Goal: Information Seeking & Learning: Find specific page/section

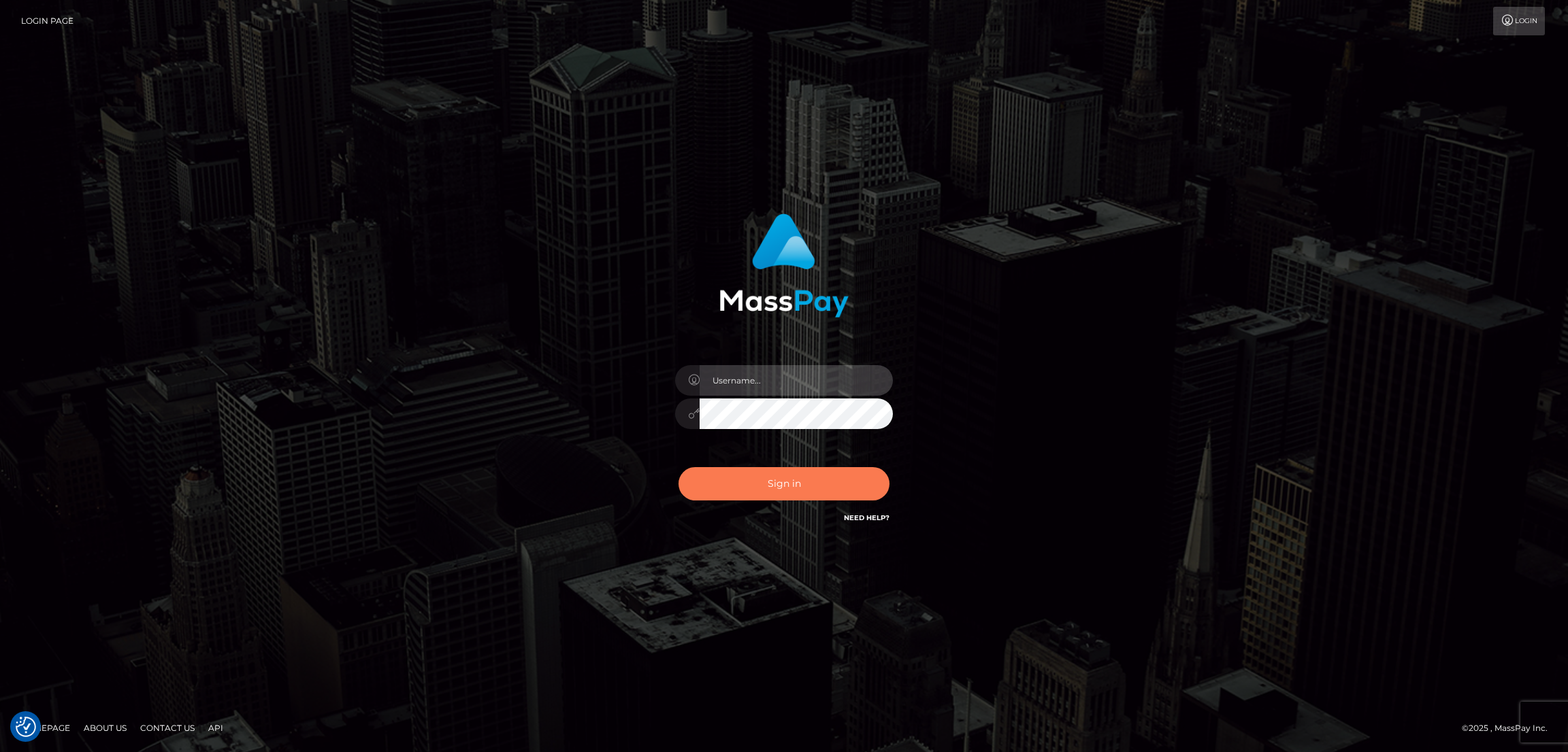
type input "alexstef"
click at [758, 496] on button "Sign in" at bounding box center [784, 483] width 211 height 33
type input "alexstef"
click at [784, 486] on button "Sign in" at bounding box center [784, 483] width 211 height 33
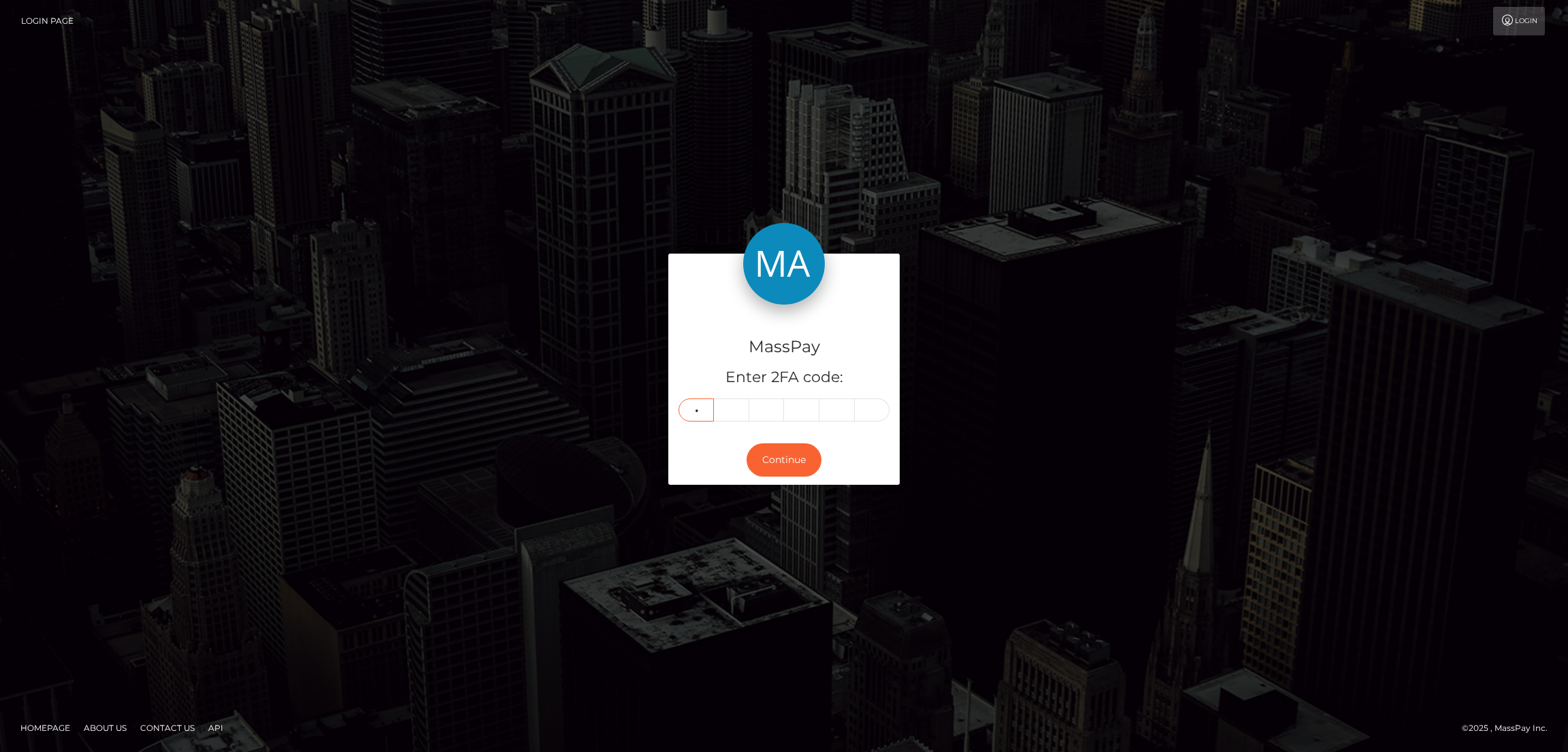
type input "1"
type input "9"
type input "1"
type input "8"
type input "6"
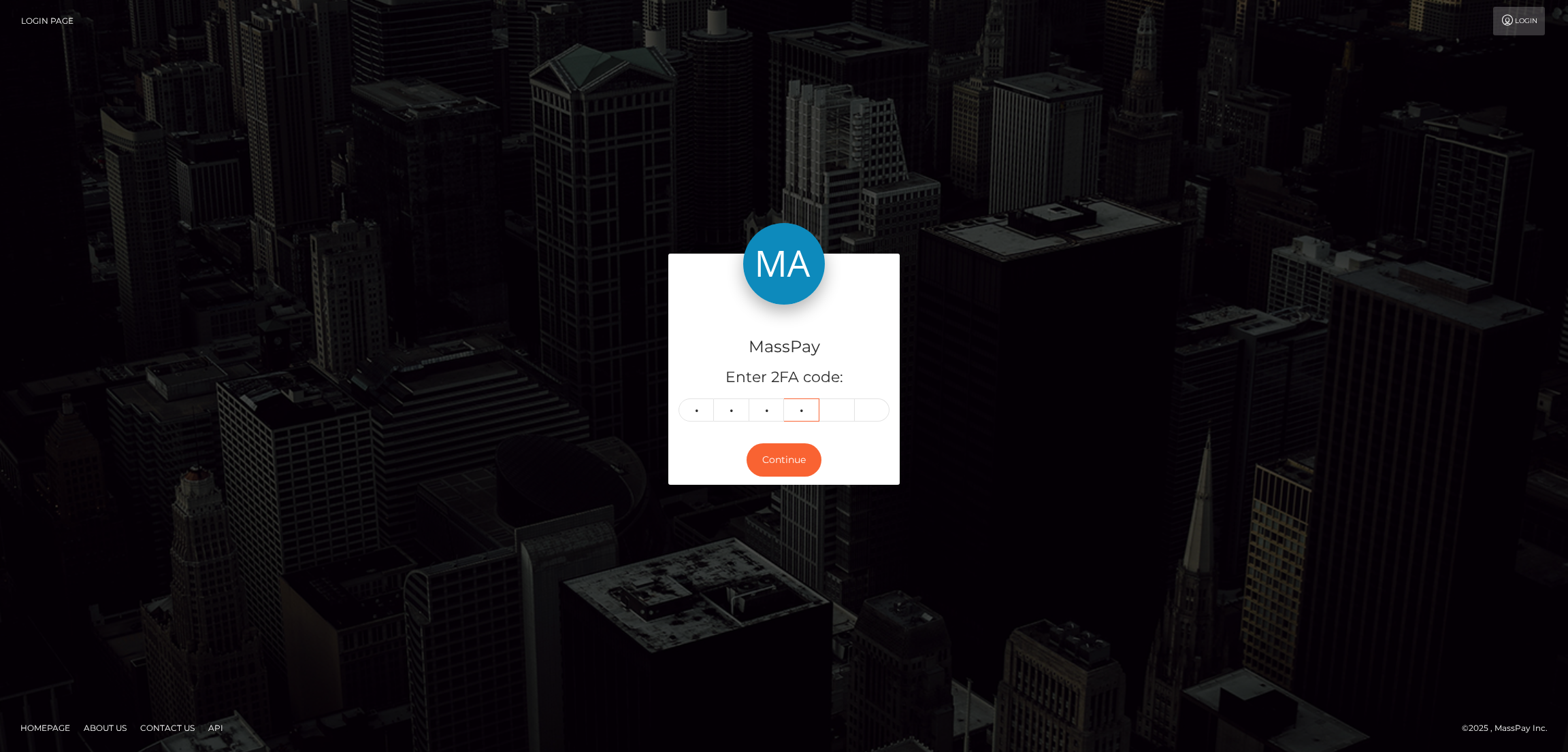
type input "6"
type input "7"
type input "9"
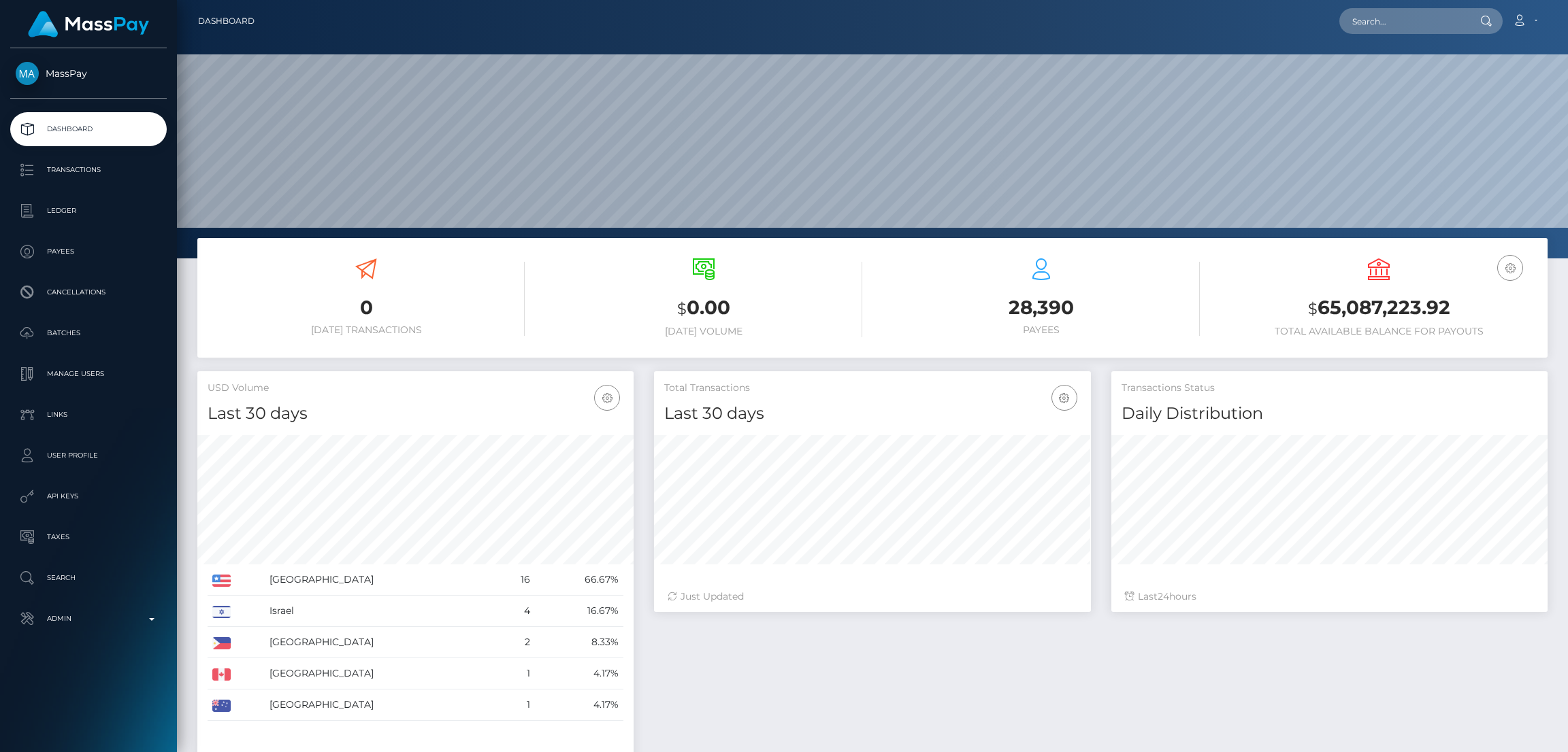
scroll to position [242, 436]
click at [1362, 34] on div "Loading... Loading... Account Edit Profile Logout" at bounding box center [905, 21] width 1281 height 29
click at [1374, 19] on input "text" at bounding box center [1402, 21] width 128 height 26
paste input "chlomail.zip@gmail.com"
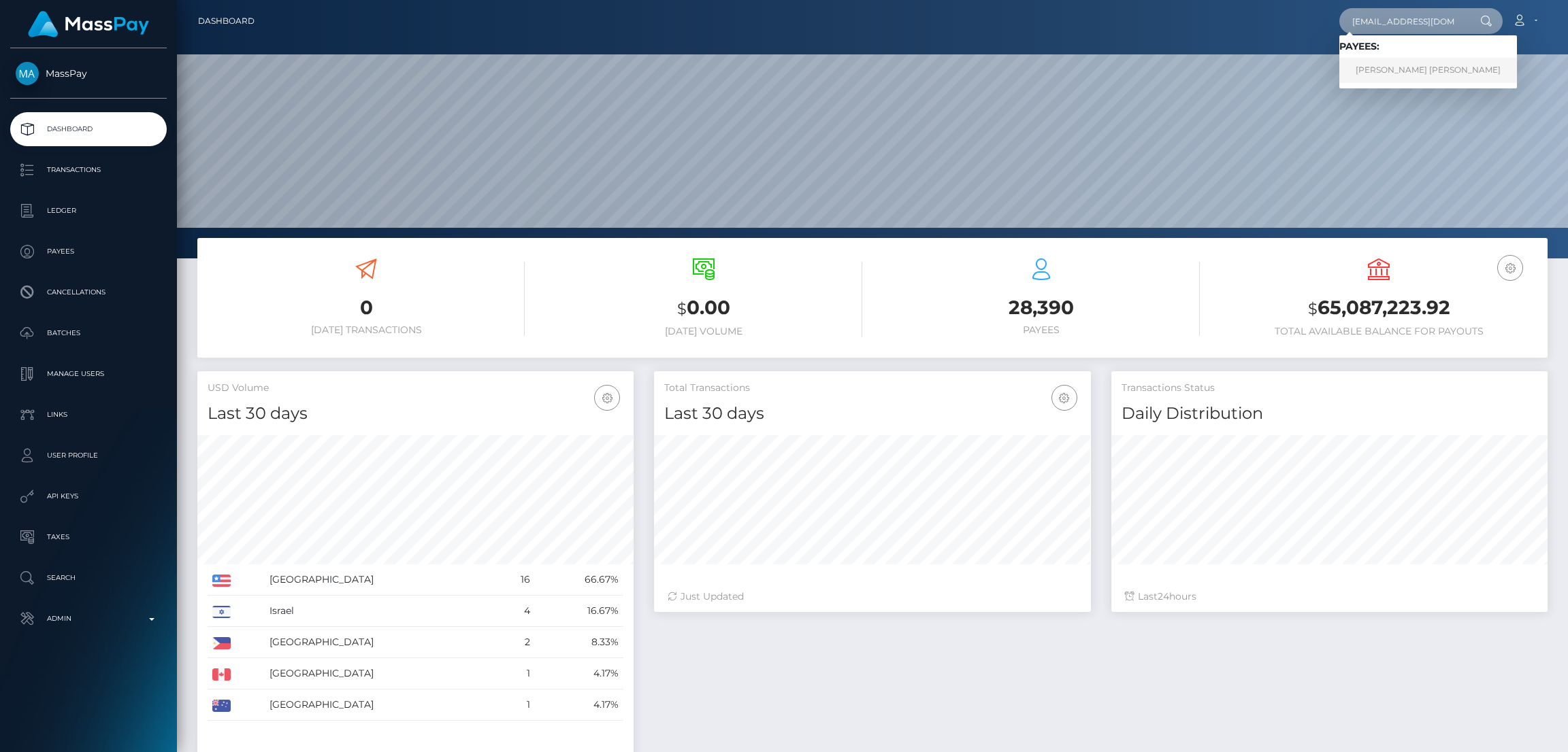
type input "chlomail.zip@gmail.com"
click at [1385, 72] on link "TROY JAMES CAMERON" at bounding box center [1427, 71] width 177 height 25
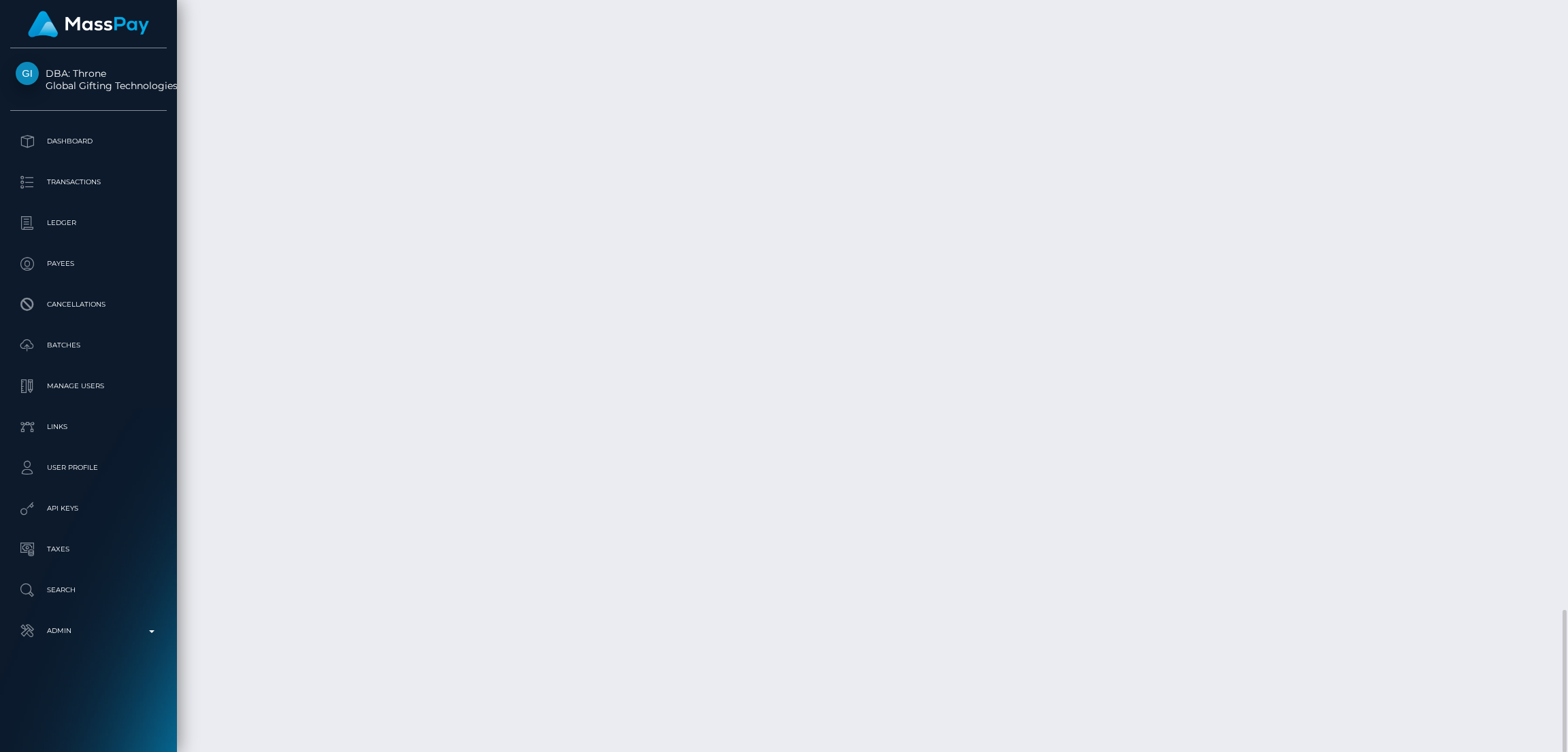
scroll to position [163, 436]
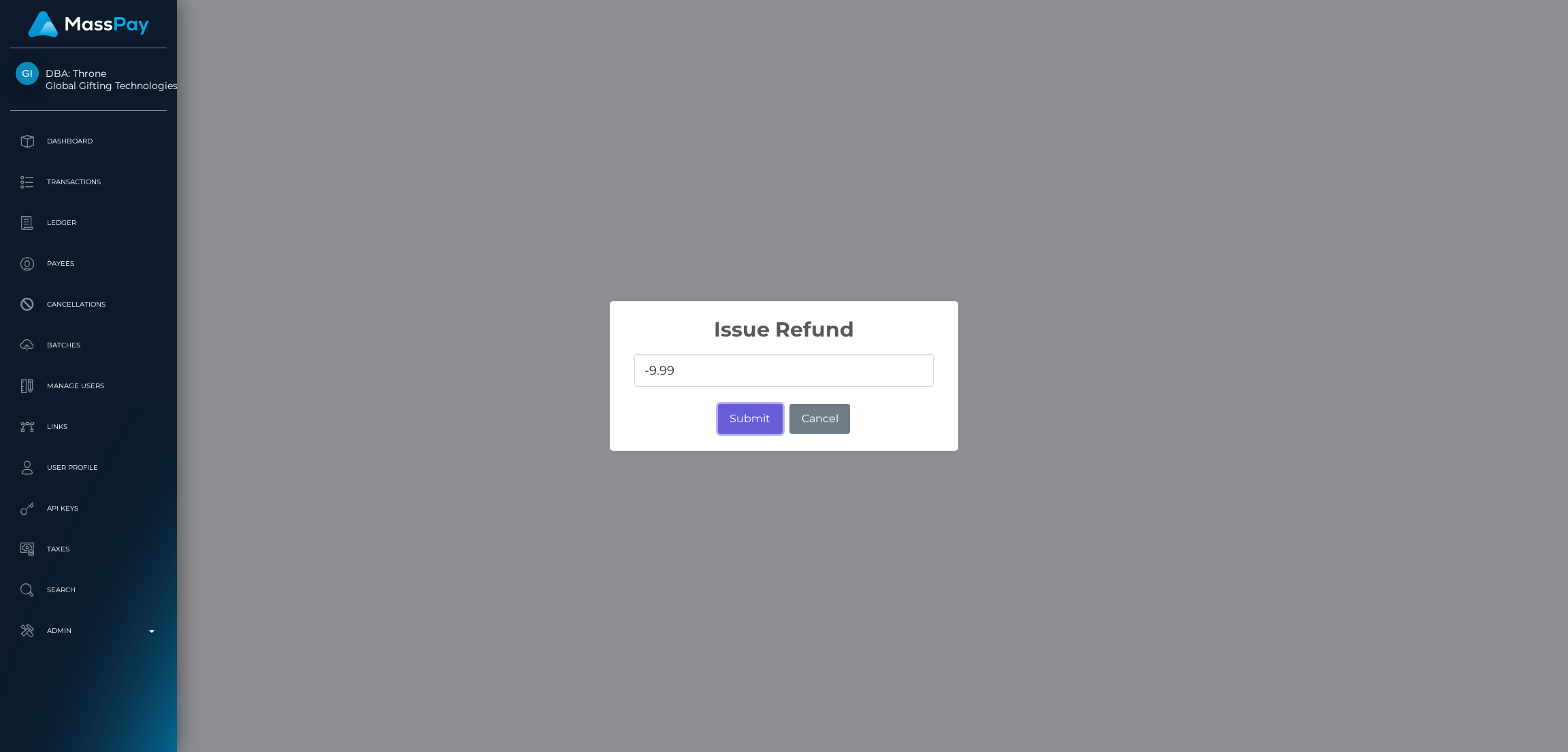
click at [738, 415] on button "Submit" at bounding box center [750, 418] width 64 height 30
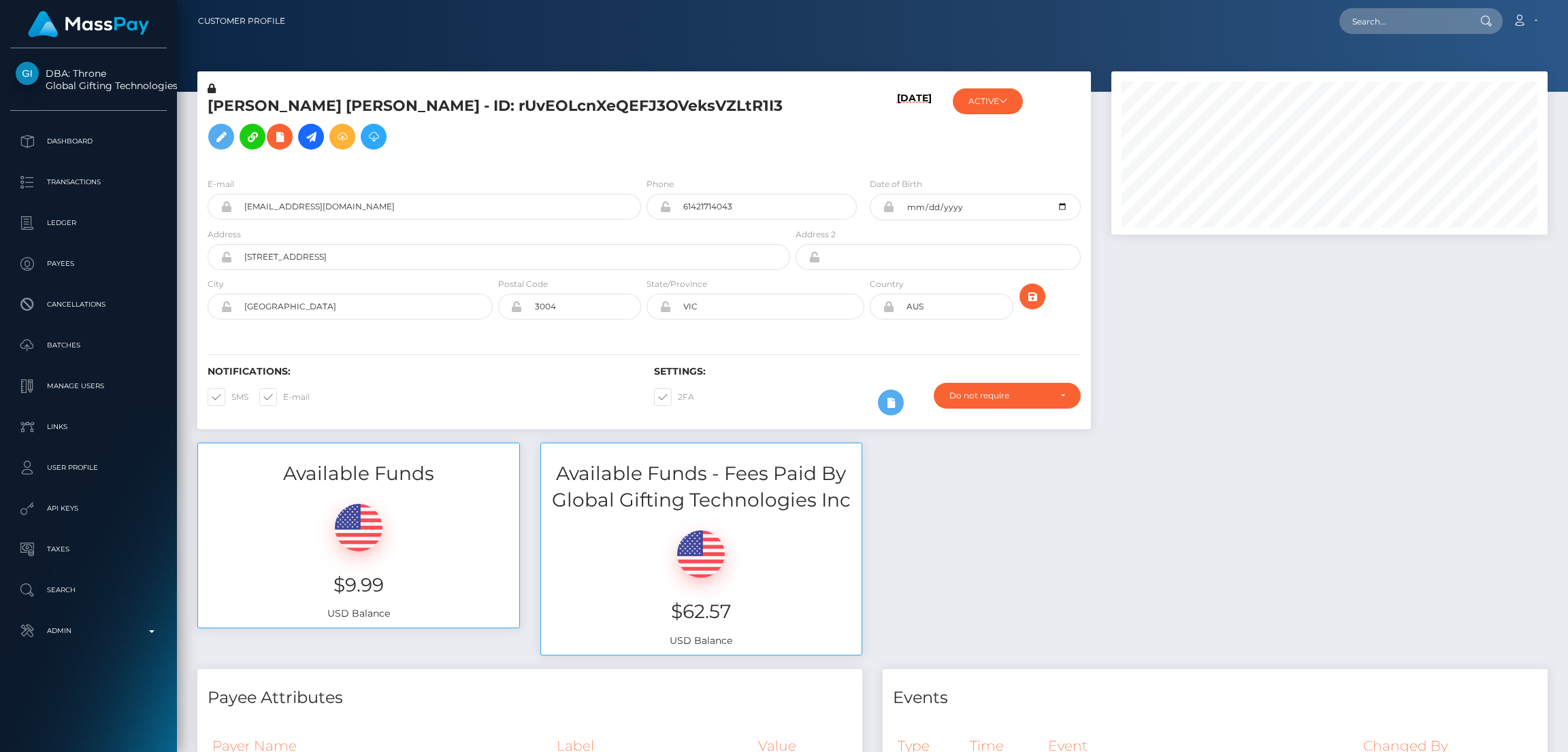
scroll to position [163, 436]
click at [347, 487] on h3 "Available Funds" at bounding box center [358, 474] width 321 height 27
copy div "Available Funds"
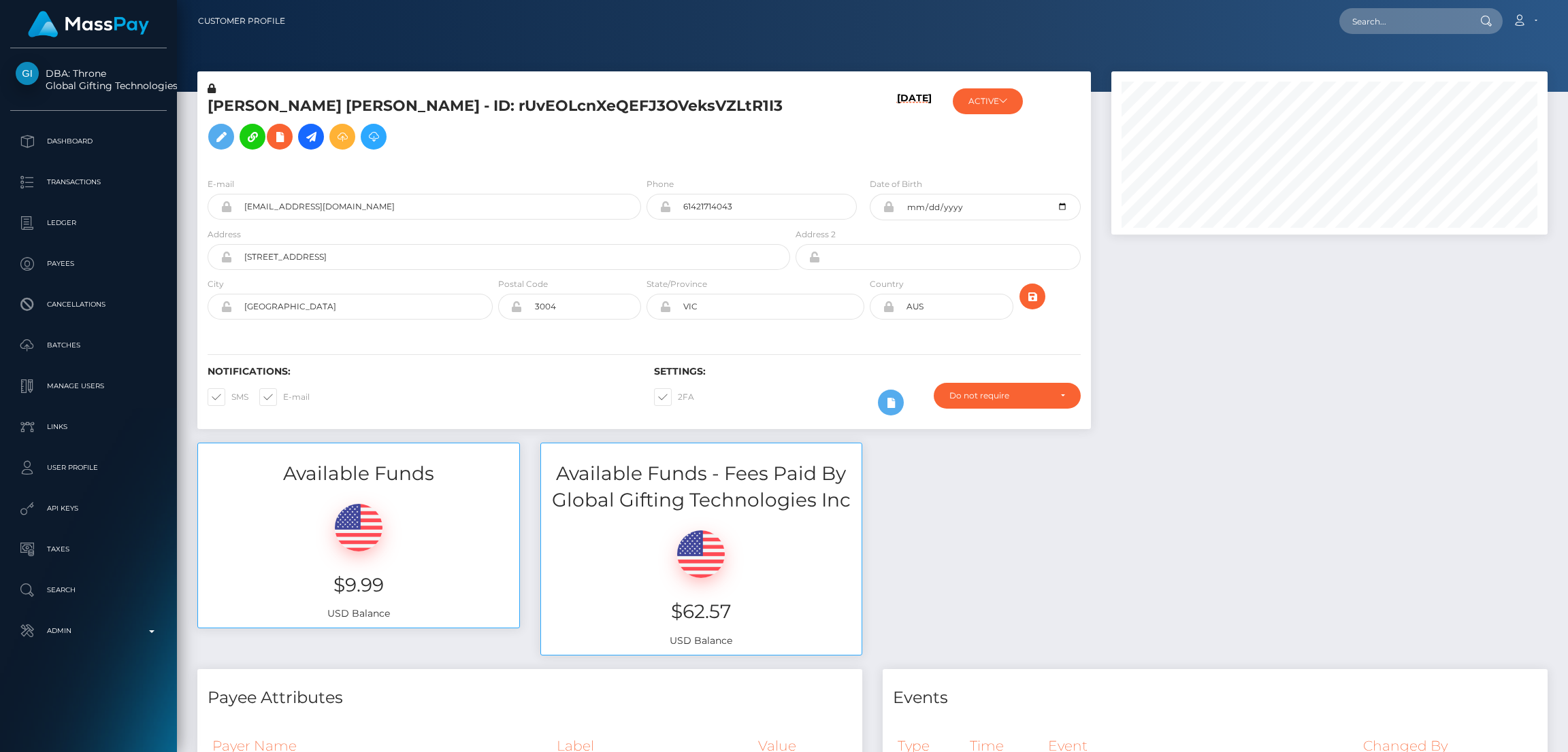
click at [679, 502] on h3 "Available Funds - Fees Paid By Global Gifting Technologies Inc" at bounding box center [701, 486] width 321 height 53
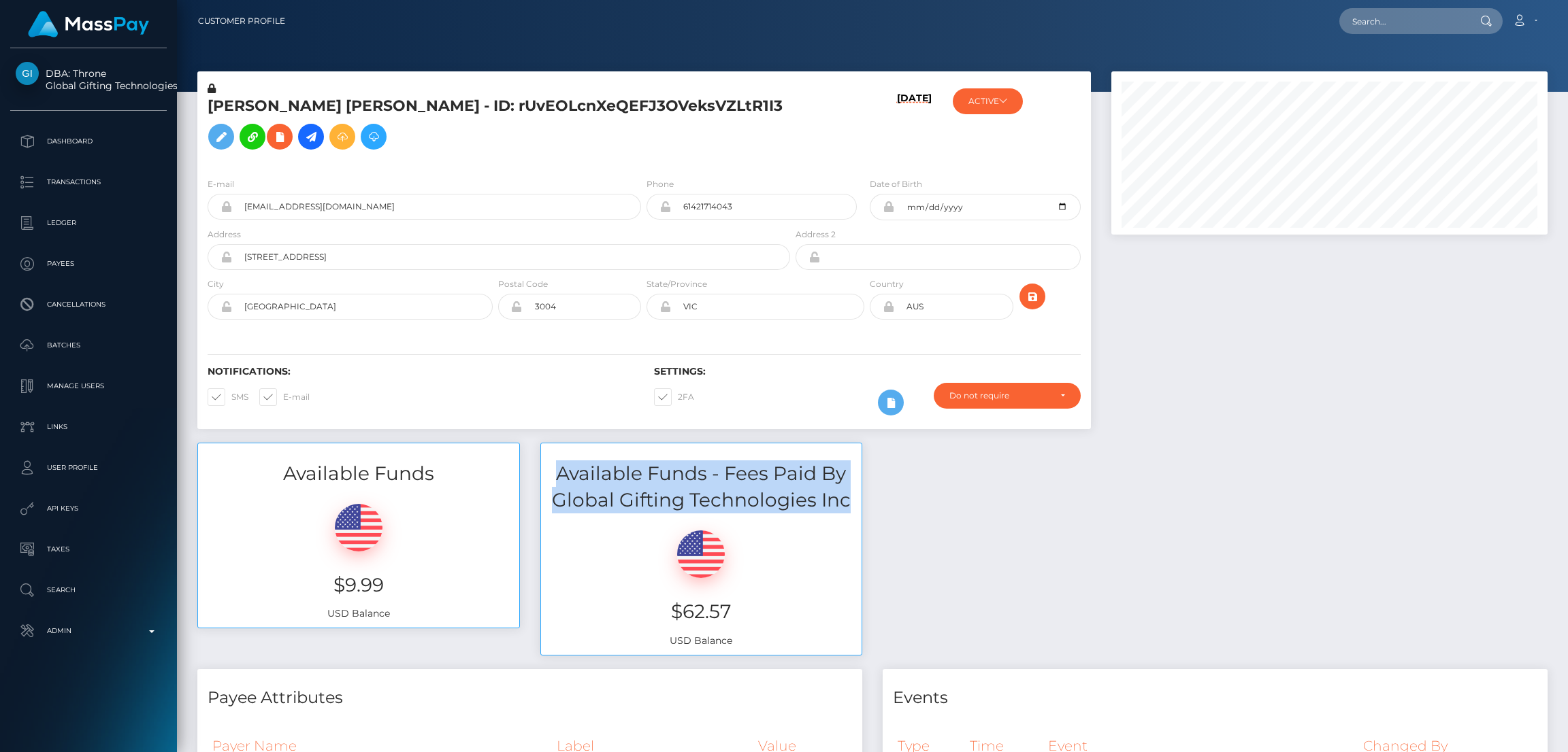
click at [679, 502] on h3 "Available Funds - Fees Paid By Global Gifting Technologies Inc" at bounding box center [701, 486] width 321 height 53
copy div "Available Funds - Fees Paid By Global Gifting Technologies Inc"
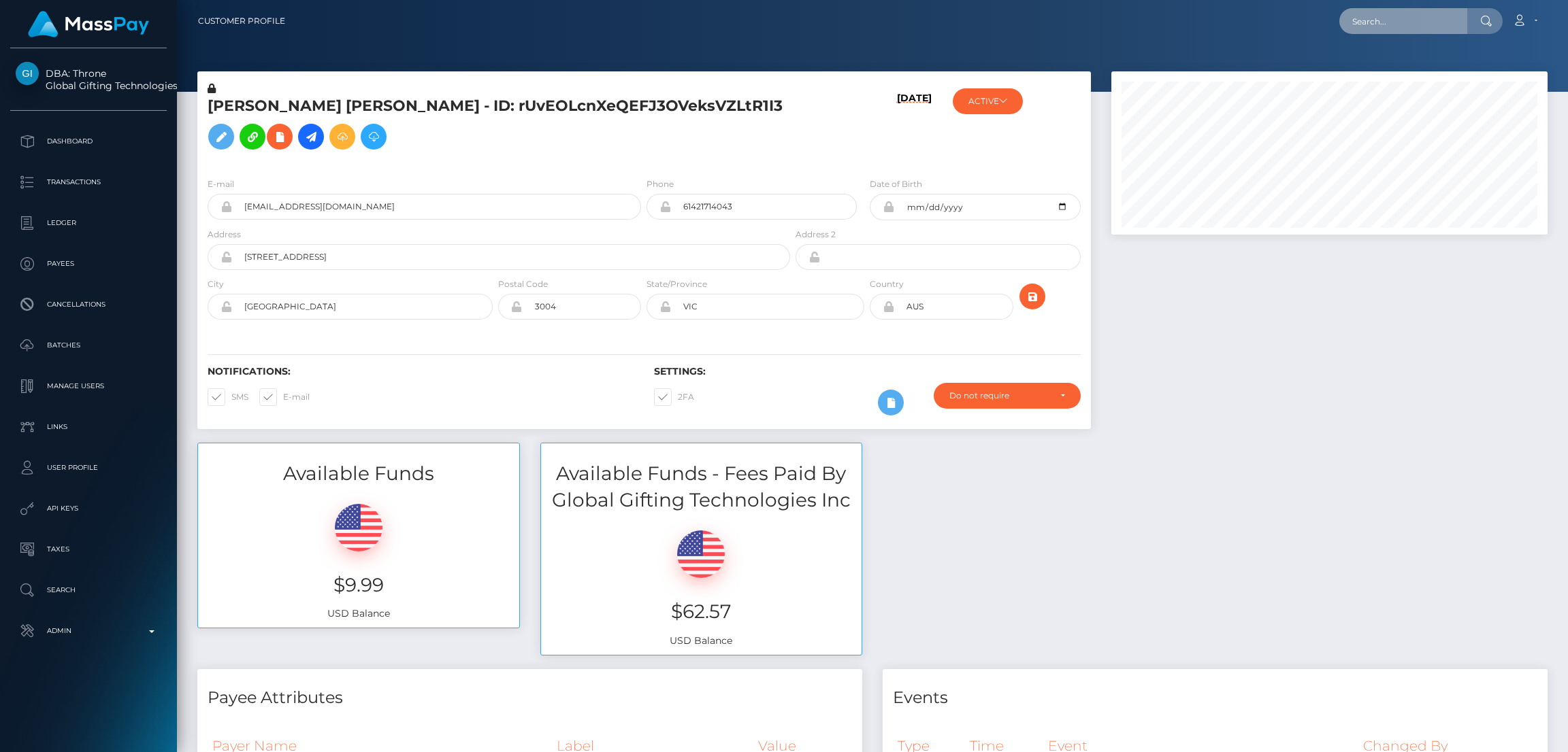
click at [1406, 17] on input "text" at bounding box center [1402, 21] width 128 height 26
paste input "poact_hlVdnTqvFAVe"
type input "poact_hlVdnTqvFAVe"
click at [1402, 67] on link "KGA (Whop Inc - )" at bounding box center [1393, 71] width 109 height 25
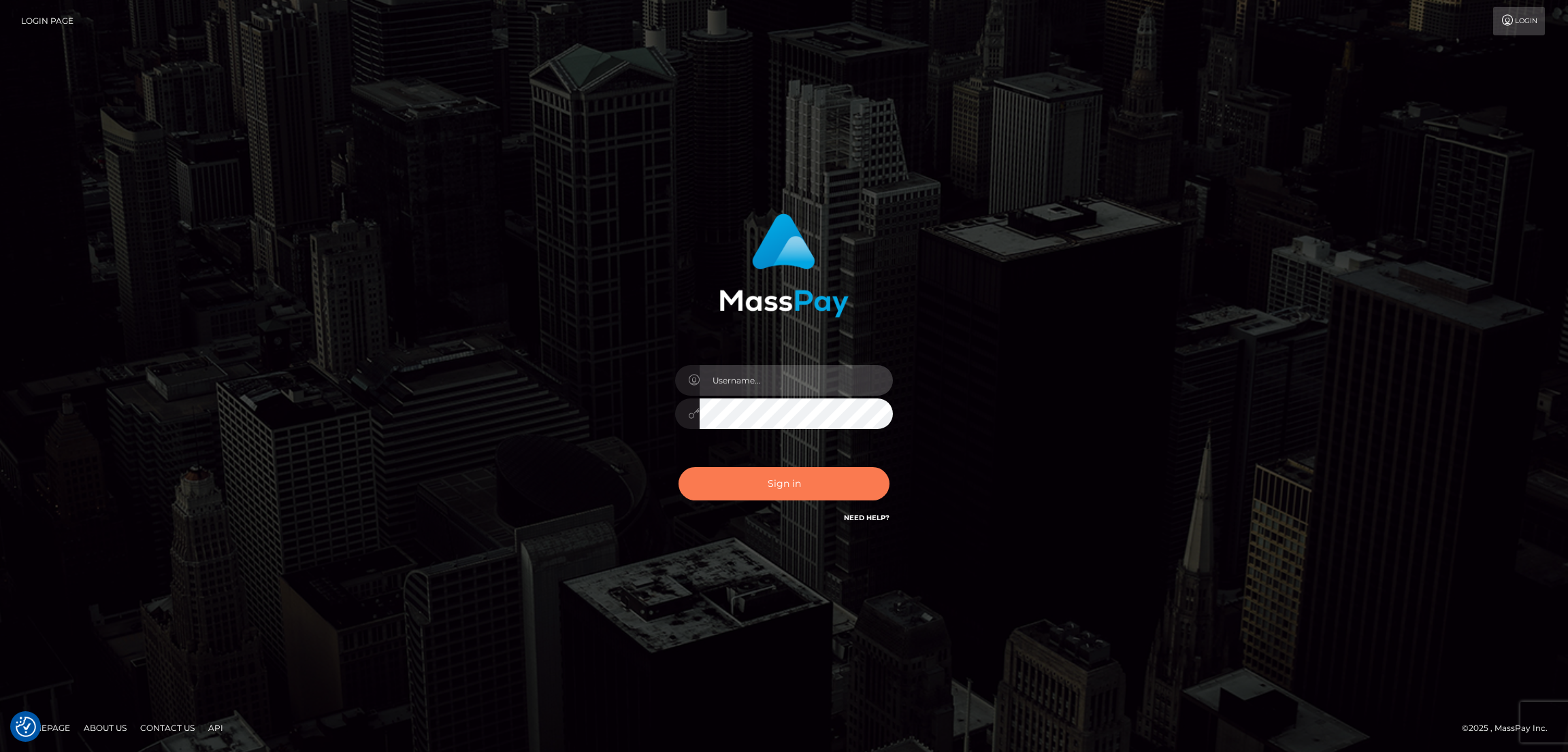
type input "alexstef"
click at [752, 493] on button "Sign in" at bounding box center [784, 483] width 211 height 33
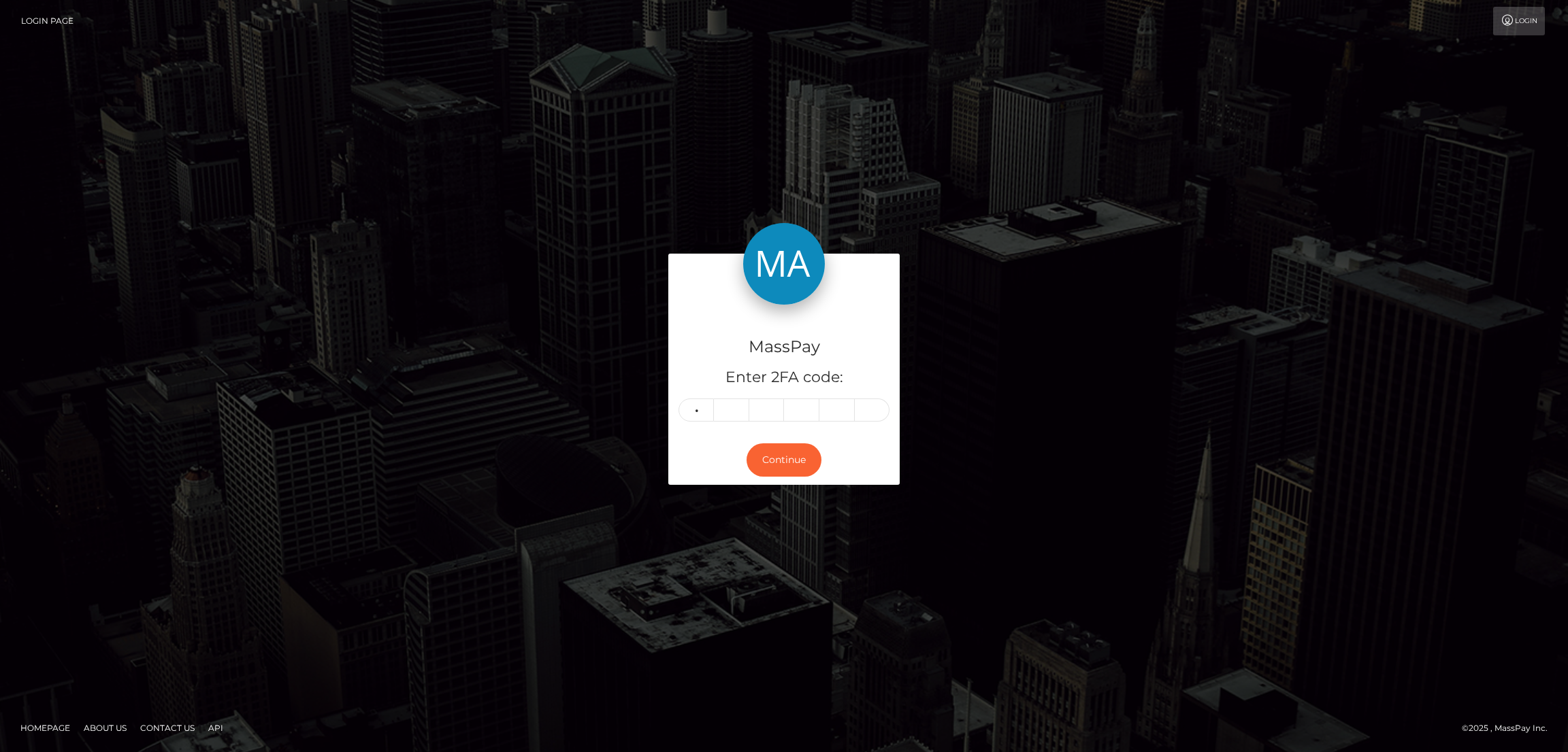
type input "3"
type input "6"
type input "5"
type input "3"
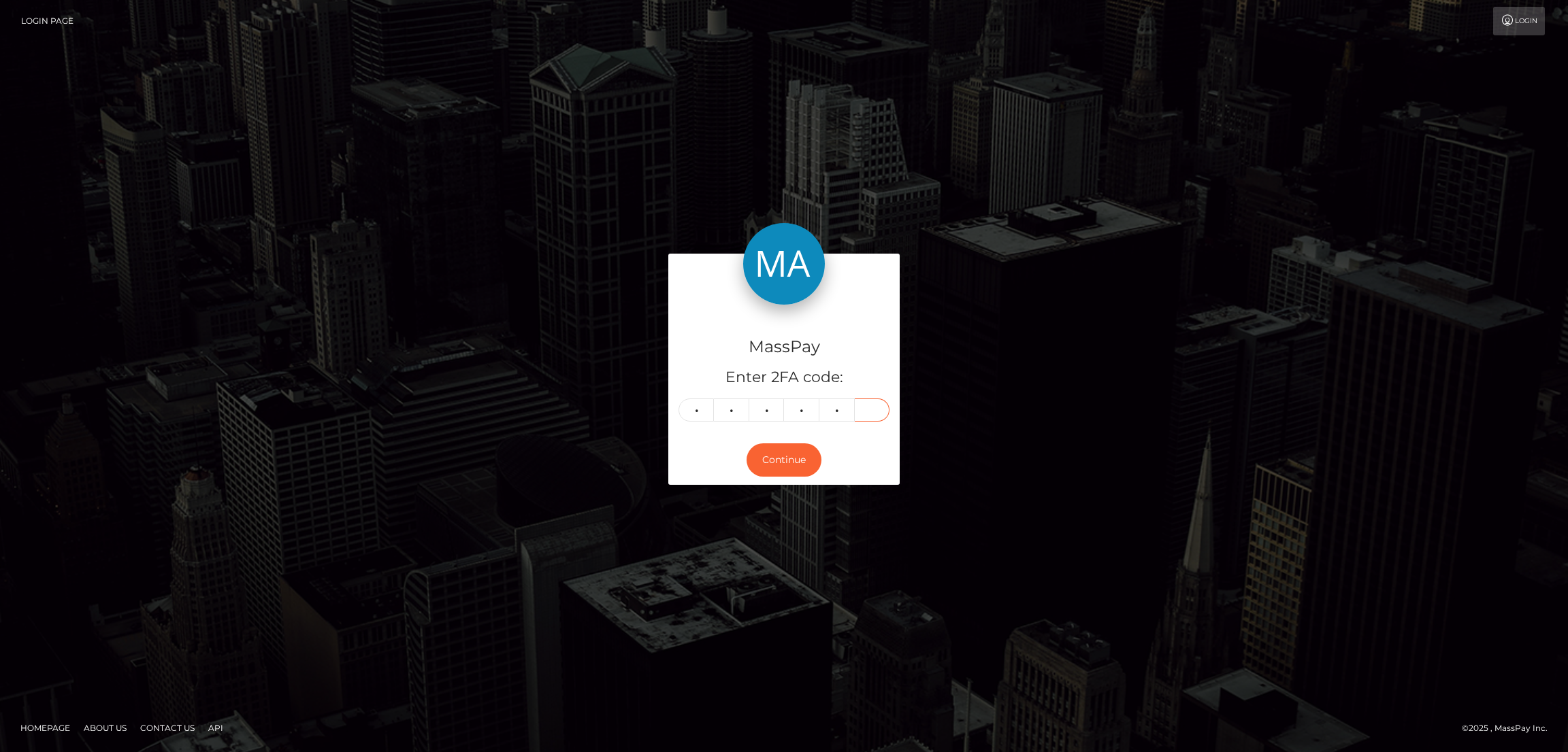
type input "0"
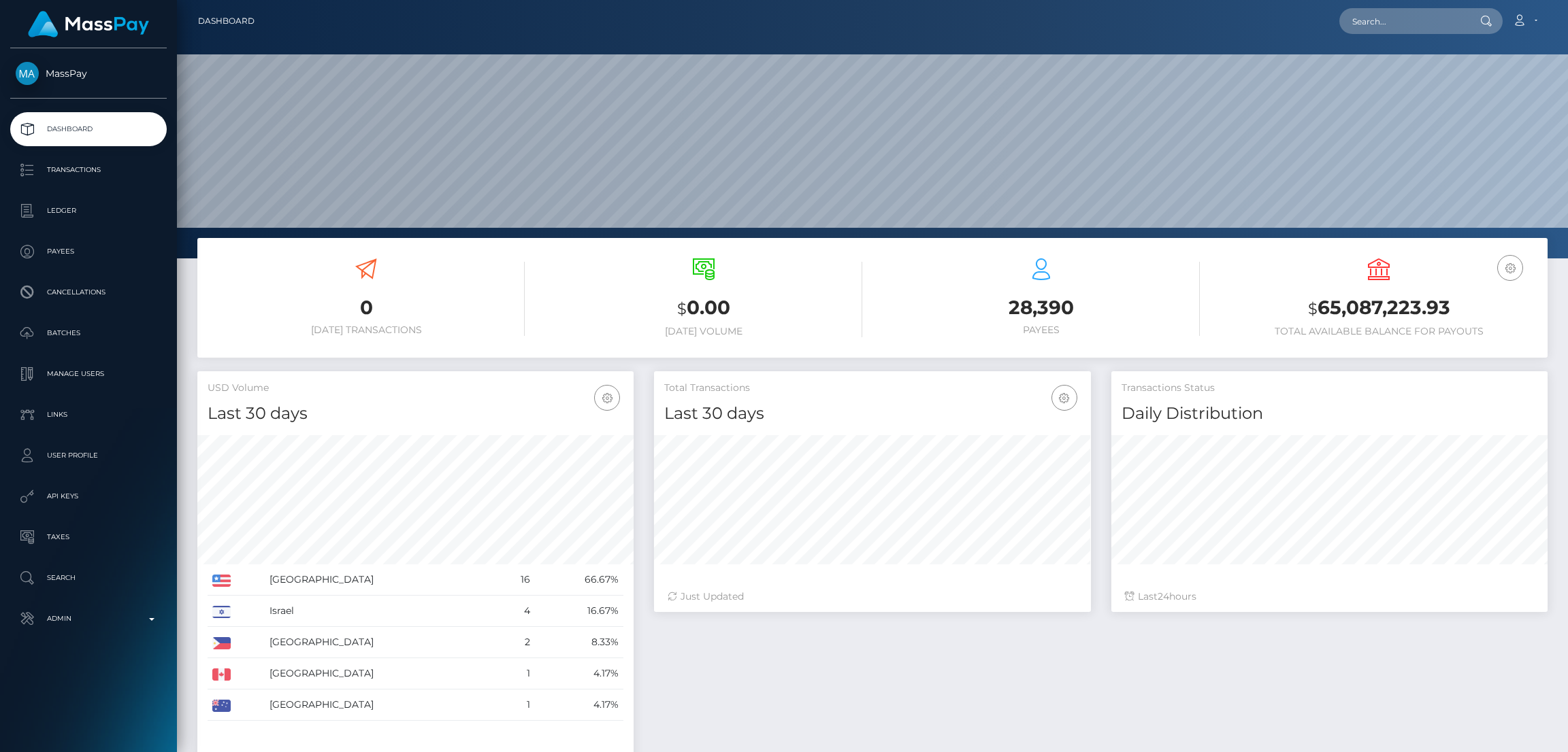
scroll to position [242, 436]
click at [1399, 14] on input "text" at bounding box center [1402, 21] width 128 height 26
paste input "poact_TDzFQyoe1xAU"
type input "poact_TDzFQyoe1xAU"
click at [1413, 67] on link "karim fathy" at bounding box center [1393, 71] width 109 height 25
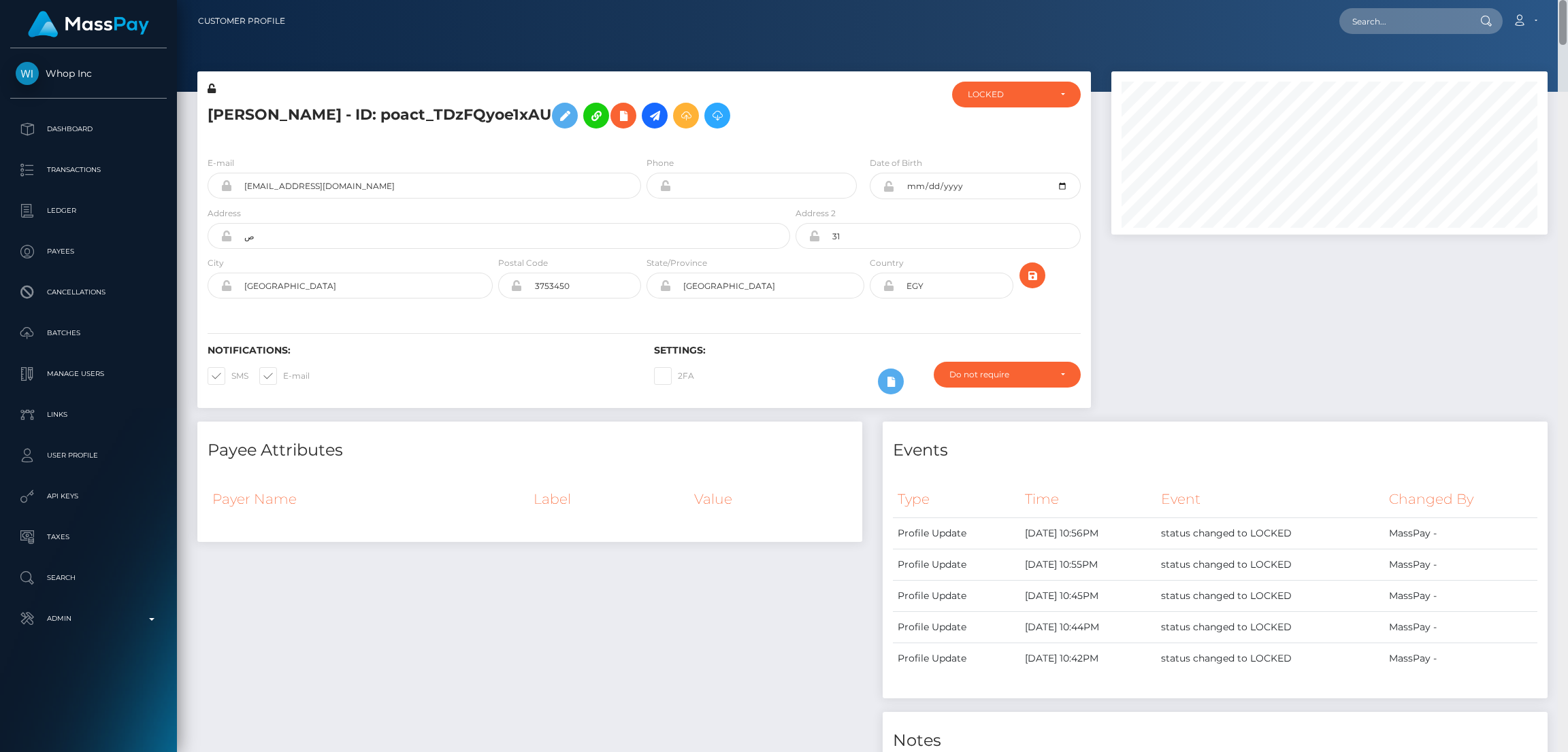
drag, startPoint x: 1562, startPoint y: 613, endPoint x: 1532, endPoint y: -37, distance: 650.7
click at [1532, 0] on html "Whop Inc Dashboard Transactions Ledger Payees Cancellations Links" at bounding box center [784, 376] width 1568 height 752
click at [1367, 22] on input "text" at bounding box center [1402, 21] width 128 height 26
paste input "poact_86OEpnH60NRV"
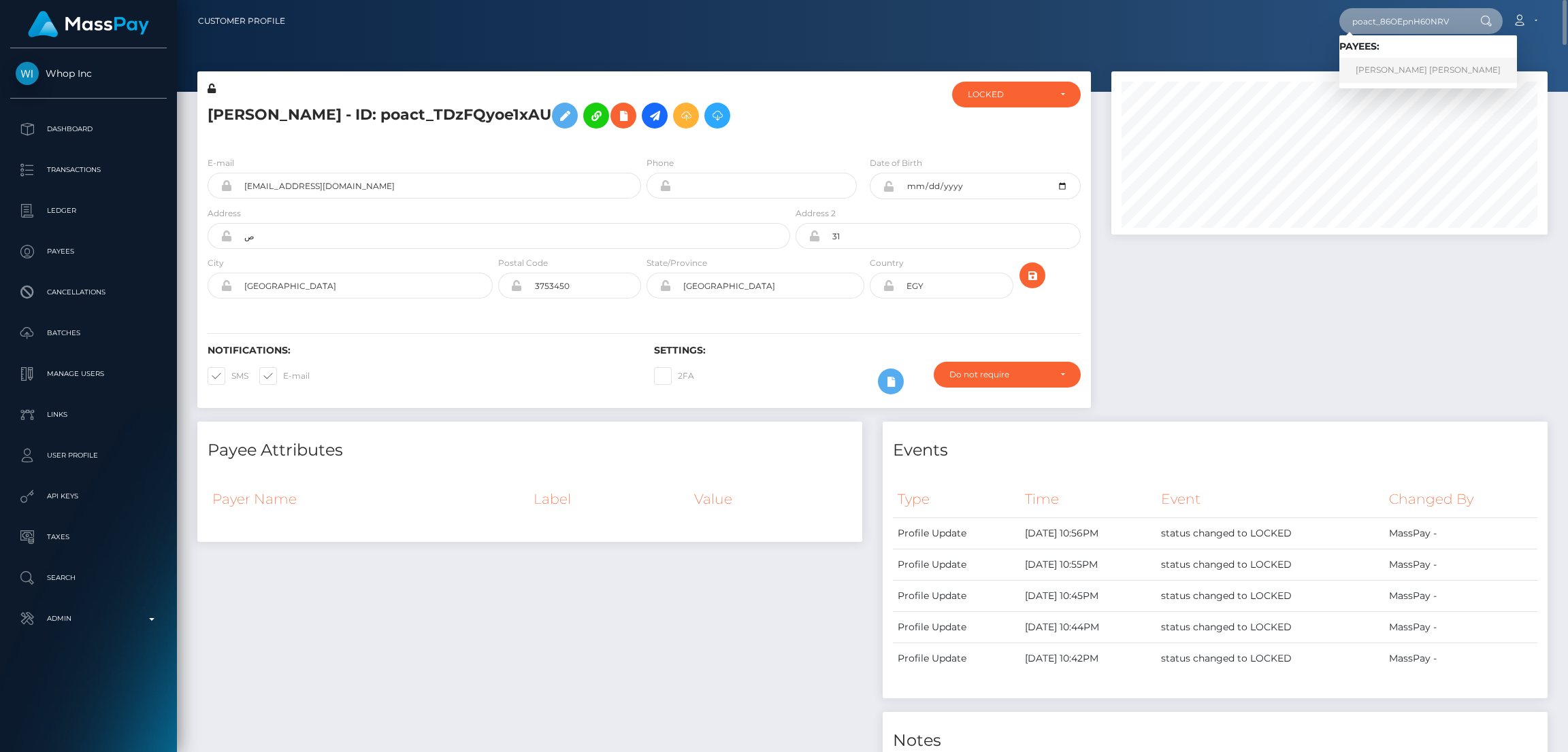
type input "poact_86OEpnH60NRV"
click at [1408, 79] on link "MARCO HESHAM WAGIH HAKEEM" at bounding box center [1427, 71] width 177 height 25
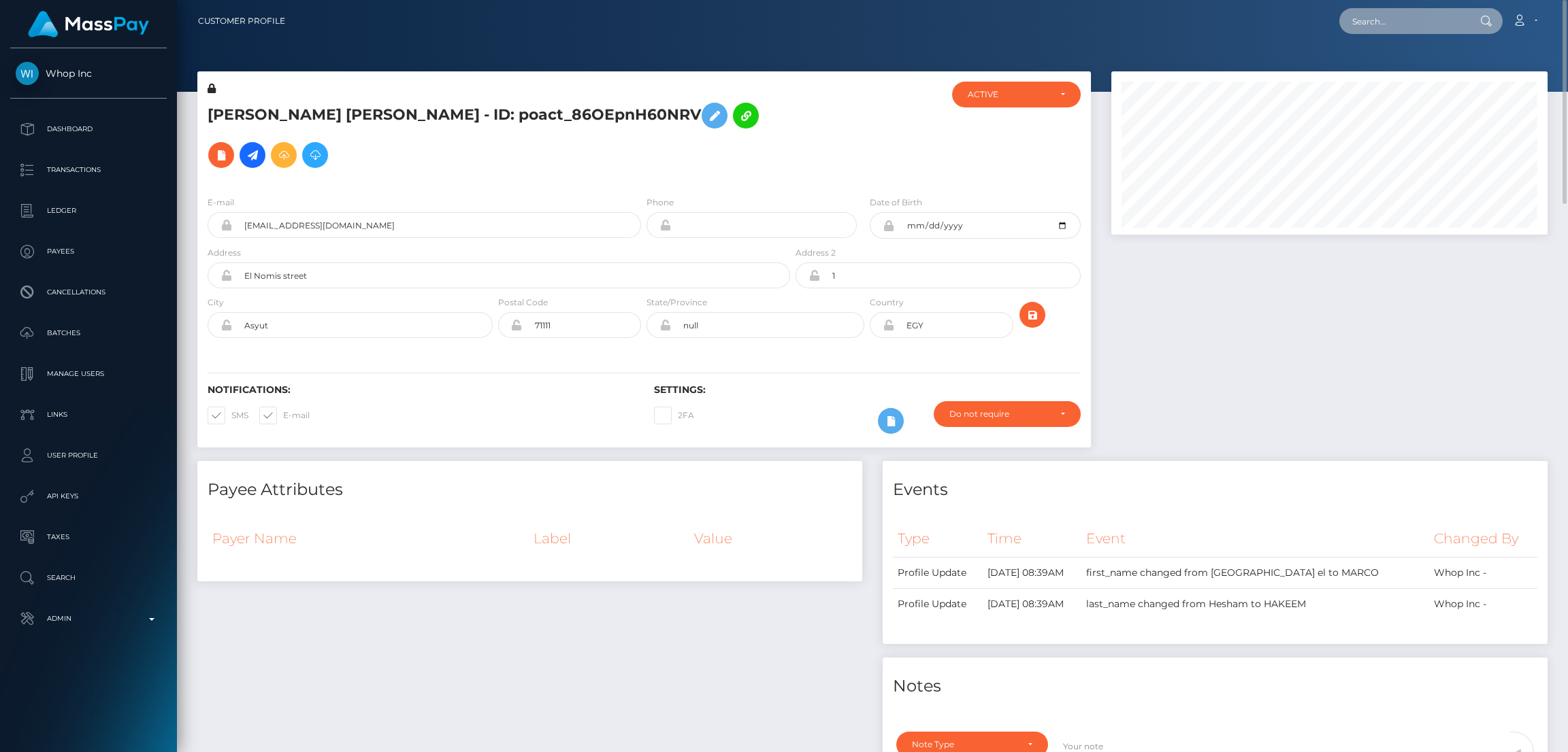
click at [1389, 13] on input "text" at bounding box center [1402, 21] width 128 height 26
paste input "poact_CW3B3MnHNURf"
type input "poact_CW3B3MnHNURf"
click at [1384, 64] on link "Arihant Meena" at bounding box center [1393, 71] width 109 height 25
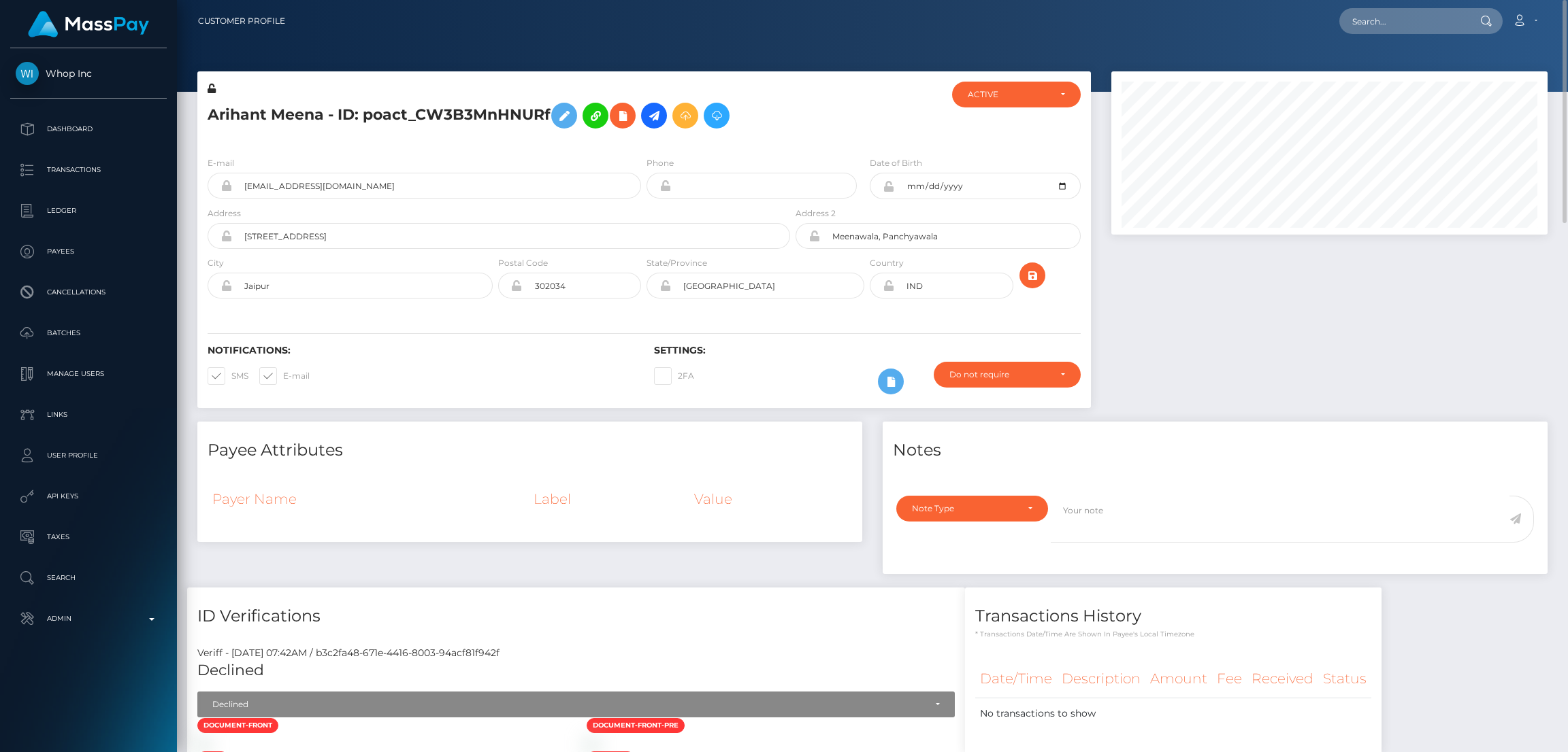
click at [1384, 35] on div "Loading... Loading... Account Edit Profile Logout" at bounding box center [921, 21] width 1250 height 29
click at [1384, 19] on input "text" at bounding box center [1402, 21] width 128 height 26
paste input "poact_SVEXLQo2c9gk"
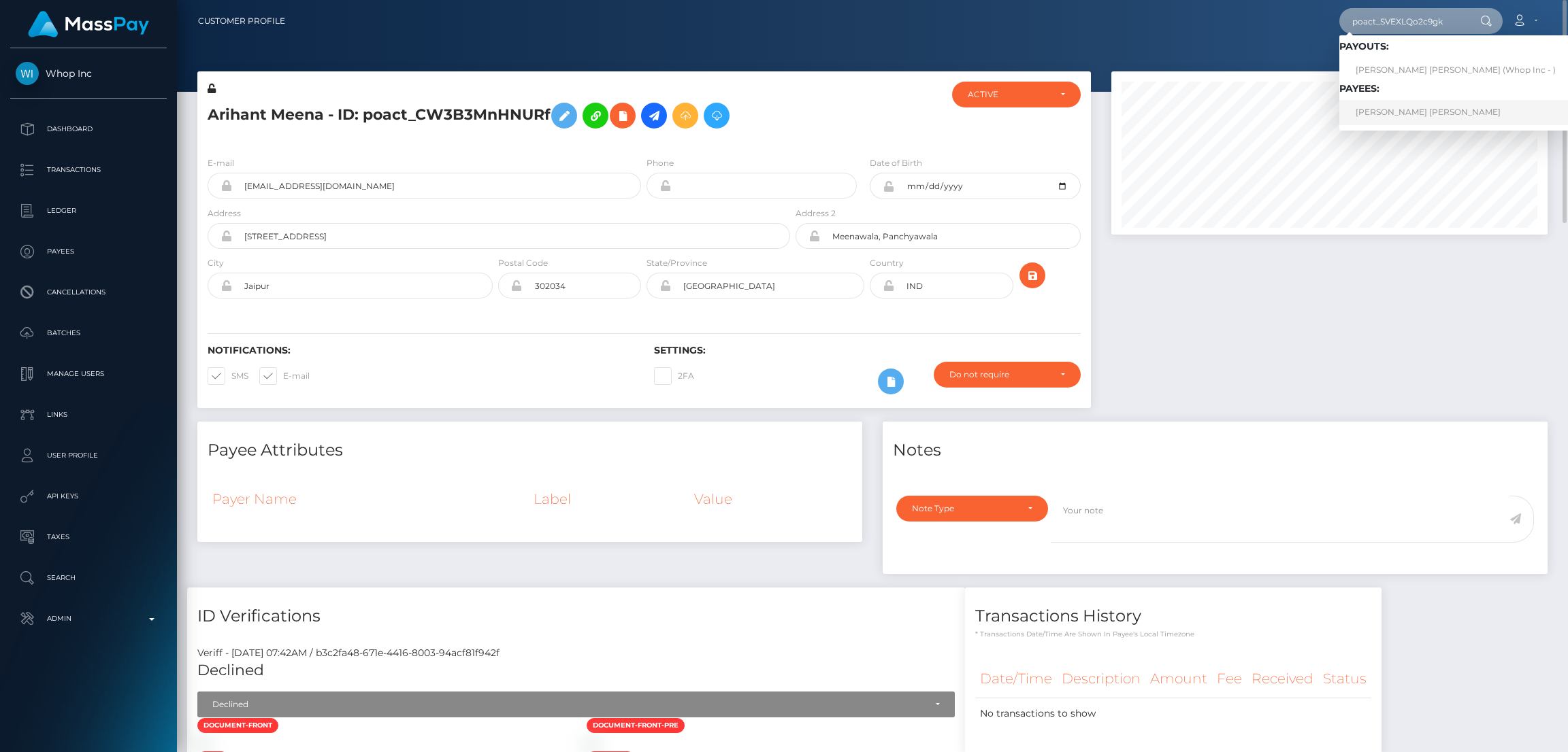
type input "poact_SVEXLQo2c9gk"
click at [1389, 118] on link "PETER CHRISTIAN NIES" at bounding box center [1455, 113] width 233 height 25
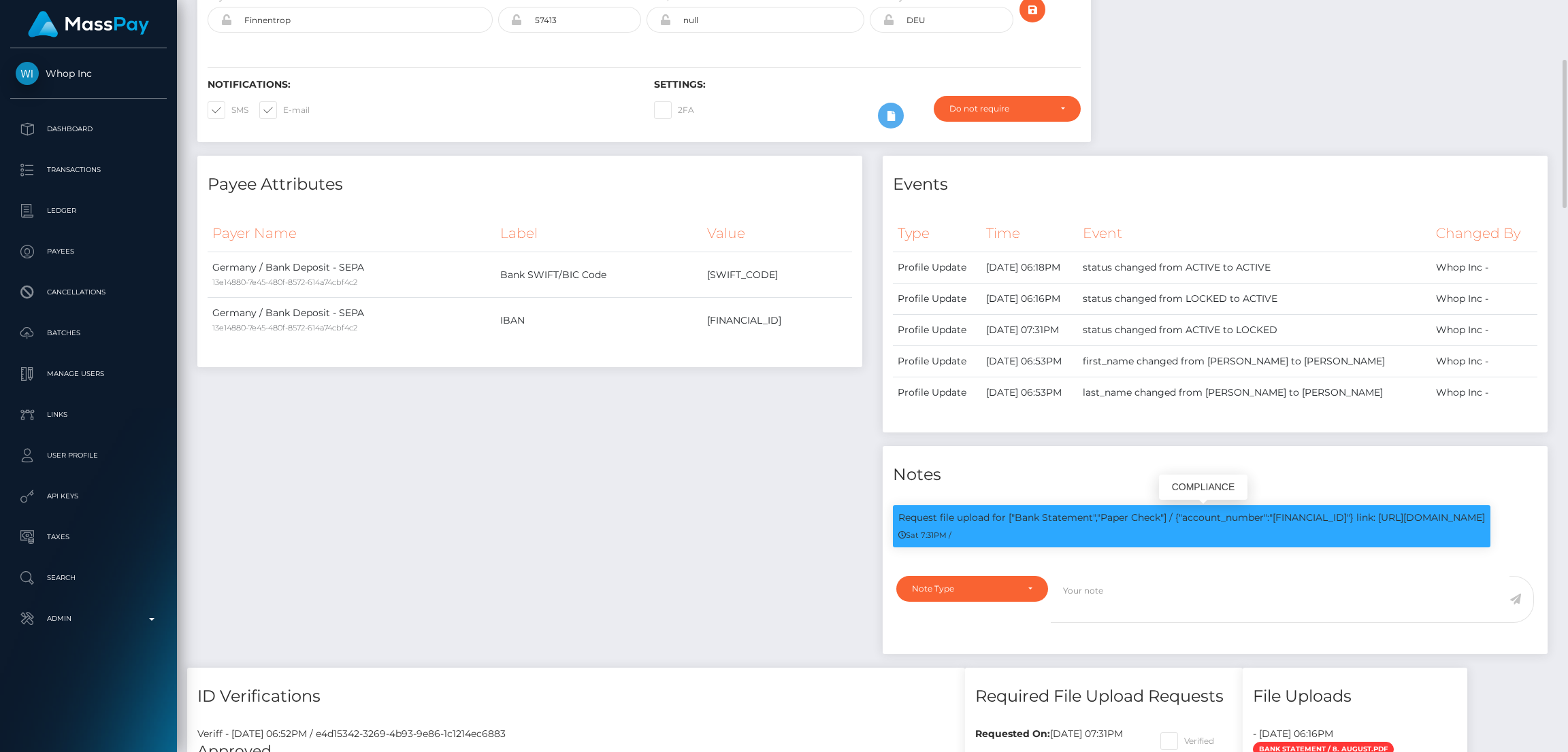
scroll to position [163, 436]
drag, startPoint x: 1276, startPoint y: 514, endPoint x: 1281, endPoint y: 531, distance: 17.7
click at [1281, 526] on p "Request file upload for ["Bank Statement","Paper Check"] / {"account_number":"D…" at bounding box center [1191, 518] width 587 height 14
copy p "DE15300606010114135520"} link: https://l.maspay.io/ChxQu"
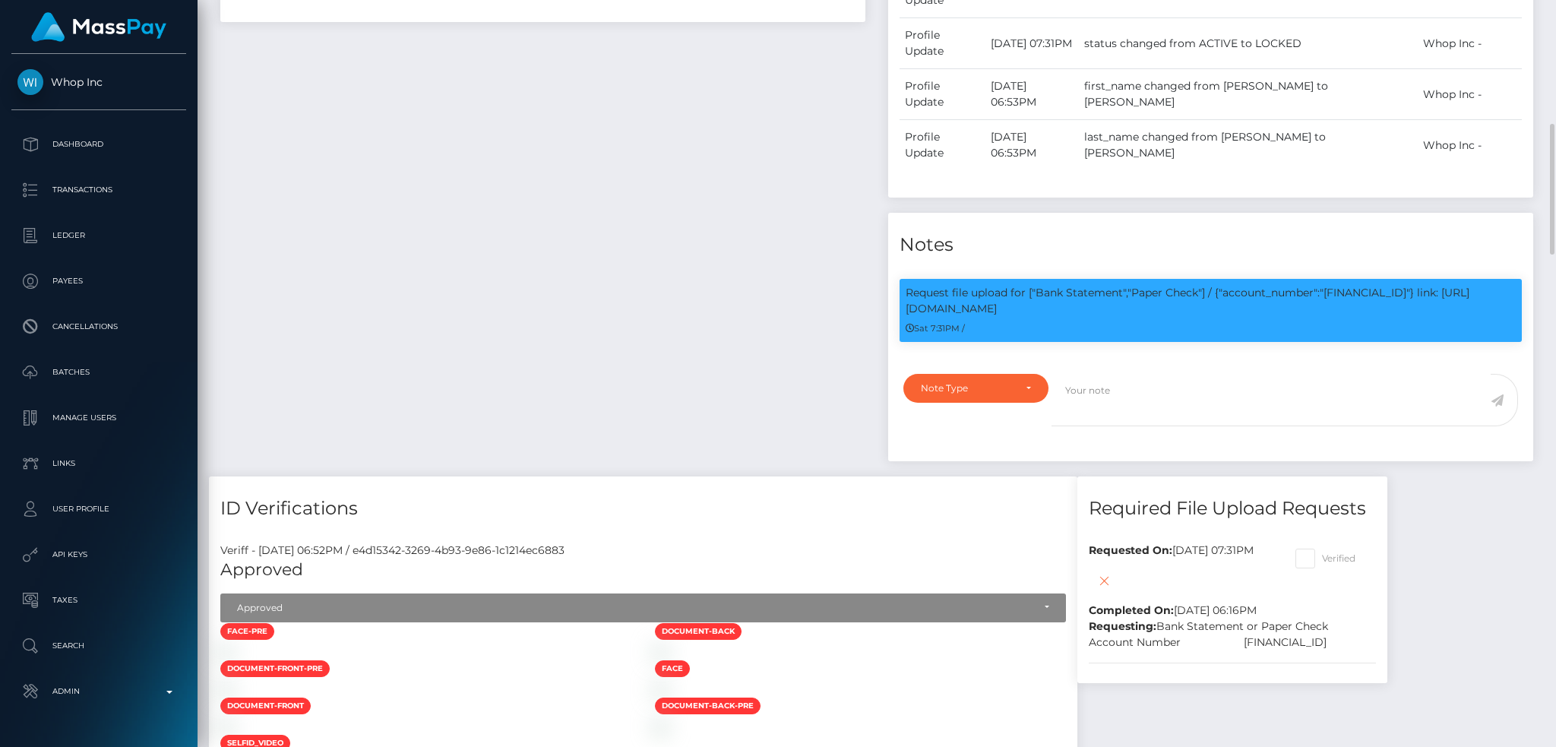
scroll to position [0, 0]
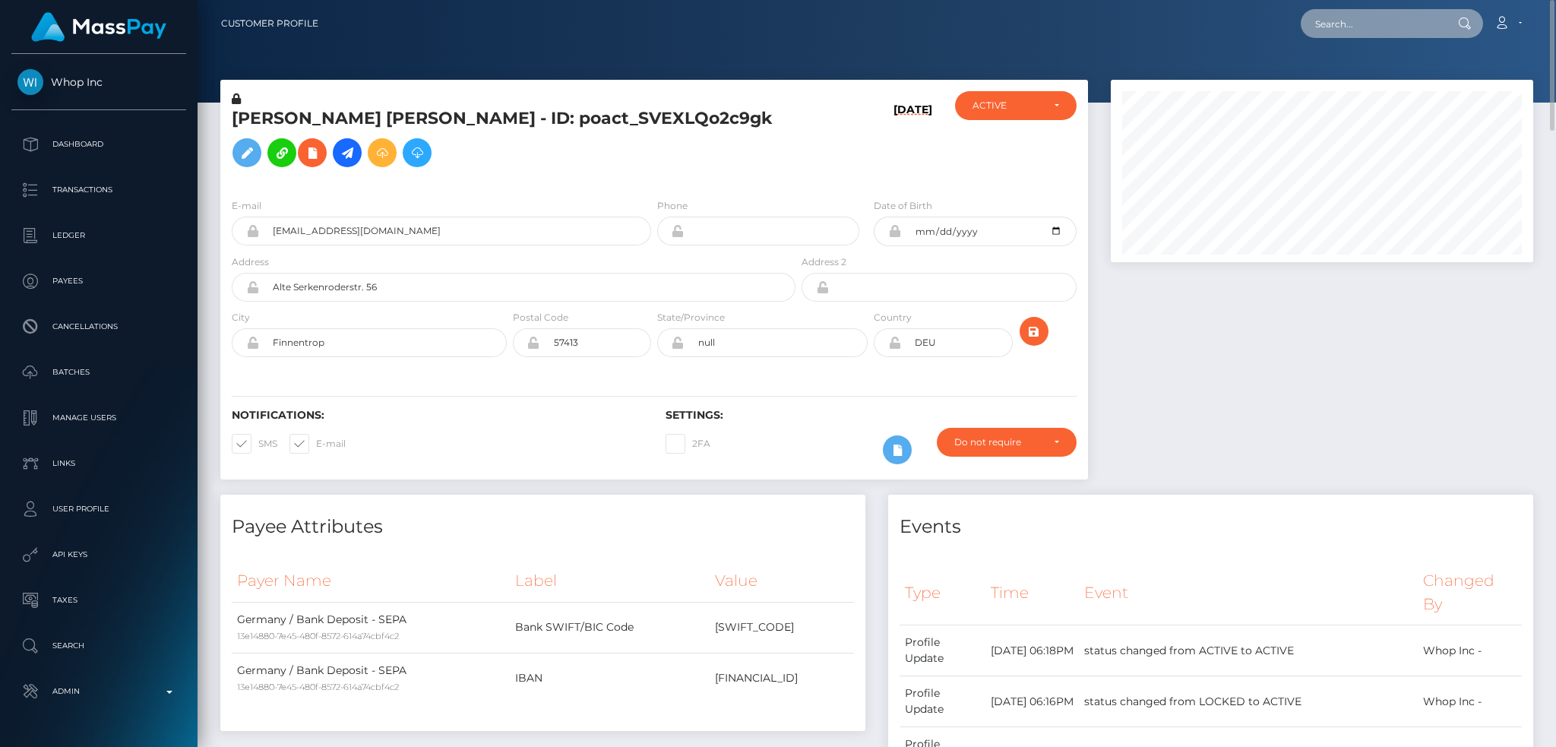
click at [1345, 21] on input "text" at bounding box center [1372, 23] width 143 height 29
paste input "poact_tMnWBIWJhzFX"
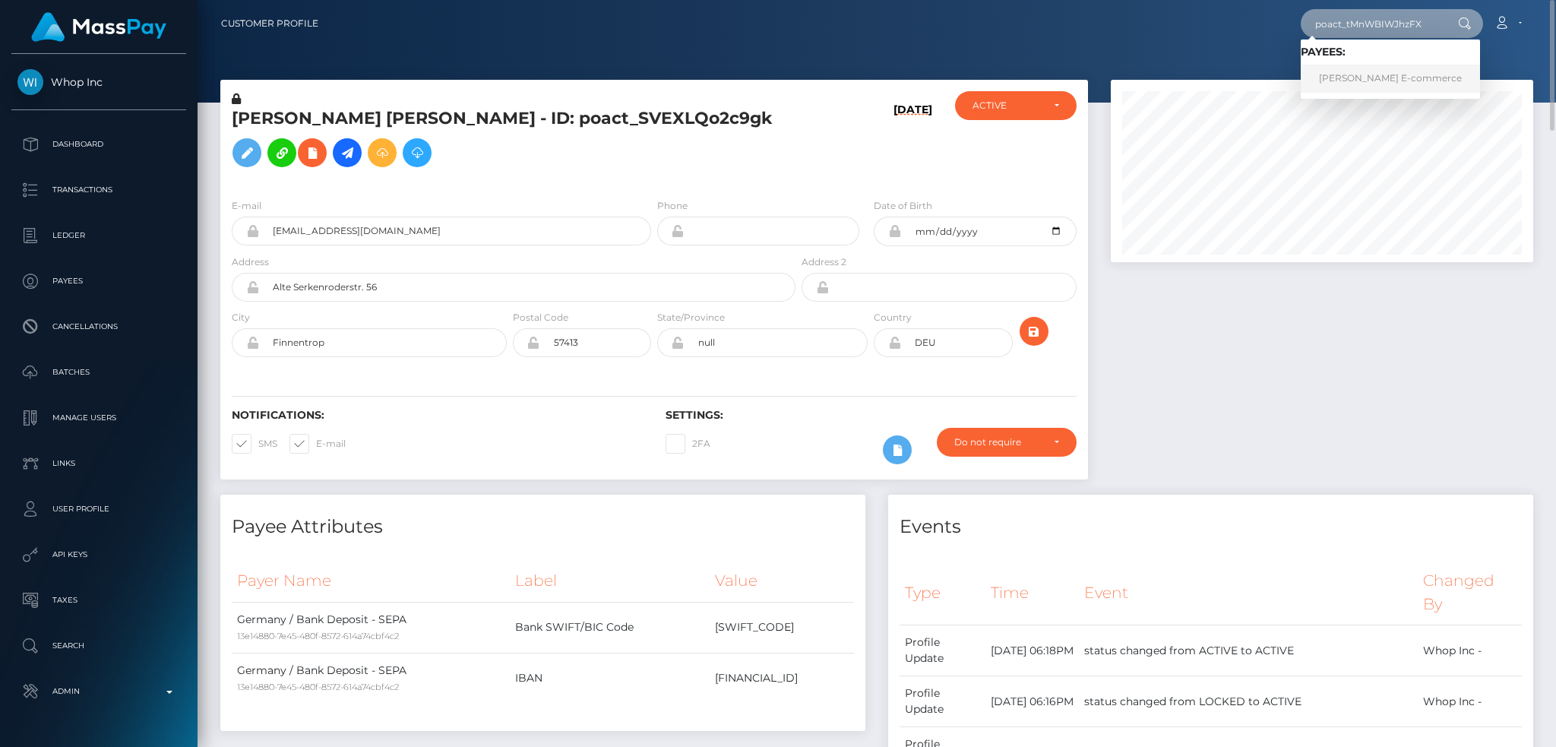
type input "poact_tMnWBIWJhzFX"
click at [1365, 68] on link "Ahmed’s E-commerce" at bounding box center [1390, 79] width 179 height 28
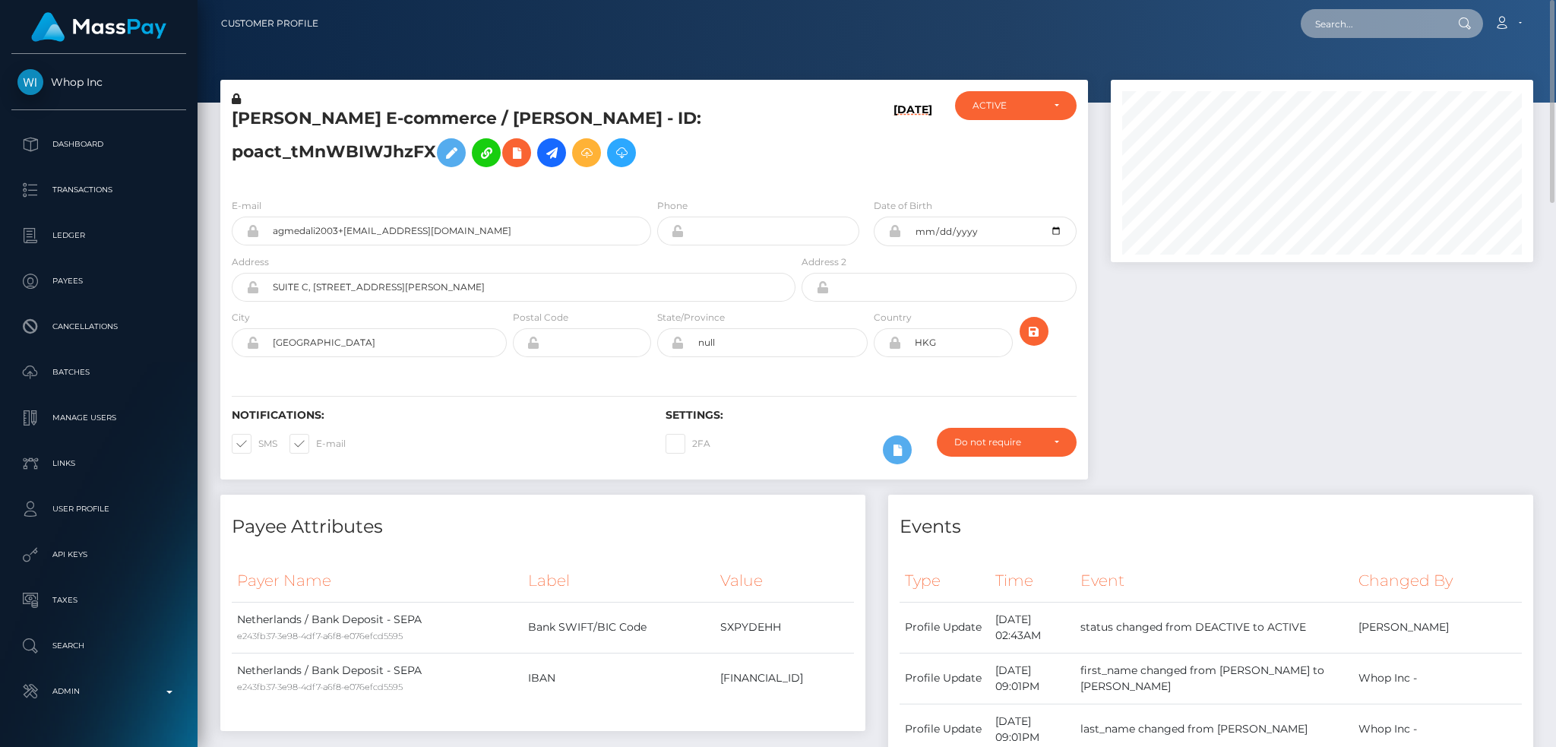
click at [1377, 17] on input "text" at bounding box center [1372, 23] width 143 height 29
paste input "poact_tMnWBIWJhzFX"
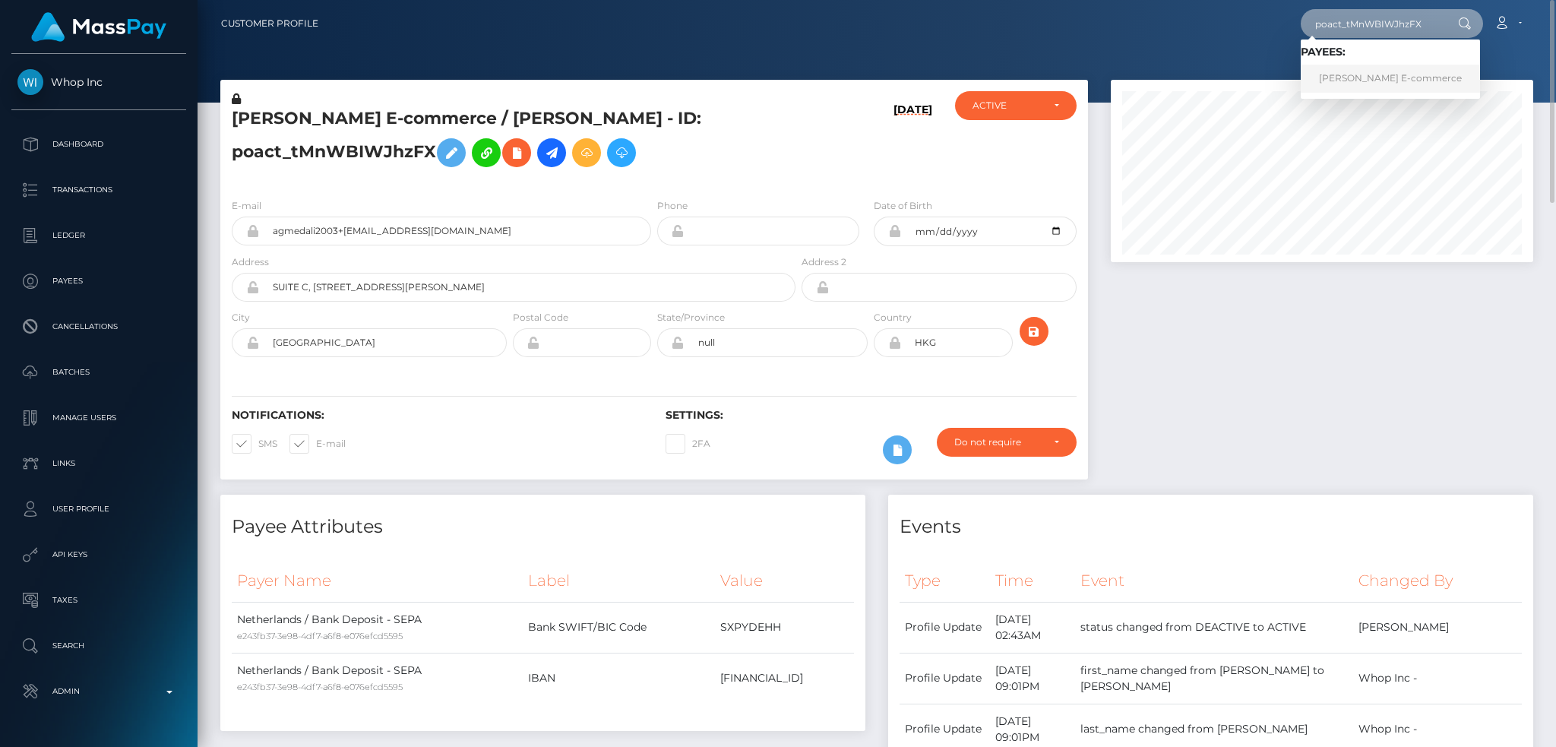
type input "poact_tMnWBIWJhzFX"
click at [1370, 77] on link "Ahmed’s E-commerce" at bounding box center [1390, 79] width 179 height 28
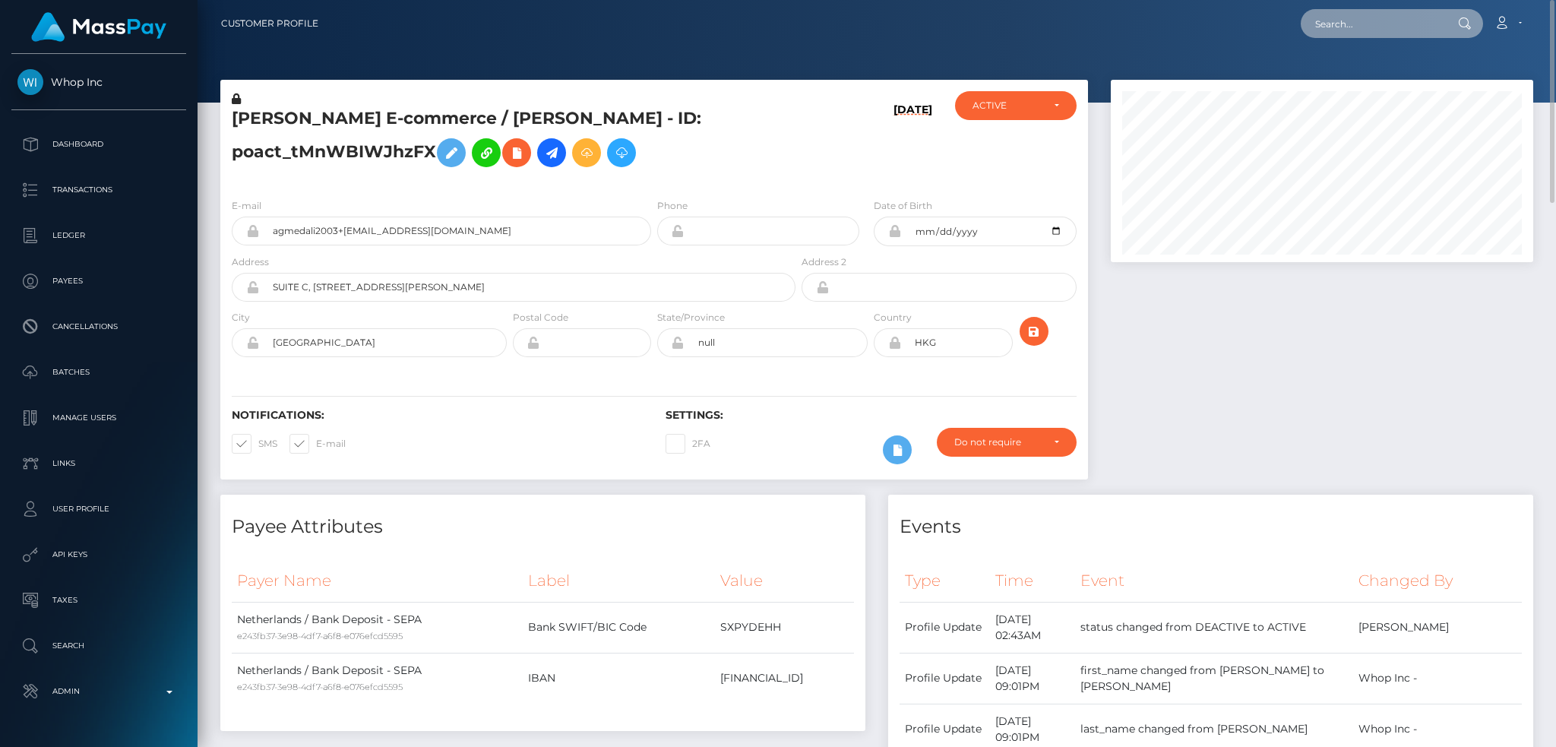
click at [1352, 8] on div "Loading... Loading... Account Edit Profile Logout" at bounding box center [932, 24] width 1202 height 32
paste input "poact_eBFt6R2uS6K7"
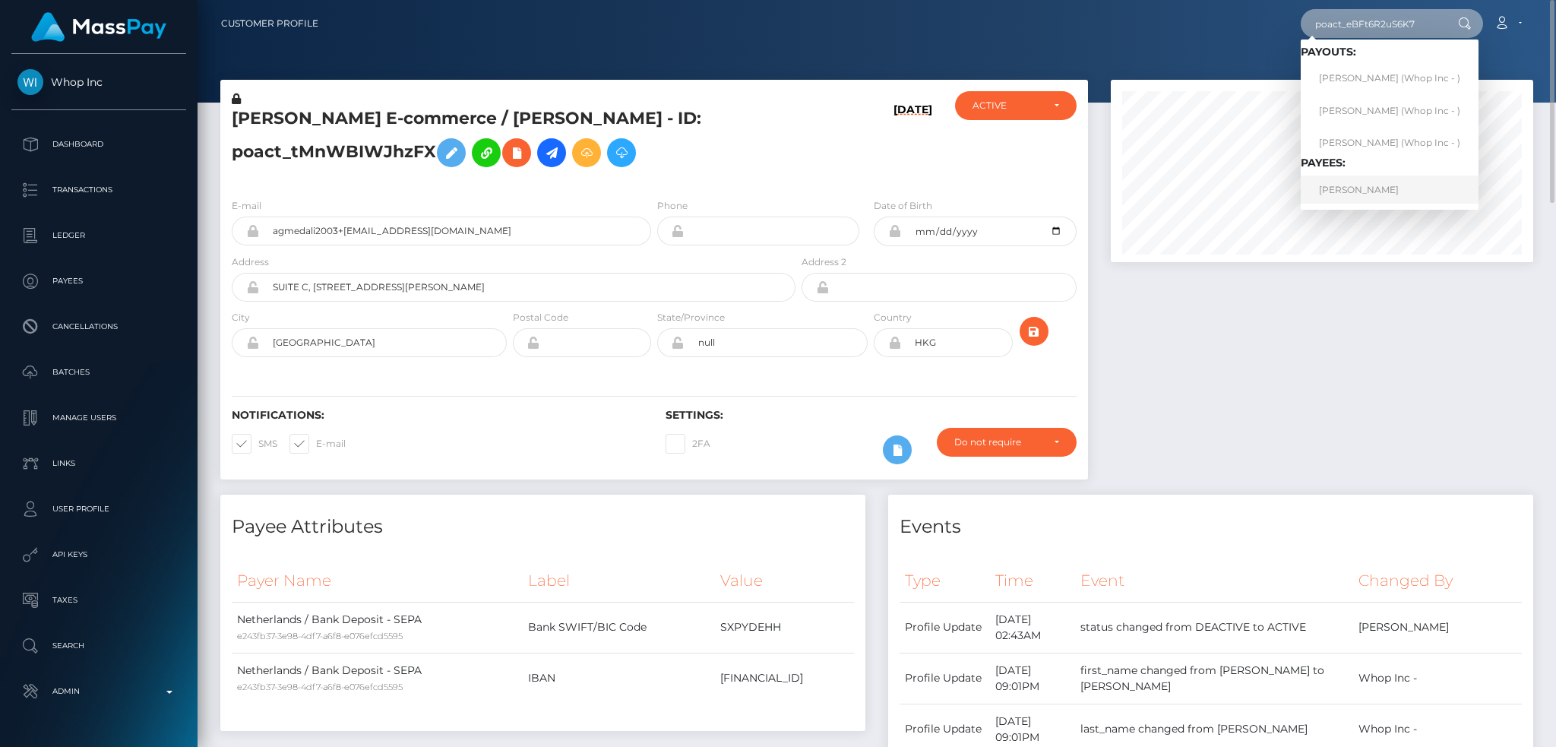
type input "poact_eBFt6R2uS6K7"
click at [1368, 196] on link "BRUNO NICOLAS PARENTE" at bounding box center [1390, 190] width 178 height 28
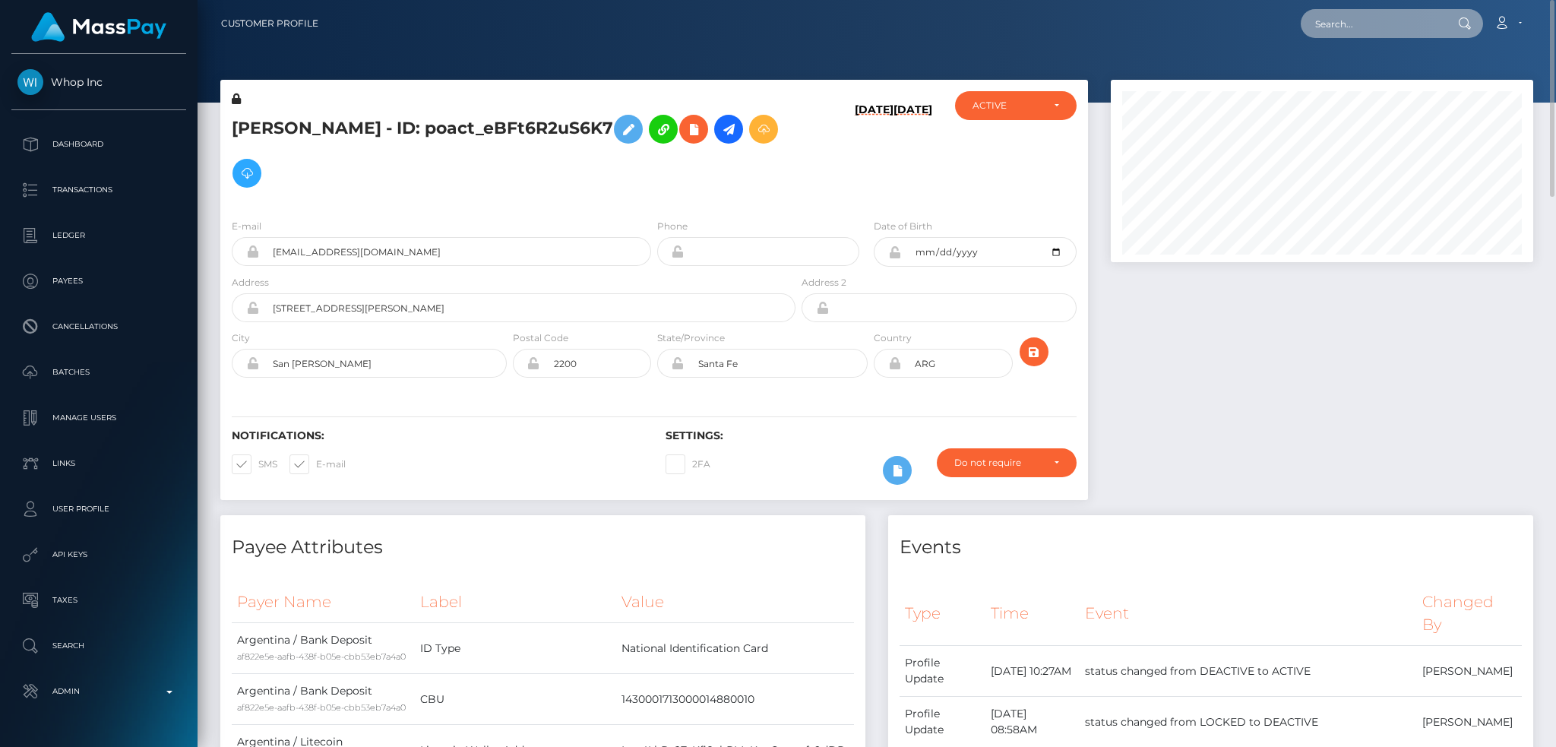
click at [1393, 13] on input "text" at bounding box center [1372, 23] width 143 height 29
paste input "poact_IOZHMiyO5ki5"
type input "poact_IOZHMiyO5ki5"
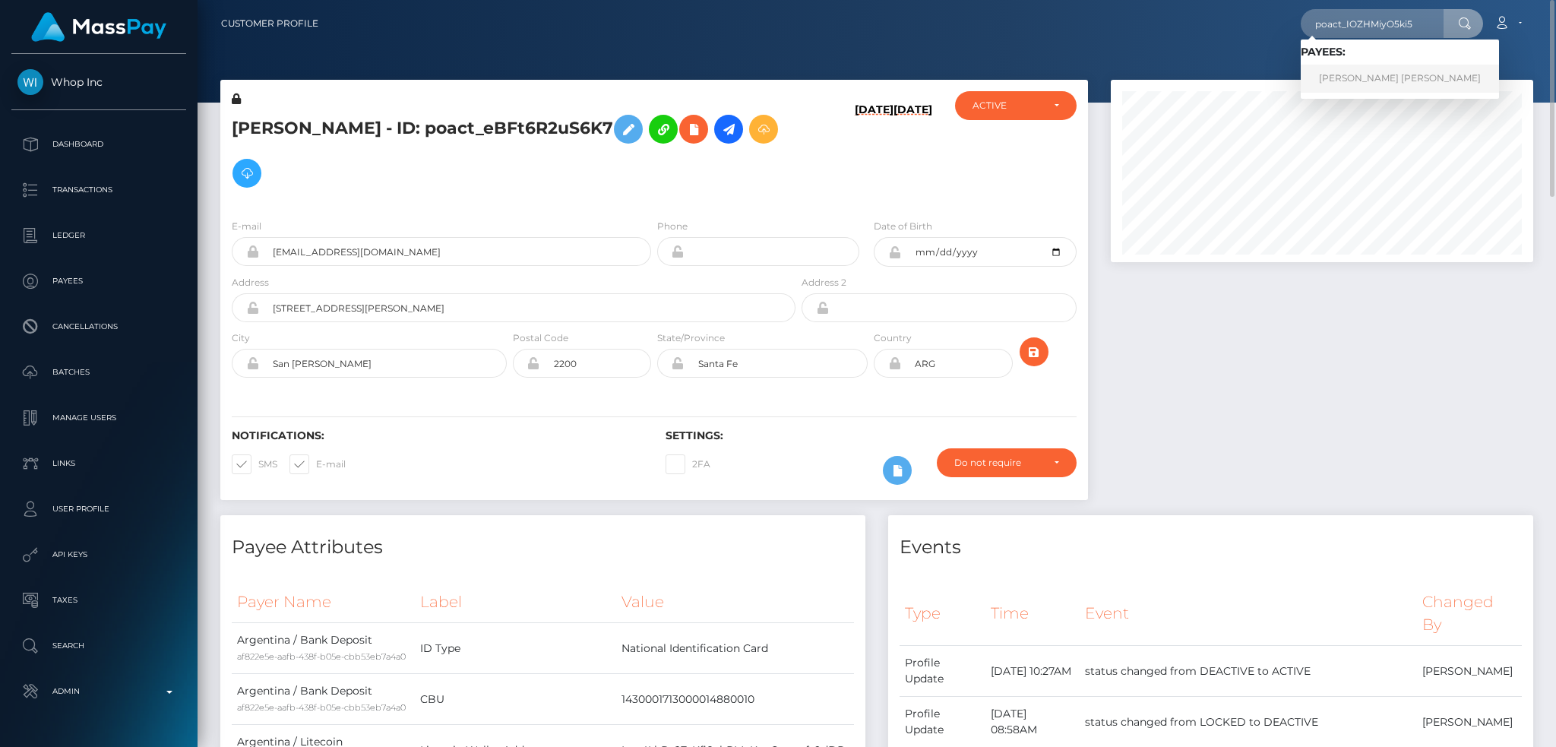
click at [1374, 76] on link "Gilberto Clayton Egon Sanches" at bounding box center [1400, 79] width 198 height 28
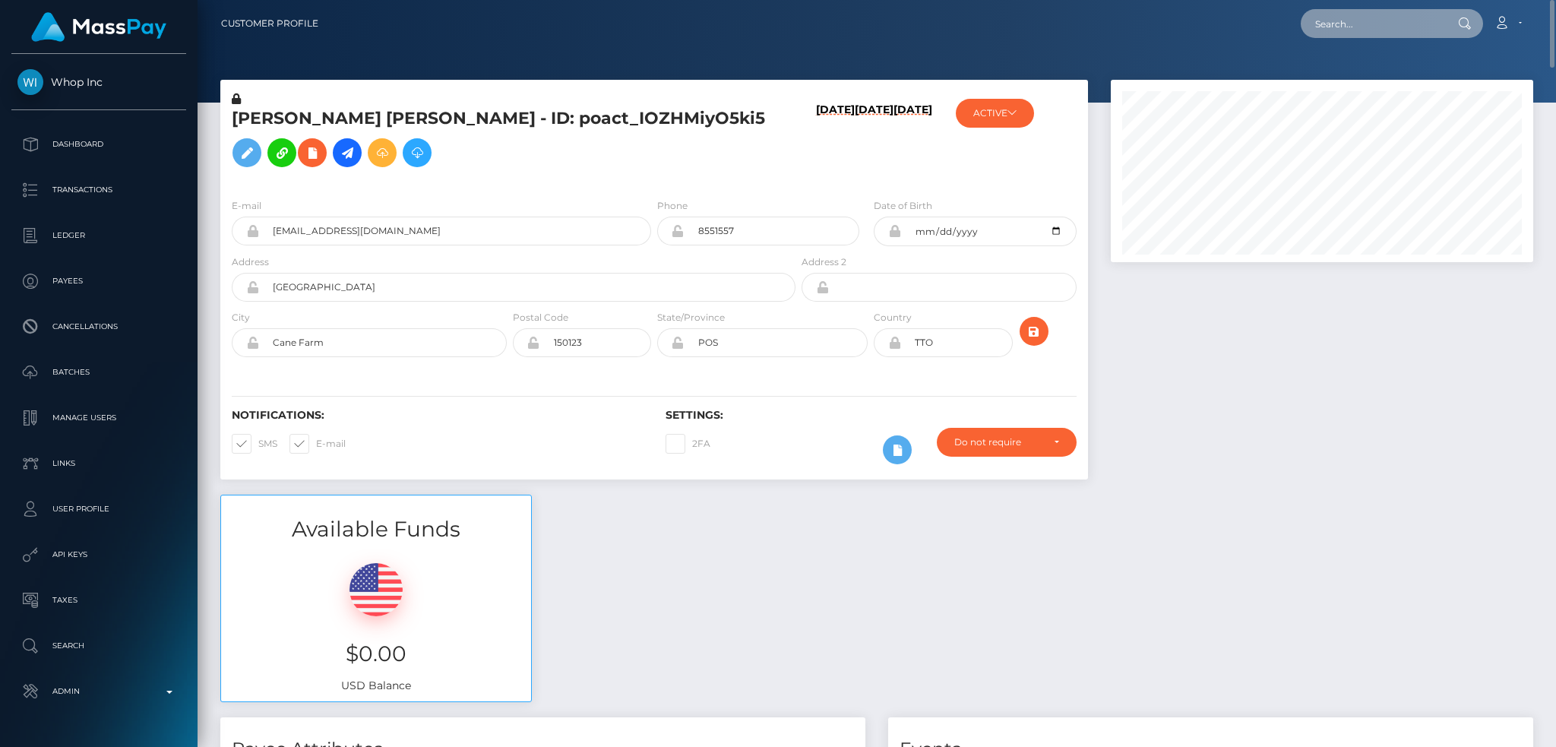
click at [1363, 11] on input "text" at bounding box center [1372, 23] width 143 height 29
paste input "poact_FzXlUAqwKkRU"
type input "poact_FzXlUAqwKkRU"
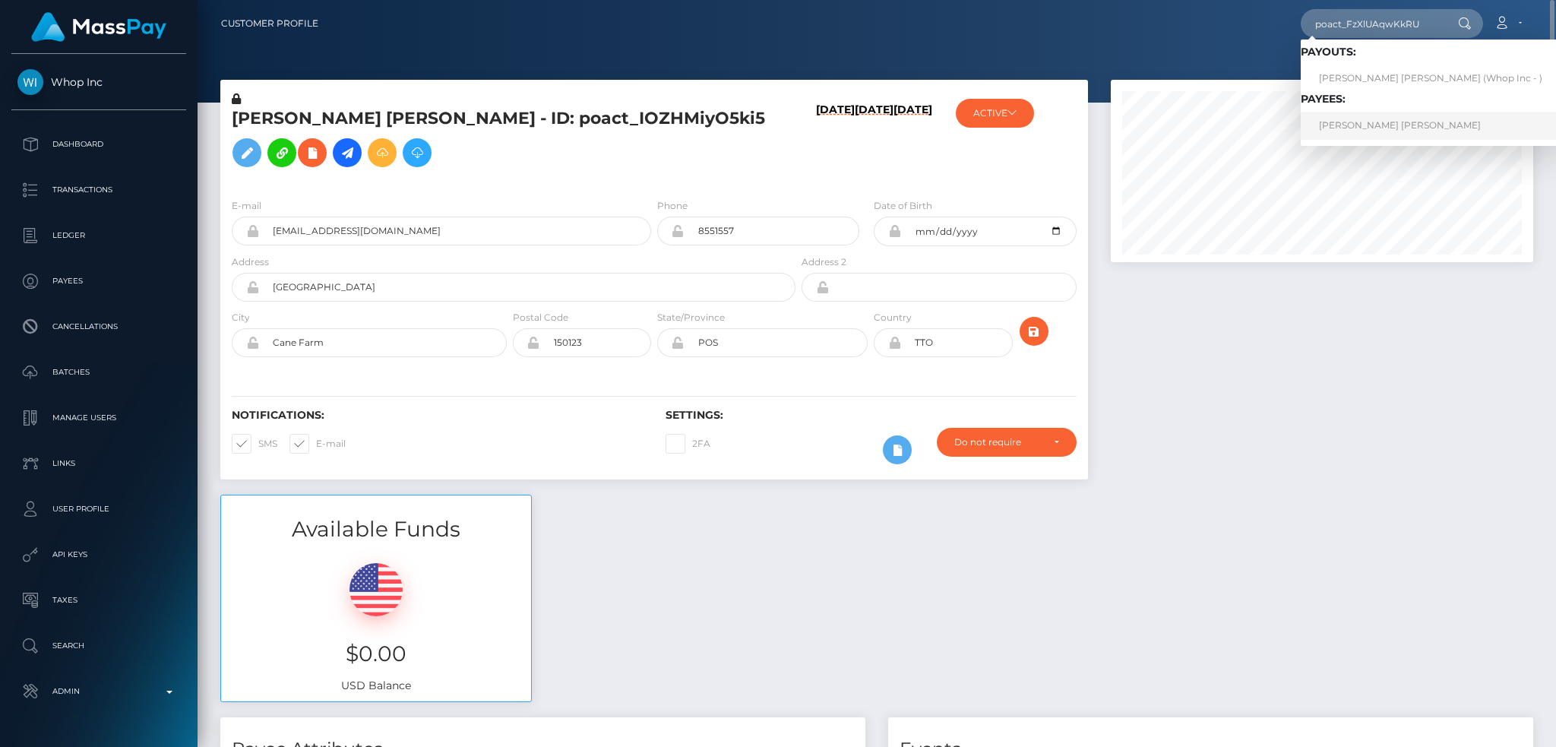
click at [1365, 127] on link "NIKLAS MEIJER BREKKEN" at bounding box center [1431, 126] width 260 height 28
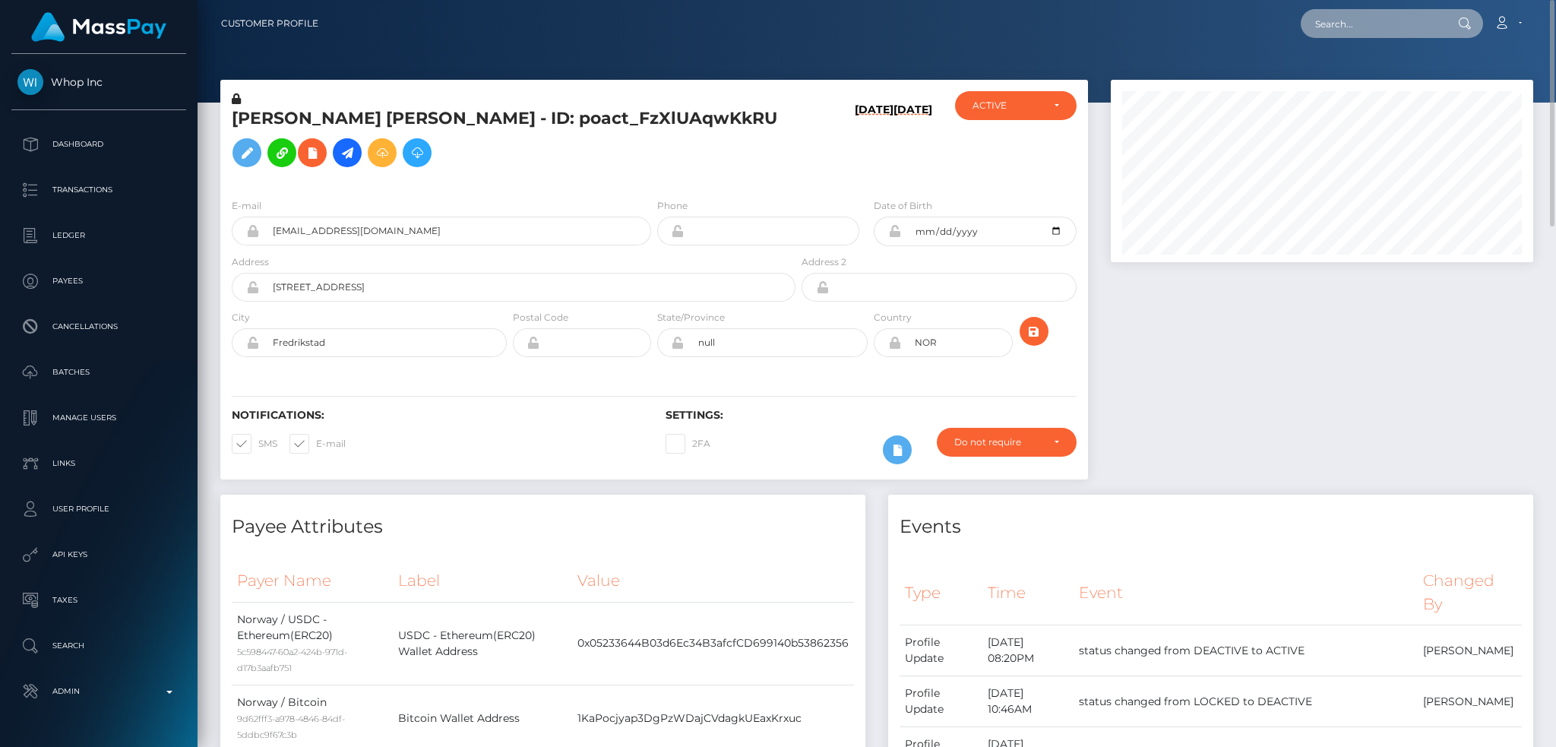
click at [1352, 29] on input "text" at bounding box center [1372, 23] width 143 height 29
paste input "poact_7FOM2UsPtqN8"
type input "poact_7FOM2UsPtqN8"
click at [1390, 79] on link "Armaan Dussad" at bounding box center [1362, 79] width 122 height 28
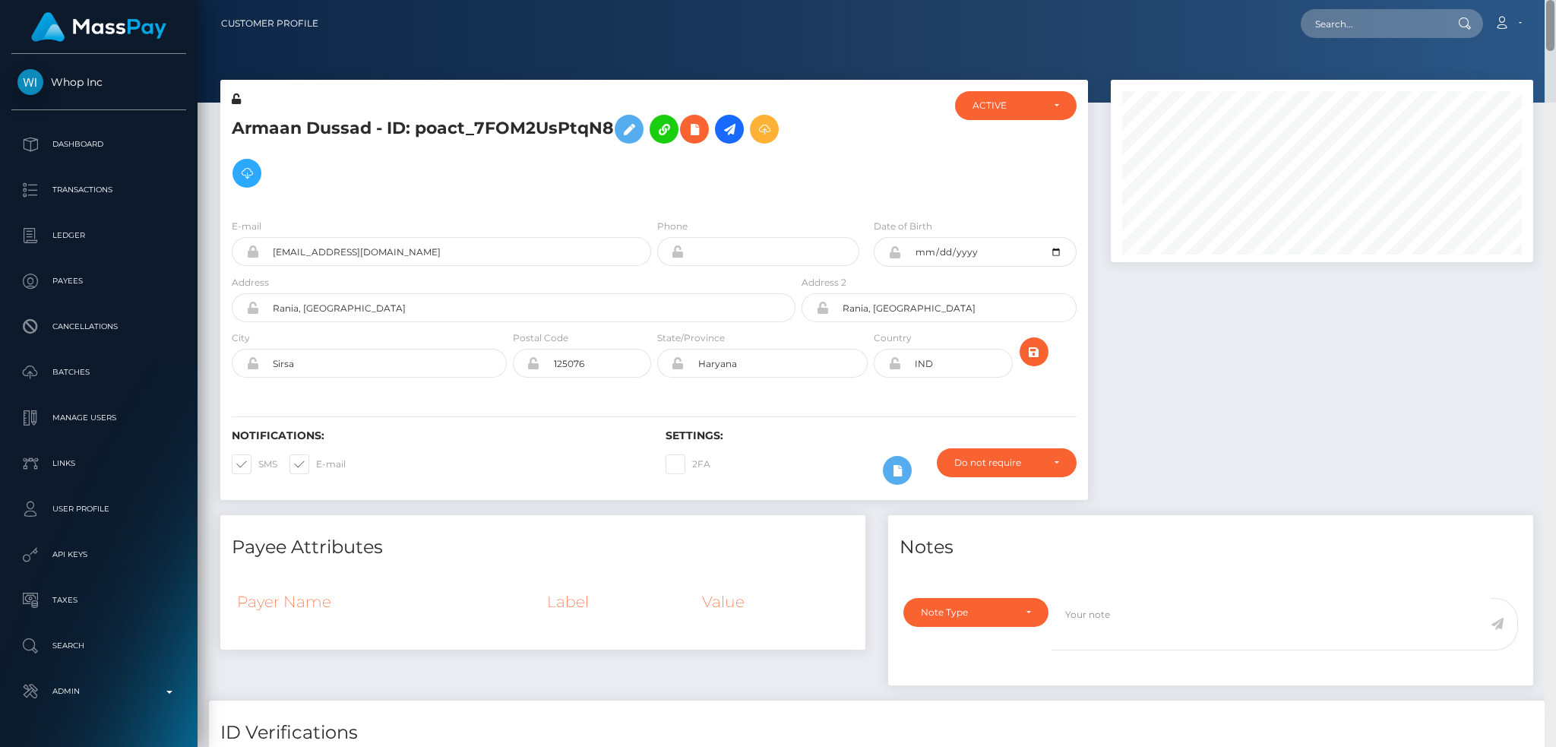
drag, startPoint x: 1551, startPoint y: 570, endPoint x: 1555, endPoint y: -36, distance: 605.6
click at [1555, 0] on html "Whop Inc Dashboard Transactions Ledger Payees Cancellations Links" at bounding box center [778, 373] width 1556 height 747
click at [1354, 2] on nav "Customer Profile Loading... Loading... Account" at bounding box center [877, 23] width 1359 height 47
drag, startPoint x: 1352, startPoint y: 17, endPoint x: 1341, endPoint y: 25, distance: 14.1
click at [1352, 17] on input "text" at bounding box center [1372, 23] width 143 height 29
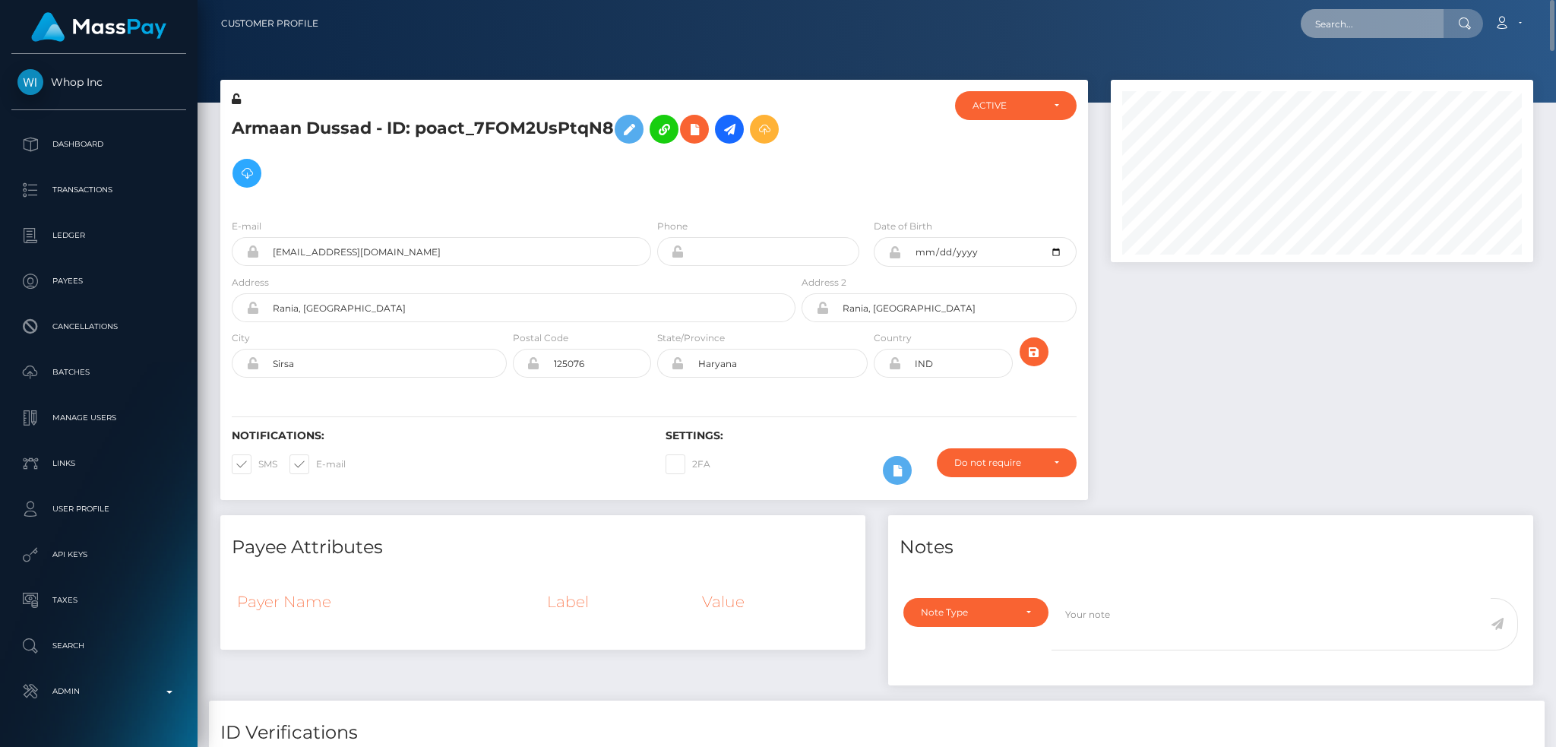
paste input "poact_BygDn9wLgYub"
type input "poact_BygDn9wLgYub"
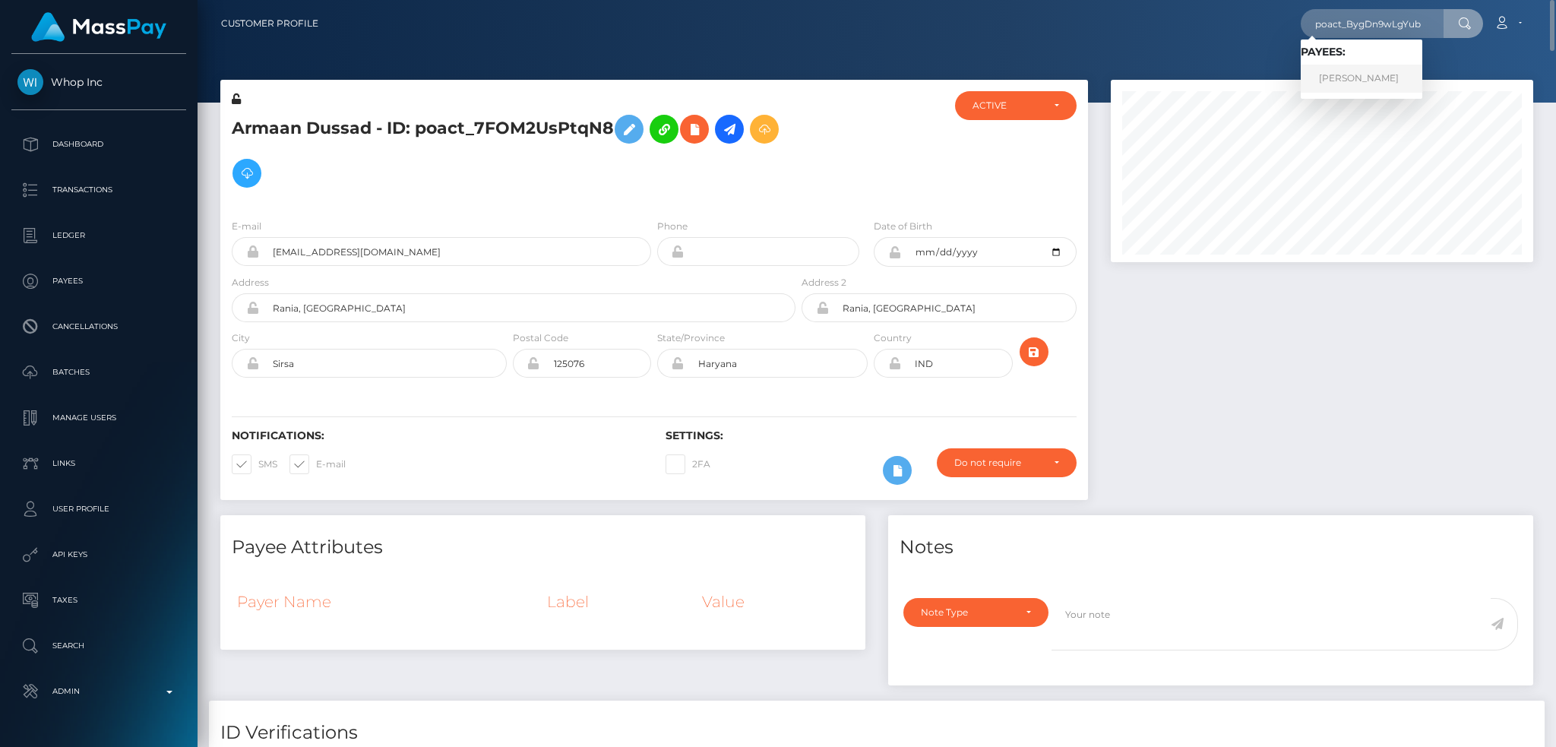
click at [1366, 76] on link "Maheswaran ELAIYAPPAN" at bounding box center [1362, 79] width 122 height 28
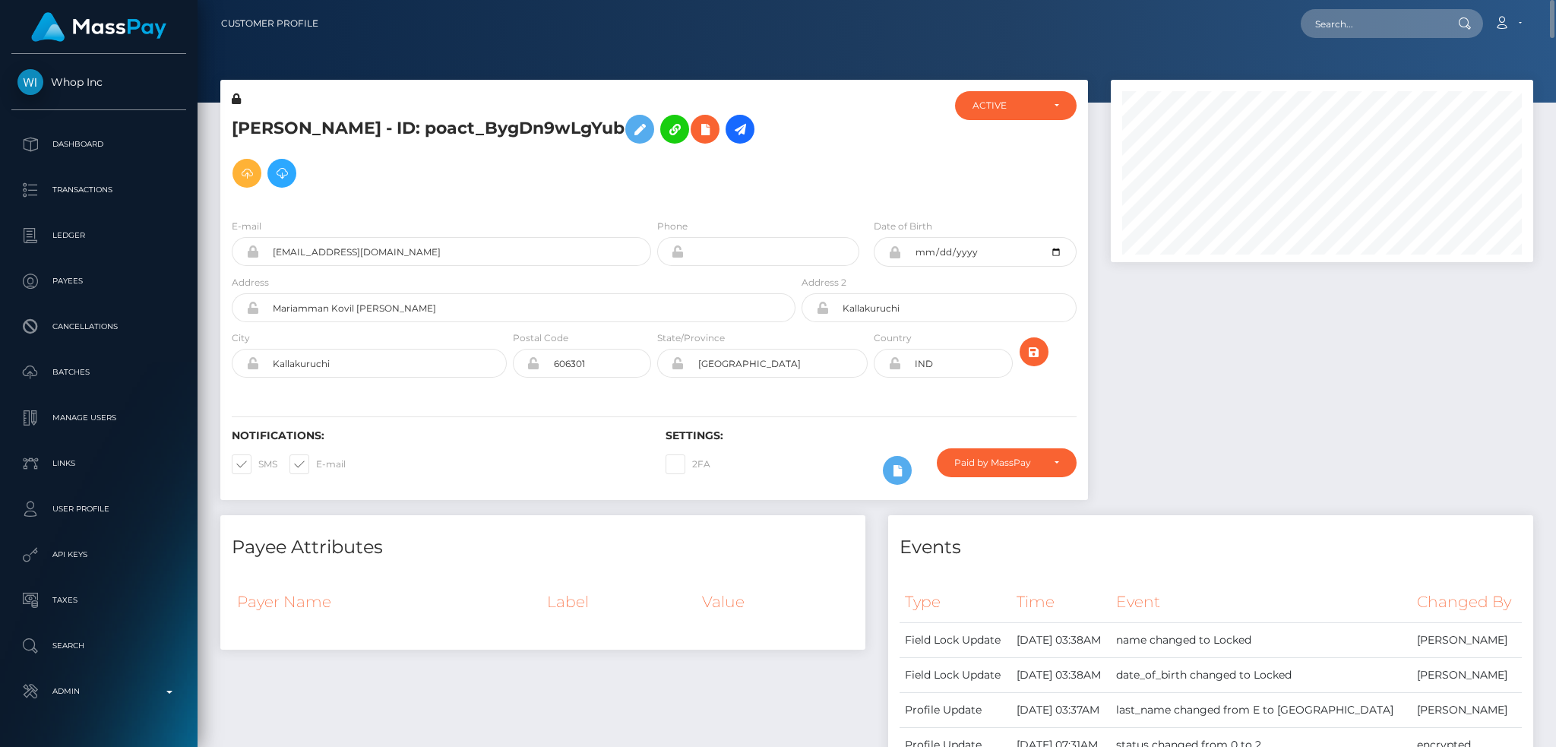
click at [527, 138] on h5 "[PERSON_NAME] - ID: poact_BygDn9wLgYub" at bounding box center [509, 151] width 555 height 88
click at [527, 138] on h5 "Maheswaran ELAIYAPPAN - ID: poact_BygDn9wLgYub" at bounding box center [509, 151] width 555 height 88
copy h5 "poact_BygDn9wLgYub"
click at [1388, 12] on input "text" at bounding box center [1372, 23] width 143 height 29
paste input "poact_JhM4zic4mS7l"
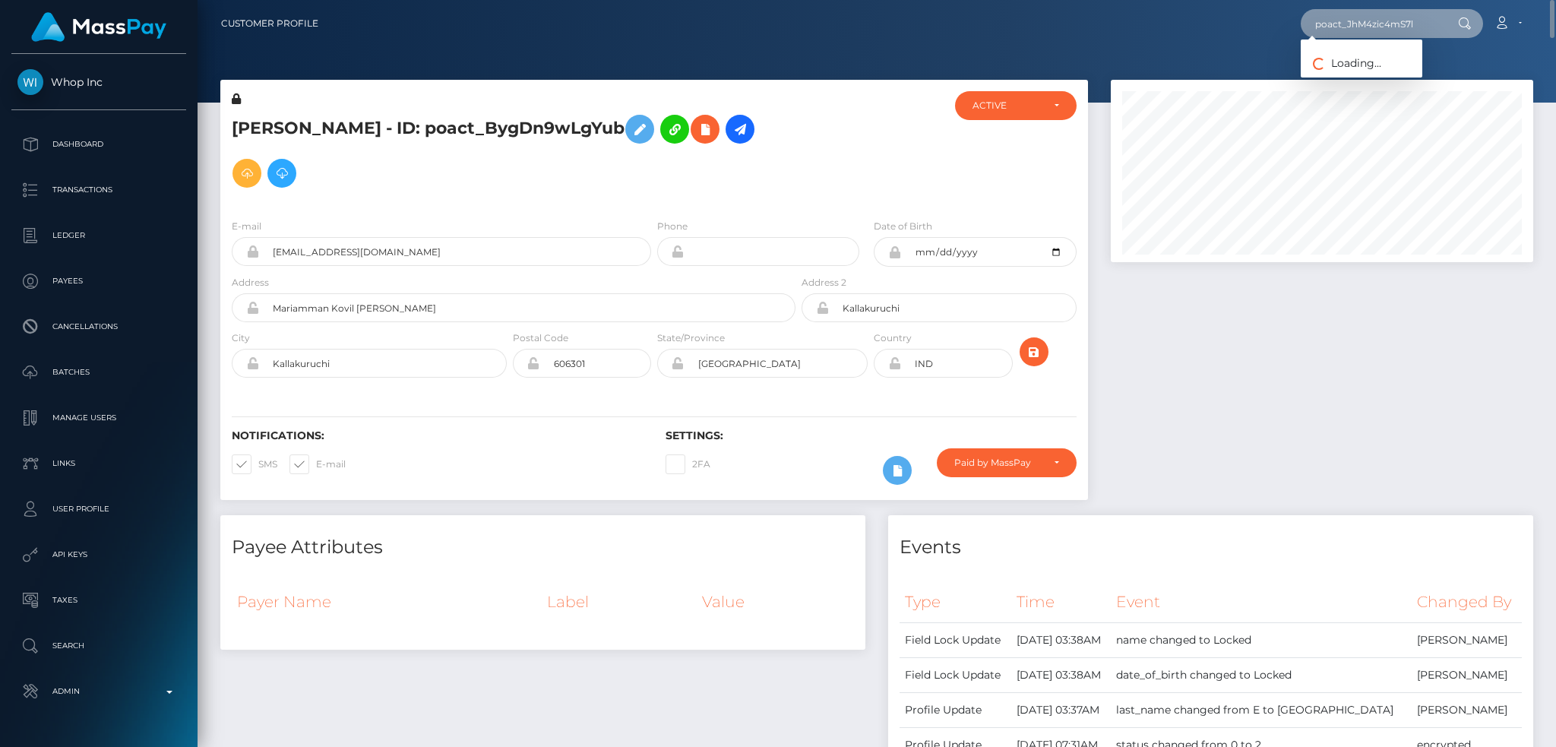
type input "poact_JhM4zic4mS7l"
click at [1326, 90] on link "Tjhin Martin" at bounding box center [1362, 79] width 122 height 28
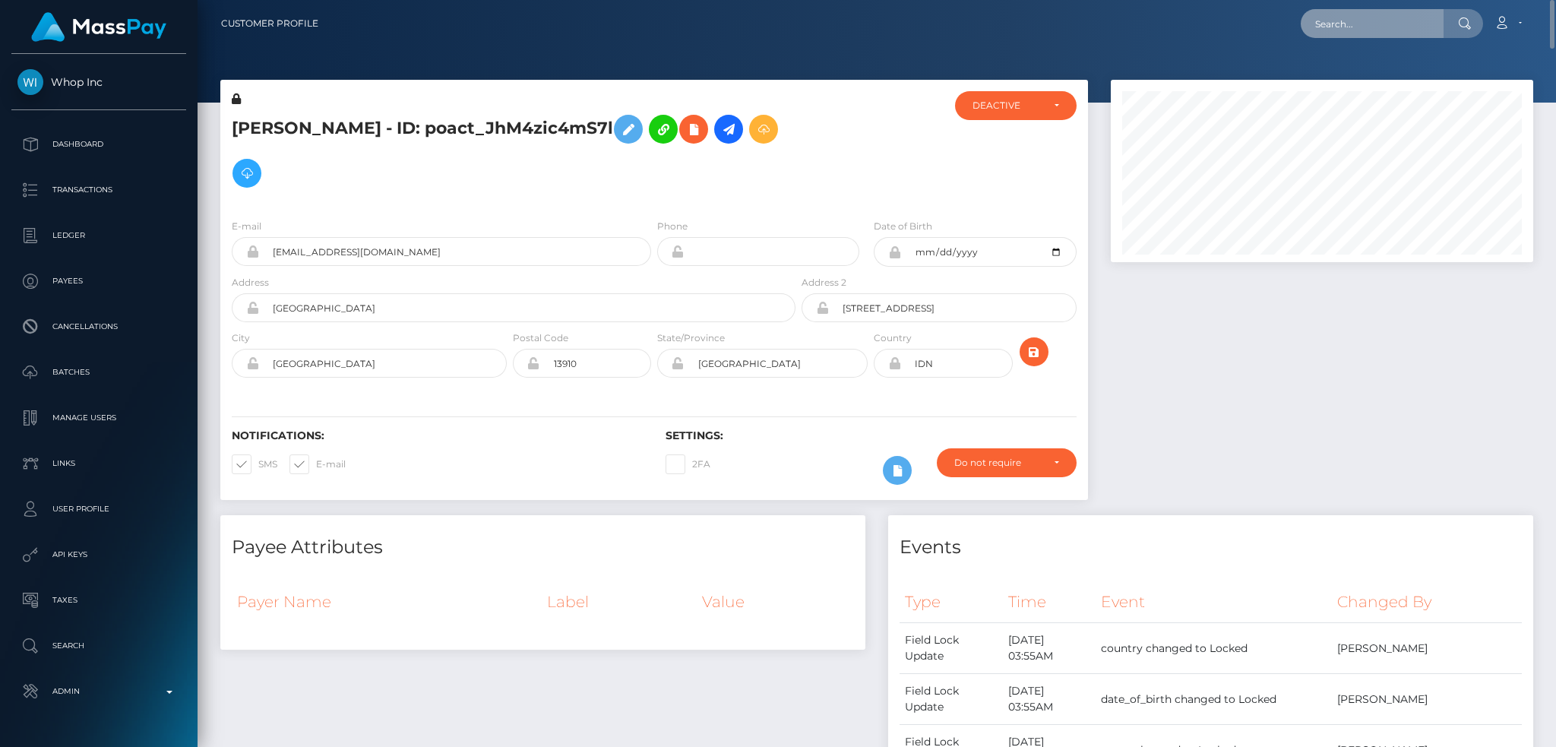
click at [1394, 10] on input "text" at bounding box center [1372, 23] width 143 height 29
paste input "poact_TUinOhHNaJoM"
type input "poact_TUinOhHNaJoM"
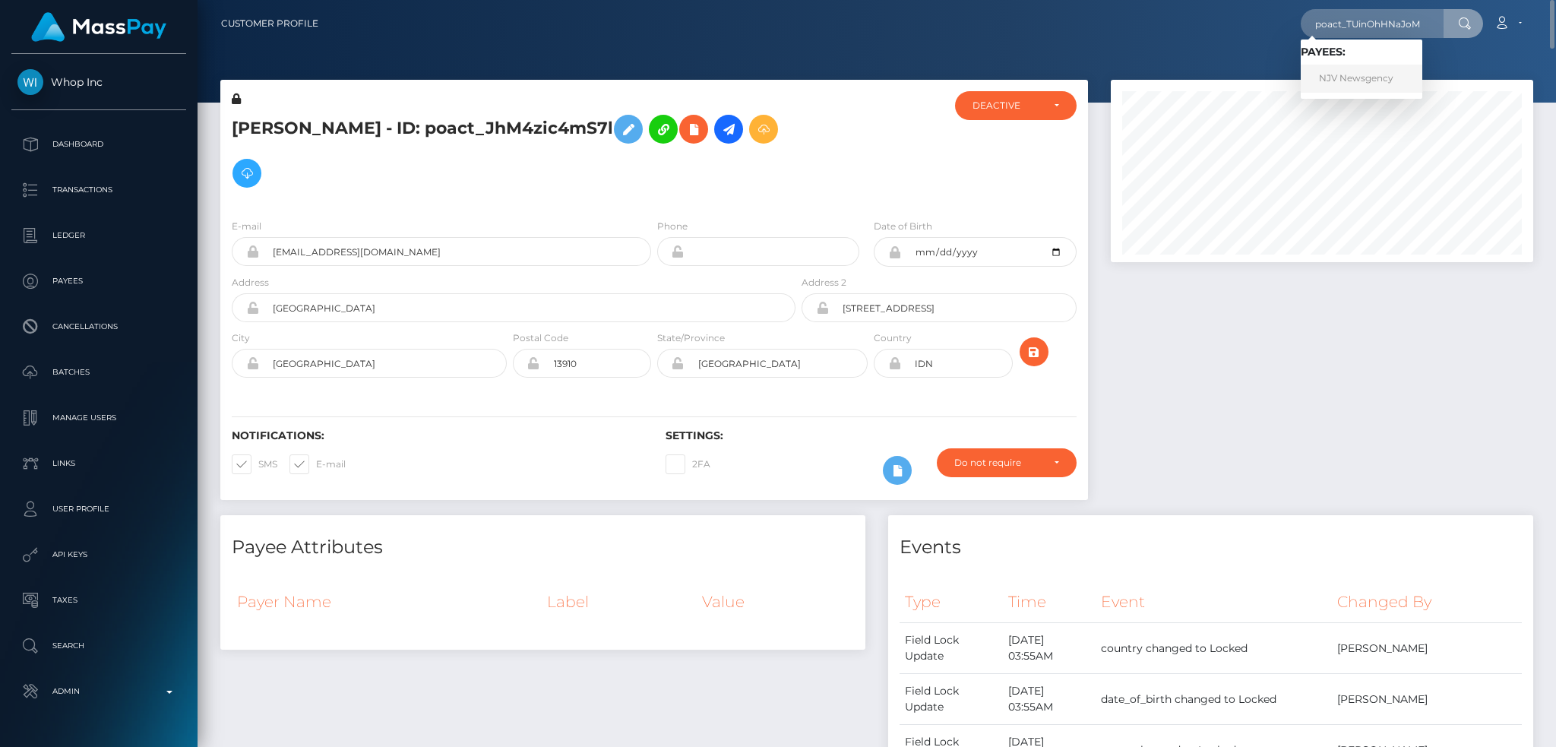
click at [1378, 71] on link "NJV Newsgency" at bounding box center [1362, 79] width 122 height 28
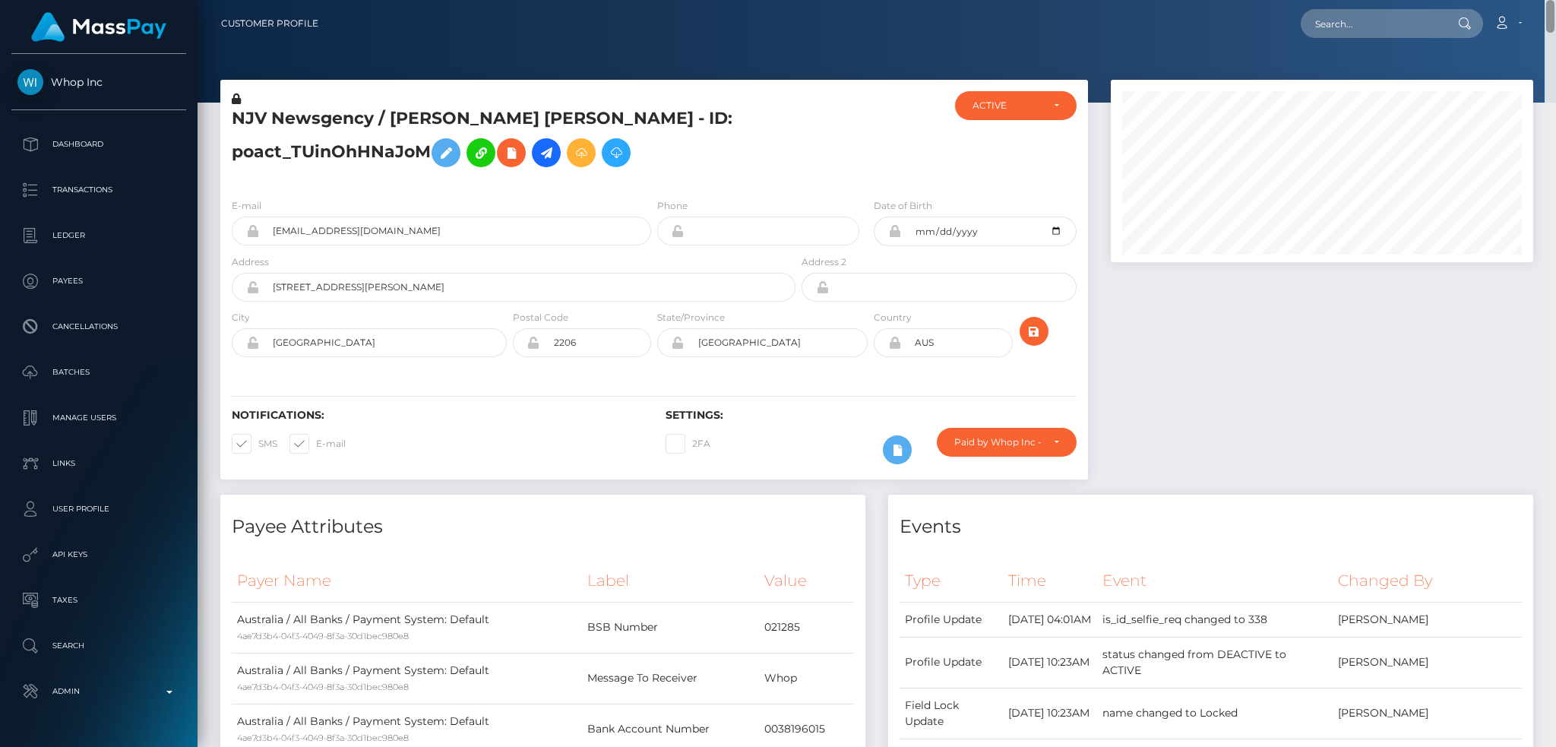
drag, startPoint x: 1548, startPoint y: 637, endPoint x: 1555, endPoint y: -65, distance: 702.1
click at [1555, 0] on html "Whop Inc Dashboard Transactions Ledger Payees Cancellations Links" at bounding box center [778, 373] width 1556 height 747
click at [1309, 289] on div at bounding box center [1321, 287] width 445 height 415
click at [1356, 29] on input "text" at bounding box center [1372, 23] width 143 height 29
paste input "poact_8TsvsCHQvYe3"
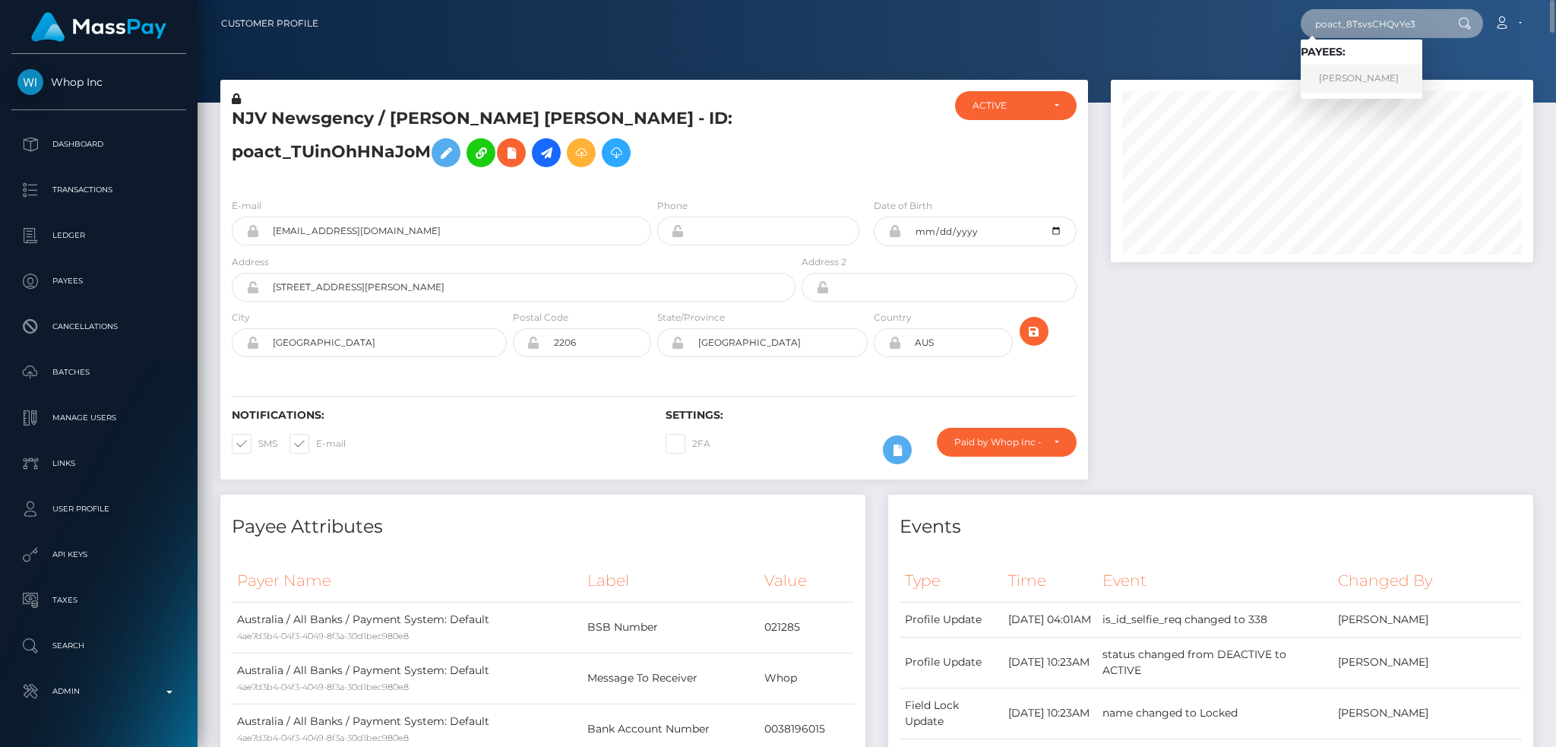
type input "poact_8TsvsCHQvYe3"
drag, startPoint x: 1366, startPoint y: 74, endPoint x: 1310, endPoint y: 74, distance: 56.2
click at [1366, 76] on link "Kundan Yadav" at bounding box center [1362, 79] width 122 height 28
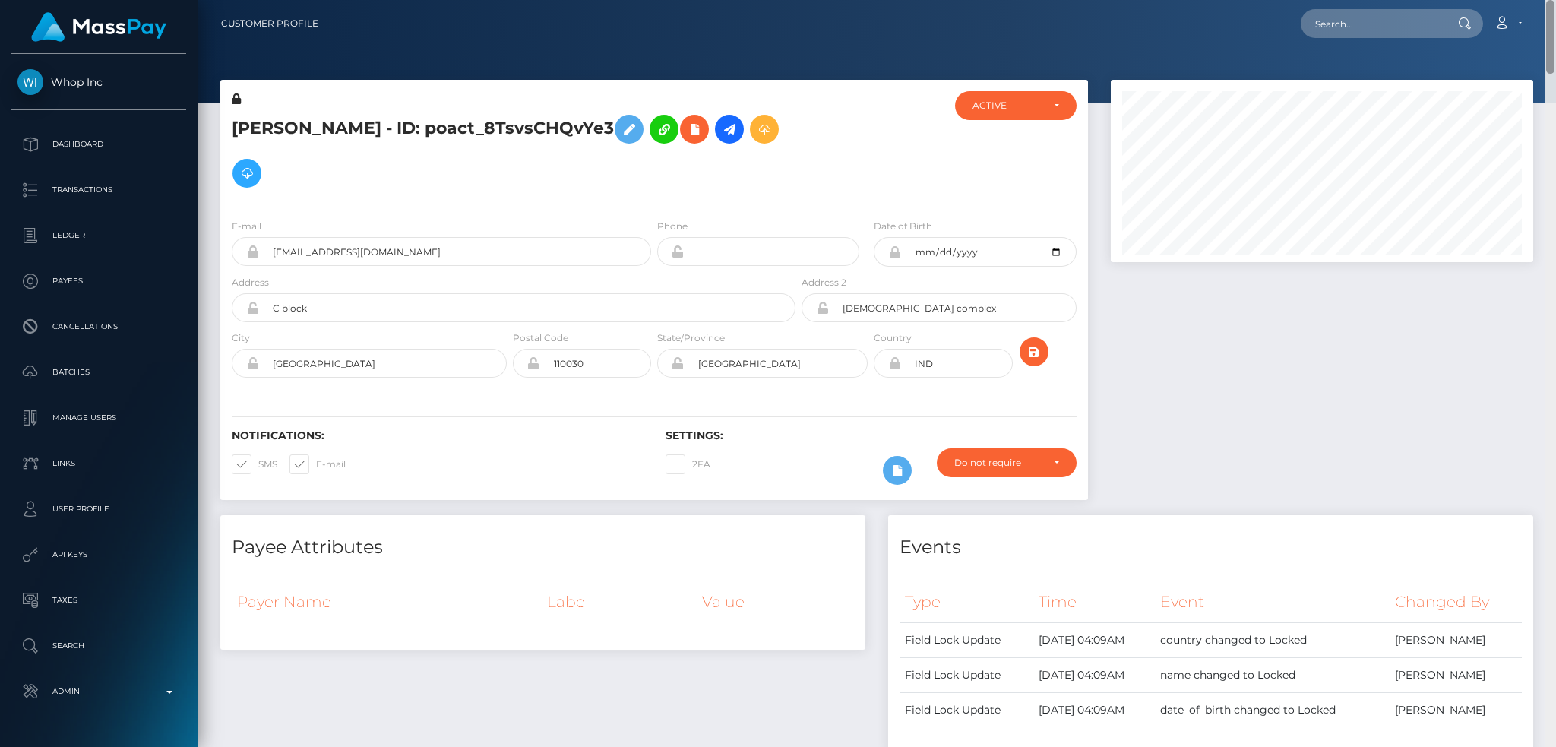
drag, startPoint x: 1551, startPoint y: 433, endPoint x: 1555, endPoint y: -62, distance: 494.6
click at [1555, 0] on html "Whop Inc Dashboard Transactions Ledger Payees Cancellations Links" at bounding box center [778, 373] width 1556 height 747
drag, startPoint x: 1550, startPoint y: 51, endPoint x: 1555, endPoint y: -49, distance: 100.4
click at [1555, 0] on html "Whop Inc Dashboard Transactions Ledger Payees Cancellations Links" at bounding box center [778, 373] width 1556 height 747
click at [1372, 23] on input "text" at bounding box center [1372, 23] width 143 height 29
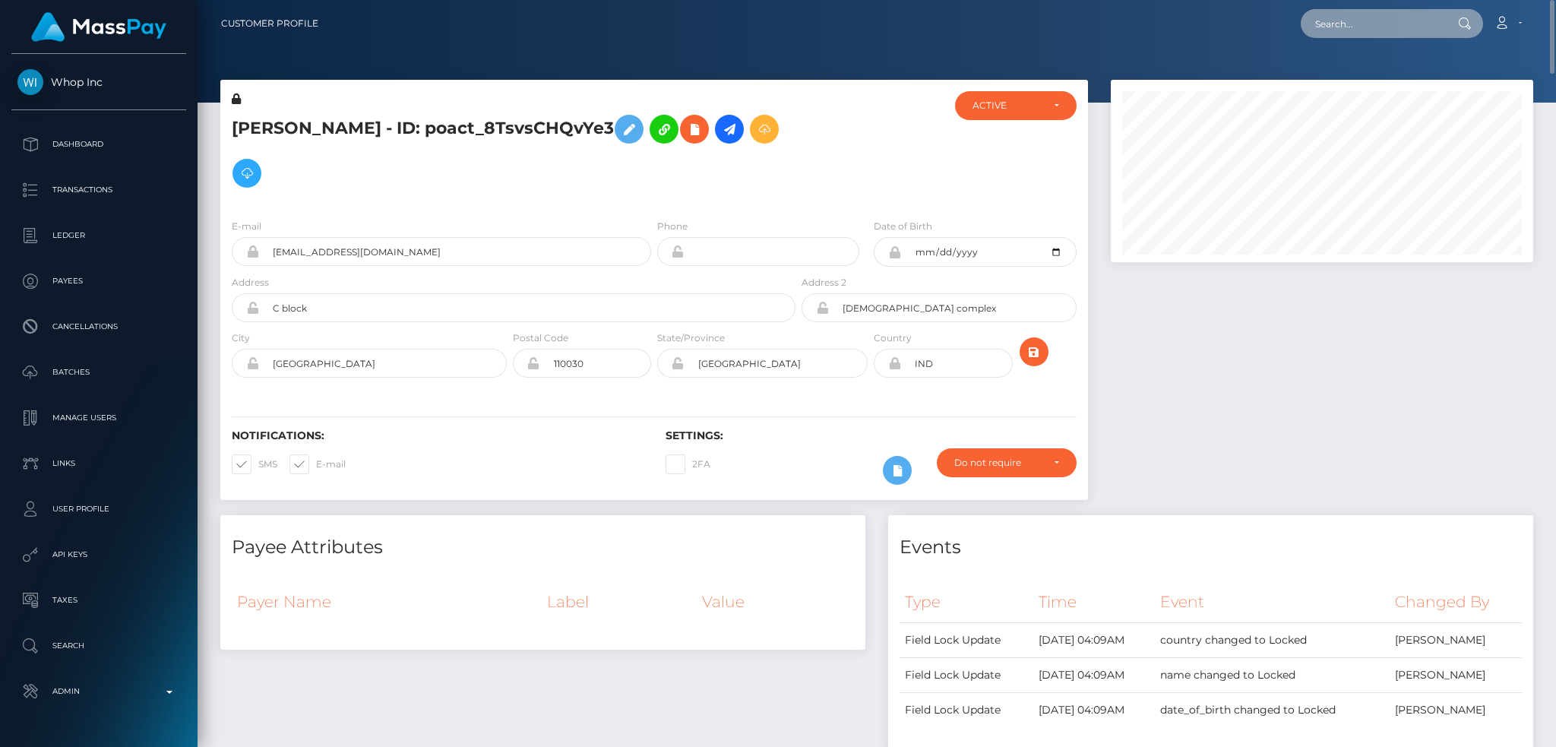
paste input "poact_InobCzz5yyIS"
type input "poact_InobCzz5yyIS"
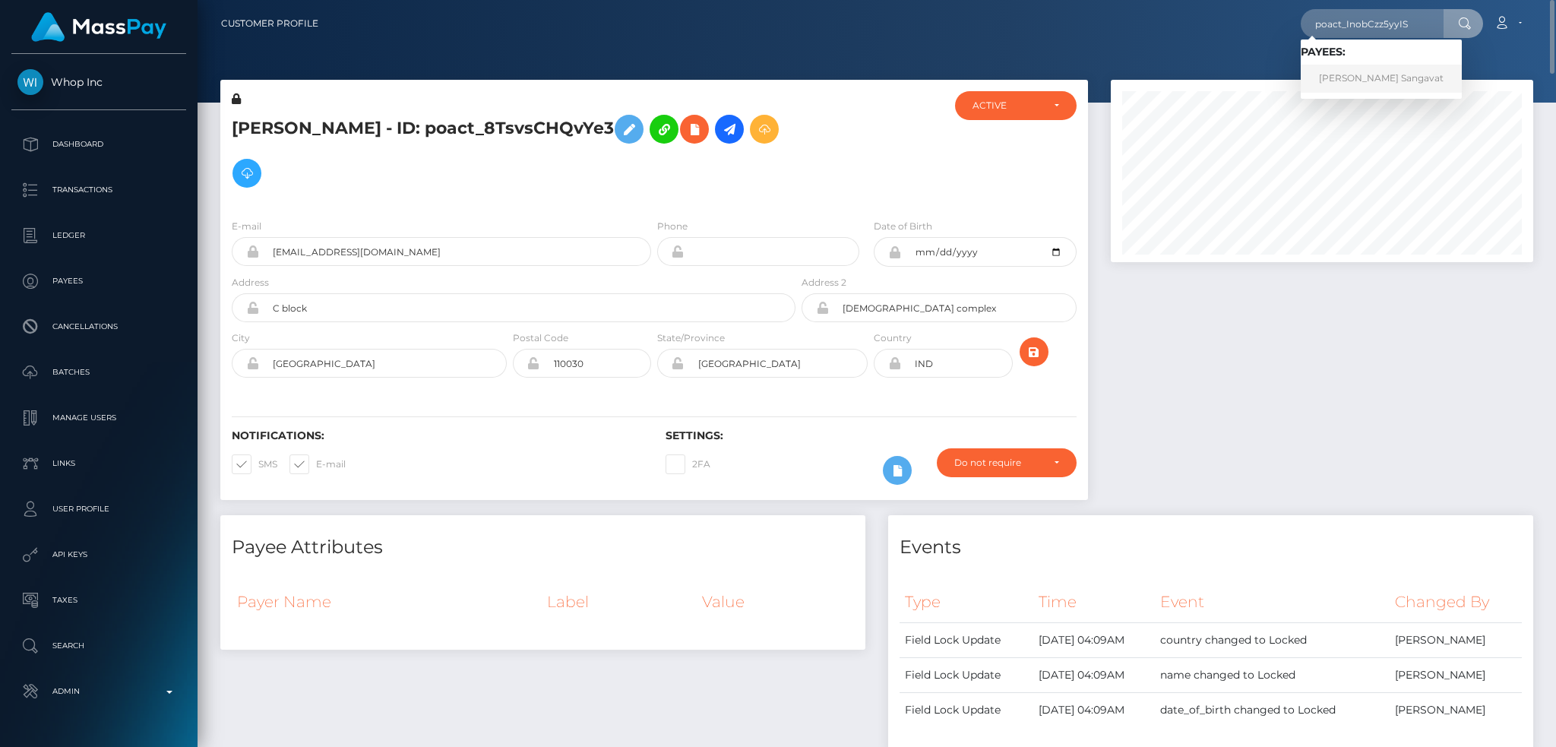
click at [1359, 87] on link "Kushal Sangavat" at bounding box center [1381, 79] width 161 height 28
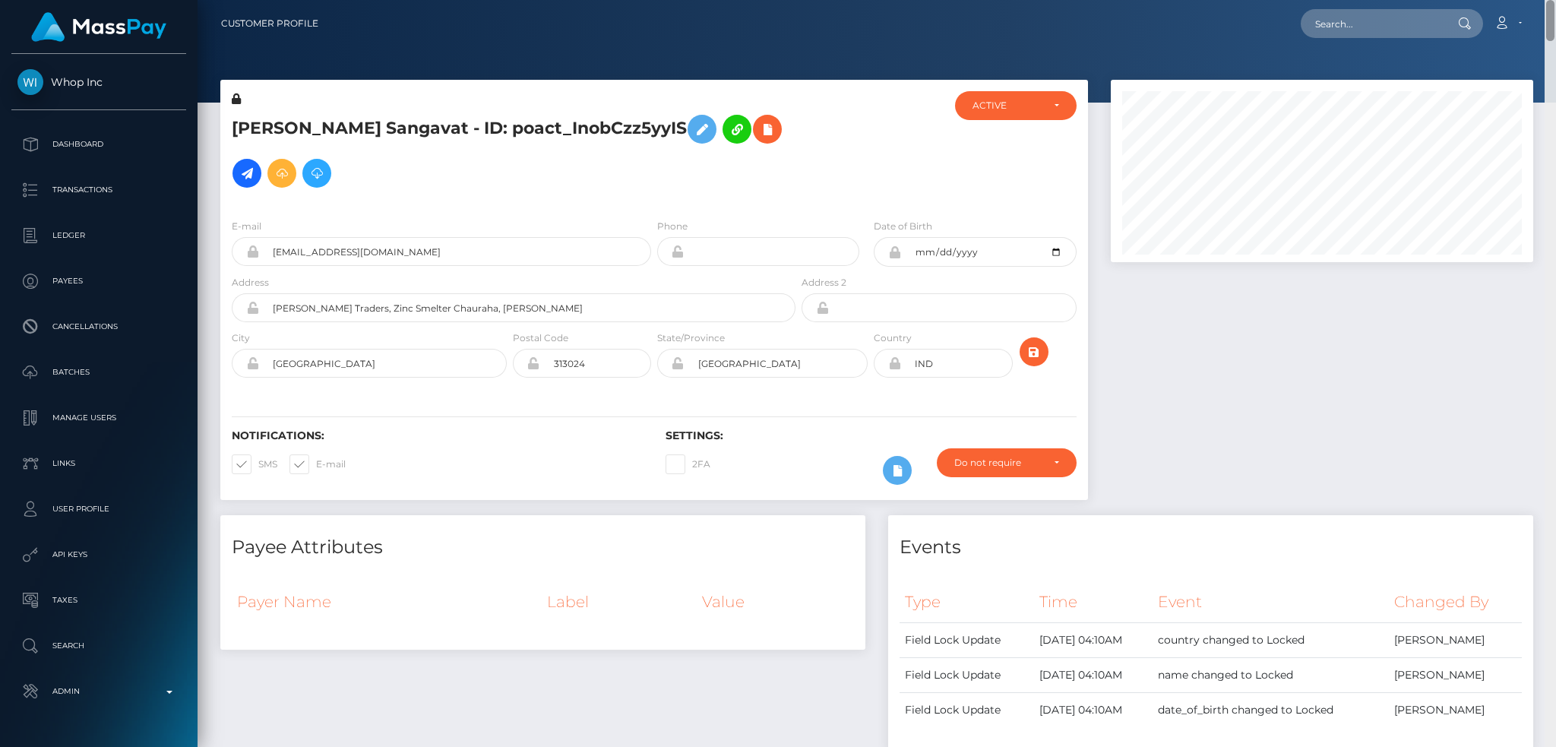
drag, startPoint x: 1555, startPoint y: 525, endPoint x: 1488, endPoint y: -81, distance: 609.2
click at [1488, 0] on html "Whop Inc Dashboard Transactions Ledger Payees Cancellations Links" at bounding box center [778, 373] width 1556 height 747
click at [1351, 22] on input "text" at bounding box center [1372, 23] width 143 height 29
paste input "poact_RdY7p5JGzBwk"
type input "poact_RdY7p5JGzBwk"
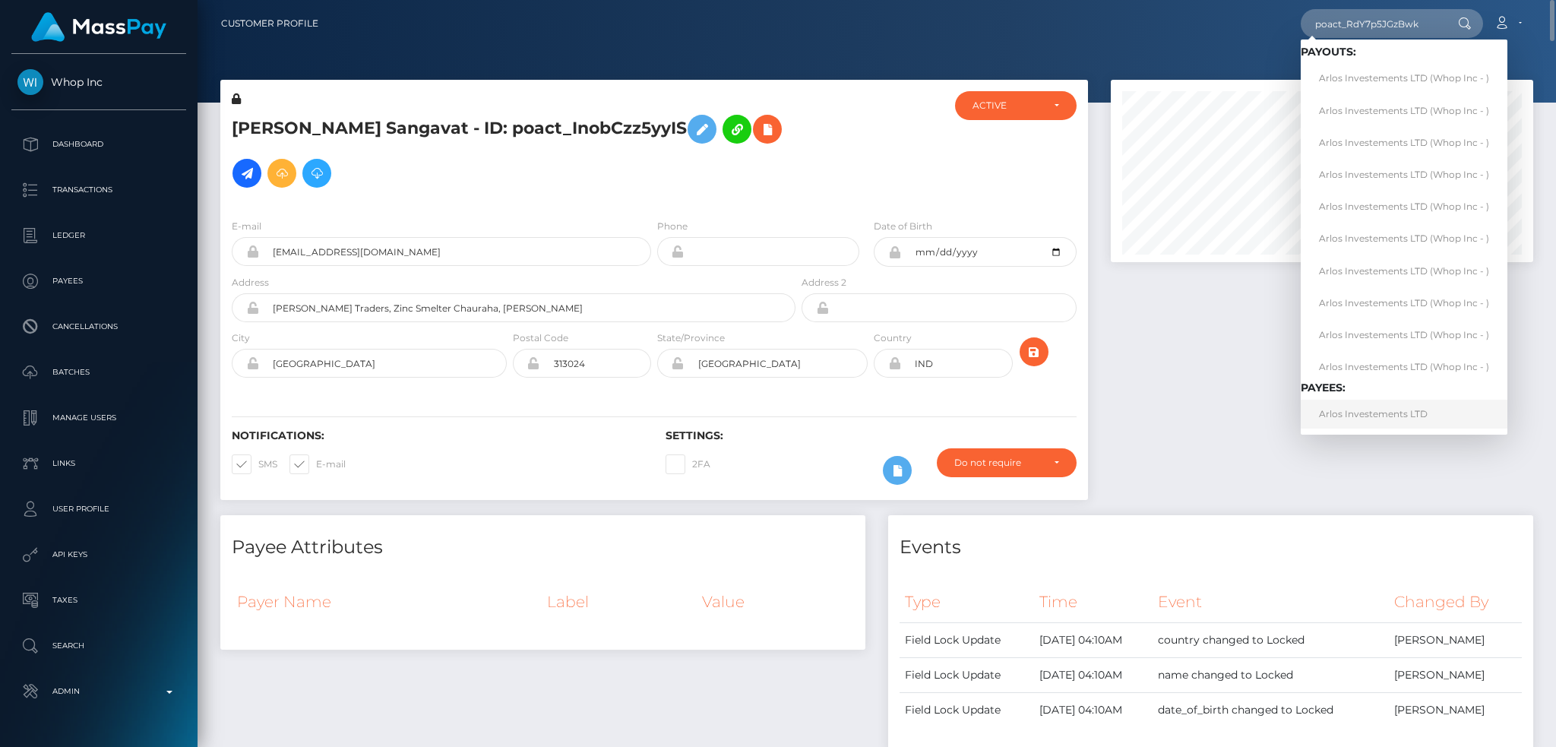
click at [1398, 411] on link "Arlos Investements LTD" at bounding box center [1404, 414] width 207 height 28
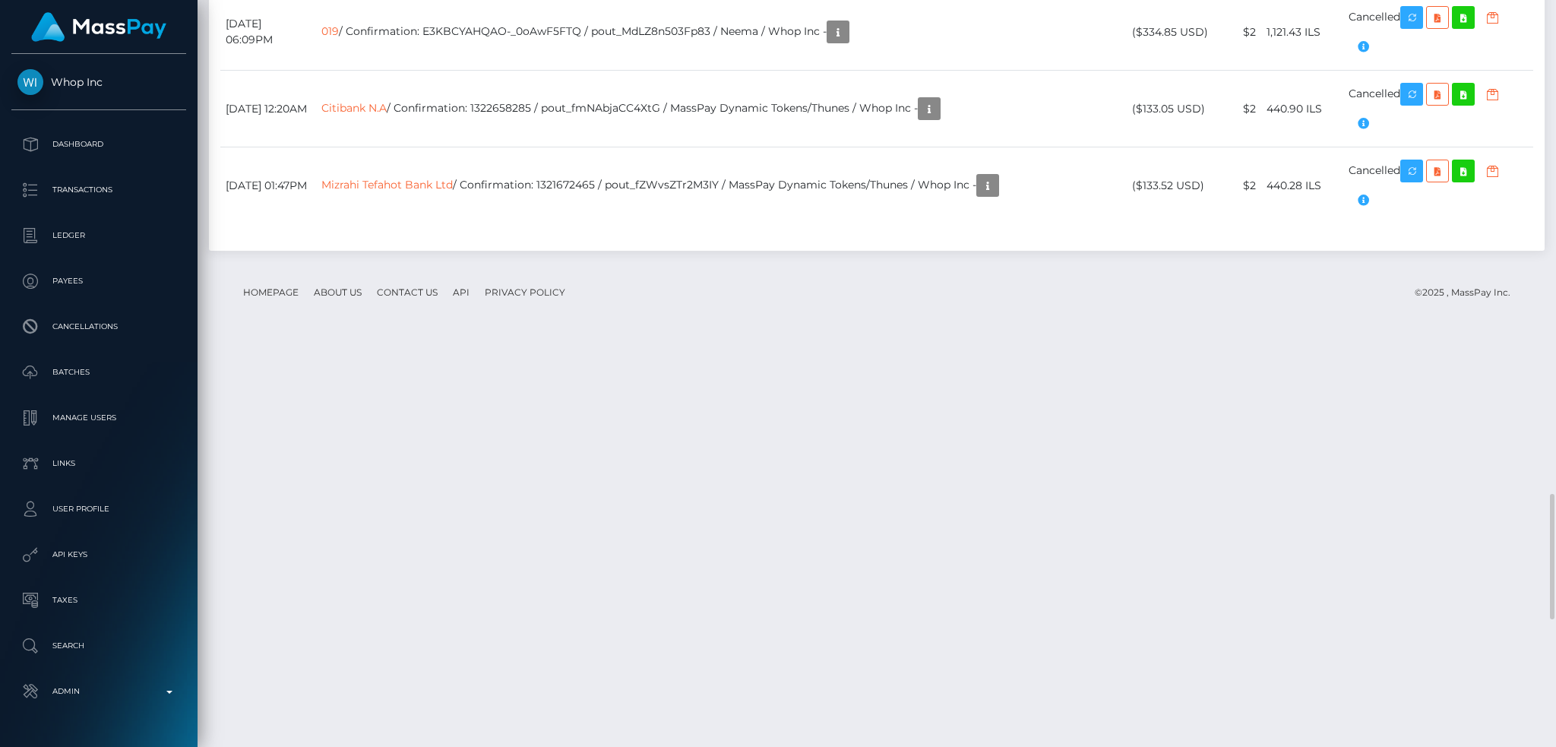
scroll to position [182, 422]
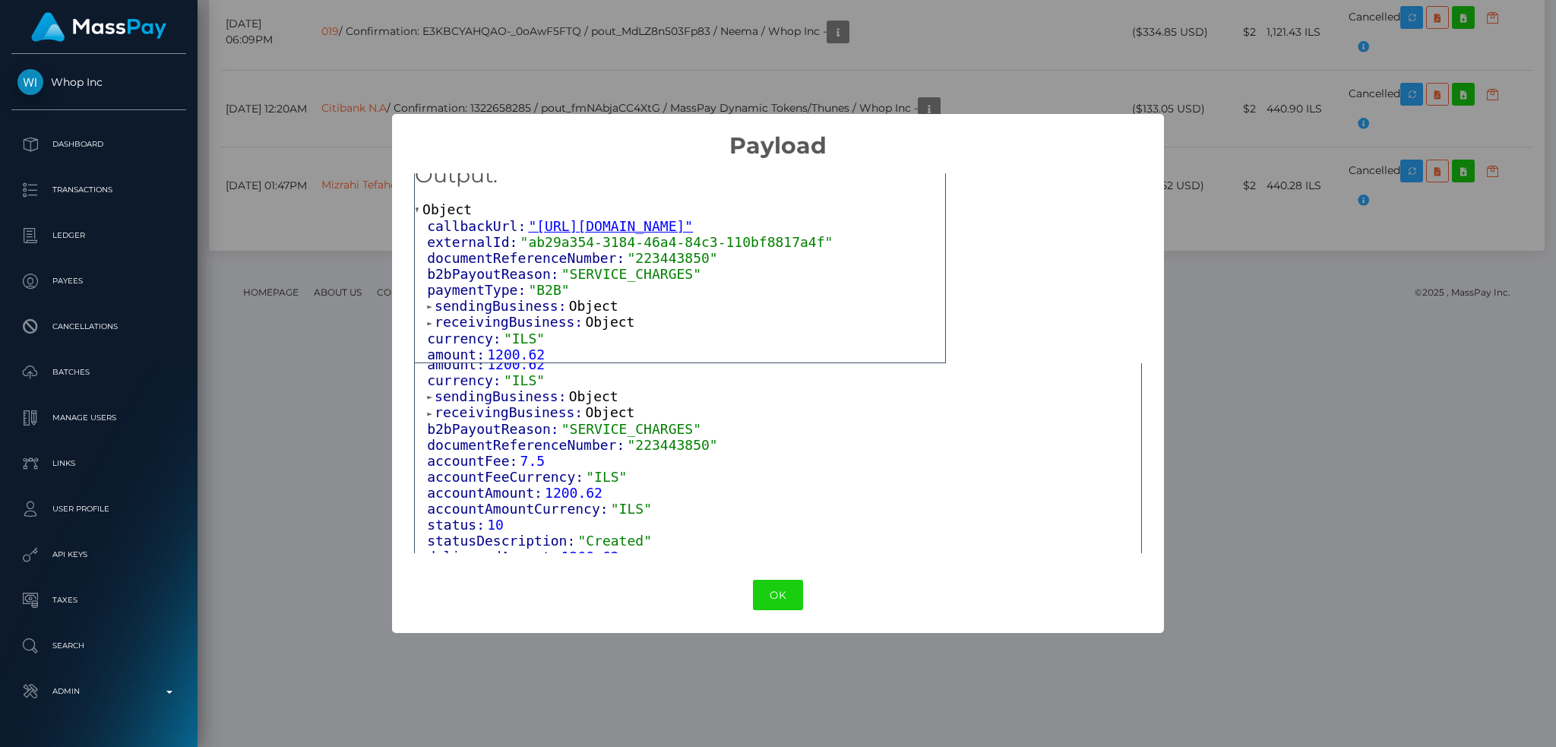
scroll to position [196, 0]
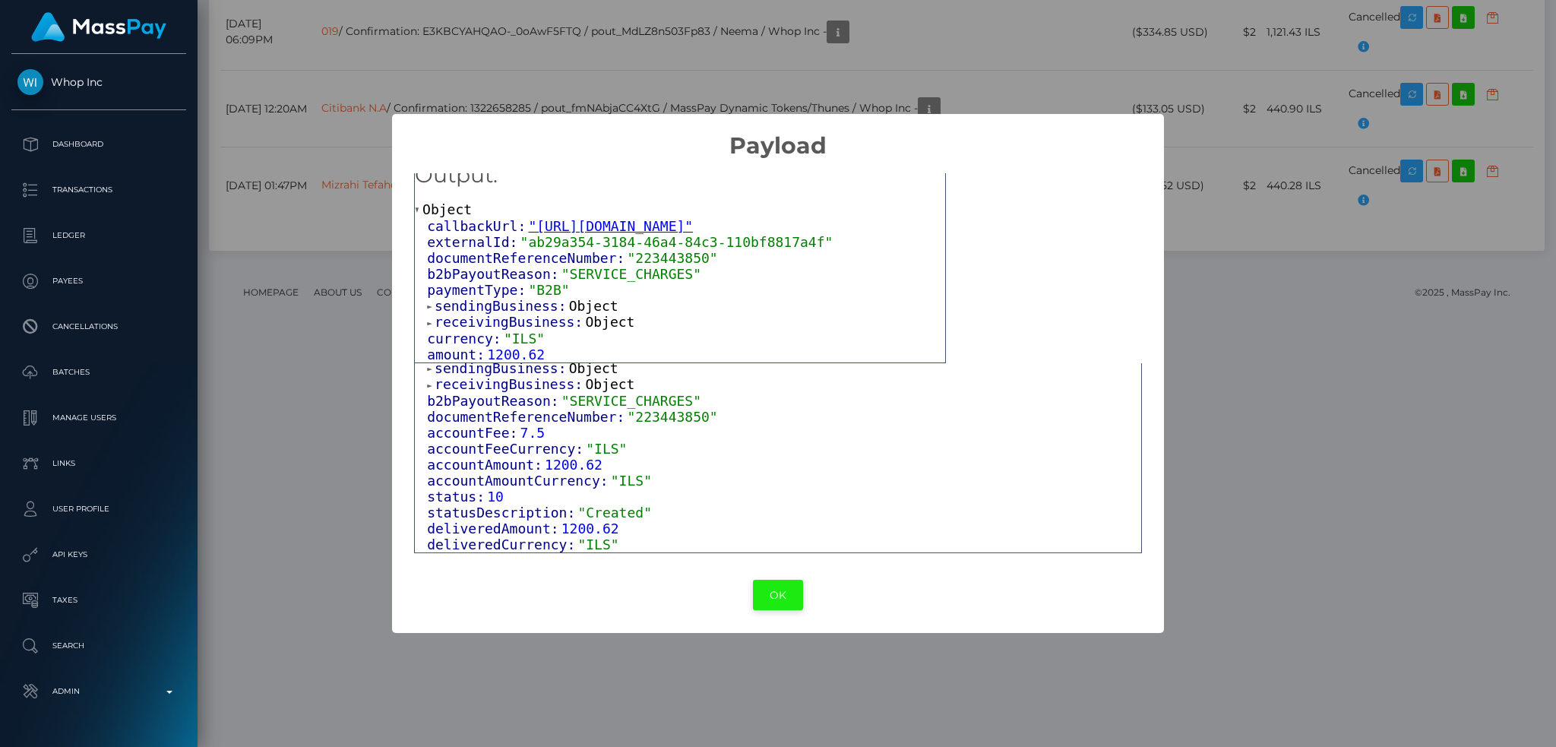
click at [763, 591] on button "OK" at bounding box center [778, 595] width 50 height 31
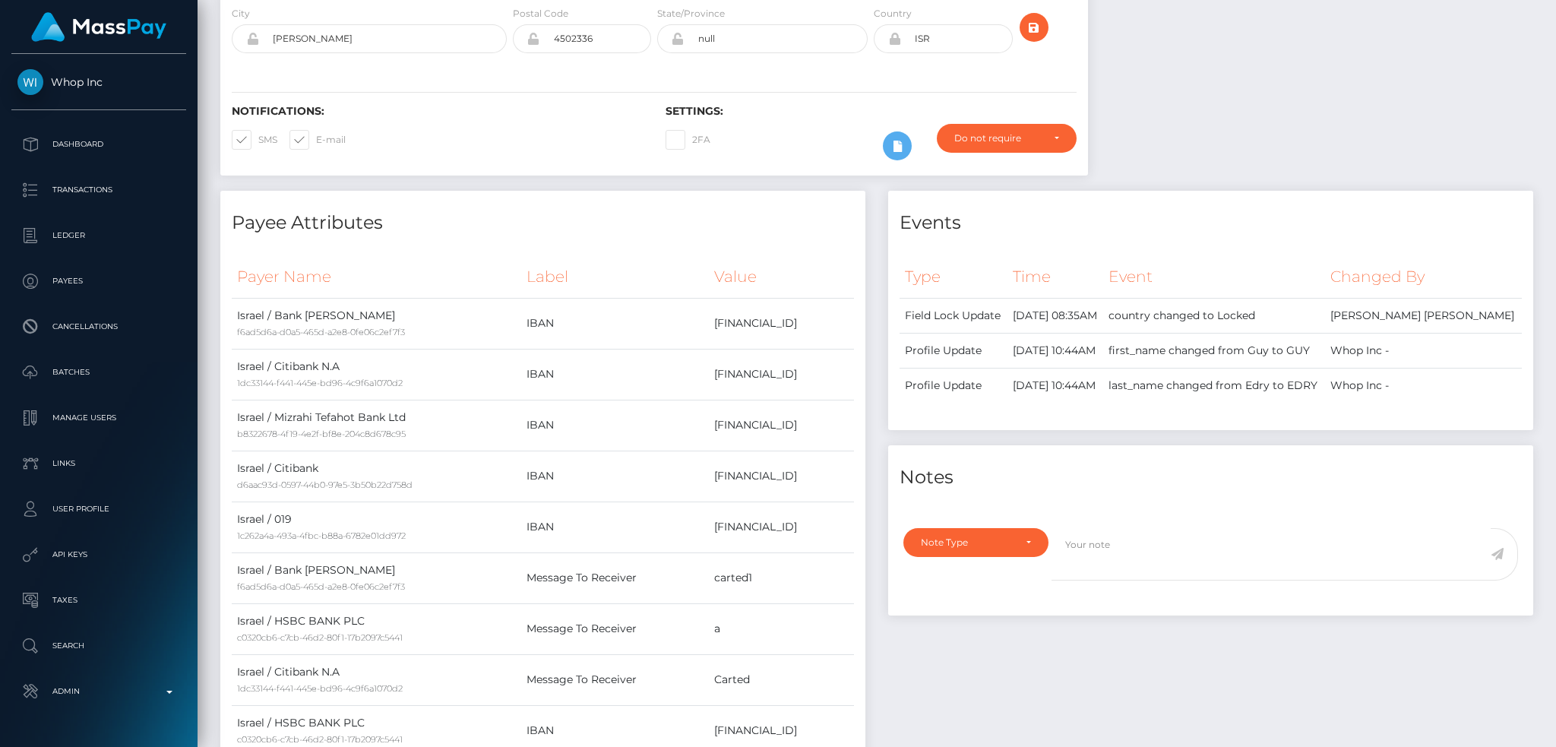
scroll to position [0, 0]
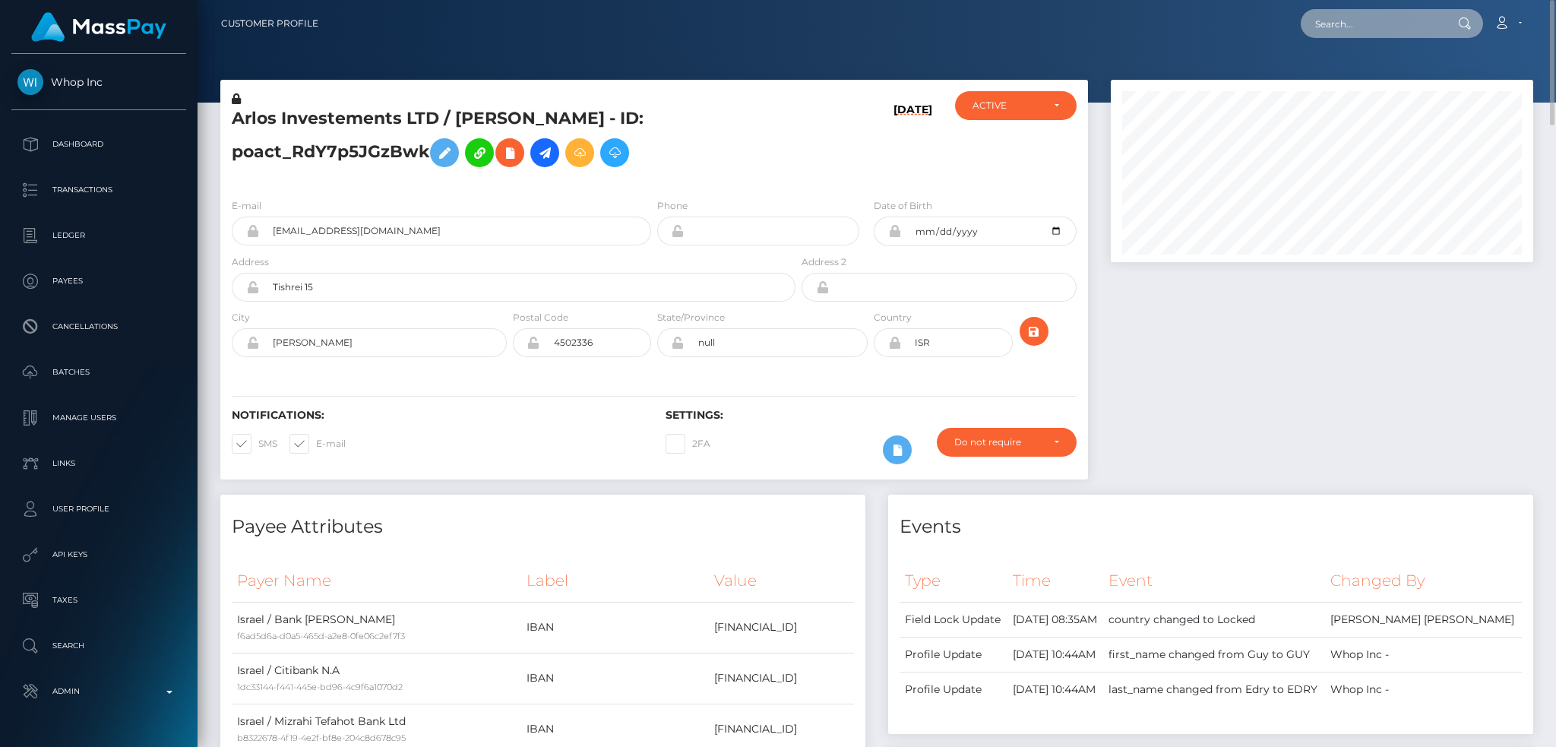
click at [1307, 26] on input "text" at bounding box center [1372, 23] width 143 height 29
paste input "ayyan.babar@whop.intercom-mail.com"
click at [1384, 16] on input "ayyan.babar@whop.intercom-mail.com" at bounding box center [1372, 23] width 143 height 29
paste input "poact_hlVdnTqvFAVe"
type input "poact_hlVdnTqvFAVe"
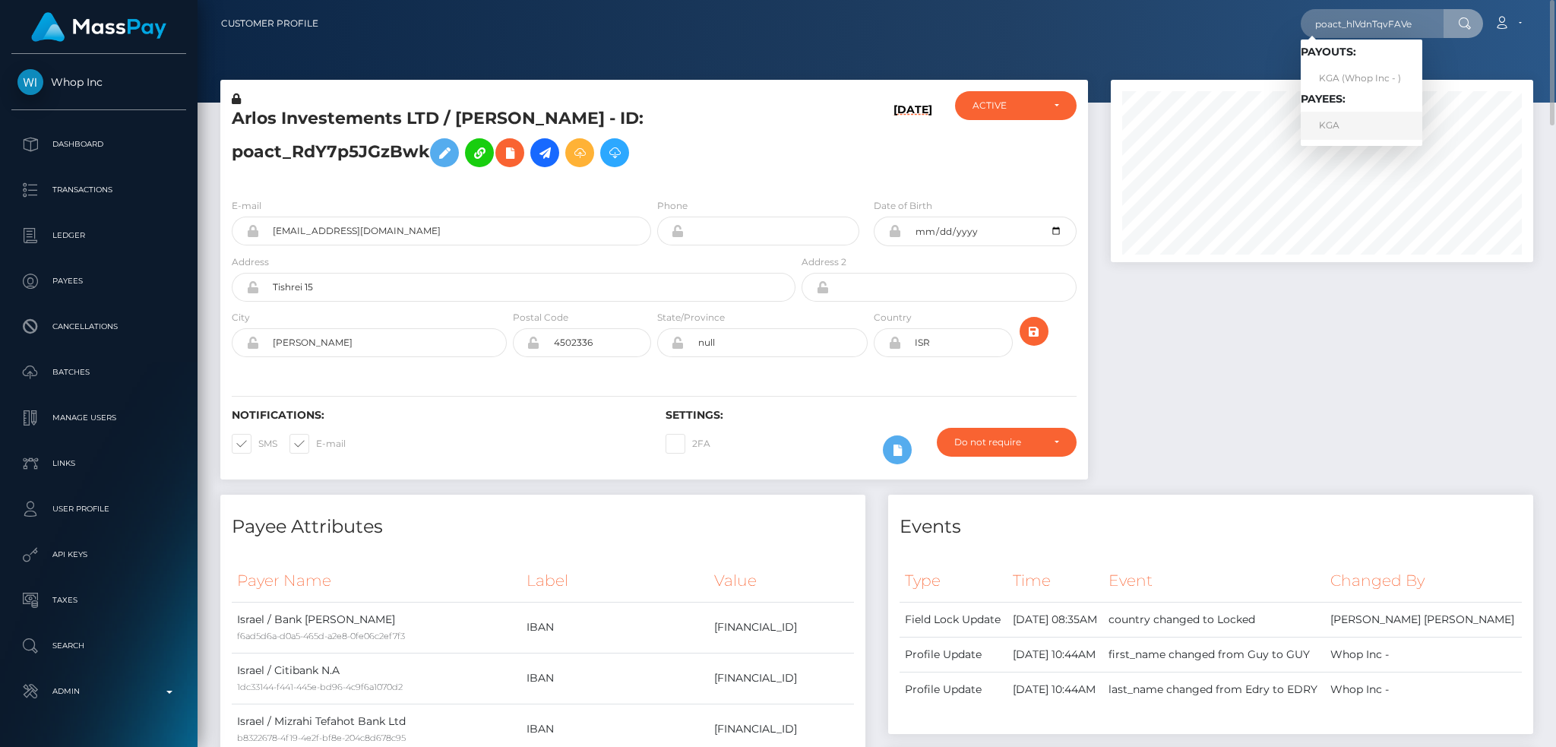
click at [1356, 120] on link "KGA" at bounding box center [1362, 126] width 122 height 28
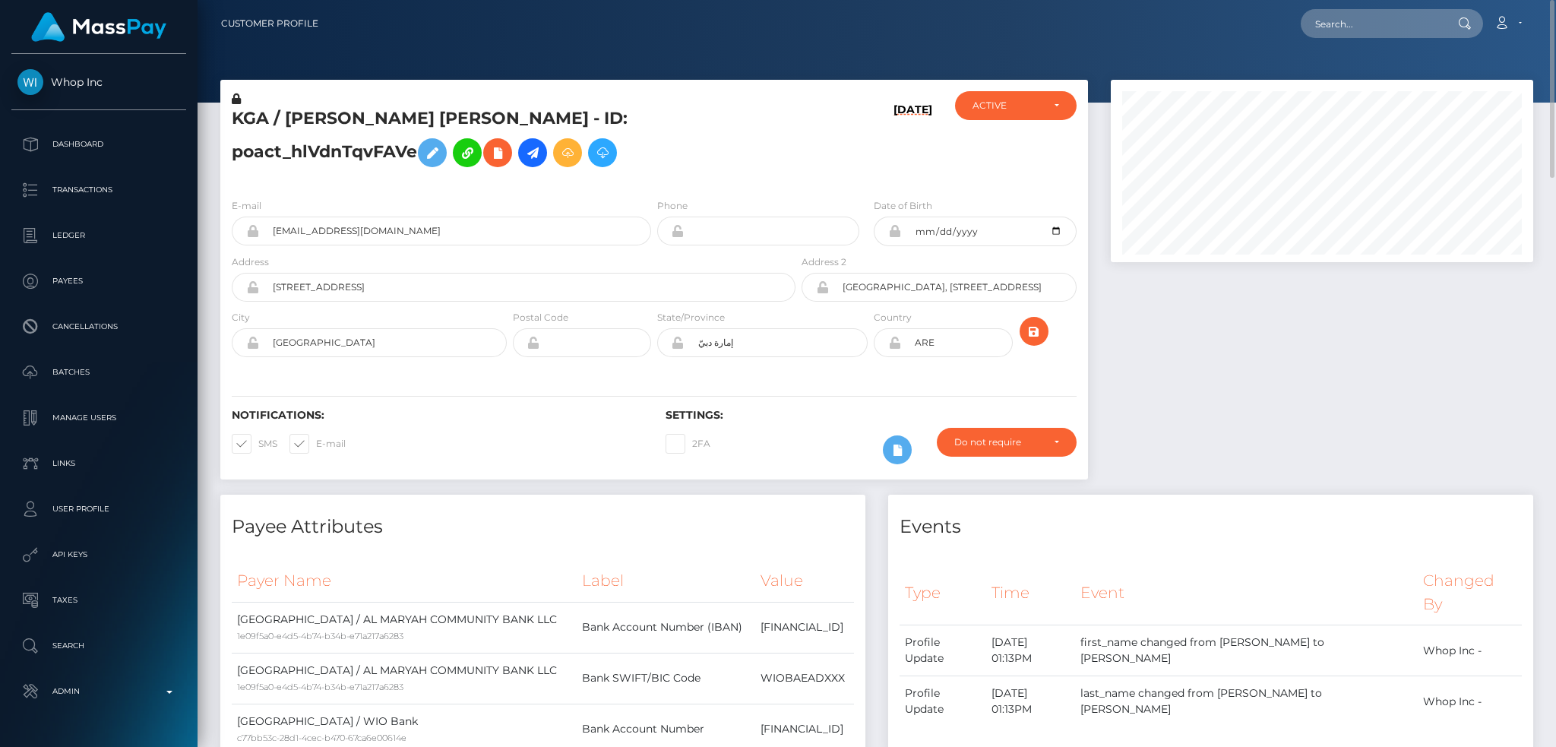
scroll to position [182, 422]
click at [1340, 17] on input "text" at bounding box center [1372, 23] width 143 height 29
paste input "poact_wxBIyTkmsRPW"
type input "poact_wxBIyTkmsRPW"
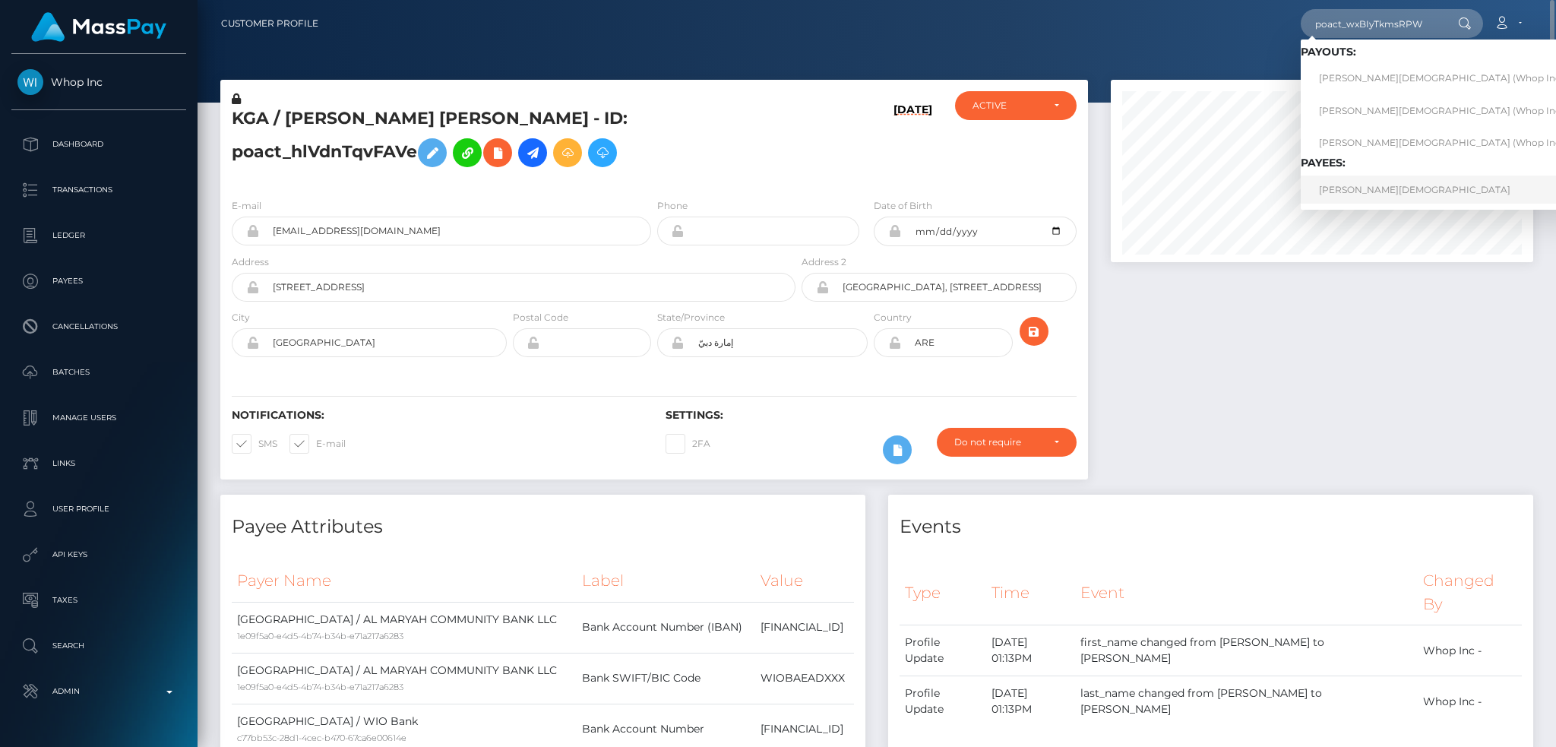
click at [1368, 192] on link "[PERSON_NAME][DEMOGRAPHIC_DATA]" at bounding box center [1445, 190] width 289 height 28
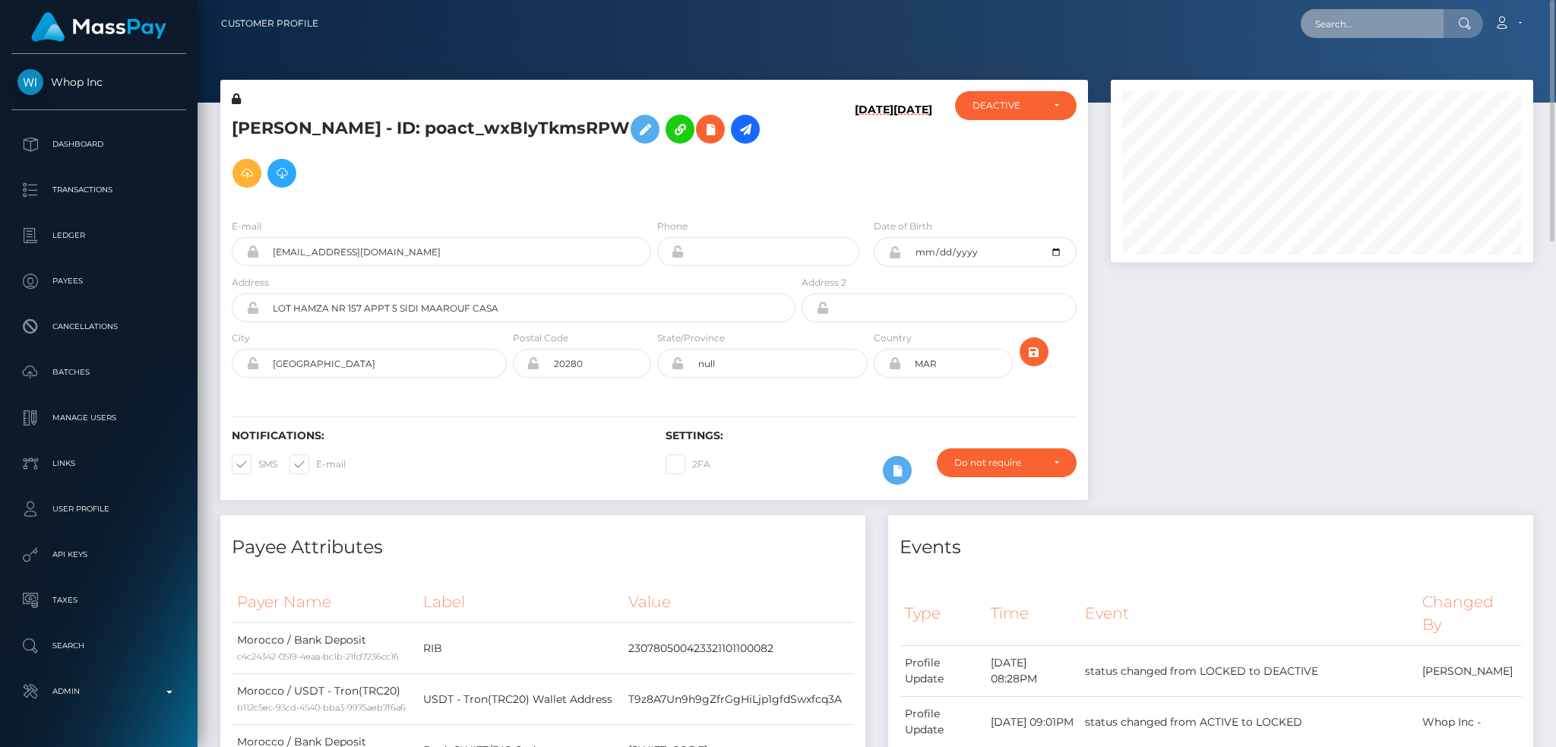
click at [1330, 17] on input "text" at bounding box center [1372, 23] width 143 height 29
paste input "poact_aZS5M8oWsxpl"
type input "poact_aZS5M8oWsxpl"
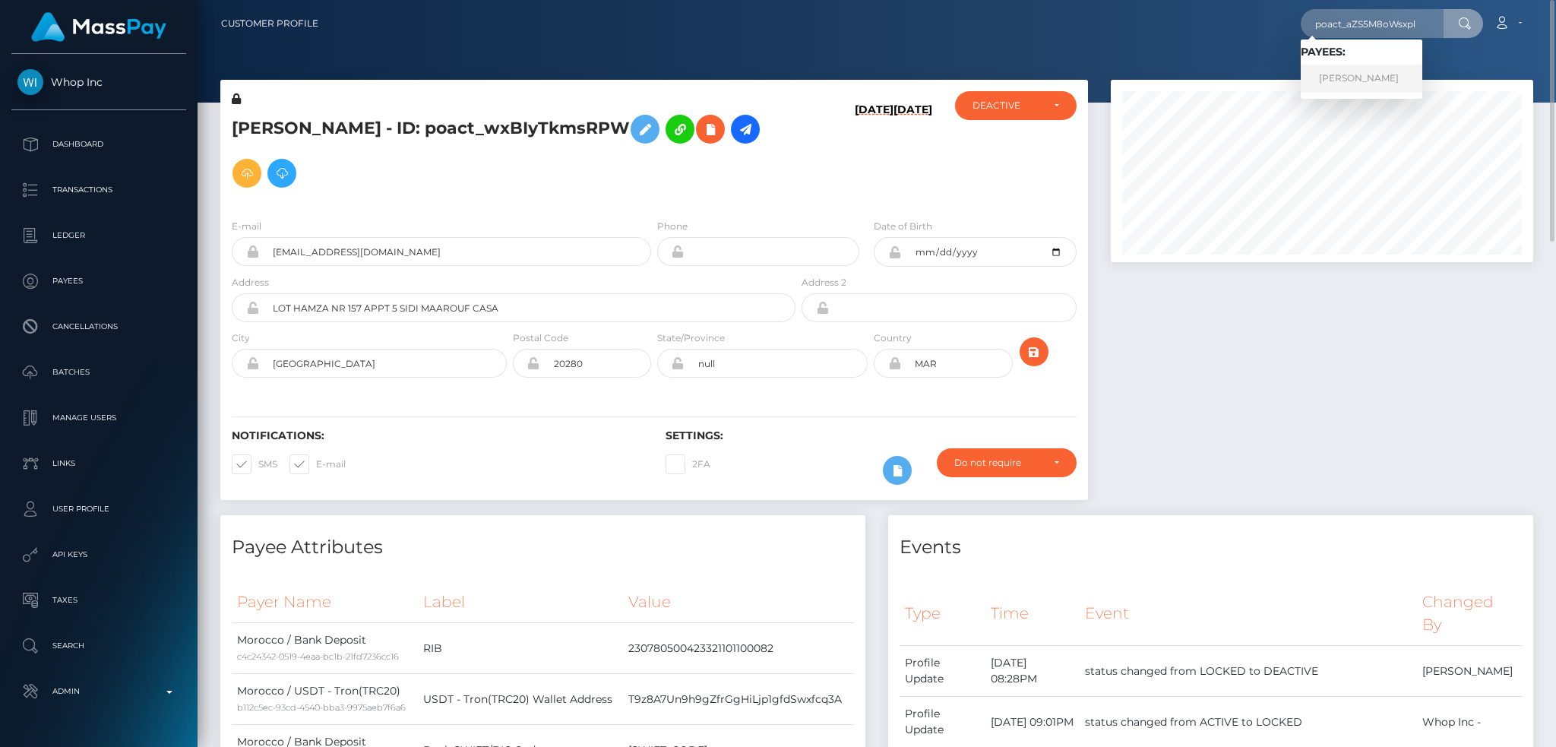
click at [1372, 77] on link "Isaiah Willingham" at bounding box center [1362, 79] width 122 height 28
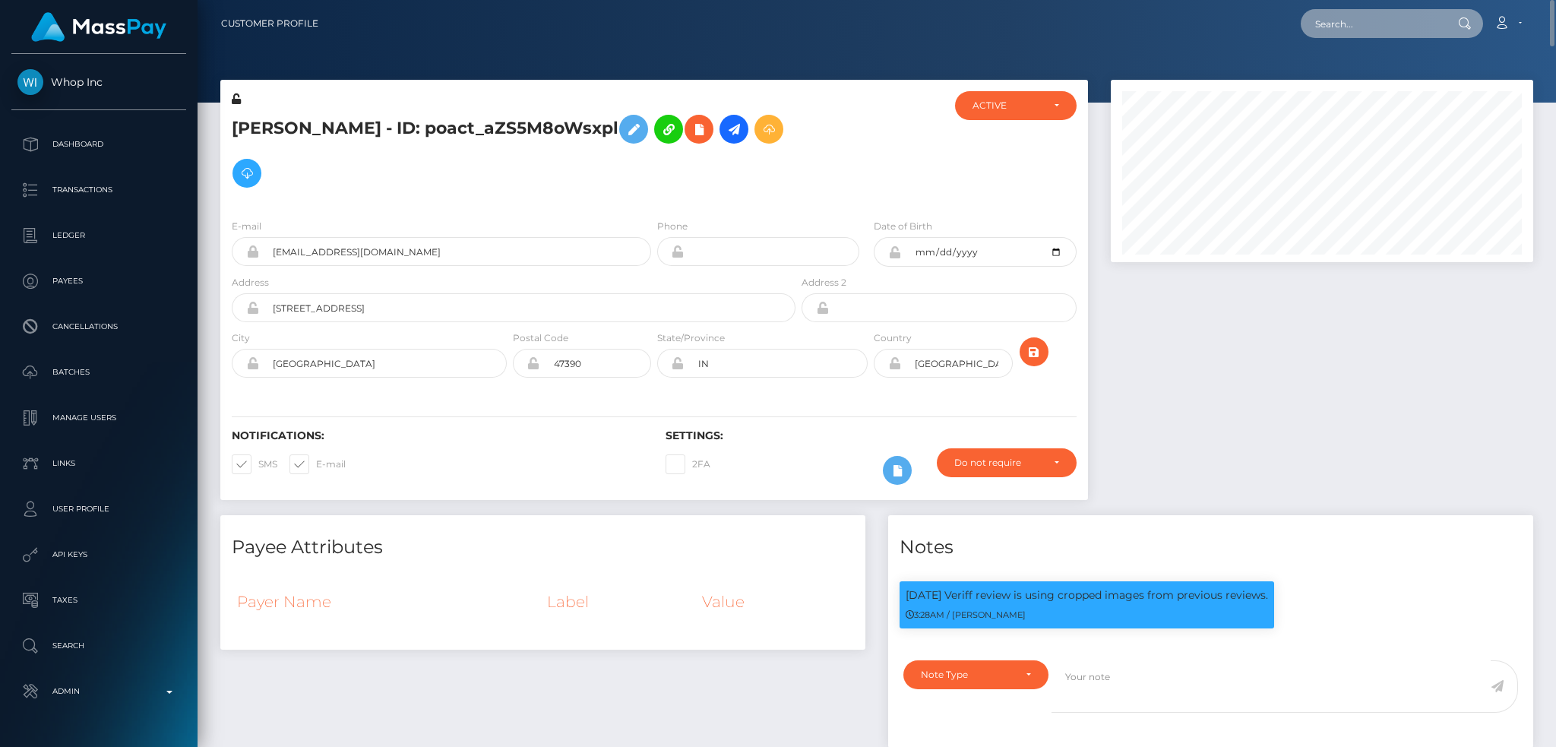
click at [1346, 18] on input "text" at bounding box center [1372, 23] width 143 height 29
paste input "poact_zHrPLnJiw7D1"
type input "poact_zHrPLnJiw7D1"
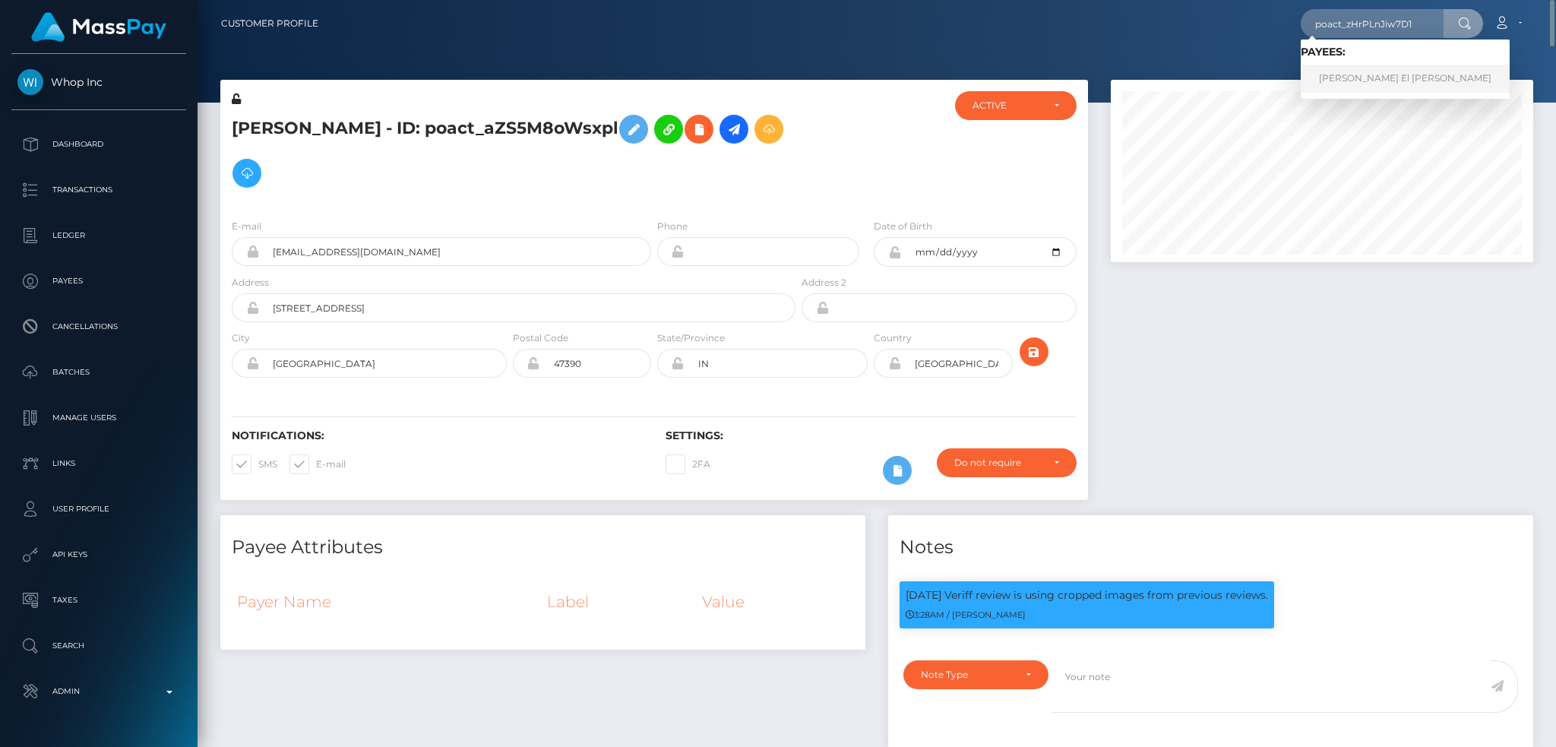
click at [1362, 72] on link "Fahmy El Demerdash Mohsen" at bounding box center [1405, 79] width 209 height 28
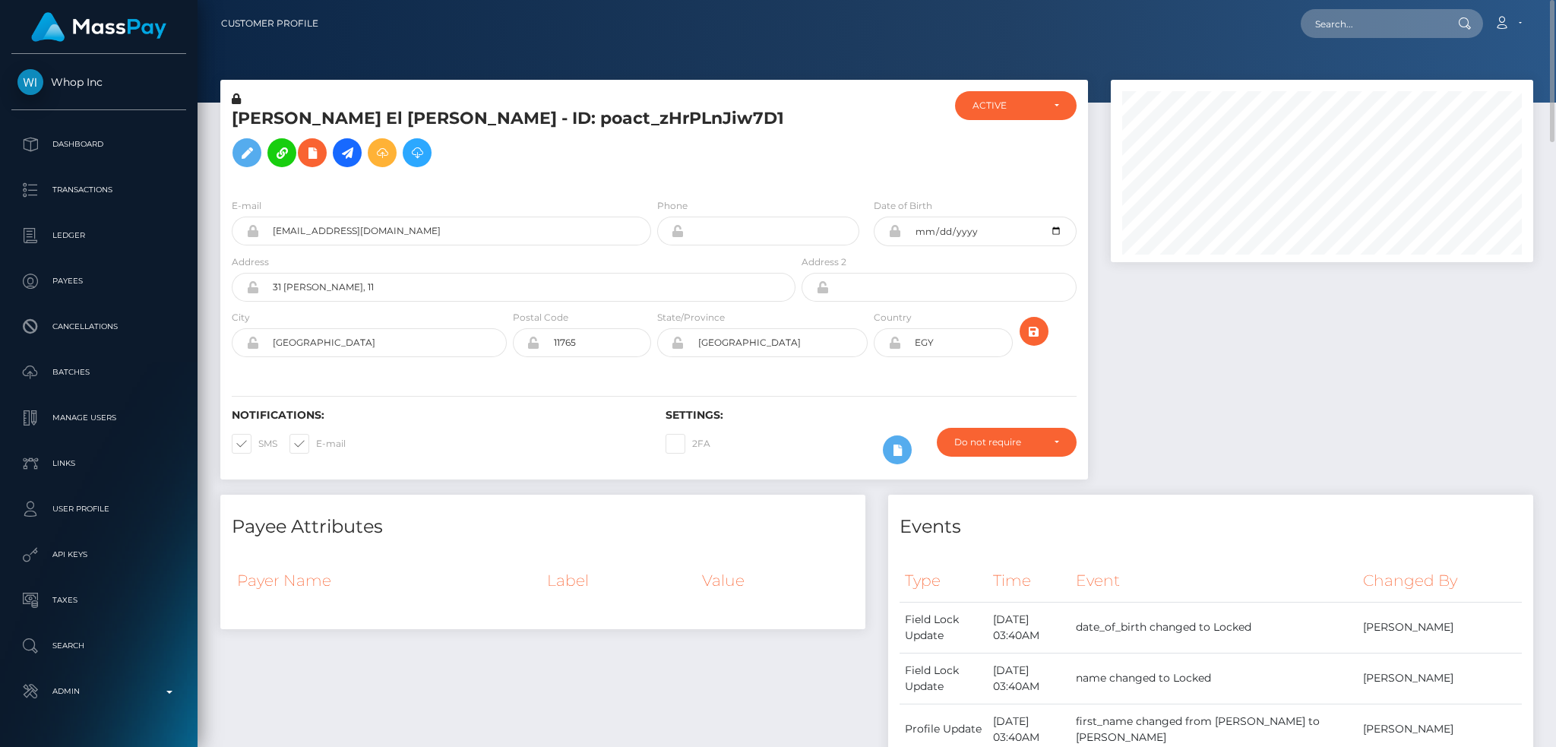
click at [1357, 38] on div "Loading... Loading... Account Edit Profile Logout" at bounding box center [932, 24] width 1202 height 32
click at [1352, 24] on input "text" at bounding box center [1372, 23] width 143 height 29
paste input "poact_nH9tJMZ1tuqU"
type input "poact_nH9tJMZ1tuqU"
click at [1347, 86] on link "Guga Papava" at bounding box center [1362, 79] width 122 height 28
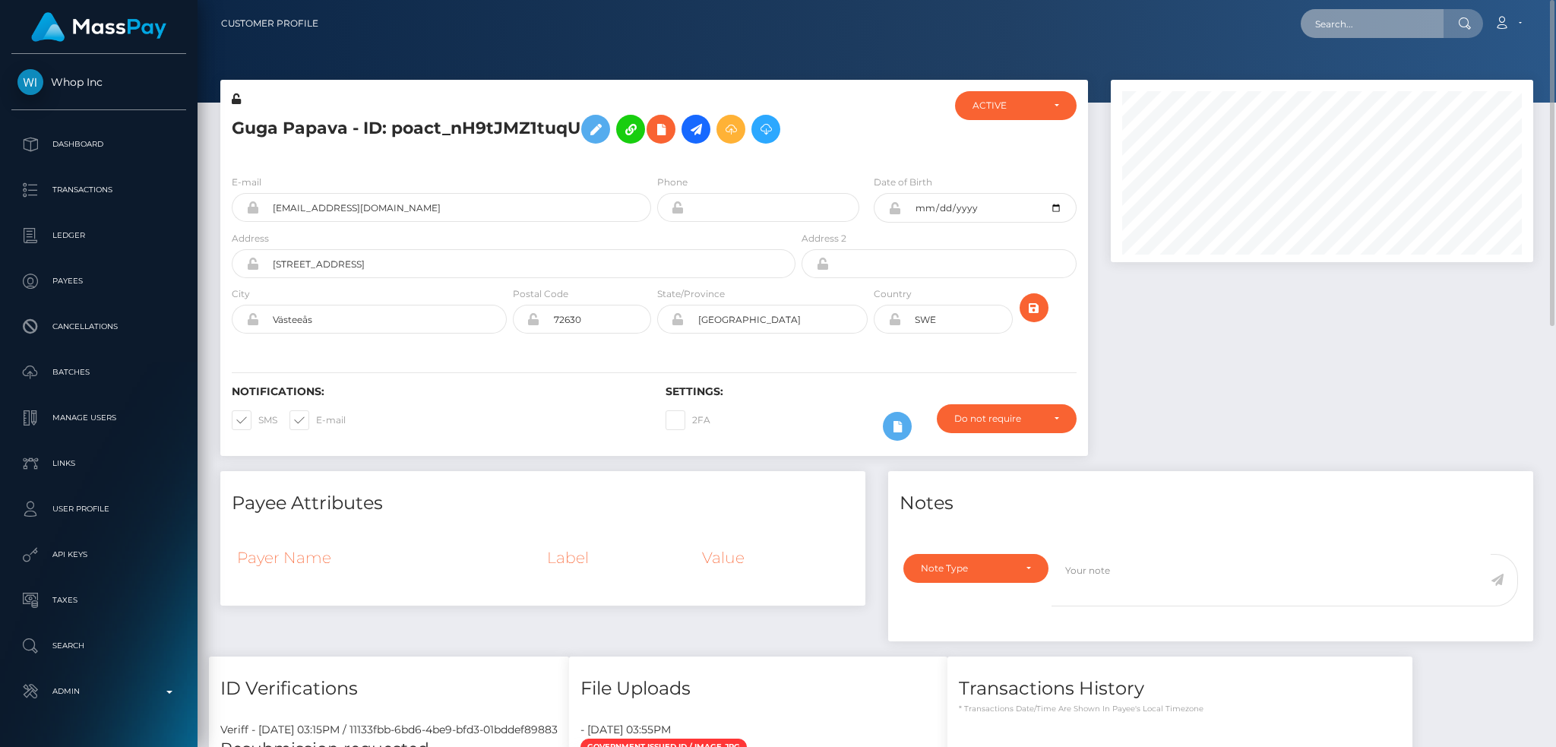
click at [1322, 16] on input "text" at bounding box center [1372, 23] width 143 height 29
paste input "poact_iODmA2QtXNUZ"
type input "poact_iODmA2QtXNUZ"
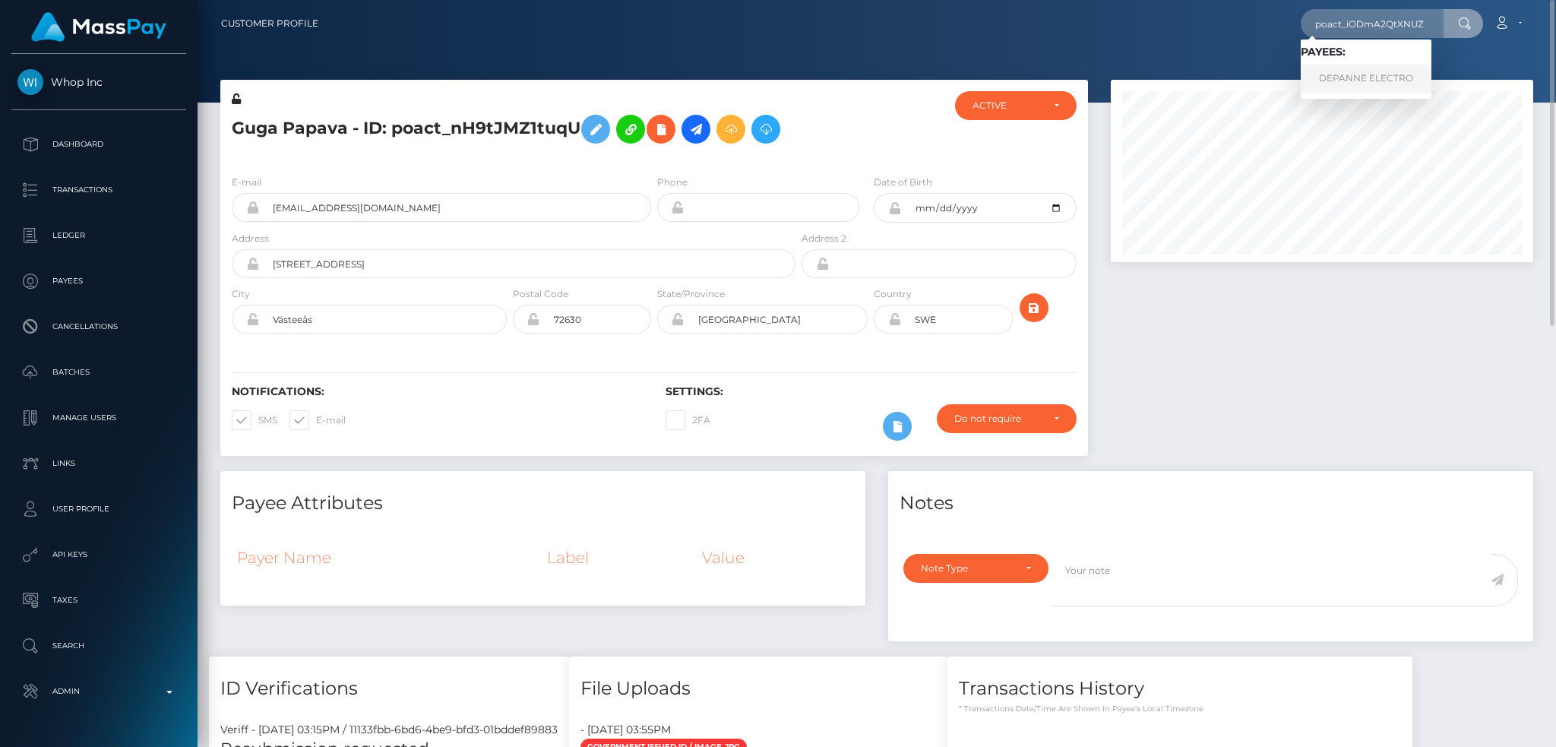
click at [1330, 78] on link "DEPANNE ELECTRO" at bounding box center [1366, 79] width 131 height 28
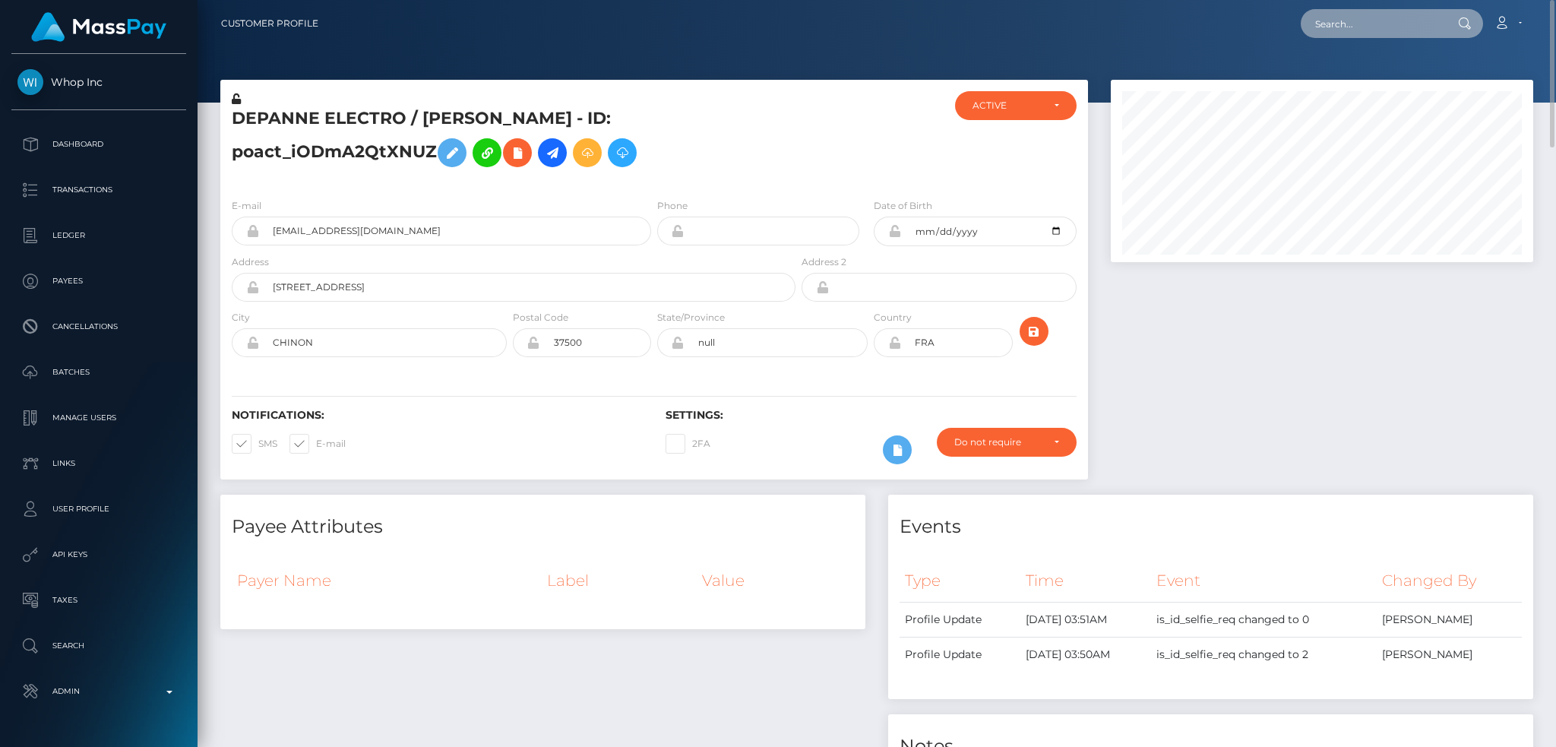
click at [1328, 17] on input "text" at bounding box center [1372, 23] width 143 height 29
paste input "poact_SVEXLQo2c9gk"
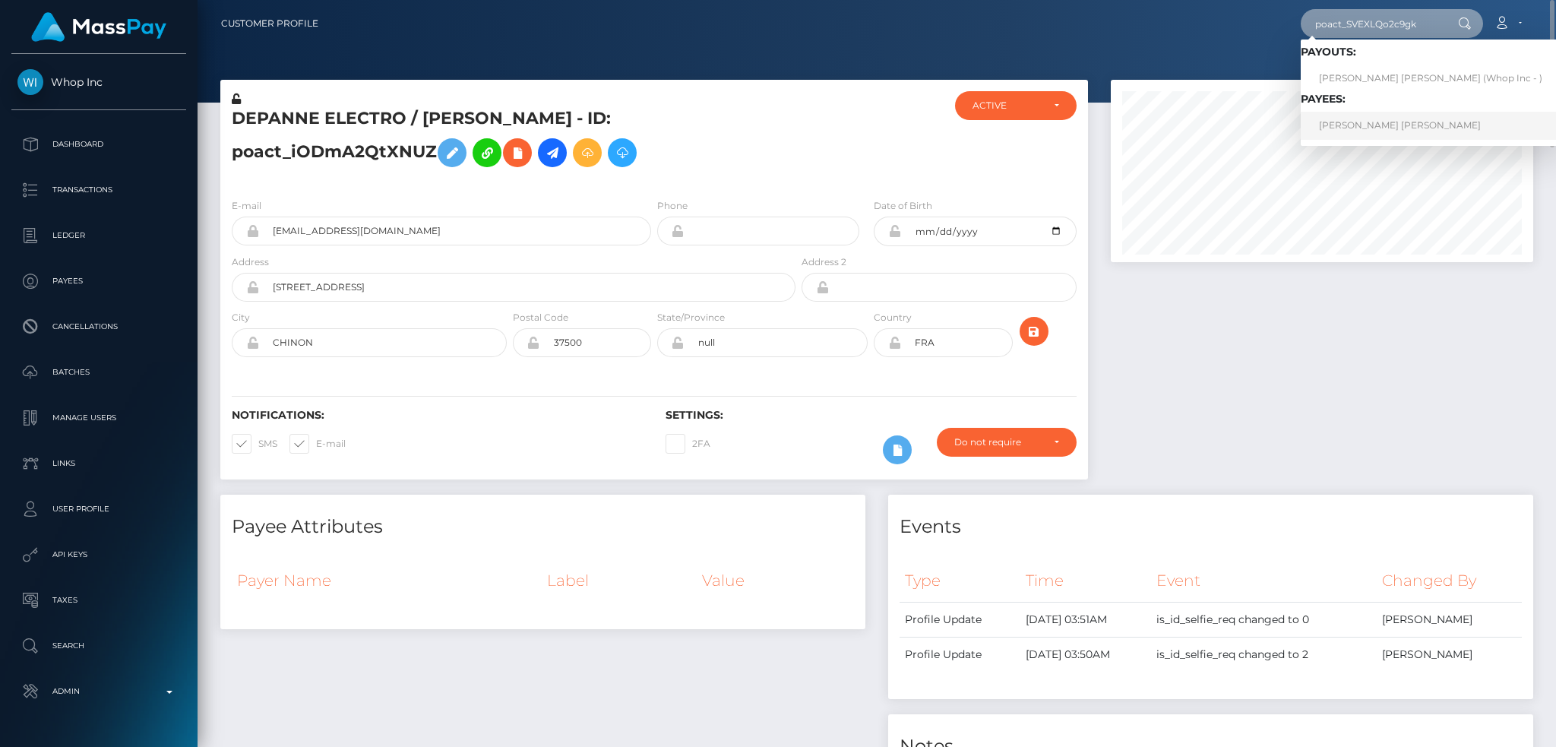
type input "poact_SVEXLQo2c9gk"
click at [1364, 124] on link "PETER CHRISTIAN NIES" at bounding box center [1431, 126] width 260 height 28
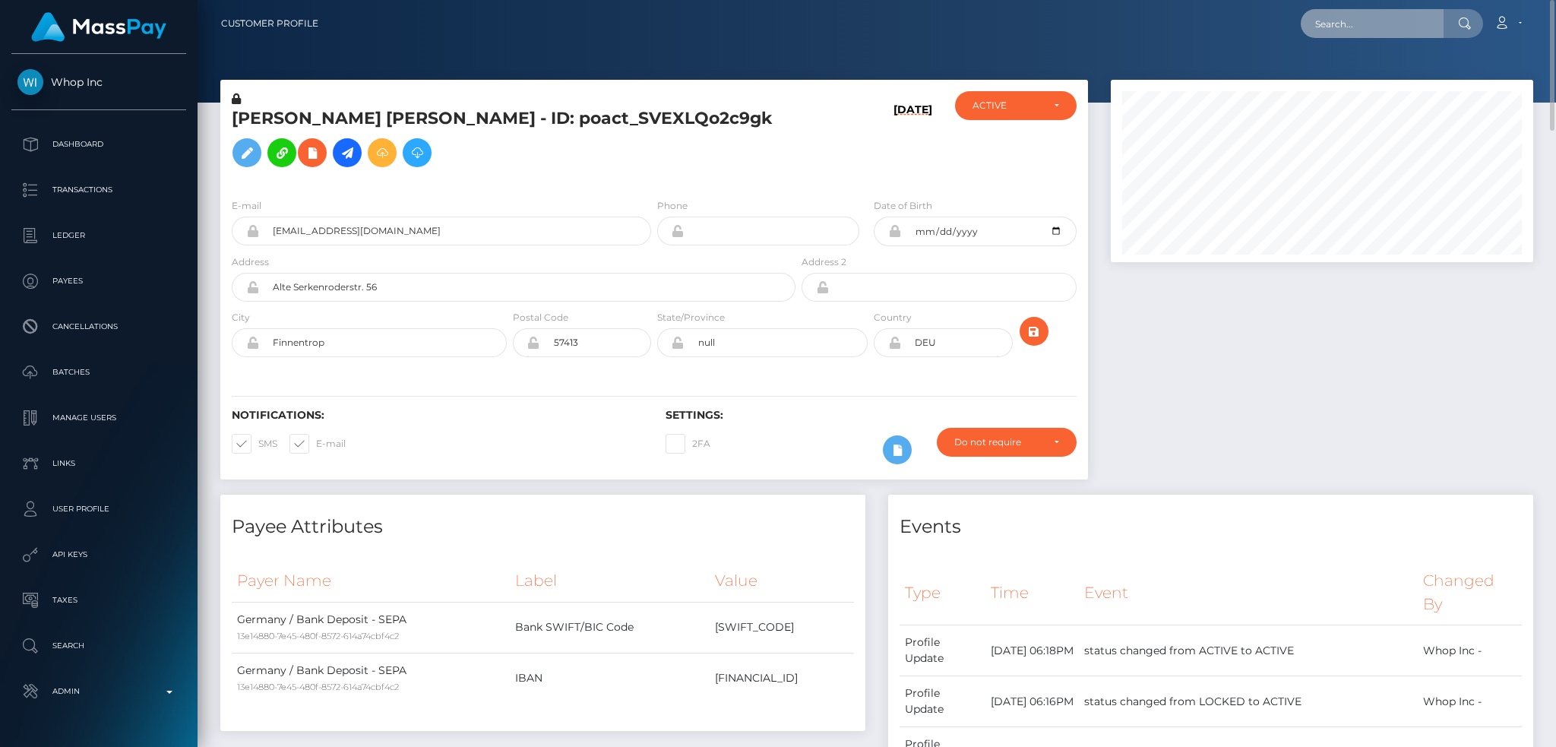
click at [1350, 13] on input "text" at bounding box center [1372, 23] width 143 height 29
paste input "poact_eBFt6R2uS6K7"
type input "poact_eBFt6R2uS6K7"
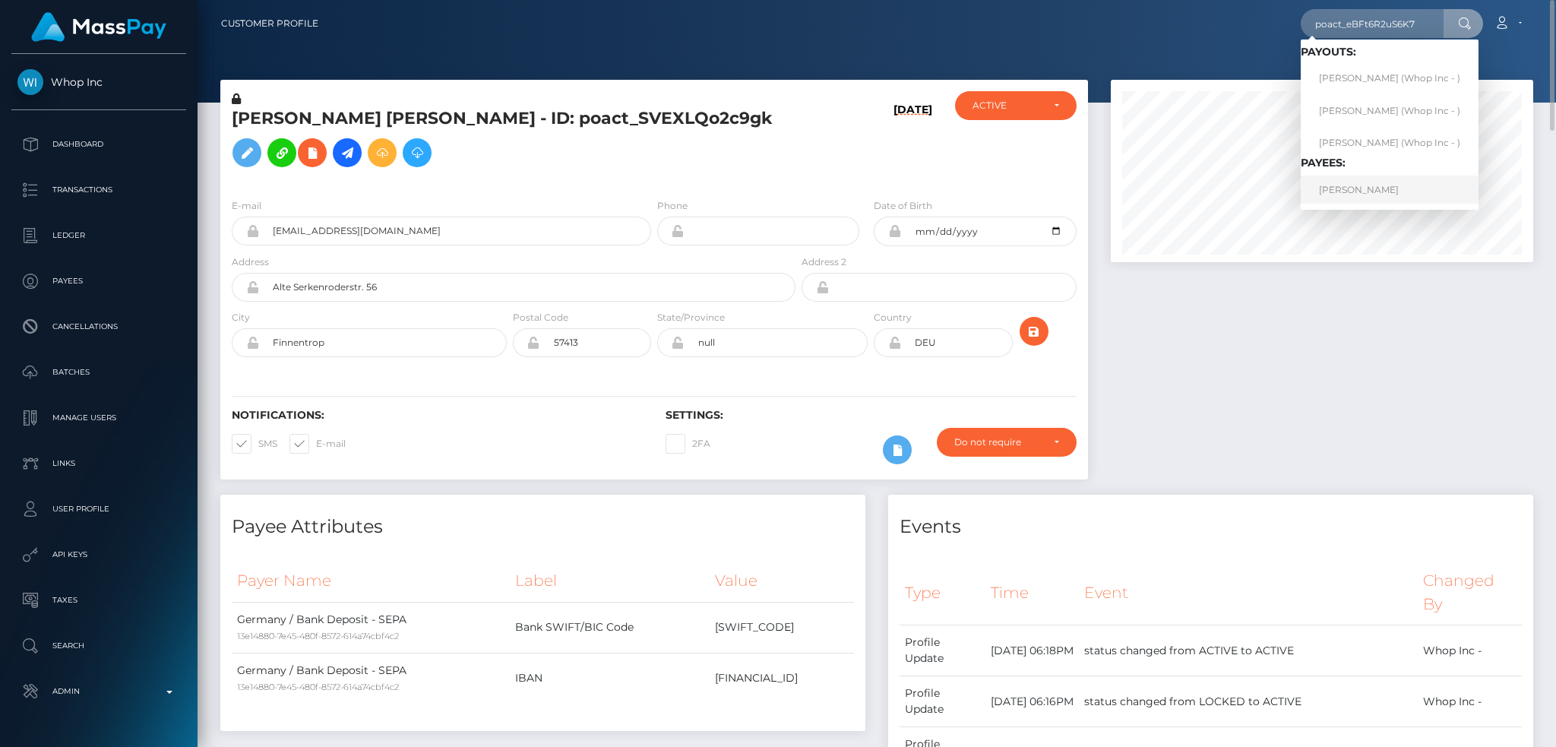
click at [1374, 190] on link "BRUNO NICOLAS PARENTE" at bounding box center [1390, 190] width 178 height 28
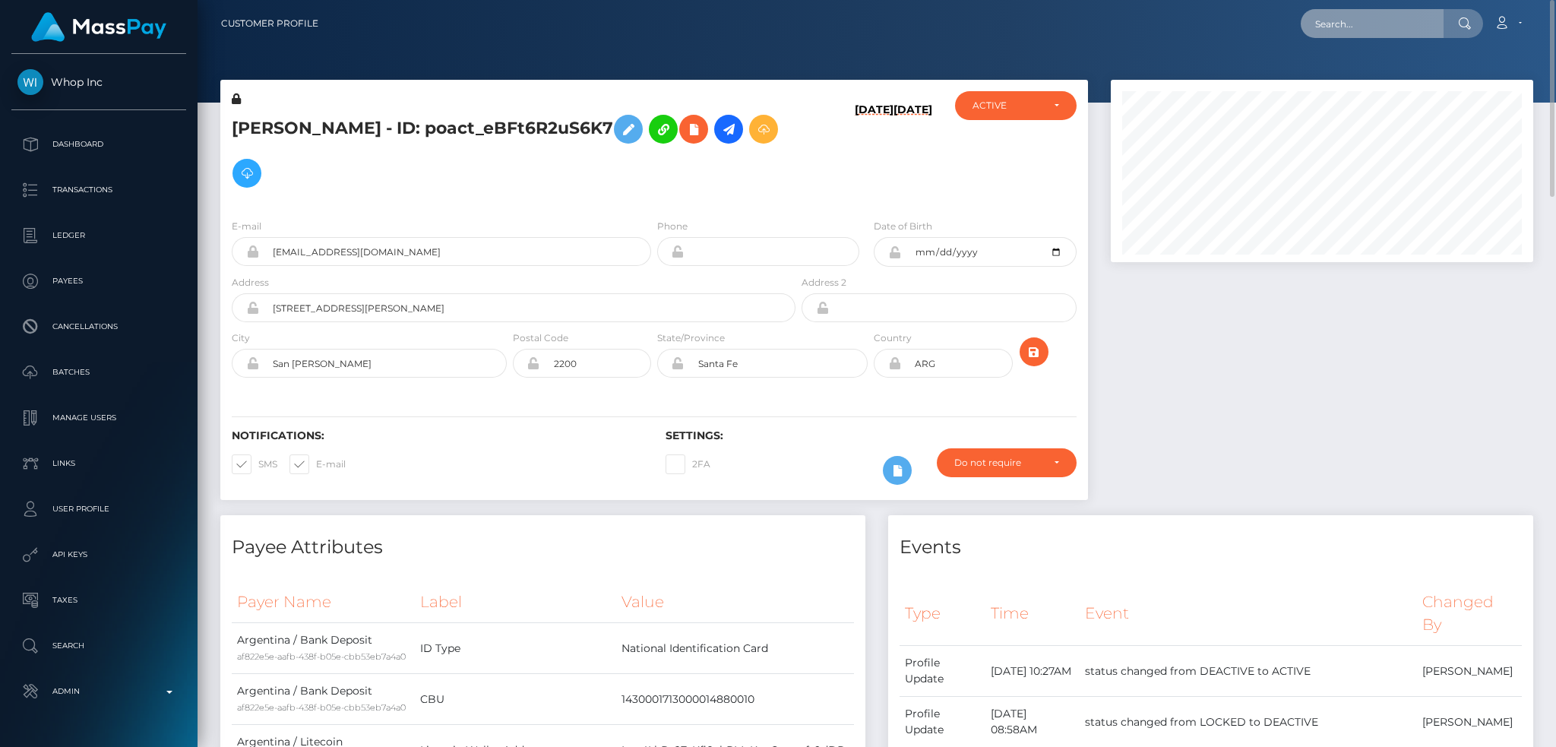
click at [1326, 17] on input "text" at bounding box center [1372, 23] width 143 height 29
paste input "poact_86OEpnH60NRV"
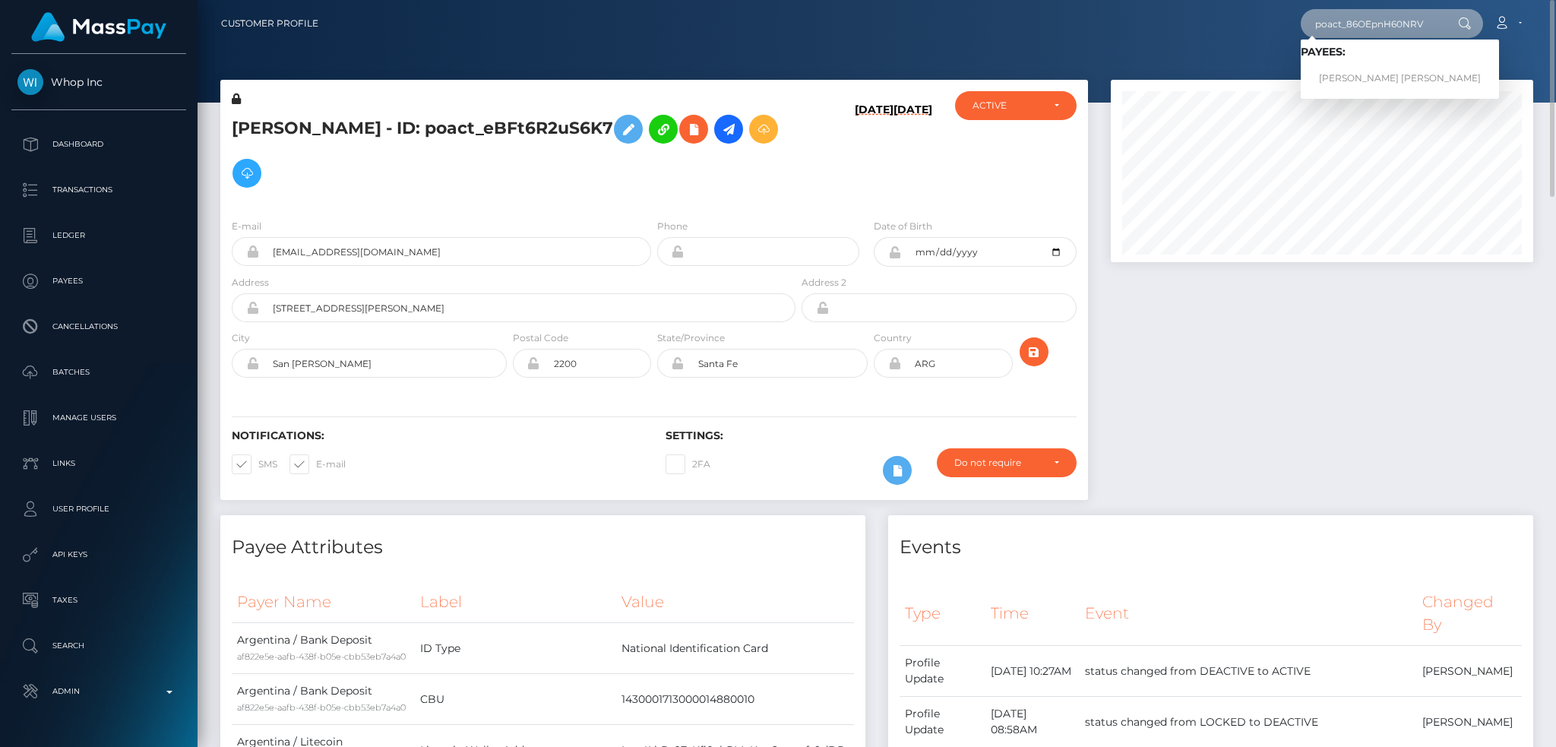
type input "poact_86OEpnH60NRV"
click at [1360, 75] on link "MARCO HESHAM WAGIH HAKEEM" at bounding box center [1400, 79] width 198 height 28
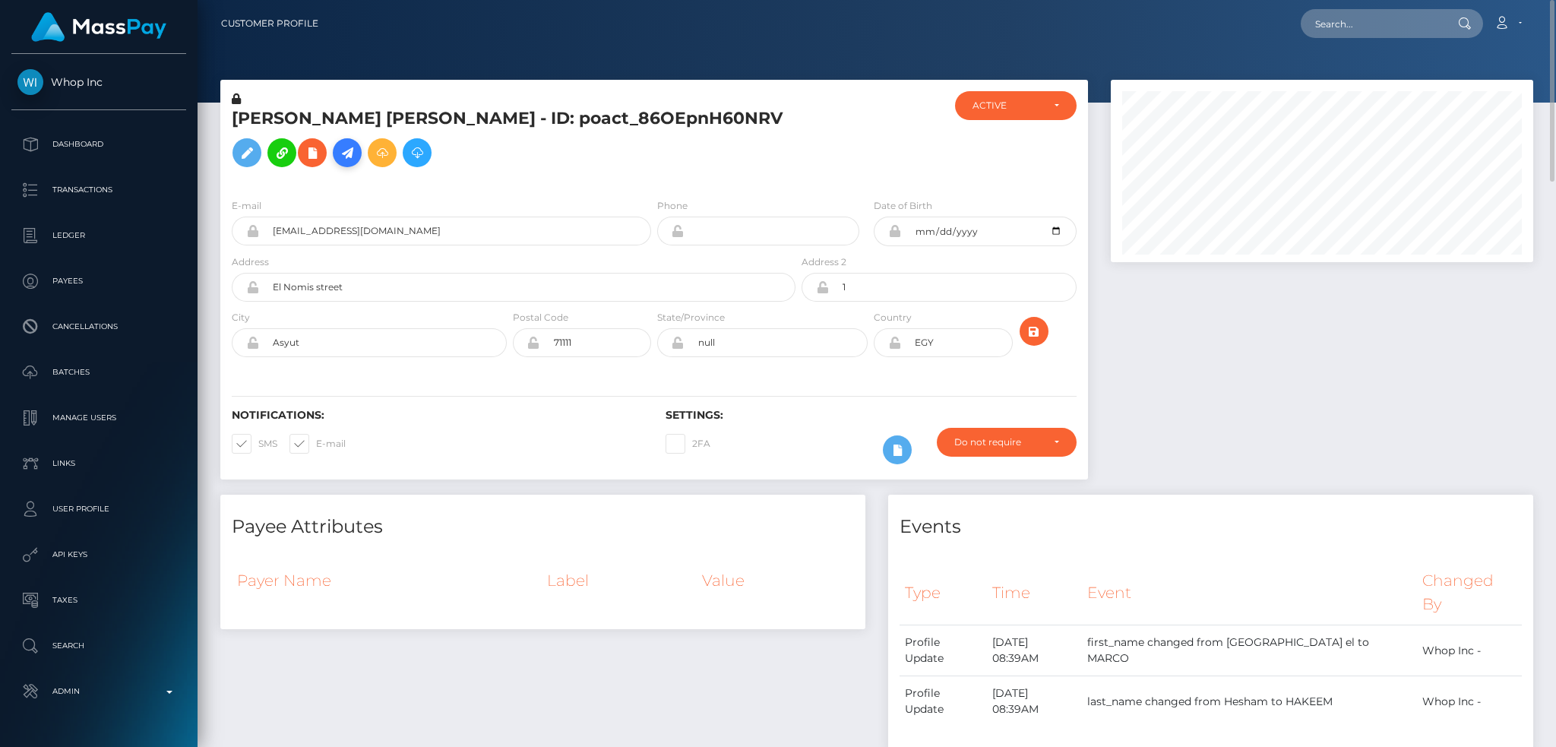
click at [337, 158] on link at bounding box center [347, 152] width 29 height 29
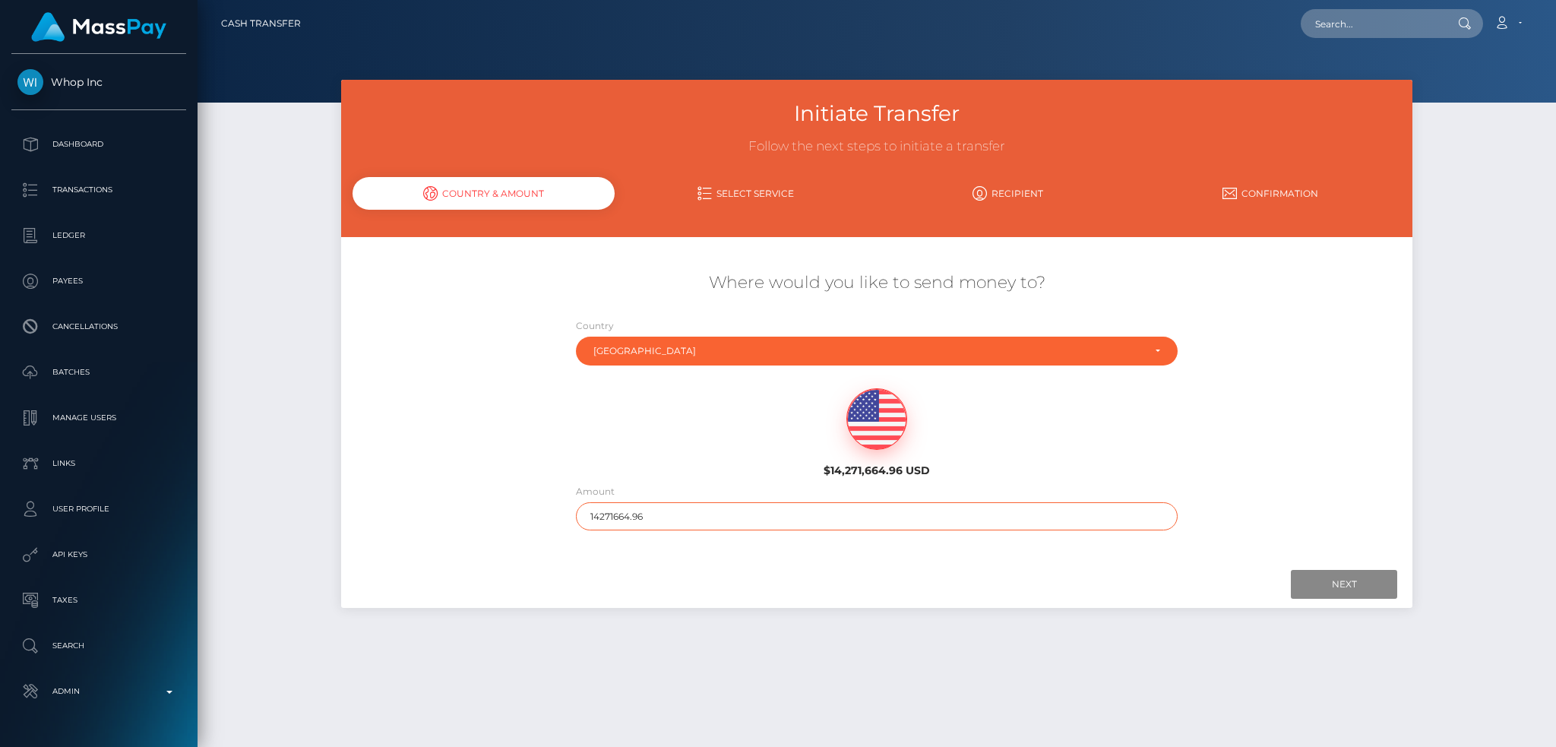
drag, startPoint x: 673, startPoint y: 514, endPoint x: 547, endPoint y: 508, distance: 126.3
click at [547, 508] on div "Where would you like to send money to? Country Abkhazia Afghanistan Albania Alg…" at bounding box center [876, 401] width 1071 height 274
type input "200"
click at [1321, 590] on input "Next" at bounding box center [1344, 584] width 106 height 29
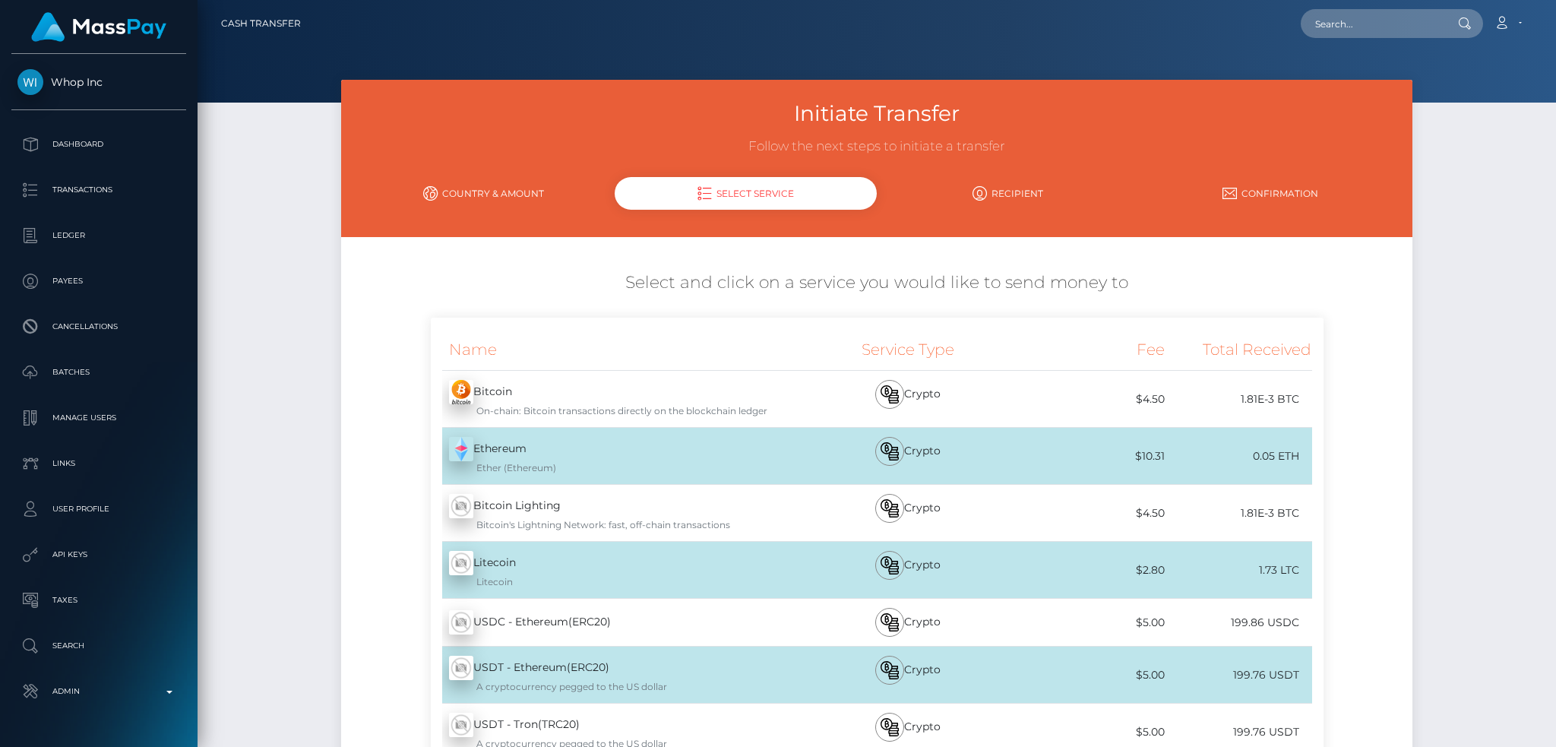
scroll to position [216, 0]
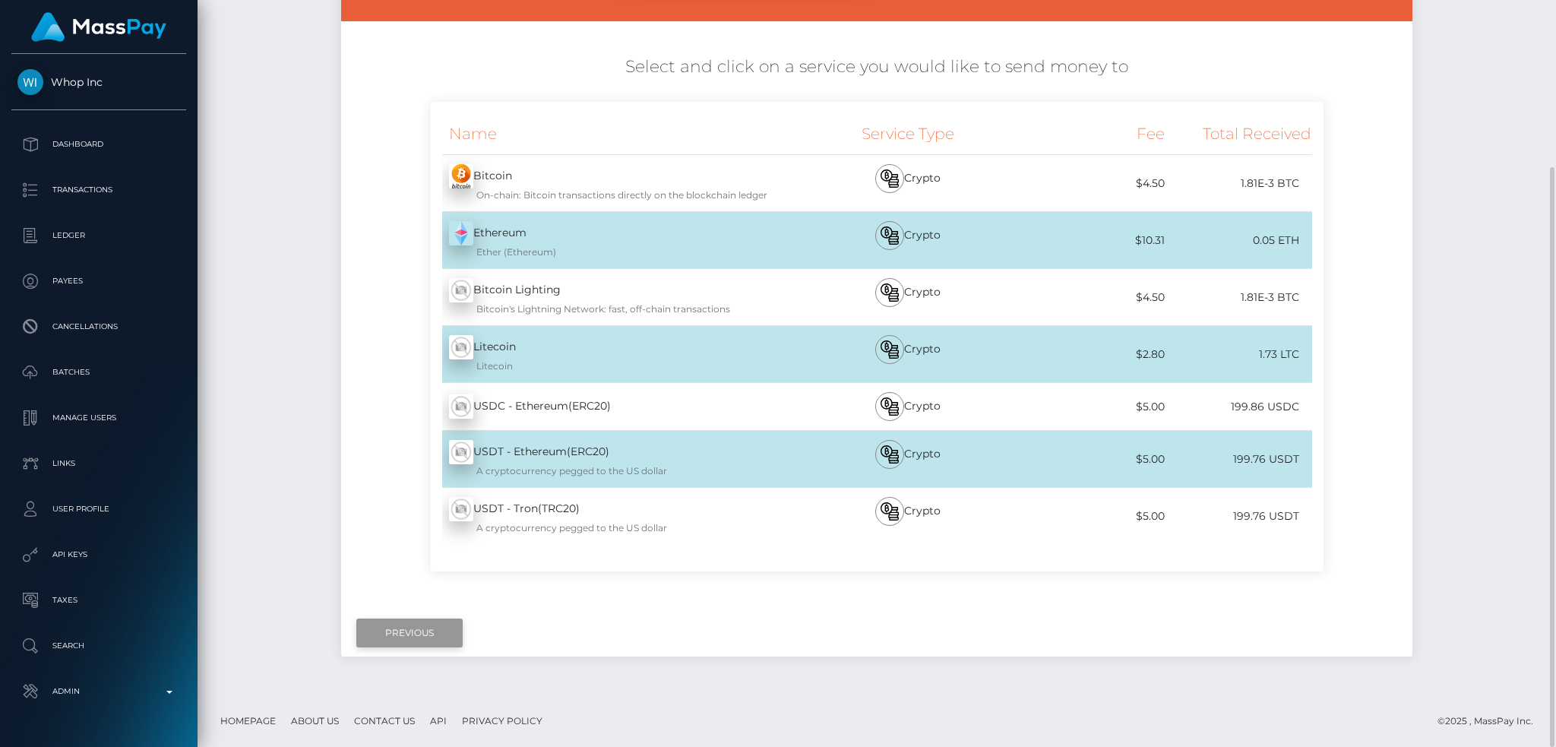
click at [412, 632] on input "Previous" at bounding box center [409, 632] width 106 height 29
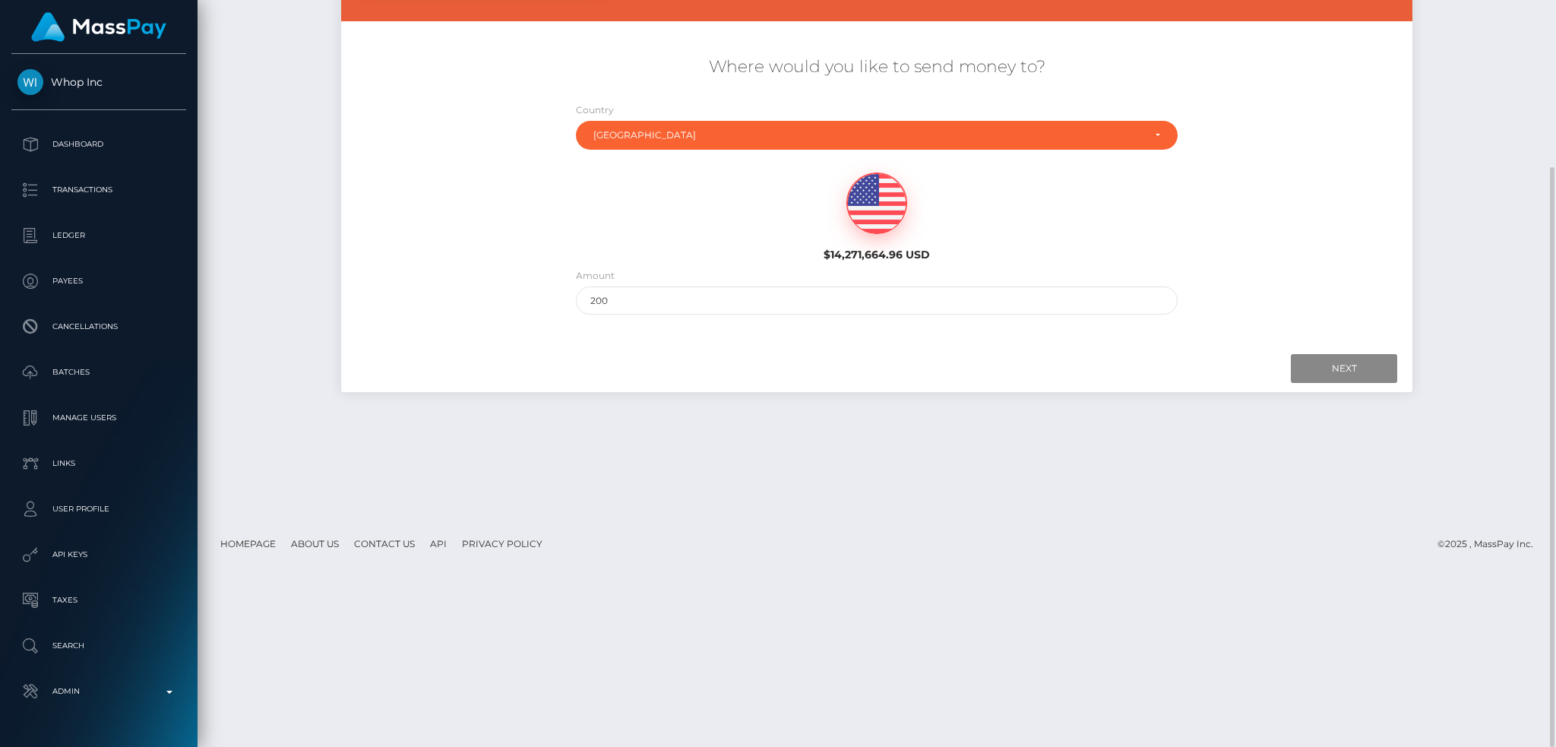
scroll to position [0, 0]
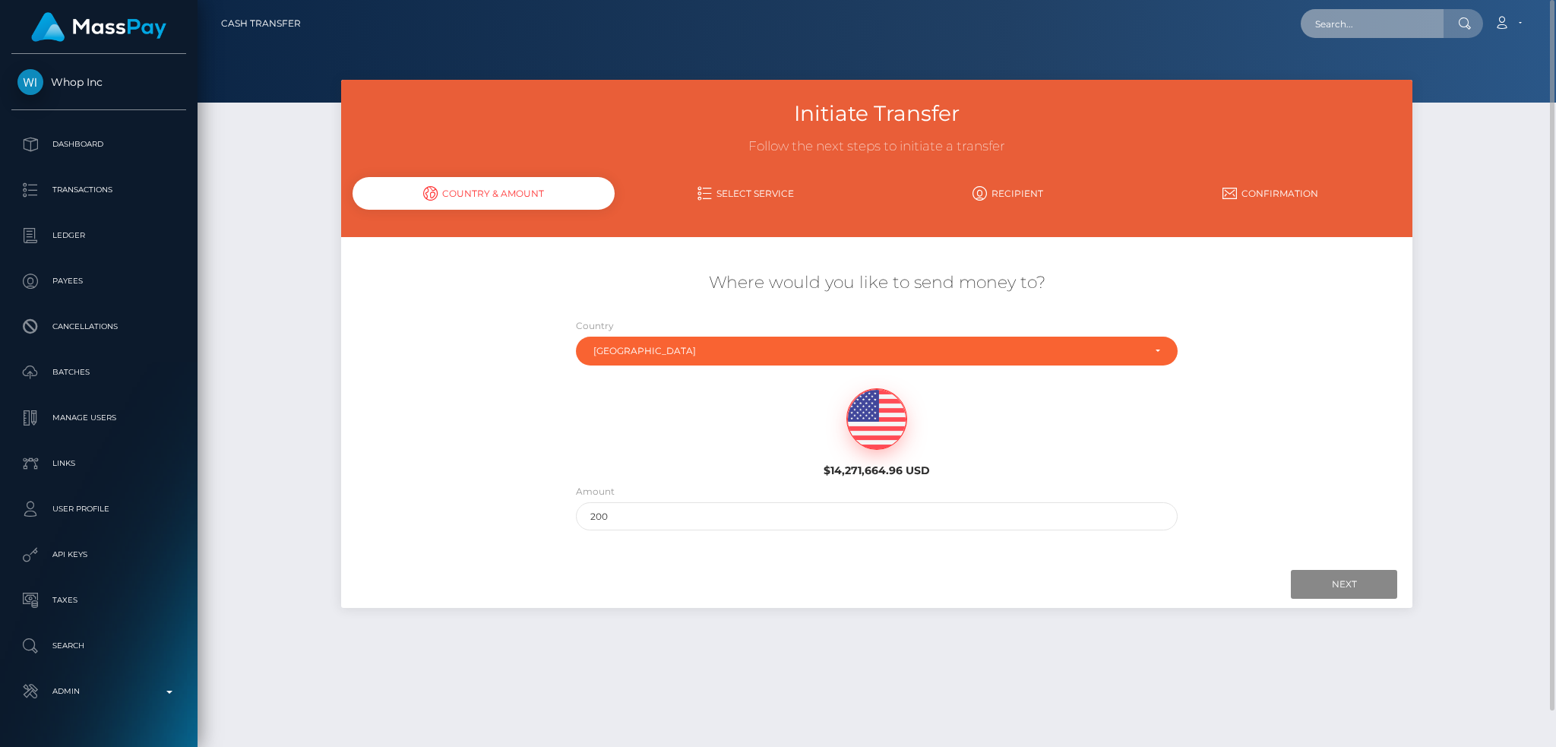
click at [1341, 31] on input "text" at bounding box center [1372, 23] width 143 height 29
paste input "poact_BygDn9wLgYub"
type input "poact_BygDn9wLgYub"
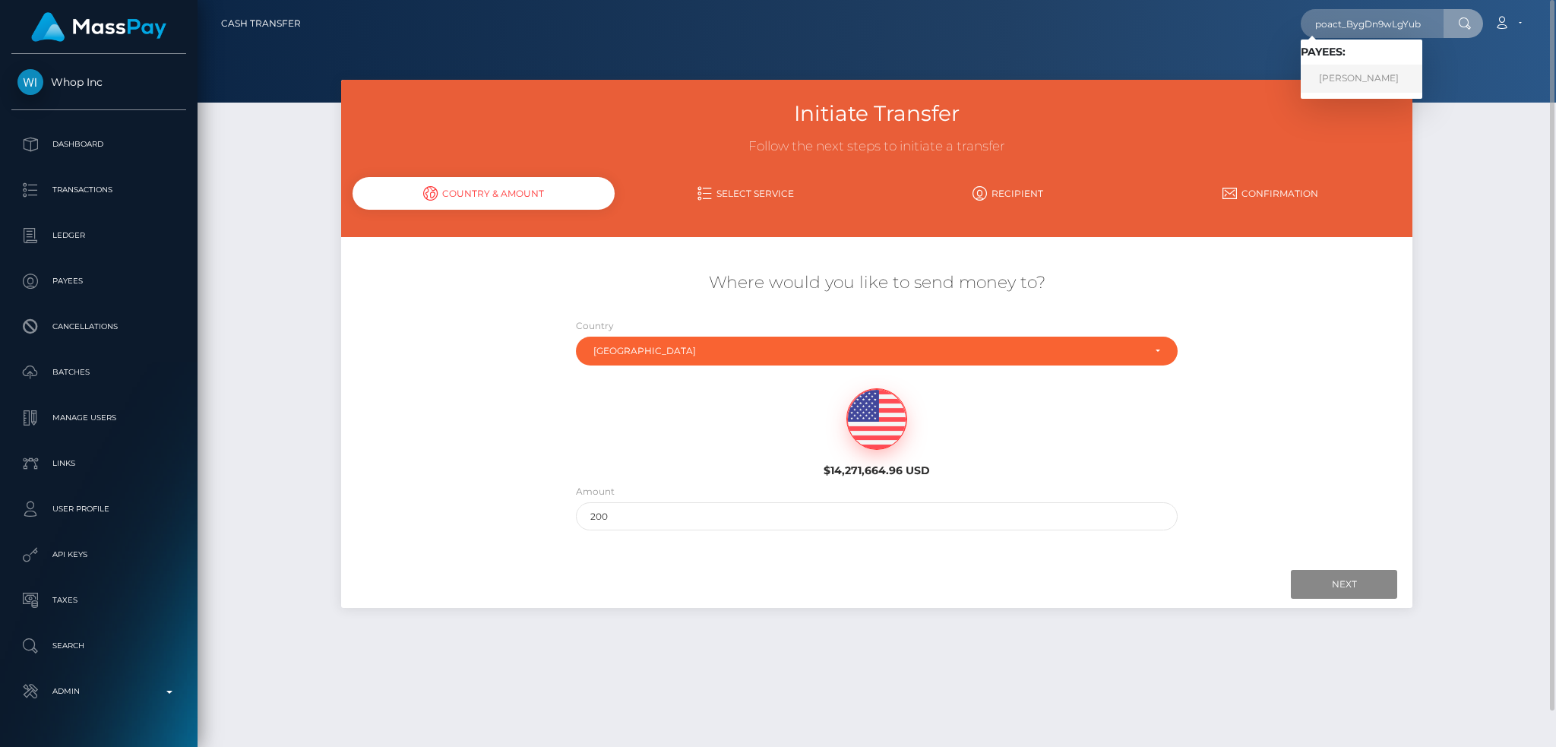
click at [1353, 72] on link "Maheswaran ELAIYAPPAN" at bounding box center [1362, 79] width 122 height 28
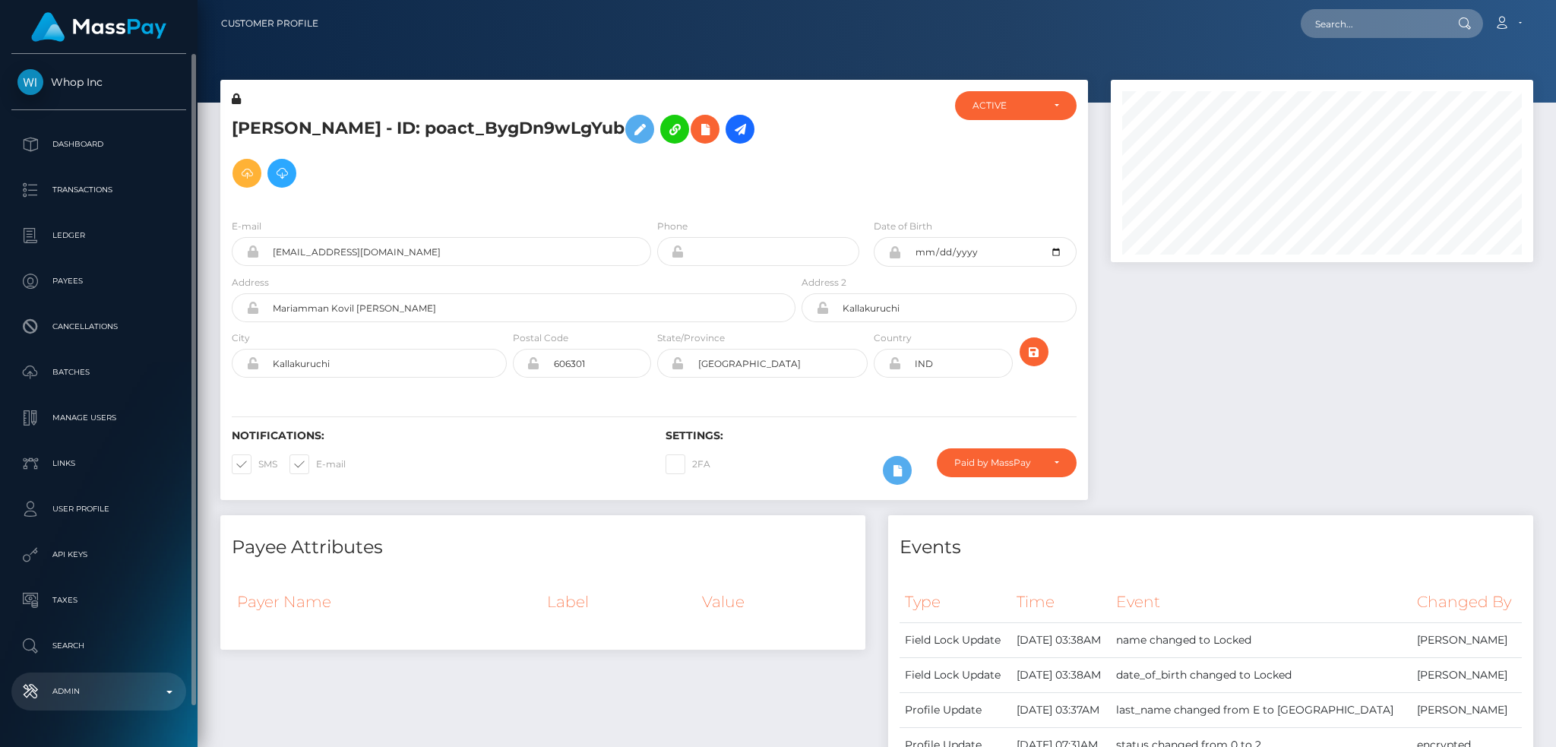
click at [90, 672] on link "Admin" at bounding box center [98, 691] width 175 height 38
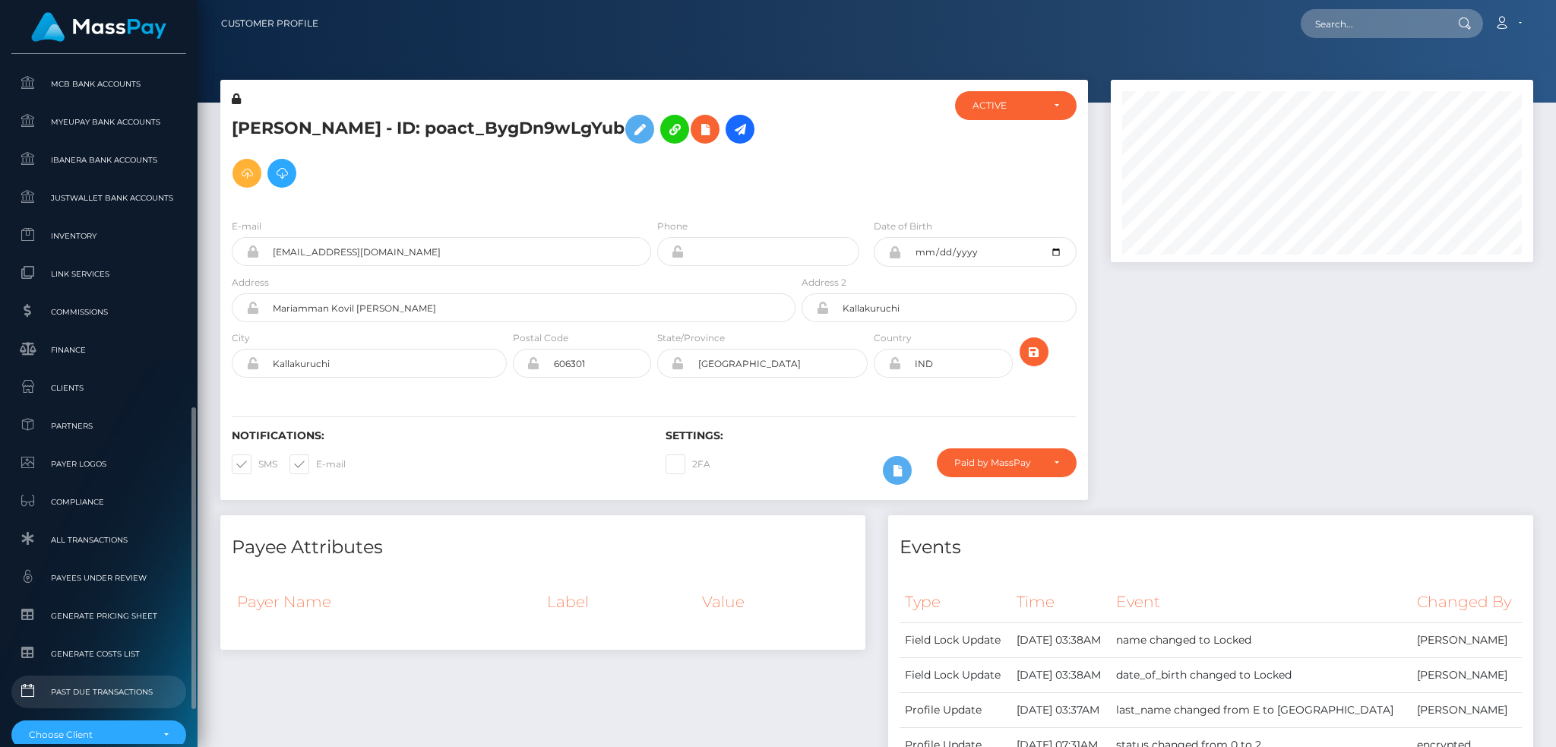
scroll to position [890, 0]
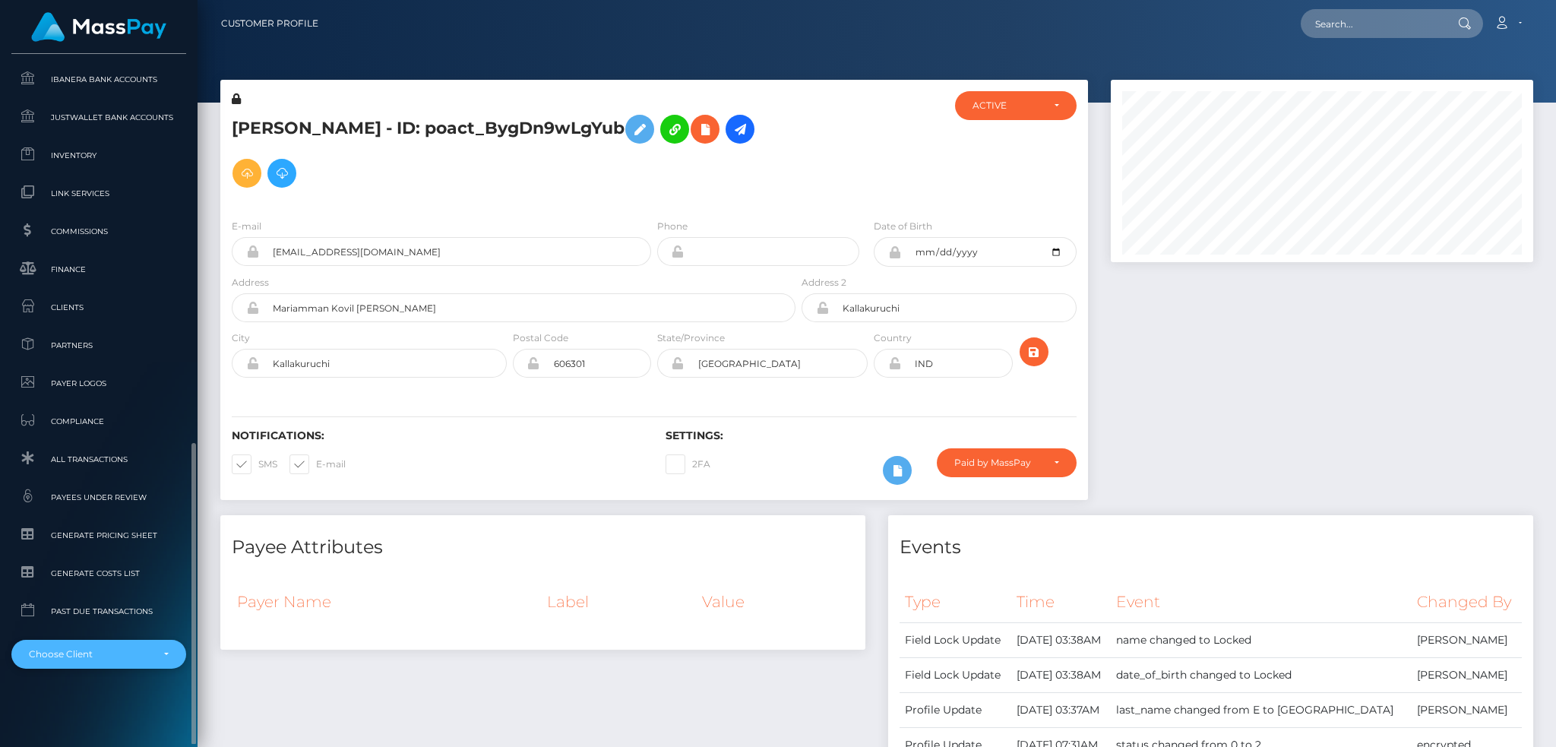
click at [125, 649] on div "Choose Client" at bounding box center [90, 654] width 122 height 12
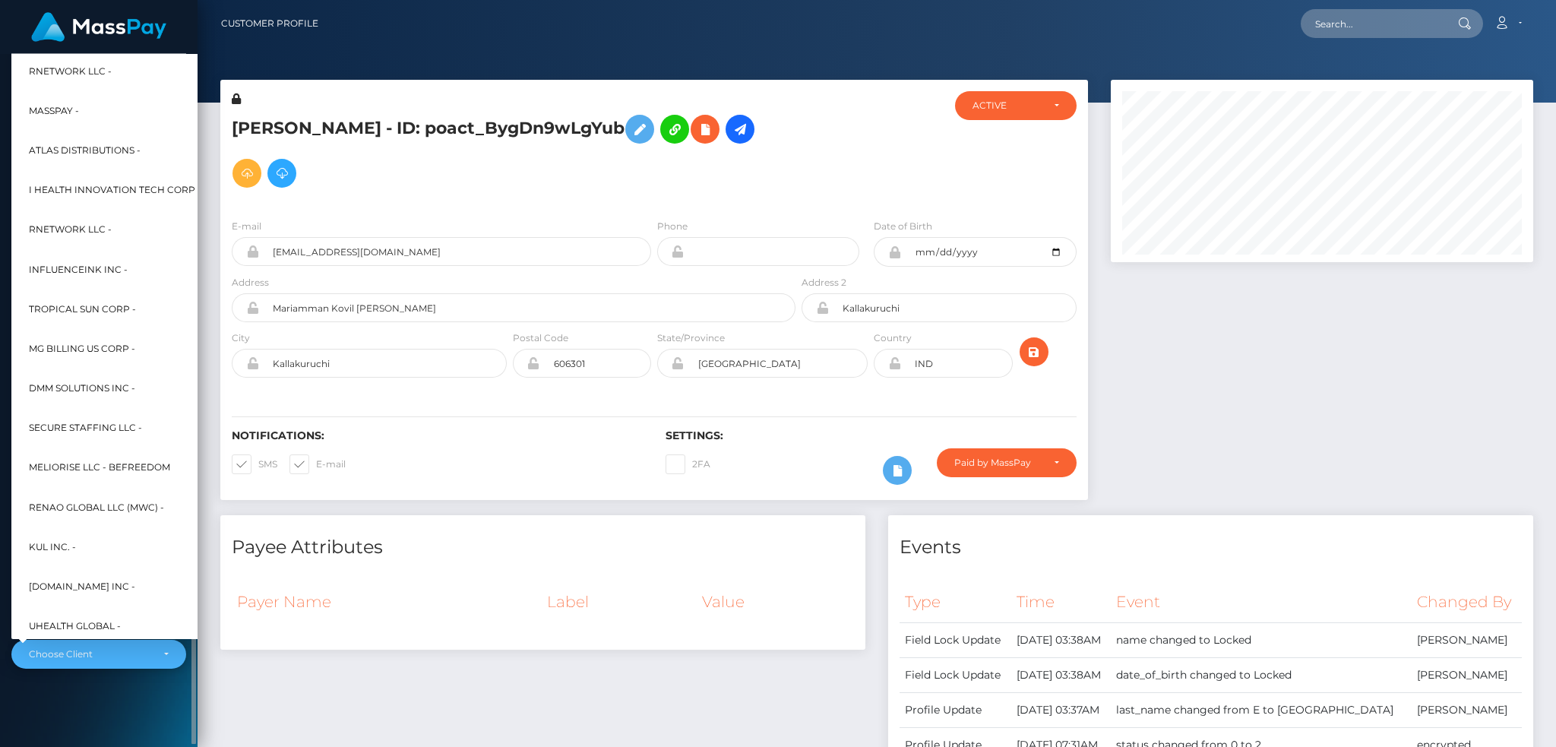
scroll to position [729, 0]
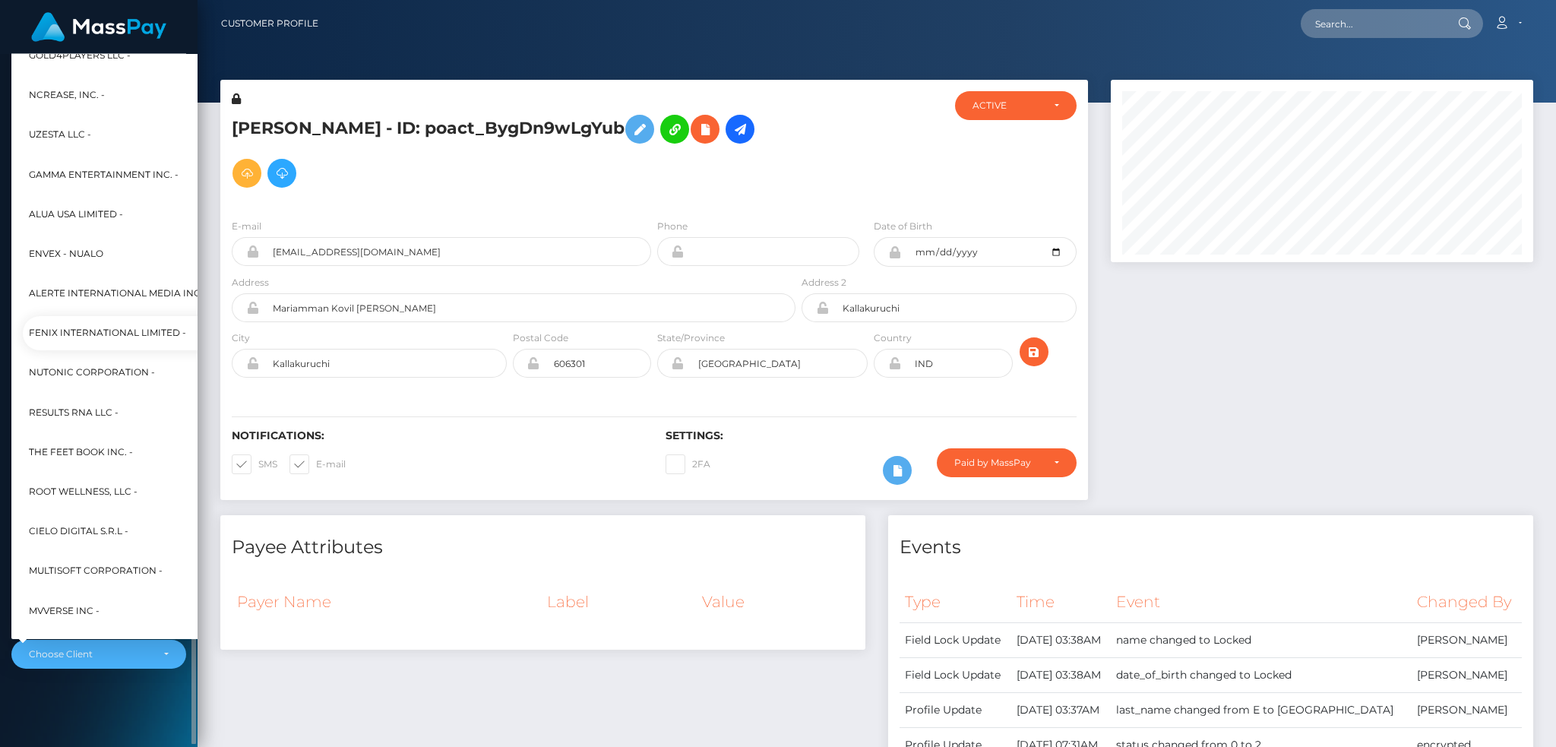
click at [115, 331] on span "Fenix International Limited -" at bounding box center [107, 334] width 157 height 20
select select "26"
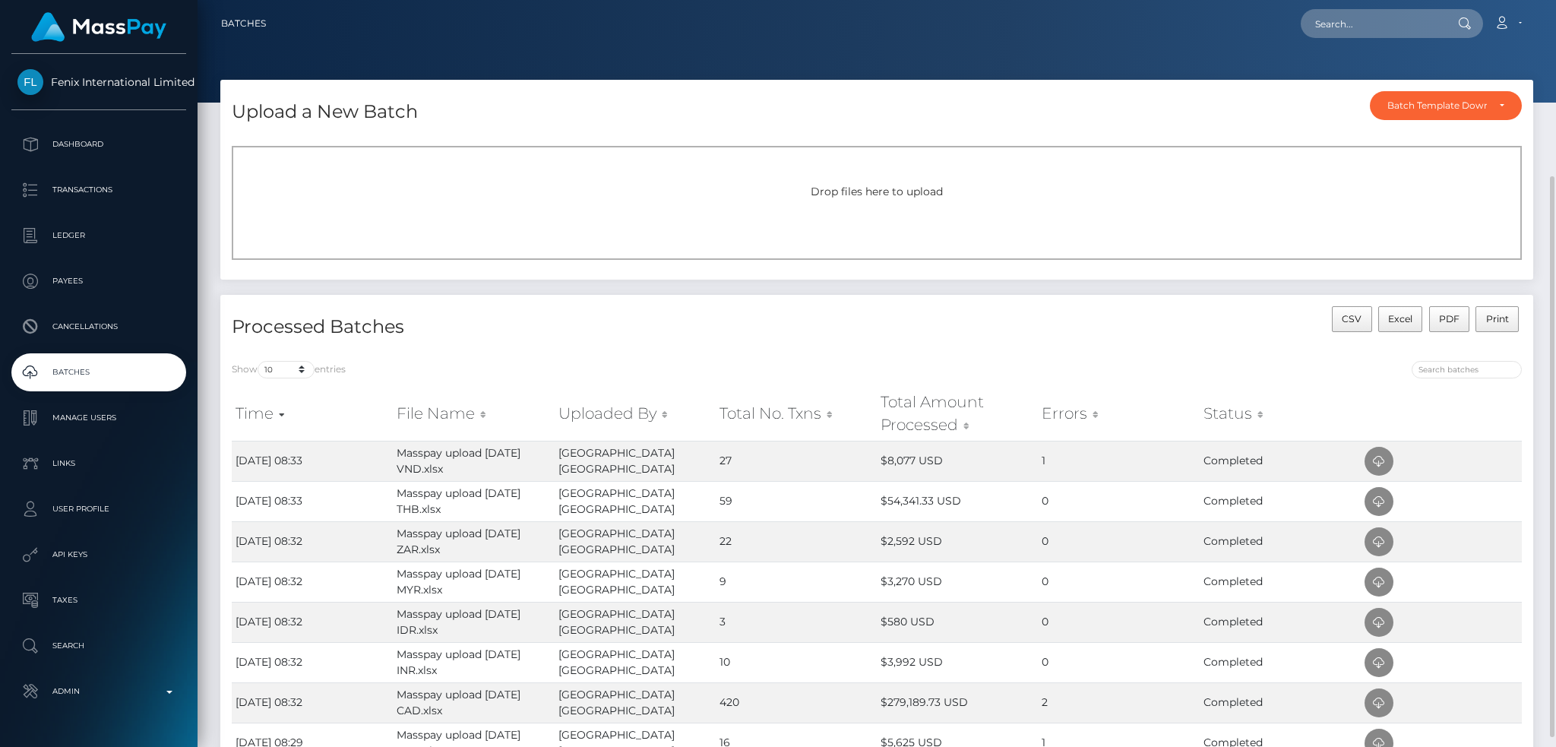
scroll to position [202, 0]
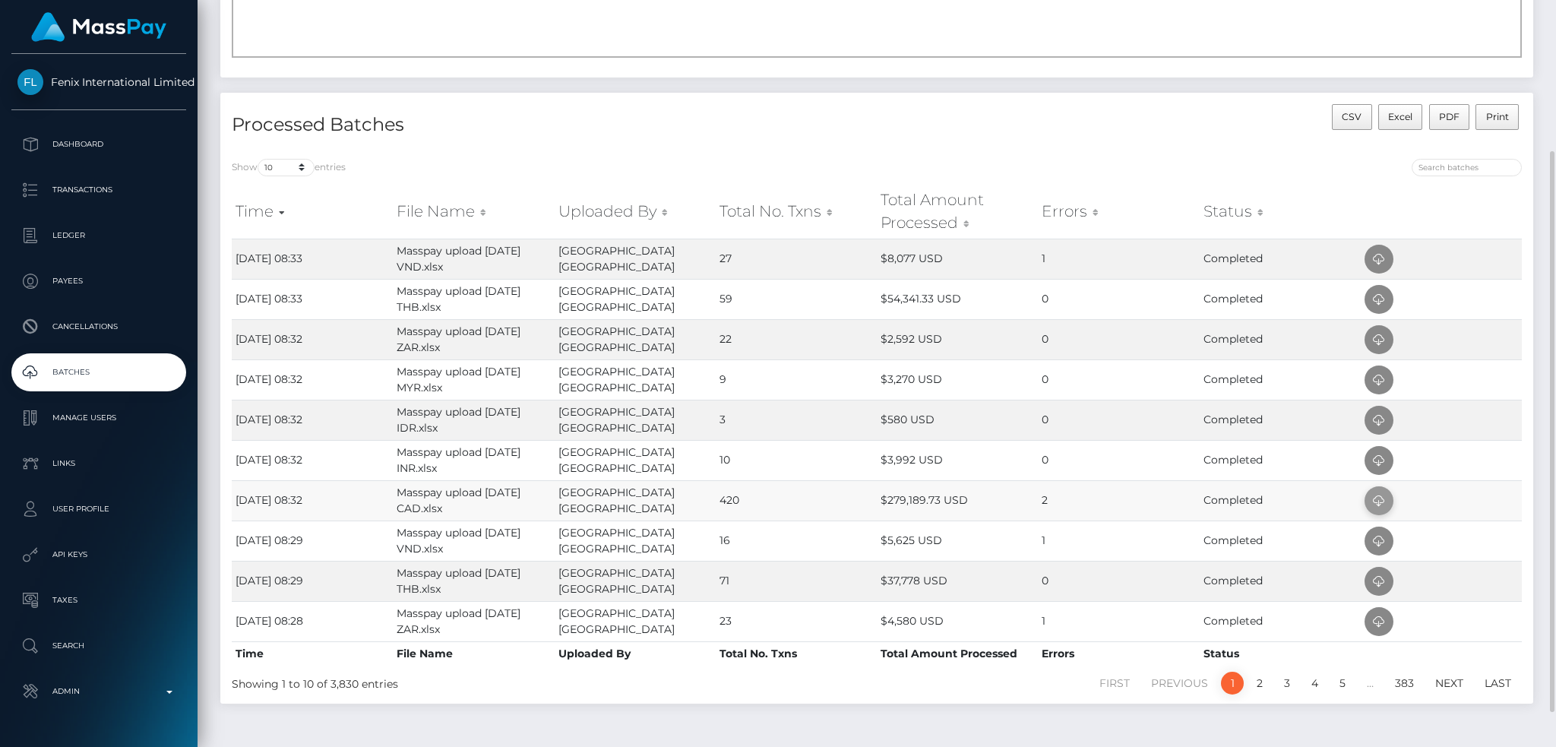
click at [1384, 501] on icon at bounding box center [1379, 501] width 18 height 19
click at [1375, 258] on icon at bounding box center [1379, 259] width 18 height 19
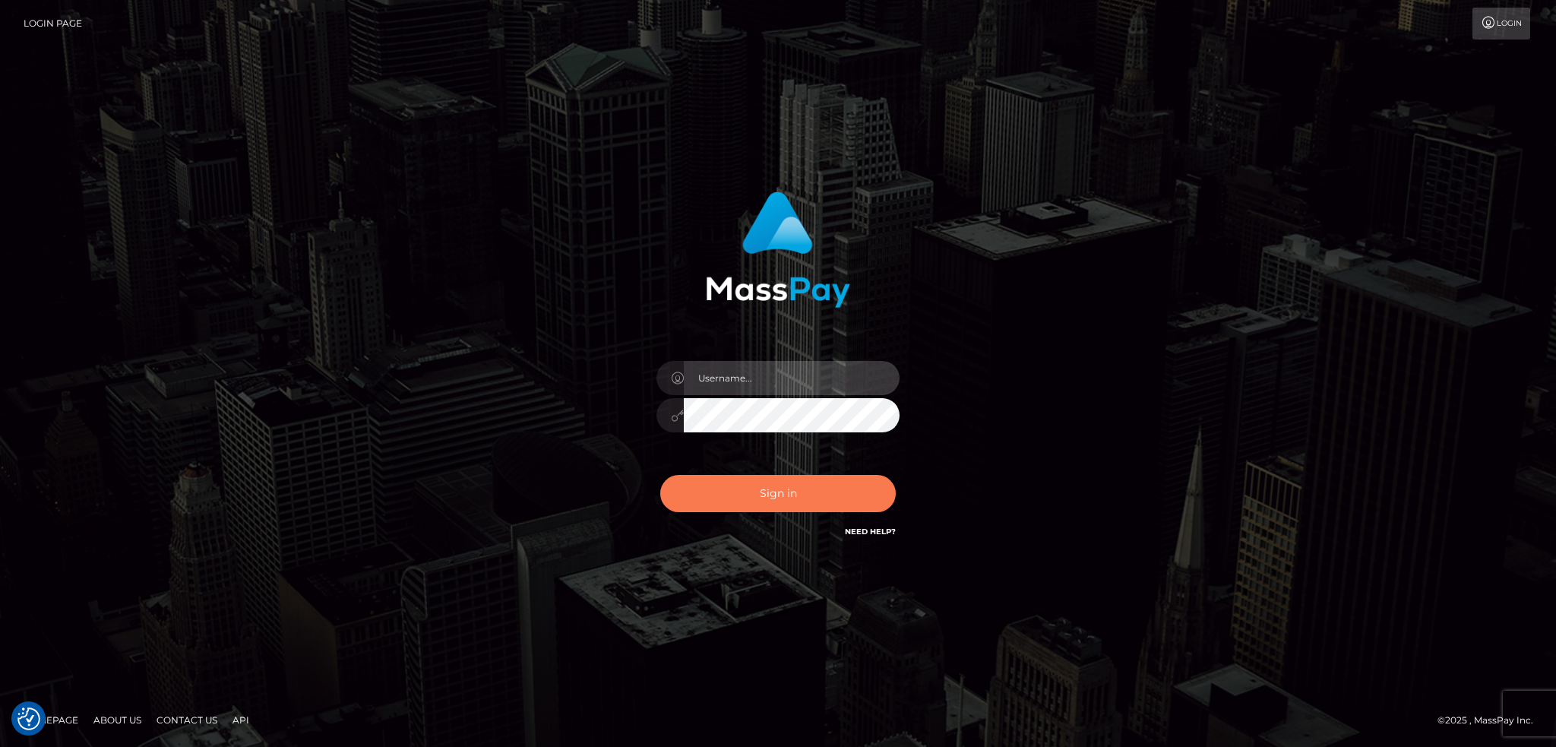
type input "alexstef"
click at [774, 485] on button "Sign in" at bounding box center [778, 493] width 236 height 37
type input "alexstef"
click at [711, 494] on button "Sign in" at bounding box center [778, 493] width 236 height 37
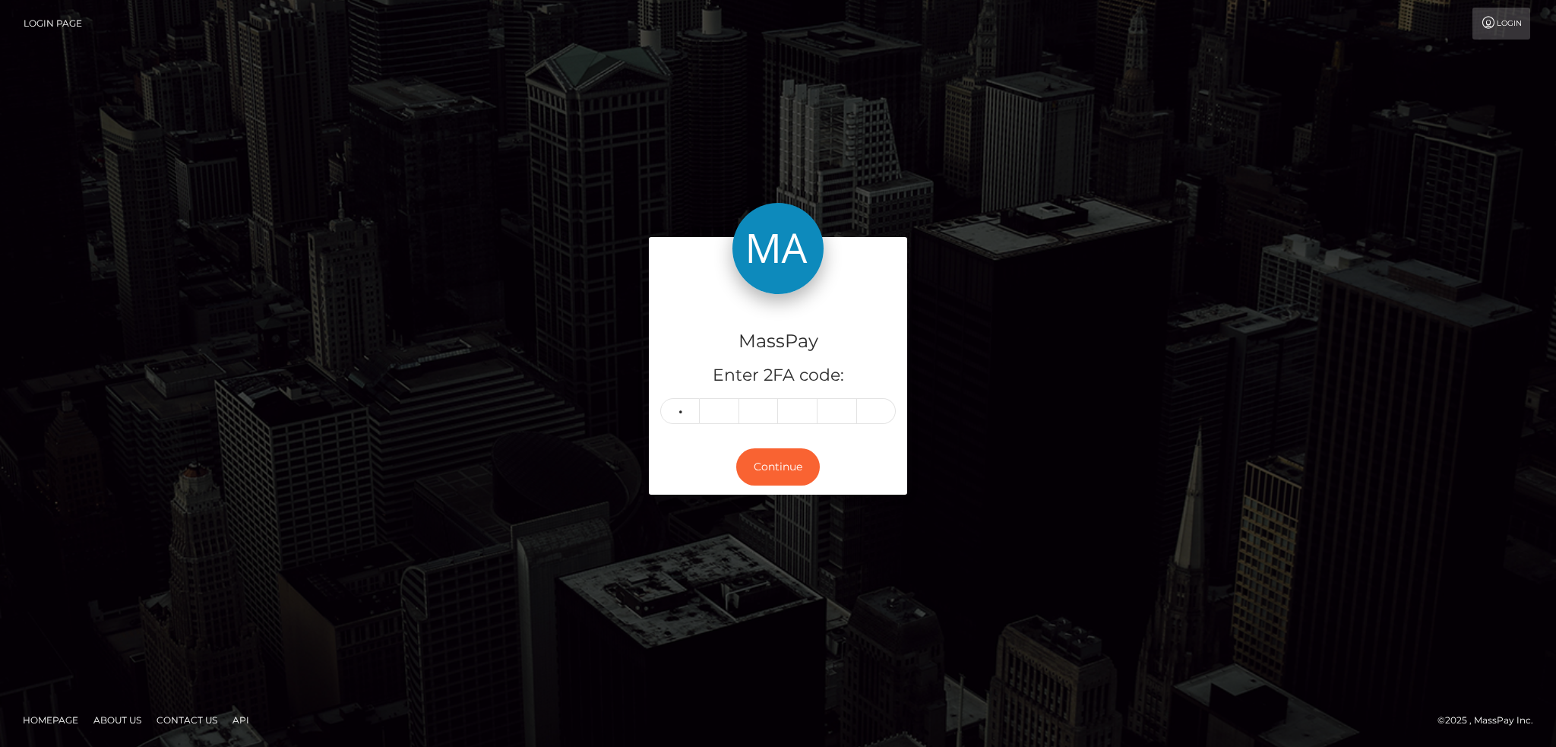
type input "9"
type input "1"
type input "6"
type input "1"
type input "3"
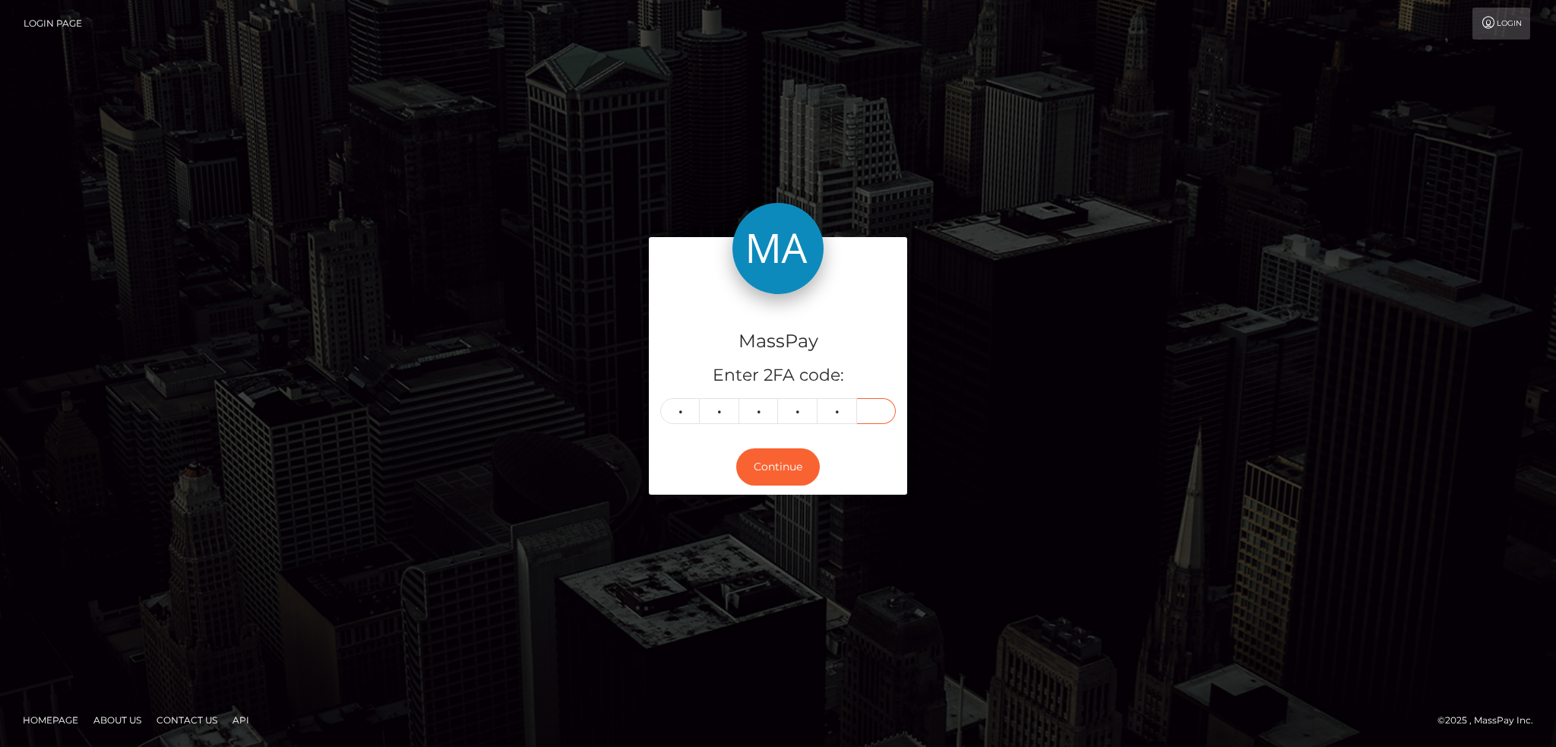
type input "9"
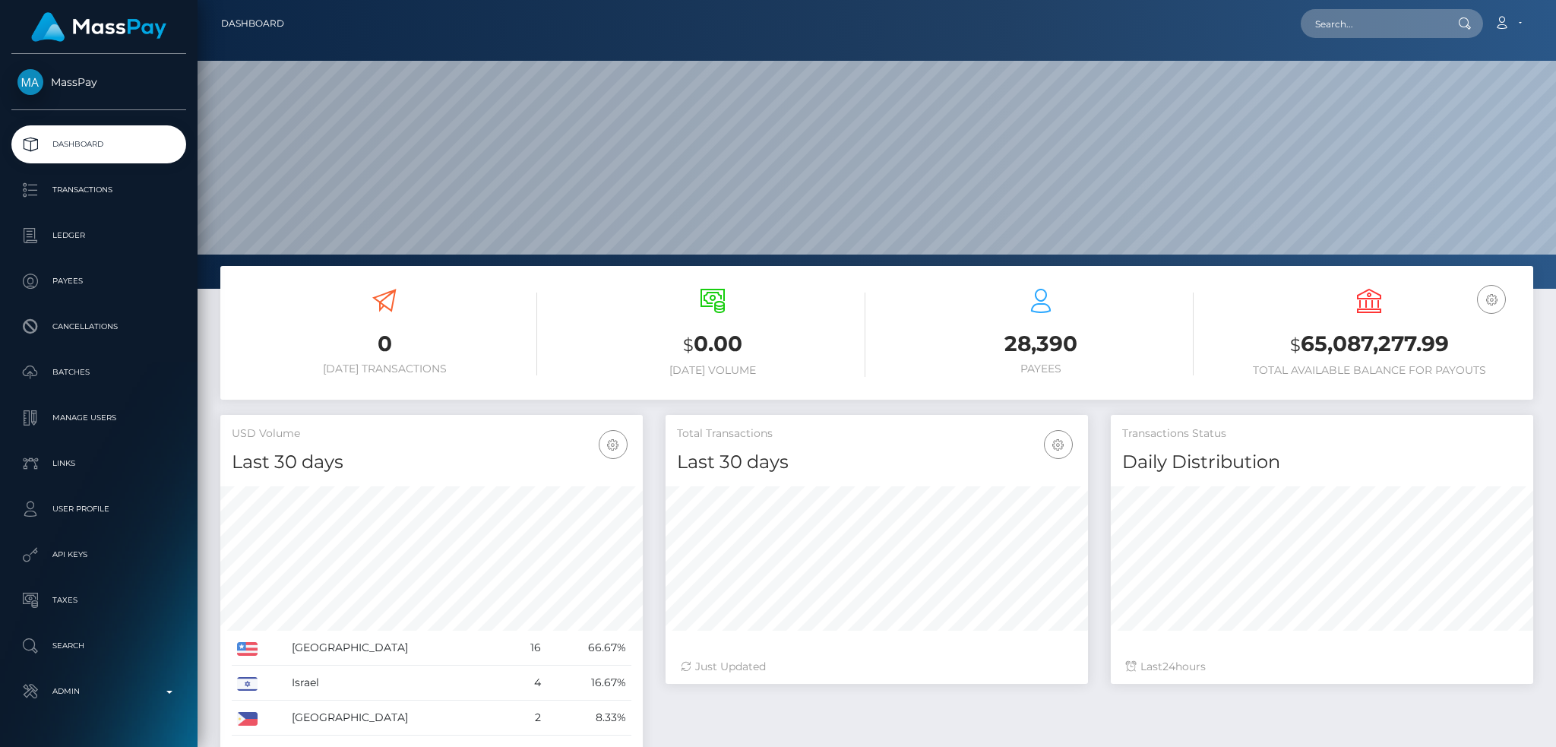
scroll to position [270, 422]
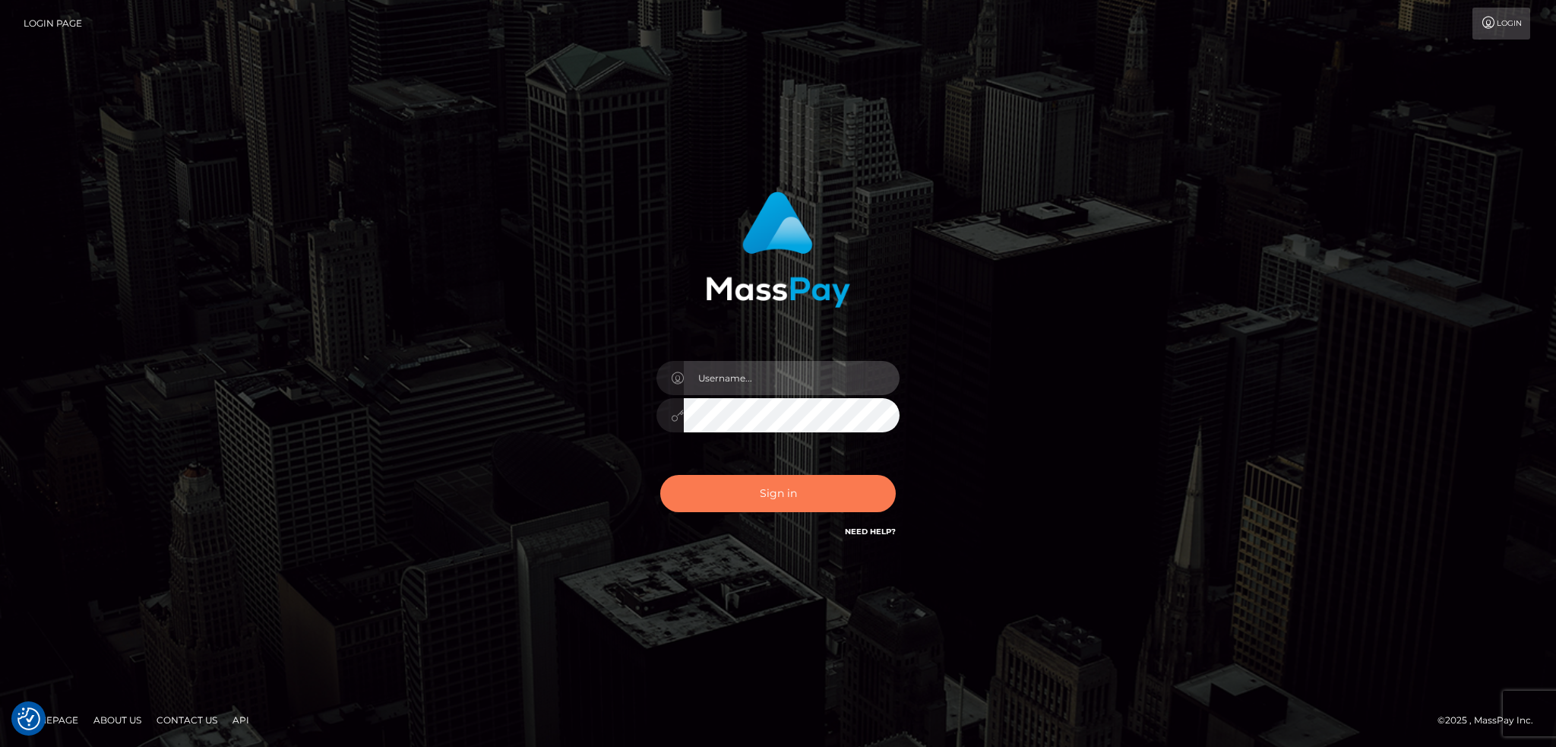
type input "alexstef"
click at [834, 485] on button "Sign in" at bounding box center [778, 493] width 236 height 37
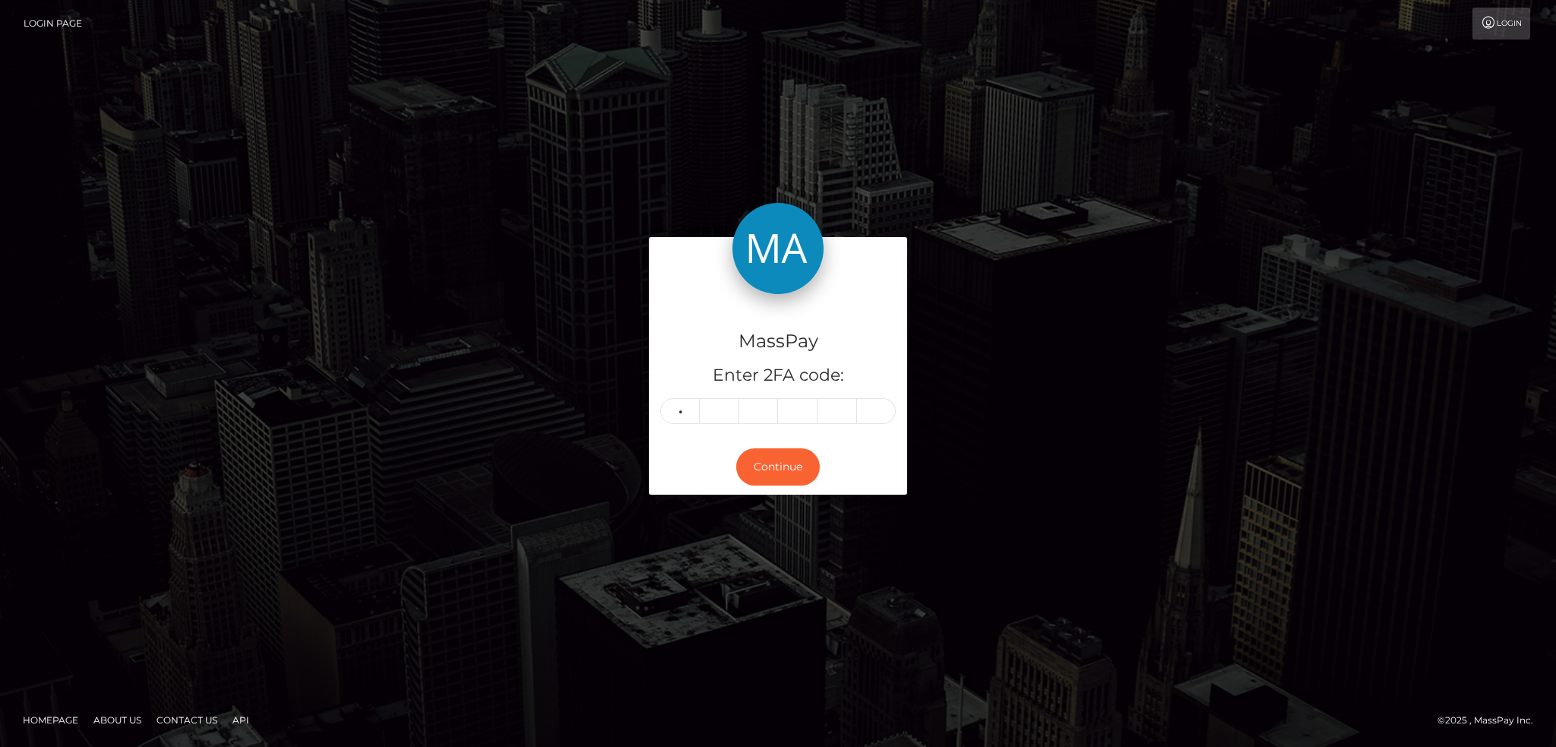
type input "5"
type input "4"
type input "8"
type input "1"
type input "8"
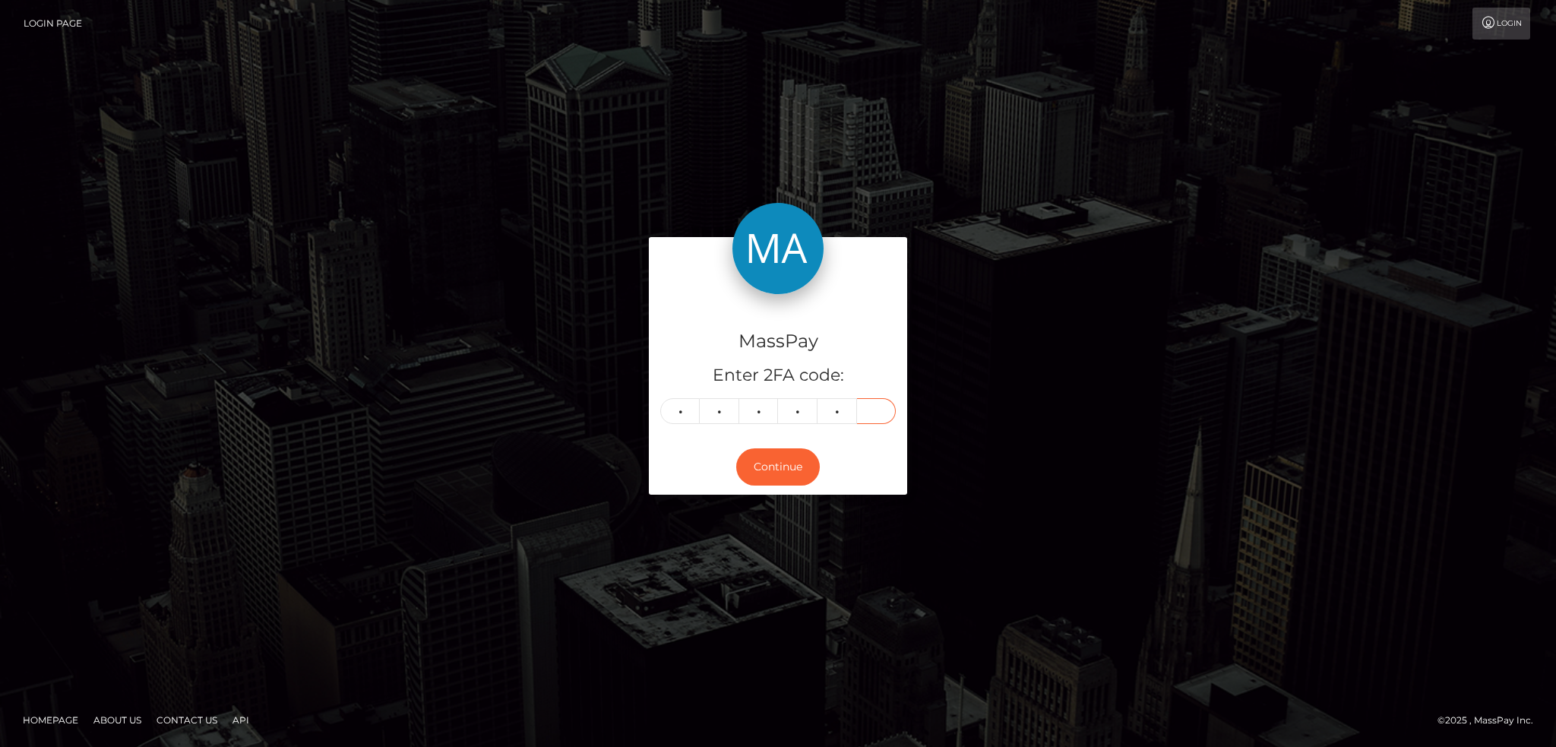
type input "5"
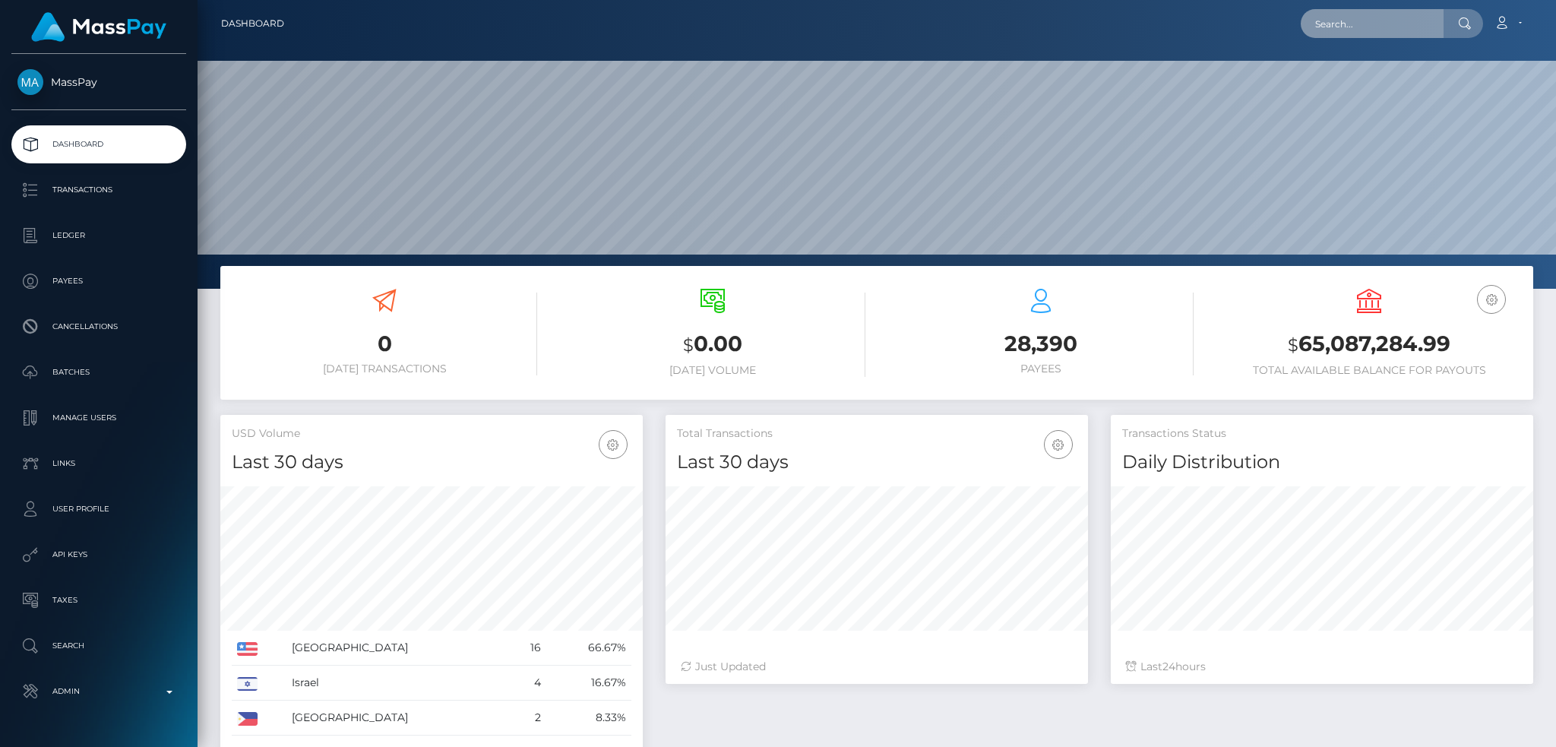
drag, startPoint x: 0, startPoint y: 0, endPoint x: 1341, endPoint y: 31, distance: 1341.4
click at [1339, 28] on input "text" at bounding box center [1372, 23] width 143 height 29
paste input "68b59d5bdaf3a"
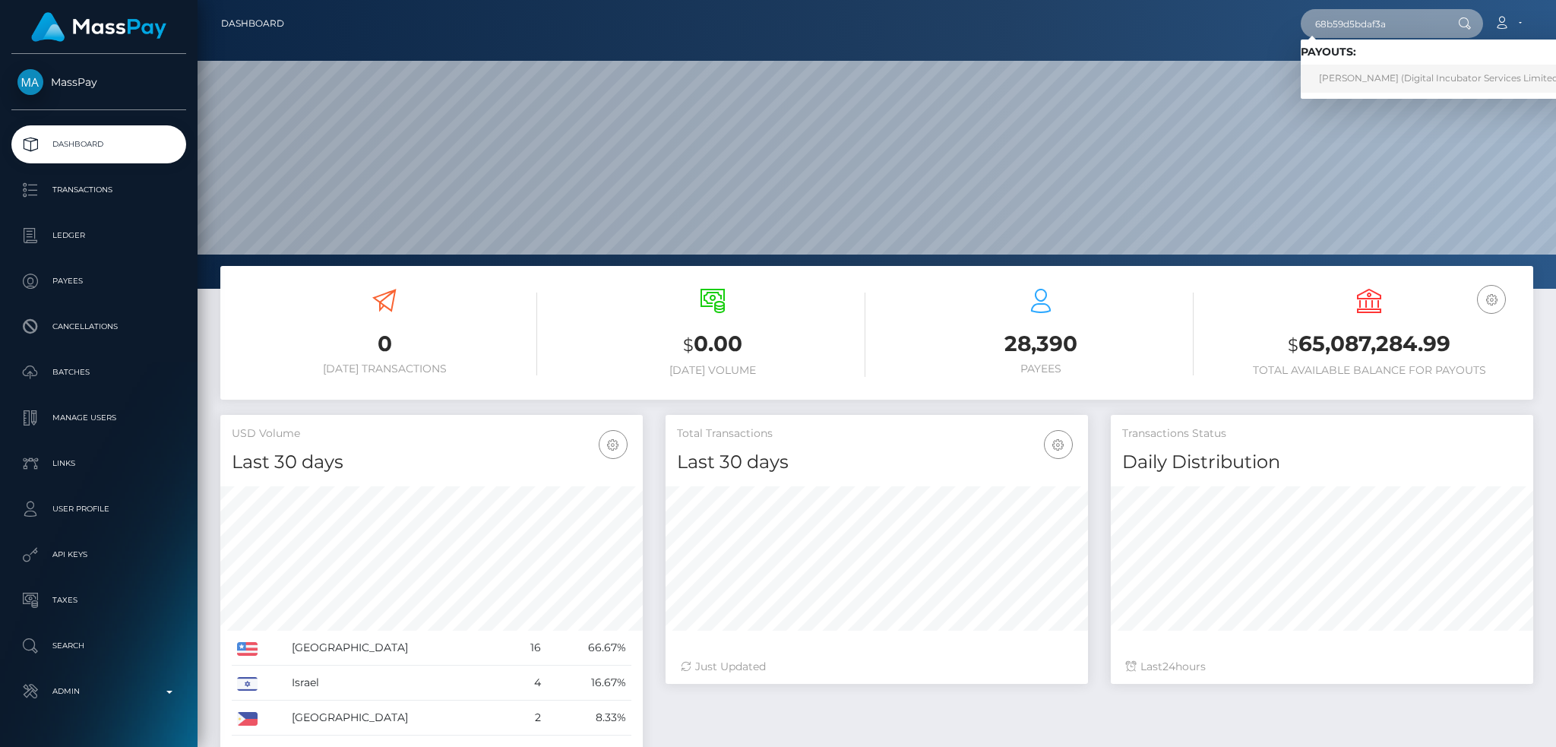
type input "68b59d5bdaf3a"
click at [1369, 77] on link "[PERSON_NAME] (Digital Incubator Services Limited - Affiliate Institute)" at bounding box center [1482, 79] width 362 height 28
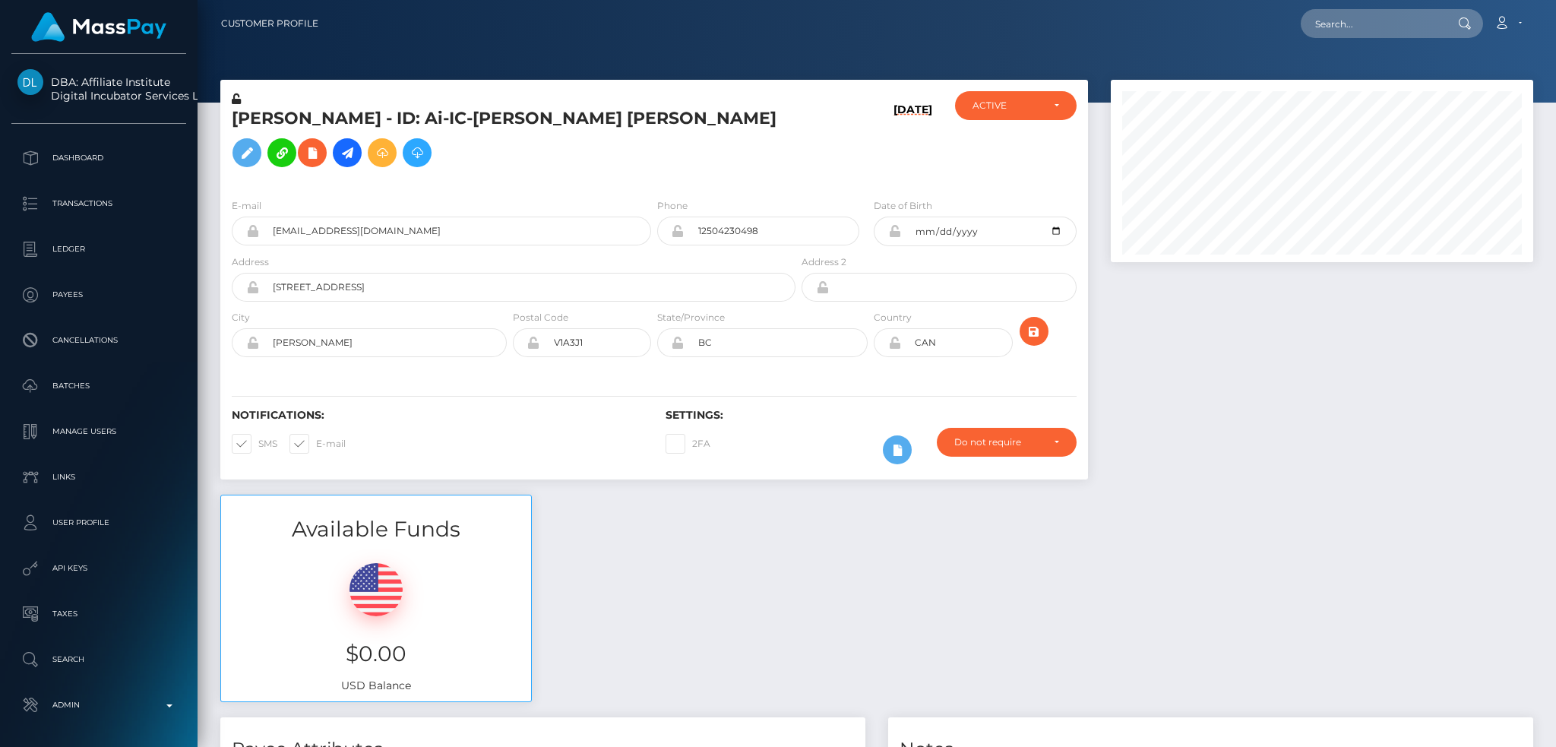
scroll to position [182, 422]
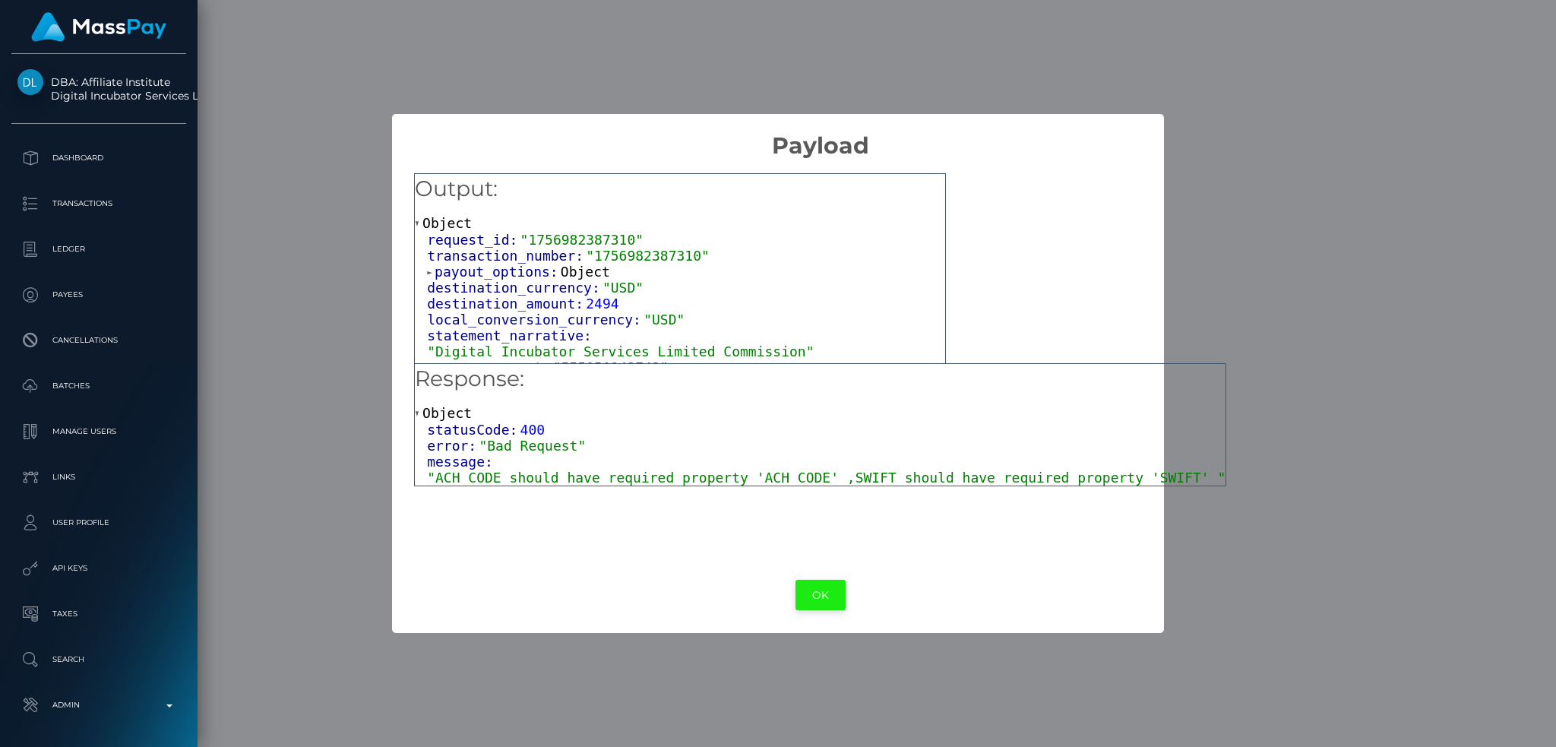
click at [796, 590] on button "OK" at bounding box center [821, 595] width 50 height 31
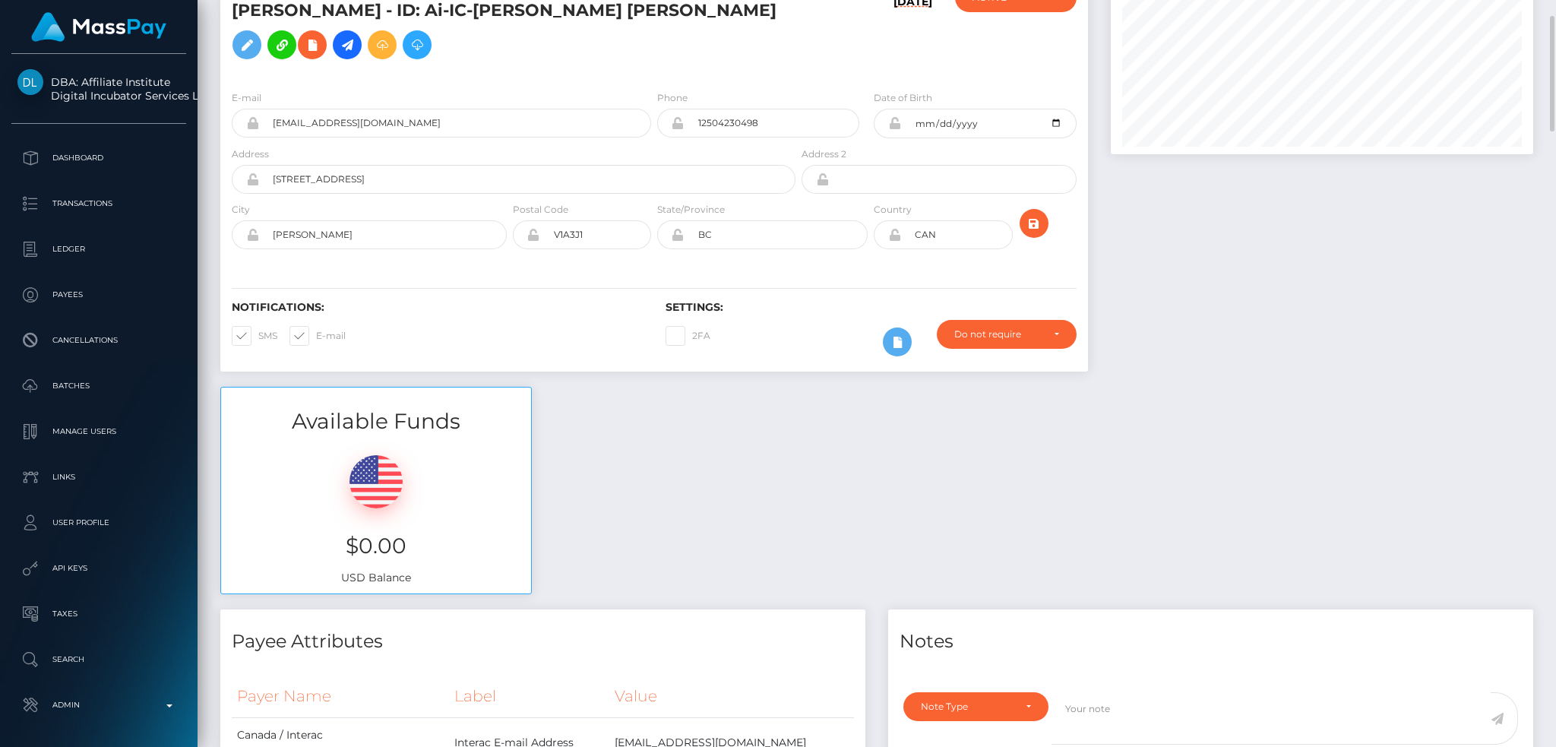
scroll to position [0, 0]
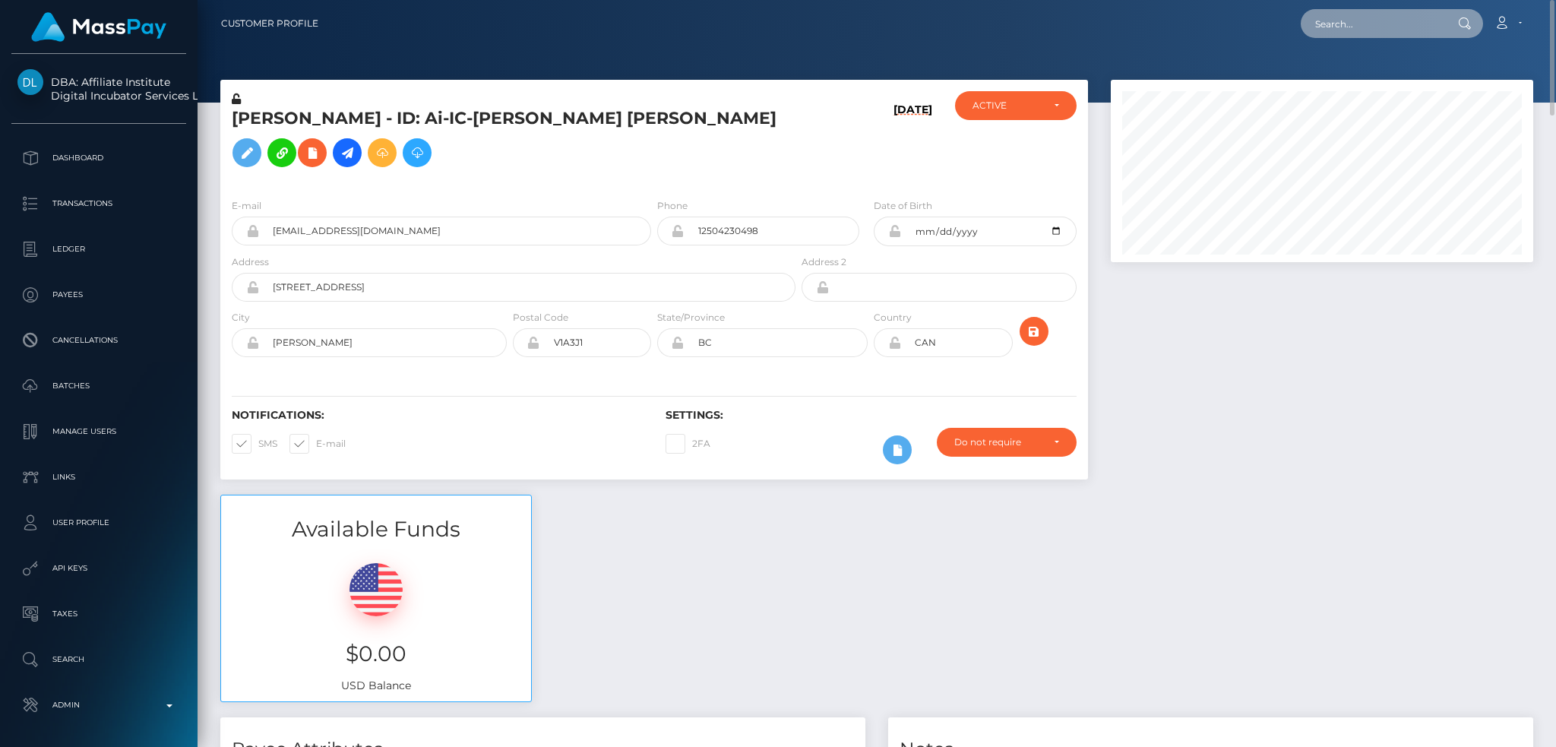
click at [1396, 26] on input "text" at bounding box center [1372, 23] width 143 height 29
paste input "68b75cd620fd1"
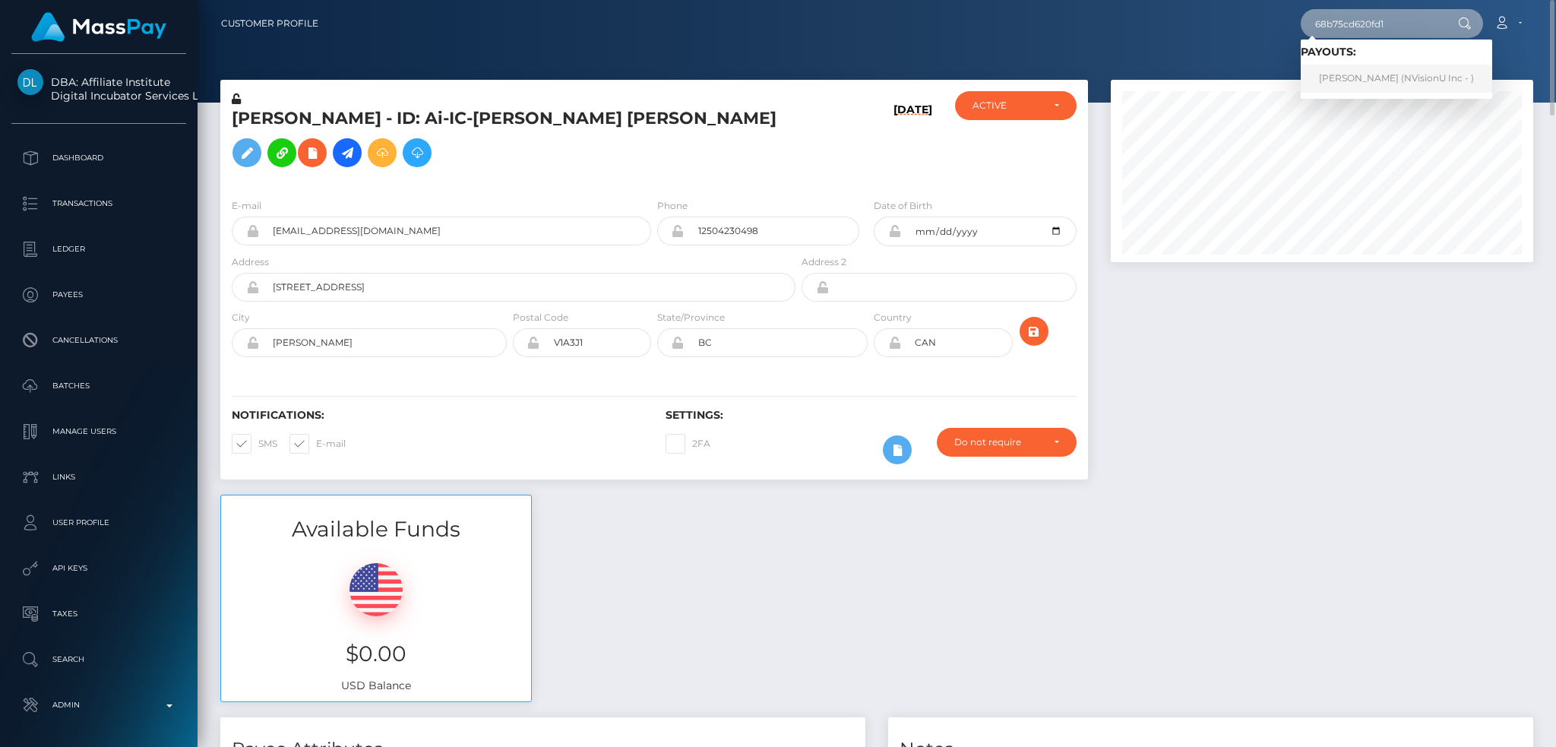
type input "68b75cd620fd1"
click at [1358, 86] on link "Vaiama Rochais (NVisionU Inc - )" at bounding box center [1396, 79] width 191 height 28
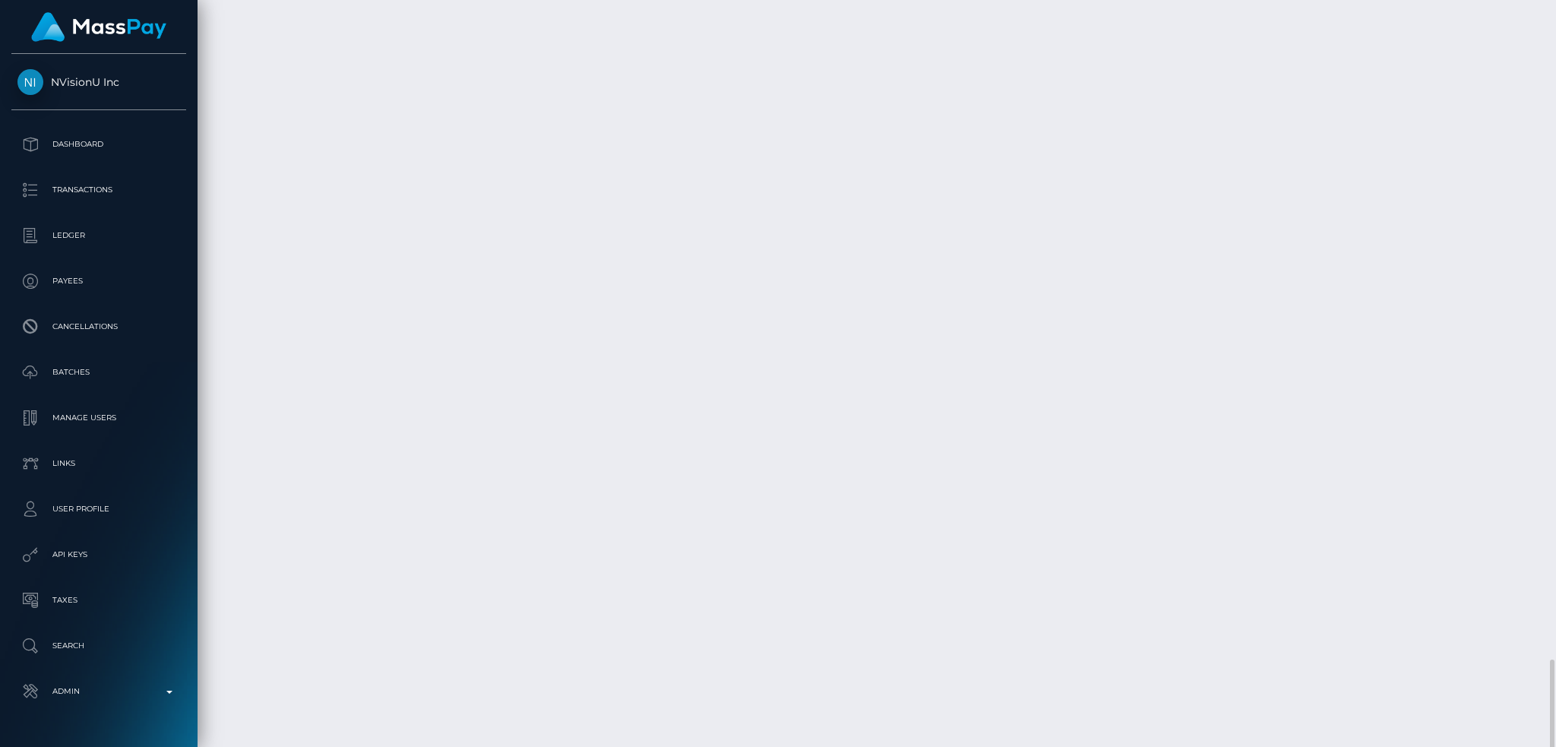
scroll to position [5272, 0]
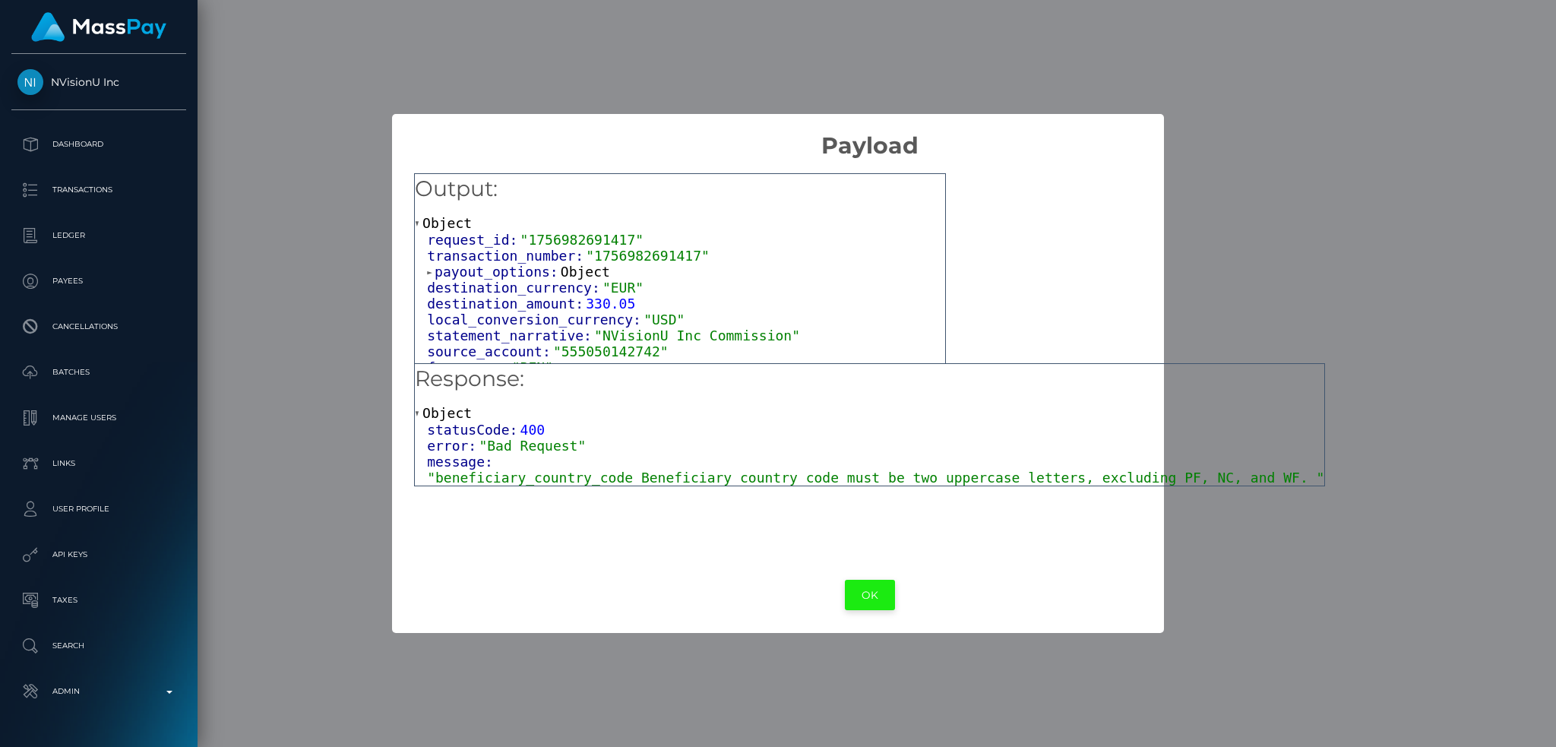
click at [845, 589] on button "OK" at bounding box center [870, 595] width 50 height 31
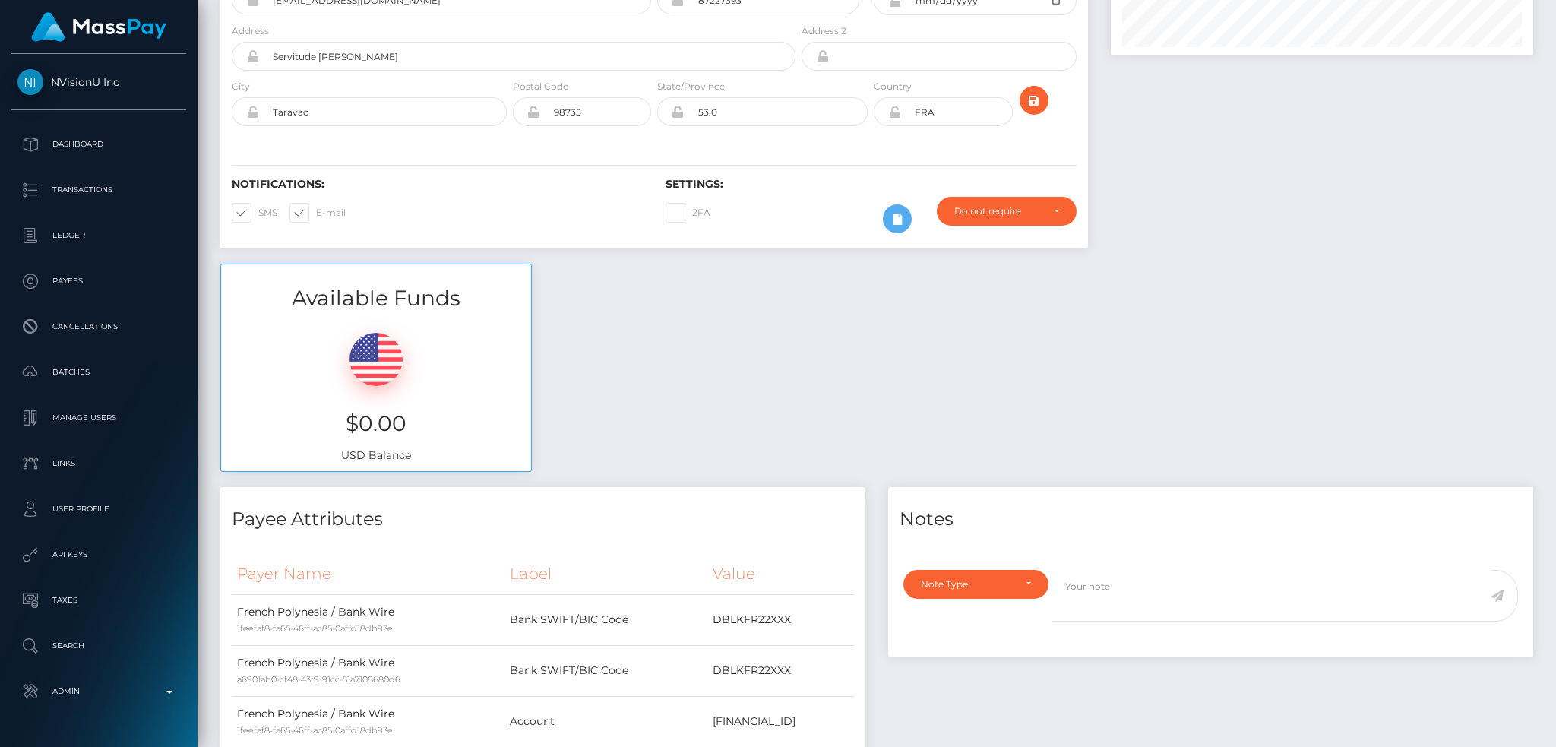
scroll to position [0, 0]
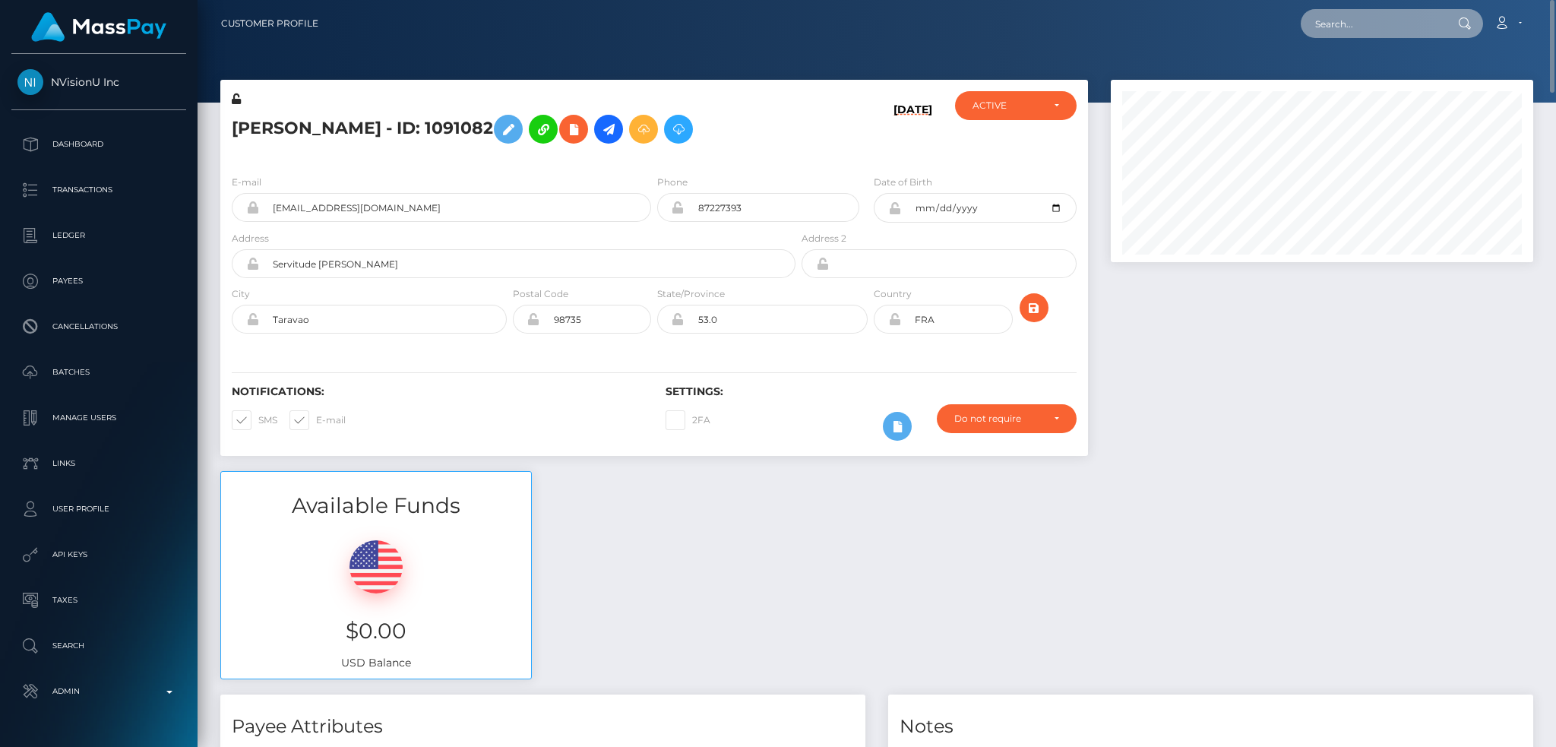
click at [1364, 19] on input "text" at bounding box center [1372, 23] width 143 height 29
paste input "77155604"
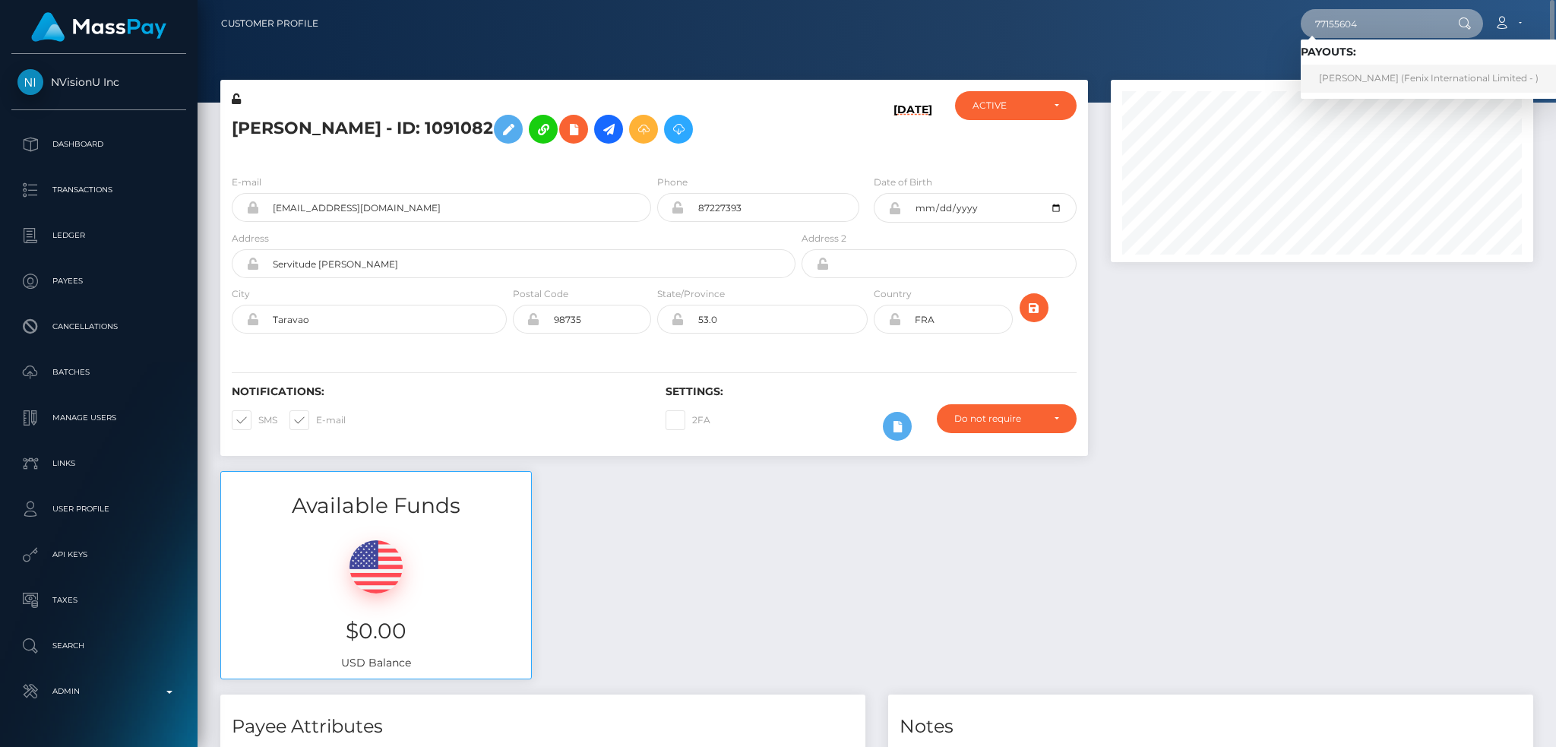
type input "77155604"
click at [1355, 71] on link "SHIVAM SINGH (Fenix International Limited - )" at bounding box center [1429, 79] width 256 height 28
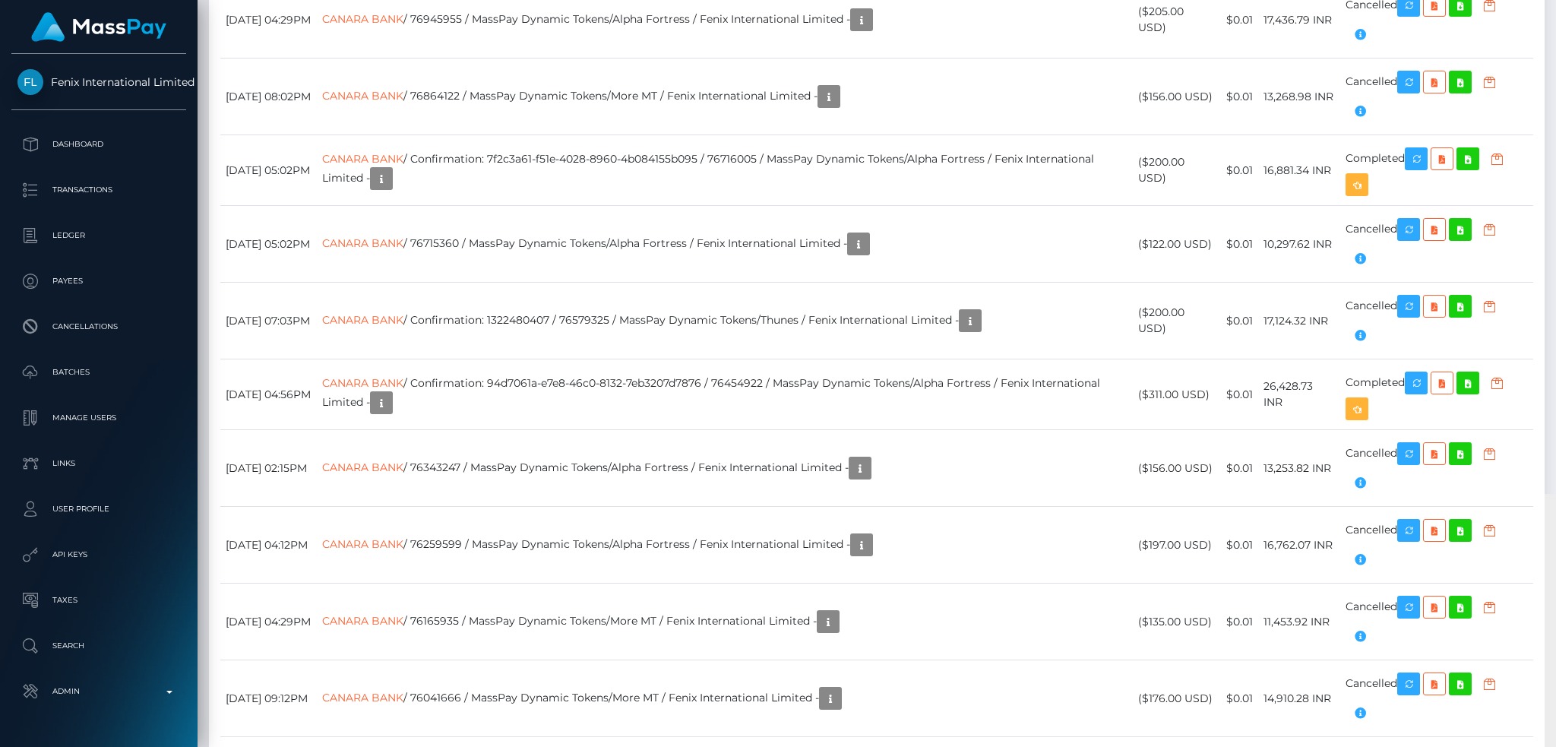
scroll to position [14019, 0]
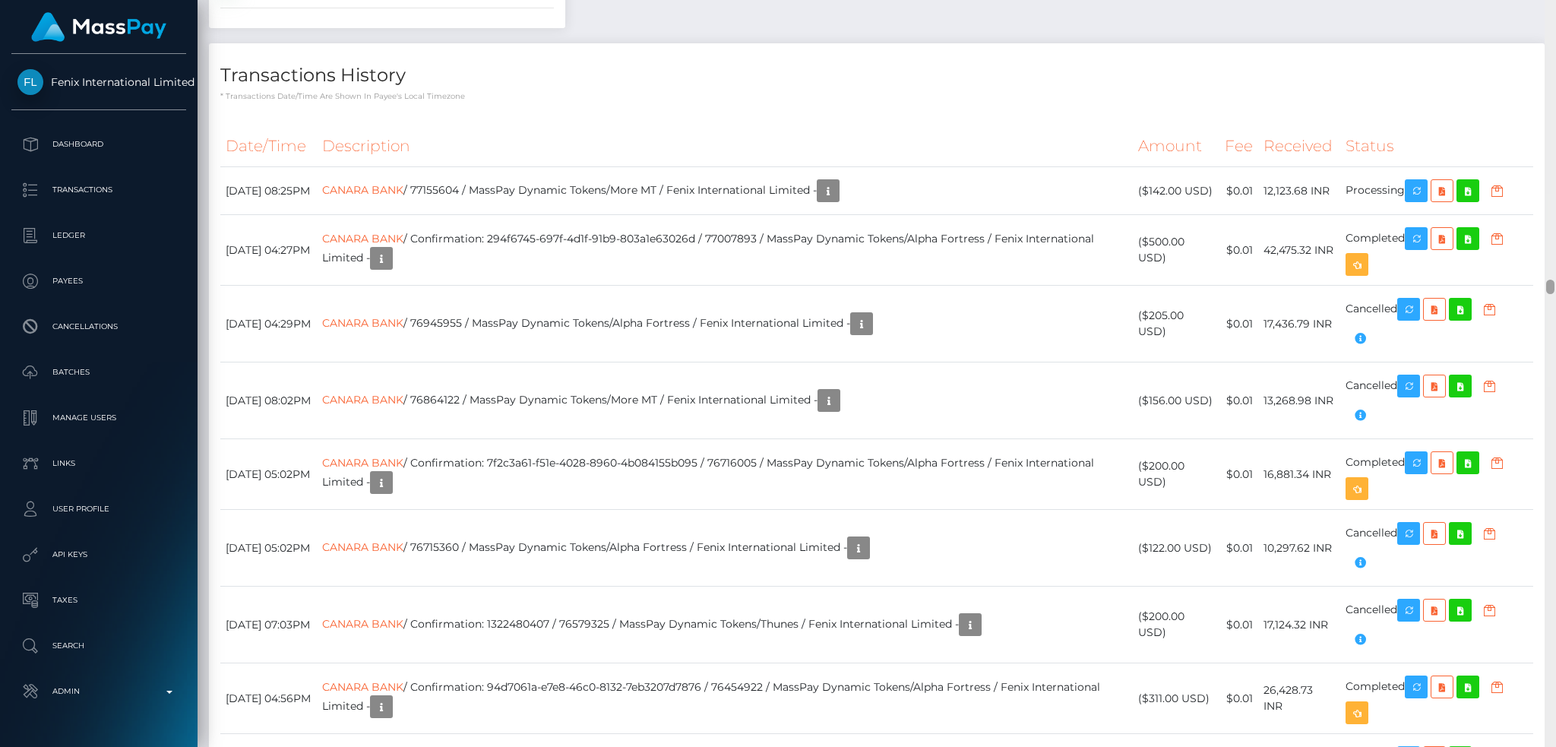
click at [1555, 289] on div at bounding box center [1550, 374] width 11 height 748
click at [403, 197] on link "CANARA BANK" at bounding box center [362, 190] width 81 height 14
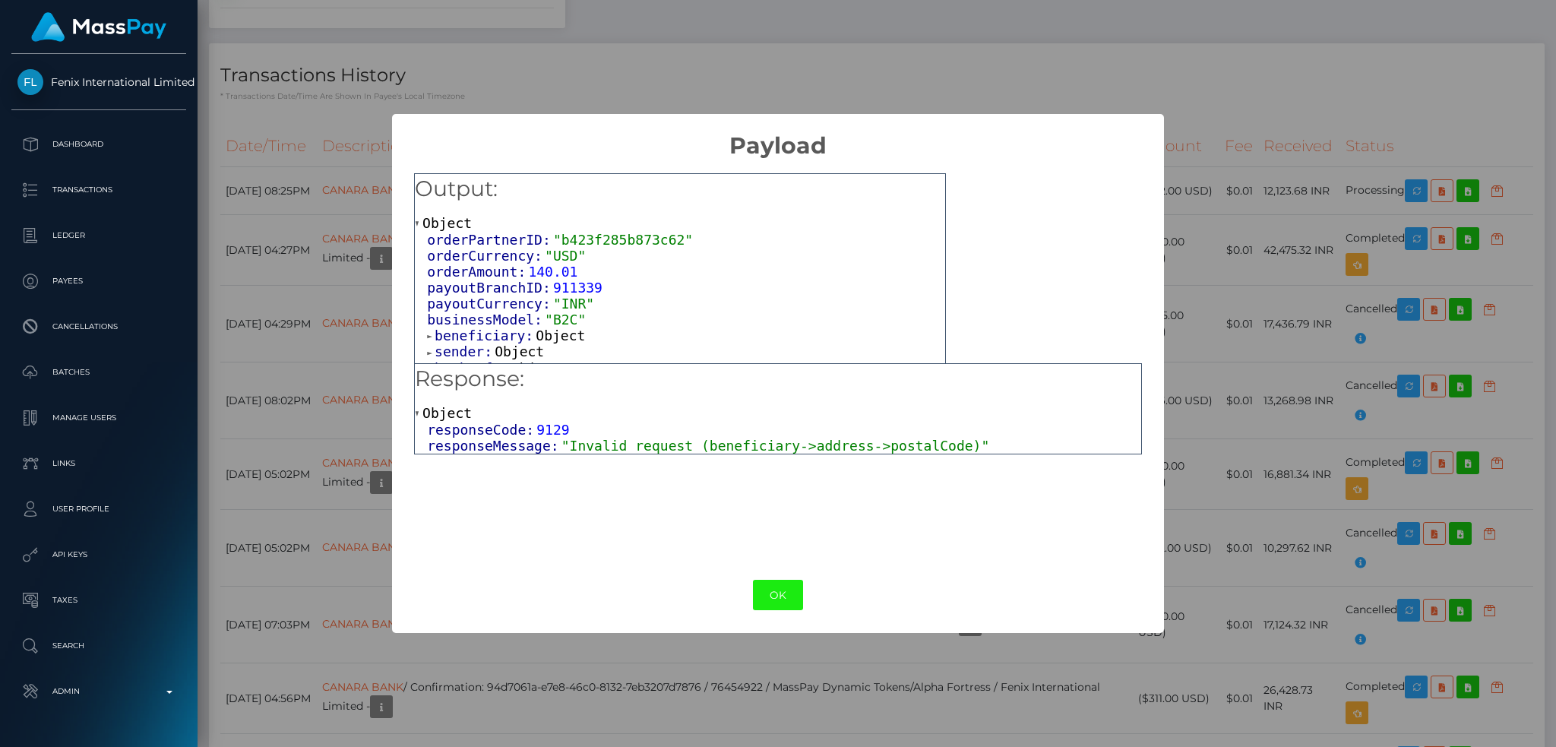
click at [790, 599] on button "OK" at bounding box center [778, 595] width 50 height 31
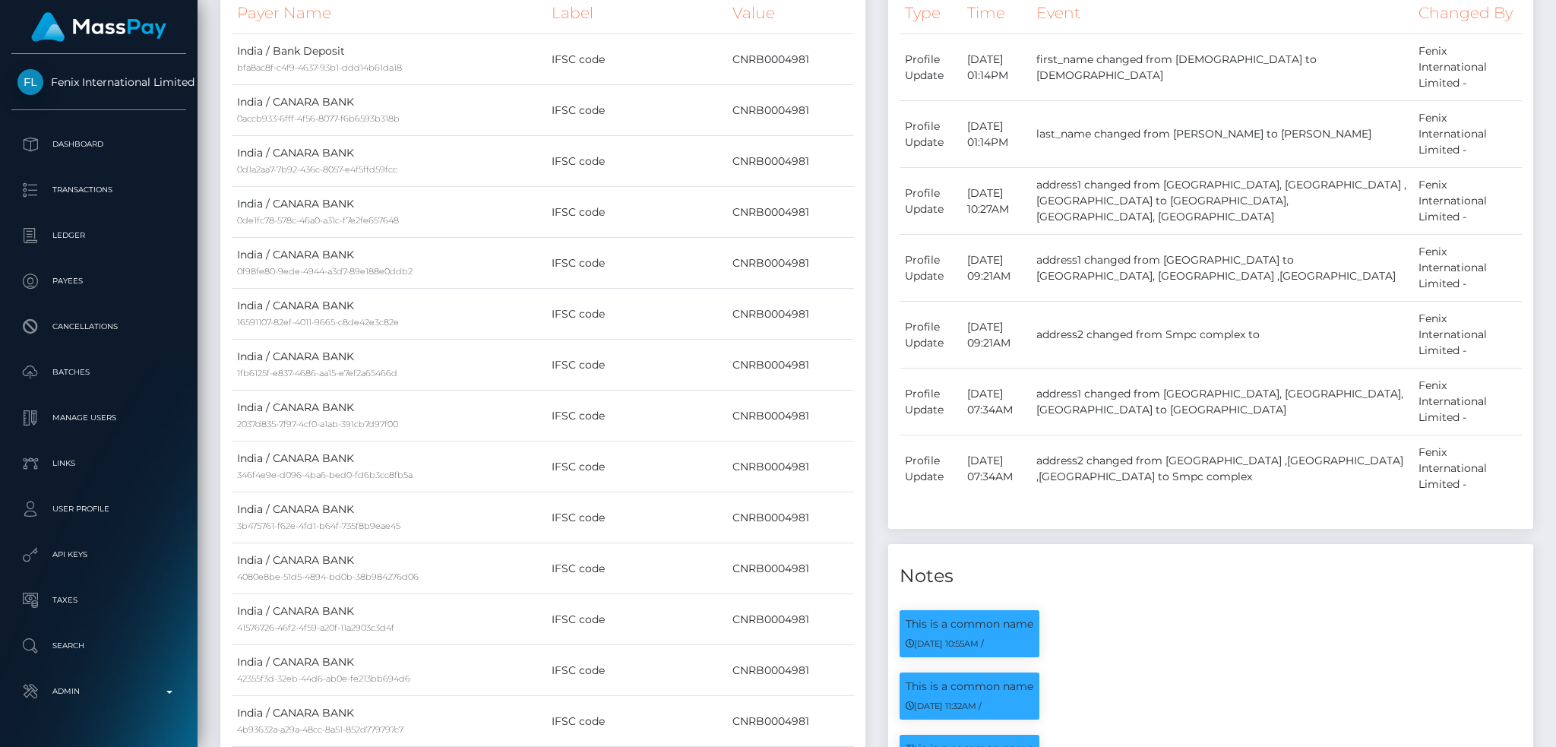
scroll to position [0, 0]
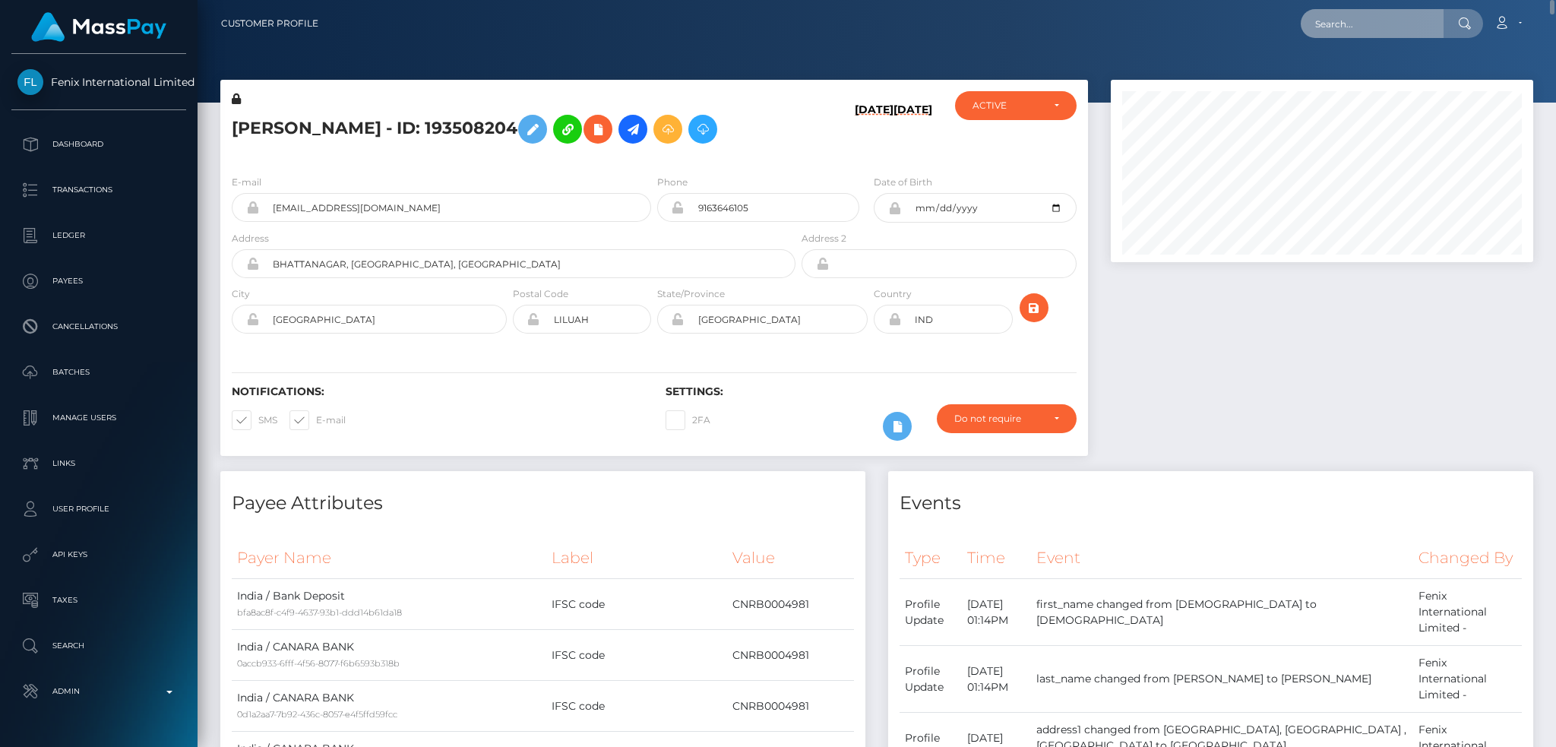
click at [1387, 17] on input "text" at bounding box center [1372, 23] width 143 height 29
paste input "77133996"
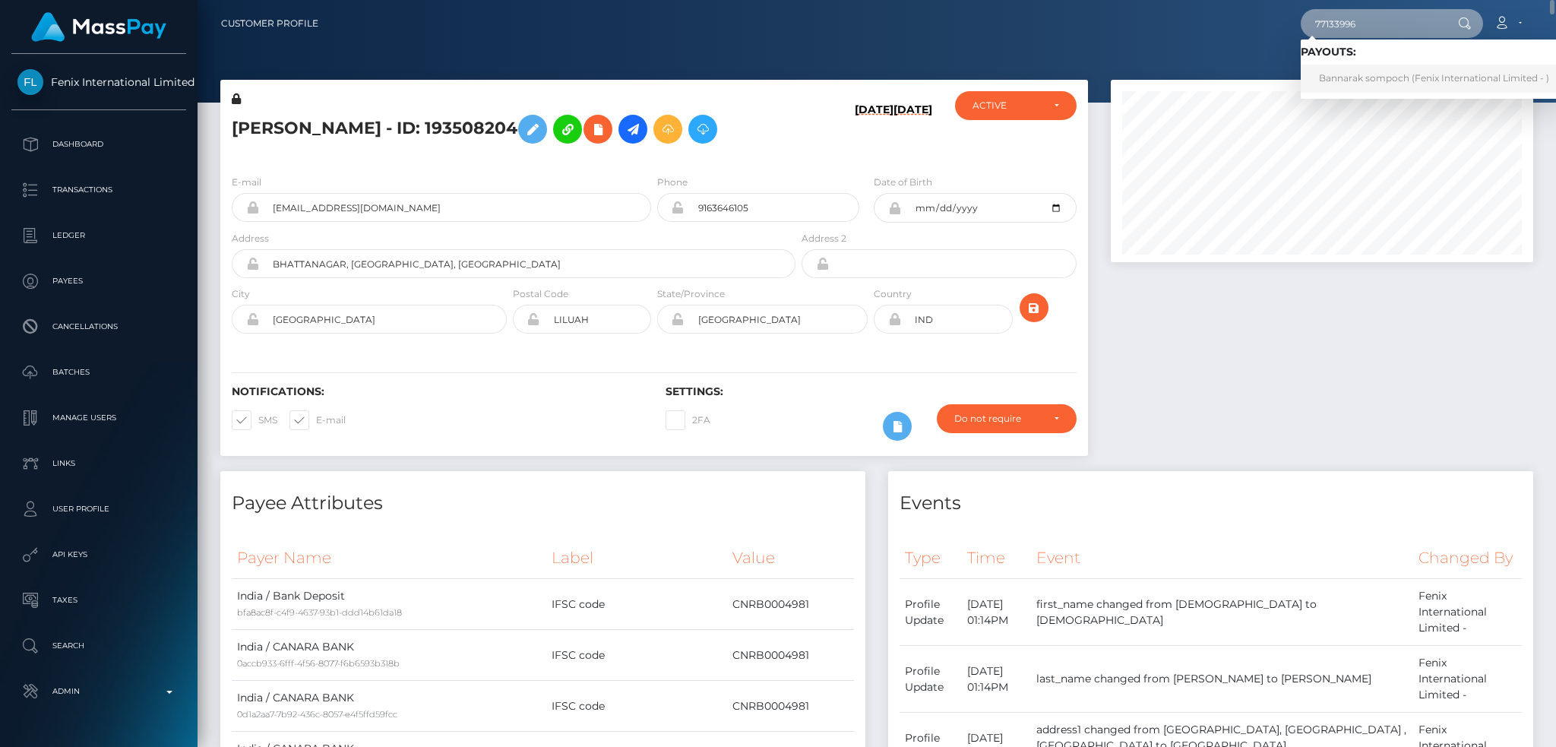
type input "77133996"
click at [1371, 74] on link "Bannarak sompoch (Fenix International Limited - )" at bounding box center [1434, 79] width 267 height 28
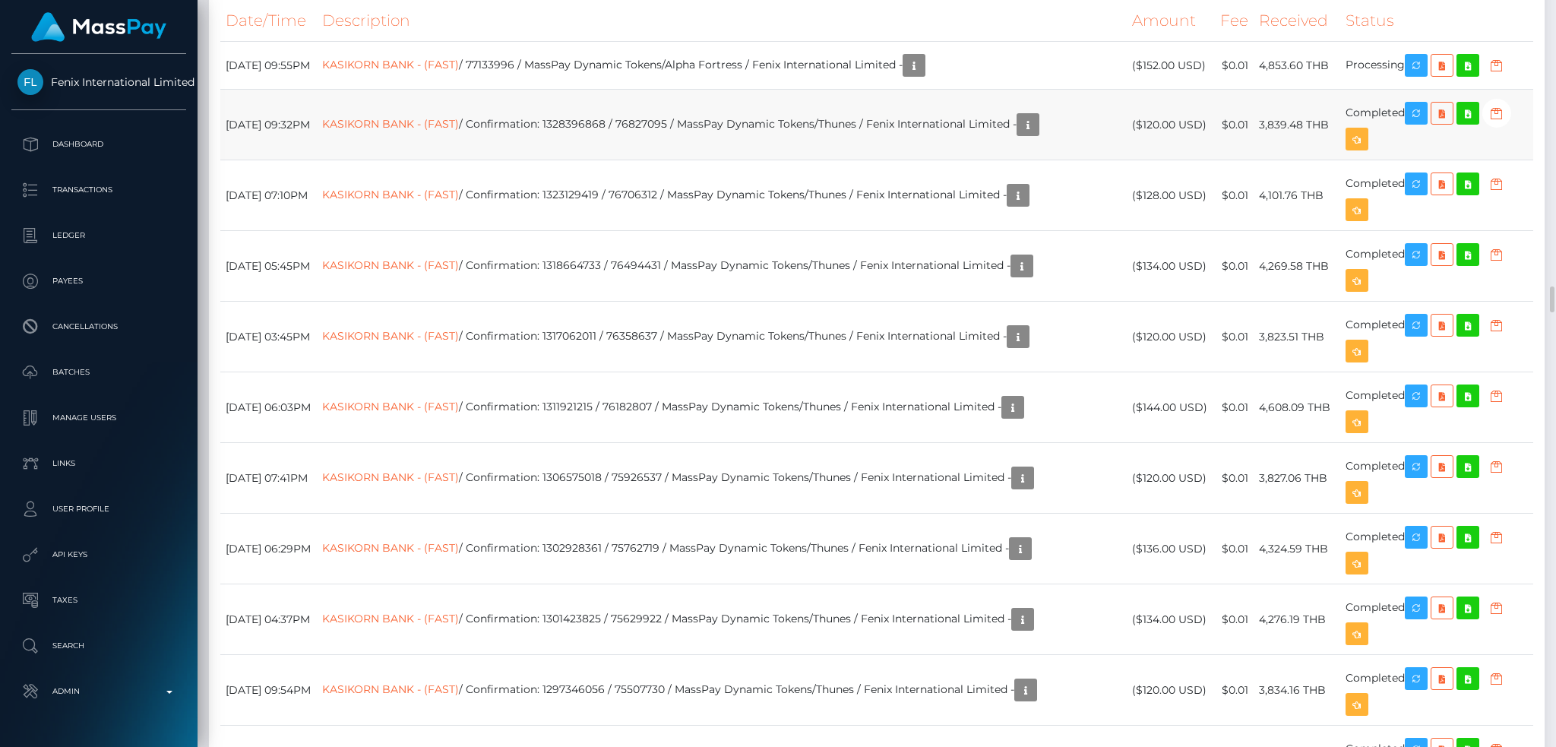
scroll to position [7800, 0]
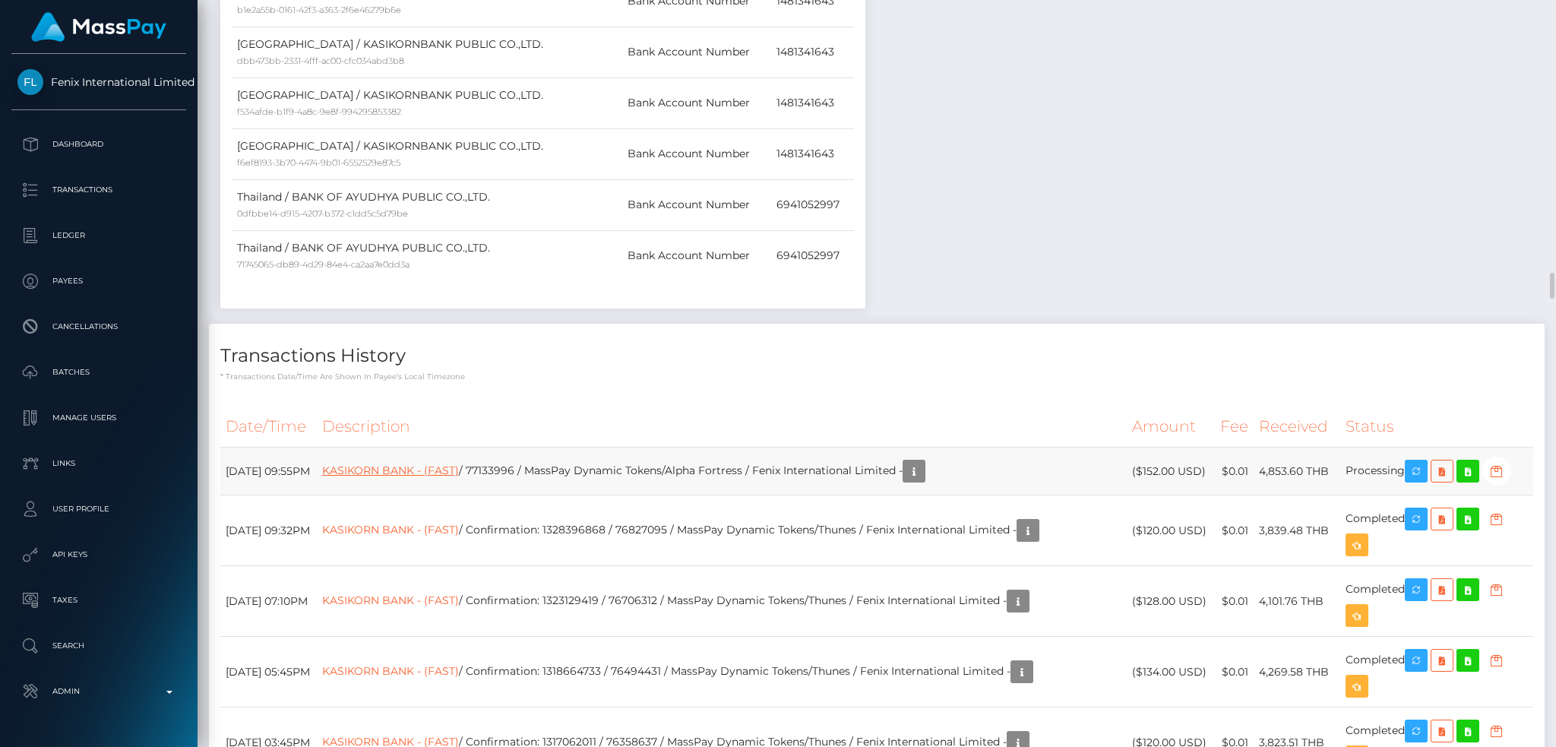
click at [459, 477] on link "KASIKORN BANK - (FAST)" at bounding box center [390, 470] width 137 height 14
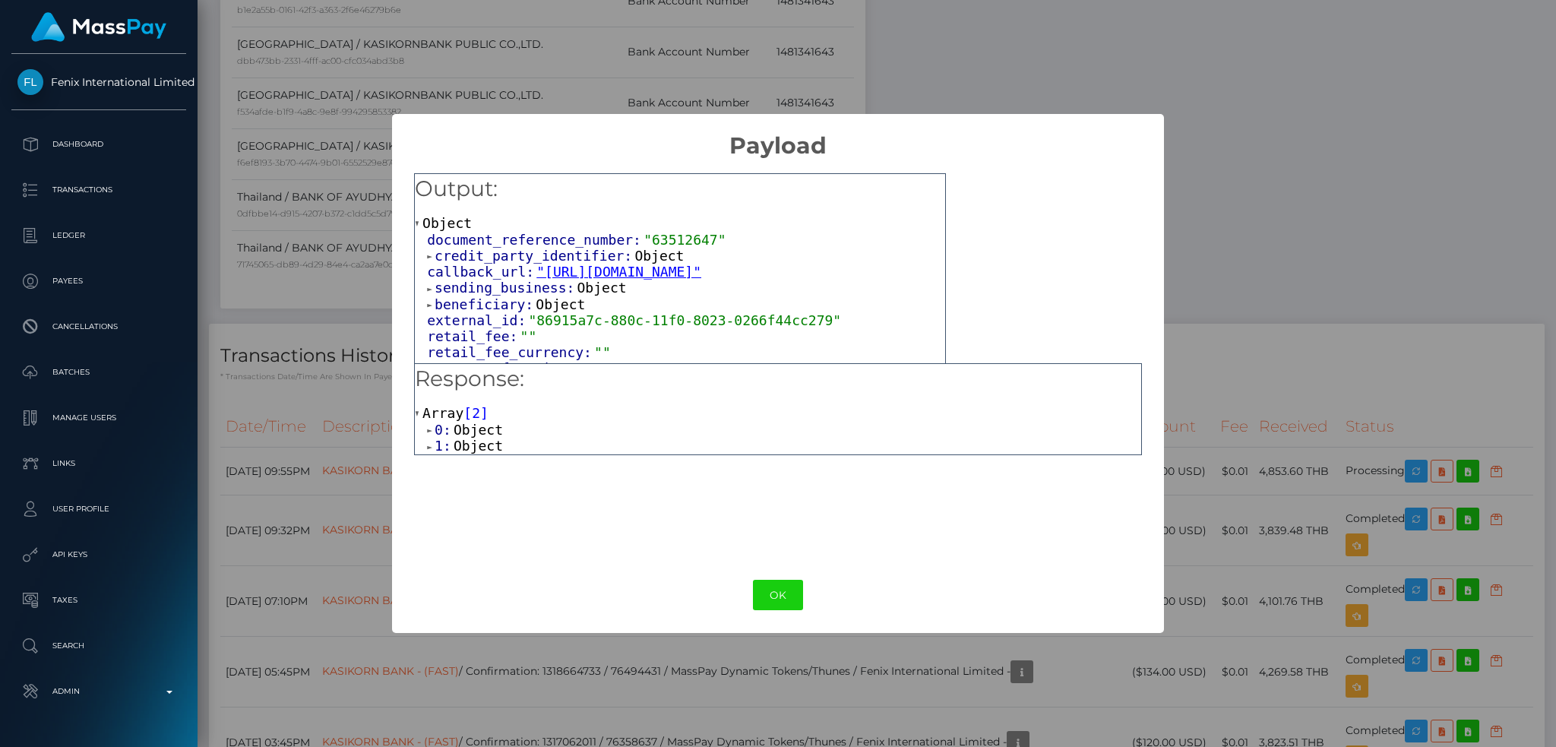
click at [472, 447] on span "Object" at bounding box center [478, 446] width 49 height 16
click at [514, 463] on span "Array" at bounding box center [527, 462] width 41 height 16
click at [497, 476] on span "Object" at bounding box center [502, 478] width 49 height 16
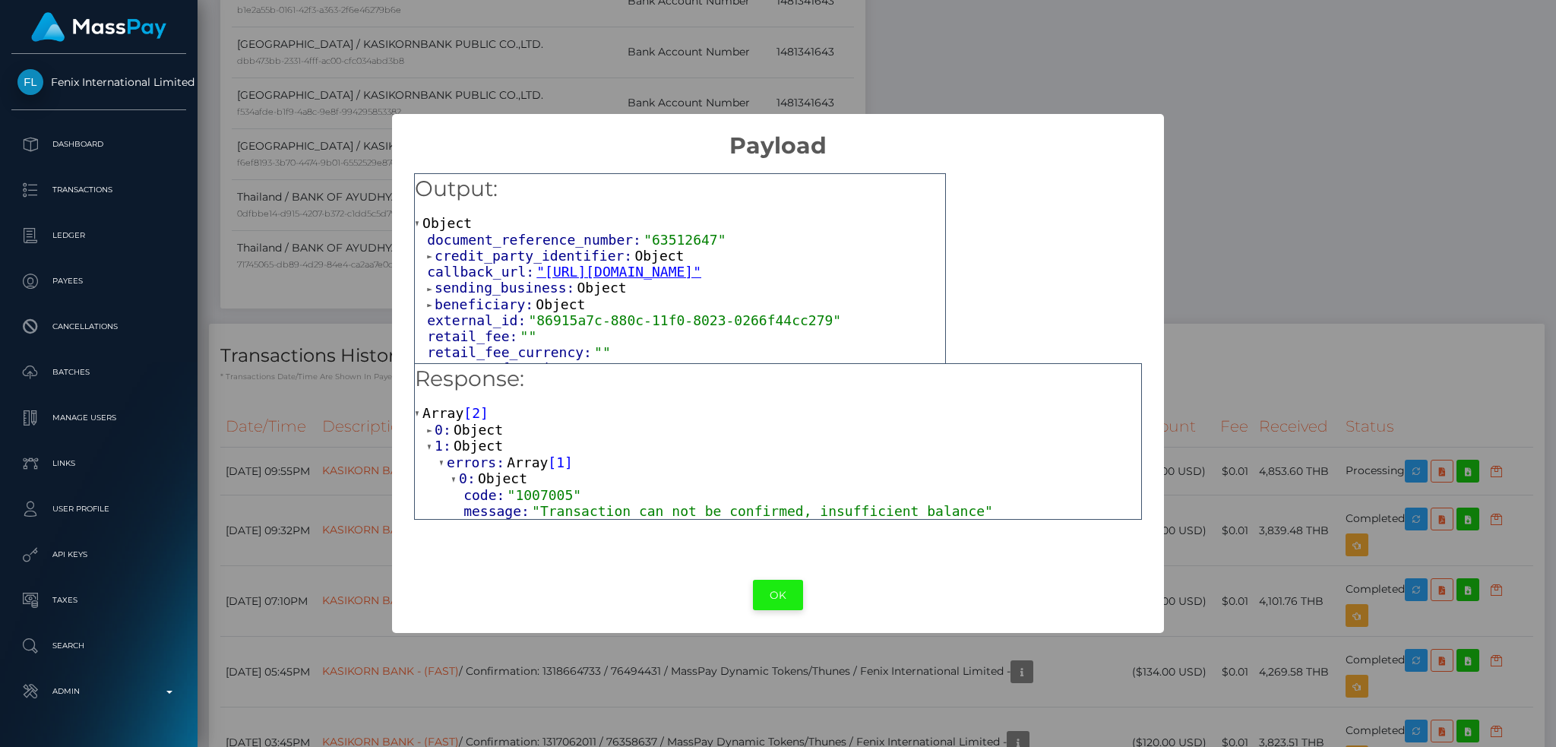
click at [773, 595] on button "OK" at bounding box center [778, 595] width 50 height 31
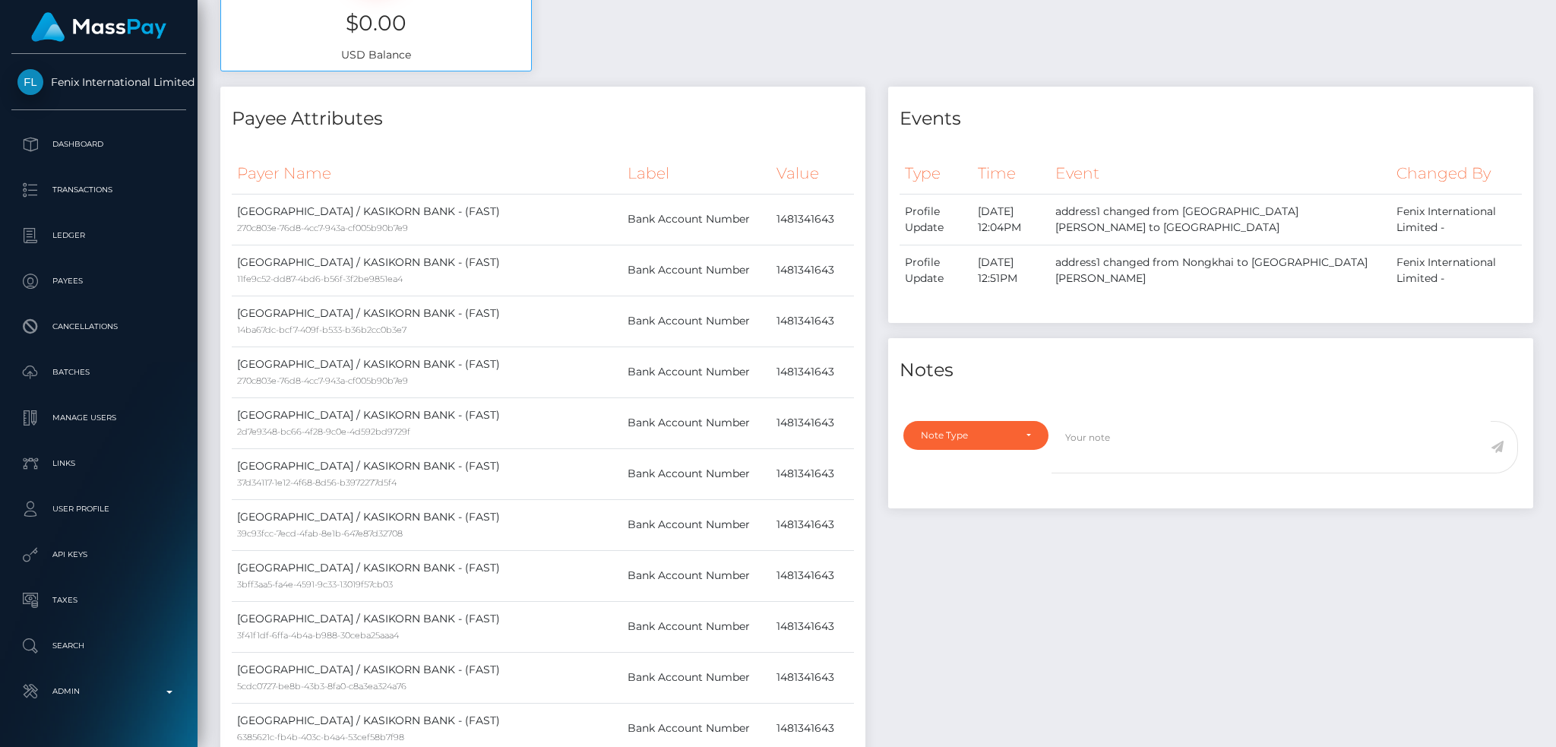
scroll to position [0, 0]
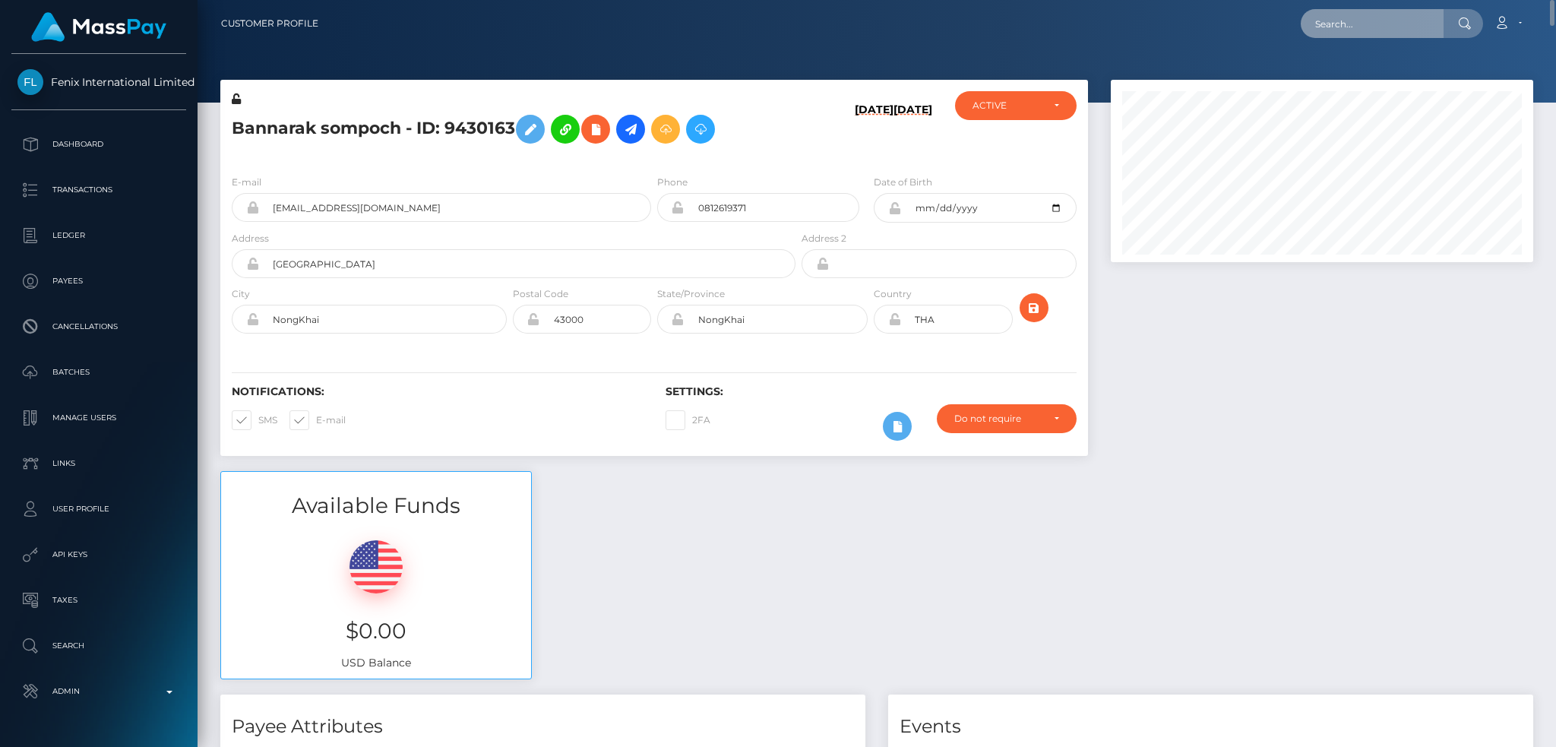
click at [1402, 15] on input "text" at bounding box center [1372, 23] width 143 height 29
paste input "25778569"
click at [1366, 28] on input "25778569" at bounding box center [1372, 23] width 143 height 29
paste input "68b8f0cdf0286"
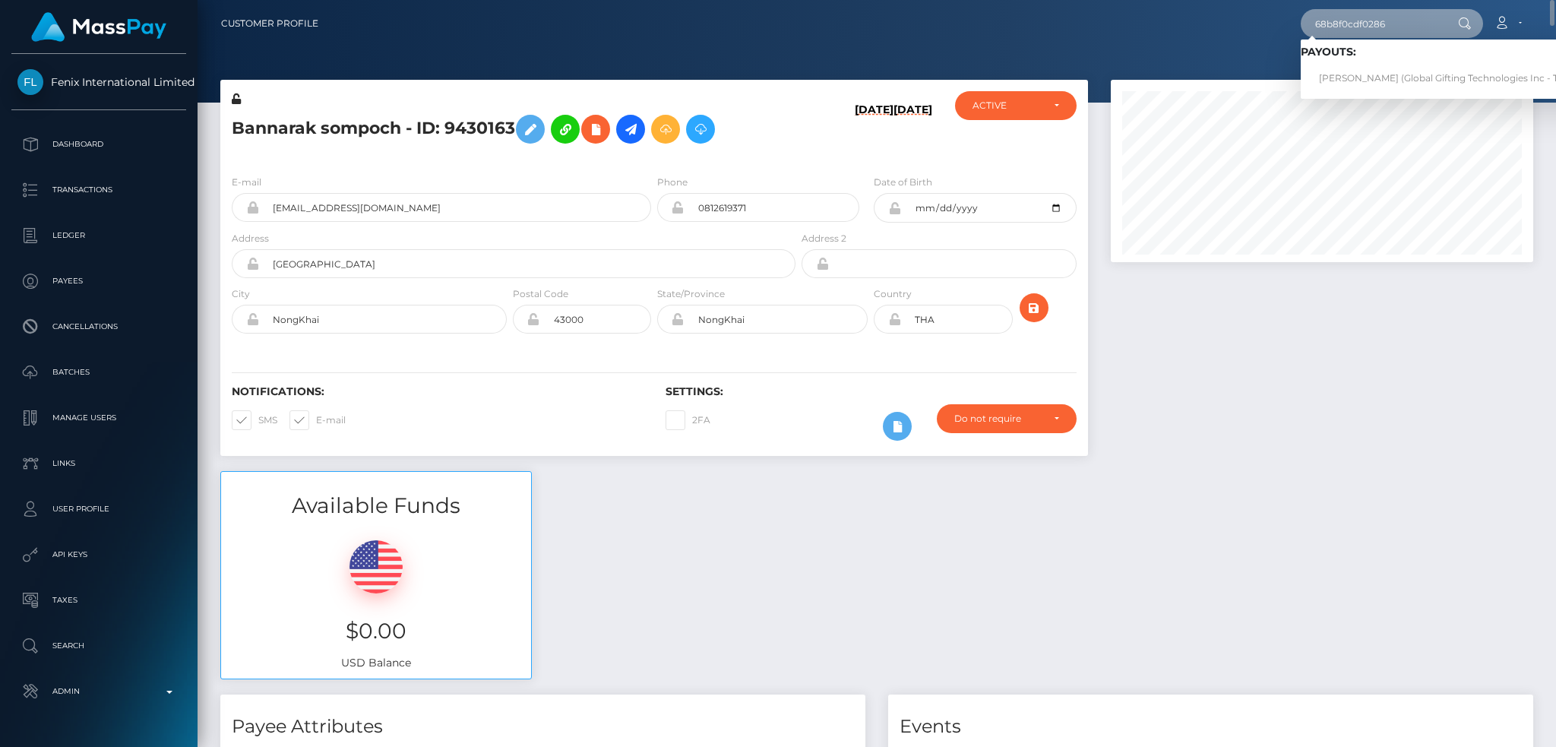
type input "68b8f0cdf0286"
click at [1362, 80] on link "MANIDA KNUTSEN (Global Gifting Technologies Inc - Throne)" at bounding box center [1454, 79] width 306 height 28
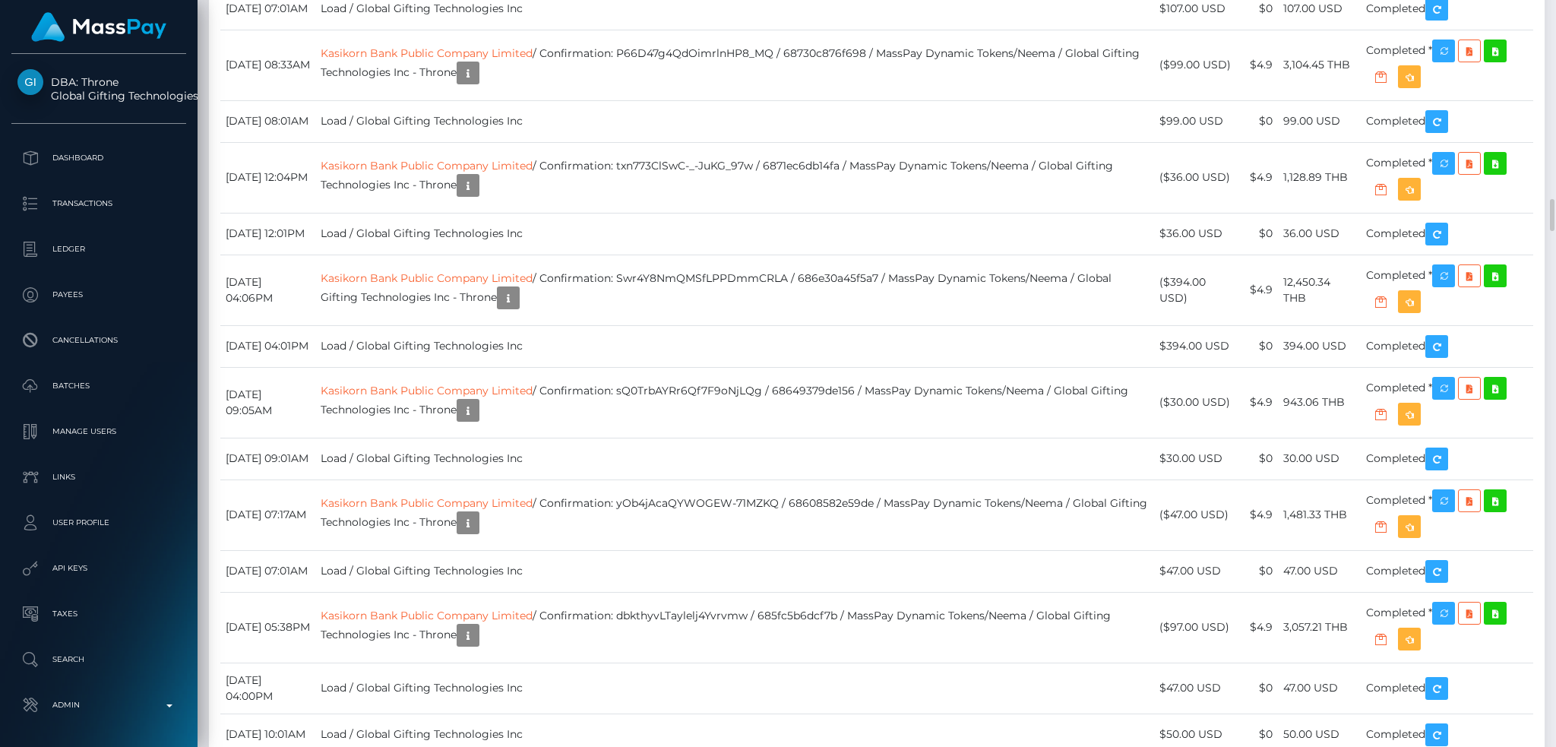
scroll to position [182, 422]
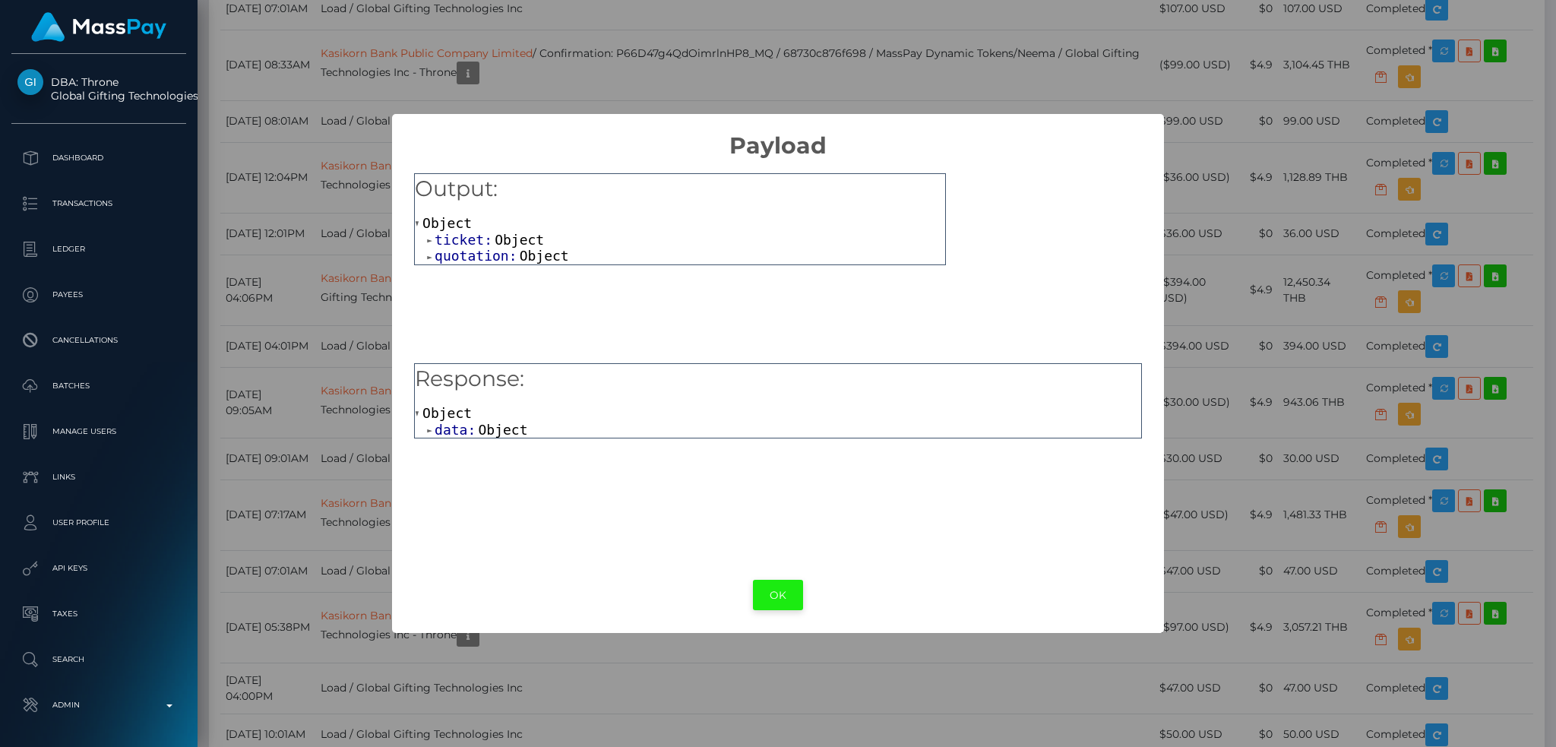
click at [786, 586] on button "OK" at bounding box center [778, 595] width 50 height 31
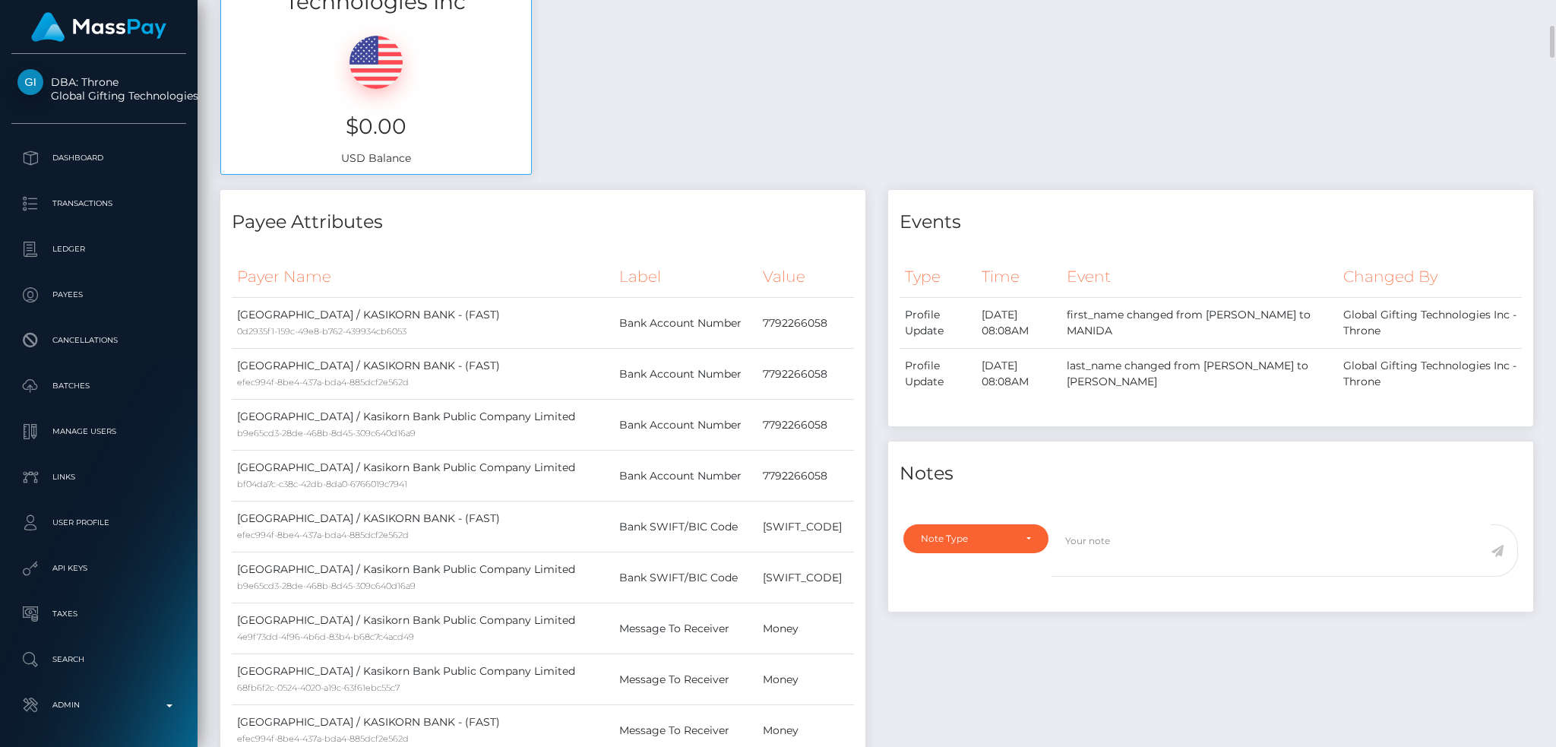
scroll to position [0, 0]
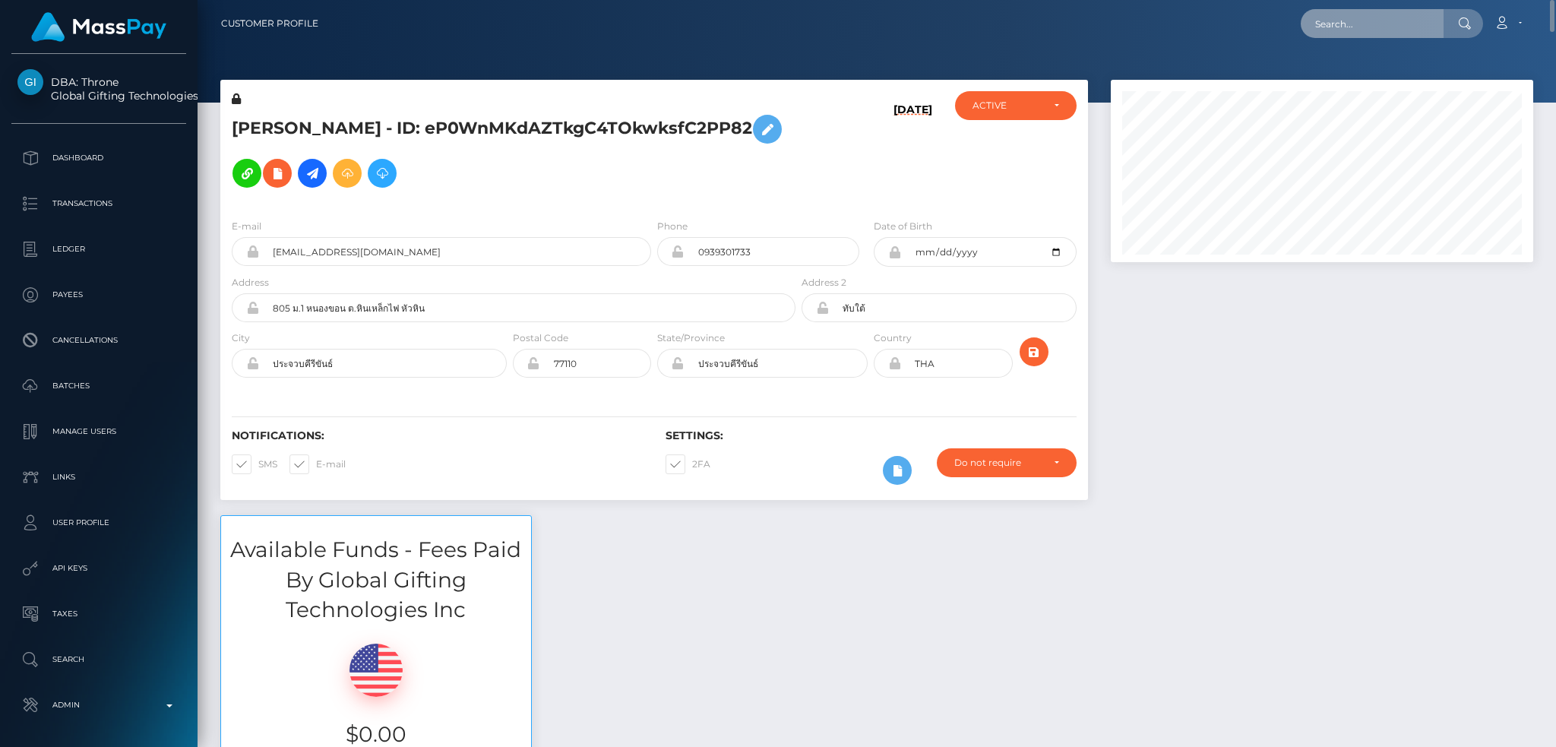
click at [1406, 27] on input "text" at bounding box center [1372, 23] width 143 height 29
paste input "68b81c7d0df44"
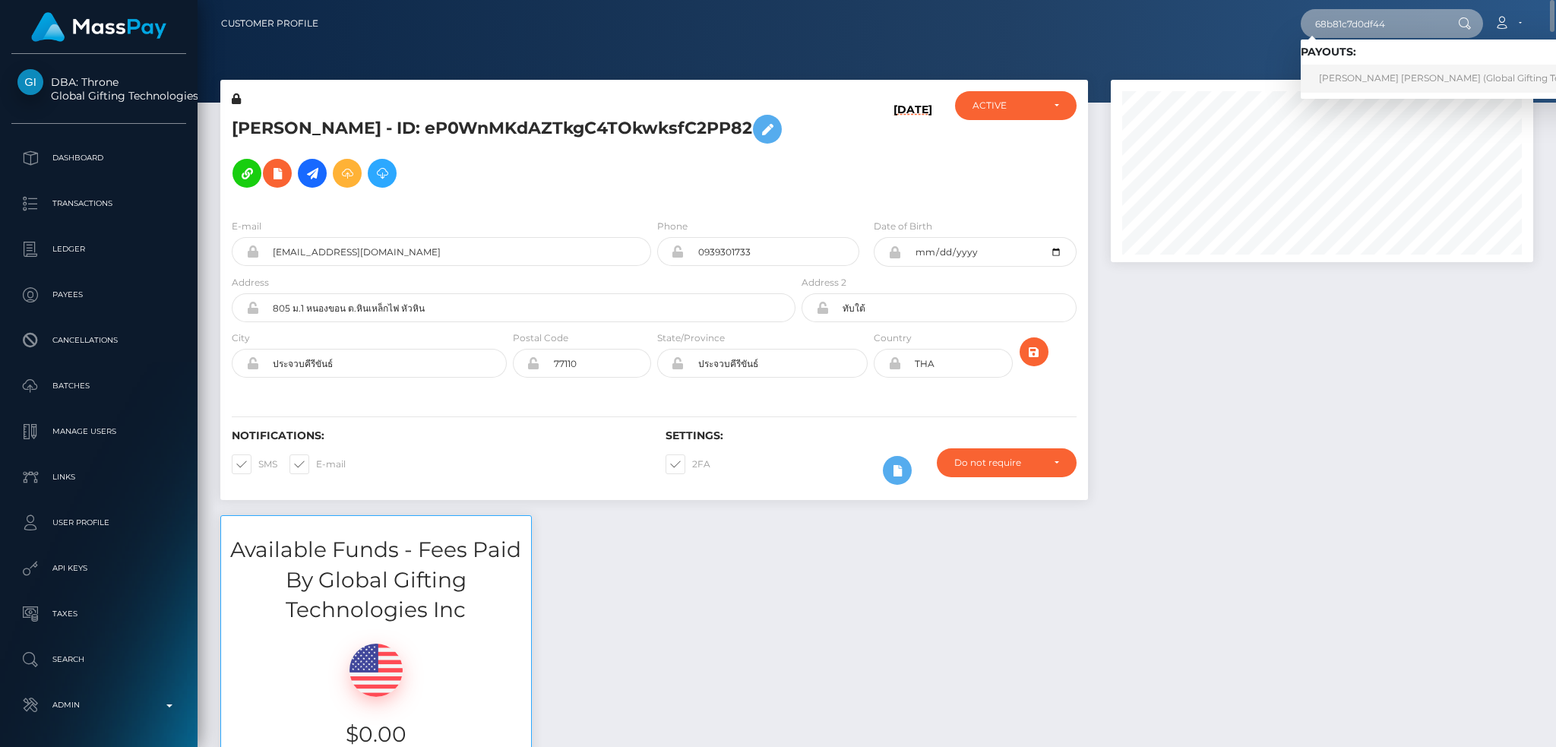
type input "68b81c7d0df44"
click at [1378, 71] on link "KOMAIL YAQOOB Yaqoob (Global Gifting Technologies Inc - Throne)" at bounding box center [1495, 79] width 388 height 28
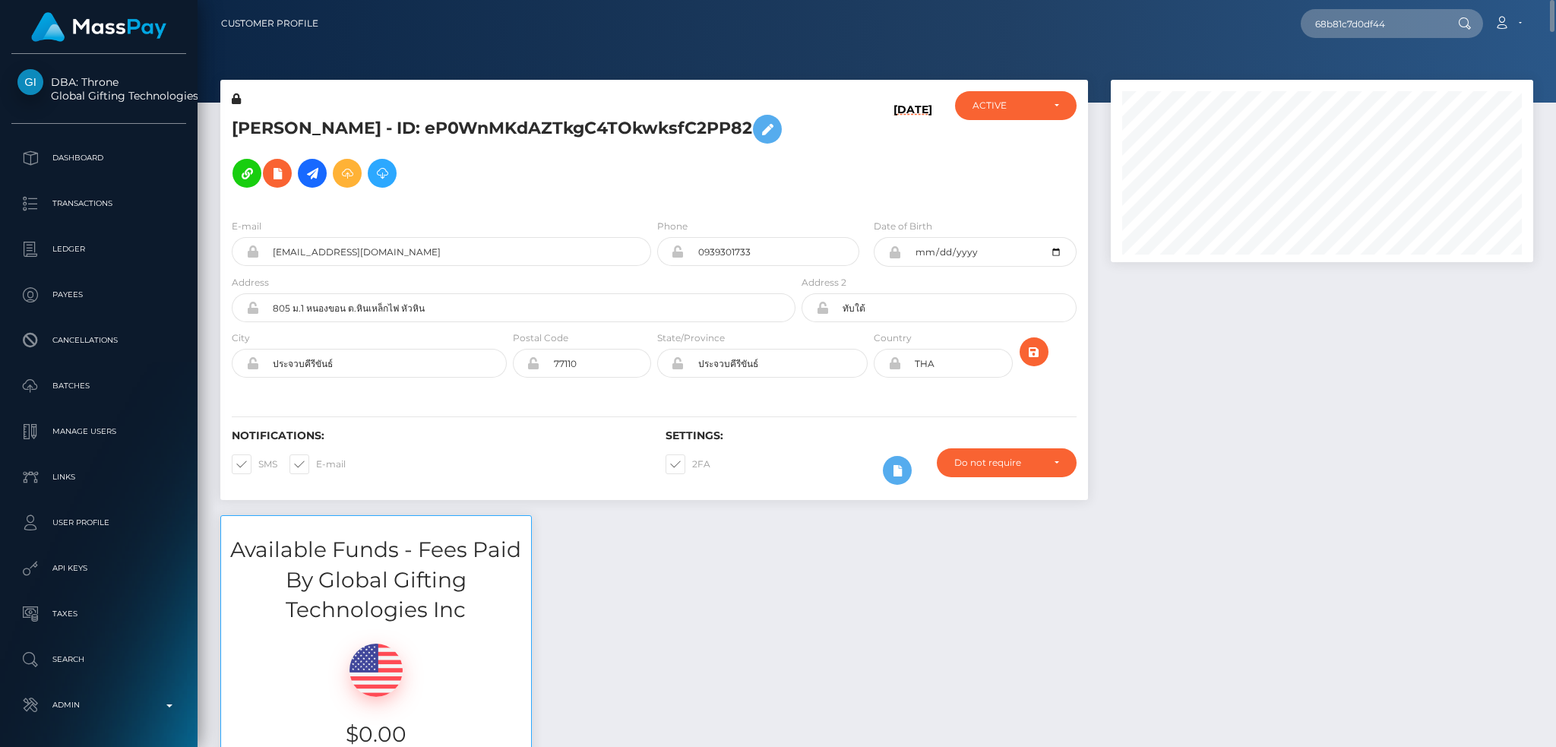
click at [1159, 350] on div at bounding box center [1321, 297] width 445 height 435
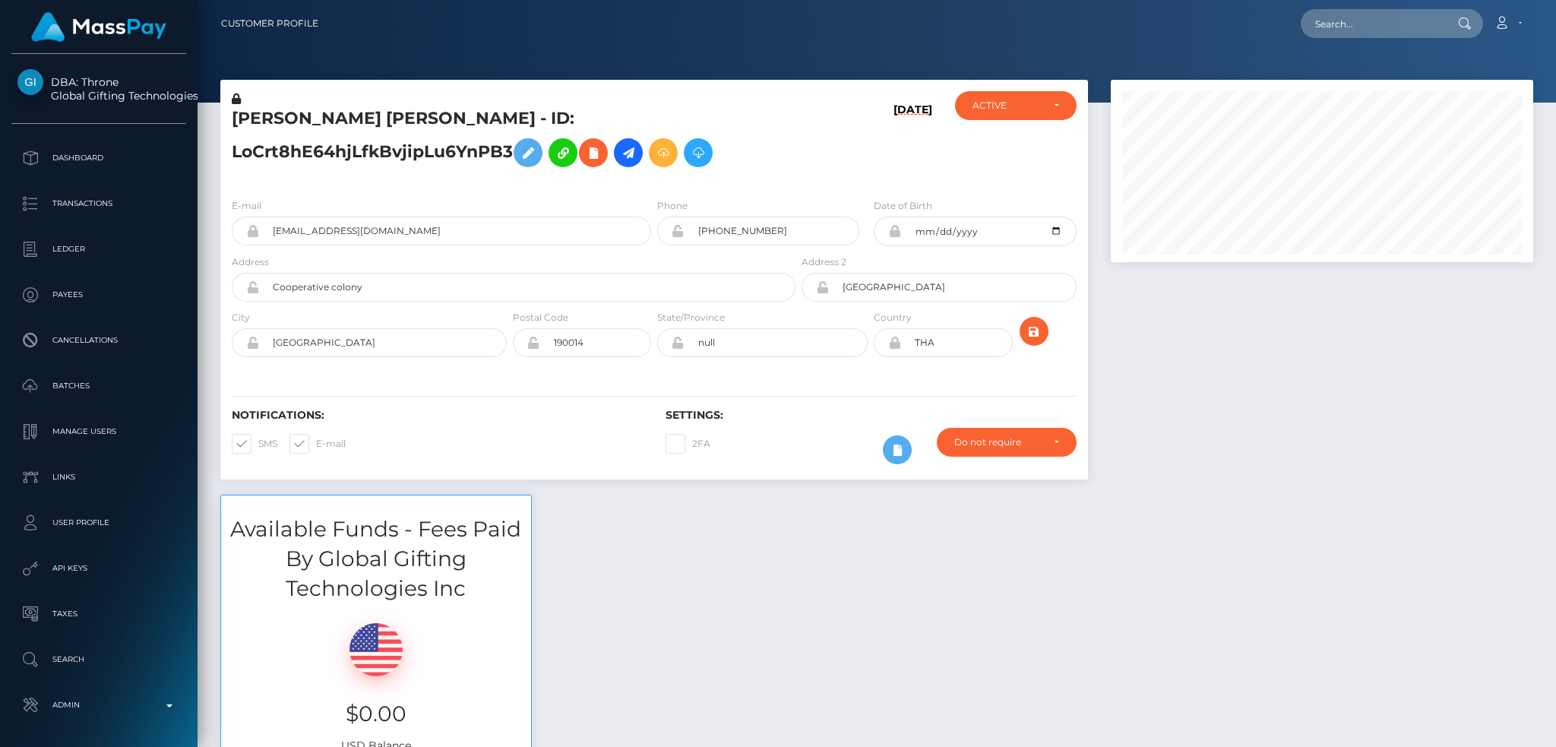
scroll to position [182, 422]
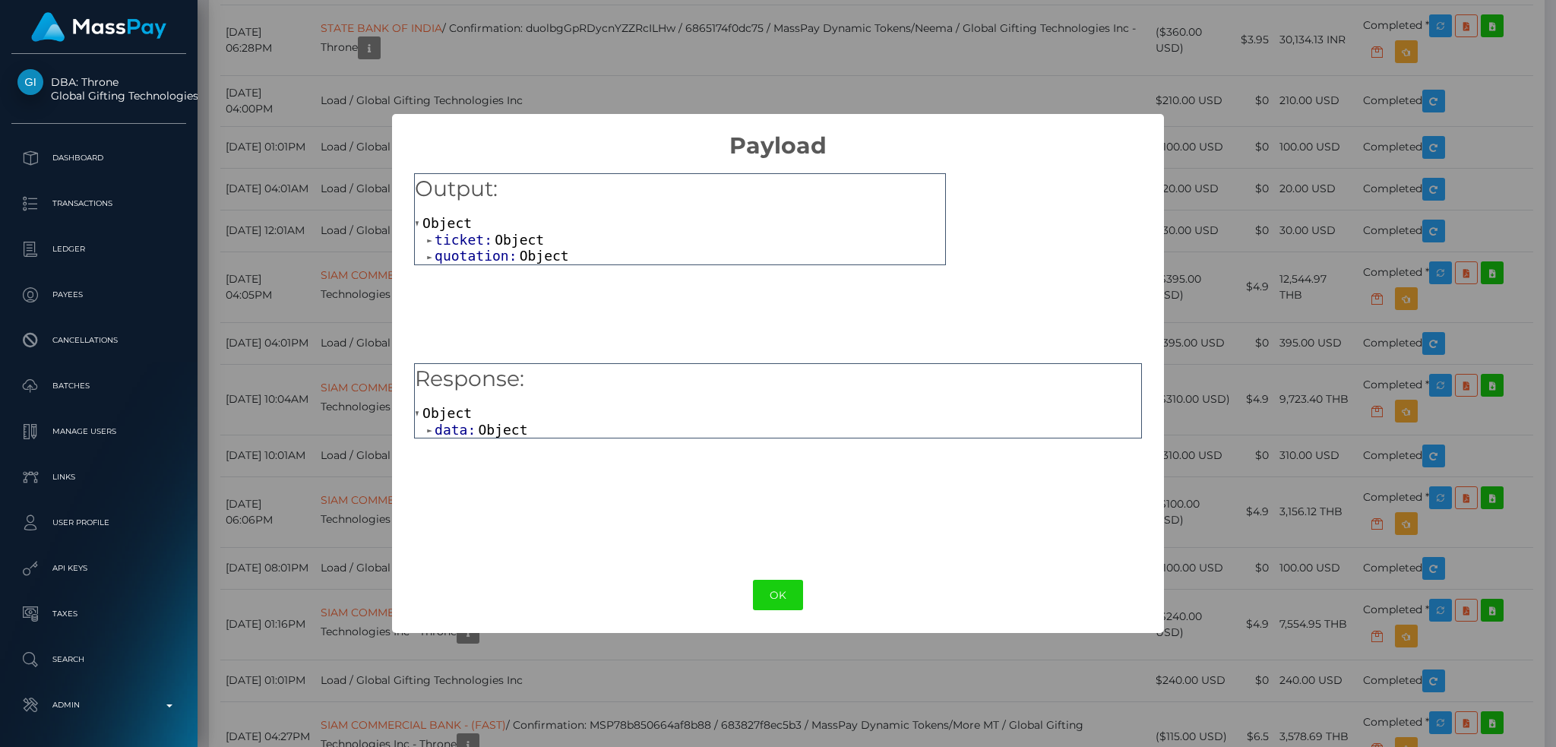
click at [482, 427] on span "Object" at bounding box center [502, 430] width 49 height 16
click at [530, 444] on span "Object" at bounding box center [531, 446] width 49 height 16
click at [795, 594] on button "OK" at bounding box center [778, 595] width 50 height 31
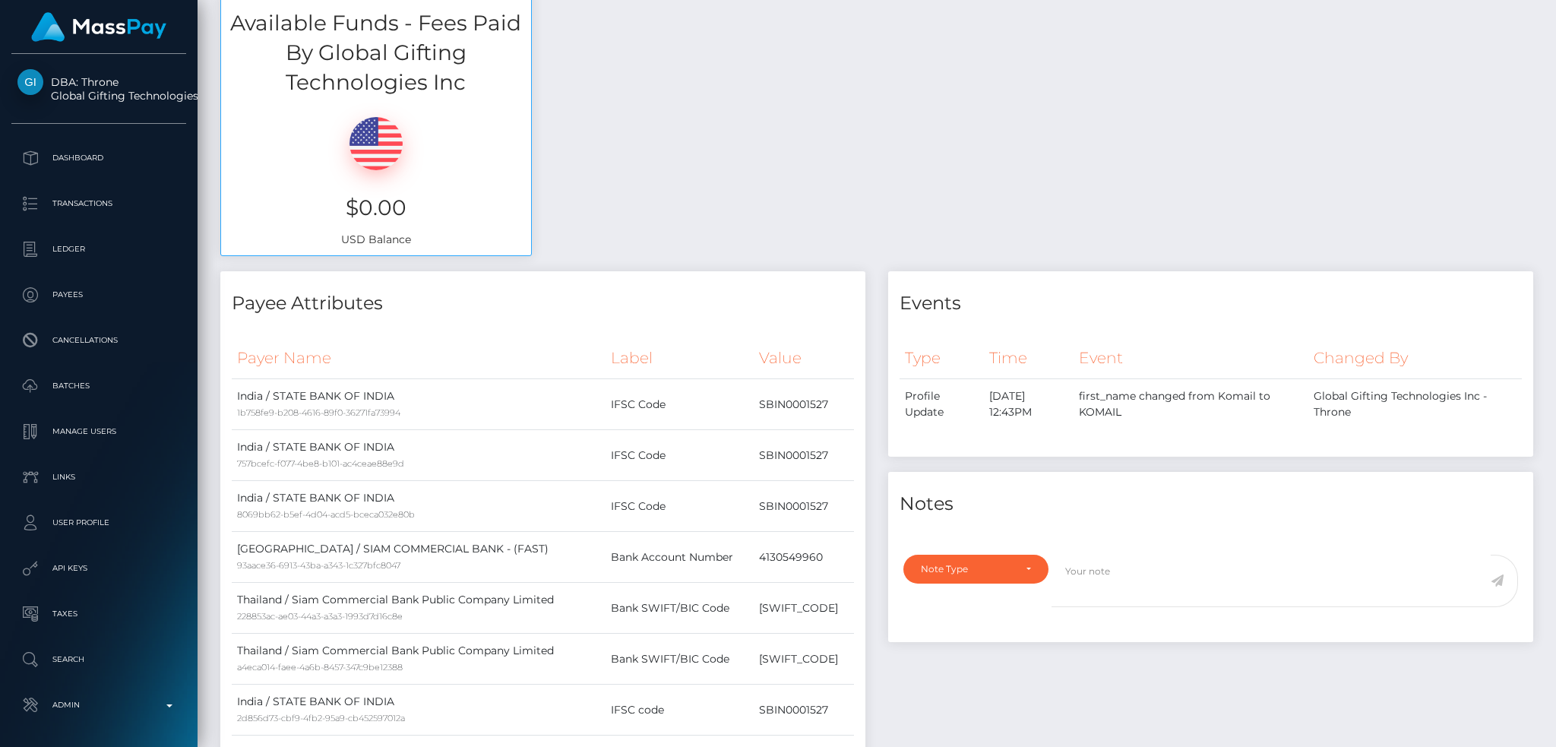
scroll to position [0, 0]
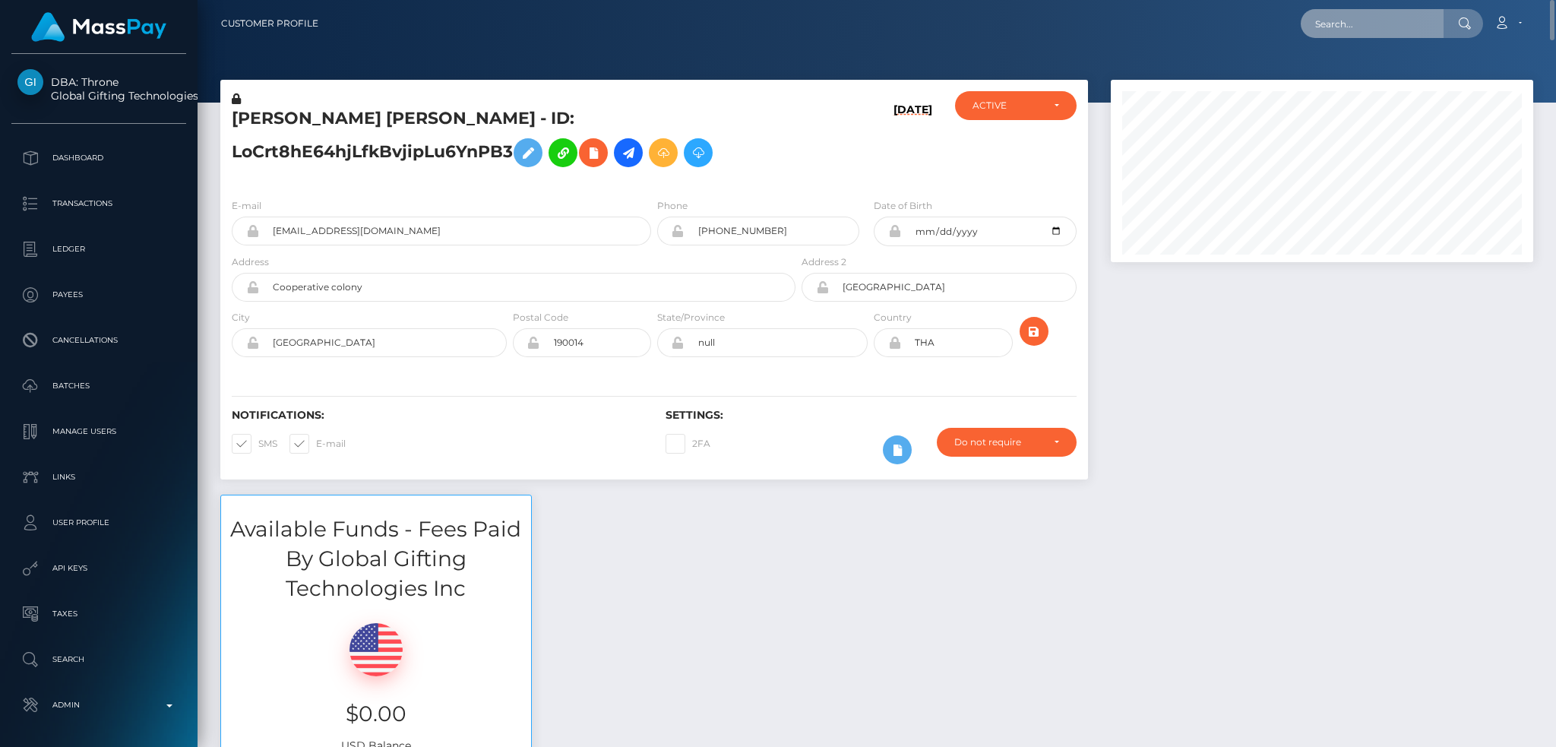
click at [1395, 31] on input "text" at bounding box center [1372, 23] width 143 height 29
paste input "F2B74883872411F080230266F44CC279"
click at [1377, 26] on input "F2B74883872411F080230266F44CC279" at bounding box center [1372, 23] width 143 height 29
paste input "68b58047e8e2b"
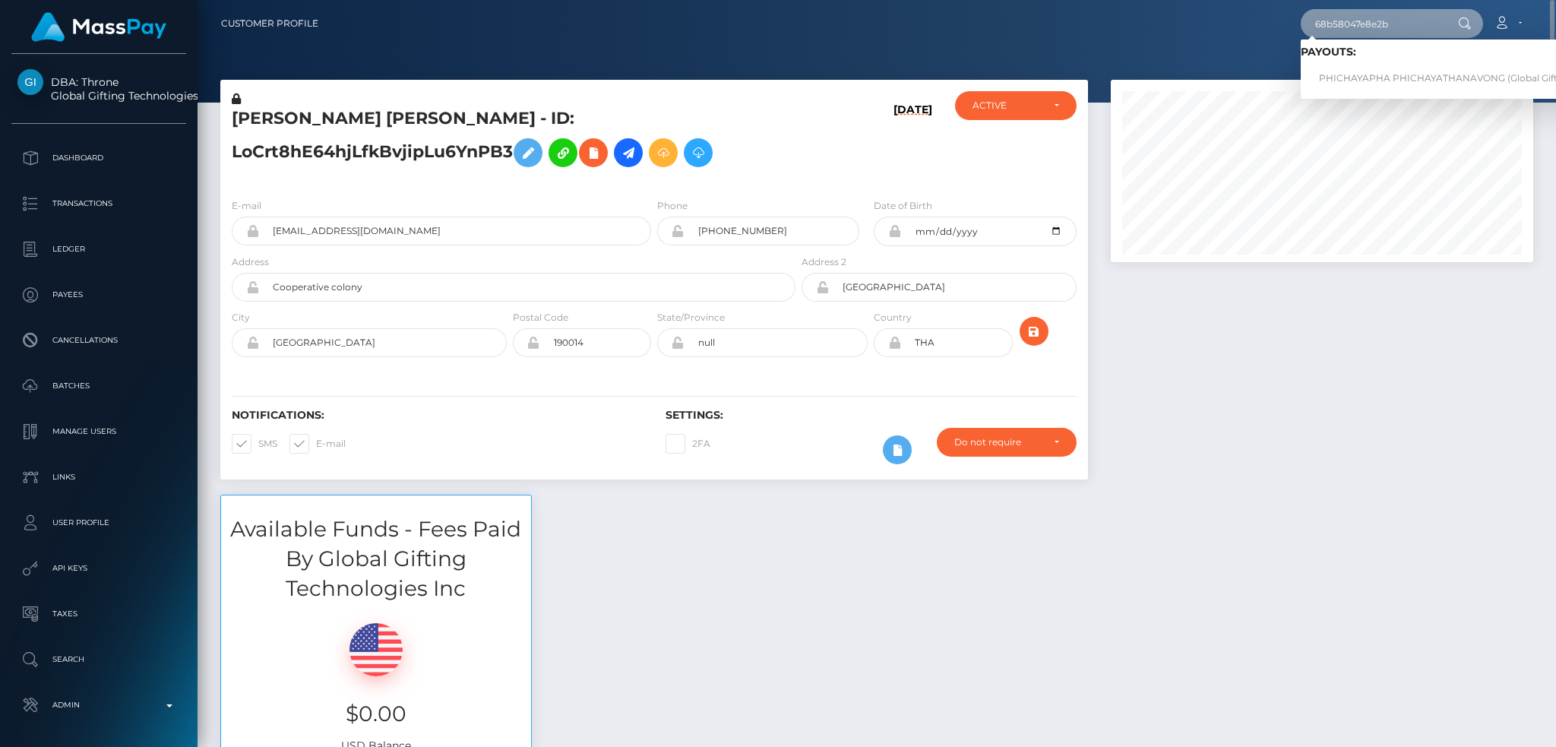
type input "68b58047e8e2b"
click at [1354, 73] on link "PHICHAYAPHA PHICHAYATHANAVONG (Global Gifting Technologies Inc - Throne)" at bounding box center [1507, 79] width 413 height 28
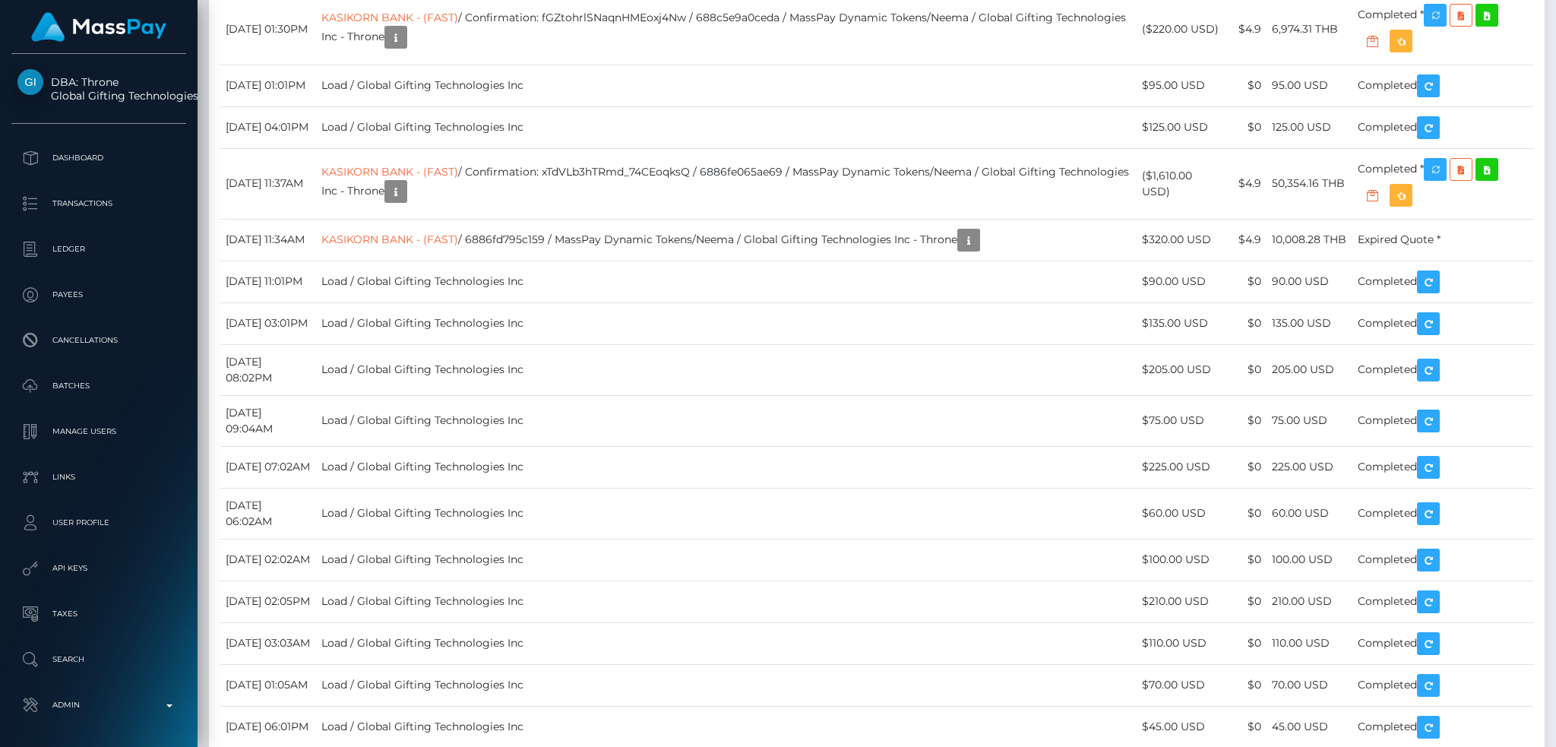
scroll to position [7699, 0]
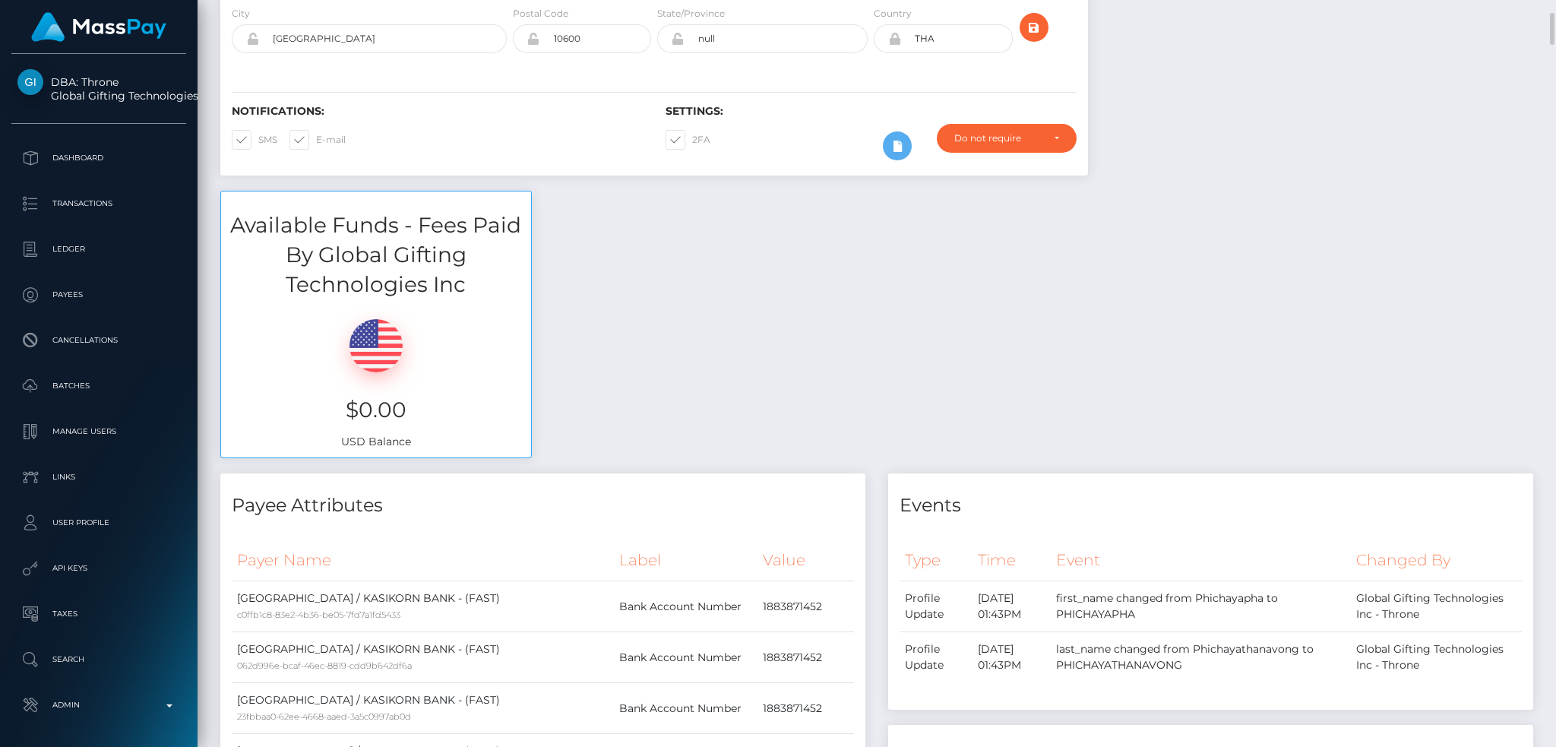
scroll to position [0, 0]
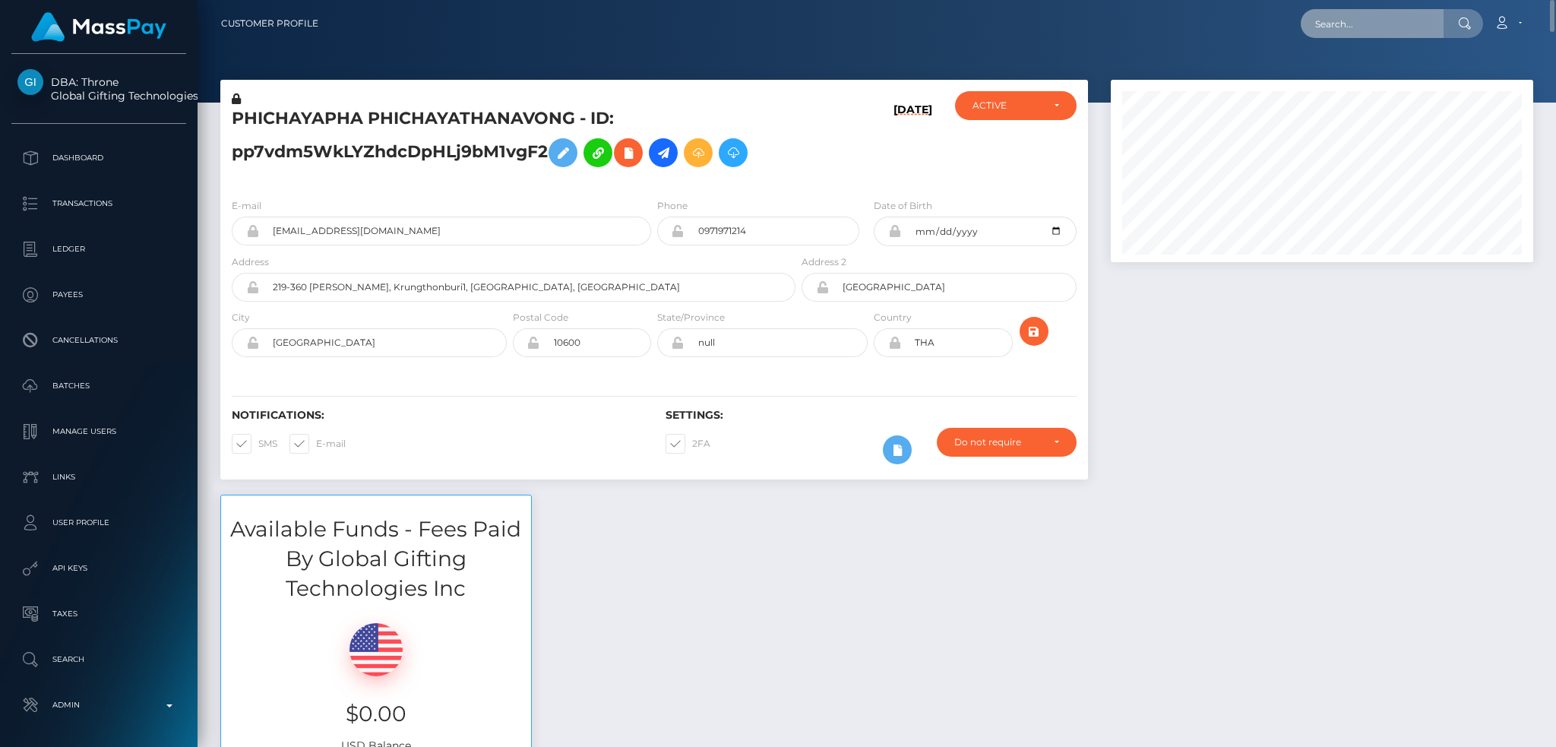
click at [1415, 30] on input "text" at bounding box center [1372, 23] width 143 height 29
paste input "[EMAIL_ADDRESS][DOMAIN_NAME]"
type input "[EMAIL_ADDRESS][DOMAIN_NAME]"
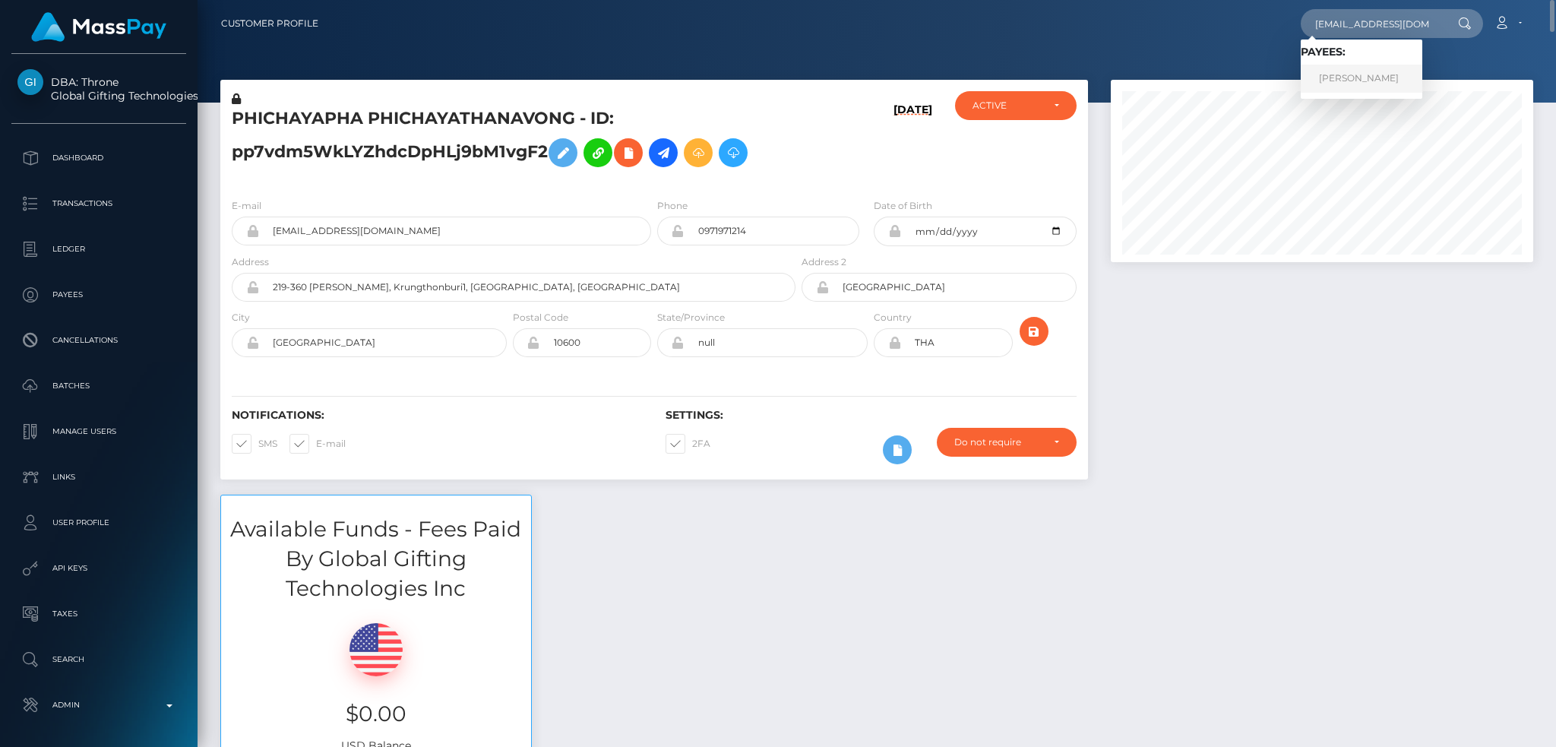
drag, startPoint x: 1346, startPoint y: 71, endPoint x: 1327, endPoint y: 82, distance: 22.2
click at [1346, 71] on link "Viviana Marcu" at bounding box center [1362, 79] width 122 height 28
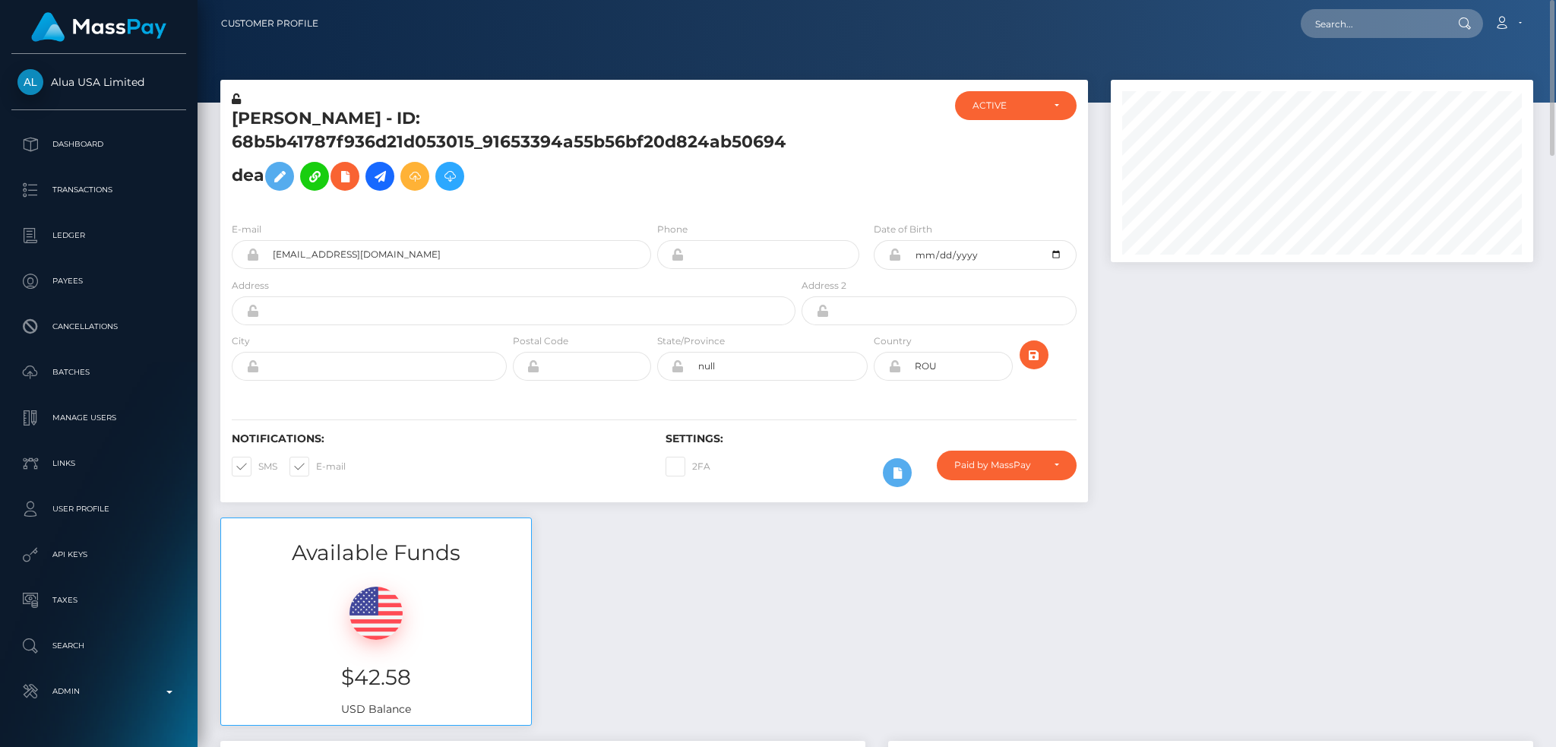
click at [485, 141] on h5 "[PERSON_NAME] - ID: 68b5b41787f936d21d053015_91653394a55b56bf20d824ab50694dea" at bounding box center [509, 152] width 555 height 91
click at [485, 141] on h5 "Viviana Marcu - ID: 68b5b41787f936d21d053015_91653394a55b56bf20d824ab50694dea" at bounding box center [509, 152] width 555 height 91
copy h5 "Viviana Marcu - ID: 68b5b41787f936d21d053015_91653394a55b56bf20d824ab50694dea"
click at [1358, 12] on input "text" at bounding box center [1372, 23] width 143 height 29
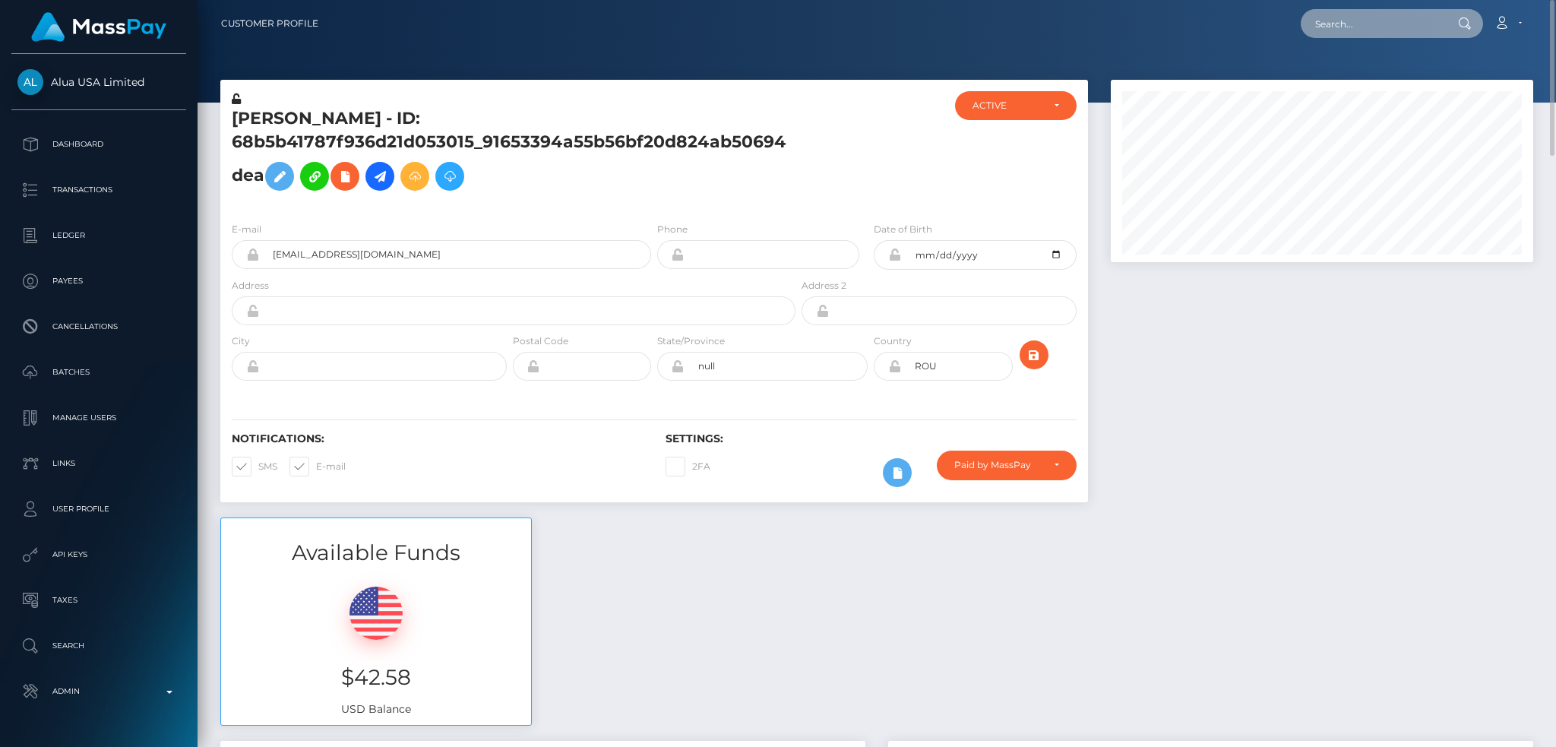
paste input "c24f6cf31a6a4017b9bde5b49b7e2b2e"
type input "c24f6cf31a6a4017b9bde5b49b7e2b2e"
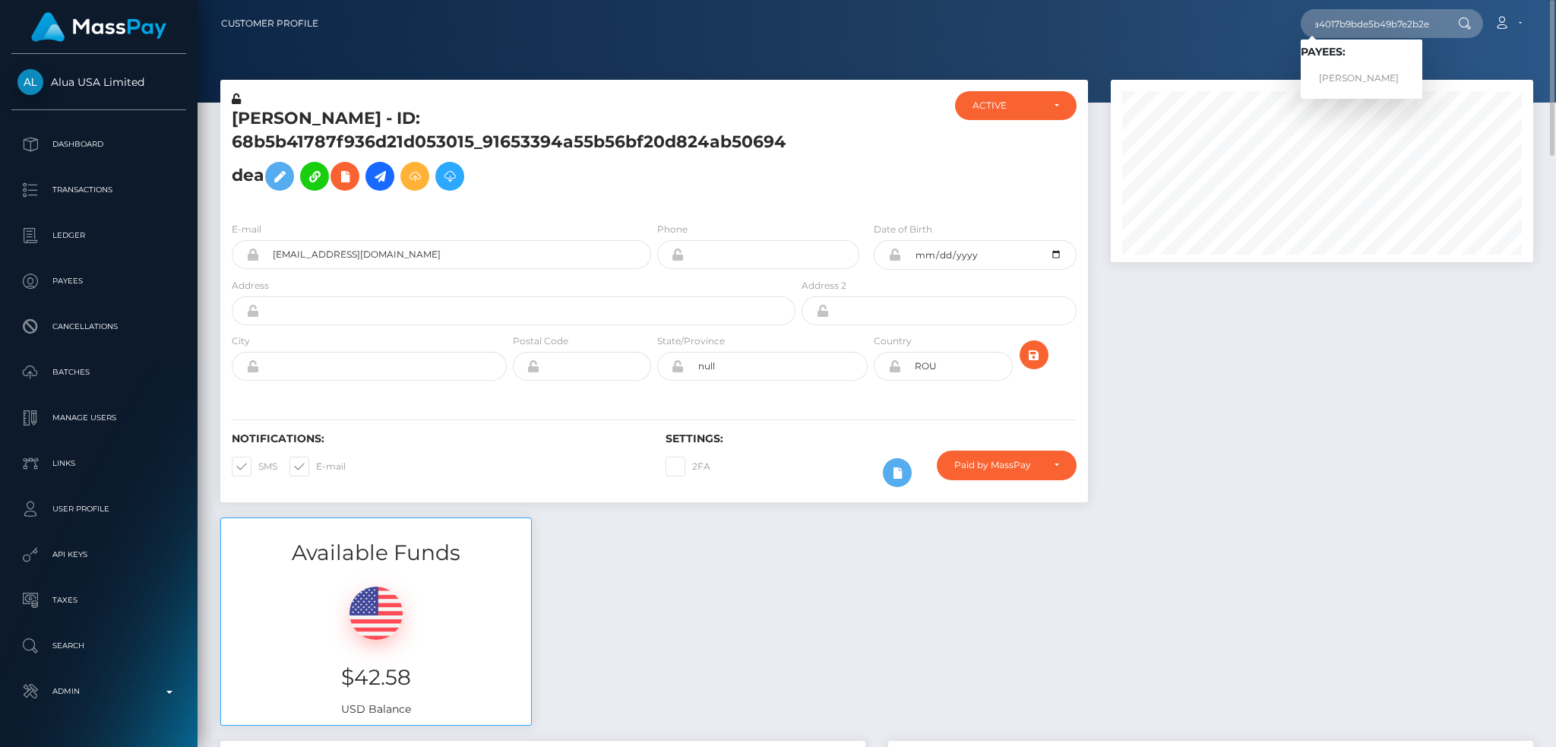
scroll to position [0, 0]
click at [1351, 89] on link "Kelly Evans" at bounding box center [1362, 79] width 122 height 28
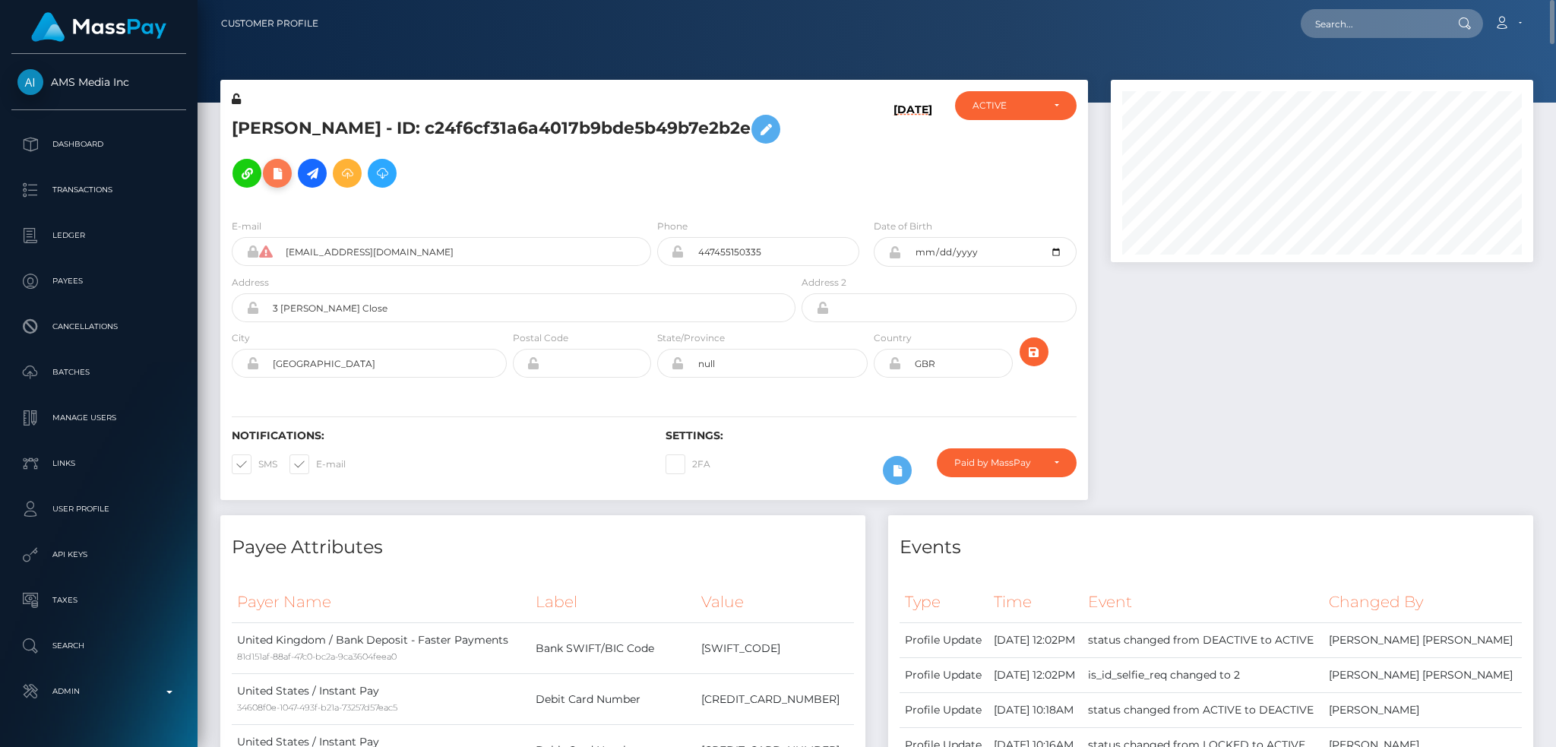
click at [268, 177] on icon at bounding box center [277, 173] width 18 height 19
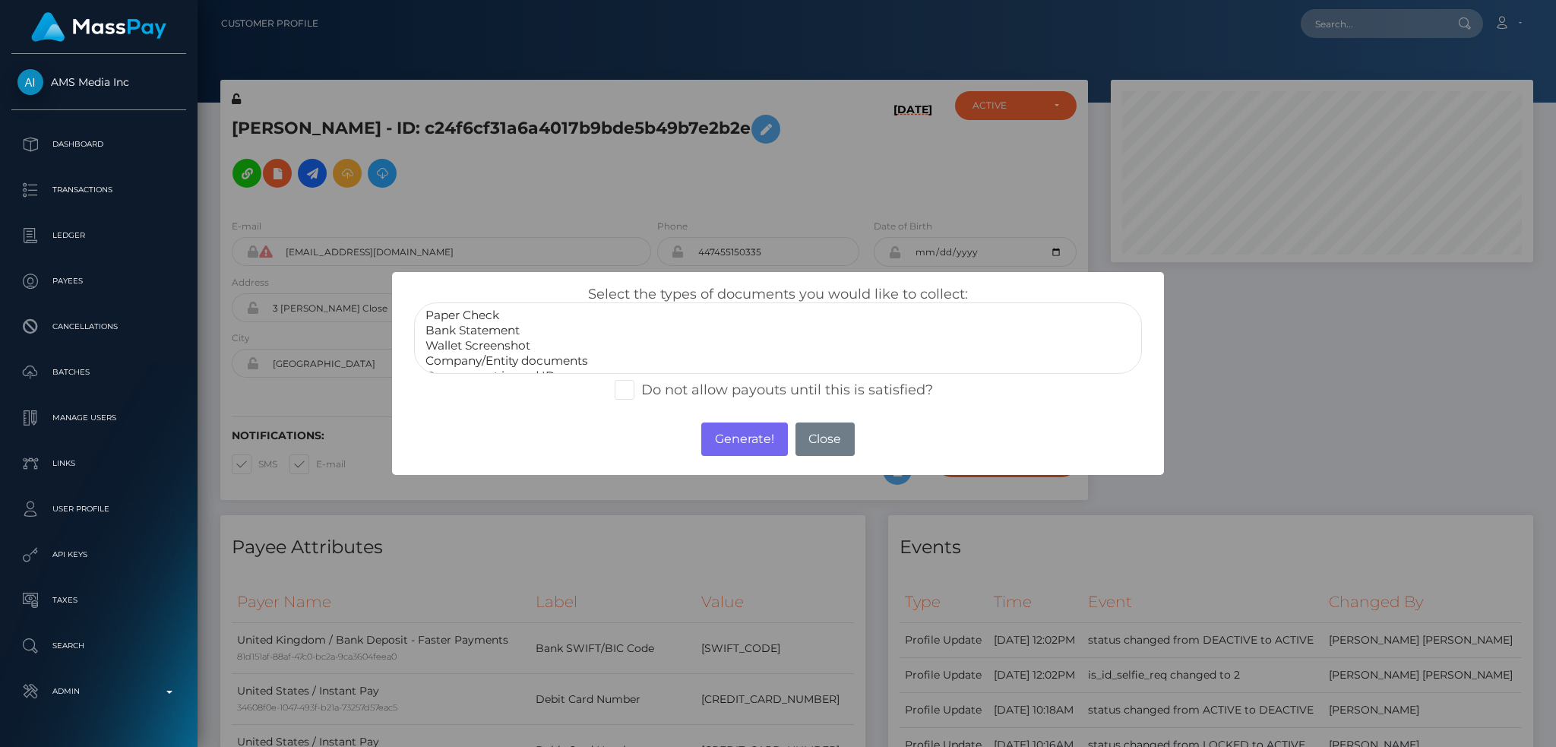
scroll to position [30, 0]
select select "Government issued ID"
click at [535, 344] on option "Government issued ID" at bounding box center [778, 345] width 708 height 15
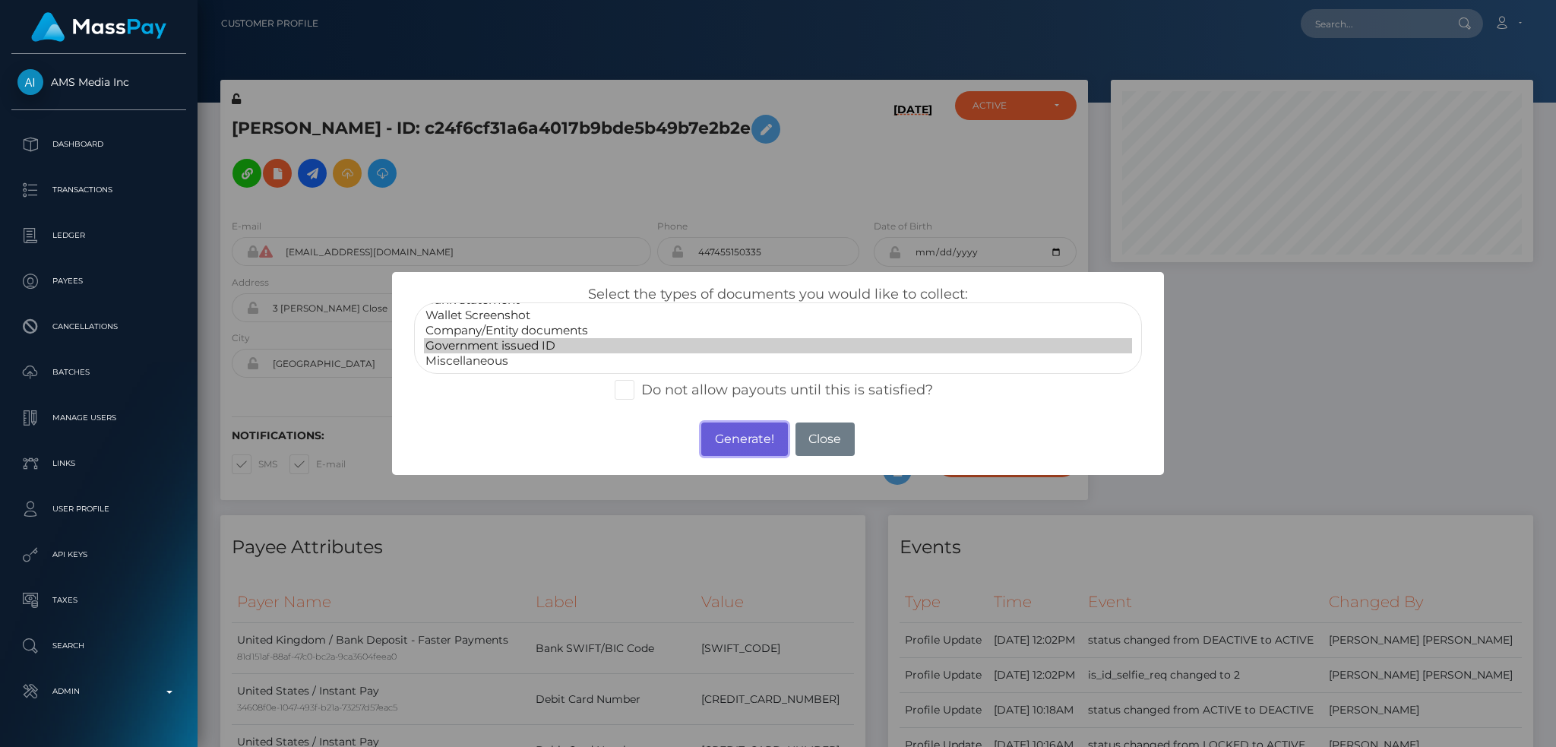
click at [737, 433] on button "Generate!" at bounding box center [744, 438] width 86 height 33
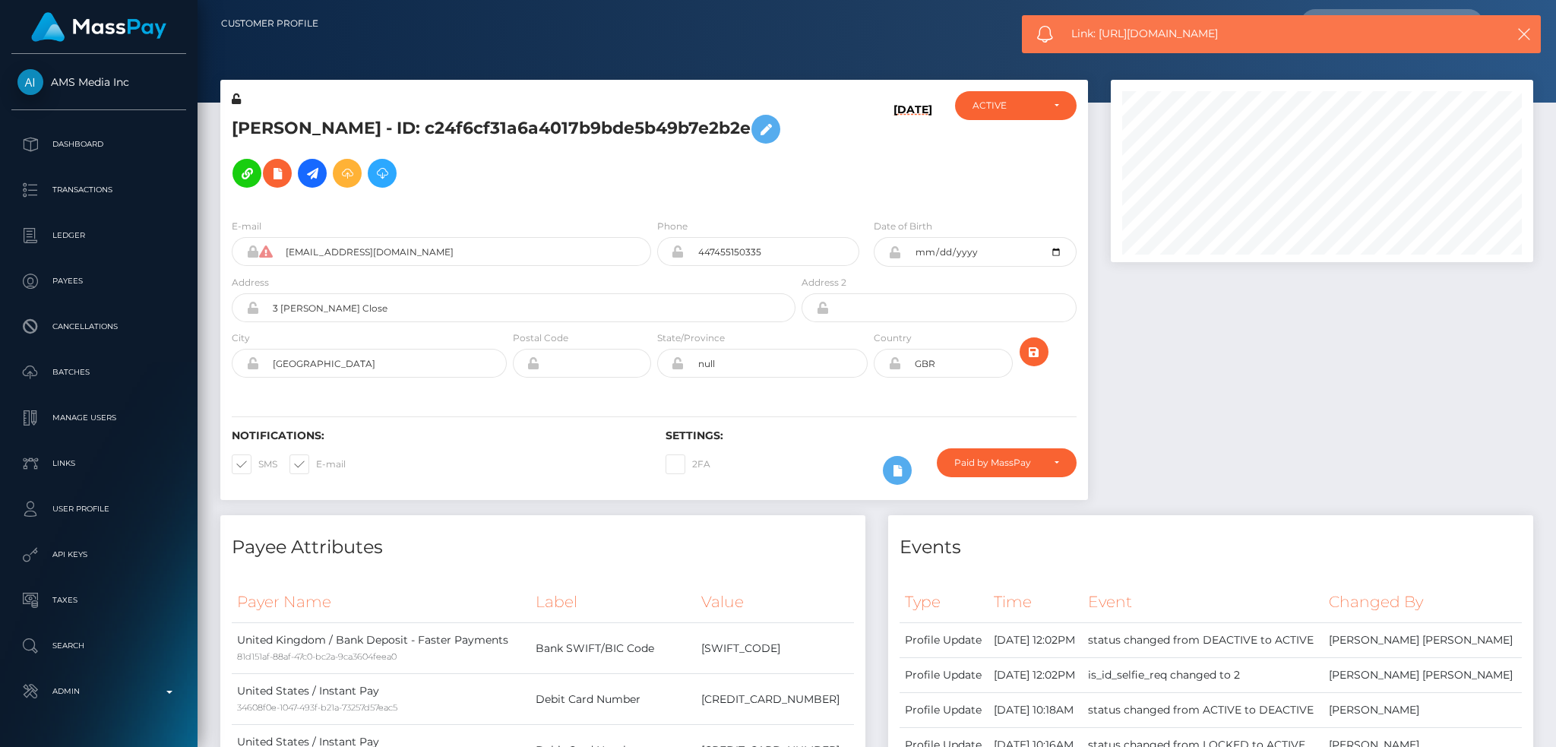
click at [1122, 27] on span "Link: https://l.maspay.io/mjyuO" at bounding box center [1273, 34] width 404 height 16
copy span "Link: https://l.maspay.io/mjyuO"
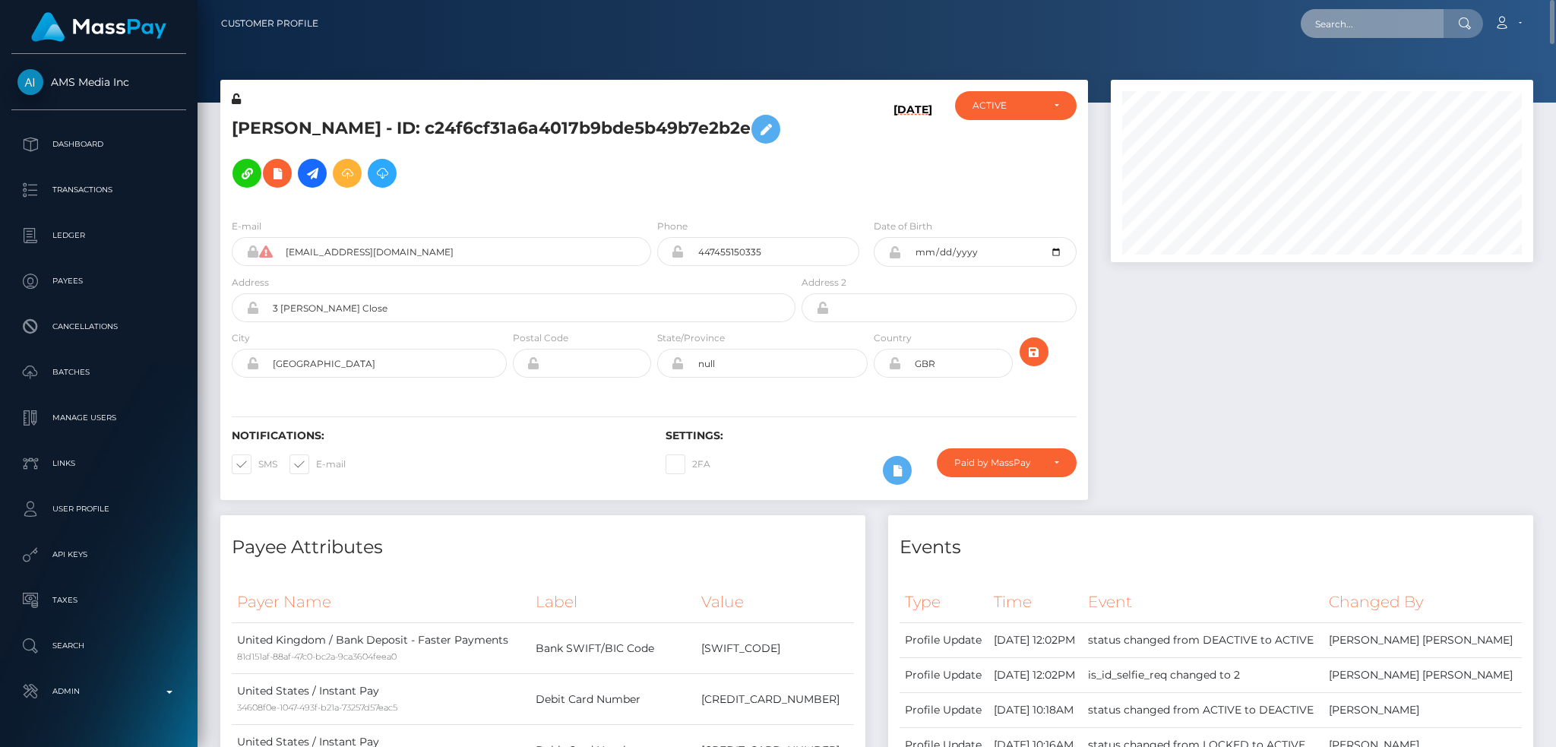
click at [1329, 19] on input "text" at bounding box center [1372, 23] width 143 height 29
paste input "pout_Xs0Qha9NzE79T"
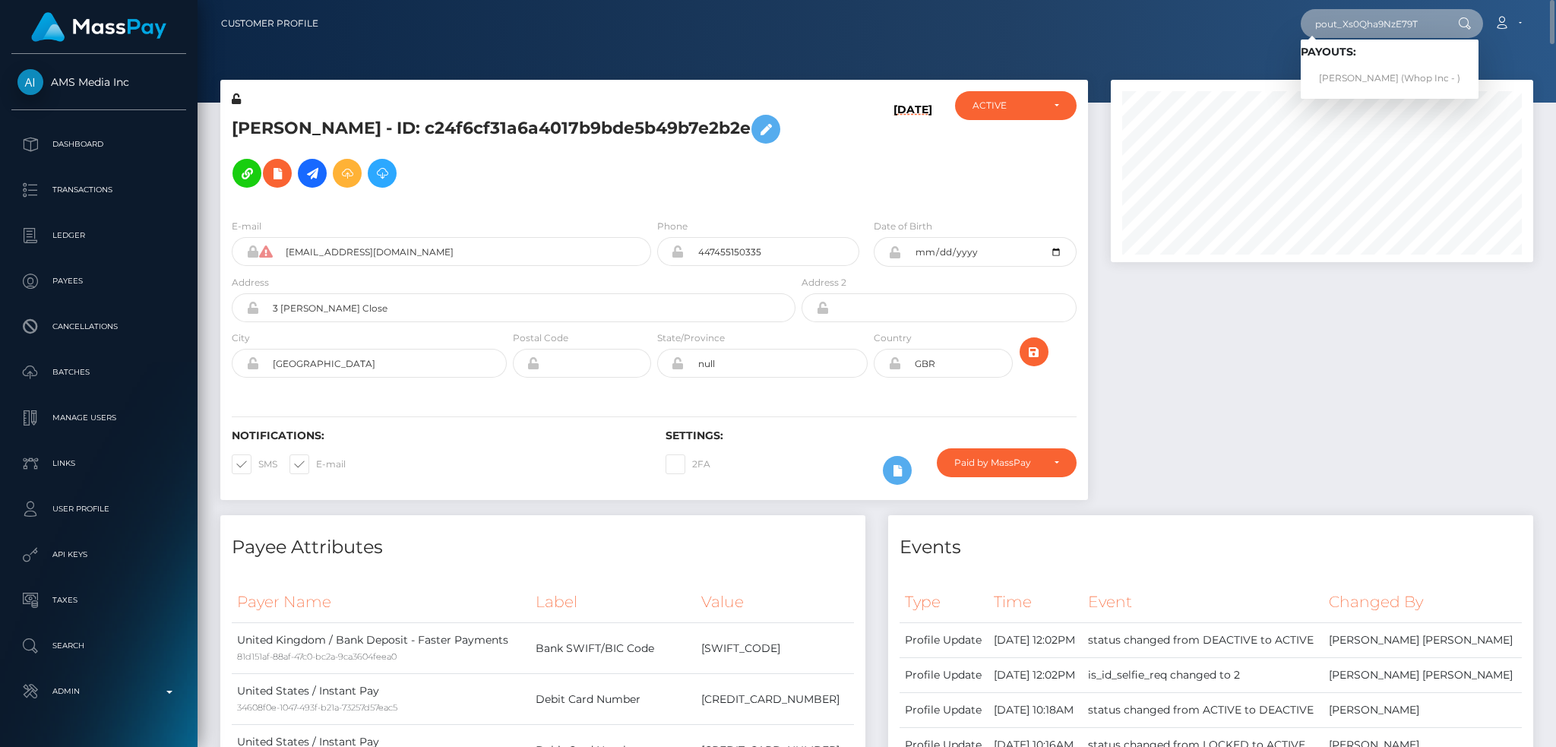
type input "pout_Xs0Qha9NzE79T"
click at [1355, 80] on link "NANNA GANI (Whop Inc - )" at bounding box center [1390, 79] width 178 height 28
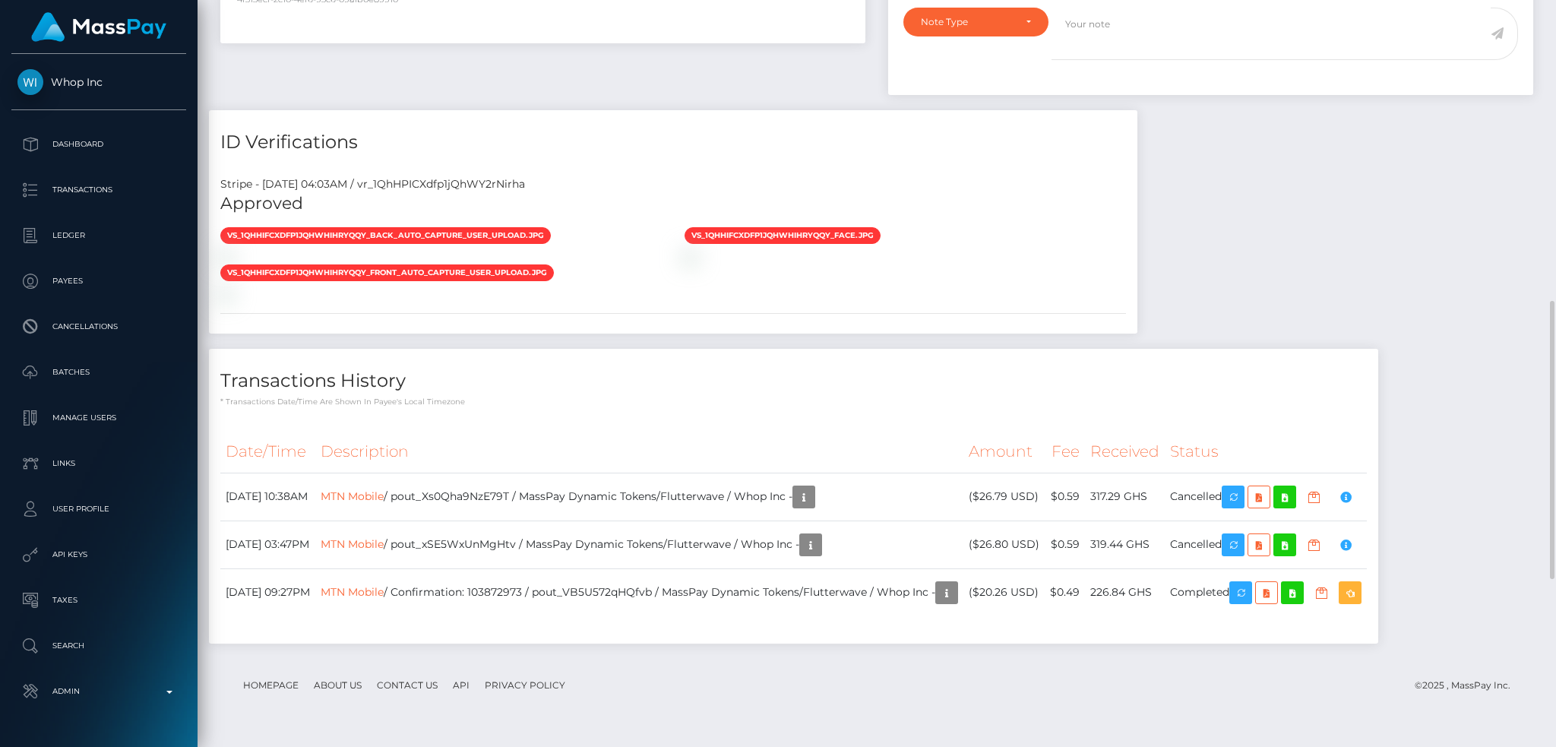
scroll to position [1261, 0]
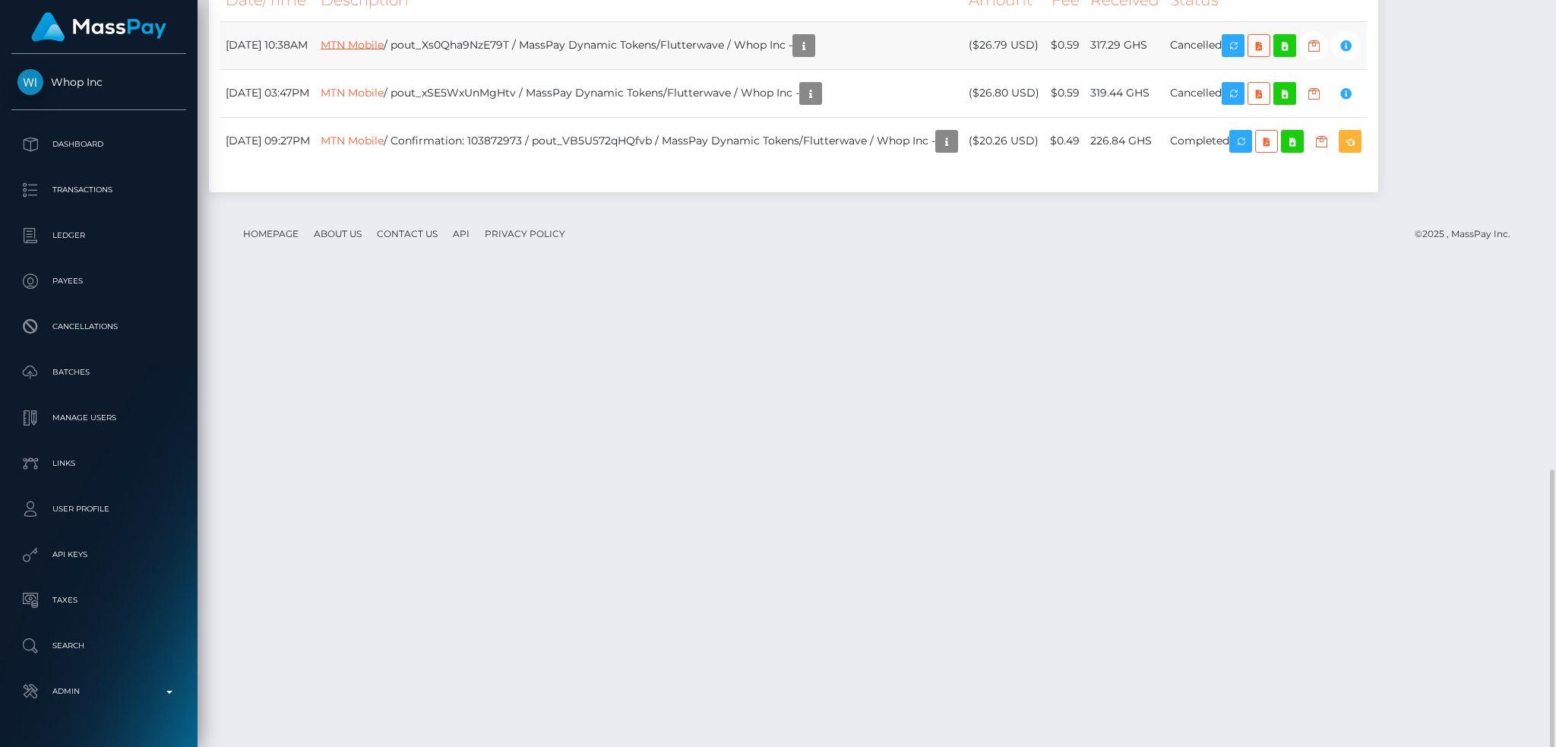
click at [384, 51] on link "MTN Mobile" at bounding box center [352, 44] width 63 height 14
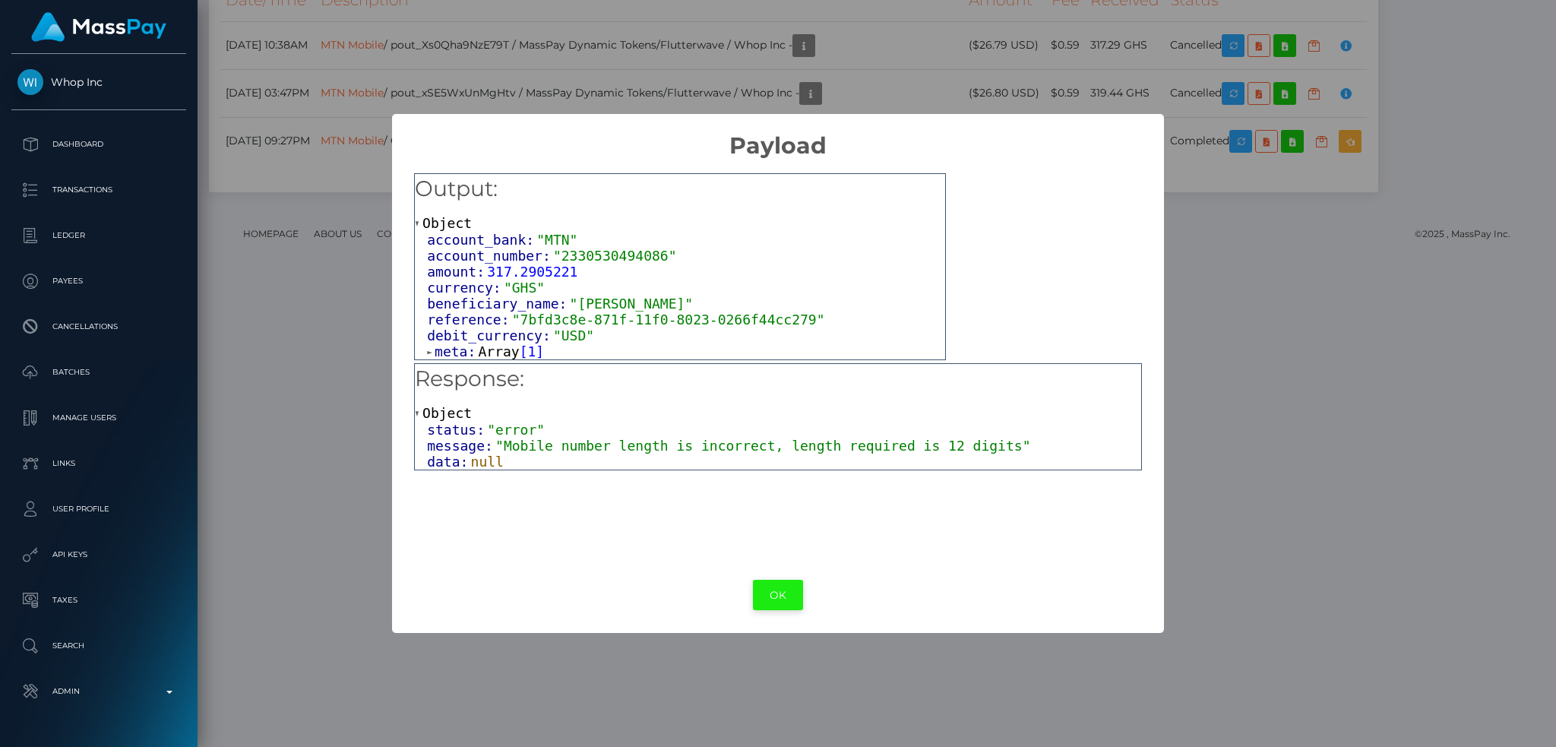
click at [783, 605] on button "OK" at bounding box center [778, 595] width 50 height 31
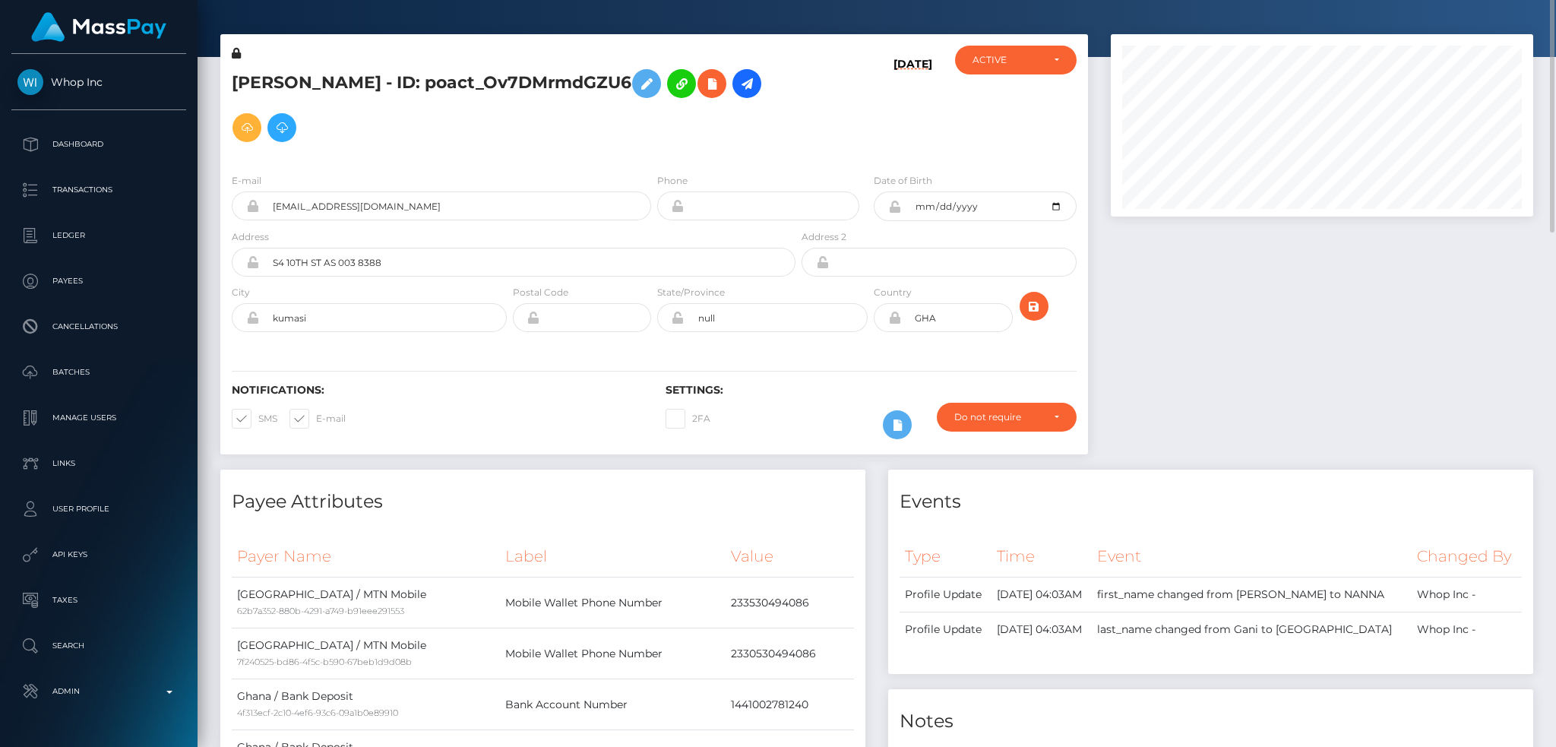
scroll to position [0, 0]
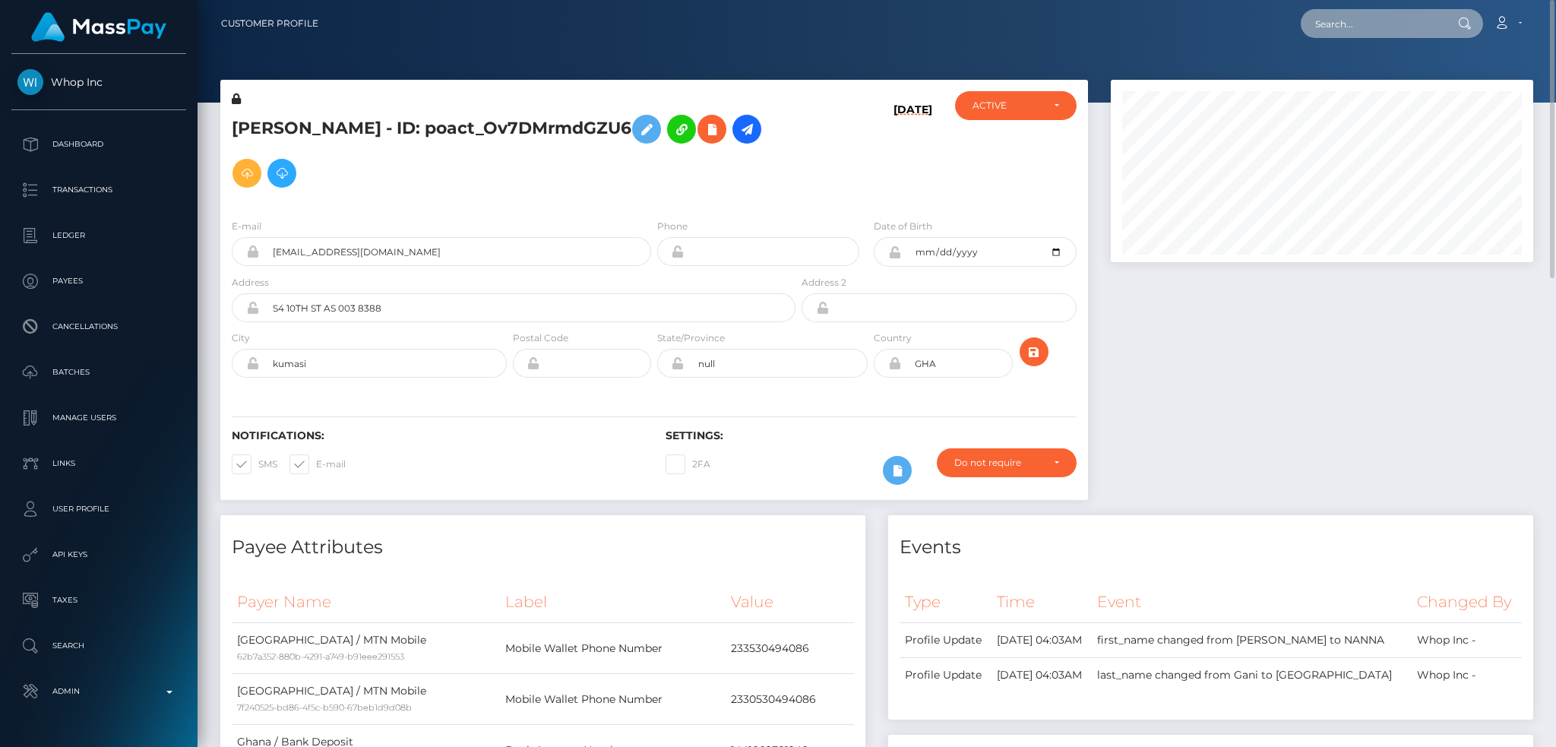
click at [1343, 27] on input "text" at bounding box center [1372, 23] width 143 height 29
paste input "[EMAIL_ADDRESS][DOMAIN_NAME]"
type input "[EMAIL_ADDRESS][DOMAIN_NAME]"
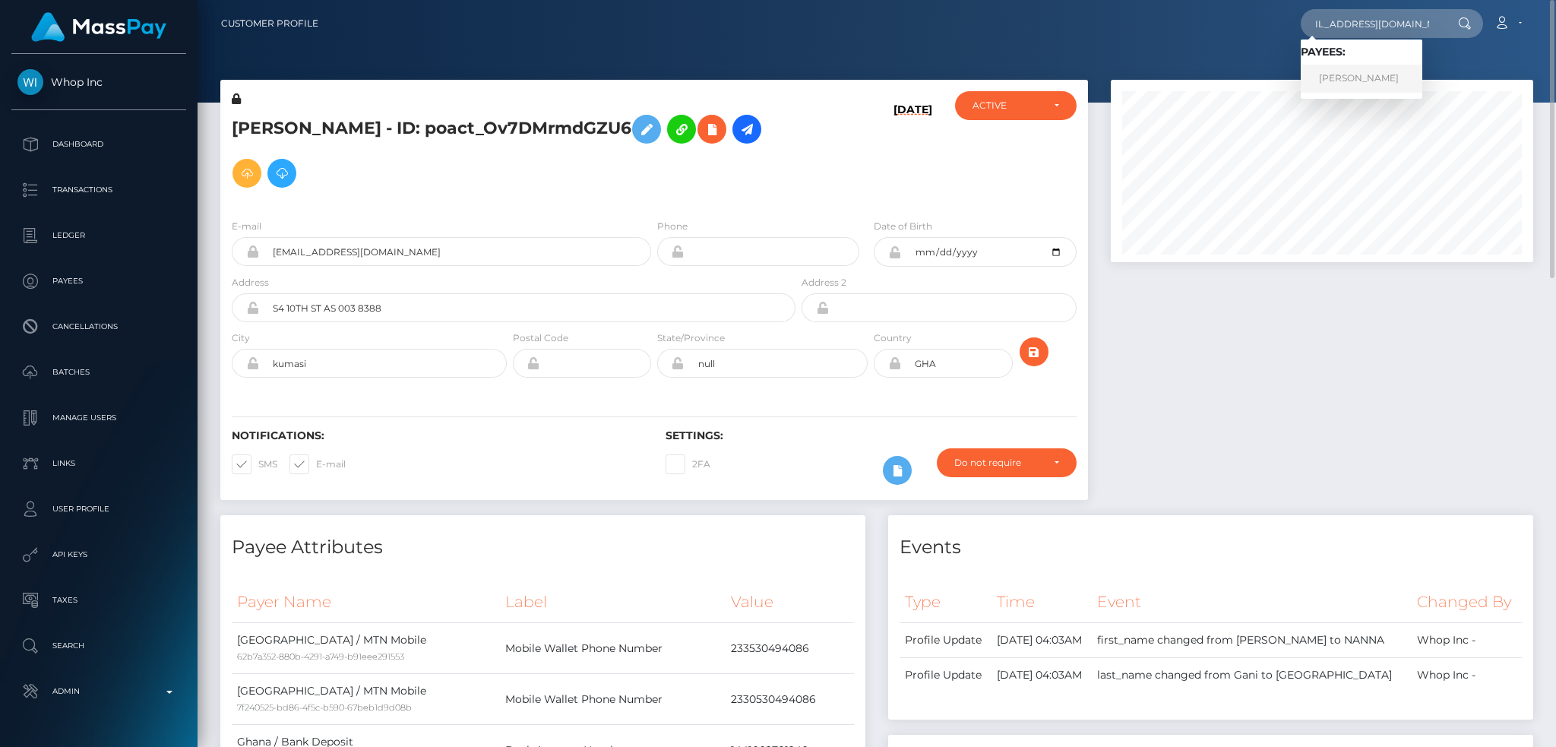
click at [1370, 74] on link "[PERSON_NAME]" at bounding box center [1362, 79] width 122 height 28
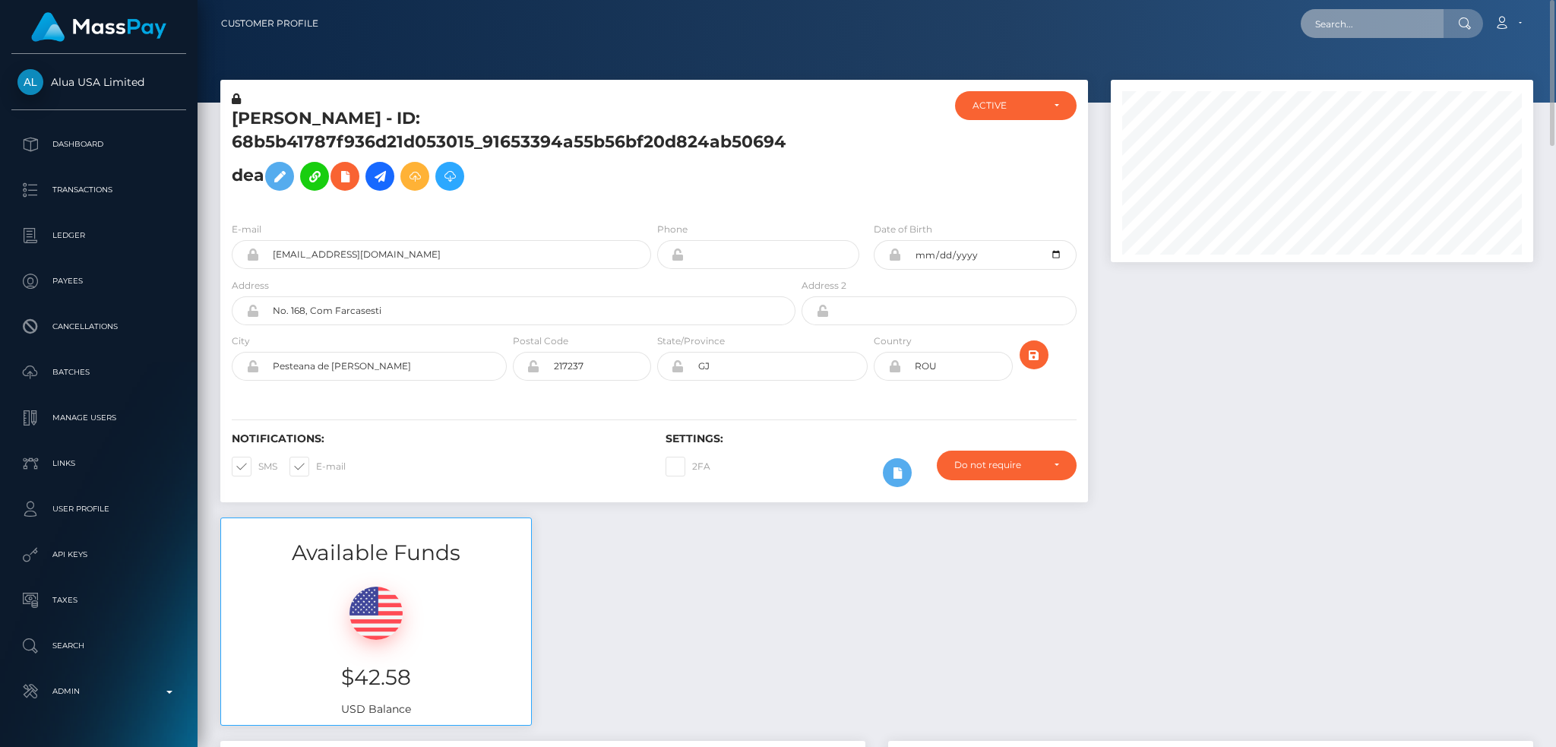
click at [1383, 20] on input "text" at bounding box center [1372, 23] width 143 height 29
paste input "macyhilt@gmail.com"
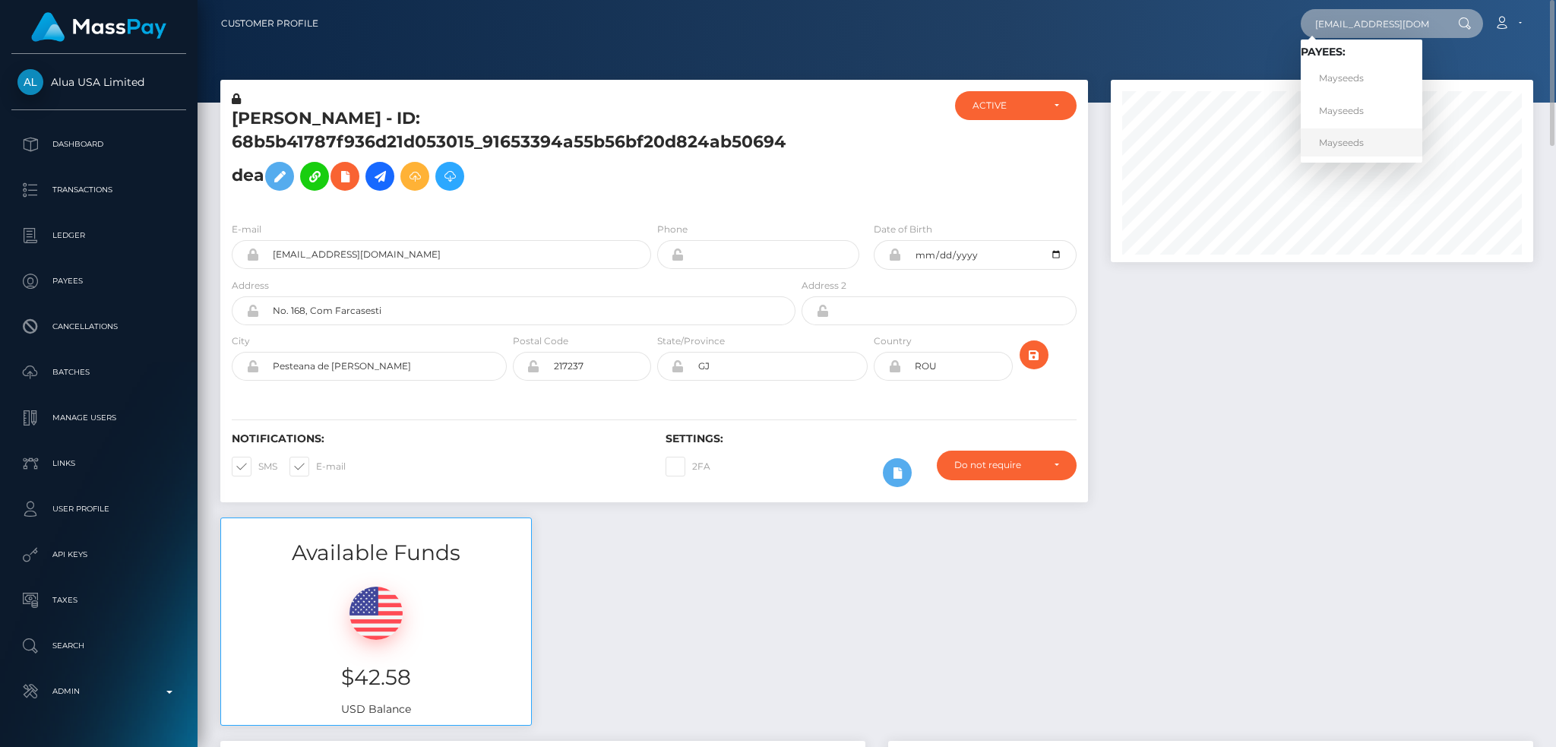
type input "macyhilt@gmail.com"
click at [1360, 141] on link "Mayseeds" at bounding box center [1362, 142] width 122 height 28
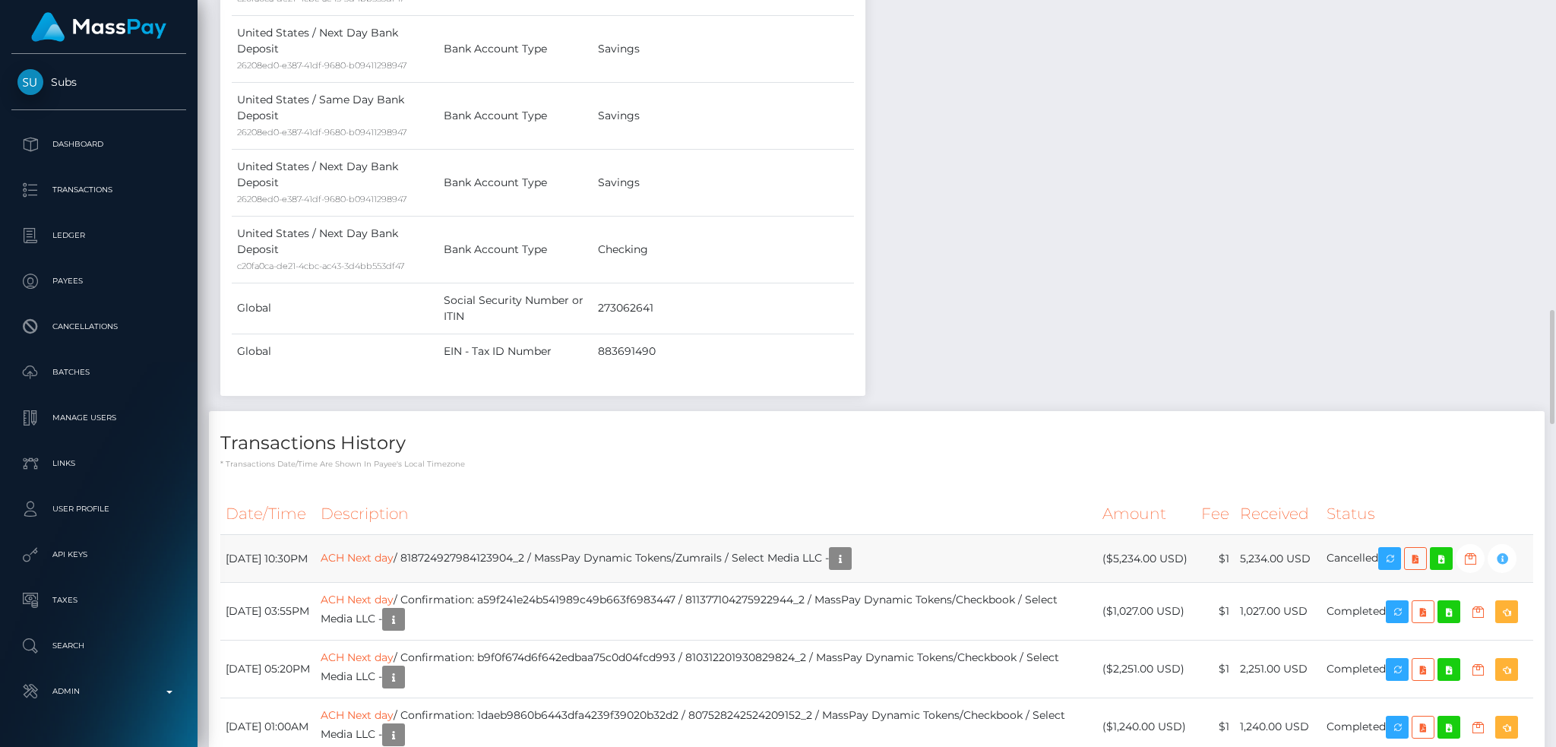
scroll to position [182, 422]
click at [394, 551] on link "ACH Next day" at bounding box center [357, 558] width 73 height 14
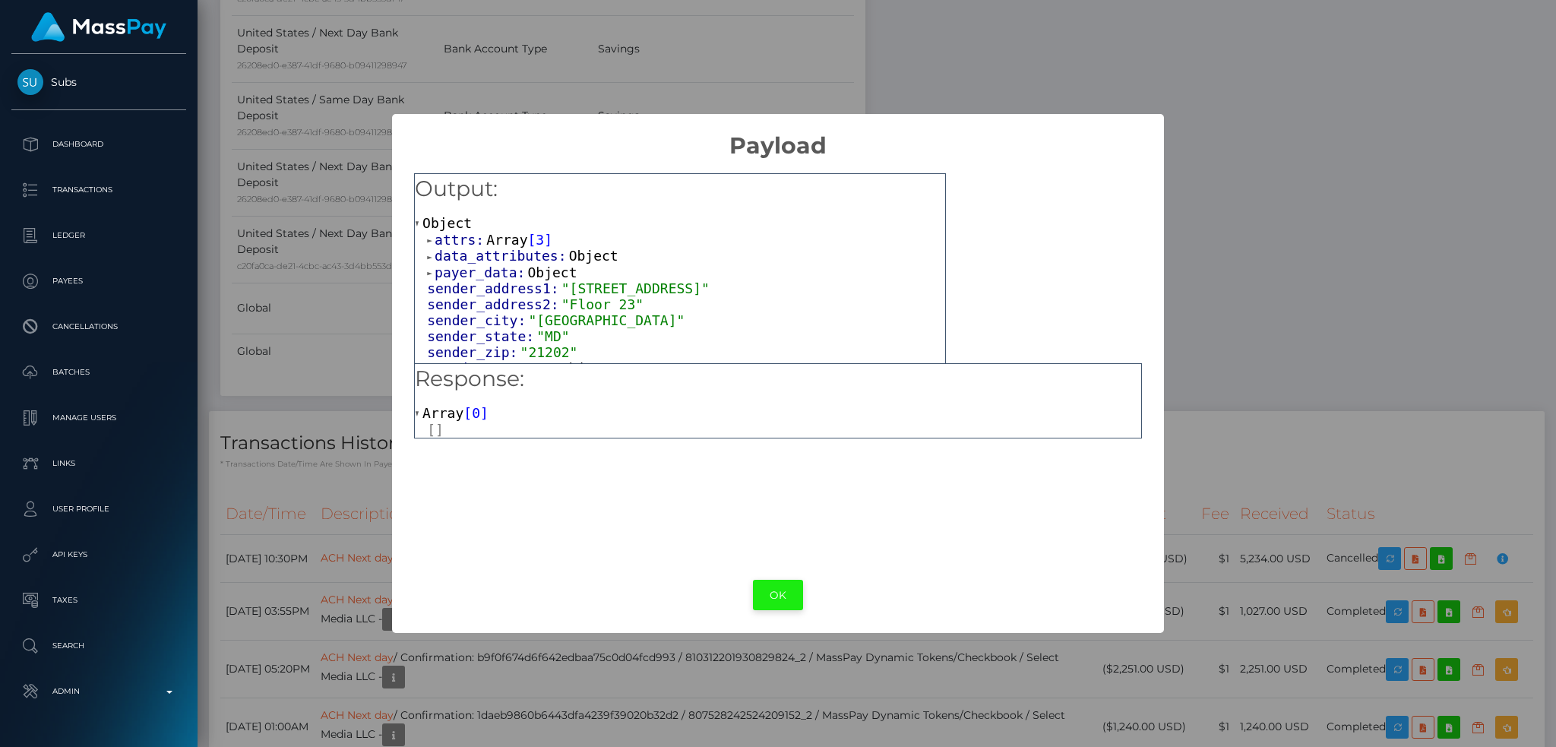
click at [772, 602] on button "OK" at bounding box center [778, 595] width 50 height 31
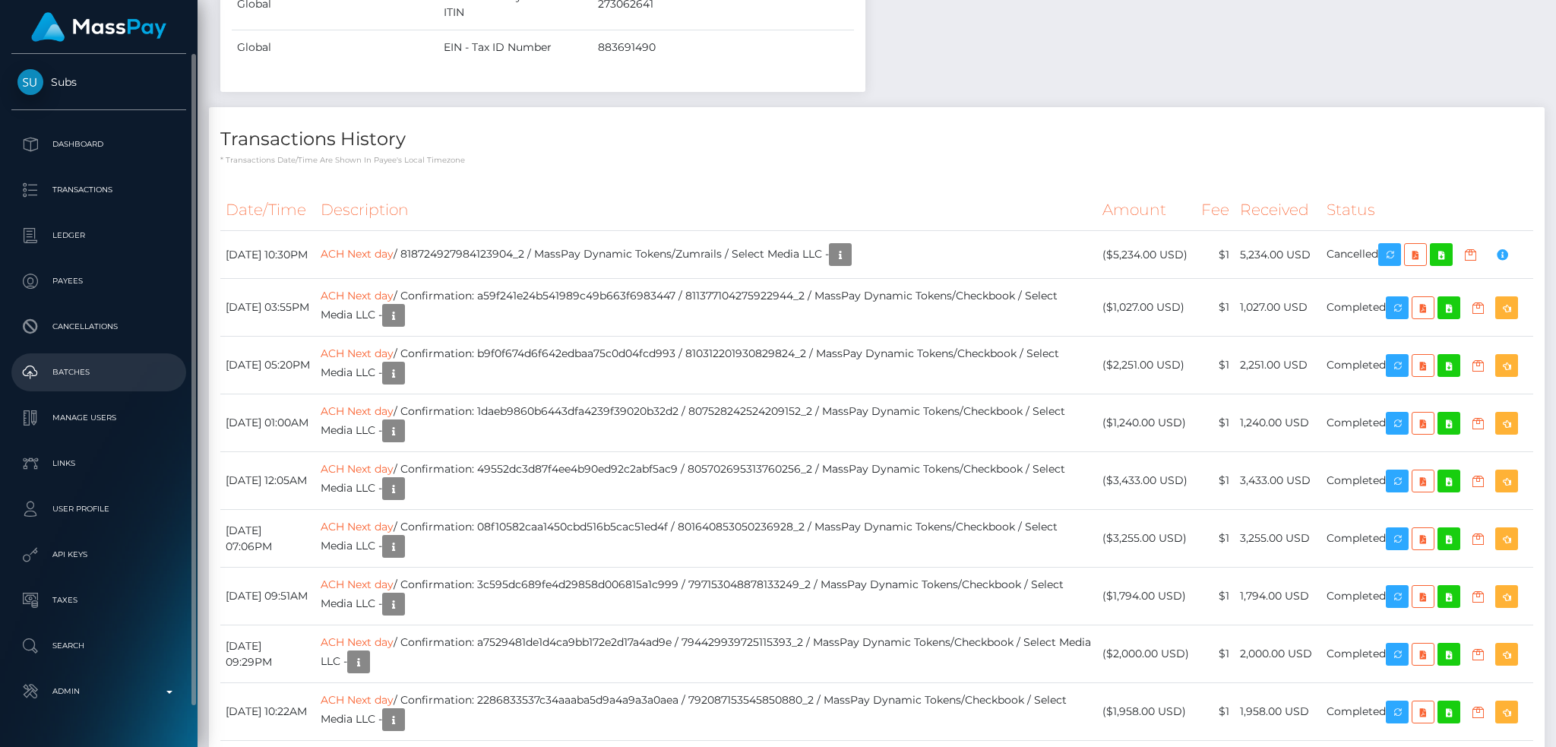
click at [134, 372] on p "Batches" at bounding box center [98, 372] width 163 height 23
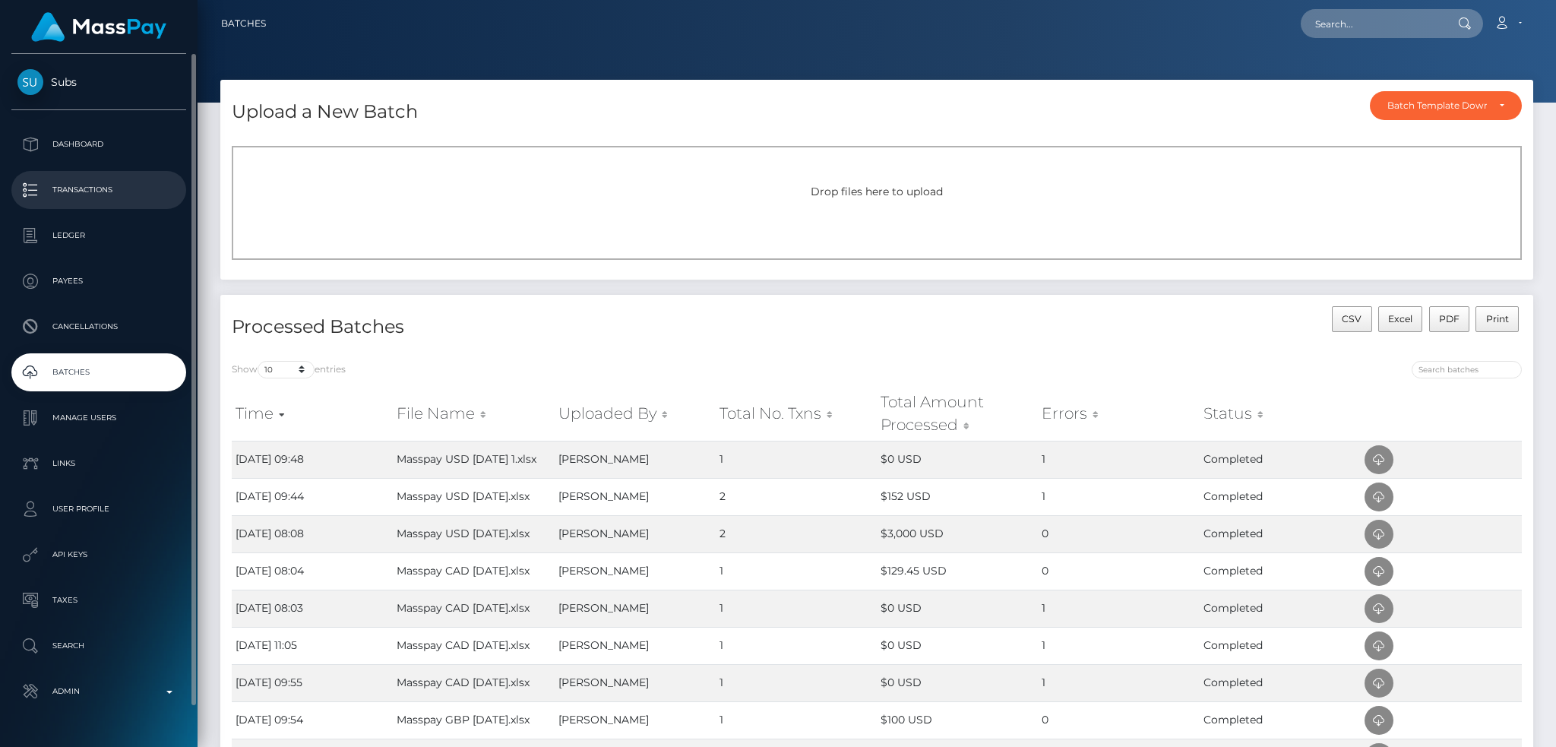
click at [118, 188] on p "Transactions" at bounding box center [98, 190] width 163 height 23
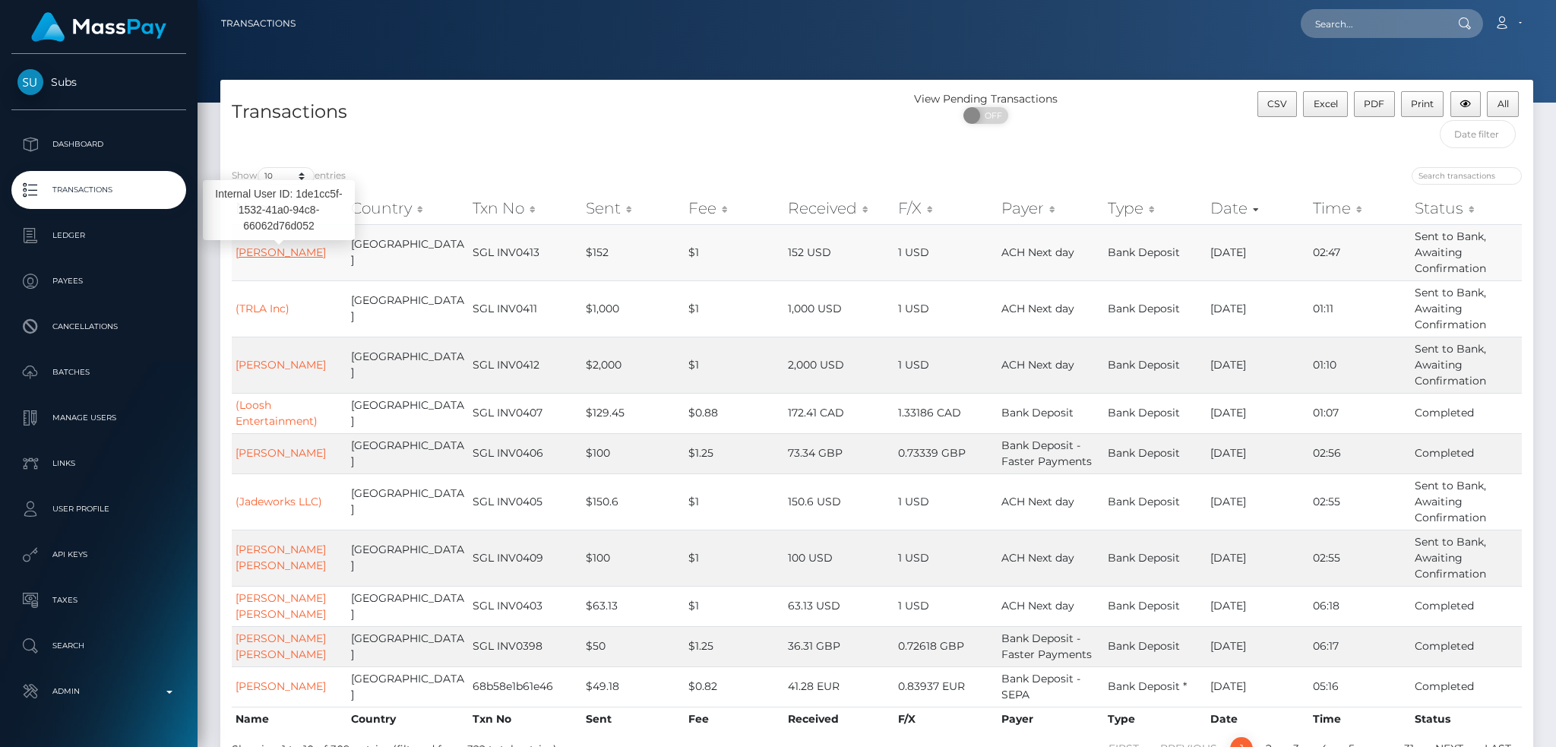
click at [284, 250] on link "Ashley Westover" at bounding box center [281, 252] width 90 height 14
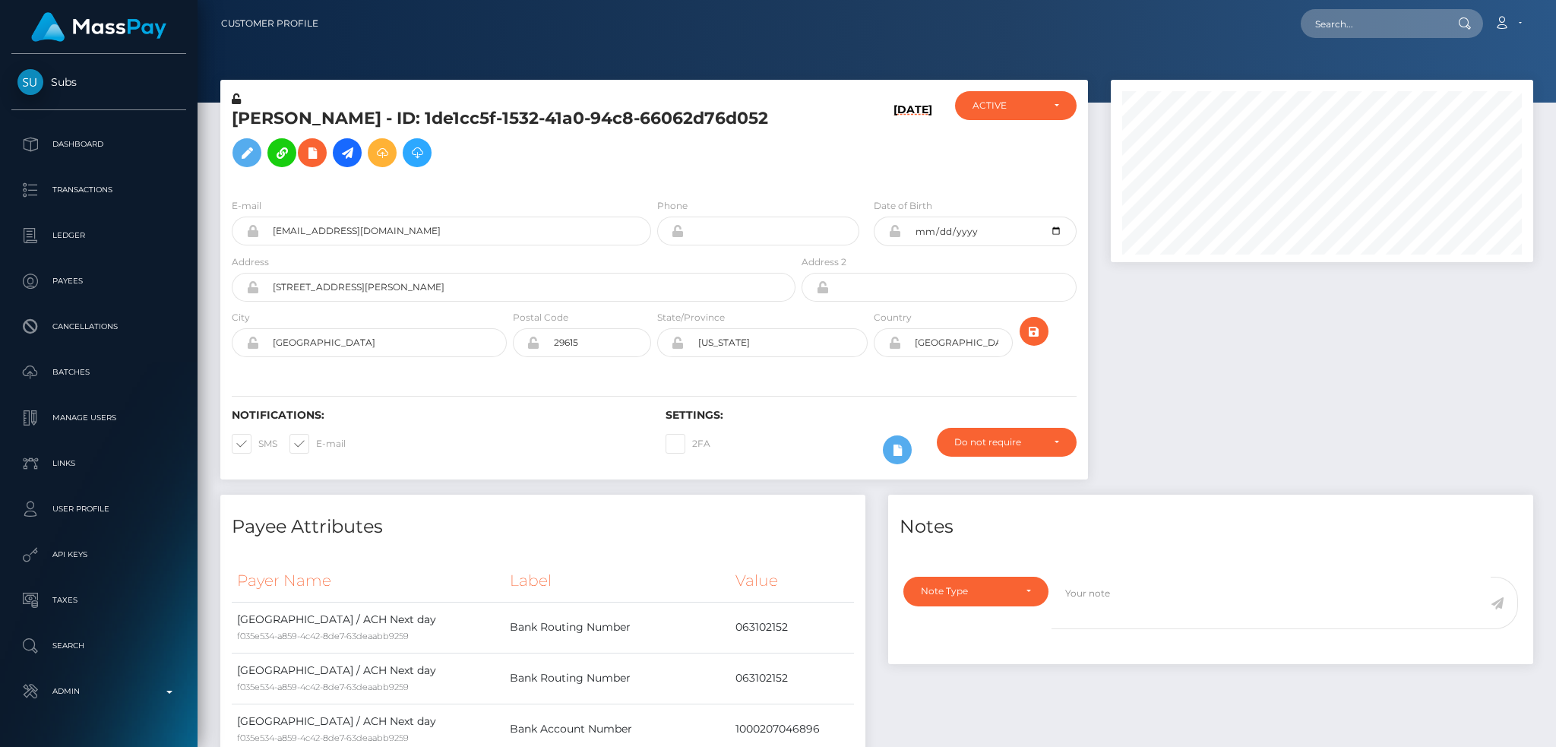
scroll to position [182, 422]
click at [516, 116] on h5 "[PERSON_NAME] - ID: 1de1cc5f-1532-41a0-94c8-66062d76d052" at bounding box center [509, 141] width 555 height 68
copy h5 "[PERSON_NAME] - ID: 1de1cc5f-1532-41a0-94c8-66062d76d052"
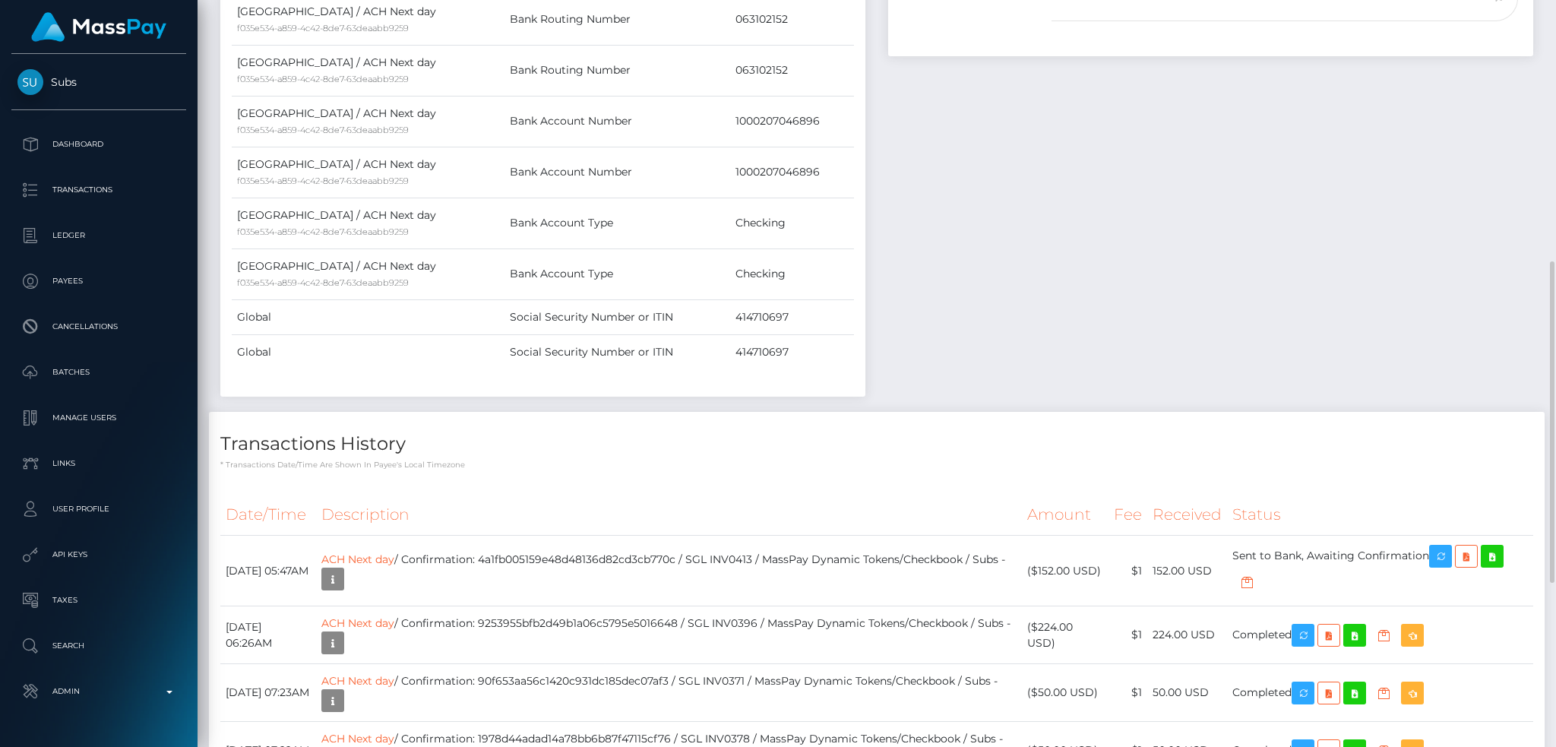
scroll to position [0, 0]
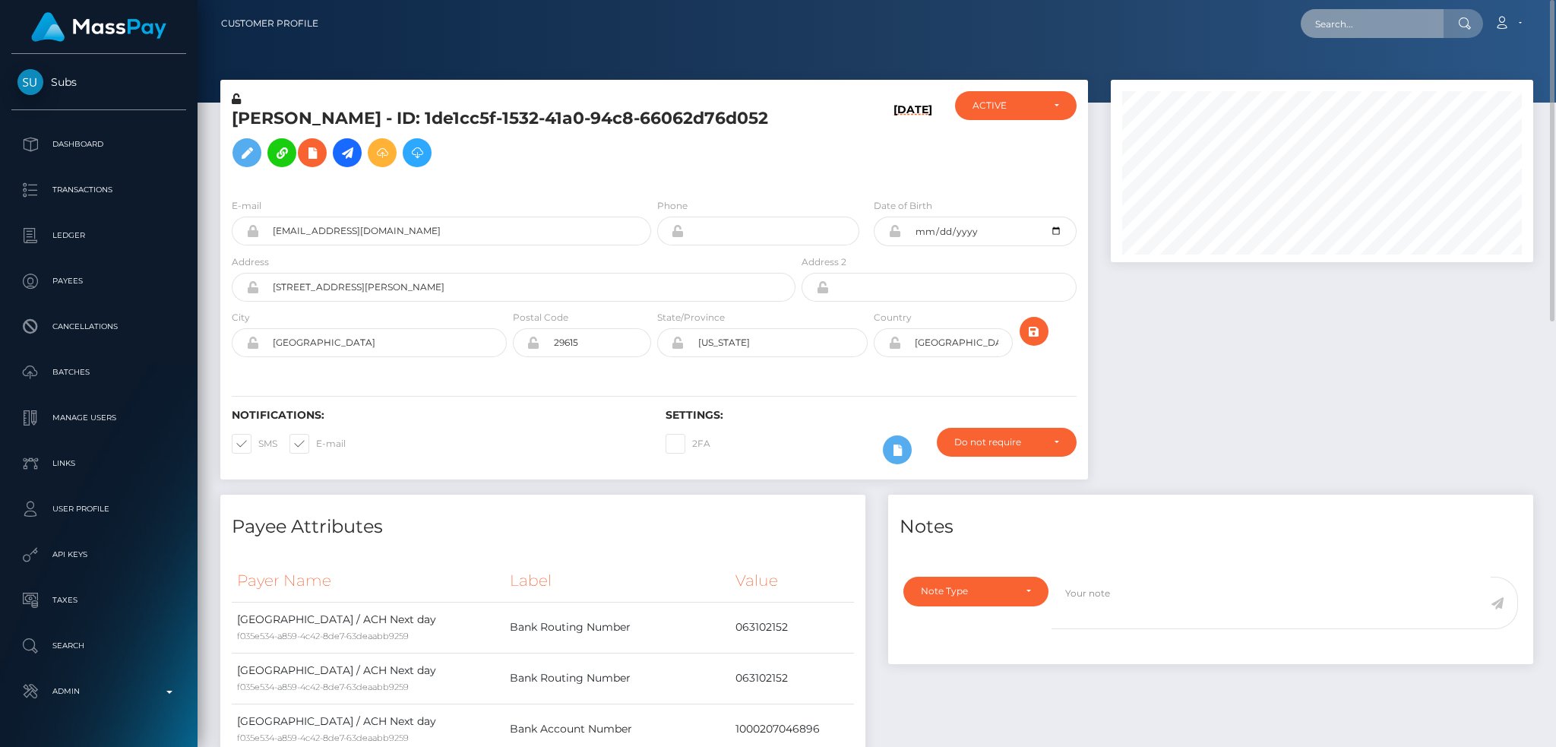
click at [1352, 30] on input "text" at bounding box center [1372, 23] width 143 height 29
paste input "pout_Xs0Qha9NzE79T"
type input "pout_Xs0Qha9NzE79T"
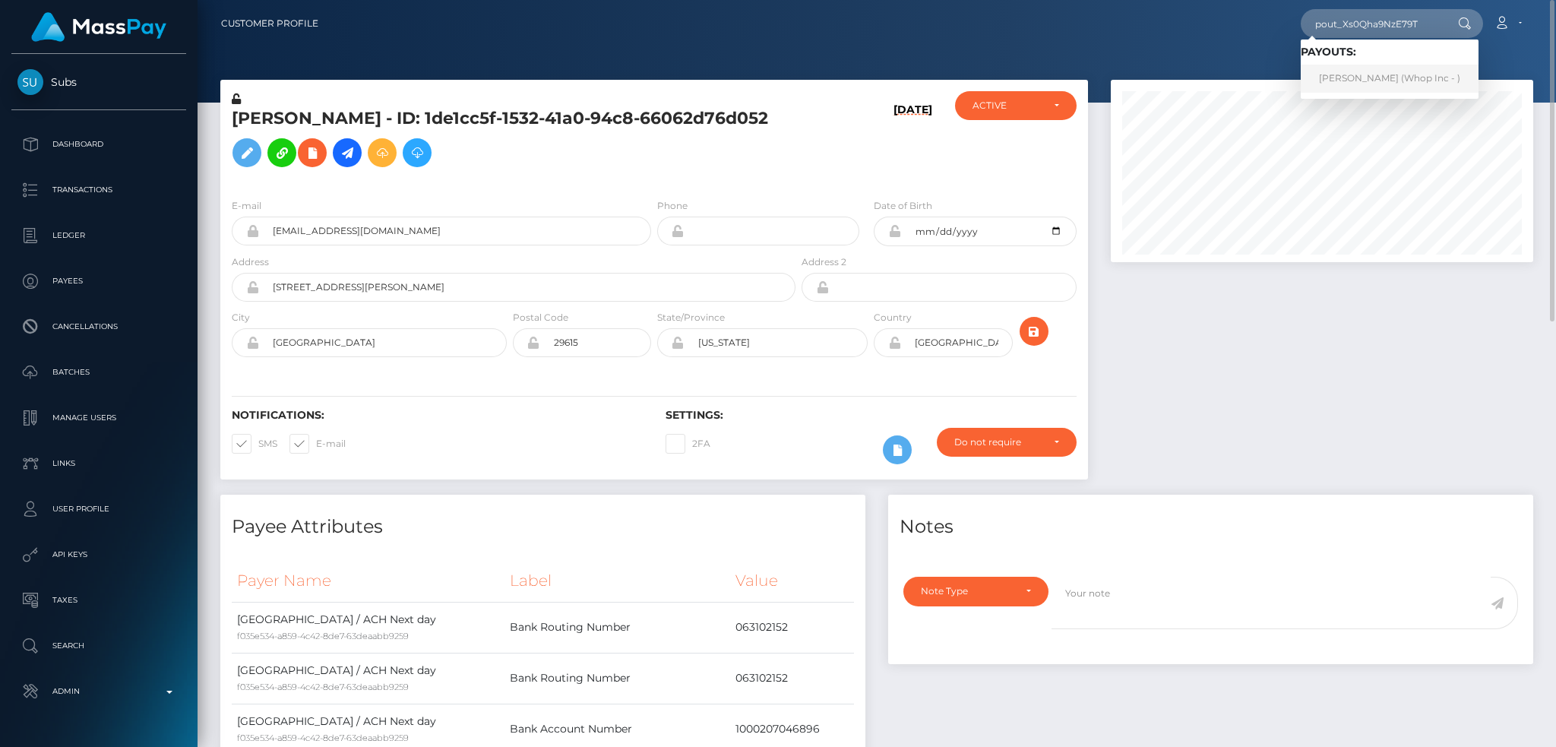
click at [1374, 76] on link "[PERSON_NAME] (Whop Inc - )" at bounding box center [1390, 79] width 178 height 28
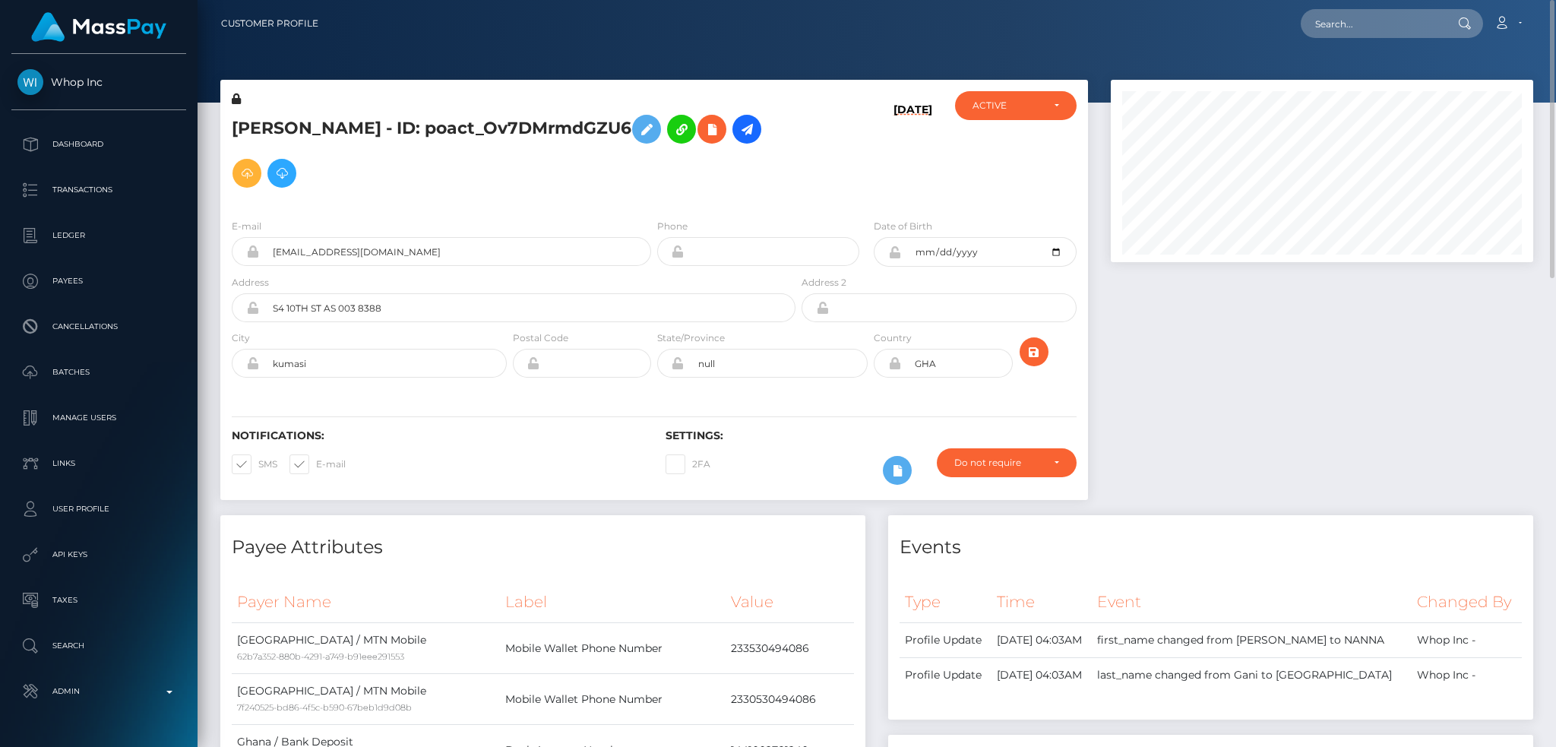
click at [477, 115] on h5 "NANNA GANI - ID: poact_Ov7DMrmdGZU6" at bounding box center [509, 151] width 555 height 88
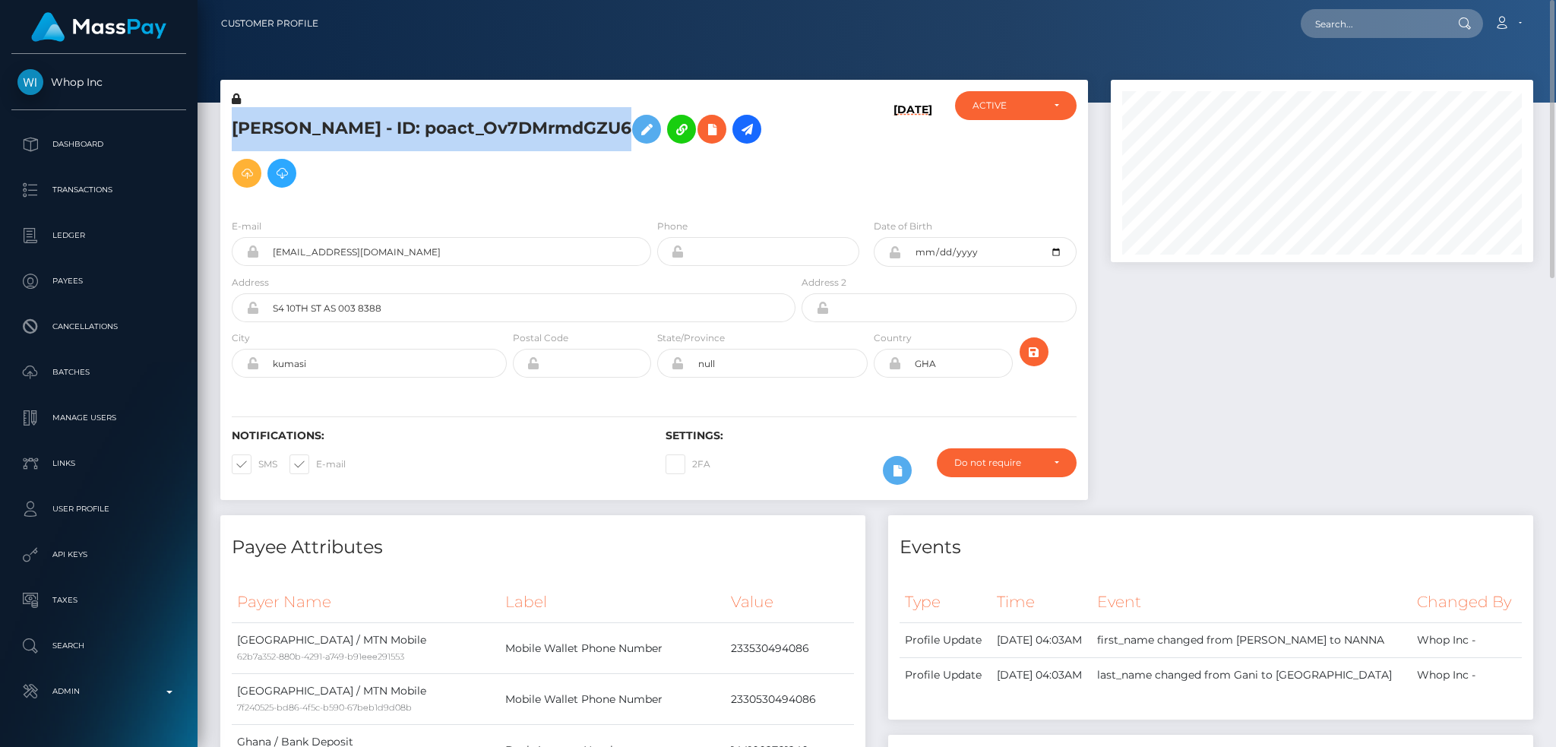
click at [477, 115] on h5 "NANNA GANI - ID: poact_Ov7DMrmdGZU6" at bounding box center [509, 151] width 555 height 88
copy h5 "NANNA GANI - ID: poact_Ov7DMrmdGZU6"
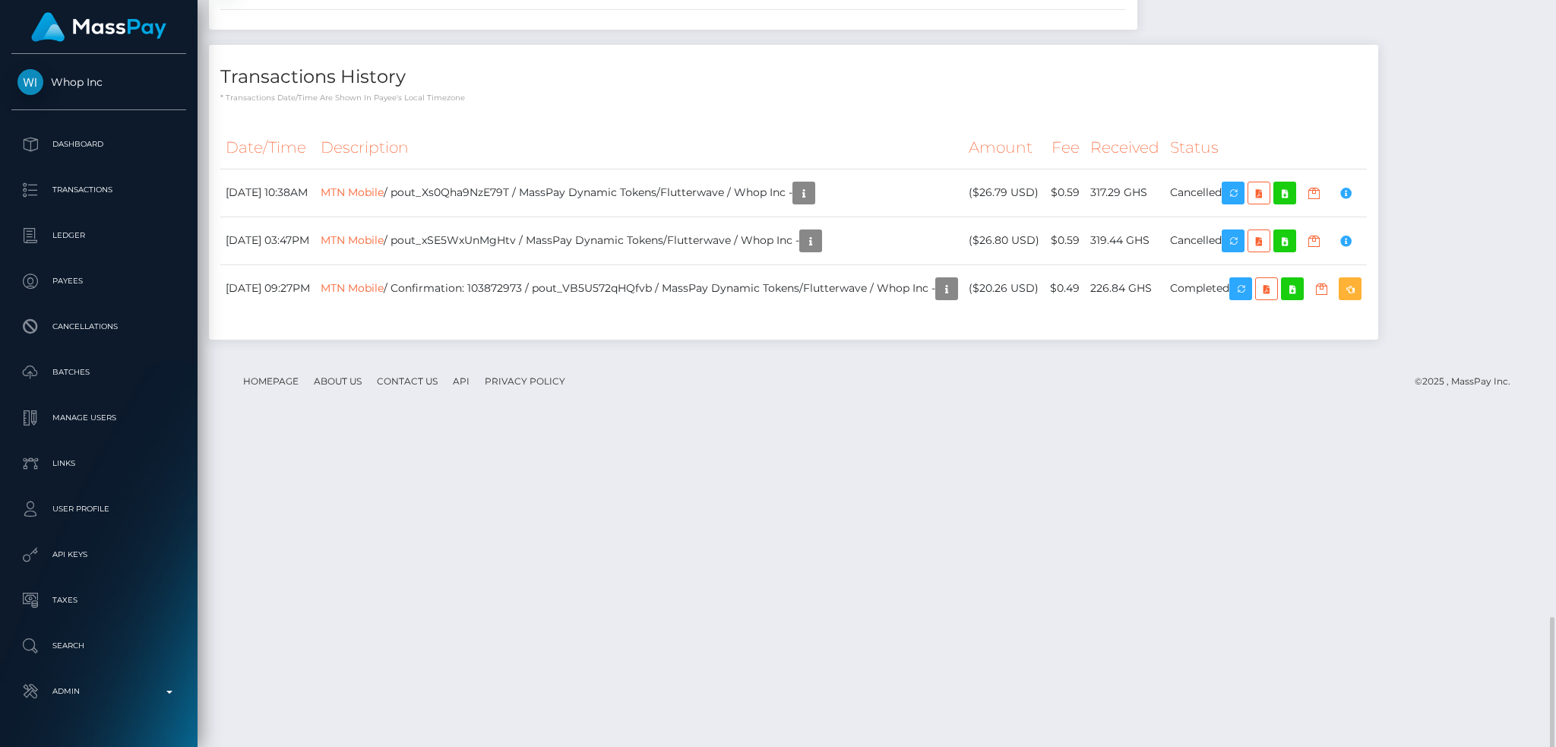
scroll to position [1261, 0]
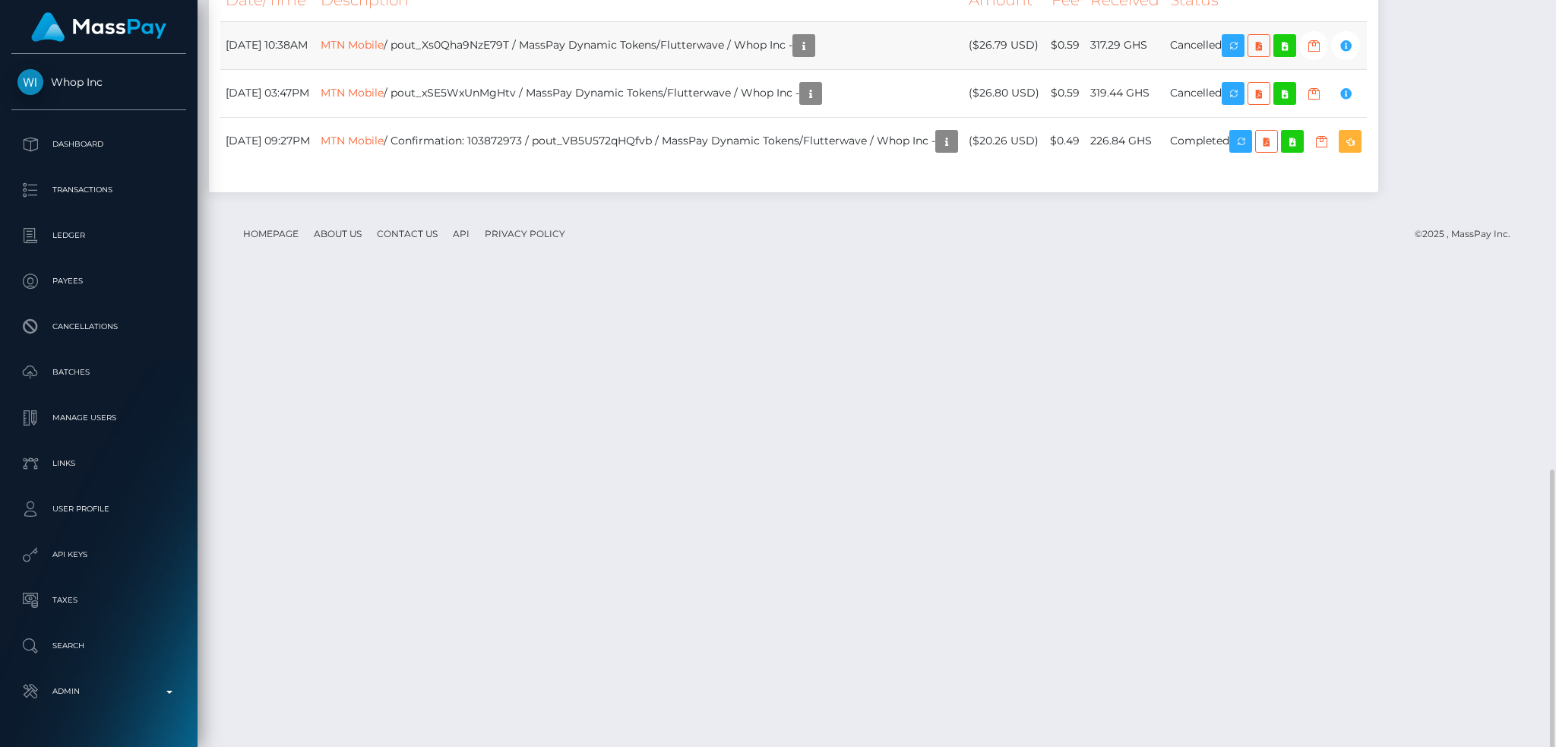
click at [540, 69] on td "MTN Mobile / pout_Xs0Qha9NzE79T / MassPay Dynamic Tokens/Flutterwave / Whop Inc…" at bounding box center [639, 45] width 648 height 48
copy td "MTN Mobile / pout_Xs0Qha9NzE79T / MassPay Dynamic Tokens/Flutterwave / Whop Inc…"
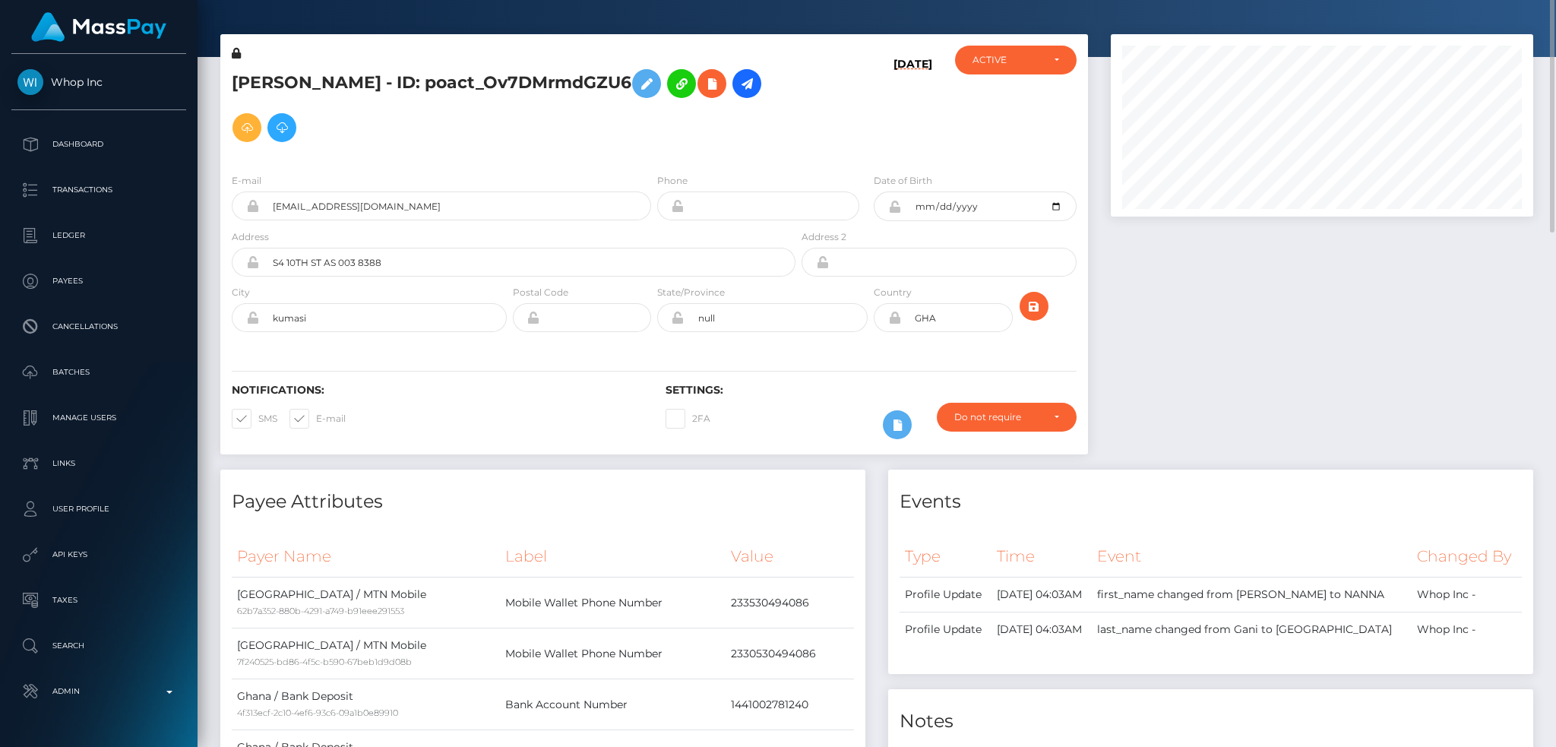
scroll to position [0, 0]
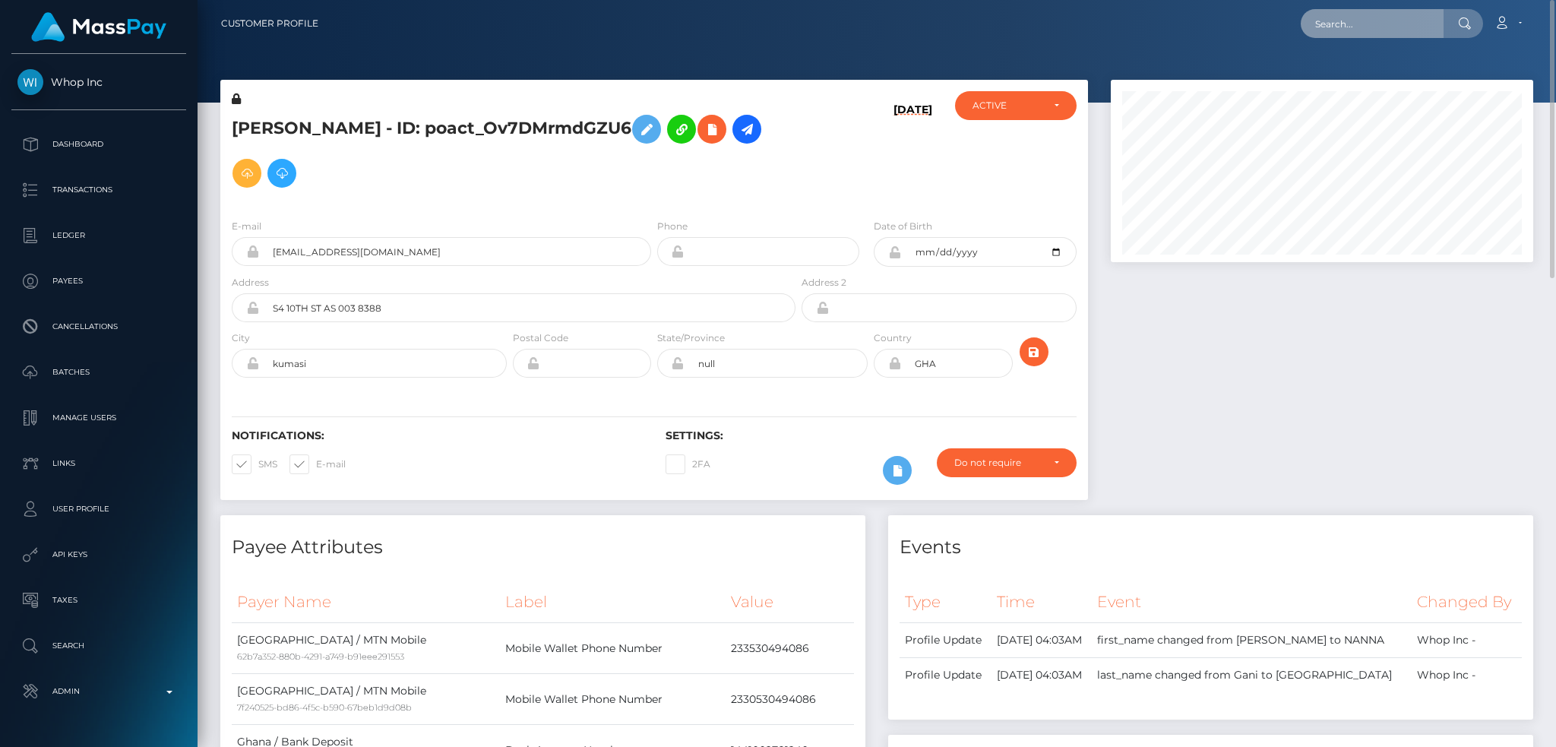
click at [1430, 19] on input "text" at bounding box center [1372, 23] width 143 height 29
paste input "77155604"
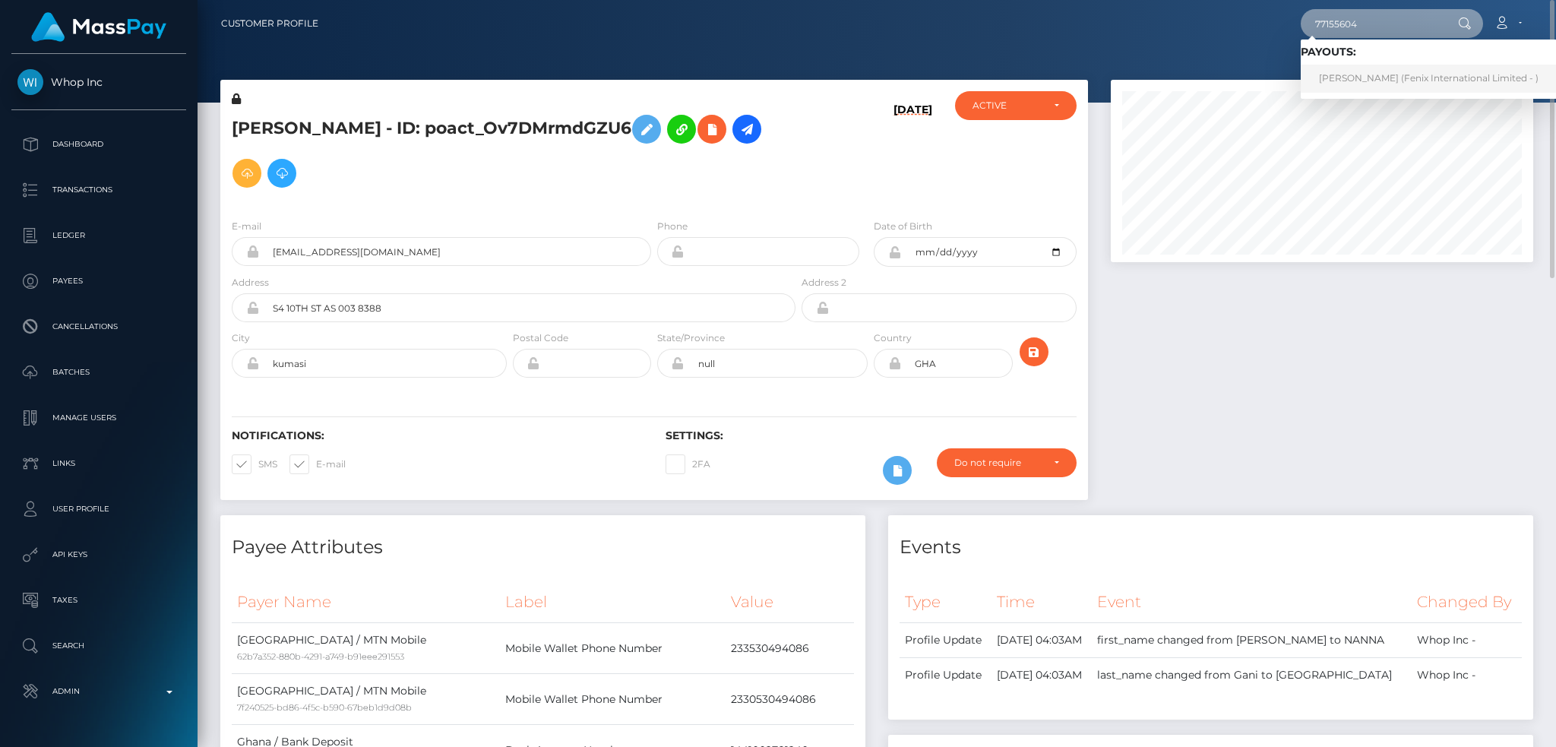
type input "77155604"
click at [1359, 74] on link "SHIVAM SINGH (Fenix International Limited - )" at bounding box center [1429, 79] width 256 height 28
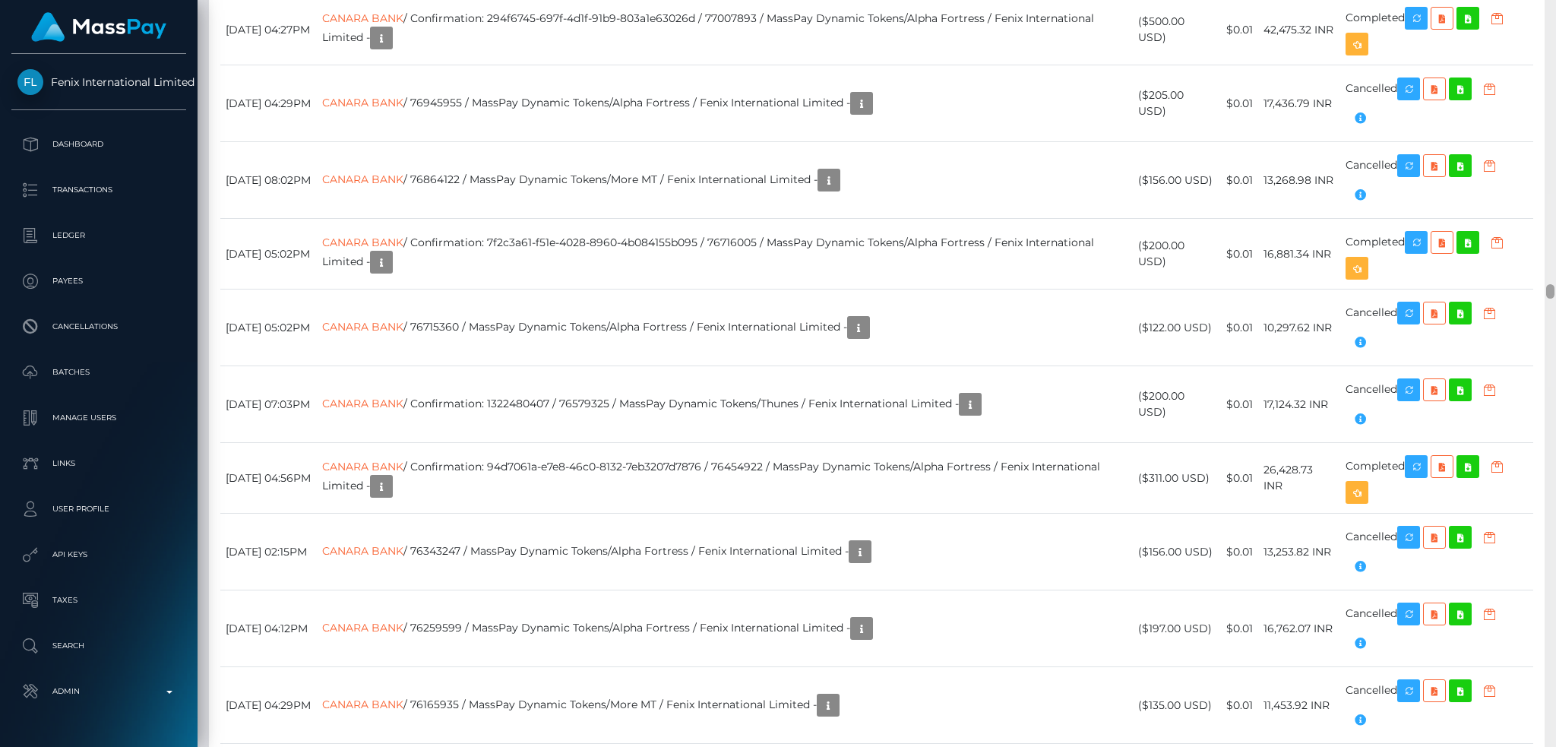
scroll to position [14277, 0]
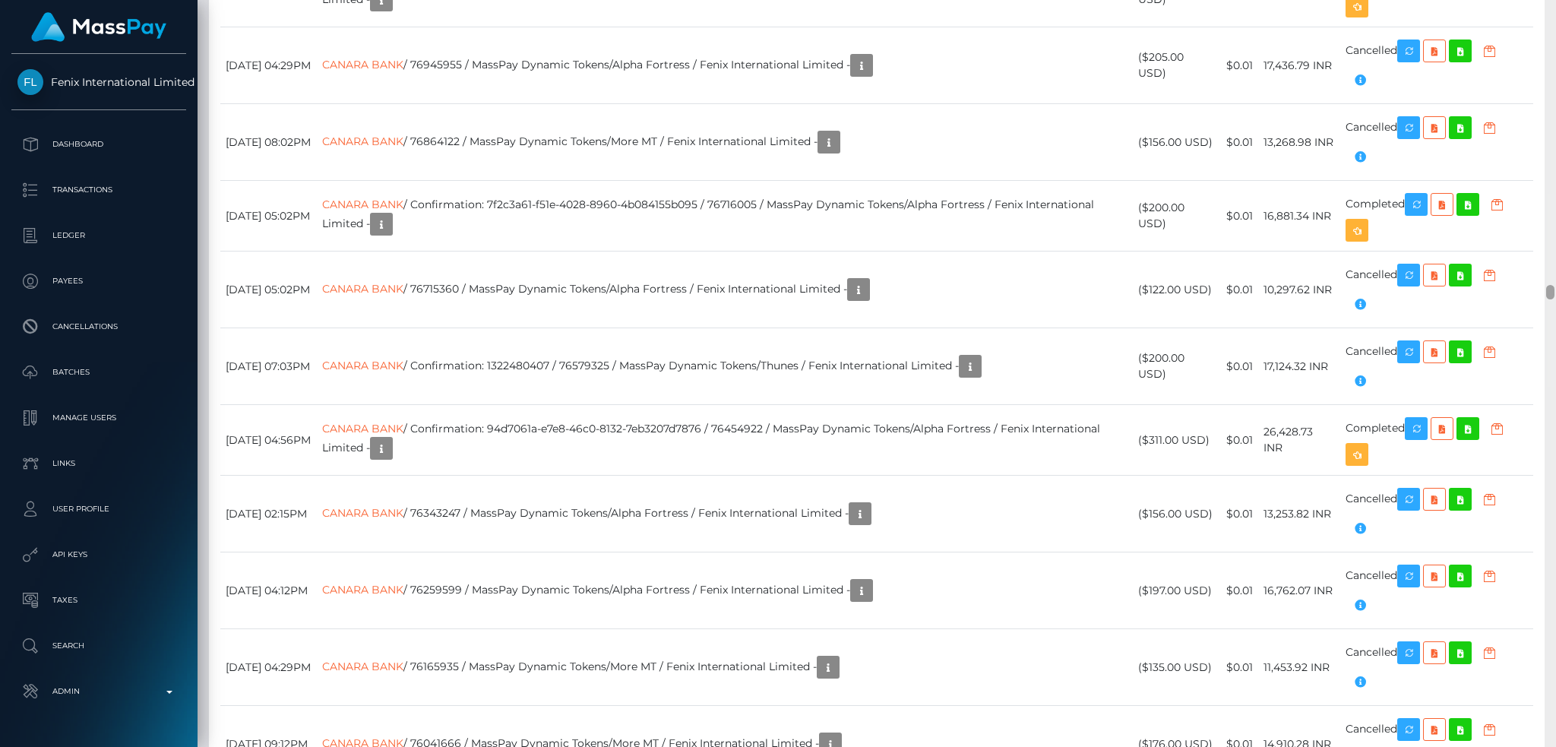
drag, startPoint x: 1549, startPoint y: 163, endPoint x: 1541, endPoint y: 291, distance: 128.7
click at [1541, 291] on div "Customer Profile Loading... Loading..." at bounding box center [877, 373] width 1359 height 747
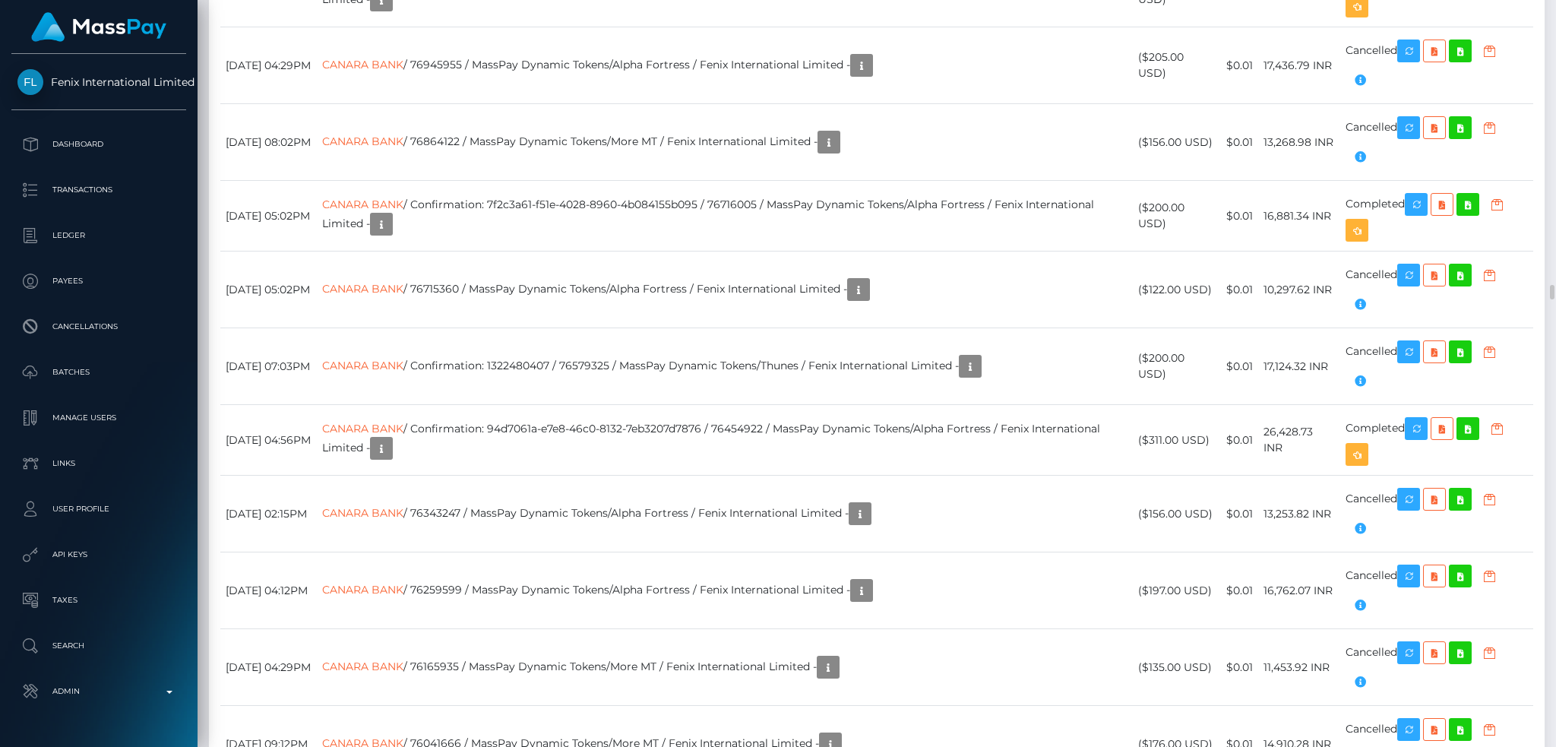
copy tr "CANARA BANK / 77155604 / MassPay Dynamic Tokens/Alpha Fortress / Fenix Internat…"
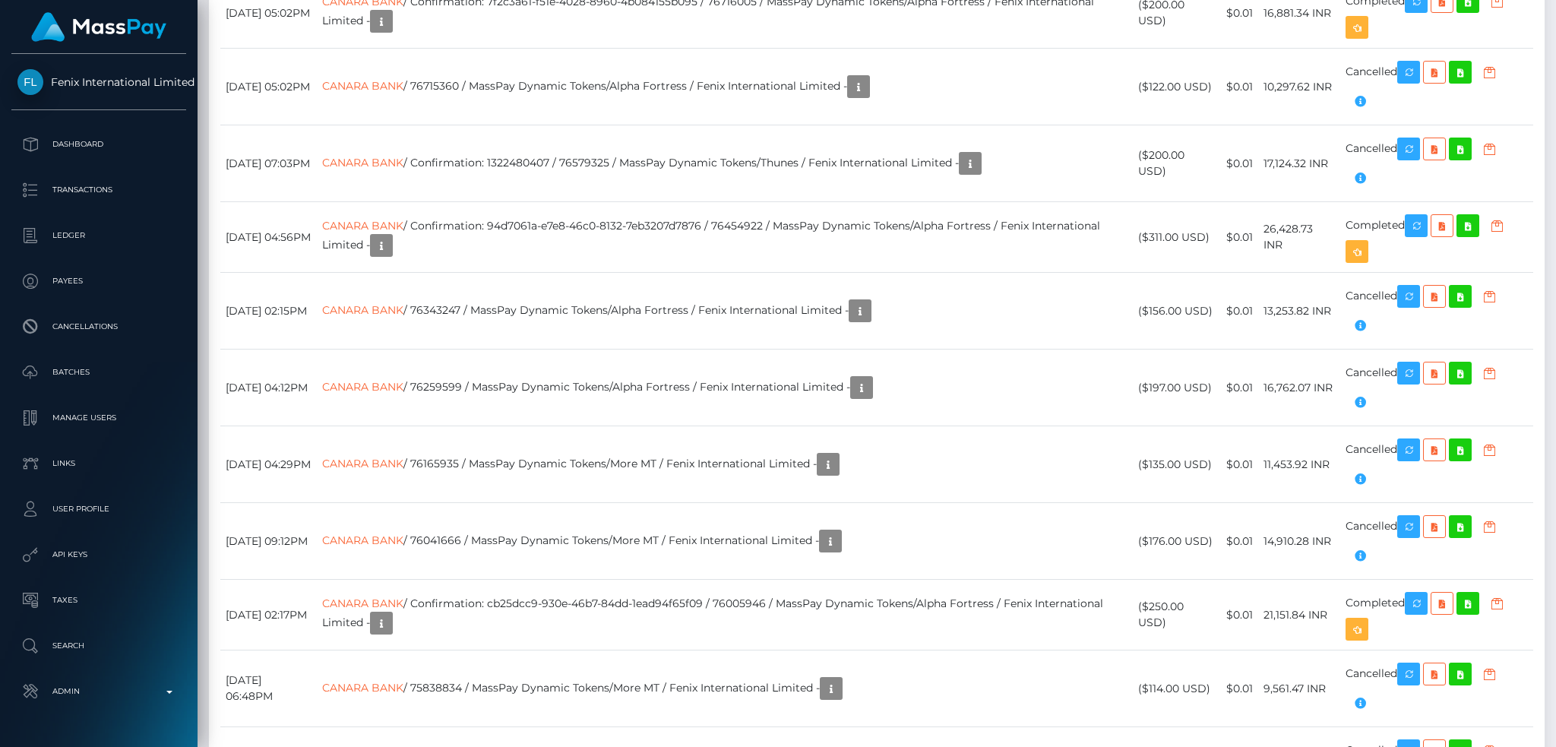
scroll to position [14176, 0]
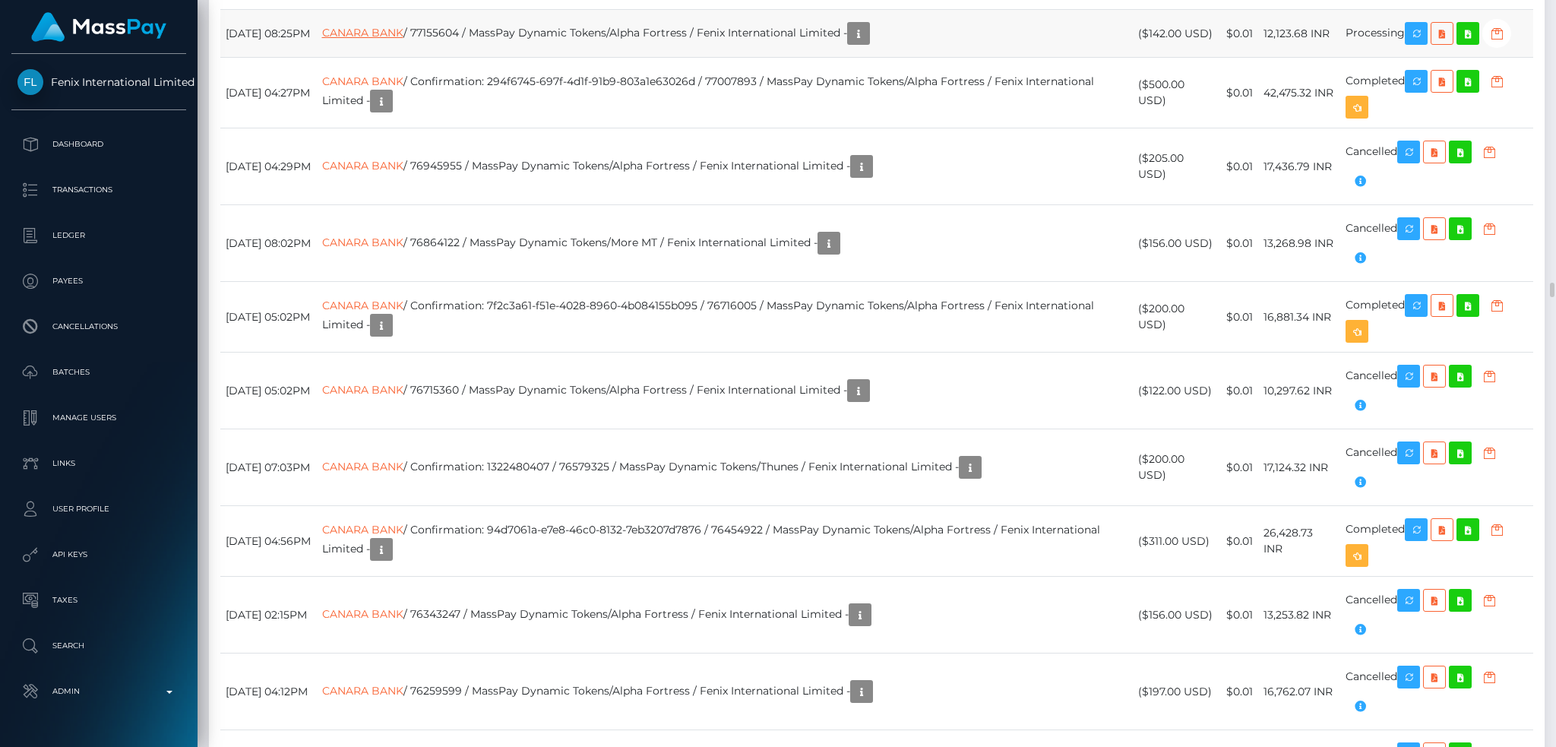
click at [403, 40] on link "CANARA BANK" at bounding box center [362, 33] width 81 height 14
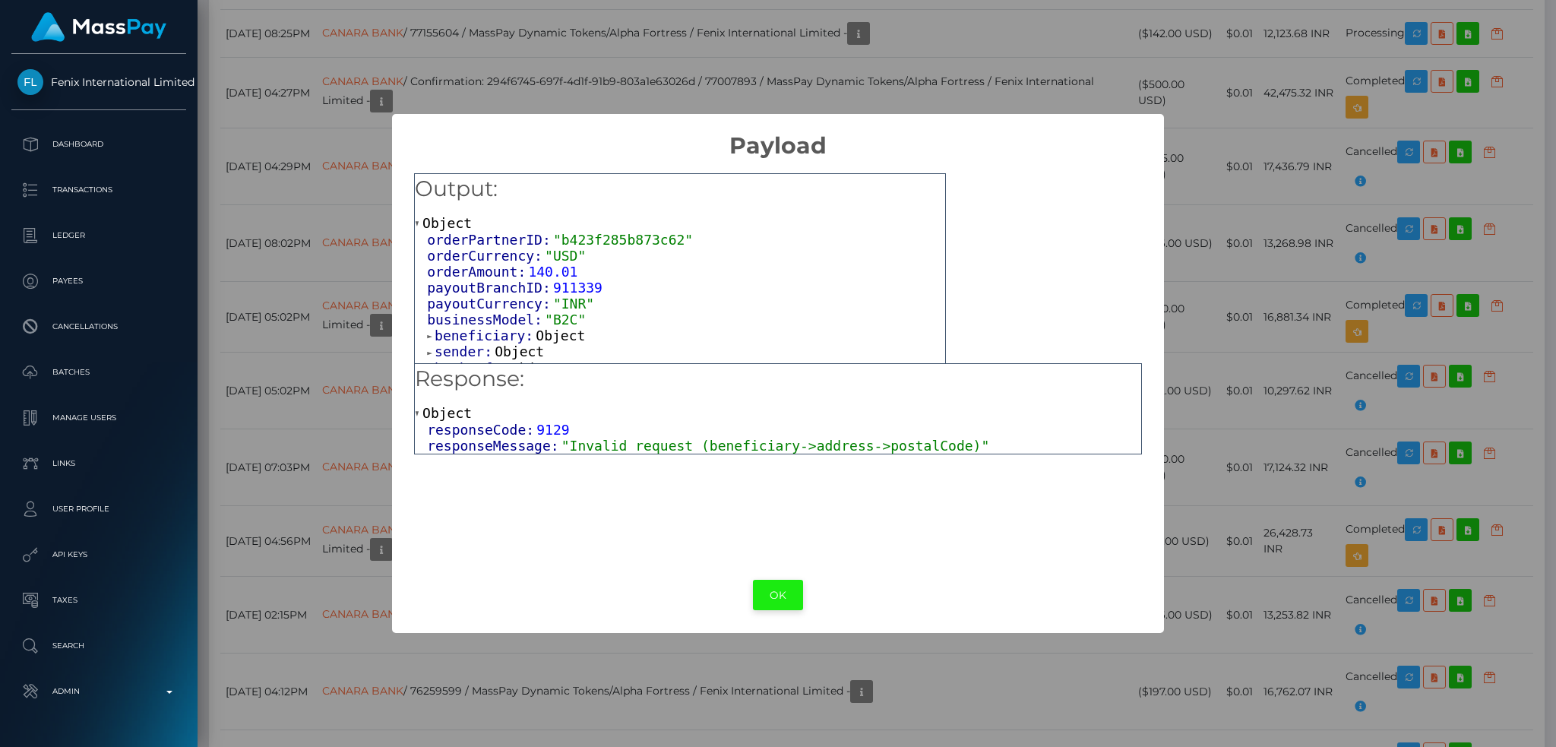
click at [783, 587] on button "OK" at bounding box center [778, 595] width 50 height 31
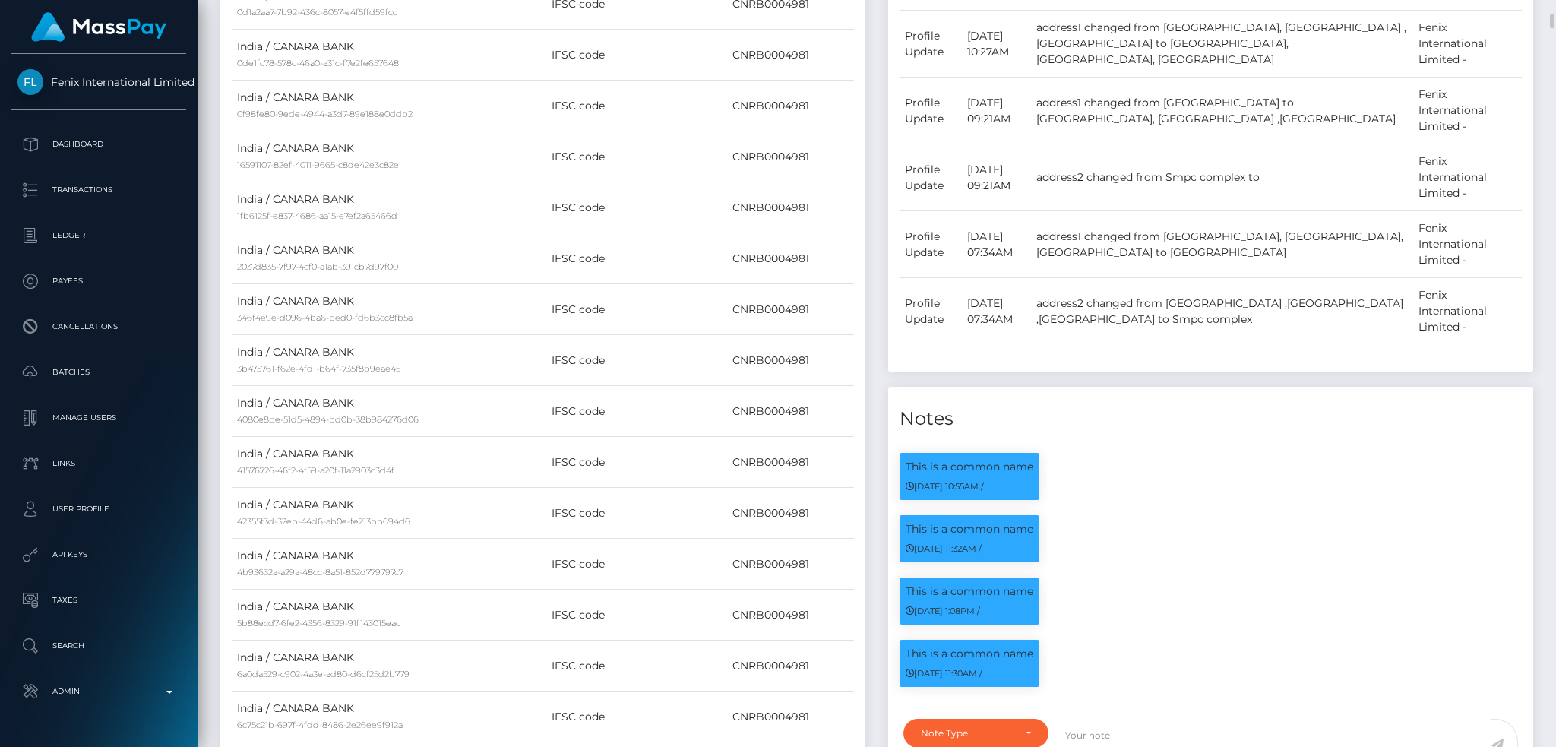
scroll to position [0, 0]
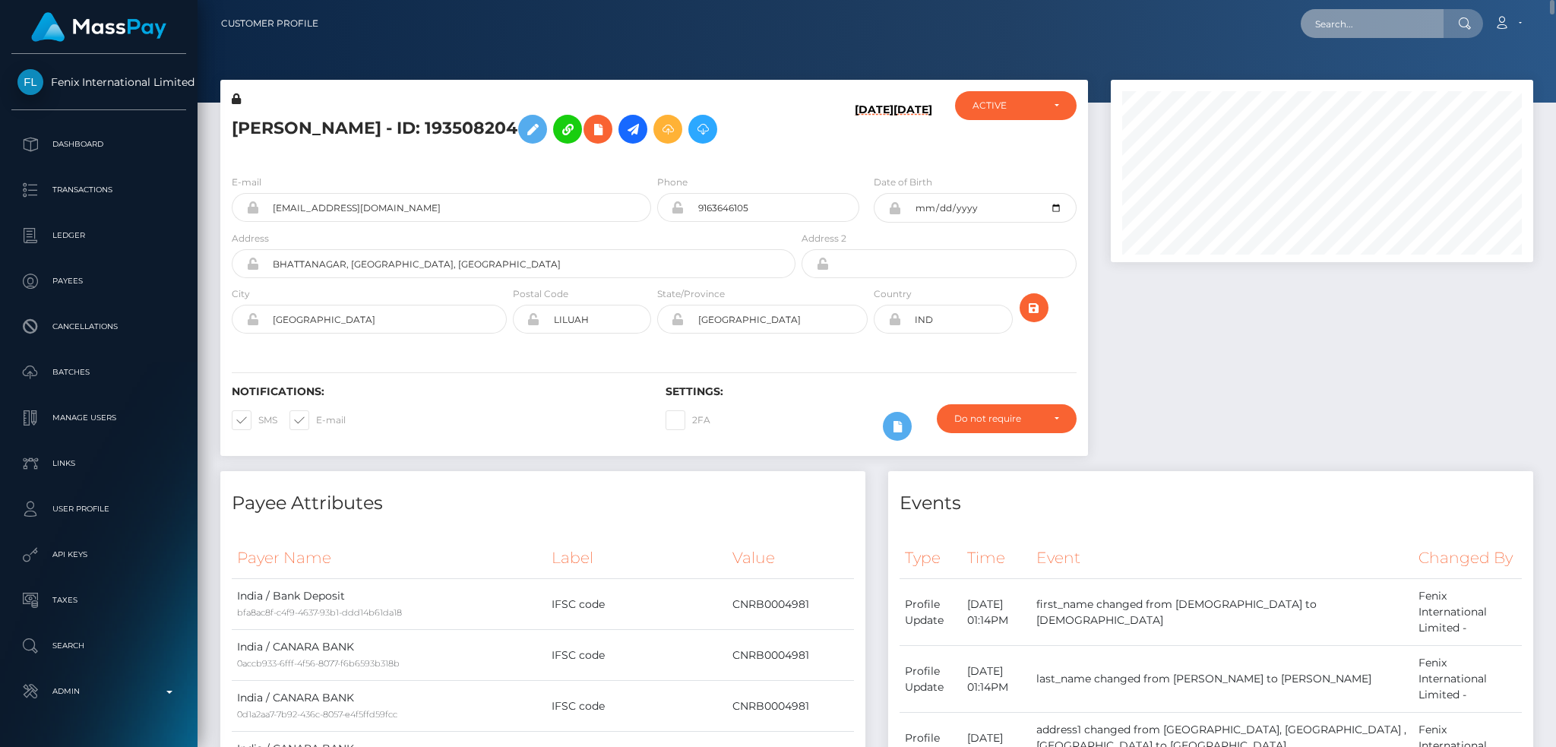
click at [1400, 18] on input "text" at bounding box center [1372, 23] width 143 height 29
paste input "pout_TCV1E82i8pGOB"
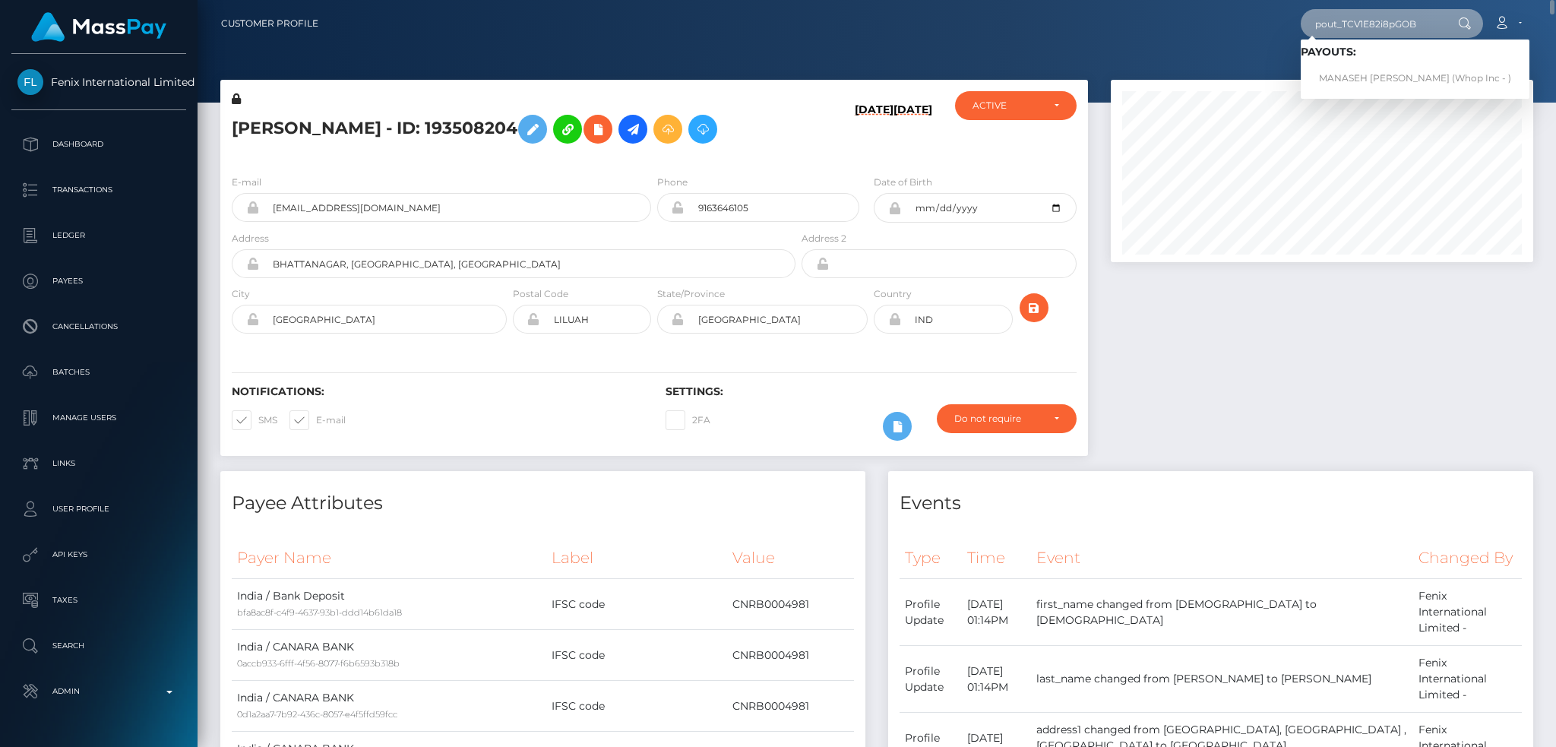
type input "pout_TCV1E82i8pGOB"
click at [1352, 68] on link "MANASEH ANIEFIOK WILLIE (Whop Inc - )" at bounding box center [1415, 79] width 229 height 28
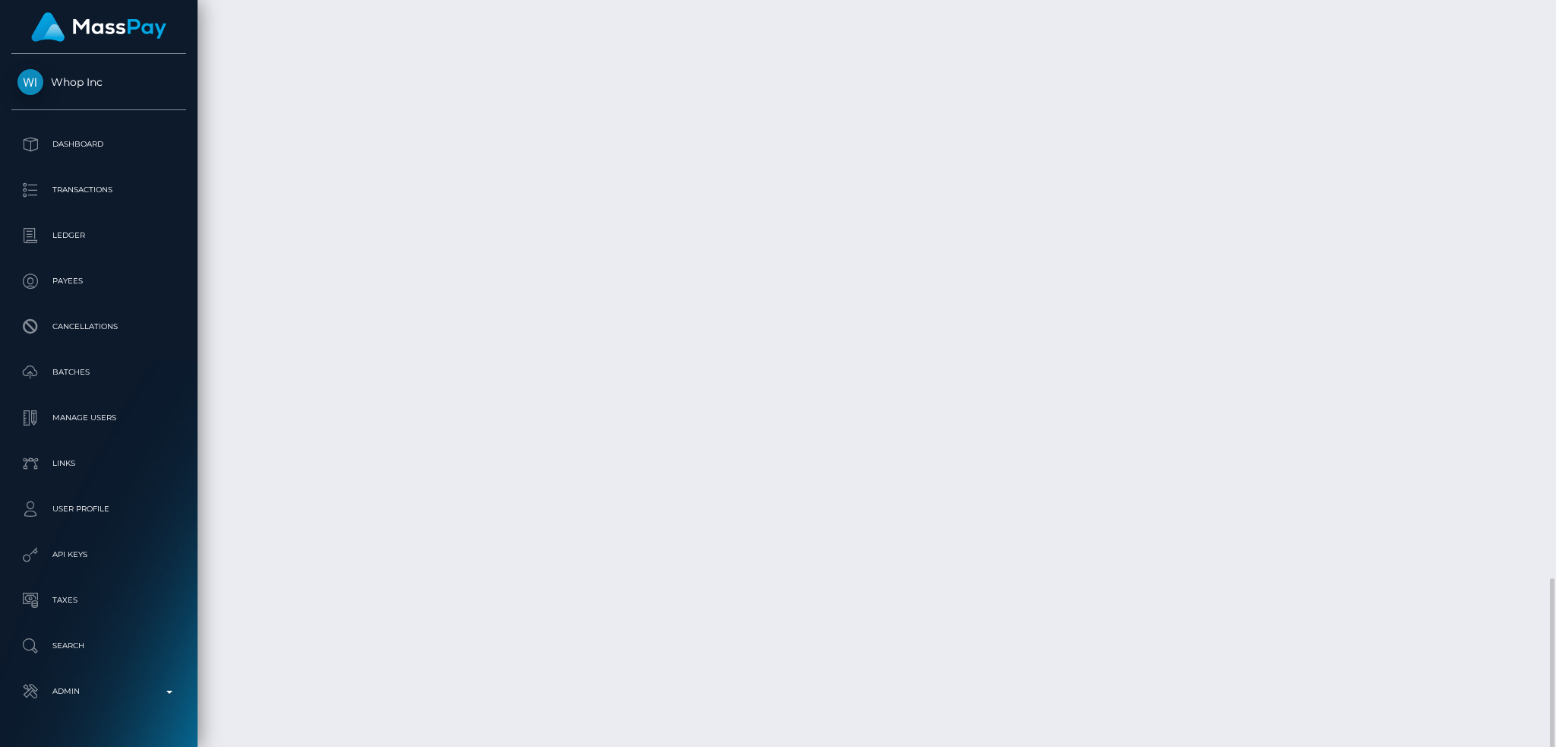
scroll to position [182, 422]
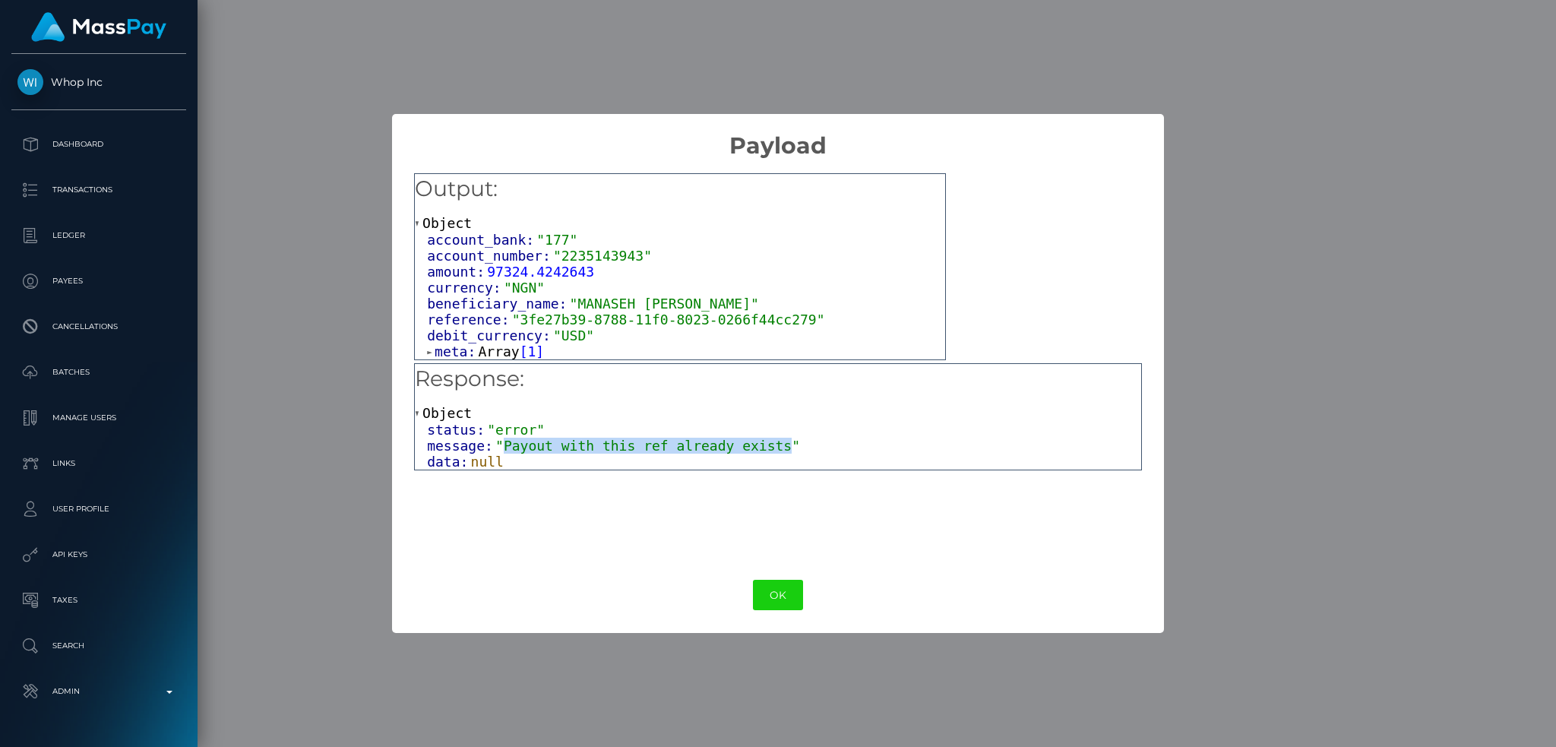
drag, startPoint x: 760, startPoint y: 442, endPoint x: 496, endPoint y: 447, distance: 263.7
click at [496, 447] on span ""Payout with this ref already exists"" at bounding box center [647, 446] width 305 height 16
copy span "Payout with this ref already exists"
click at [775, 603] on button "OK" at bounding box center [778, 595] width 50 height 31
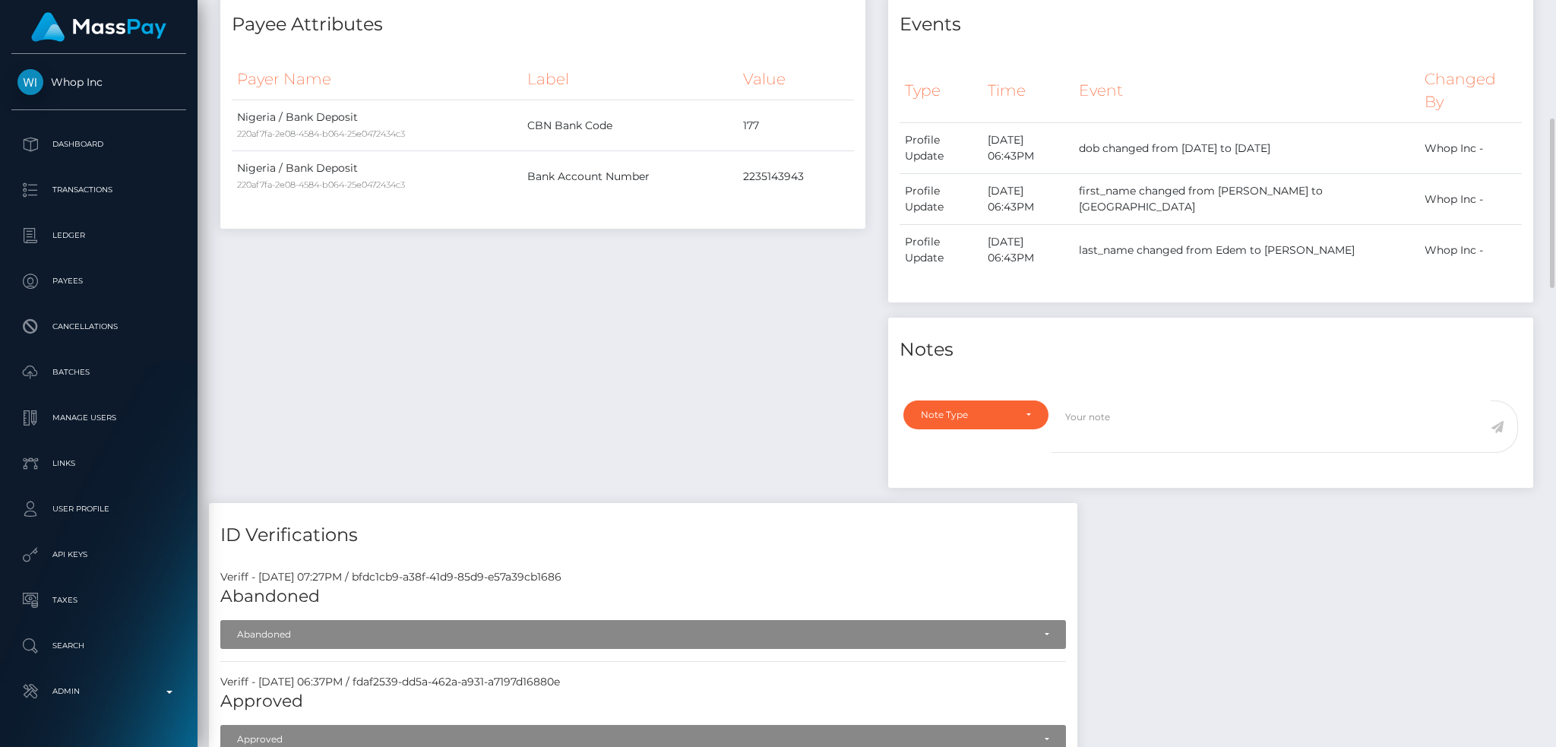
scroll to position [0, 0]
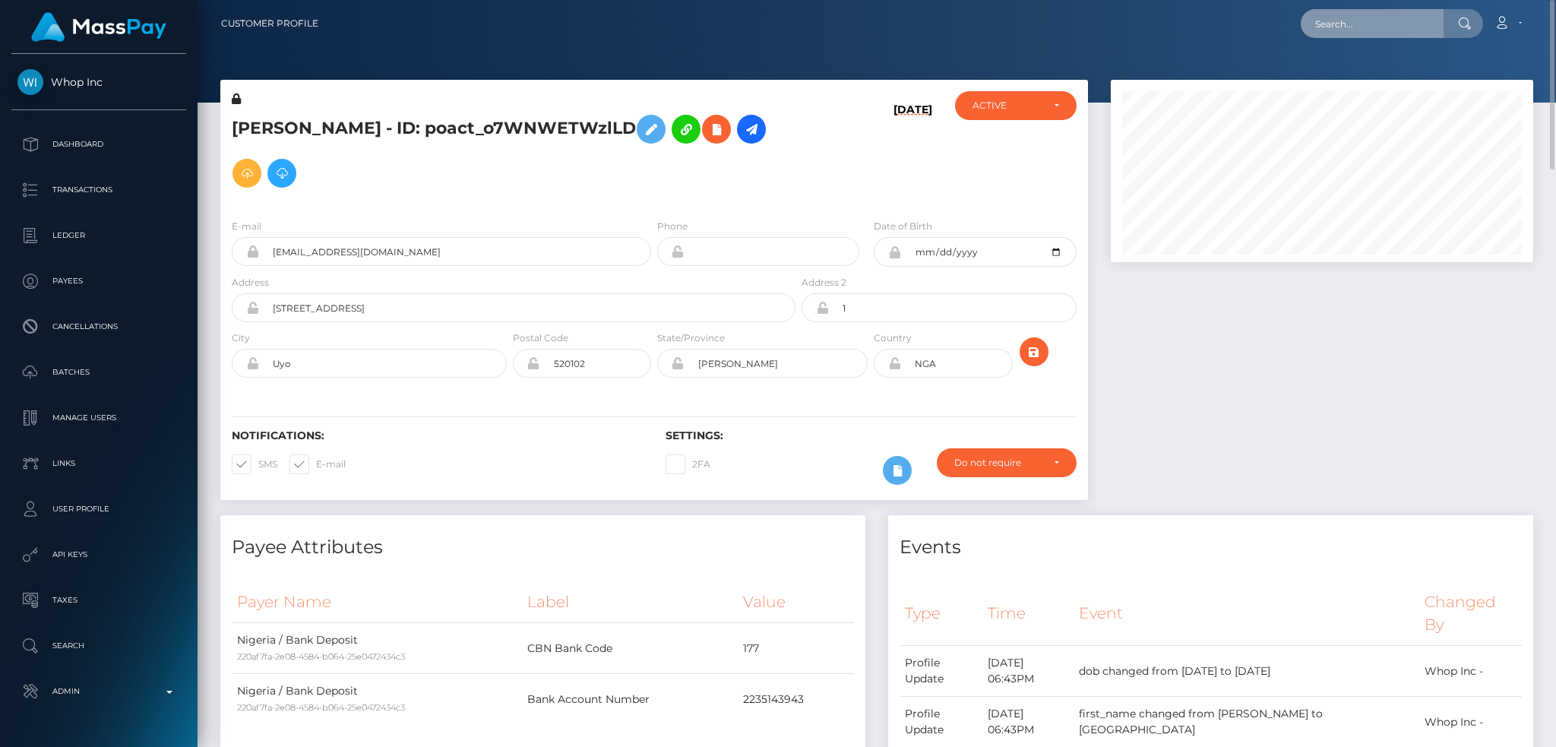
click at [1371, 21] on input "text" at bounding box center [1372, 23] width 143 height 29
paste input "[EMAIL_ADDRESS][DOMAIN_NAME]"
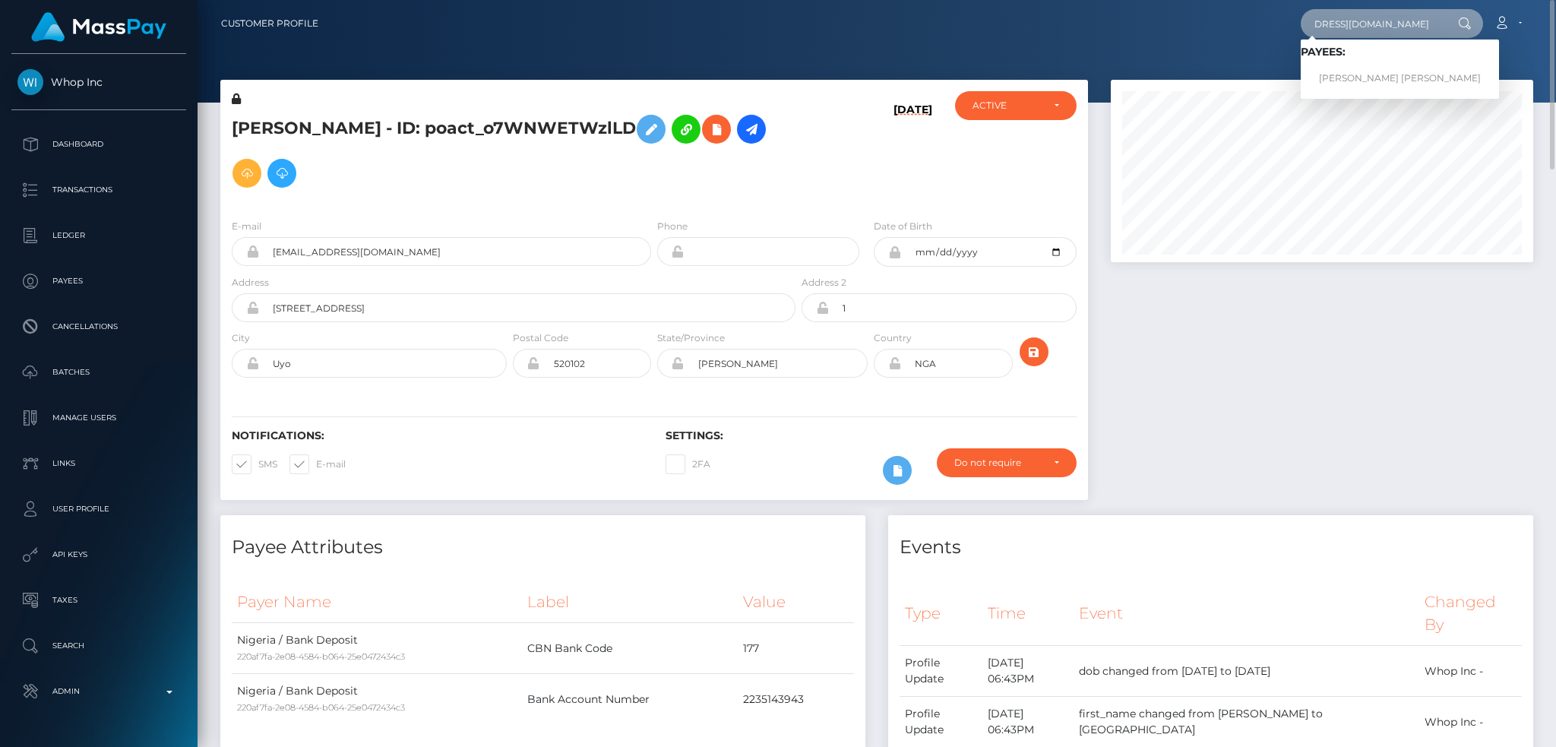
type input "[EMAIL_ADDRESS][DOMAIN_NAME]"
click at [1371, 83] on link "PETER CHRISTIAN NIES" at bounding box center [1400, 79] width 198 height 28
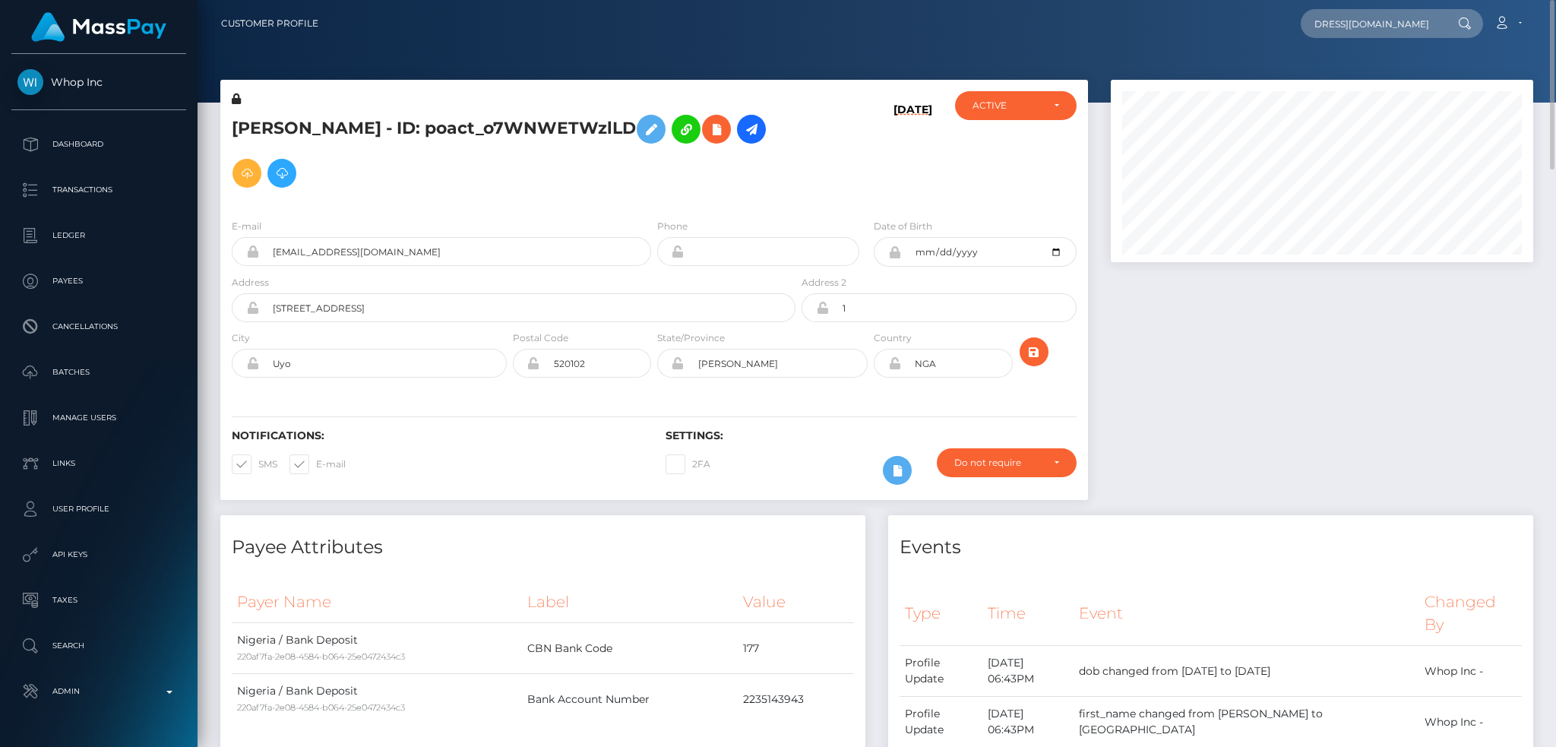
scroll to position [0, 0]
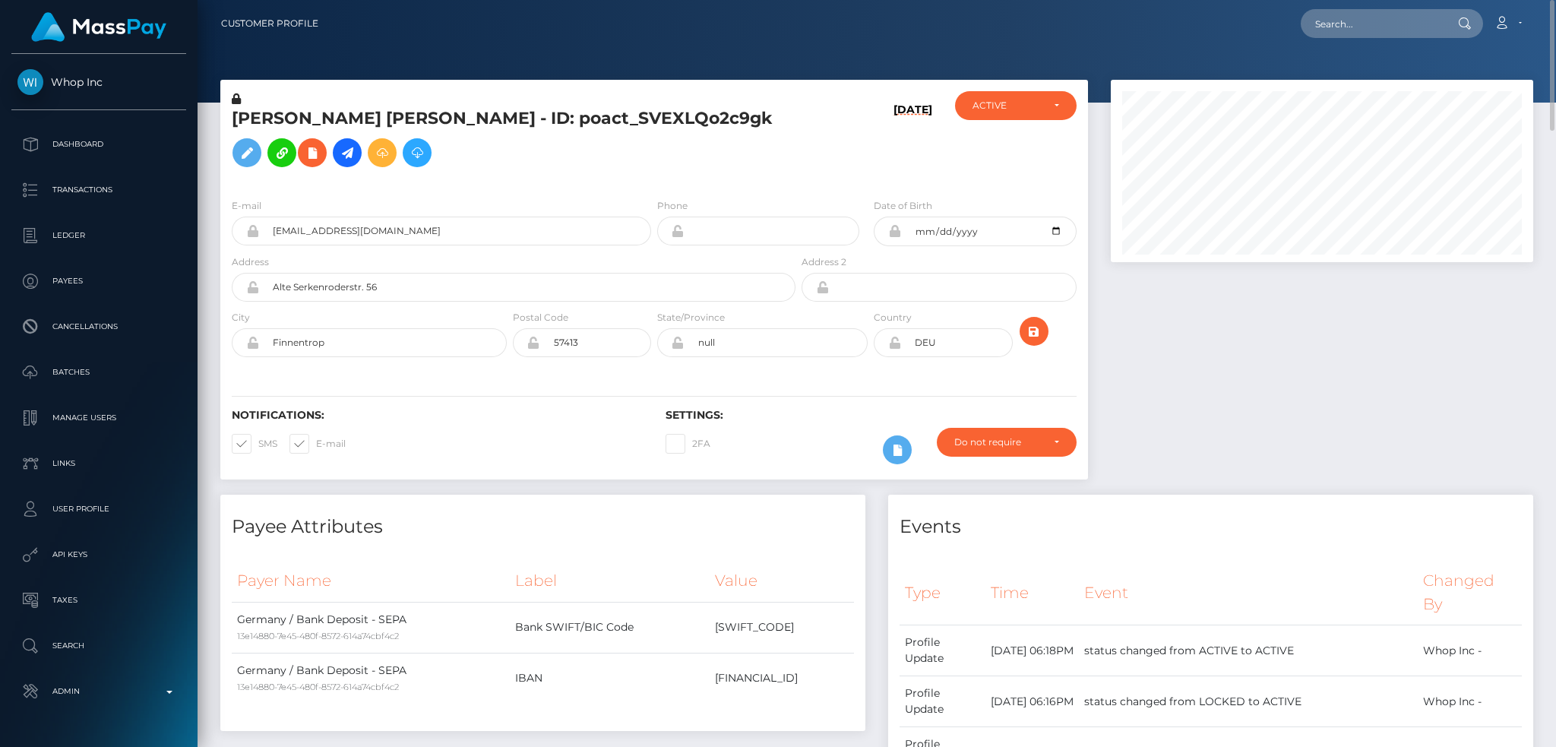
click at [418, 122] on h5 "PETER CHRISTIAN NIES - ID: poact_SVEXLQo2c9gk" at bounding box center [509, 141] width 555 height 68
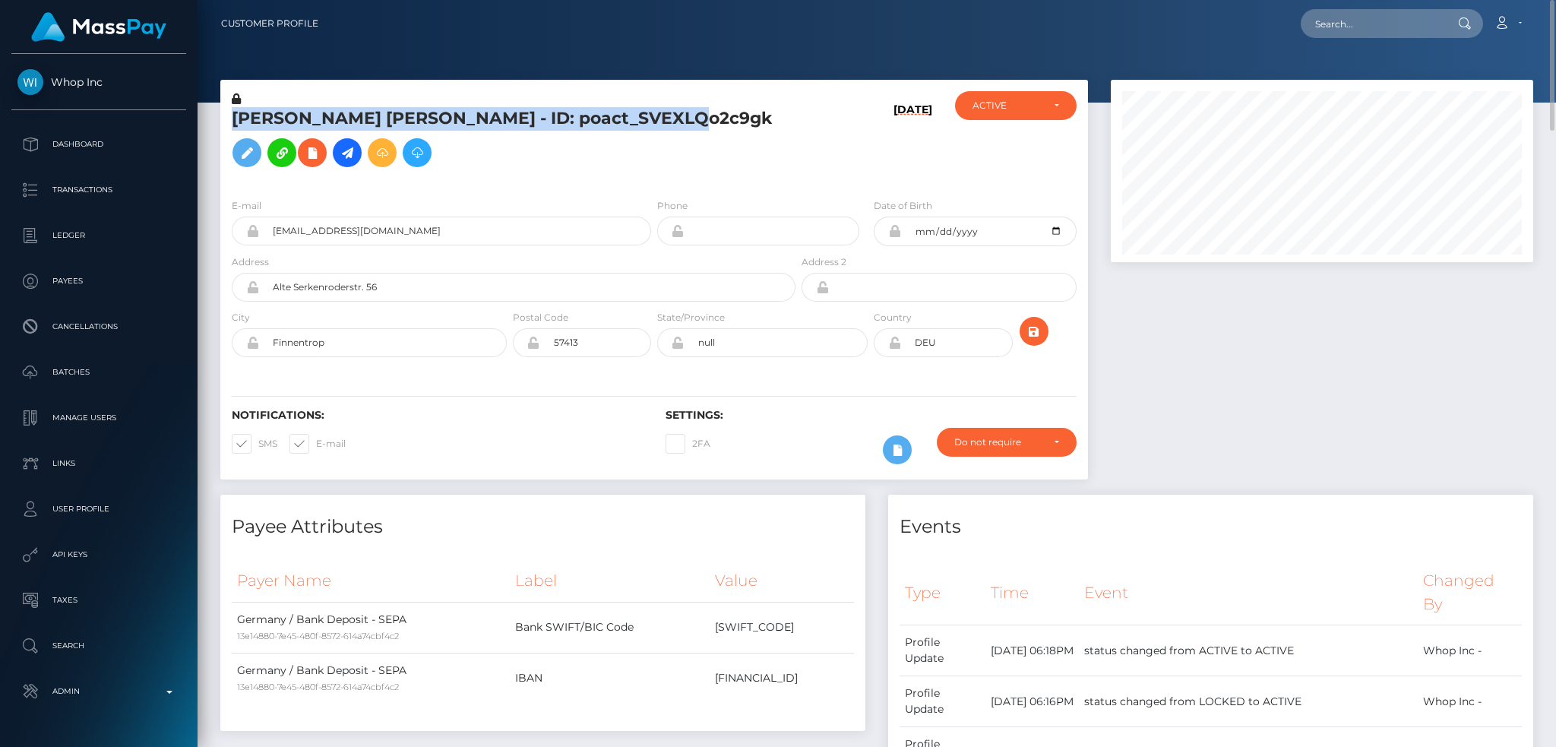
click at [418, 122] on h5 "PETER CHRISTIAN NIES - ID: poact_SVEXLQo2c9gk" at bounding box center [509, 141] width 555 height 68
copy h5 "PETER CHRISTIAN NIES - ID: poact_SVEXLQo2c9gk"
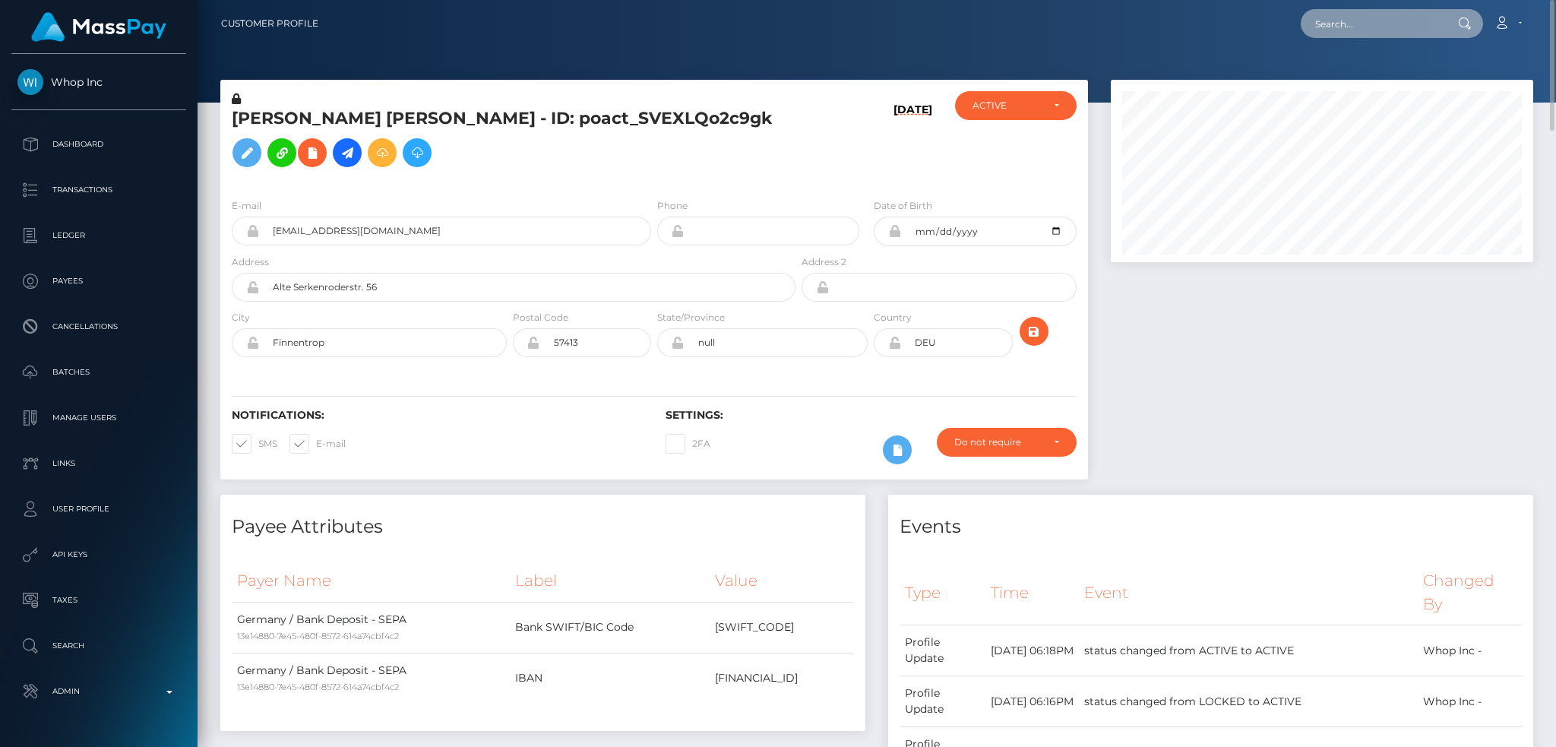
click at [1350, 27] on input "text" at bounding box center [1372, 23] width 143 height 29
paste input "pout_A9GBJcfOwx64F"
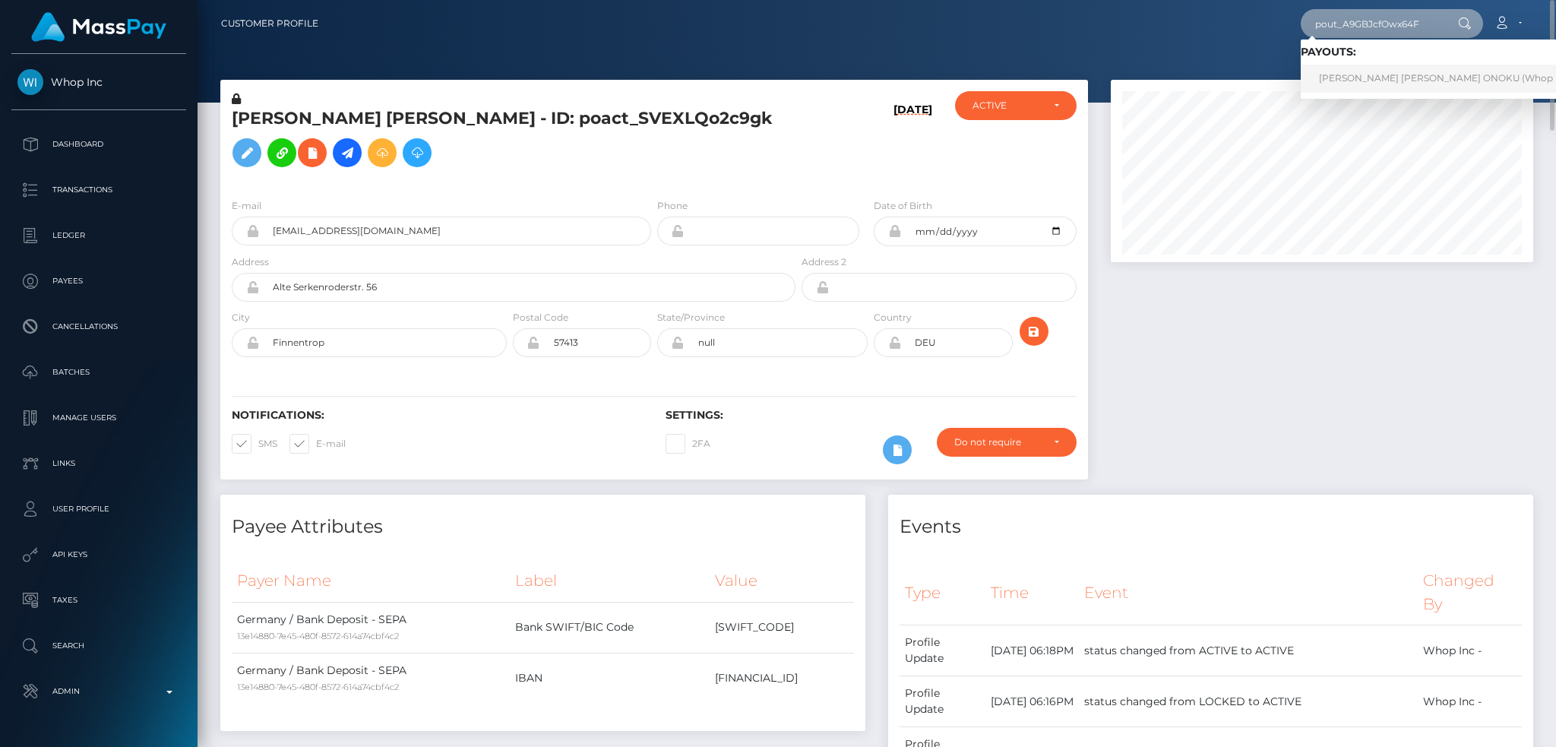
type input "pout_A9GBJcfOwx64F"
click at [1404, 83] on link "ANNA CLARA ONOKU (Whop Inc - )" at bounding box center [1450, 79] width 299 height 28
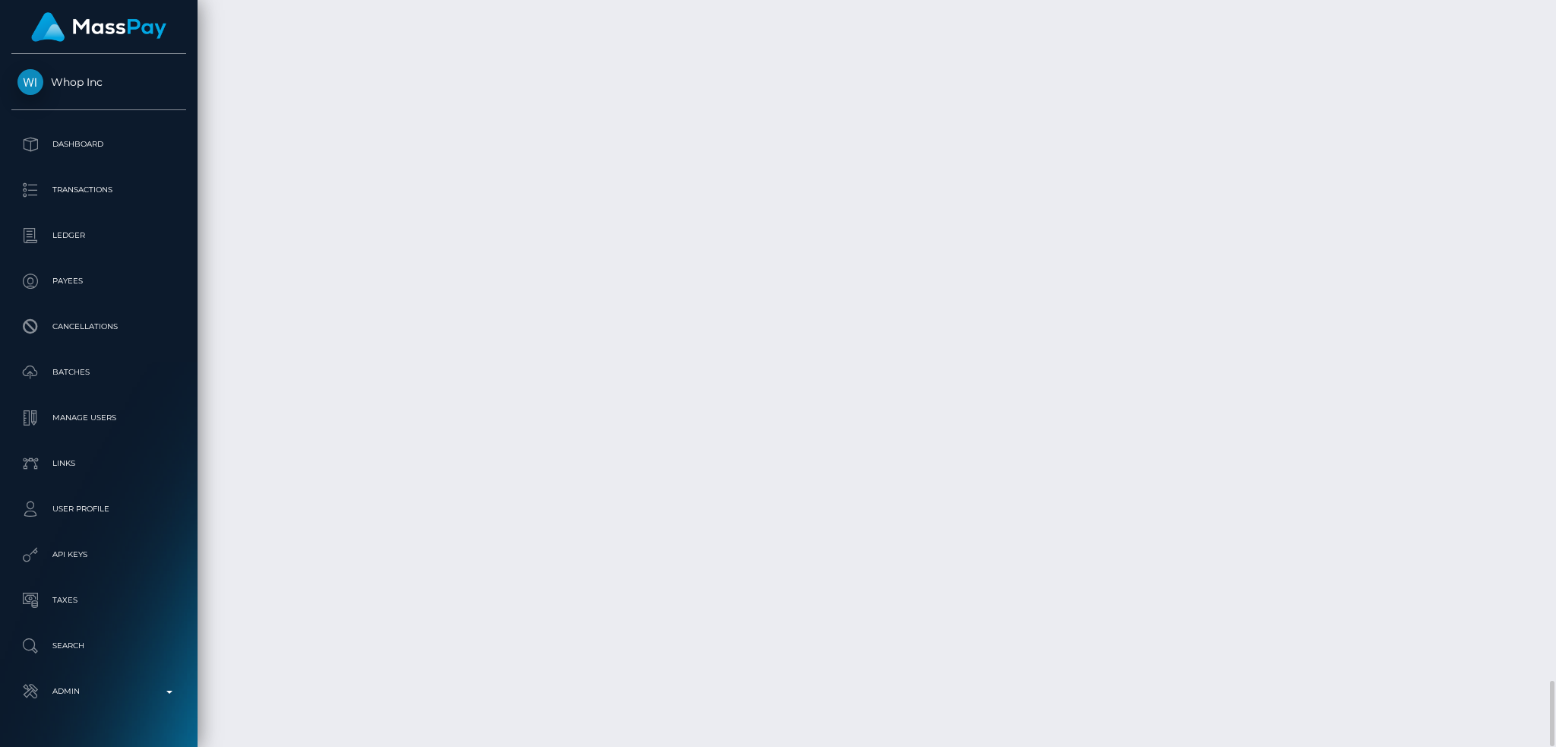
scroll to position [7709, 0]
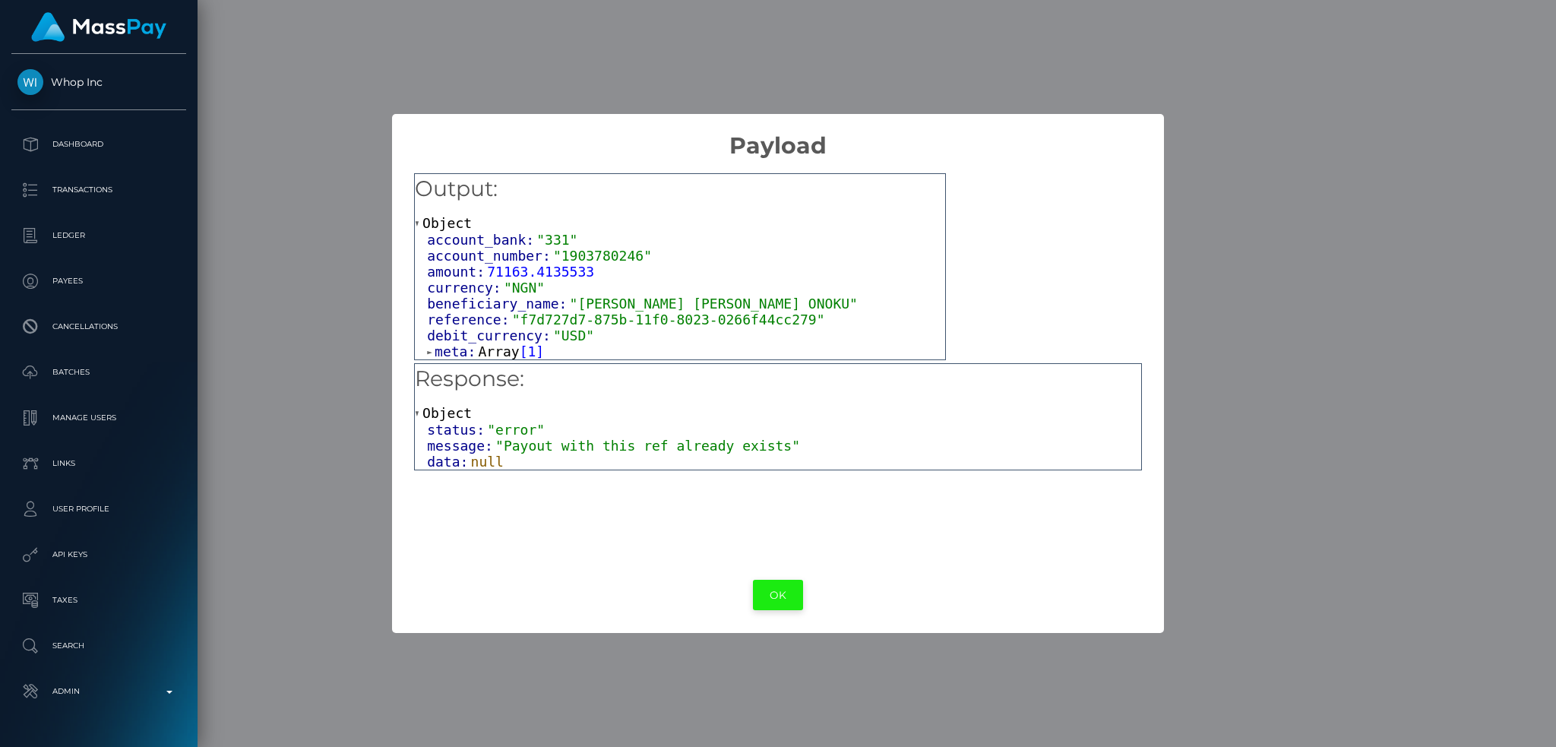
click at [774, 597] on button "OK" at bounding box center [778, 595] width 50 height 31
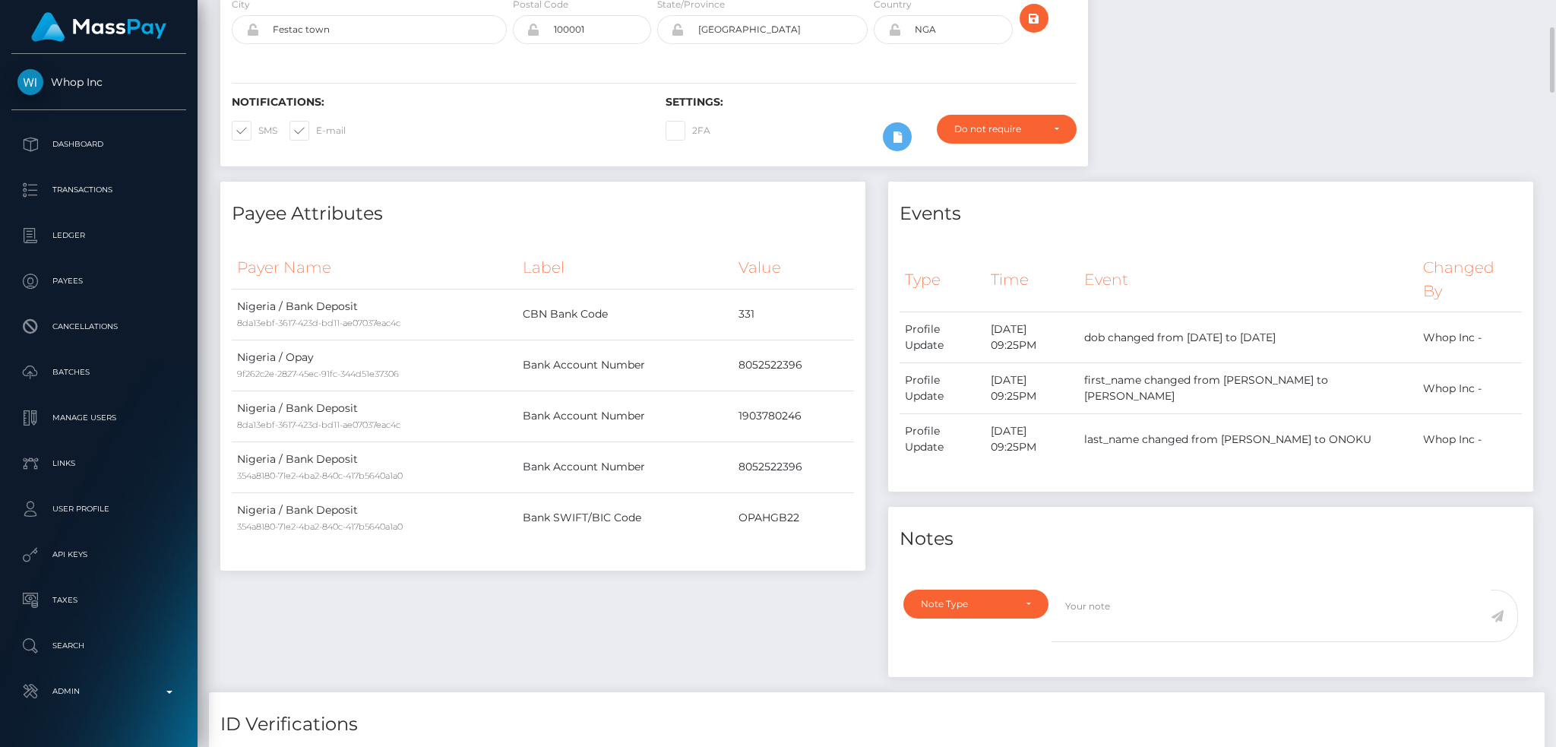
scroll to position [0, 0]
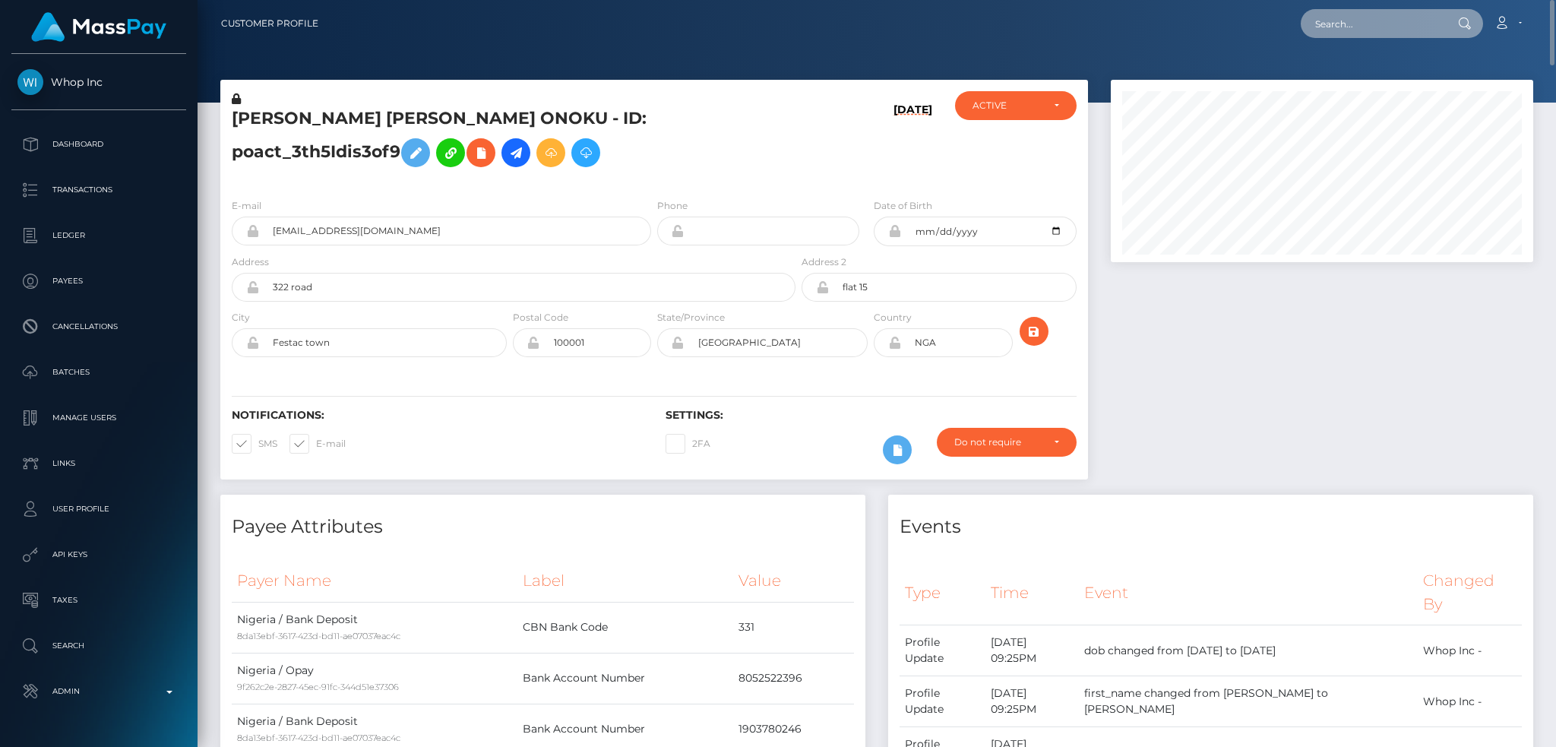
click at [1402, 25] on input "text" at bounding box center [1372, 23] width 143 height 29
paste input "pout_hrX4BzqRw0nNC"
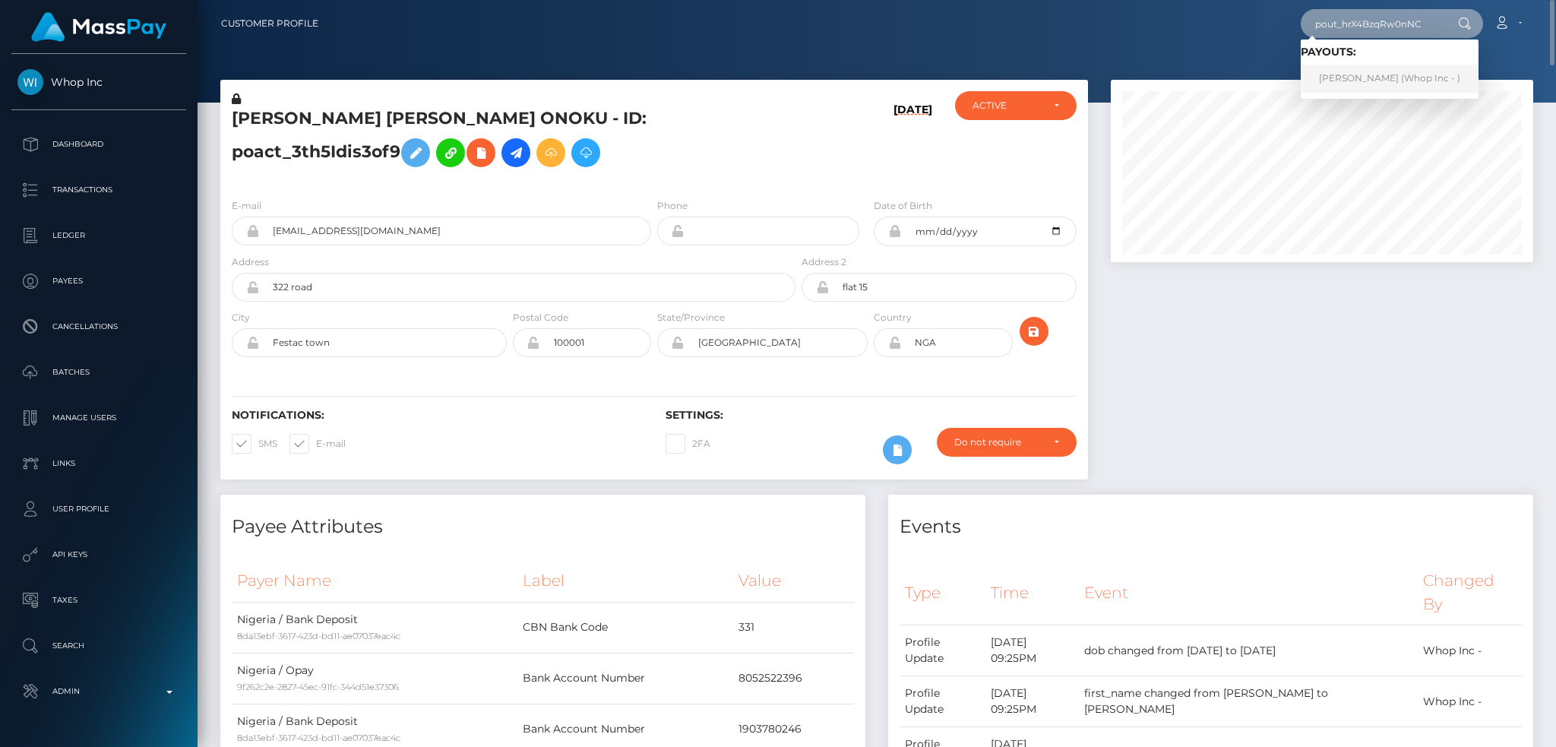
type input "pout_hrX4BzqRw0nNC"
click at [1356, 71] on link "BRUCE ALBERT DE BEER (Whop Inc - )" at bounding box center [1390, 79] width 178 height 28
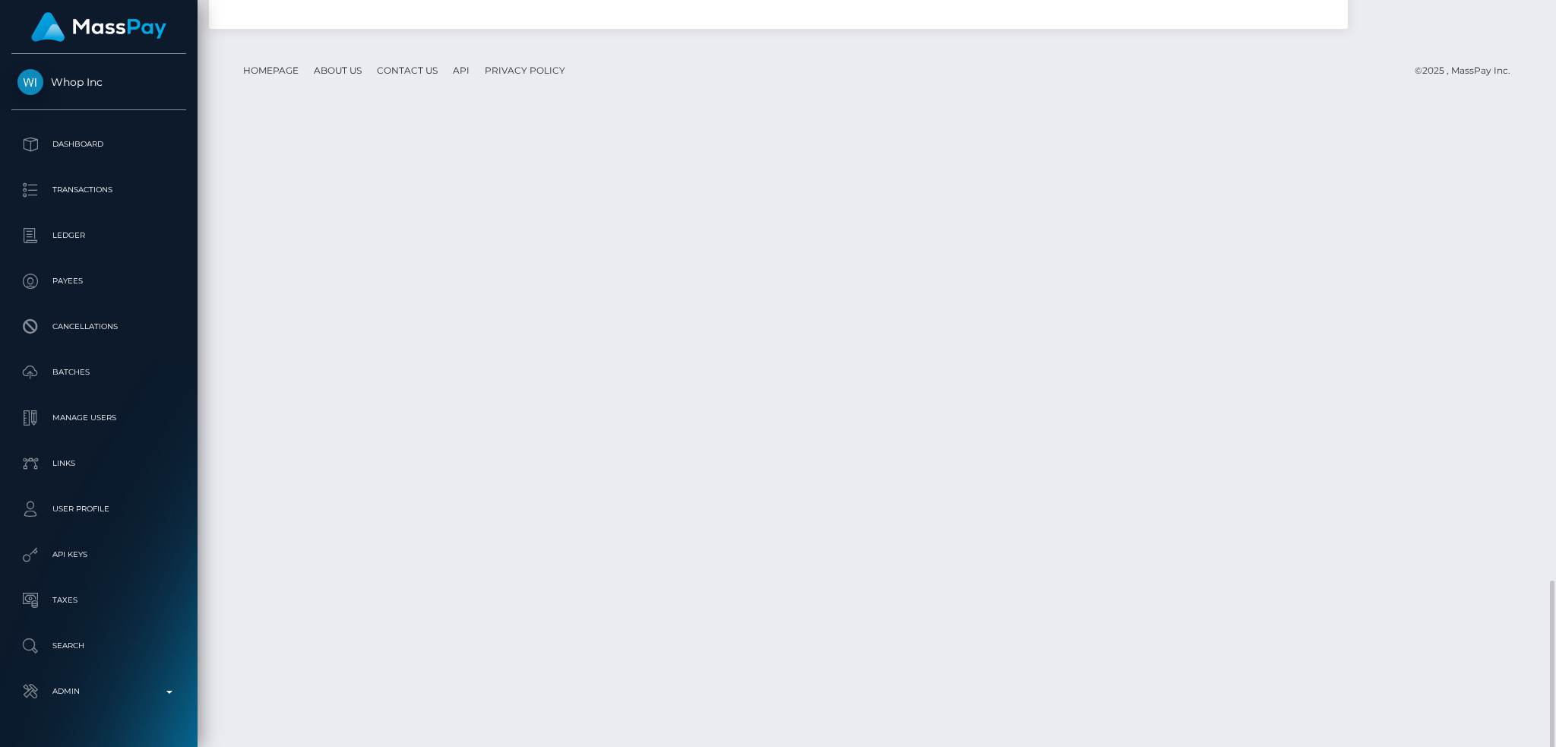
scroll to position [2409, 0]
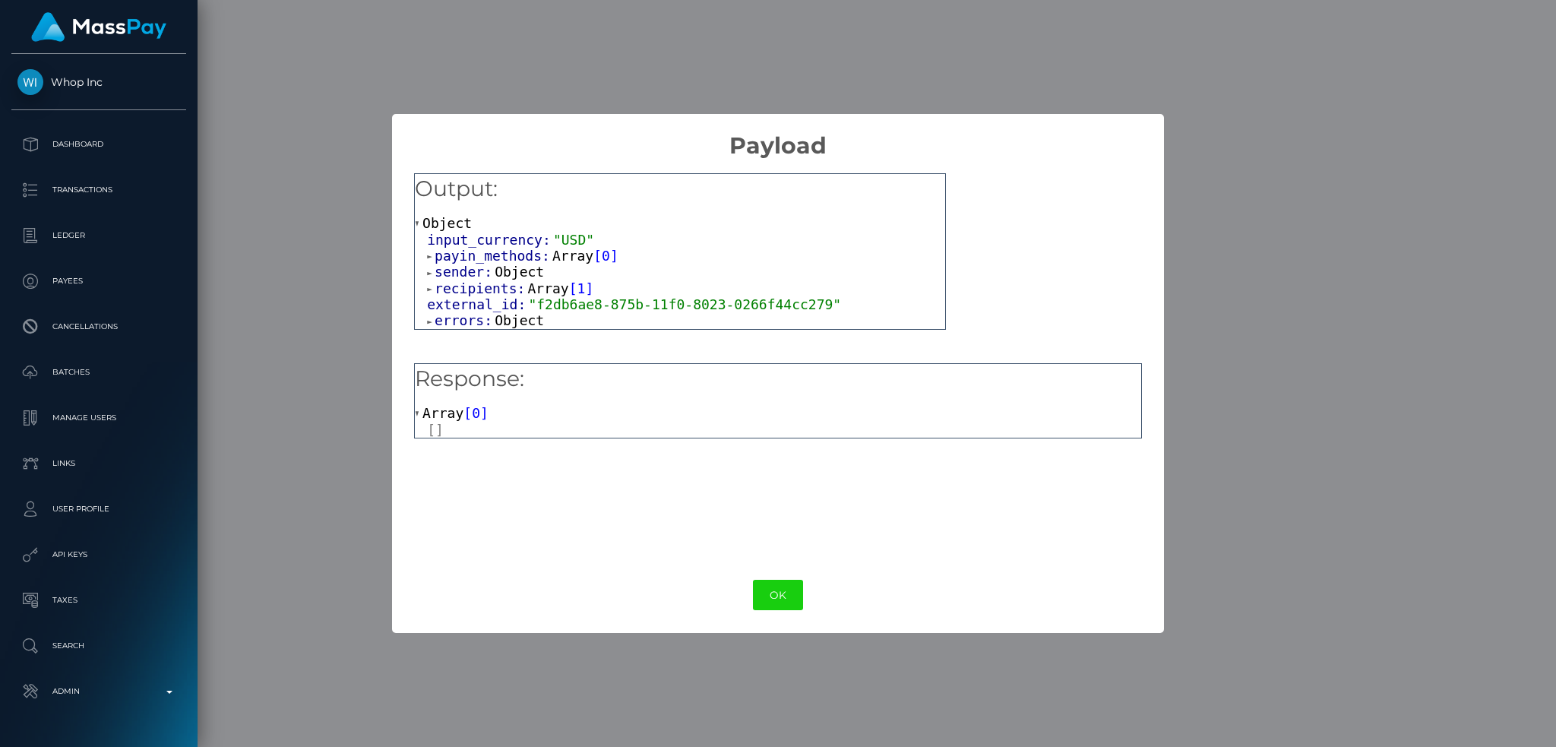
click at [515, 320] on span "Object" at bounding box center [519, 320] width 49 height 16
click at [762, 587] on button "OK" at bounding box center [778, 595] width 50 height 31
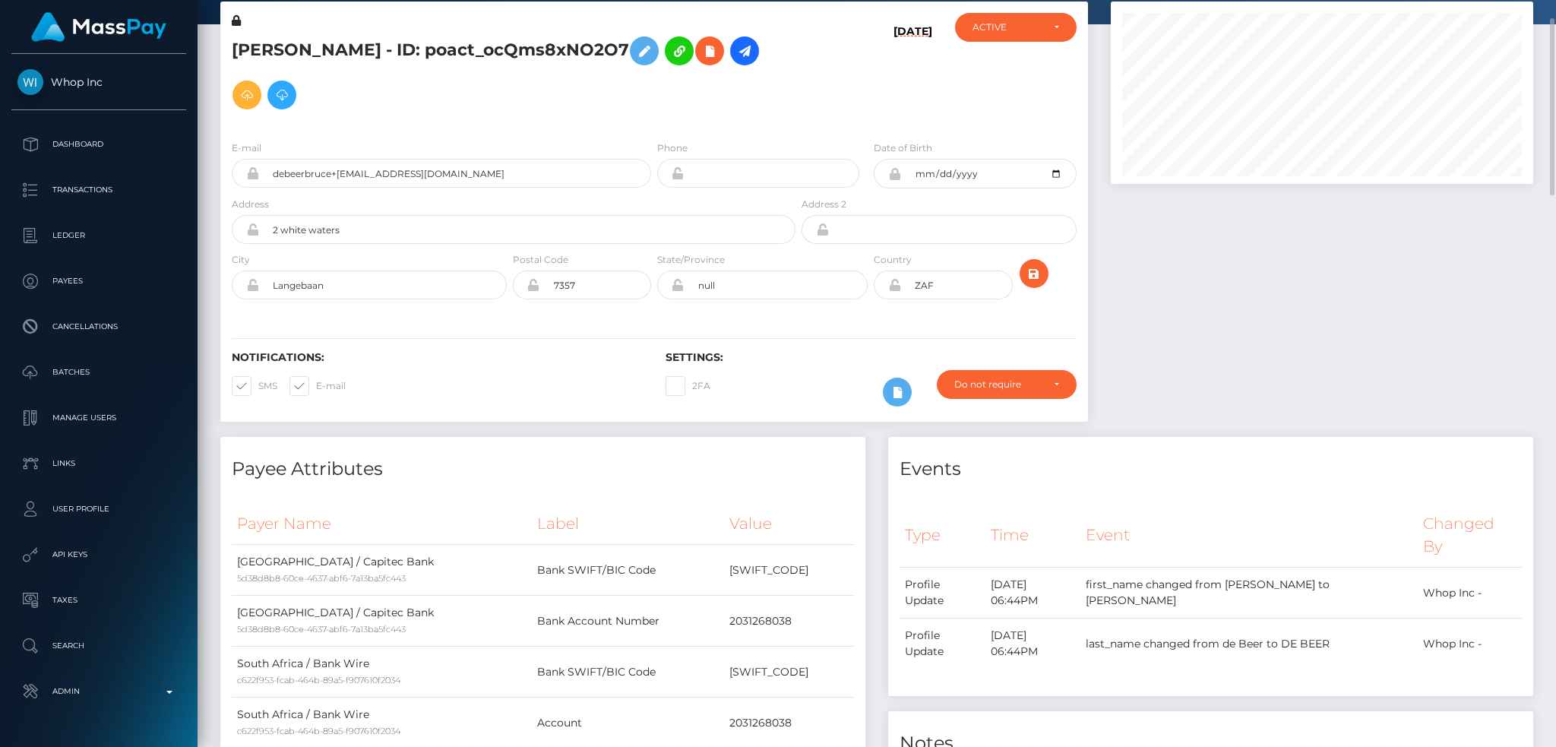
scroll to position [0, 0]
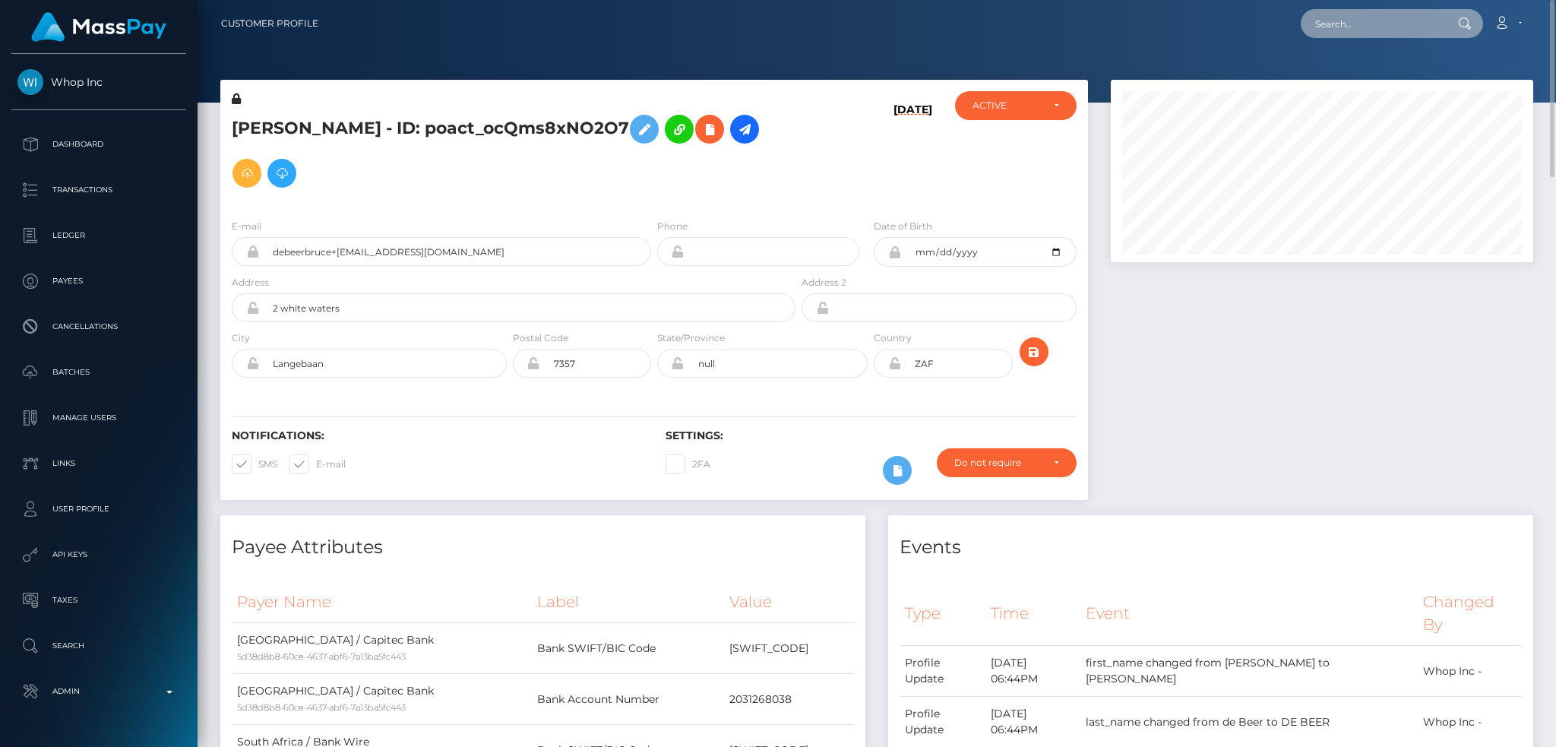
click at [1370, 10] on input "text" at bounding box center [1372, 23] width 143 height 29
paste input "pout_yF69OF0PZCype"
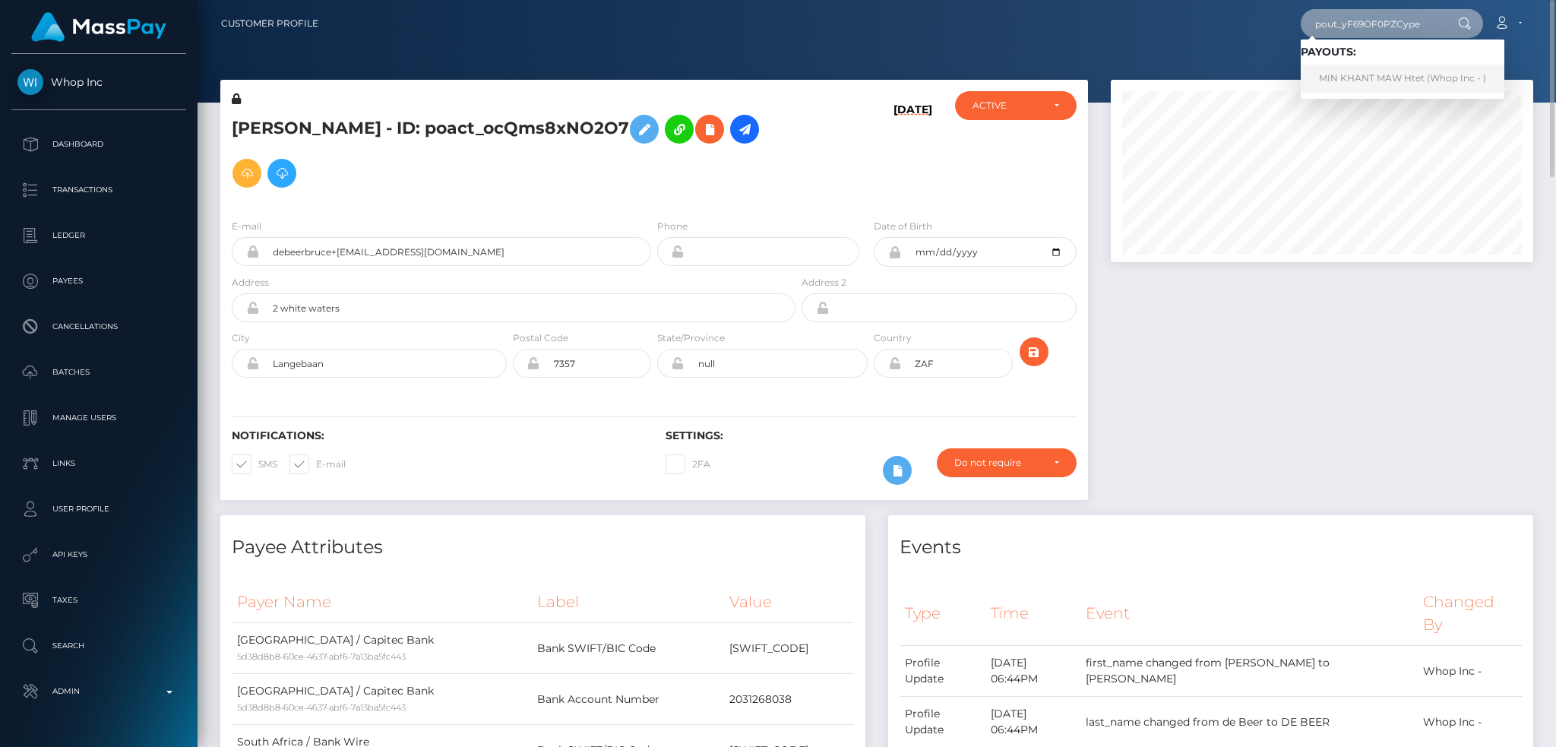
type input "pout_yF69OF0PZCype"
click at [1364, 78] on link "MIN KHANT MAW Htet (Whop Inc - )" at bounding box center [1403, 79] width 204 height 28
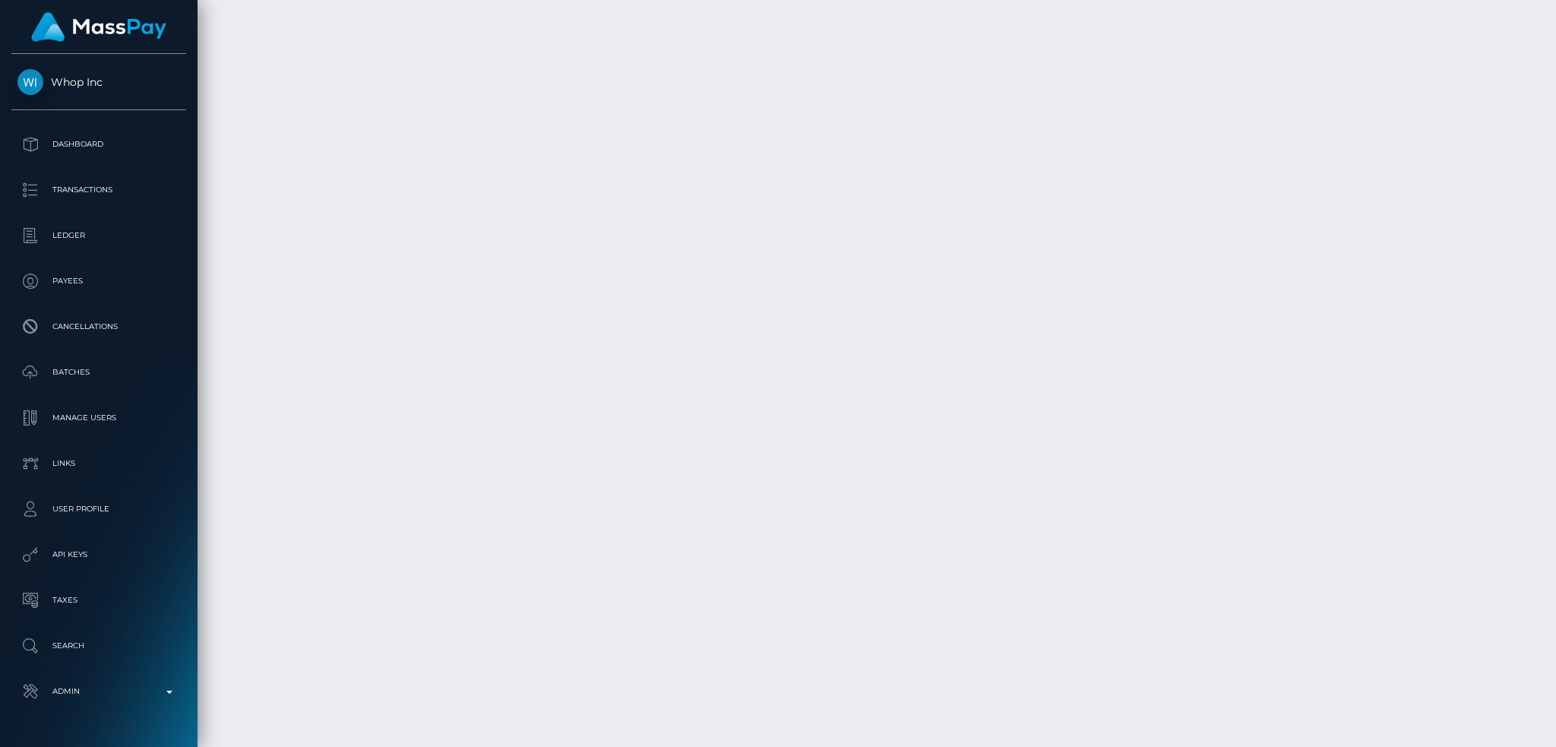
scroll to position [6195, 0]
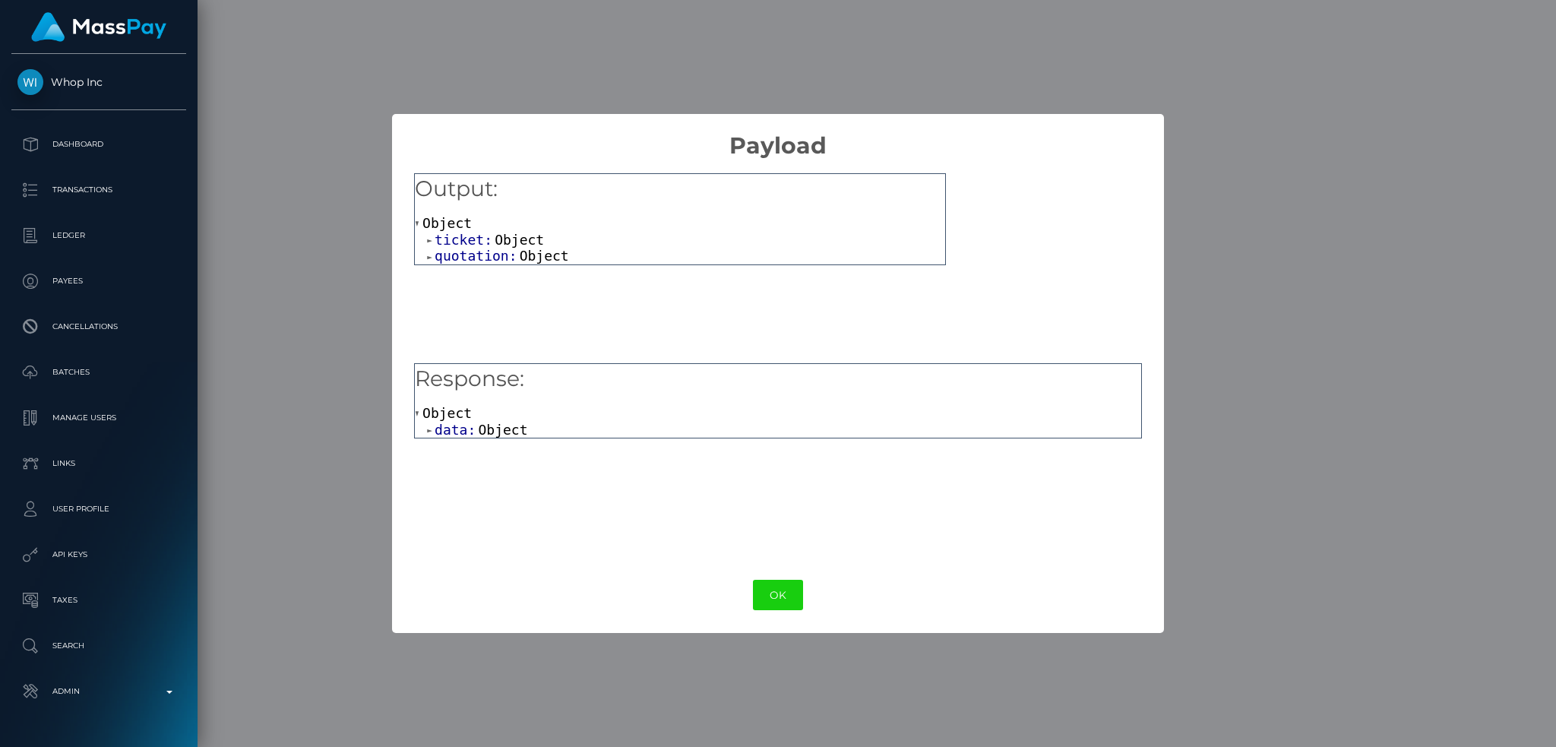
click at [489, 435] on span "Object" at bounding box center [502, 430] width 49 height 16
click at [539, 449] on span "Object" at bounding box center [531, 446] width 49 height 16
click at [792, 595] on button "OK" at bounding box center [778, 595] width 50 height 31
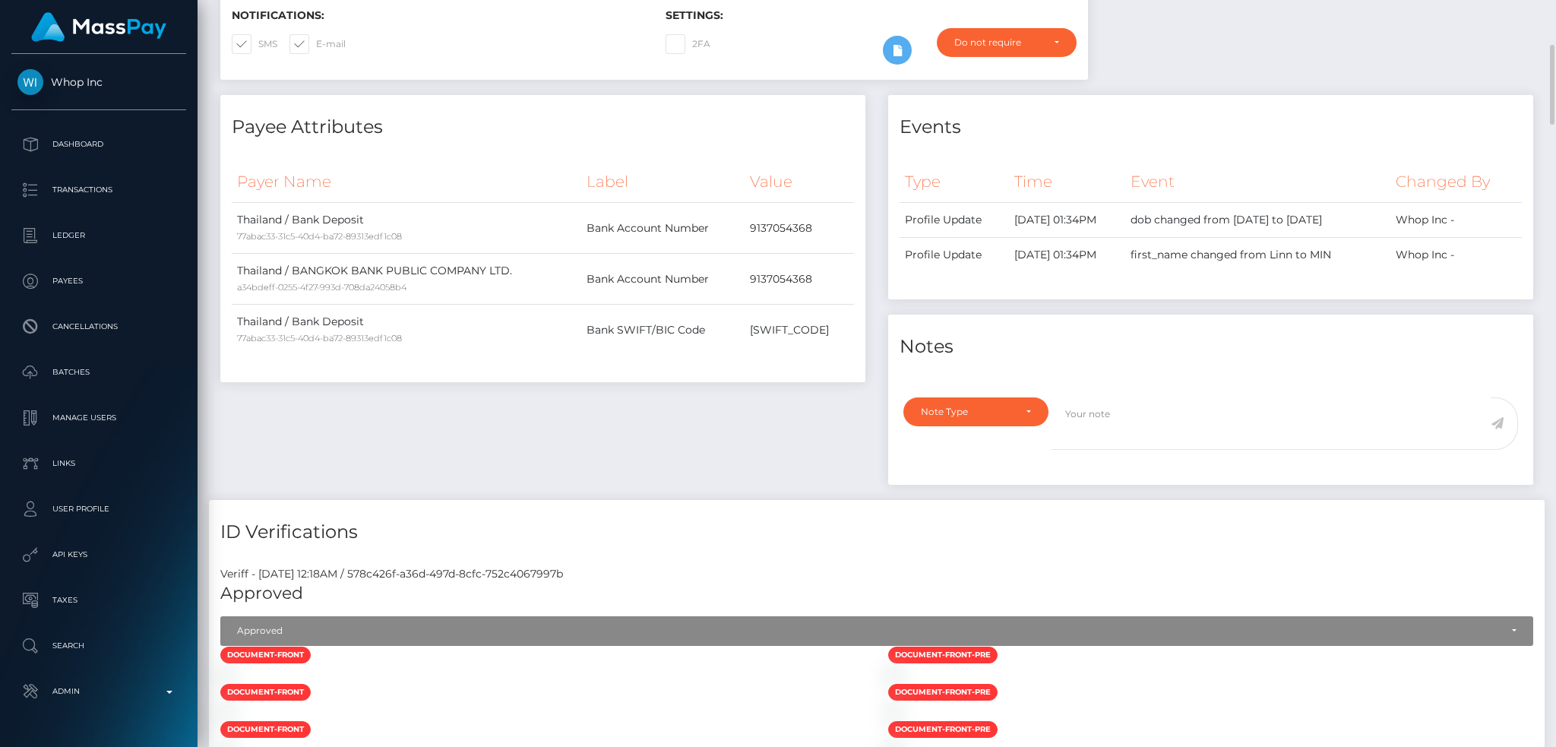
scroll to position [0, 0]
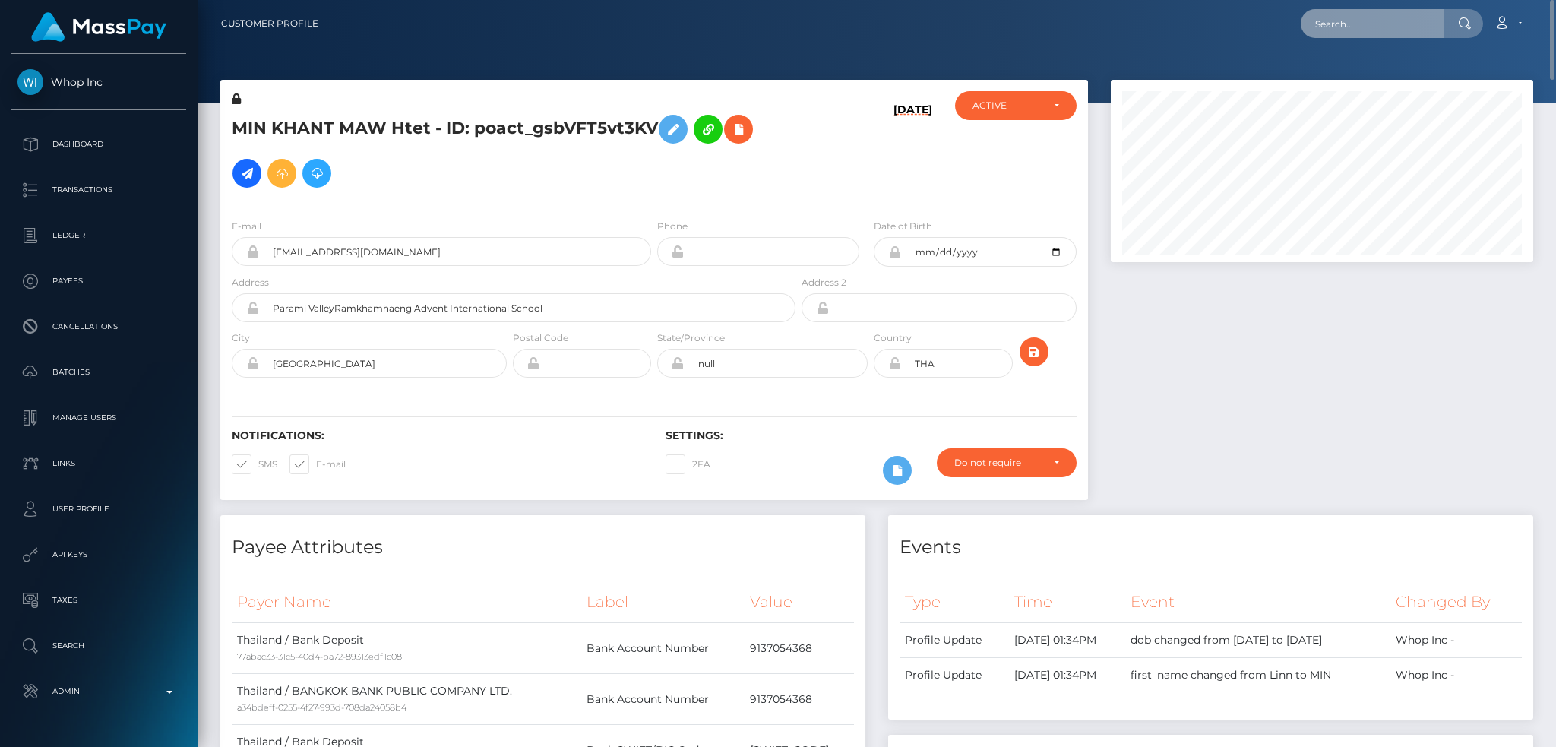
click at [1337, 30] on input "text" at bounding box center [1372, 23] width 143 height 29
paste input "pout_zbl6vdc7xDEDV"
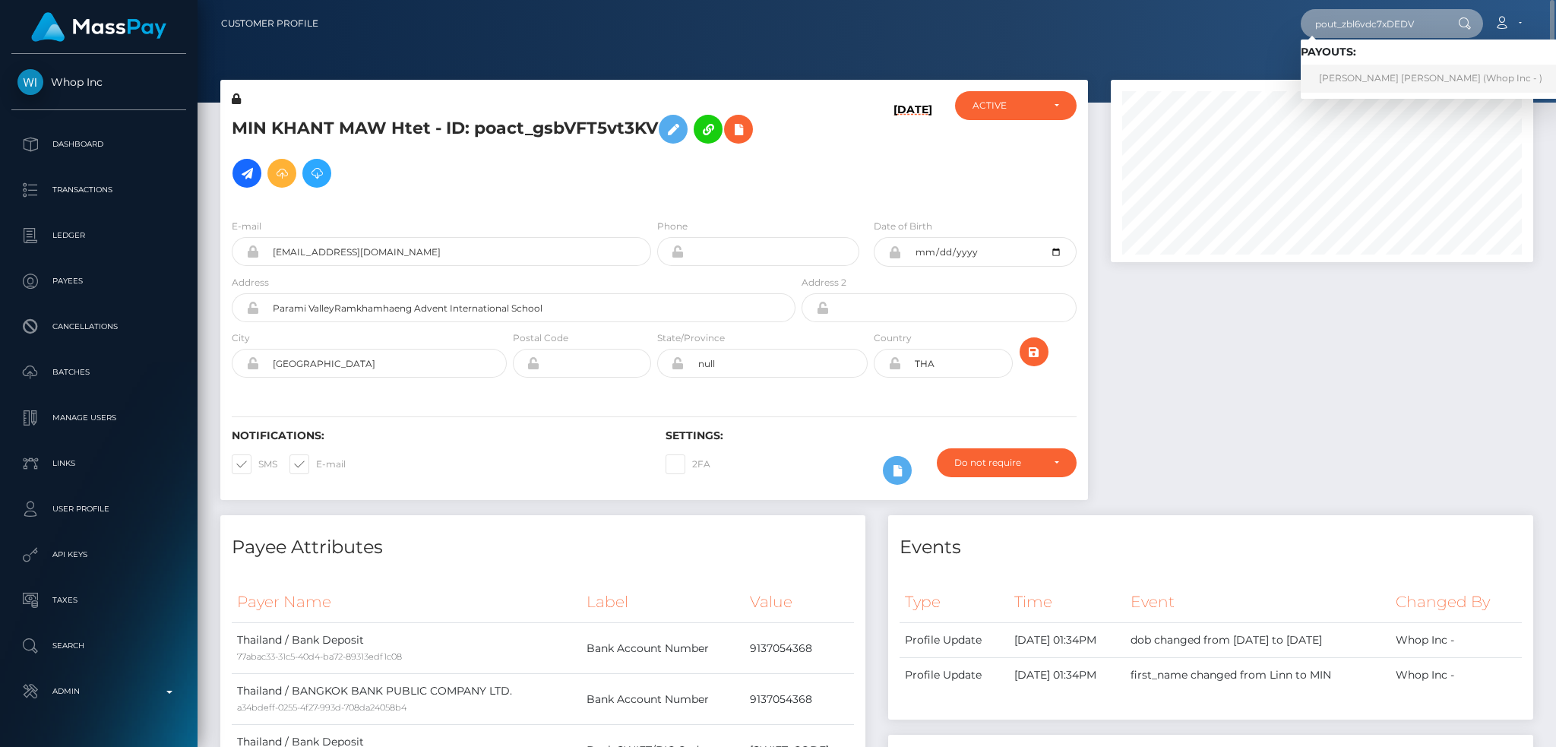
type input "pout_zbl6vdc7xDEDV"
click at [1343, 80] on link "[PERSON_NAME] [PERSON_NAME] (Whop Inc - )" at bounding box center [1431, 79] width 260 height 28
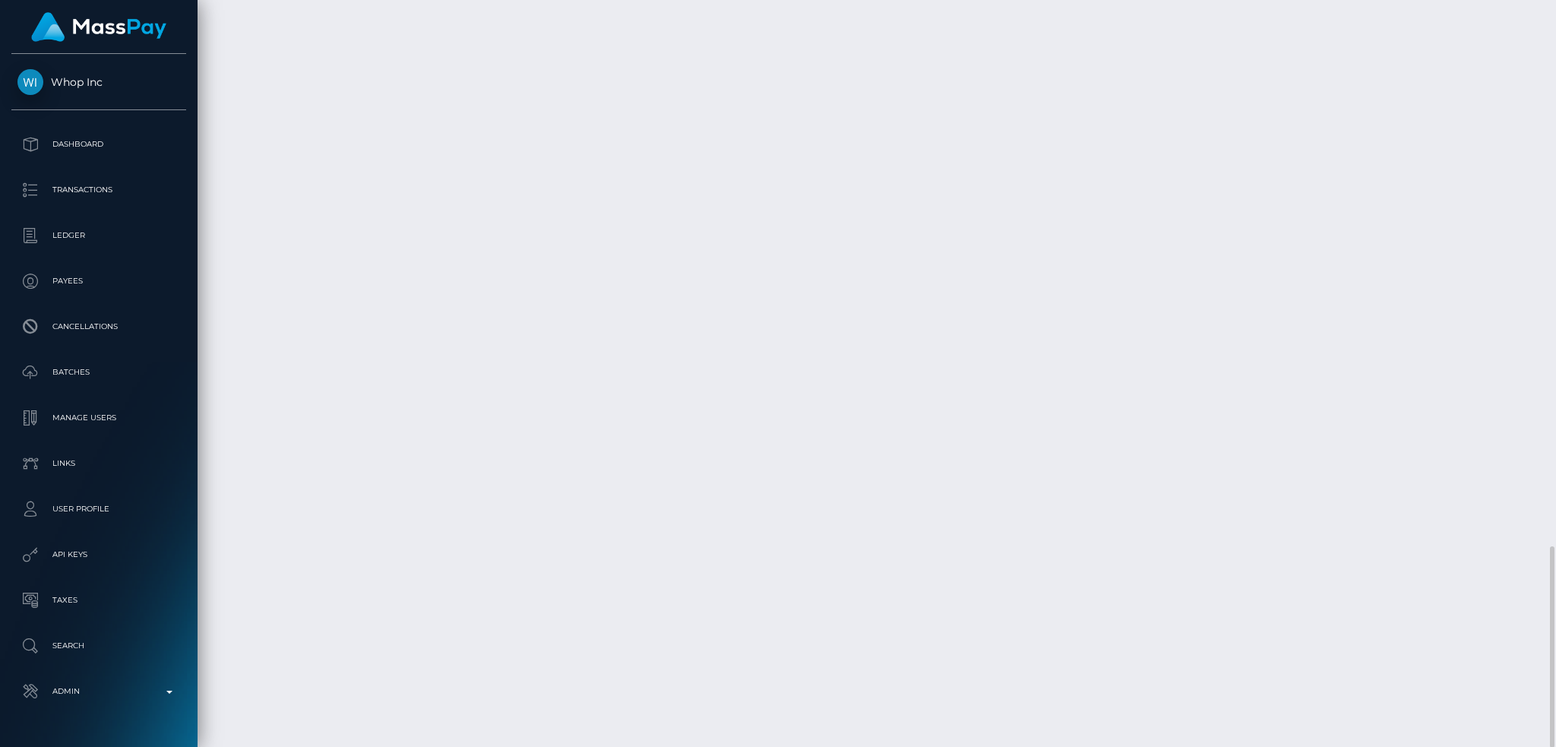
scroll to position [182, 422]
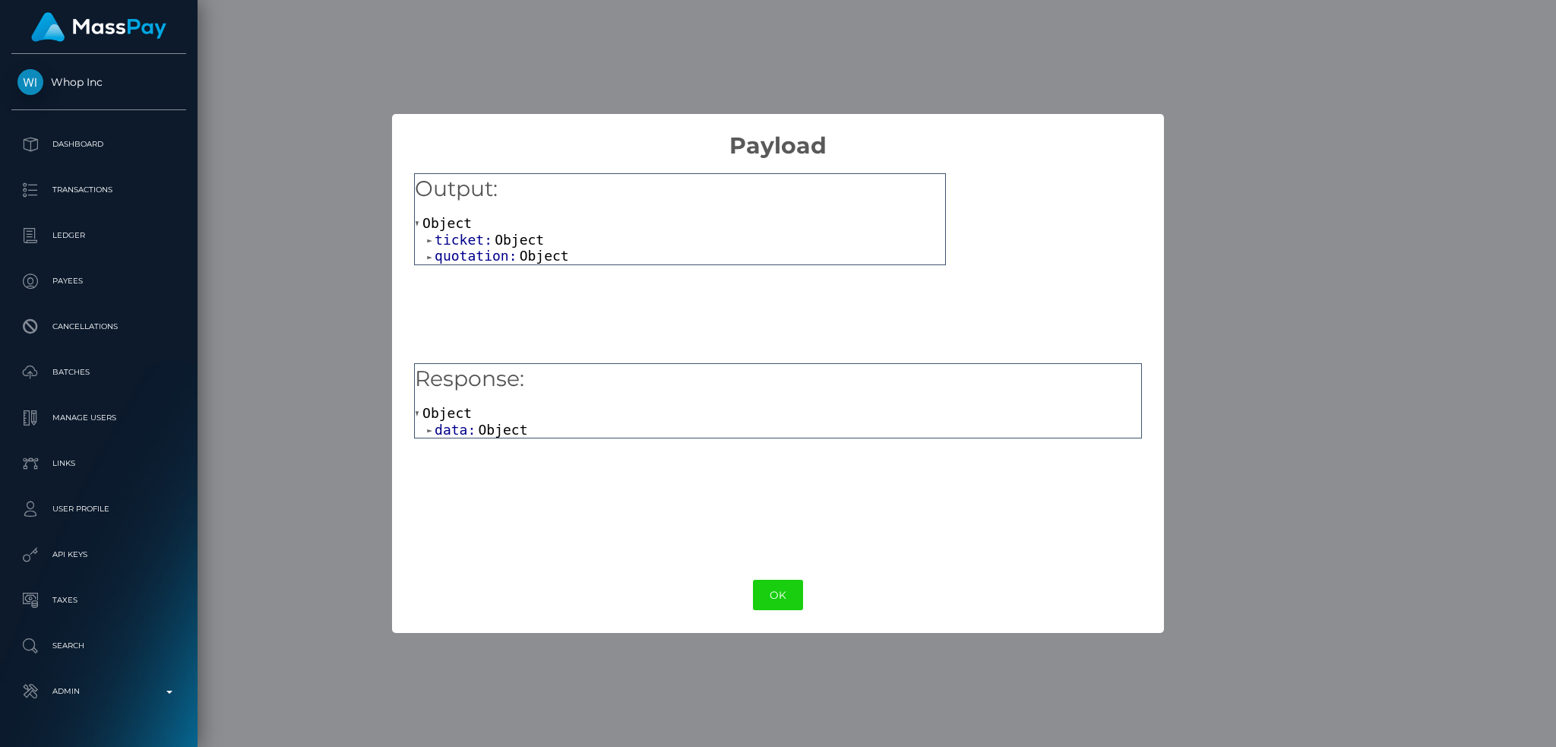
click at [494, 429] on span "Object" at bounding box center [502, 430] width 49 height 16
drag, startPoint x: 503, startPoint y: 449, endPoint x: 511, endPoint y: 454, distance: 9.3
click at [507, 450] on span "Object" at bounding box center [531, 446] width 49 height 16
click at [774, 597] on button "OK" at bounding box center [778, 595] width 50 height 31
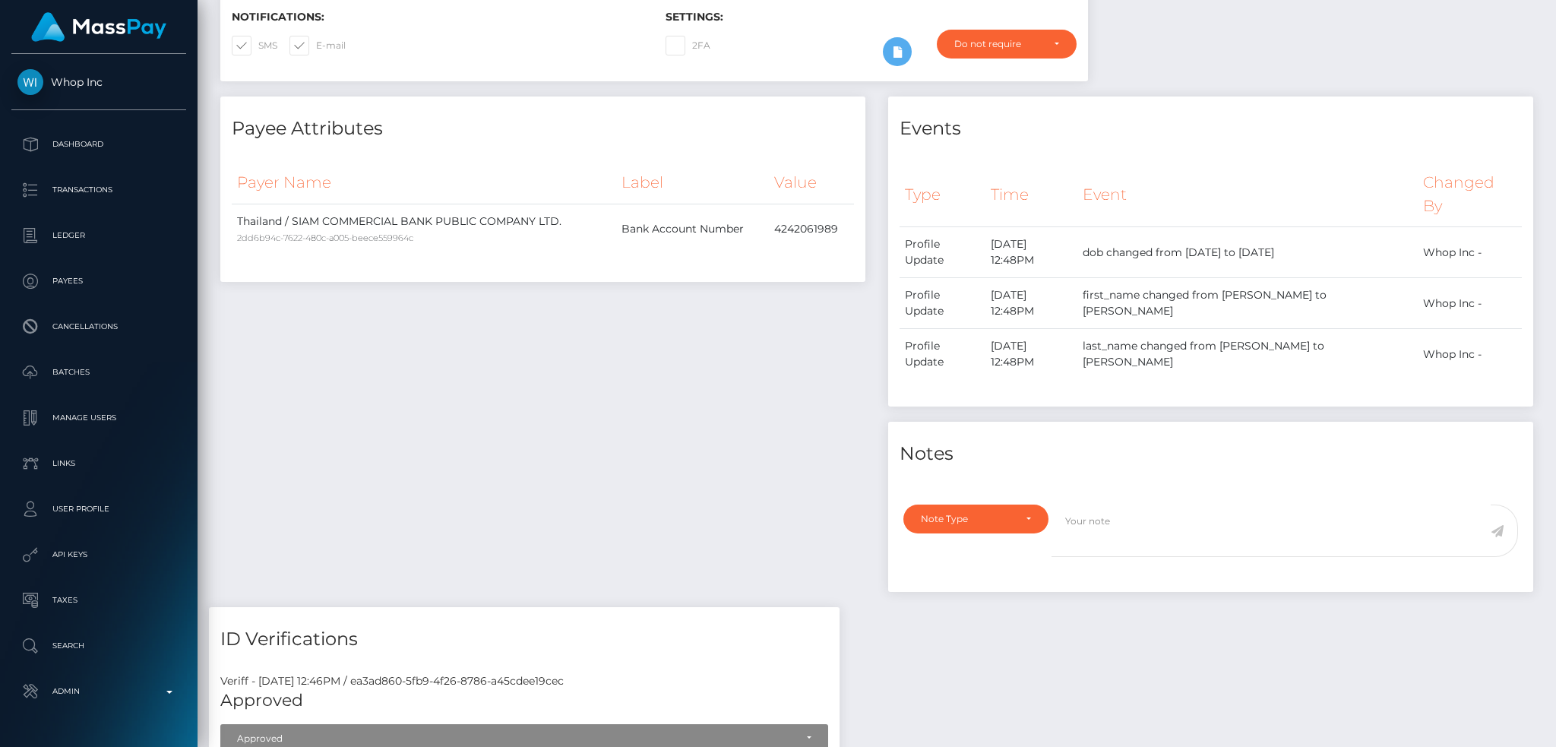
scroll to position [0, 0]
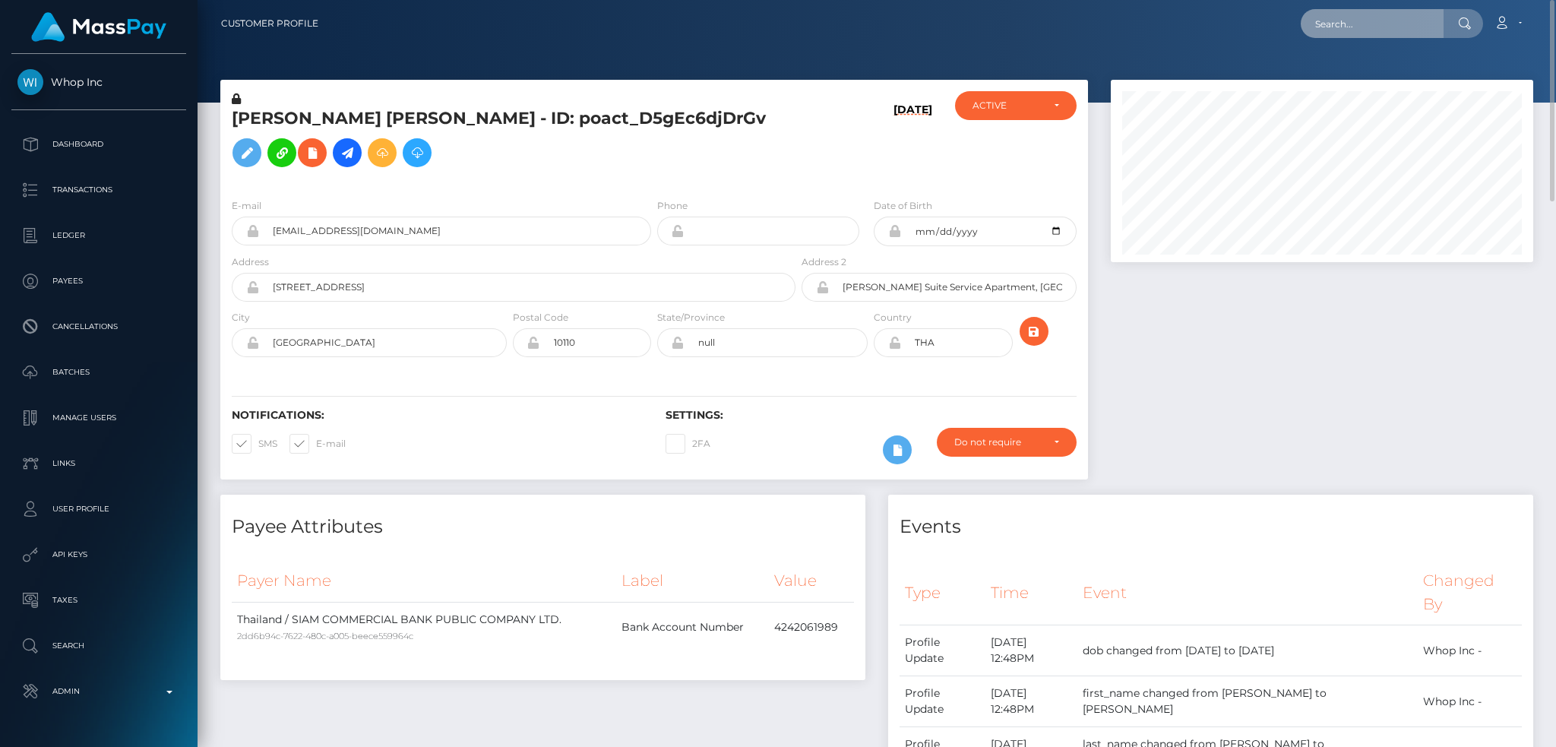
click at [1365, 20] on input "text" at bounding box center [1372, 23] width 143 height 29
paste input "pout_50cm5XfFzlhMA"
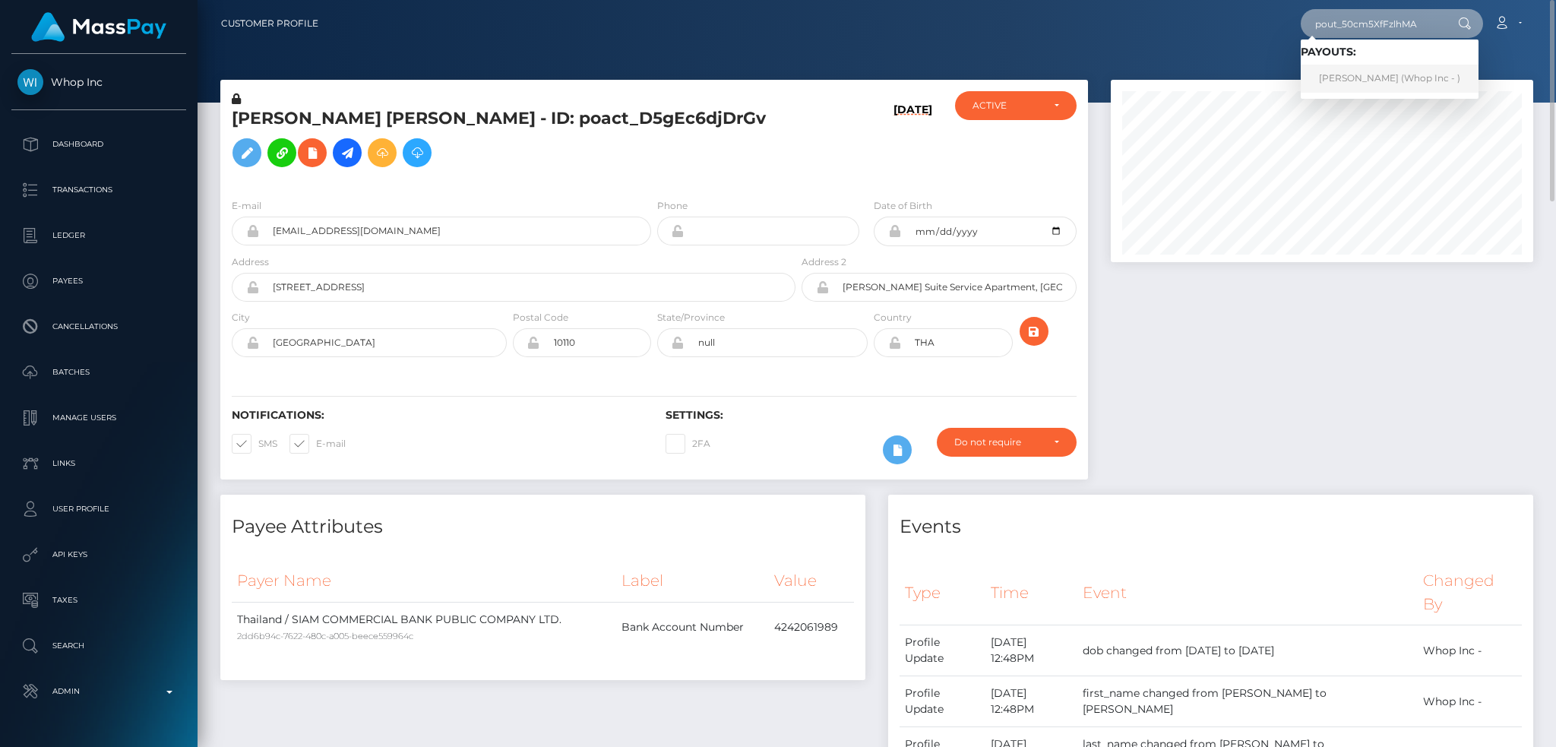
type input "pout_50cm5XfFzlhMA"
click at [1400, 77] on link "Suntus Namfar (Whop Inc - )" at bounding box center [1390, 79] width 178 height 28
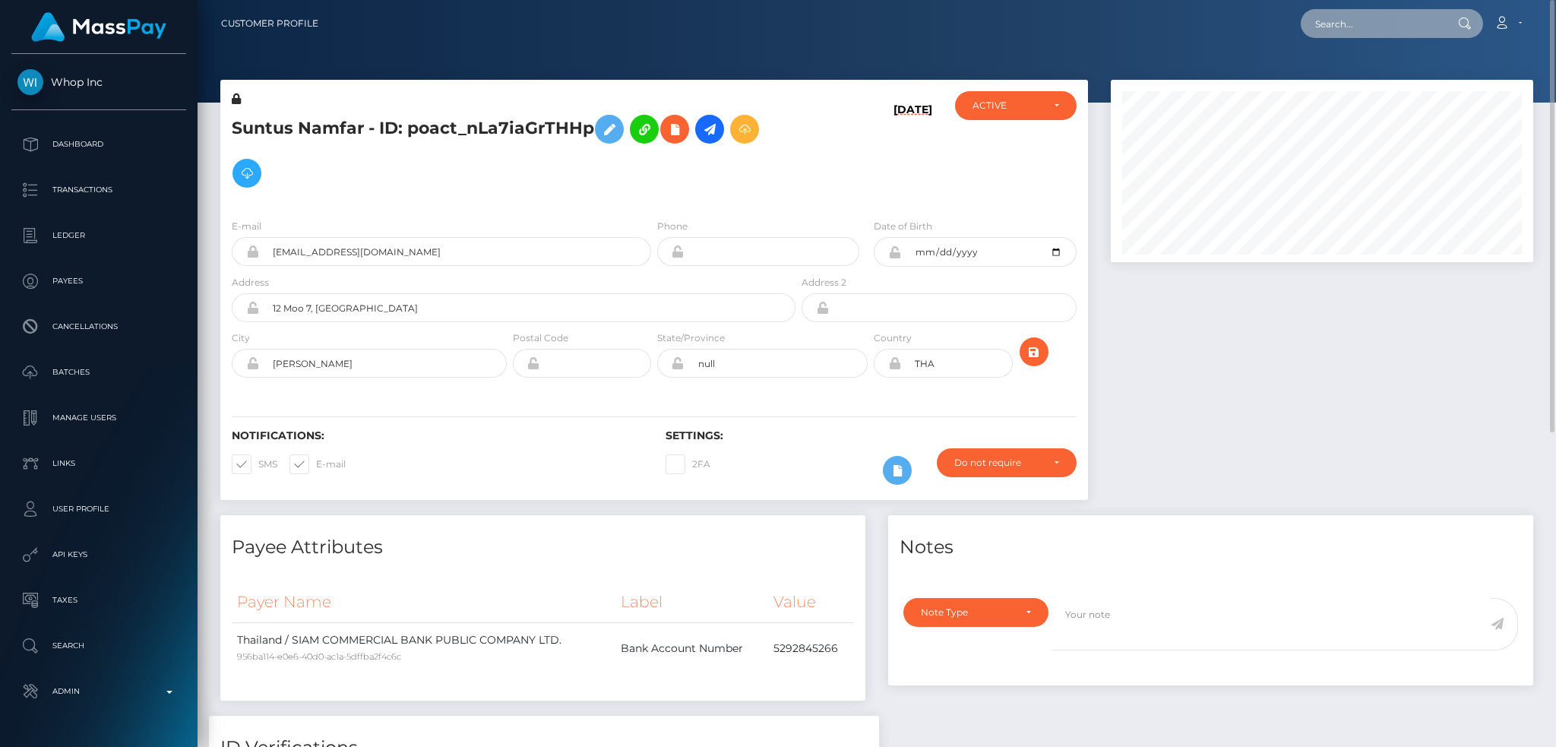
click at [1374, 15] on input "text" at bounding box center [1372, 23] width 143 height 29
paste input "pout_ttCV5WTZy97tV"
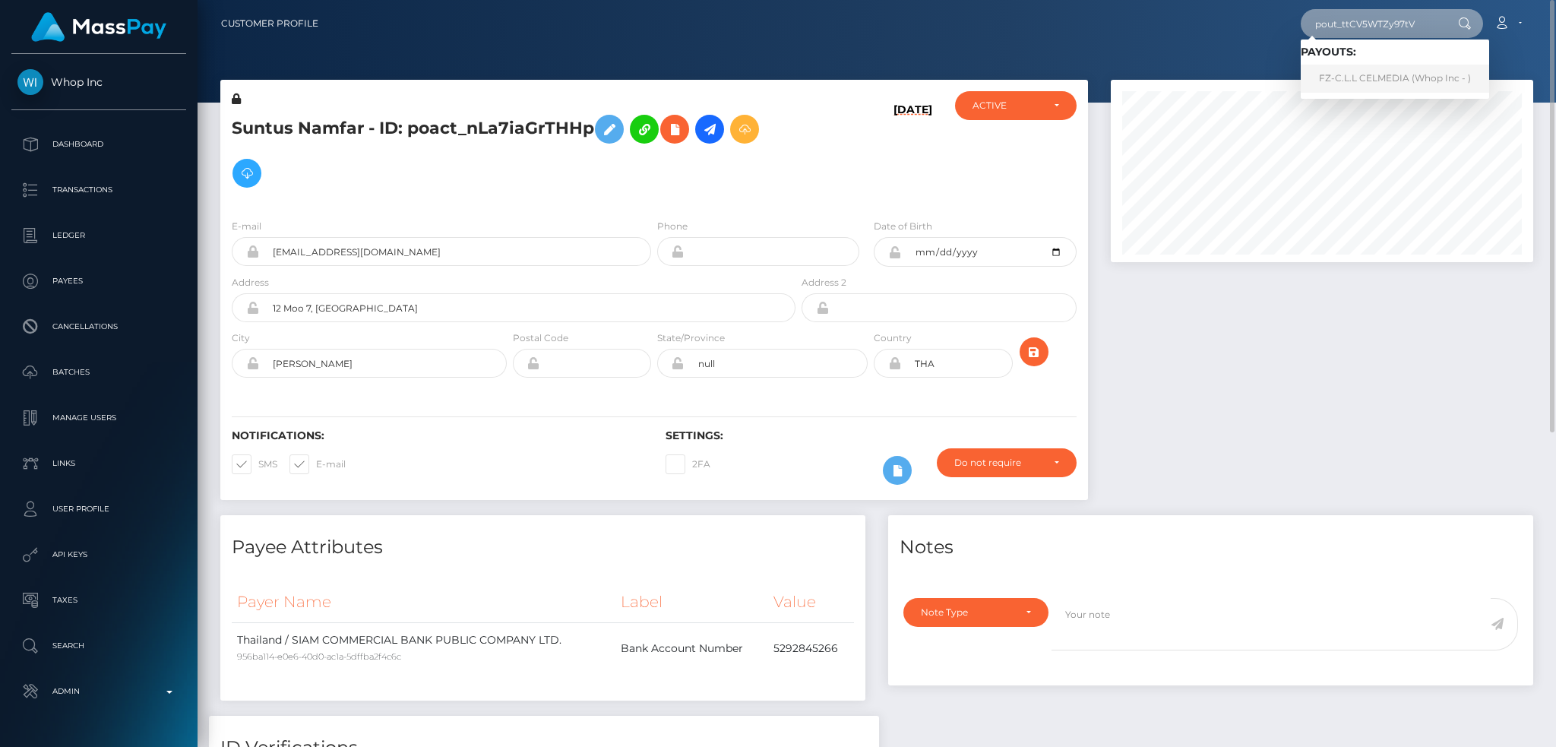
type input "pout_ttCV5WTZy97tV"
click at [1370, 86] on link "FZ-C.L.L CELMEDIA (Whop Inc - )" at bounding box center [1395, 79] width 188 height 28
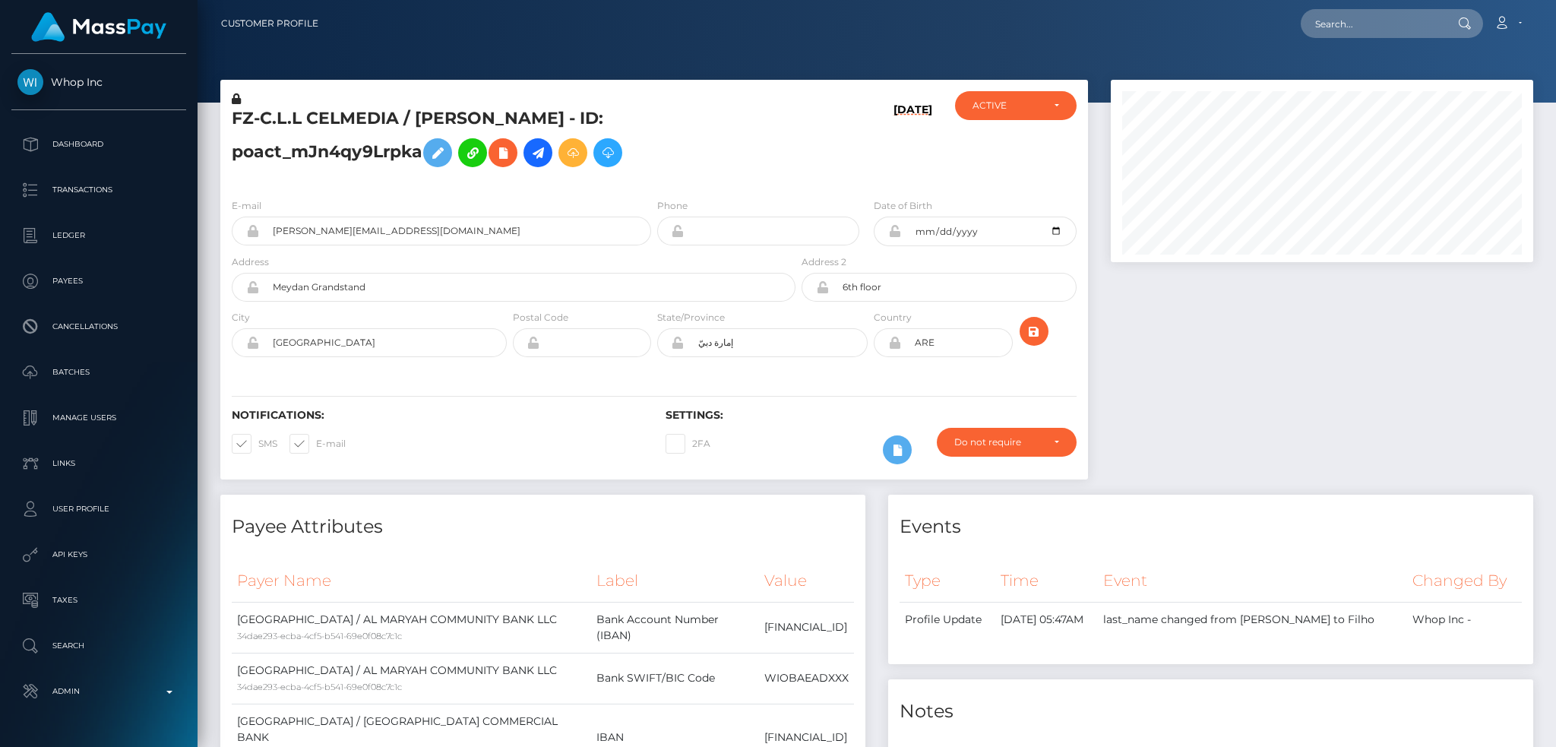
scroll to position [182, 422]
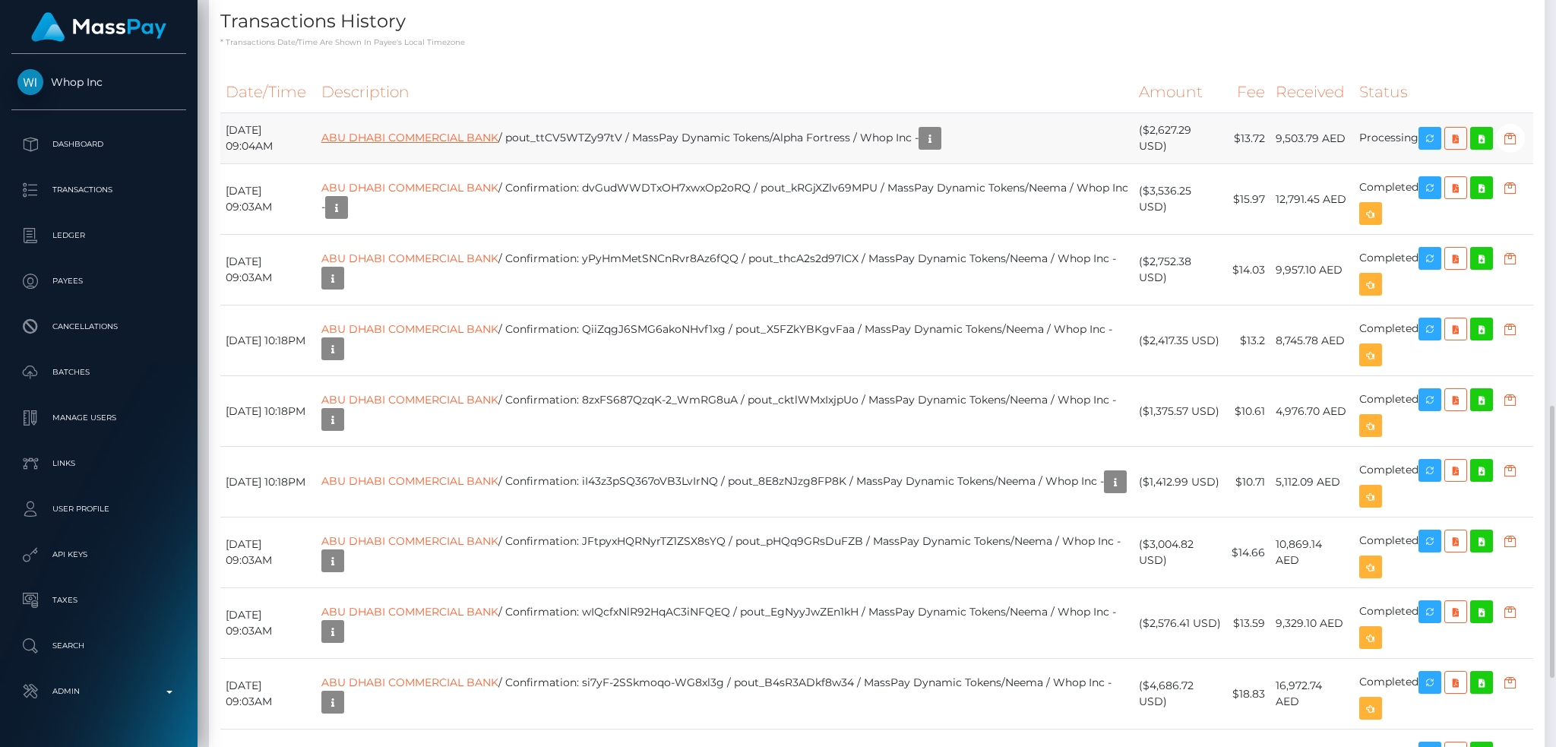
click at [483, 144] on link "ABU DHABI COMMERCIAL BANK" at bounding box center [409, 138] width 177 height 14
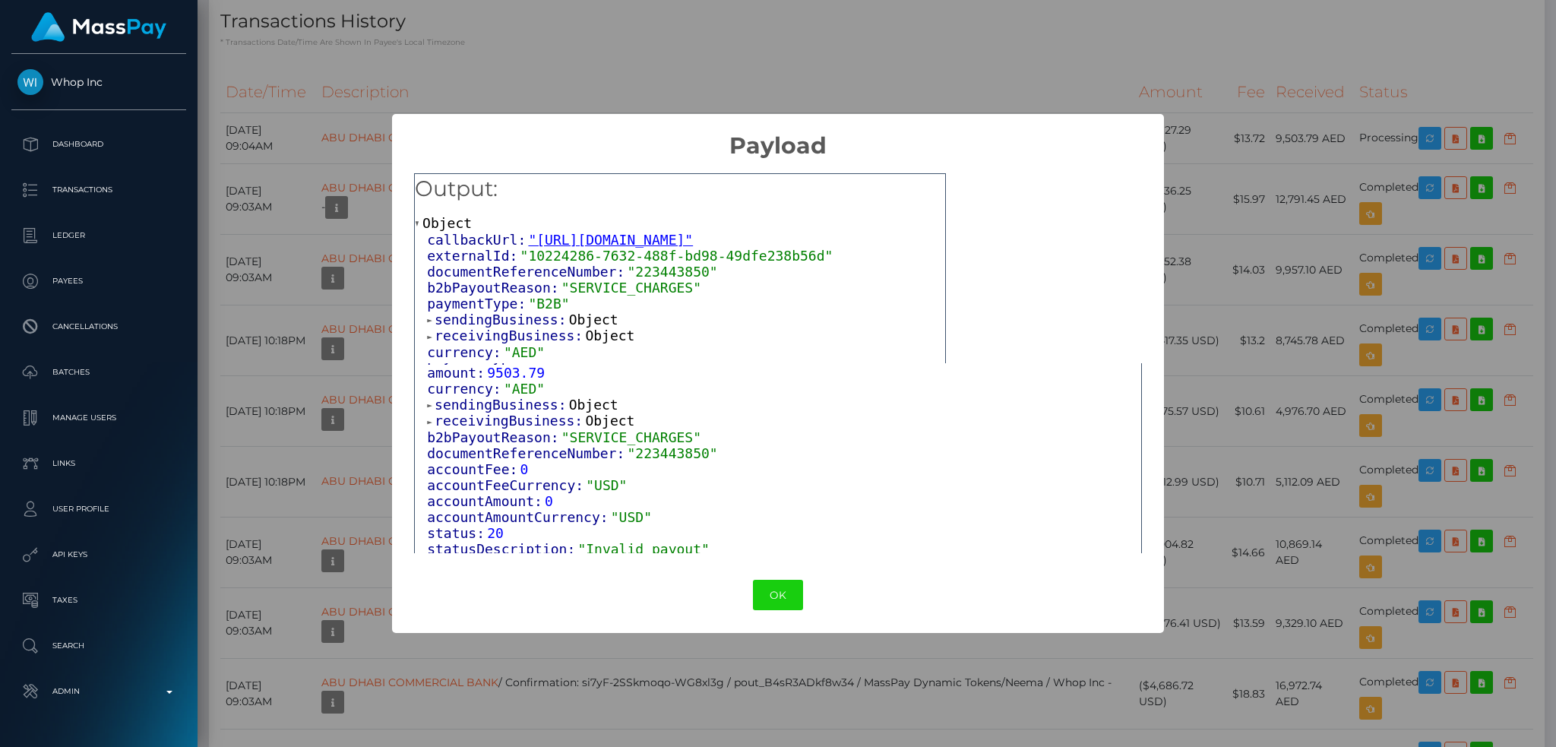
scroll to position [213, 0]
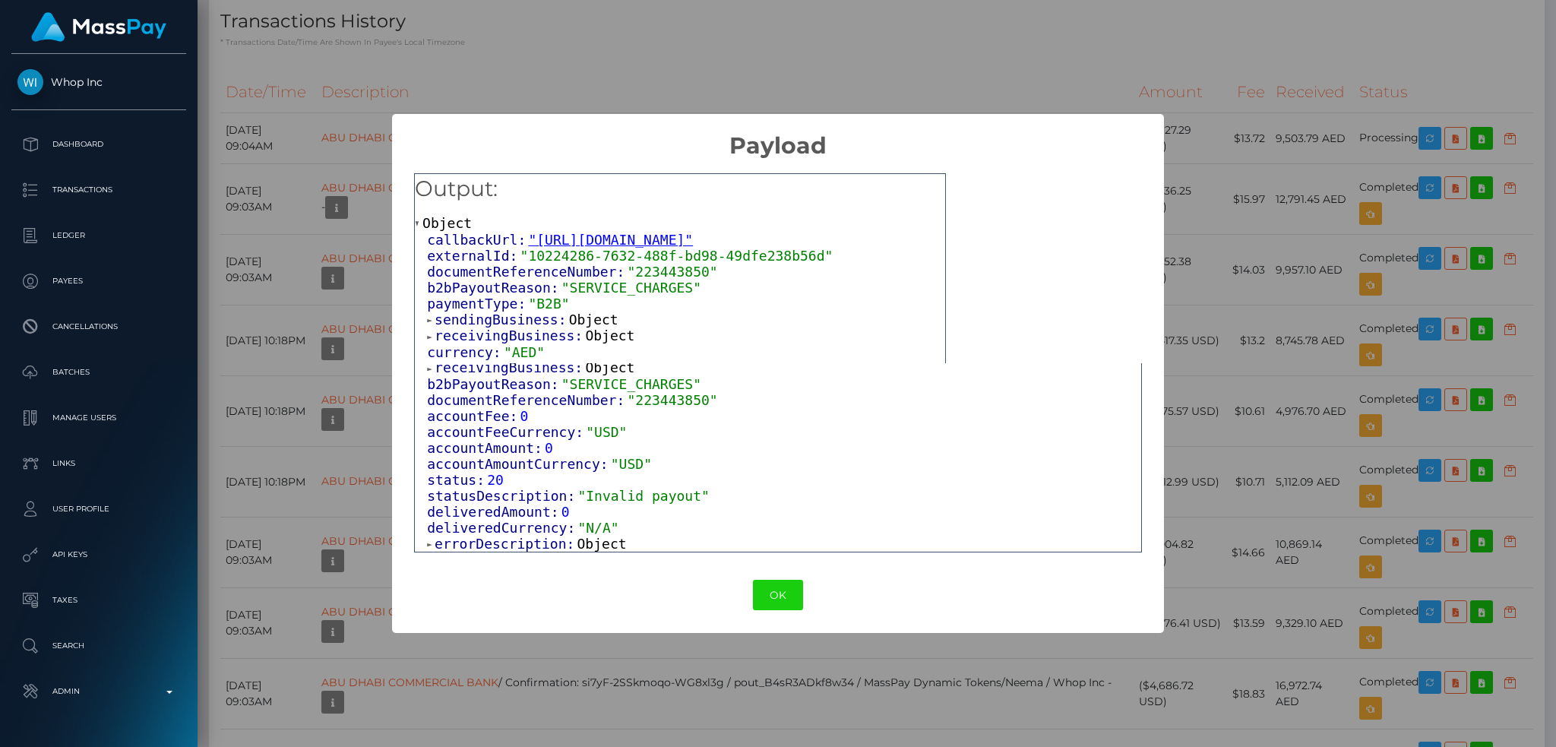
drag, startPoint x: 603, startPoint y: 546, endPoint x: 697, endPoint y: 512, distance: 100.0
click at [603, 546] on span "Object" at bounding box center [601, 544] width 49 height 16
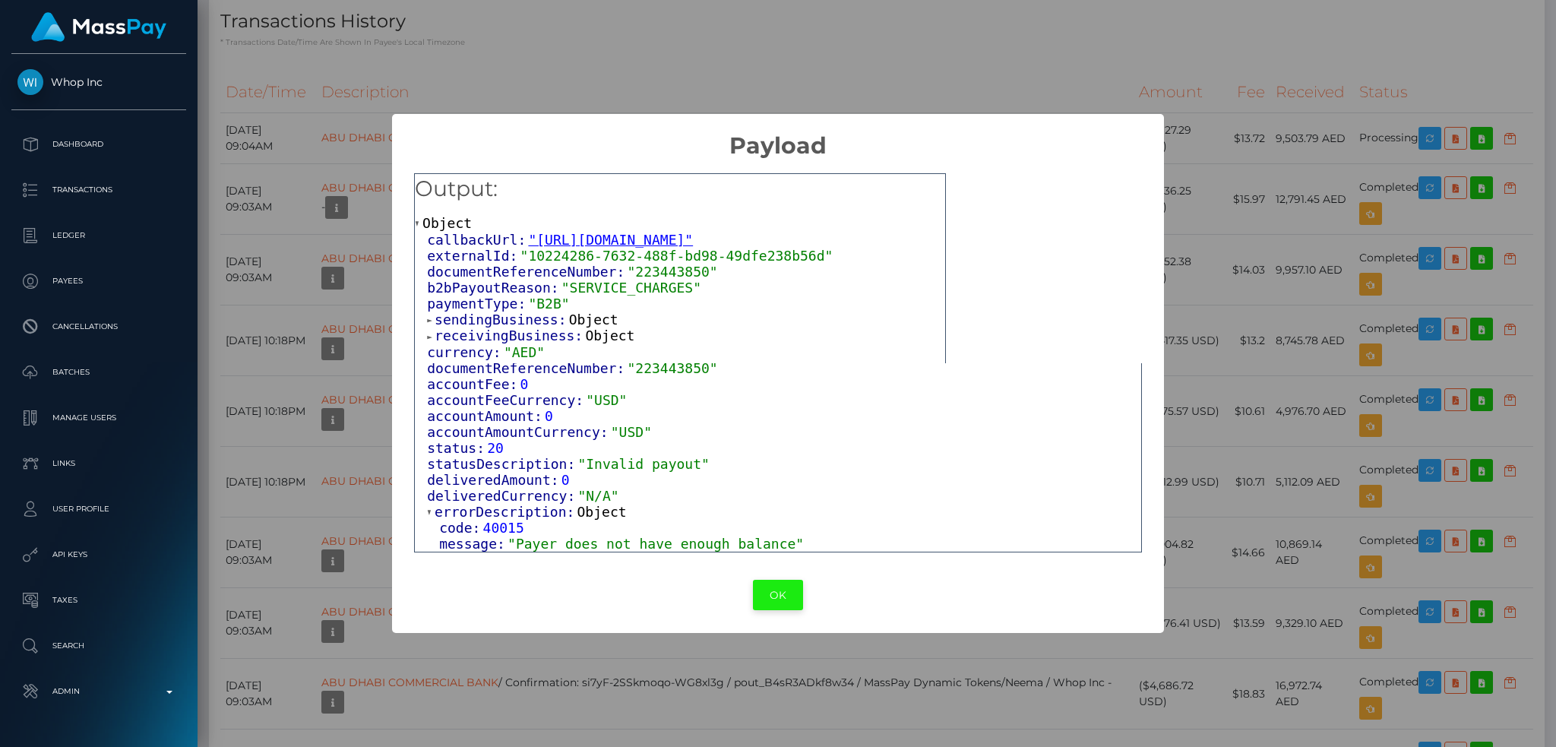
click at [780, 593] on button "OK" at bounding box center [778, 595] width 50 height 31
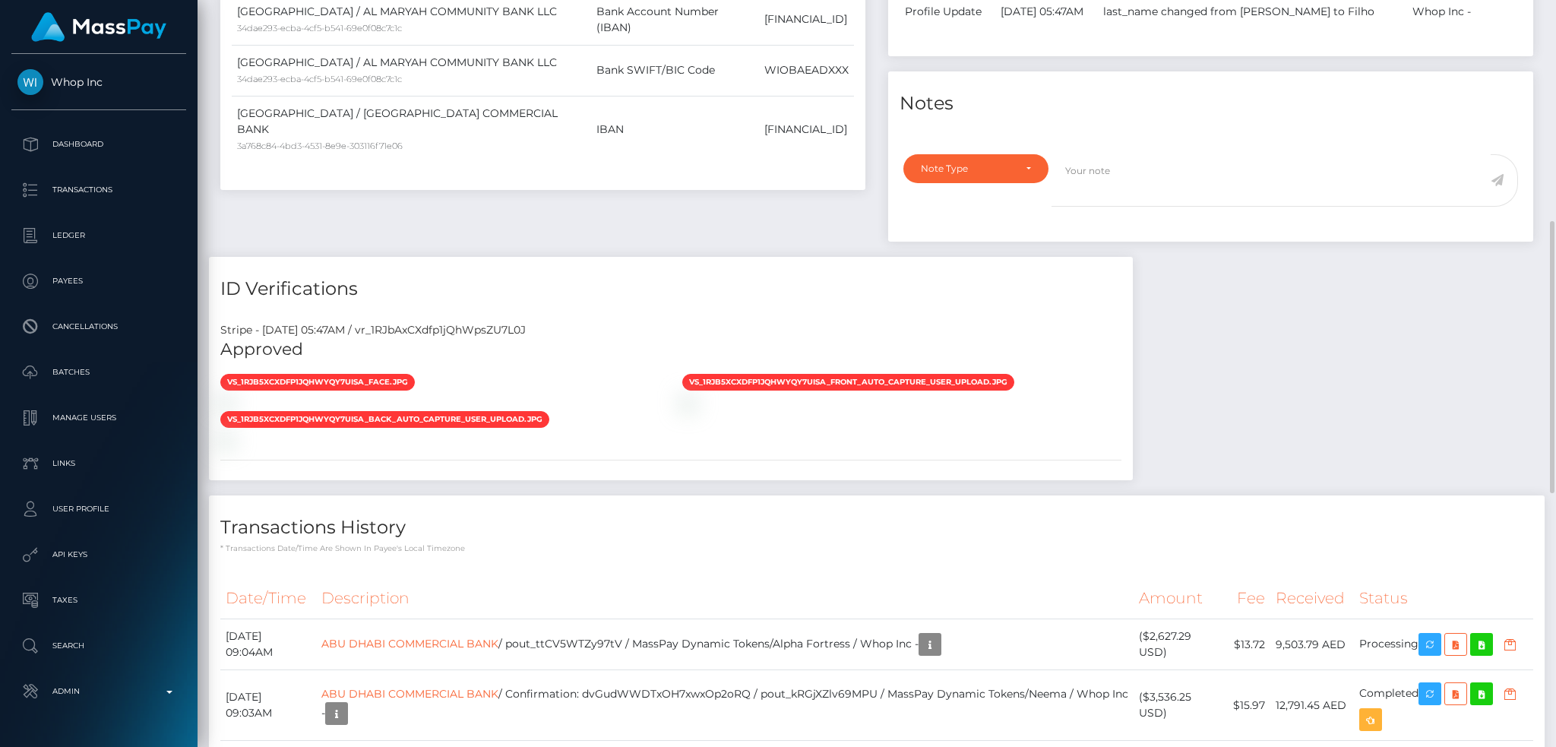
scroll to position [0, 0]
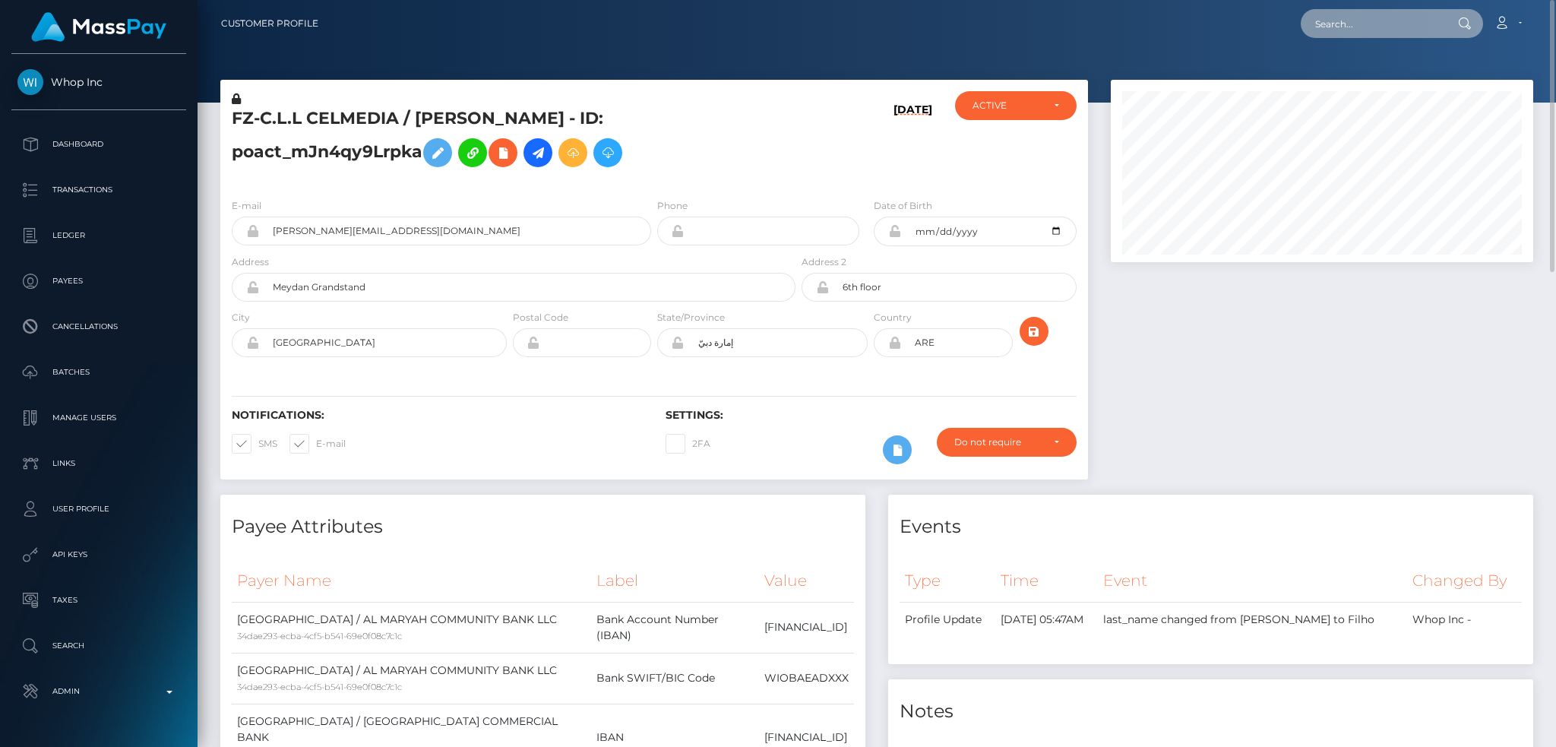
click at [1355, 12] on input "text" at bounding box center [1372, 23] width 143 height 29
paste input "pout_0e6FcQS6zQvOe"
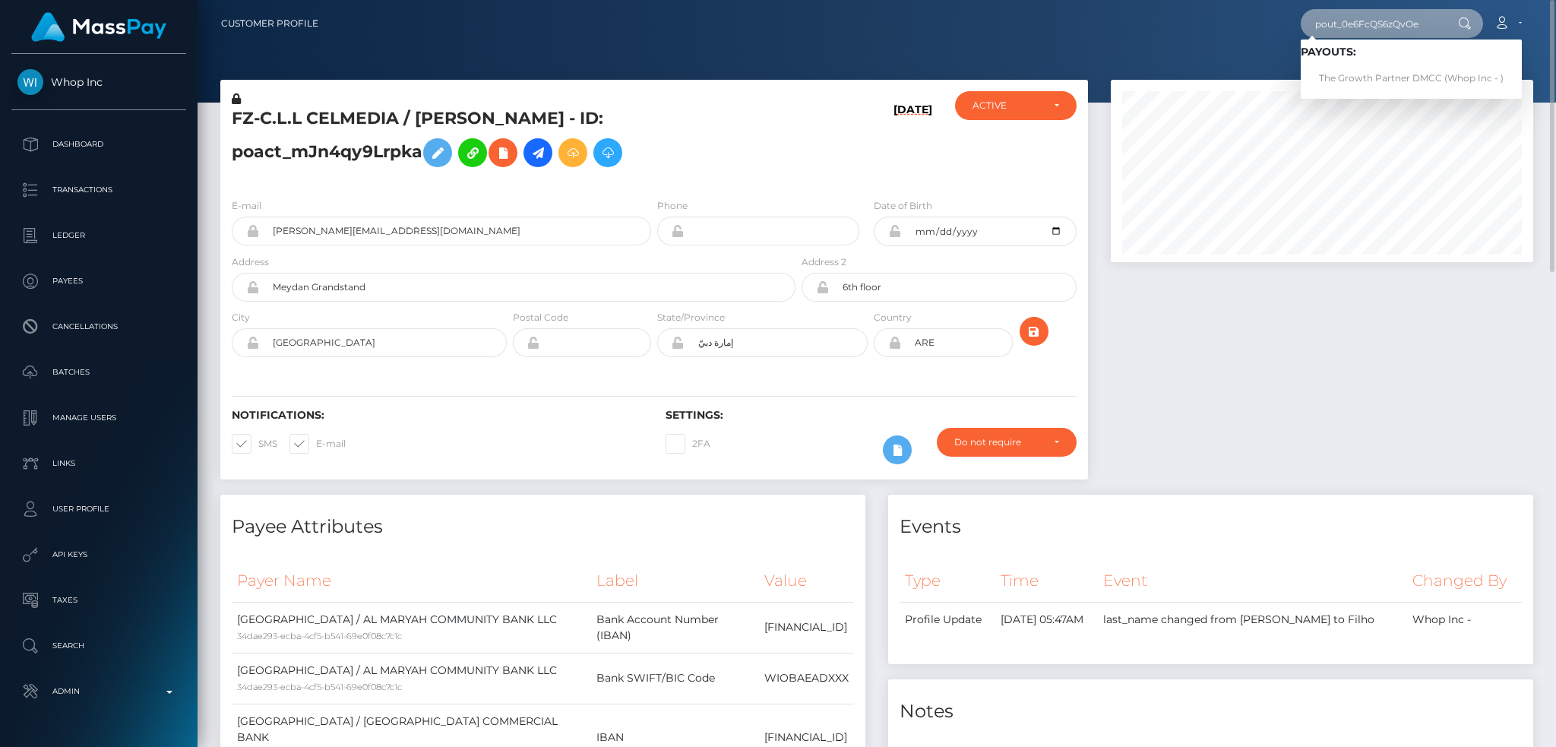
type input "pout_0e6FcQS6zQvOe"
click at [1370, 72] on link "The Growth Partner DMCC (Whop Inc - )" at bounding box center [1411, 79] width 221 height 28
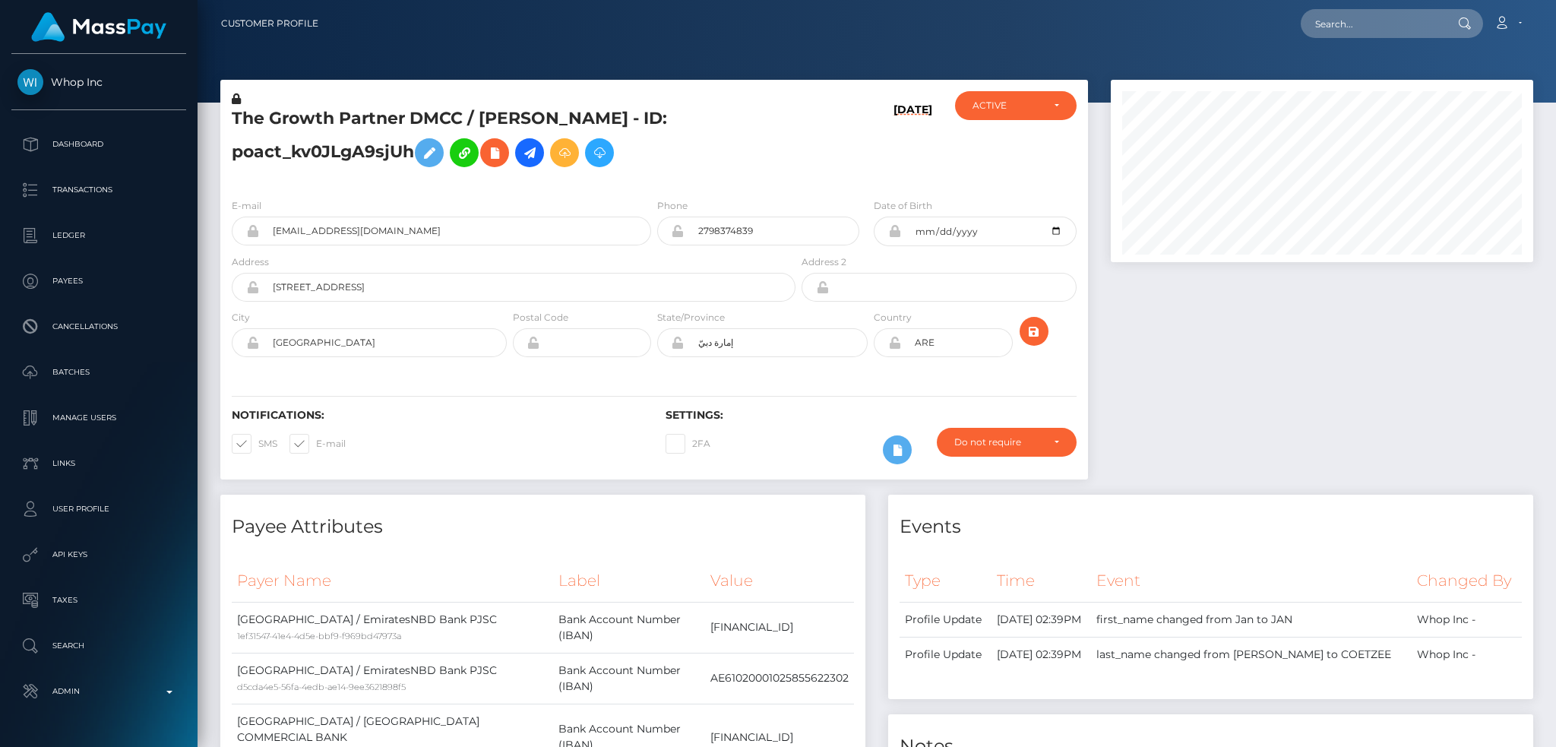
scroll to position [182, 422]
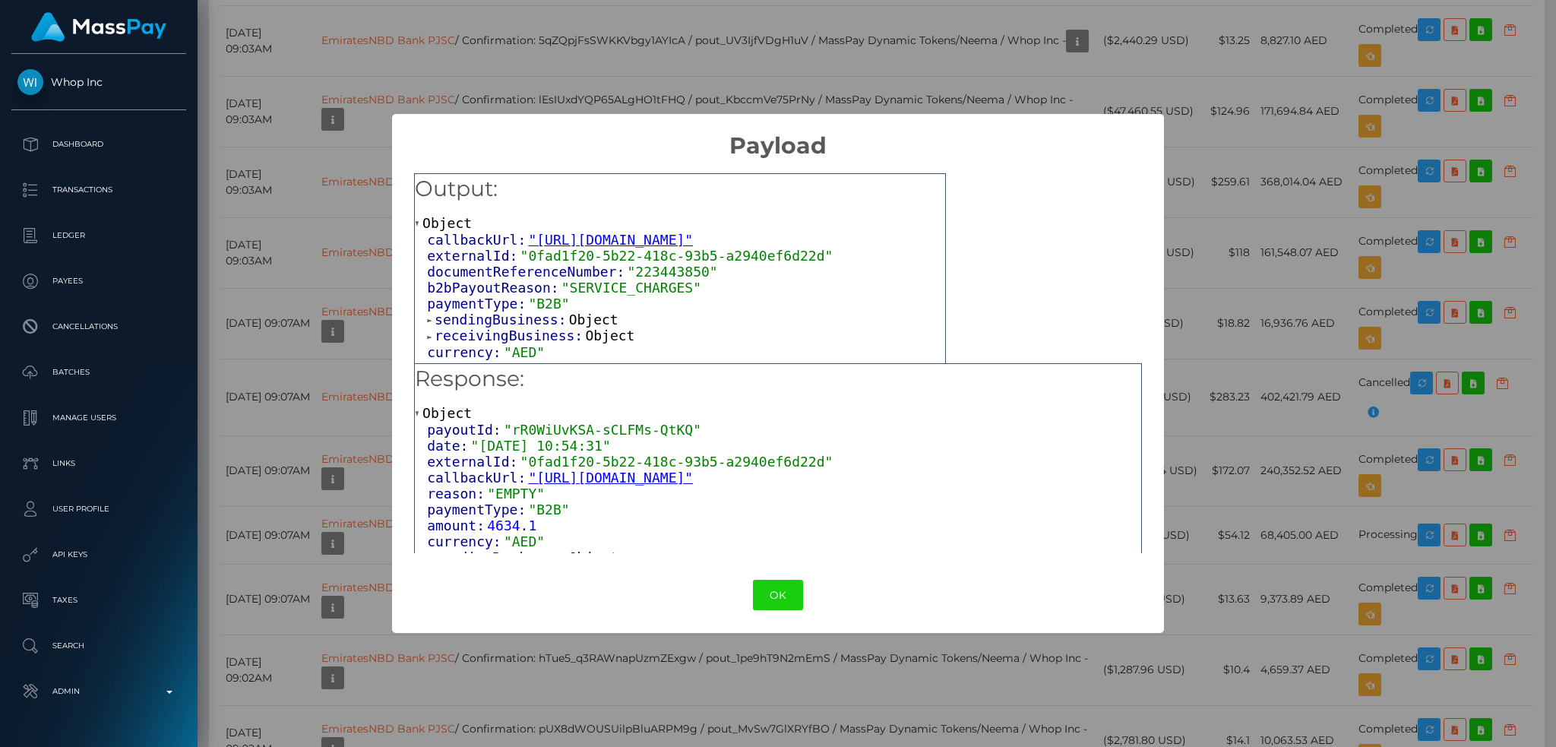
scroll to position [213, 0]
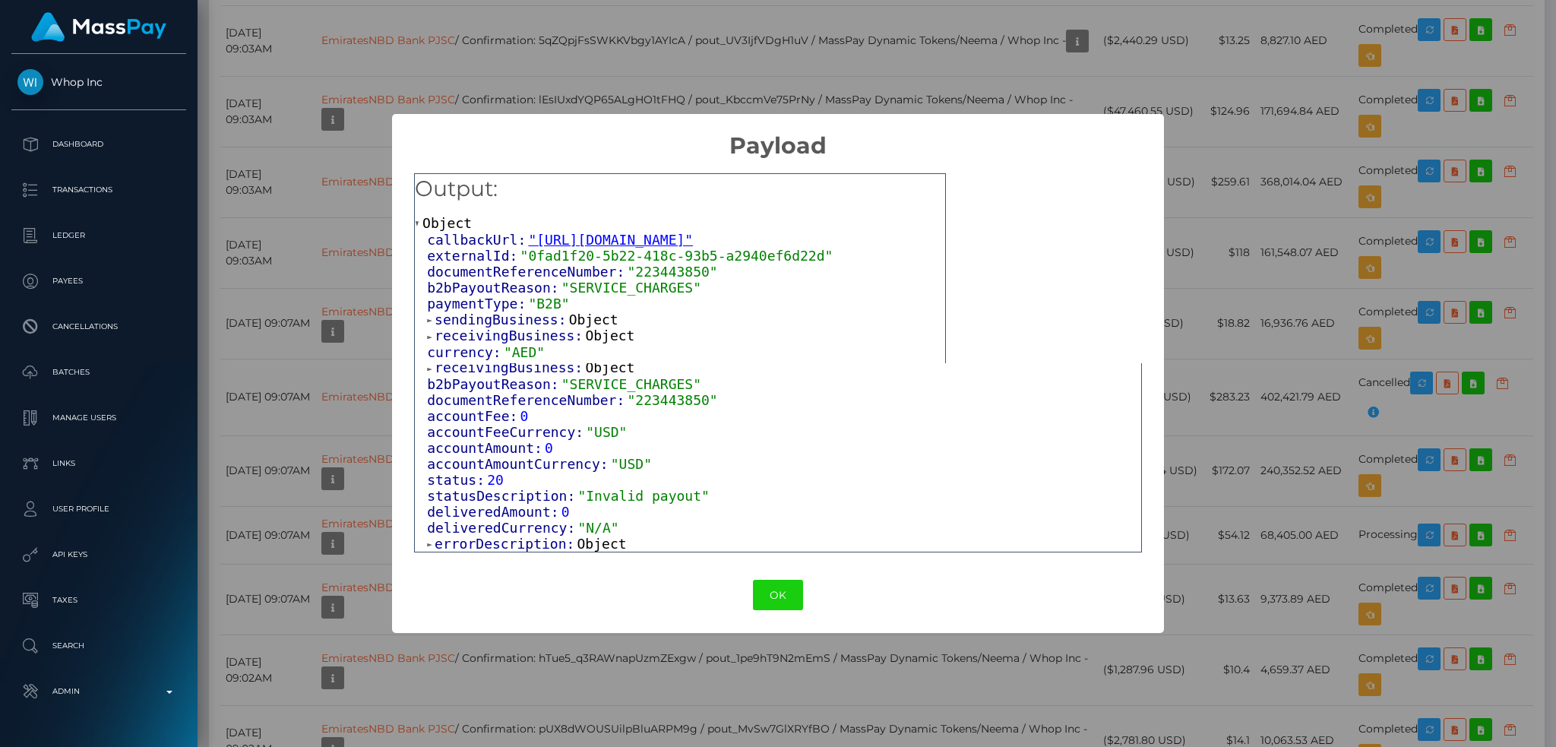
click at [587, 544] on span "Object" at bounding box center [601, 544] width 49 height 16
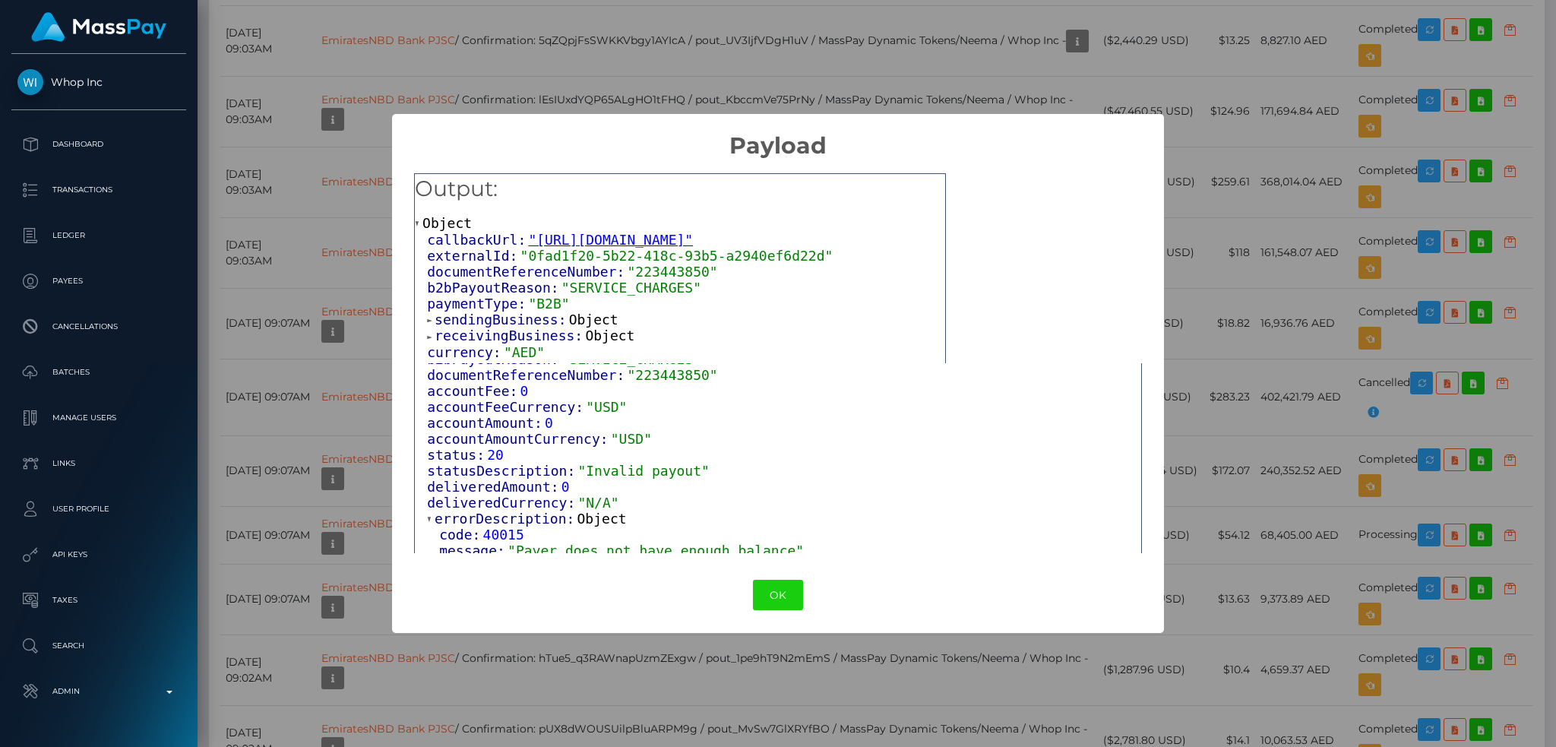
scroll to position [245, 0]
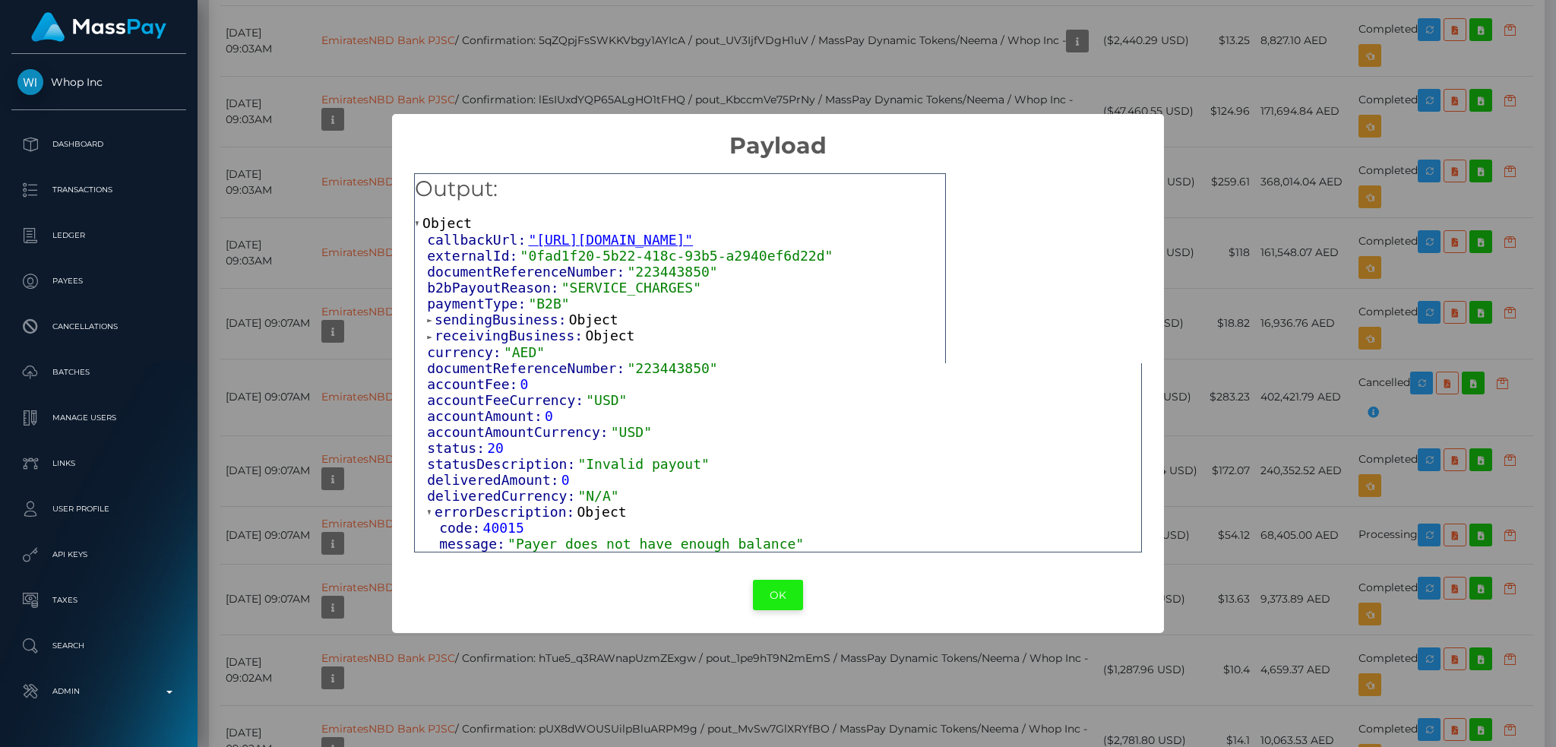
click at [776, 593] on button "OK" at bounding box center [778, 595] width 50 height 31
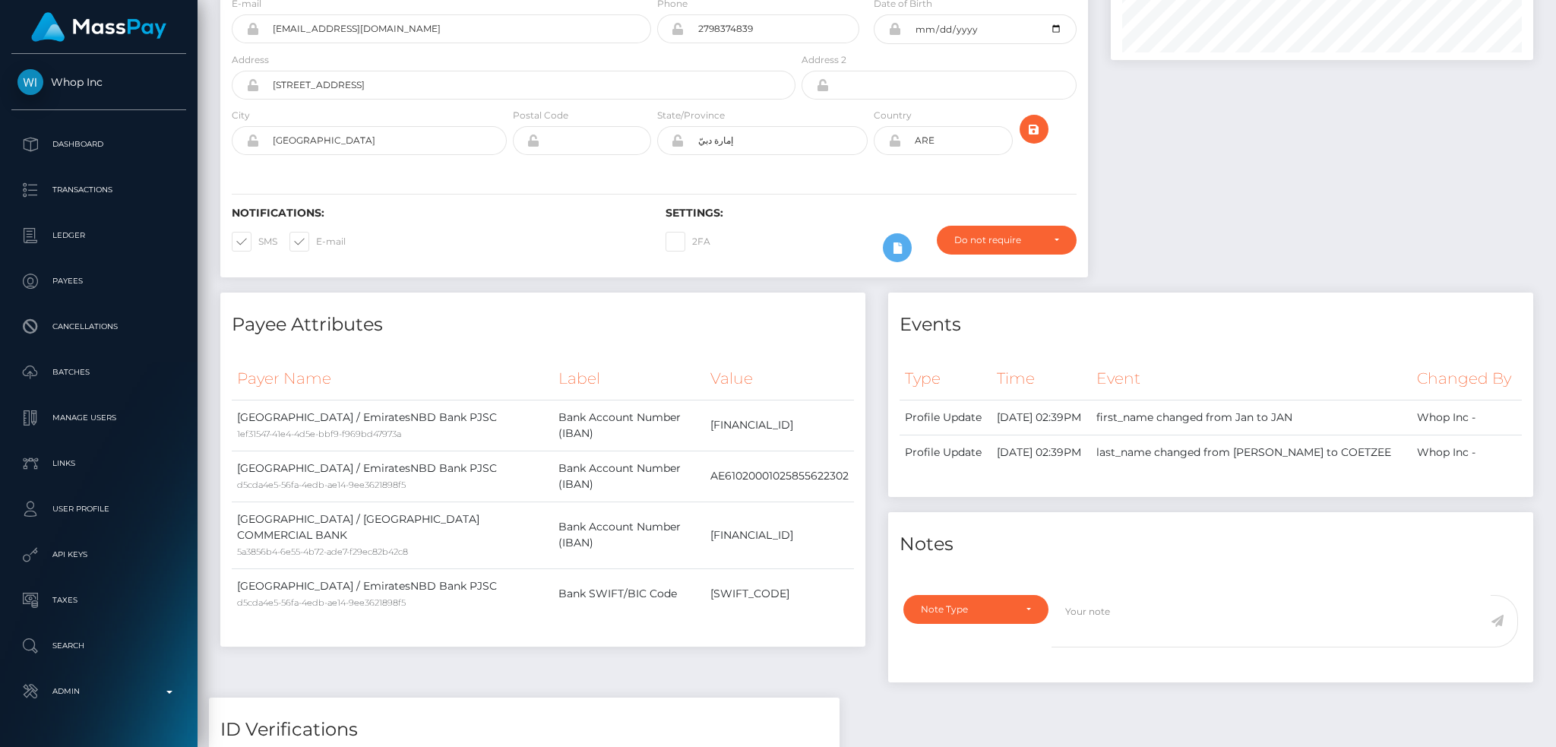
scroll to position [0, 0]
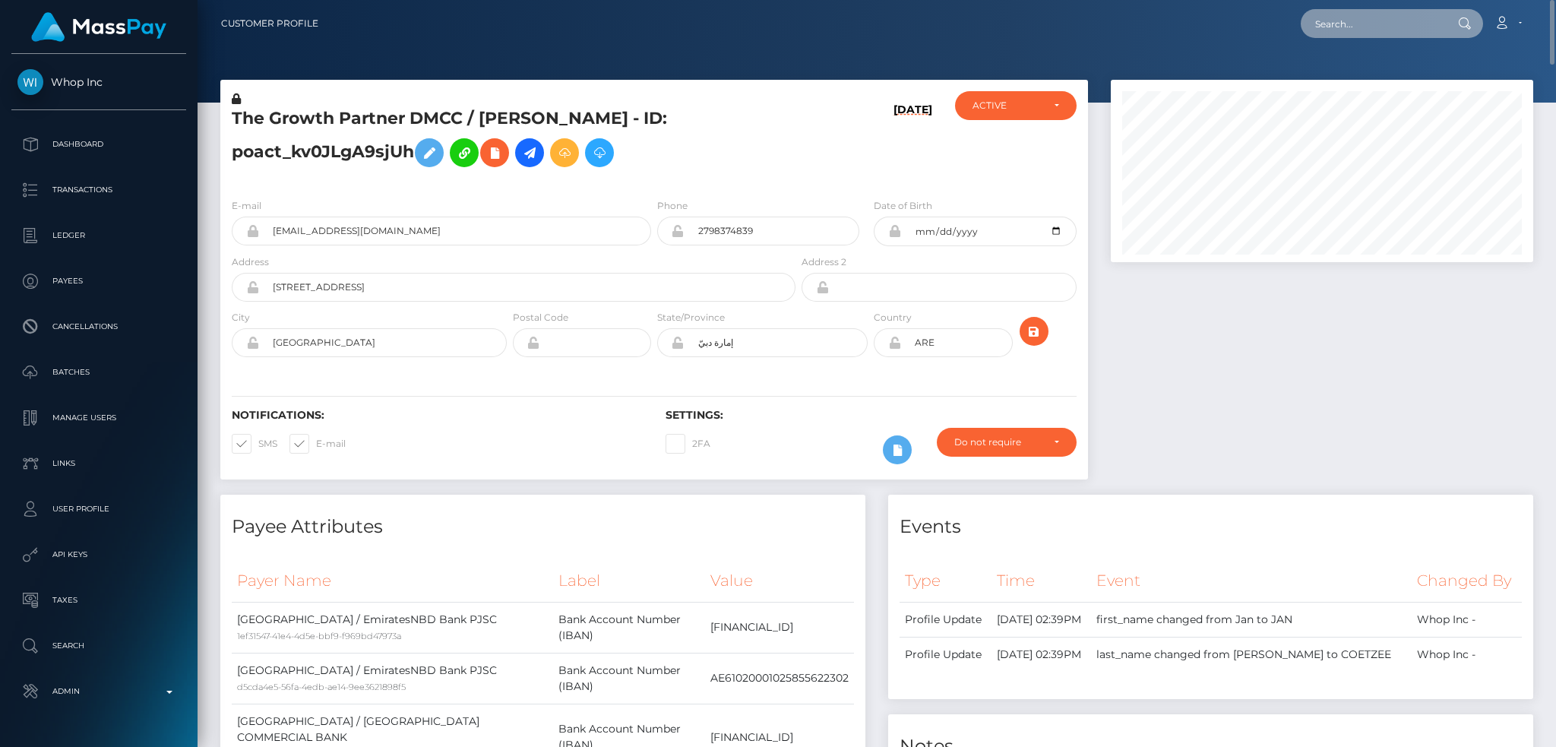
click at [1406, 22] on input "text" at bounding box center [1372, 23] width 143 height 29
paste input "pout_d708D4ZDNokro"
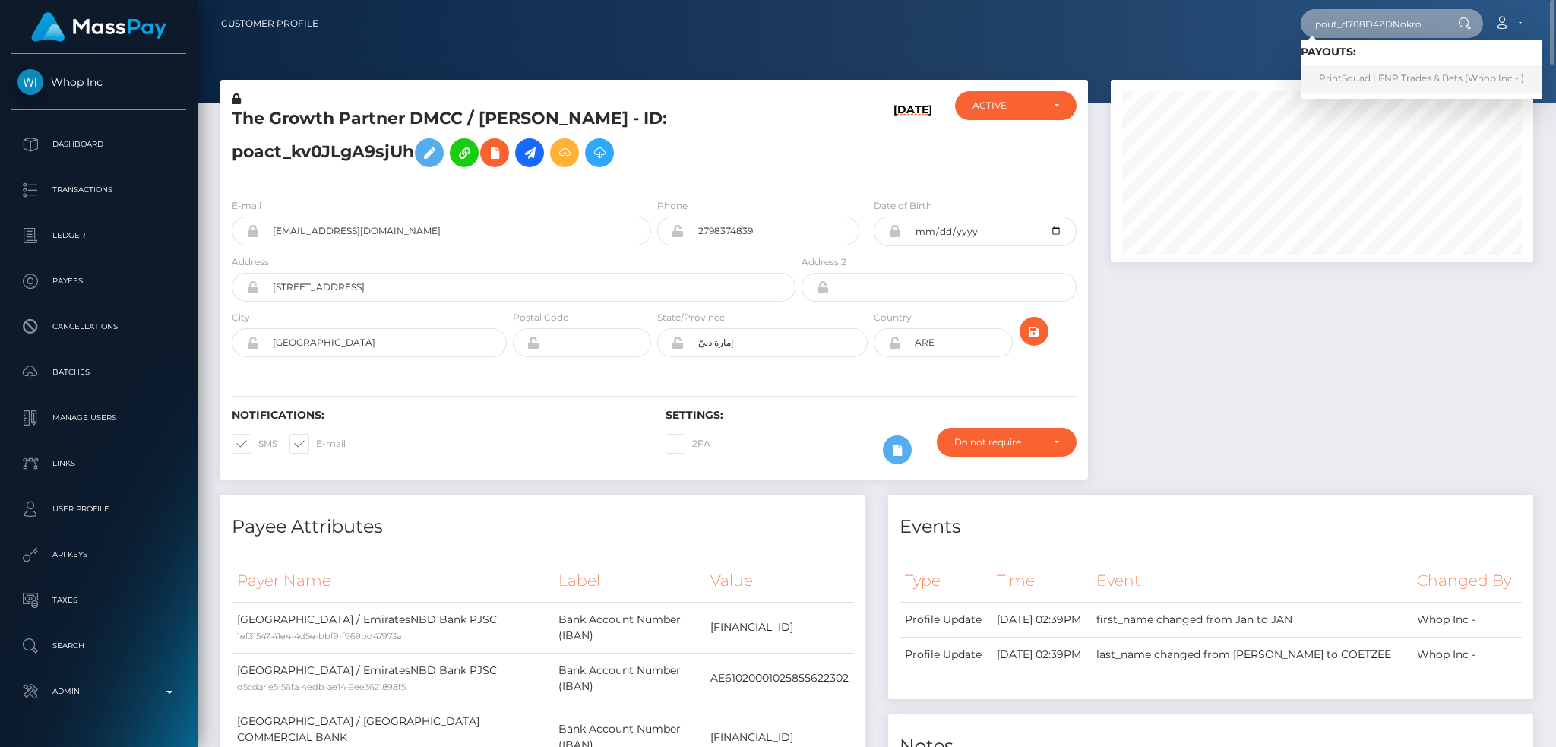
type input "pout_d708D4ZDNokro"
click at [1378, 76] on link "PrintSquad | FNP Trades & Bets (Whop Inc - )" at bounding box center [1422, 79] width 242 height 28
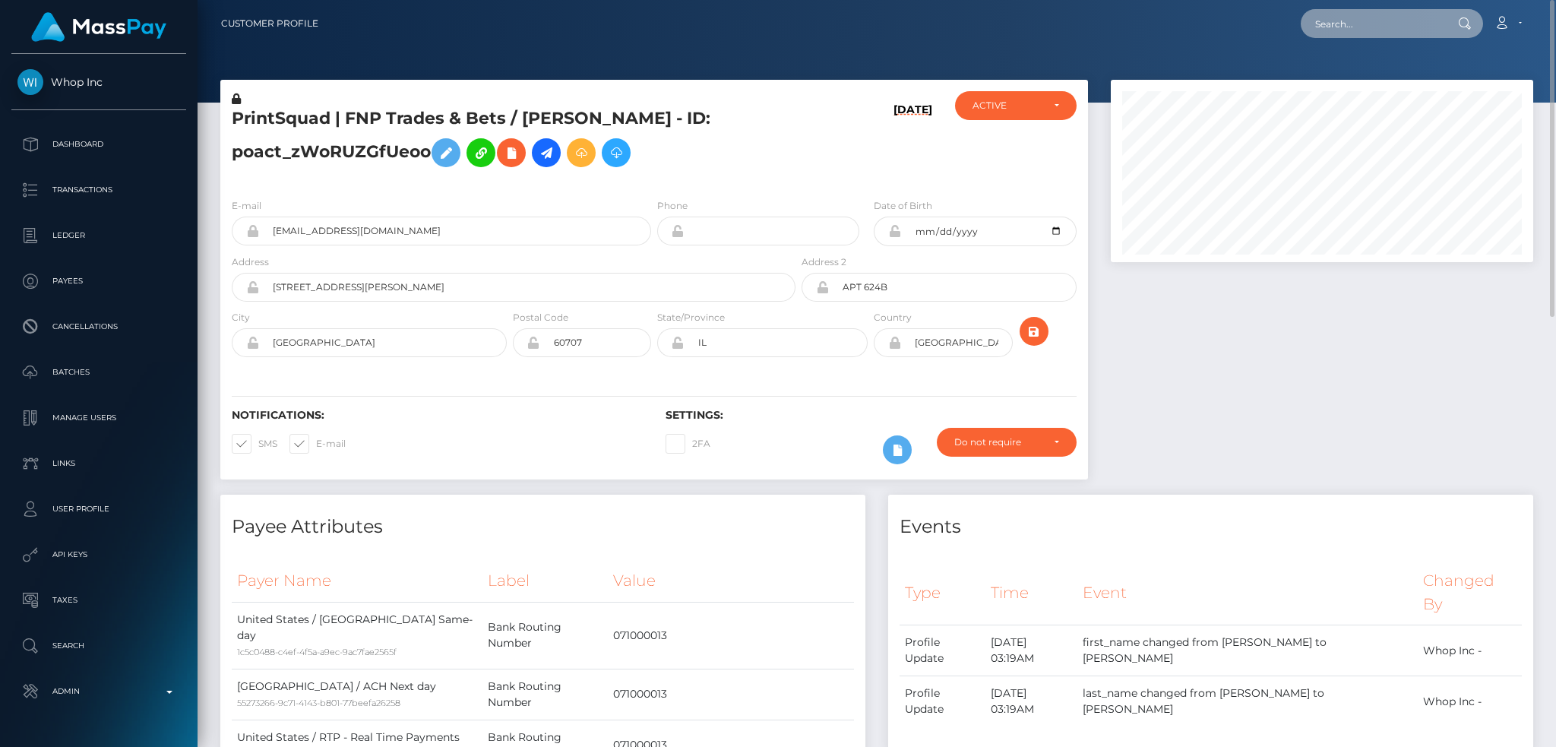
click at [1368, 22] on input "text" at bounding box center [1372, 23] width 143 height 29
paste input "poact_InobCzz5yyIS"
type input "poact_InobCzz5yyIS"
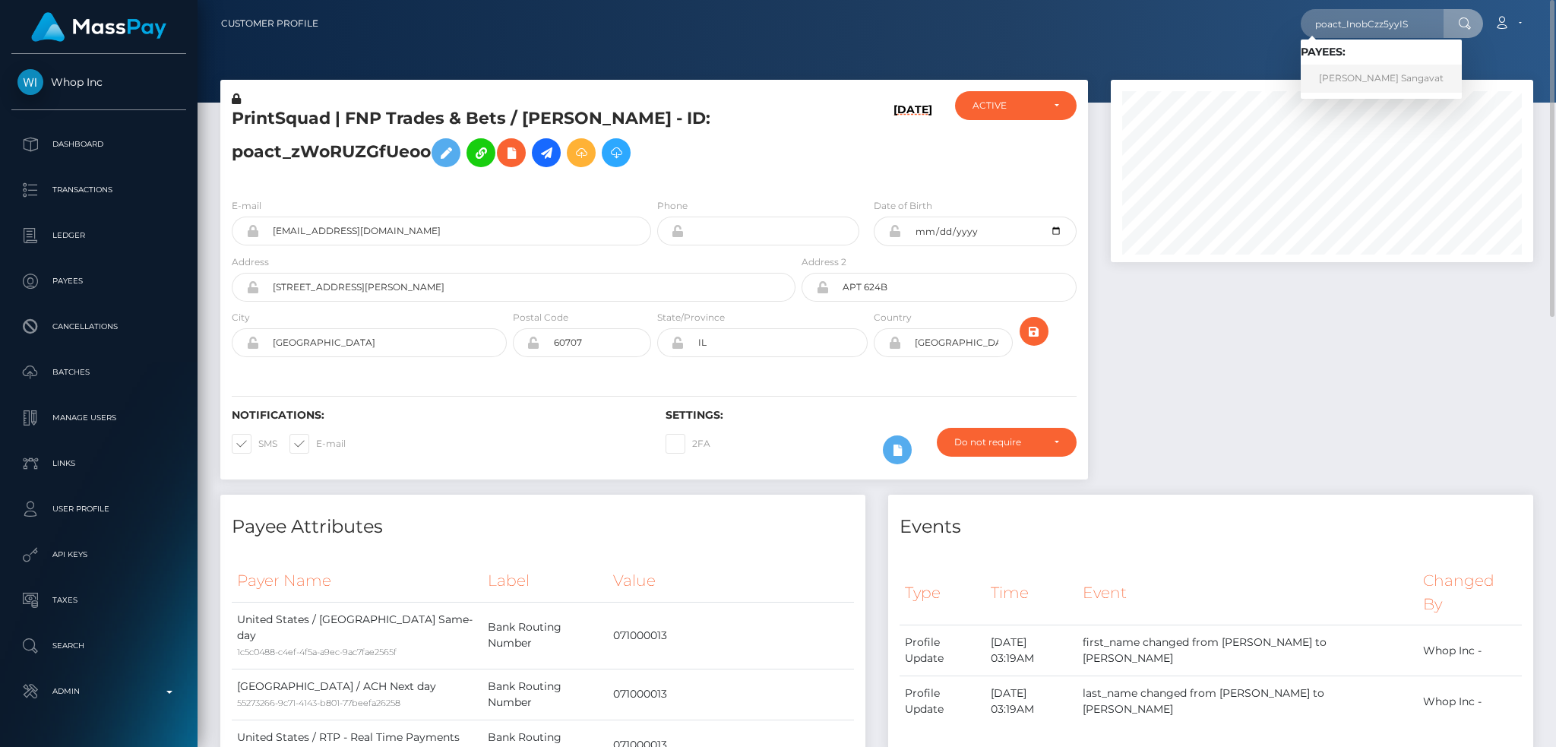
click at [1367, 80] on link "[PERSON_NAME] Sangavat" at bounding box center [1381, 79] width 161 height 28
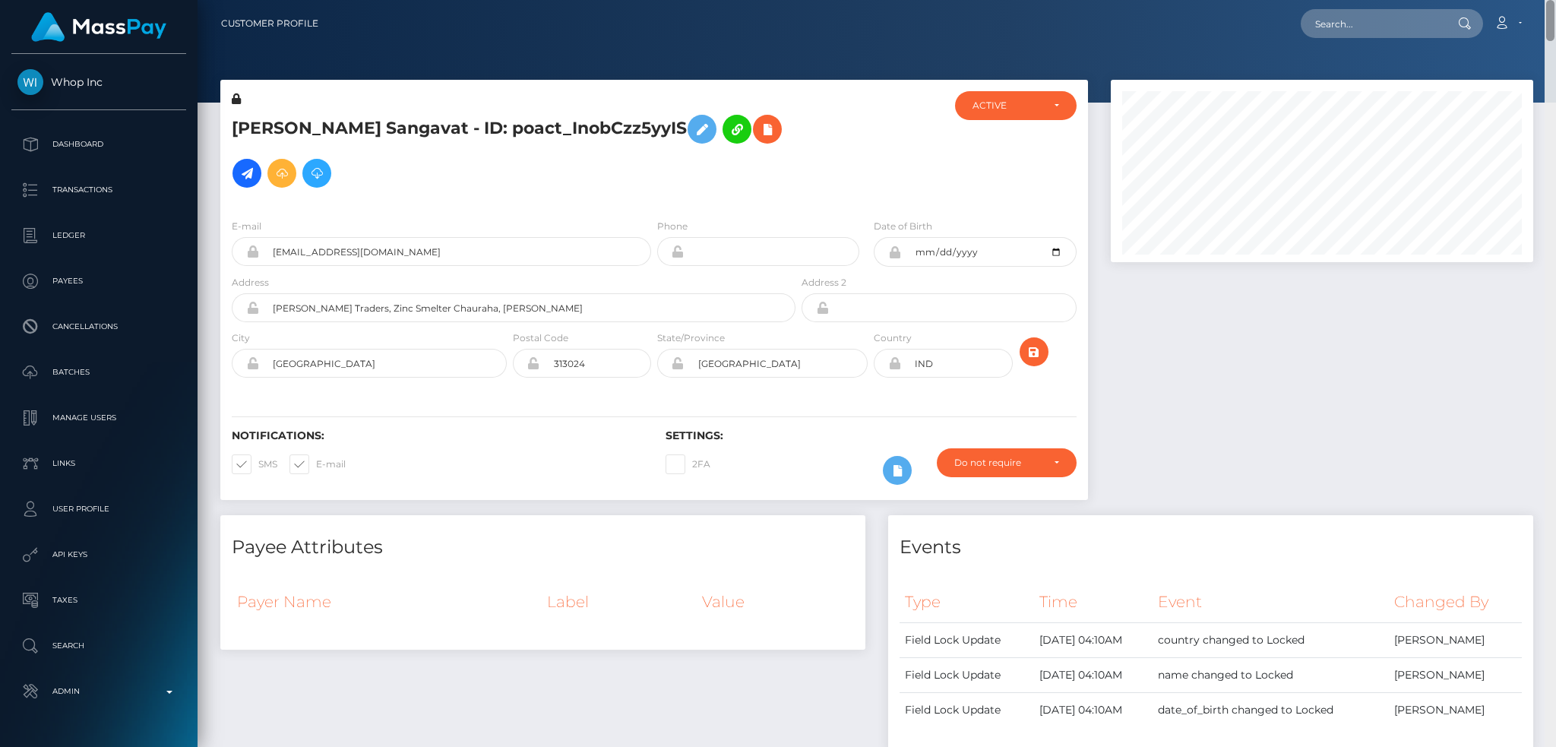
drag, startPoint x: 1546, startPoint y: 581, endPoint x: 1537, endPoint y: -49, distance: 629.9
click at [1537, 0] on html "Whop Inc Dashboard Transactions Ledger Payees Cancellations Links" at bounding box center [778, 373] width 1556 height 747
drag, startPoint x: 374, startPoint y: 127, endPoint x: 223, endPoint y: 135, distance: 151.4
click at [223, 135] on div "Kushal Sangavat - ID: poact_InobCzz5yyIS" at bounding box center [509, 148] width 578 height 115
copy h5 "Kushal Sangavat"
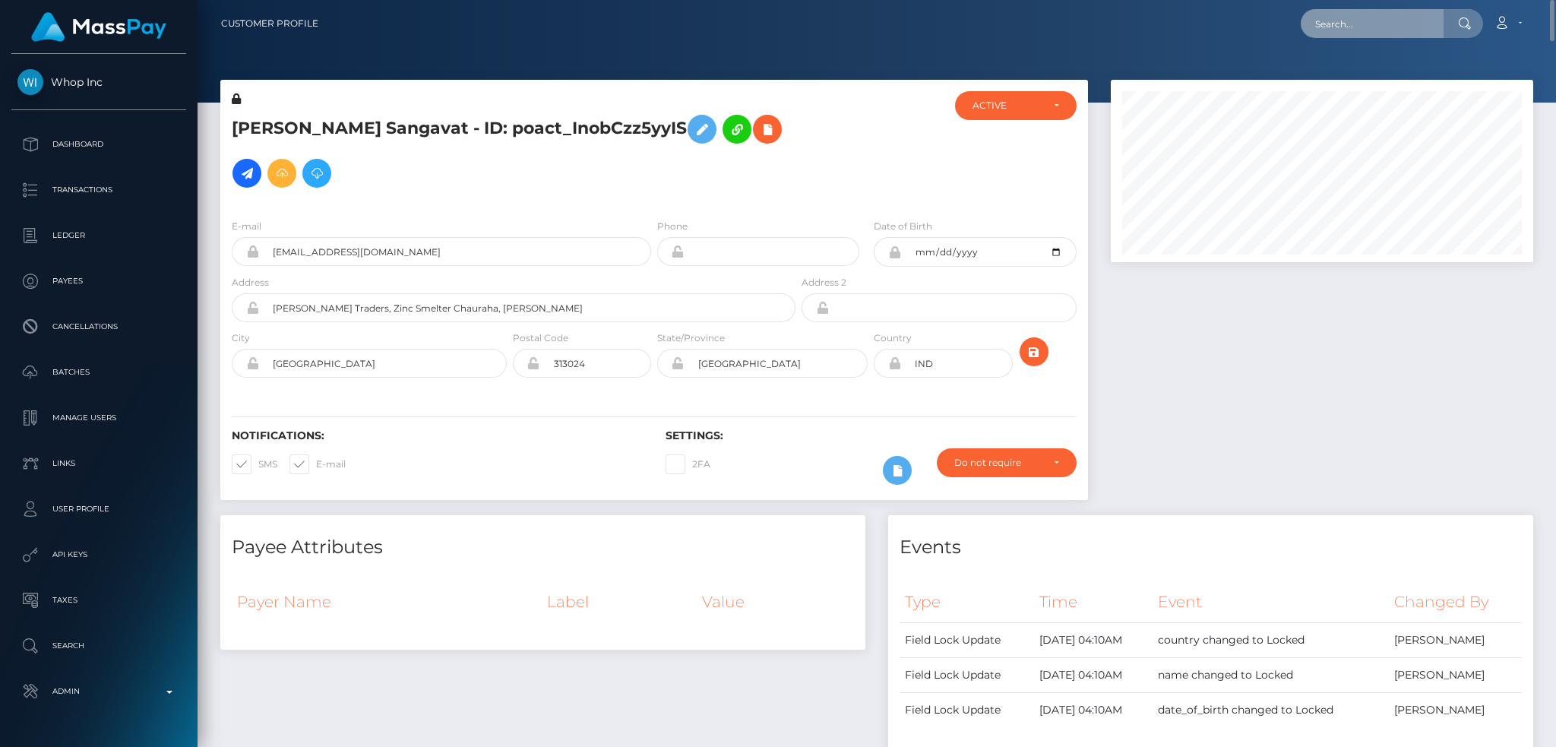
click at [1330, 15] on input "text" at bounding box center [1372, 23] width 143 height 29
paste input "Kushal Sangavat"
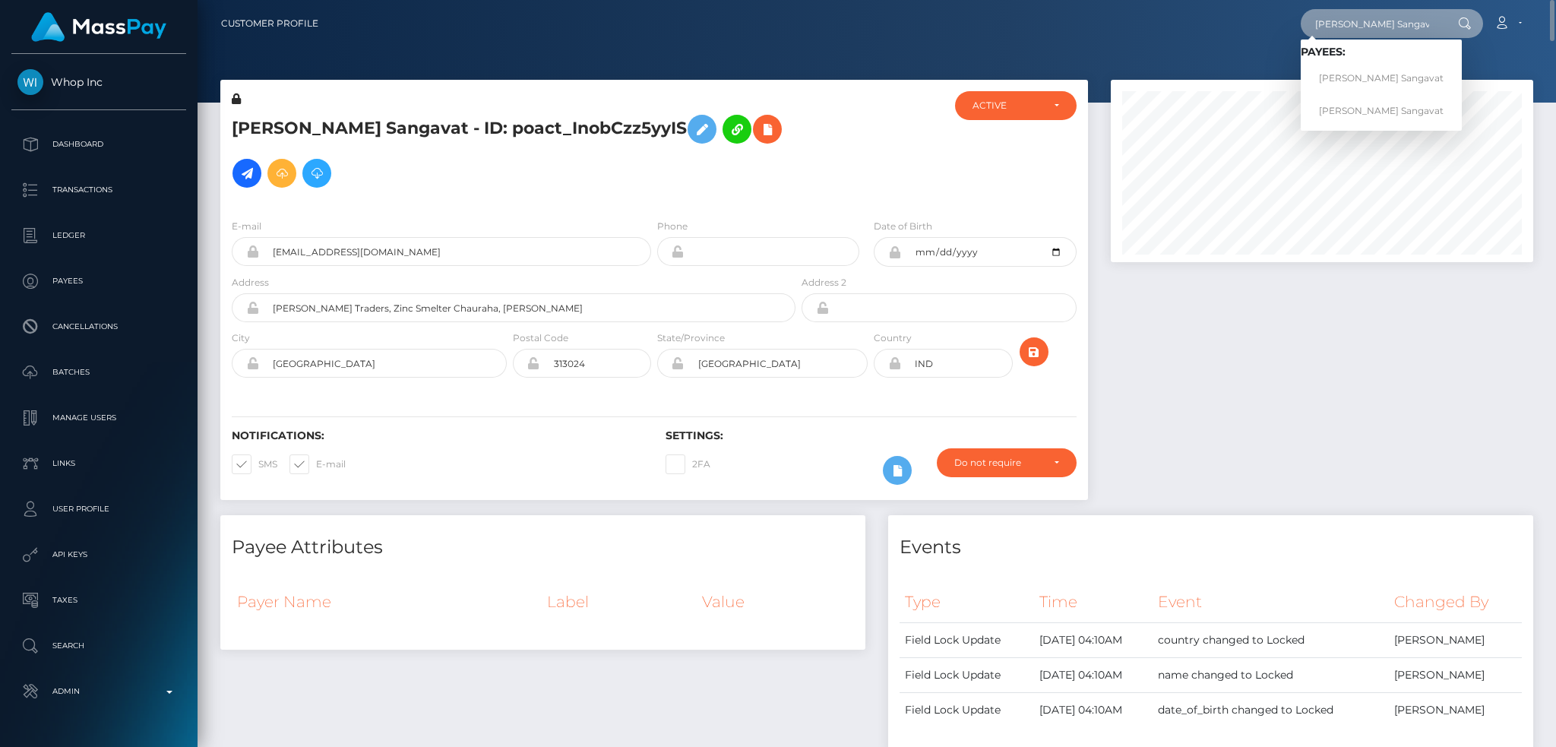
type input "Kushal Sangavat"
click at [1308, 308] on div at bounding box center [1321, 297] width 445 height 435
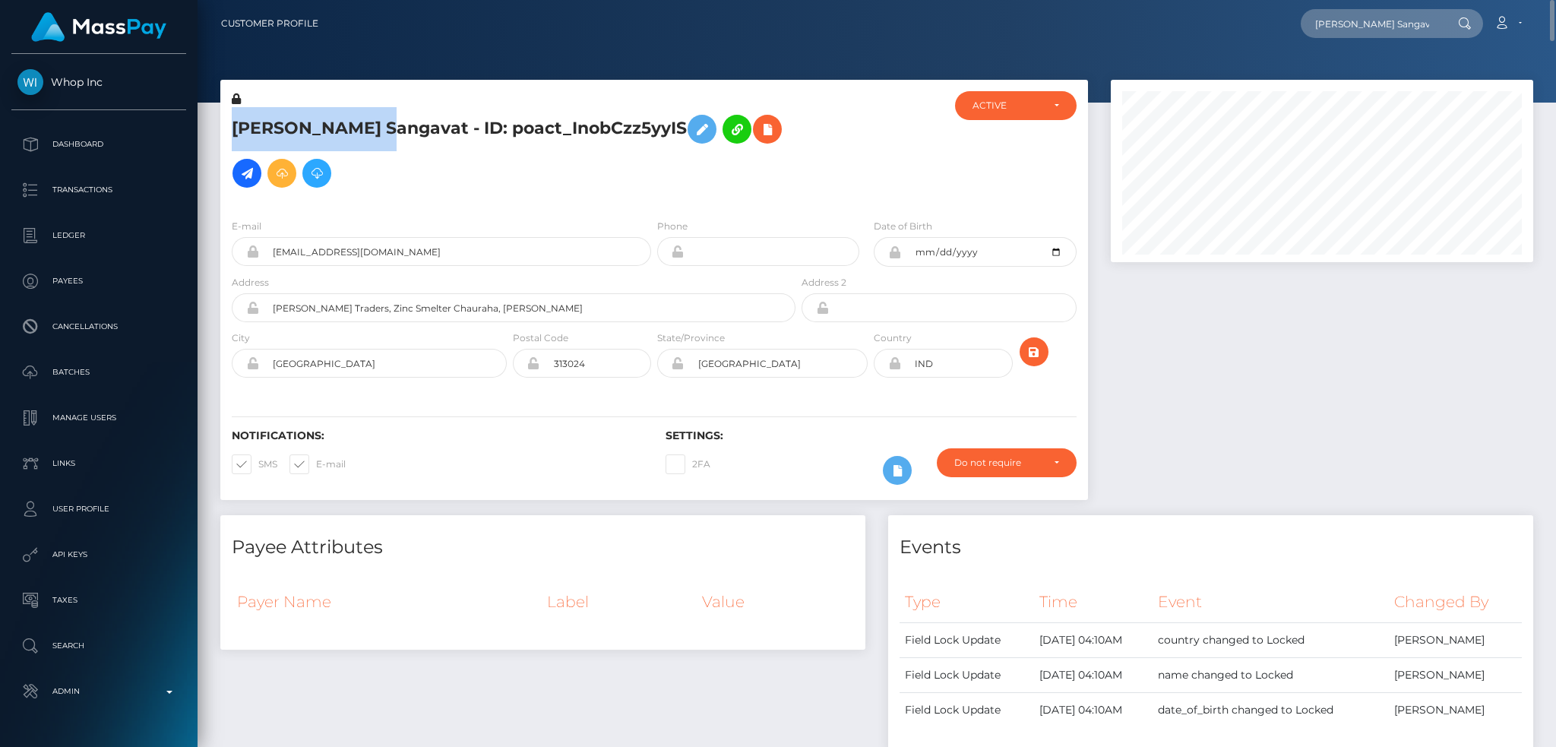
drag, startPoint x: 374, startPoint y: 124, endPoint x: 237, endPoint y: 128, distance: 136.8
click at [233, 128] on h5 "Kushal Sangavat - ID: poact_InobCzz5yyIS" at bounding box center [509, 151] width 555 height 88
copy h5 "Kushal Sangavat"
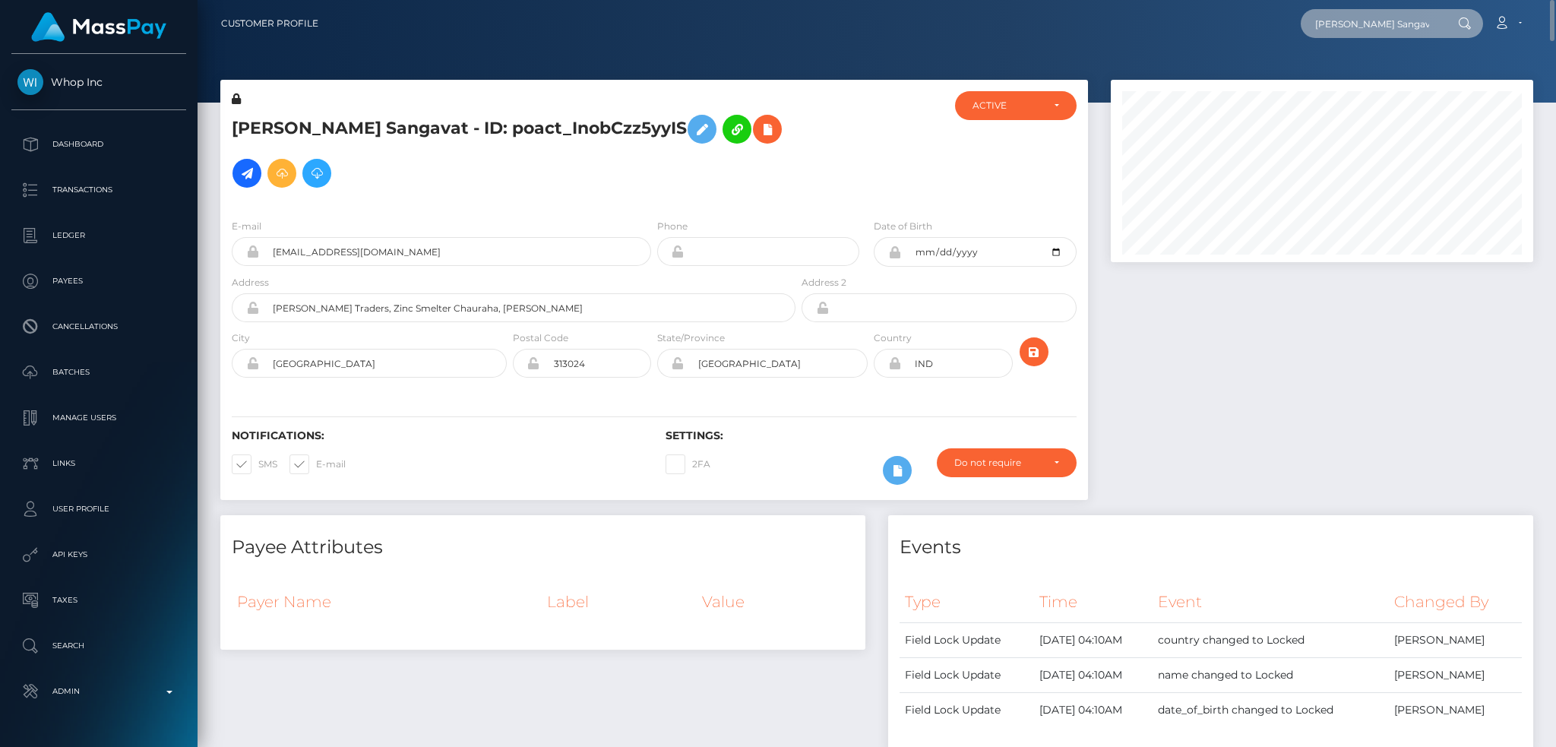
click at [1374, 23] on input "Kushal Sangavat" at bounding box center [1372, 23] width 143 height 29
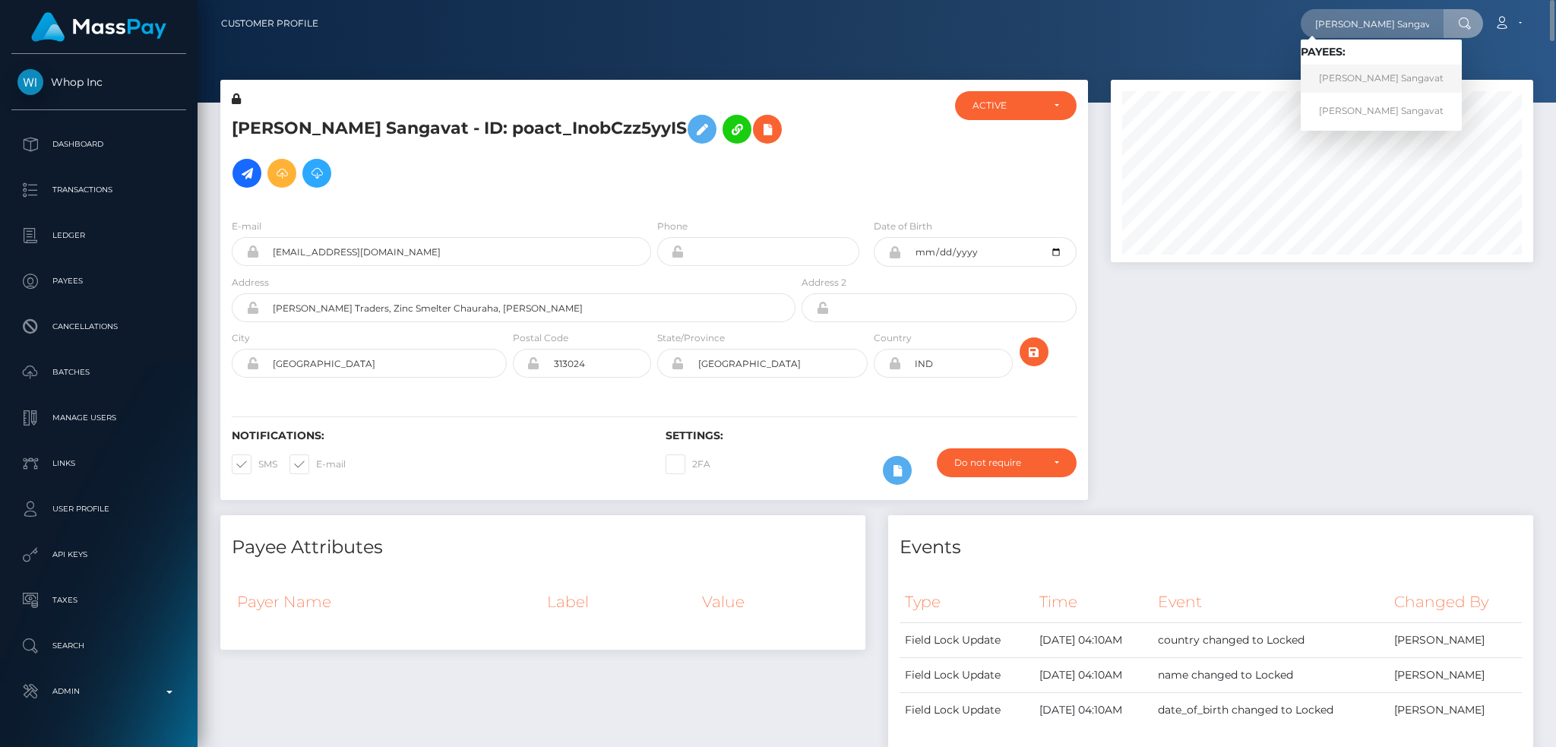
click at [1355, 80] on link "Kushal Sangavat" at bounding box center [1381, 79] width 161 height 28
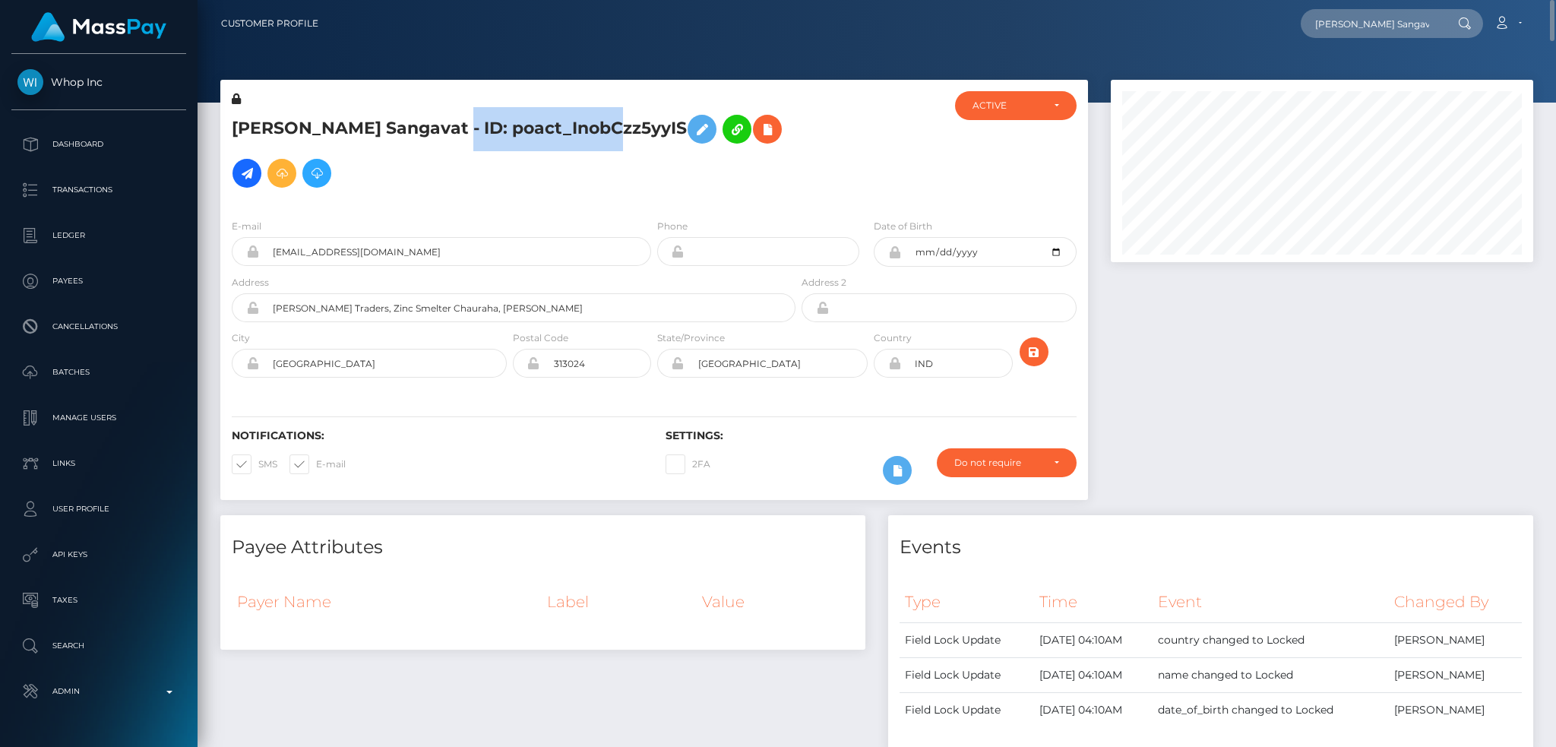
drag, startPoint x: 596, startPoint y: 122, endPoint x: 422, endPoint y: 128, distance: 174.1
click at [422, 128] on h5 "Kushal Sangavat - ID: poact_InobCzz5yyIS" at bounding box center [509, 151] width 555 height 88
copy h5 "poact_InobCzz5yyIS"
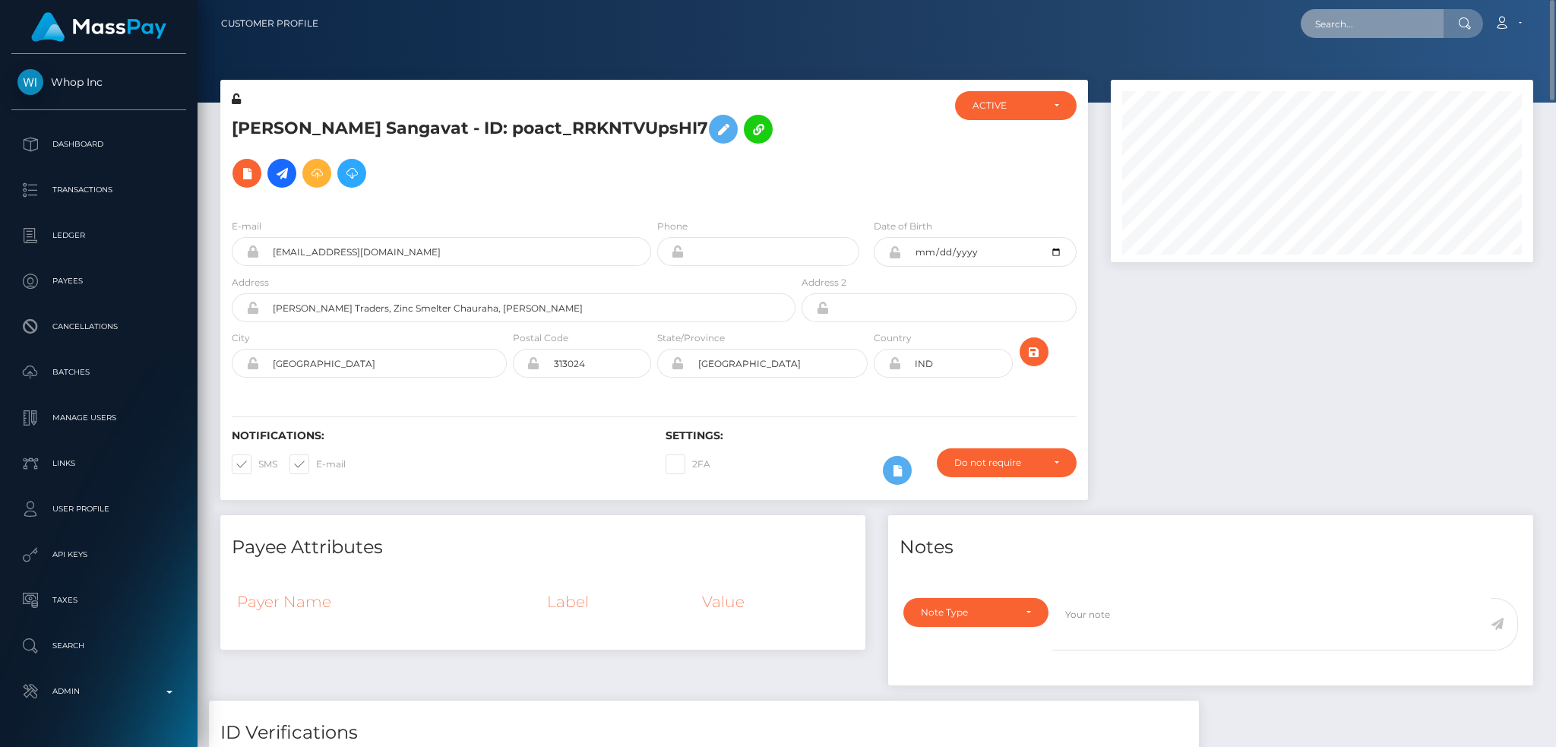
click at [1341, 23] on input "text" at bounding box center [1372, 23] width 143 height 29
paste input "poact_InobCzz5yyIS"
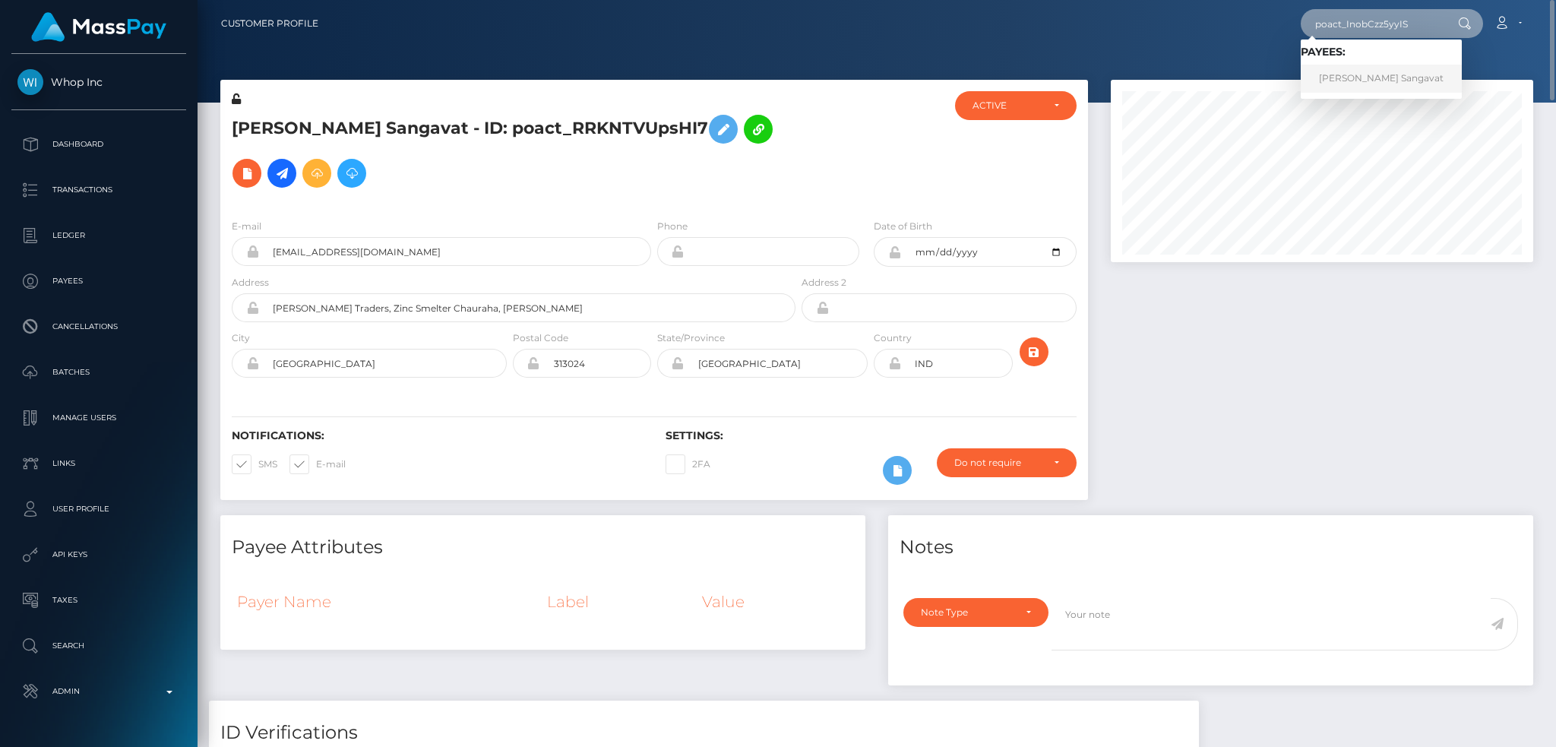
type input "poact_InobCzz5yyIS"
click at [1365, 83] on link "[PERSON_NAME] Sangavat" at bounding box center [1381, 79] width 161 height 28
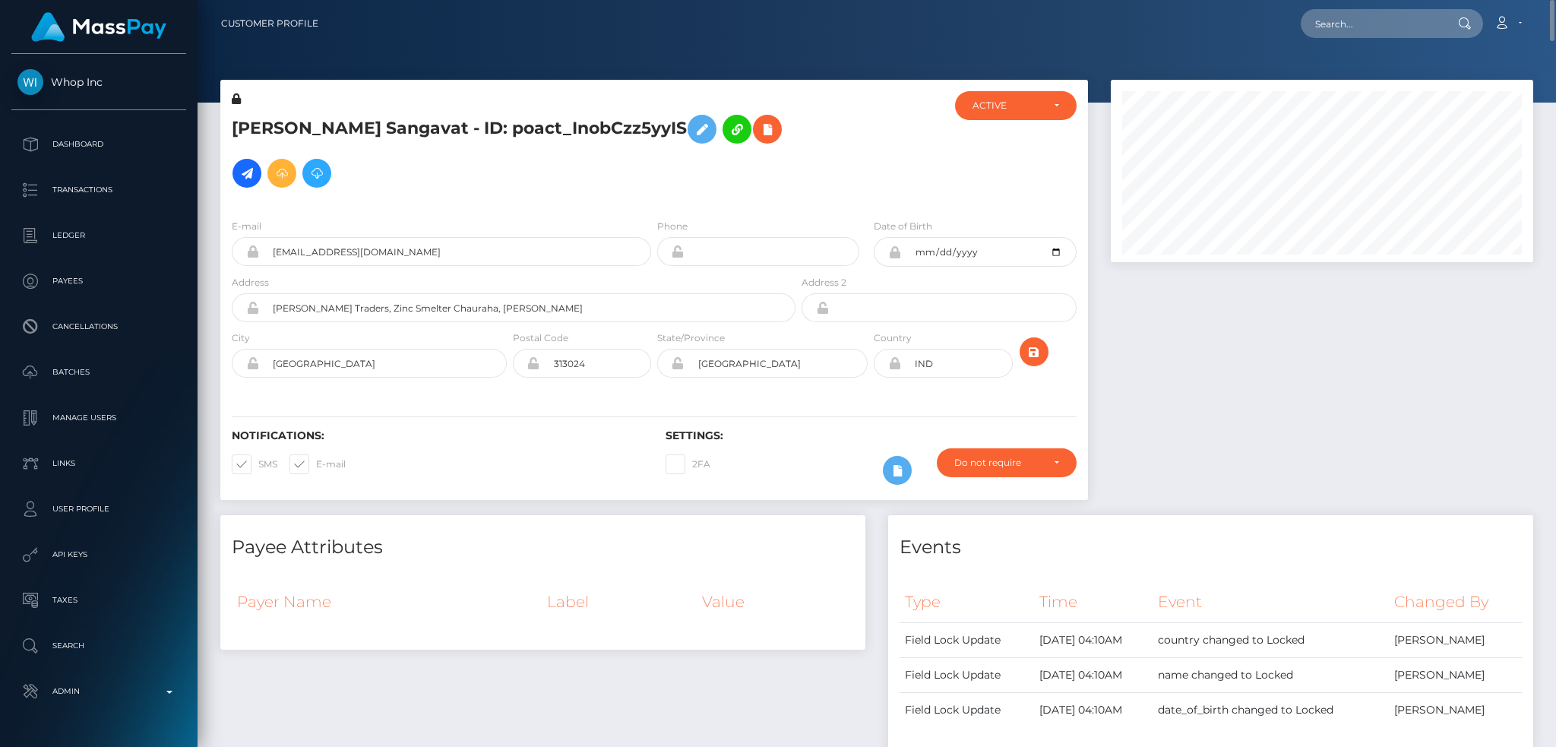
click at [445, 126] on h5 "Kushal Sangavat - ID: poact_InobCzz5yyIS" at bounding box center [509, 151] width 555 height 88
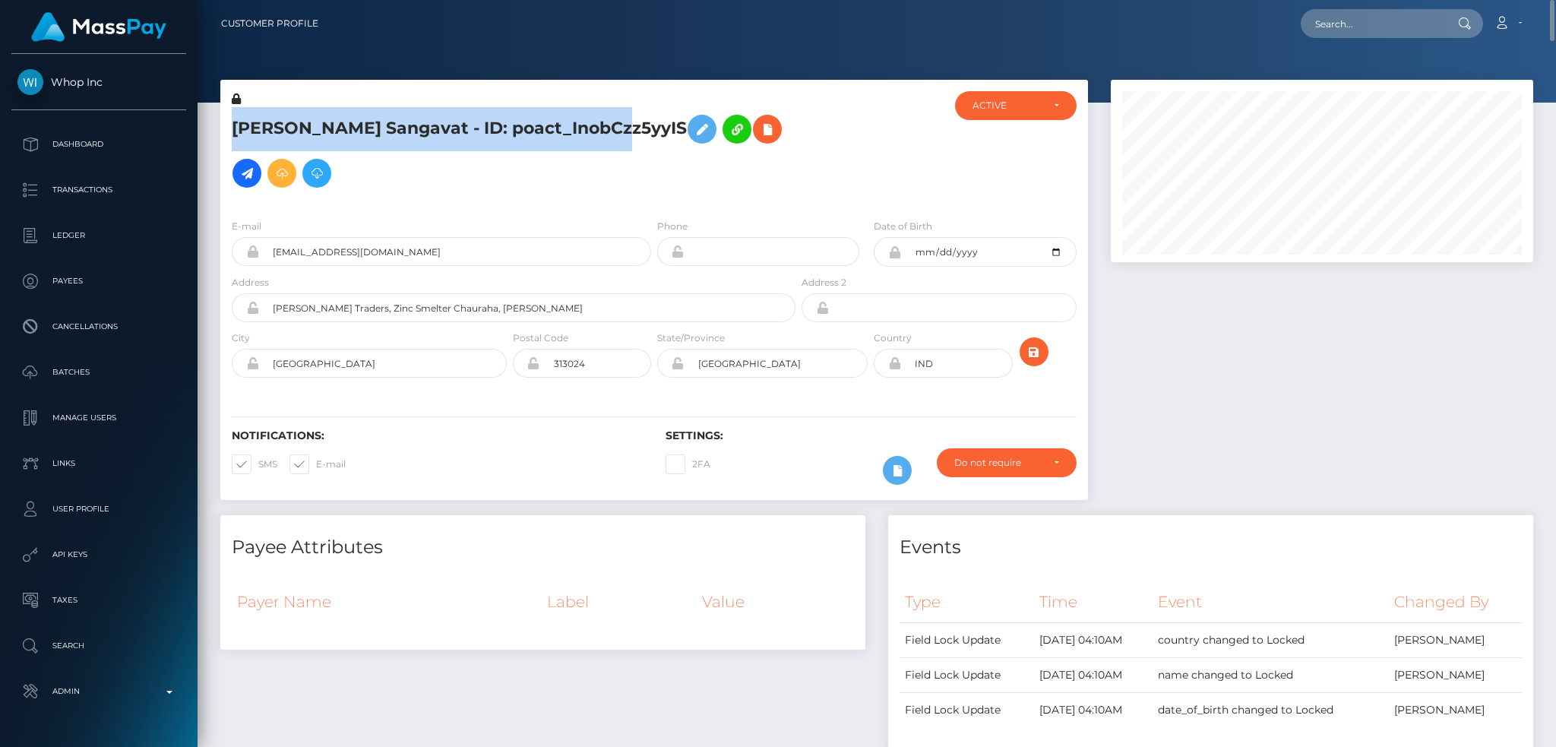
click at [445, 126] on h5 "Kushal Sangavat - ID: poact_InobCzz5yyIS" at bounding box center [509, 151] width 555 height 88
click at [441, 121] on h5 "Kushal Sangavat - ID: poact_InobCzz5yyIS" at bounding box center [509, 151] width 555 height 88
drag, startPoint x: 379, startPoint y: 125, endPoint x: 232, endPoint y: 128, distance: 146.7
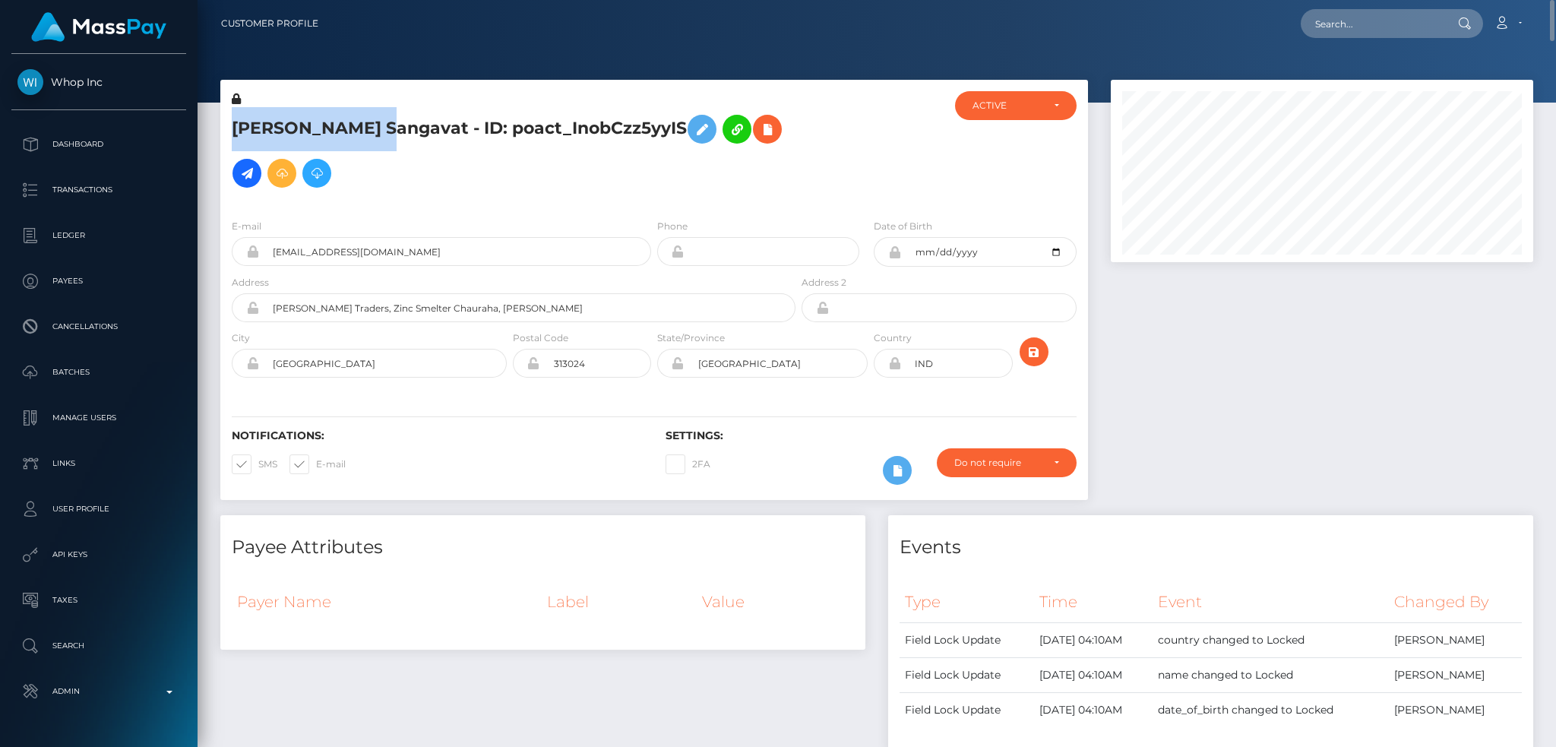
click at [232, 128] on h5 "Kushal Sangavat - ID: poact_InobCzz5yyIS" at bounding box center [509, 151] width 555 height 88
copy h5 "Kushal Sangavat"
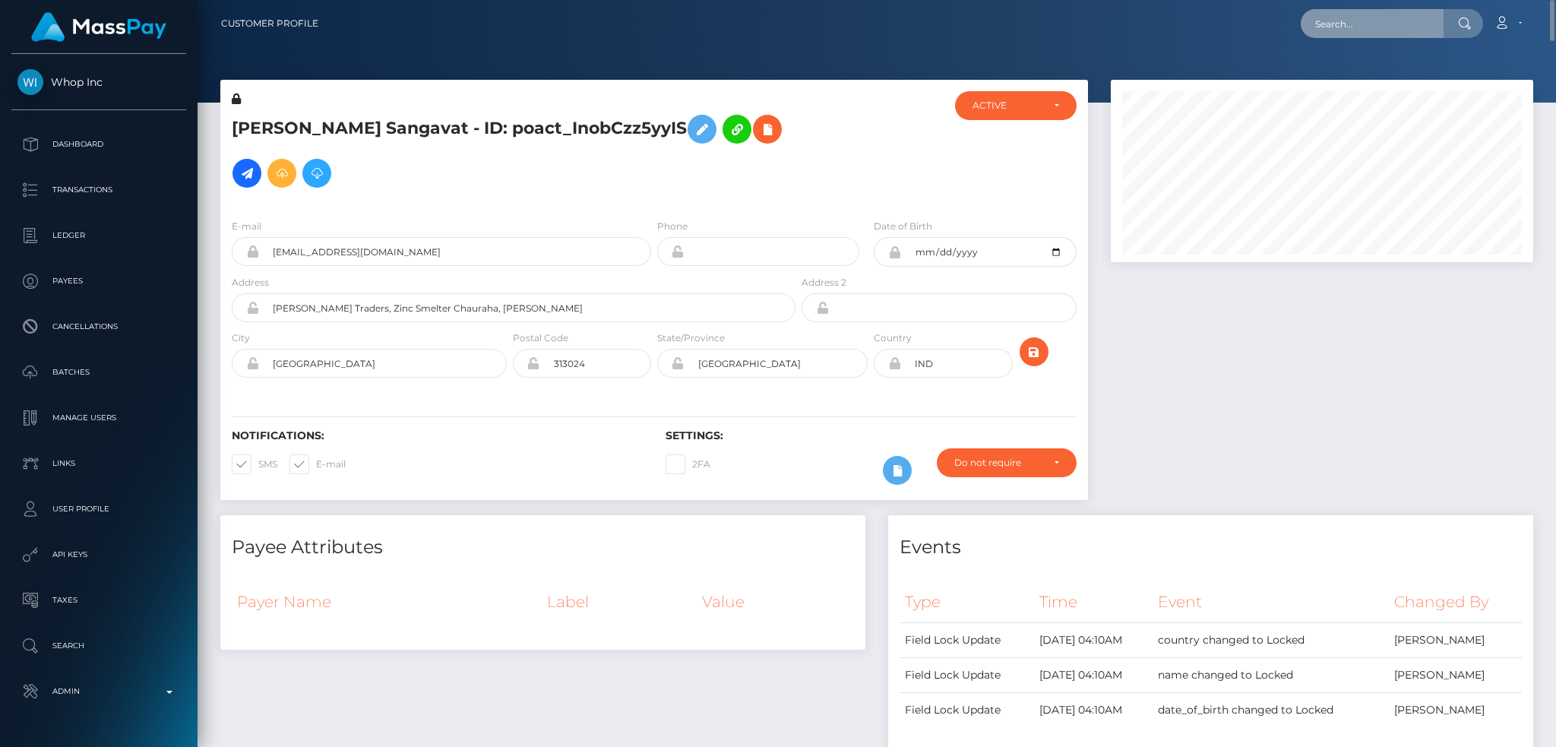
click at [1375, 28] on input "text" at bounding box center [1372, 23] width 143 height 29
paste input "Kushal Sangavat"
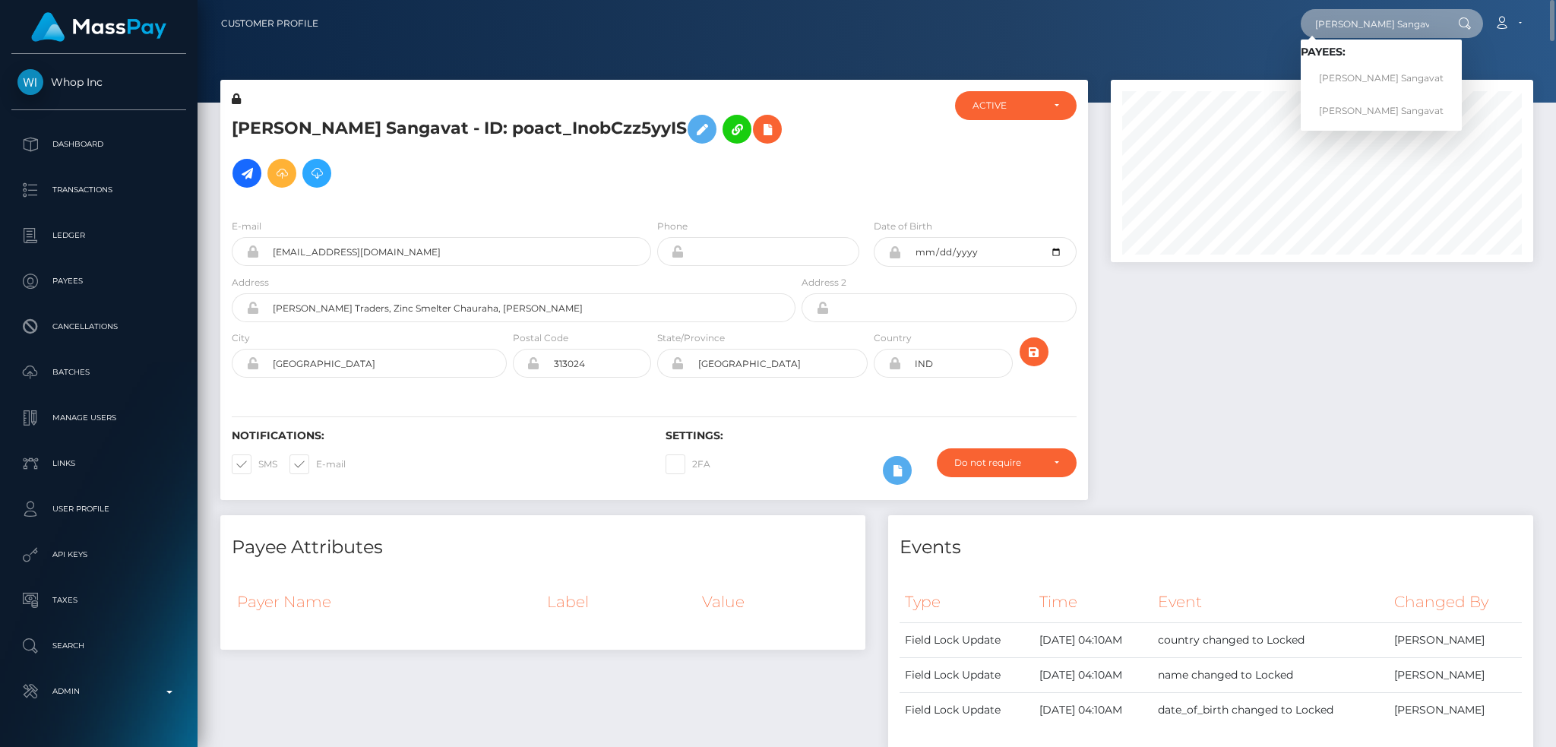
type input "Kushal Sangavat"
click at [459, 134] on h5 "Kushal Sangavat - ID: poact_InobCzz5yyIS" at bounding box center [509, 151] width 555 height 88
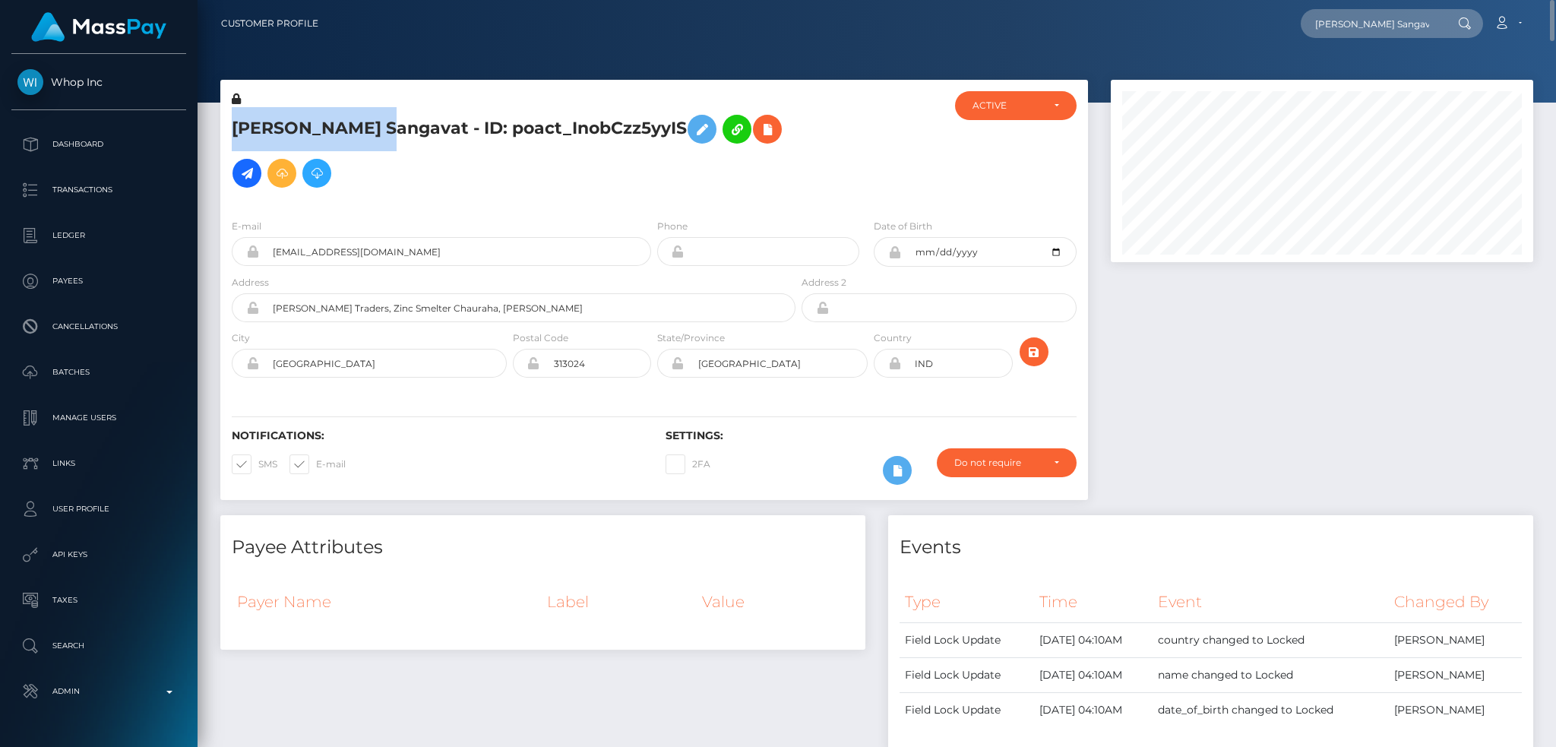
drag, startPoint x: 377, startPoint y: 127, endPoint x: 231, endPoint y: 131, distance: 146.0
click at [232, 131] on h5 "Kushal Sangavat - ID: poact_InobCzz5yyIS" at bounding box center [509, 151] width 555 height 88
copy h5 "Kushal Sangavat"
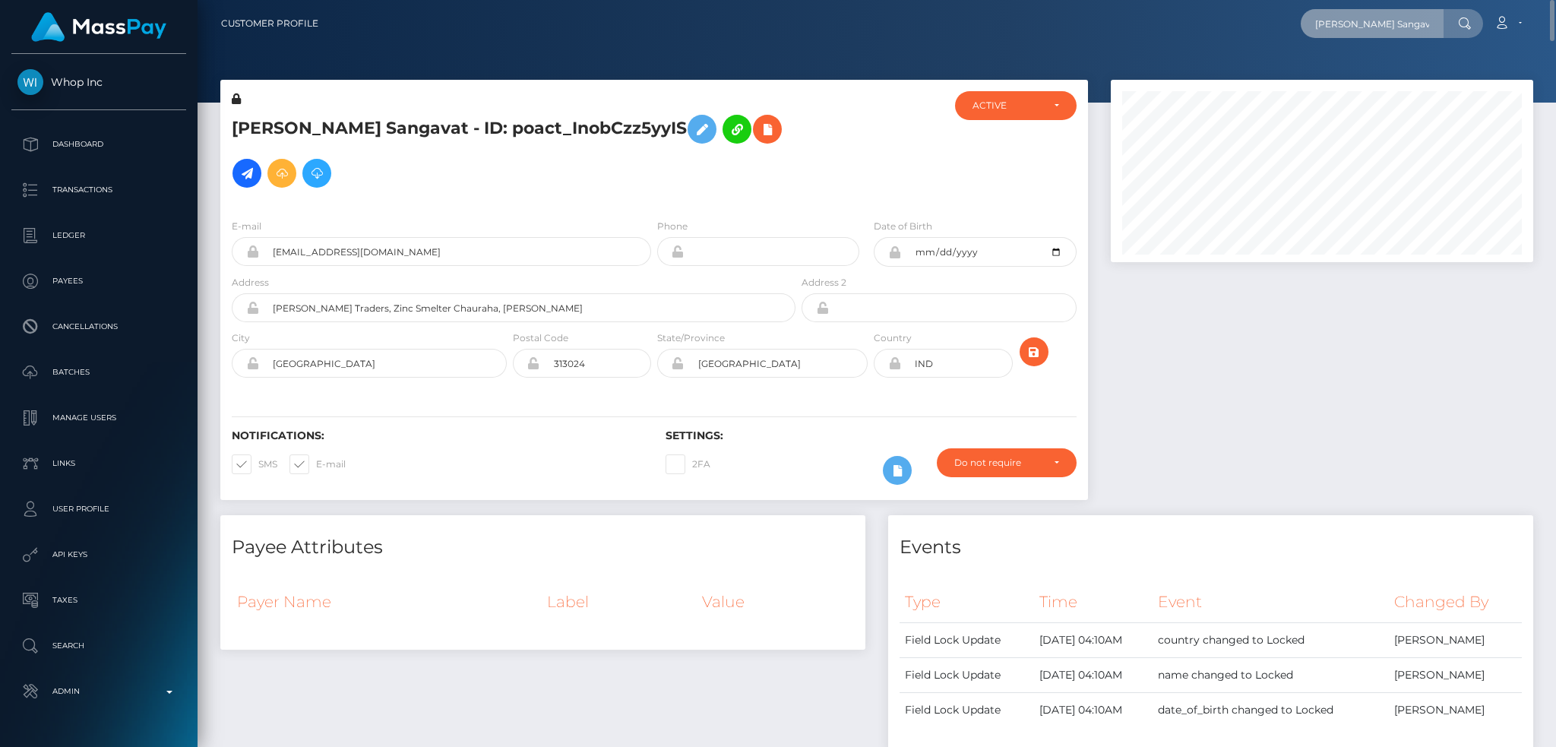
click at [1364, 24] on input "Kushal Sangavat" at bounding box center [1372, 23] width 143 height 29
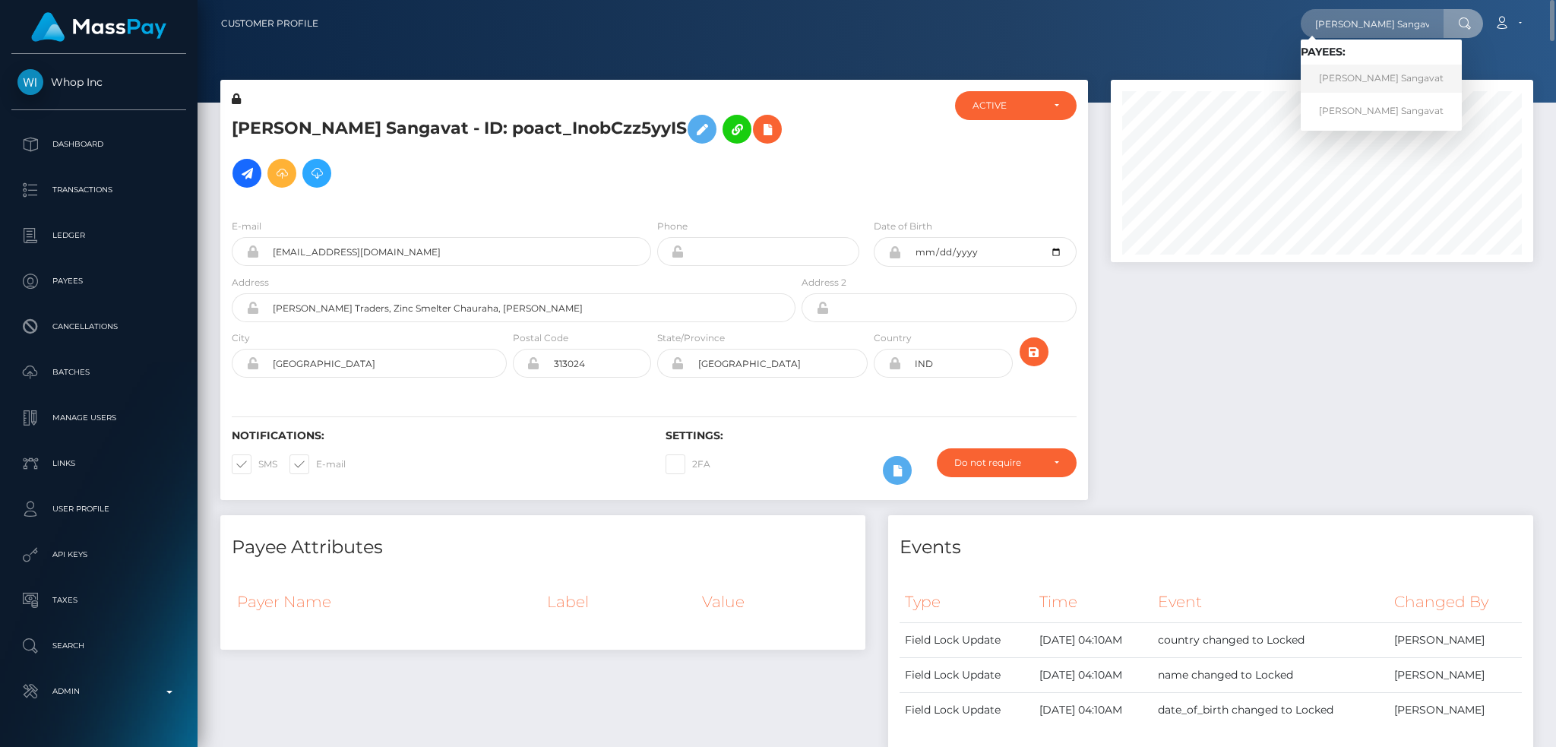
click at [1368, 78] on link "[PERSON_NAME] Sangavat" at bounding box center [1381, 79] width 161 height 28
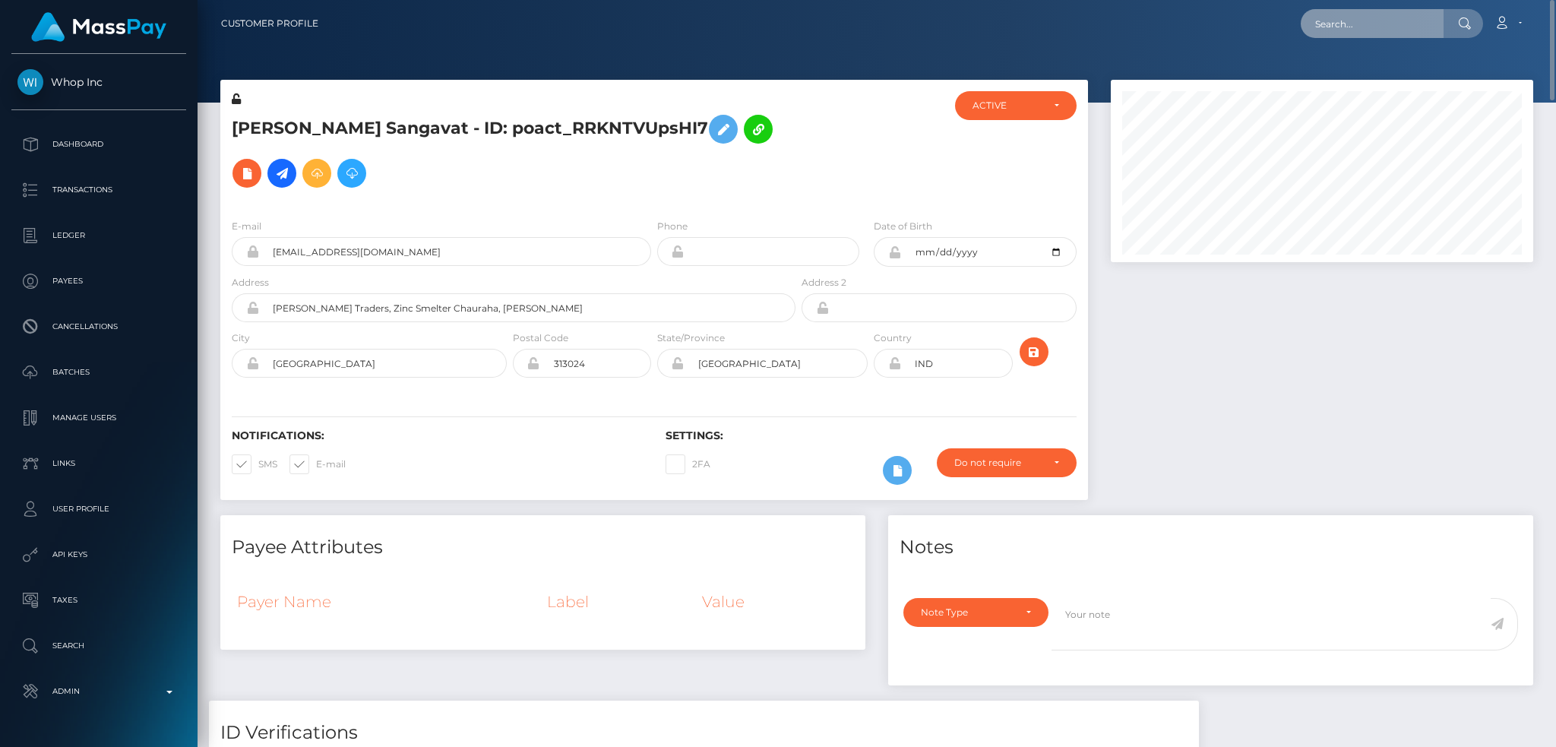
click at [1341, 36] on input "text" at bounding box center [1372, 23] width 143 height 29
paste input "poact_8TsvsCHQvYe3"
type input "poact_8TsvsCHQvYe3"
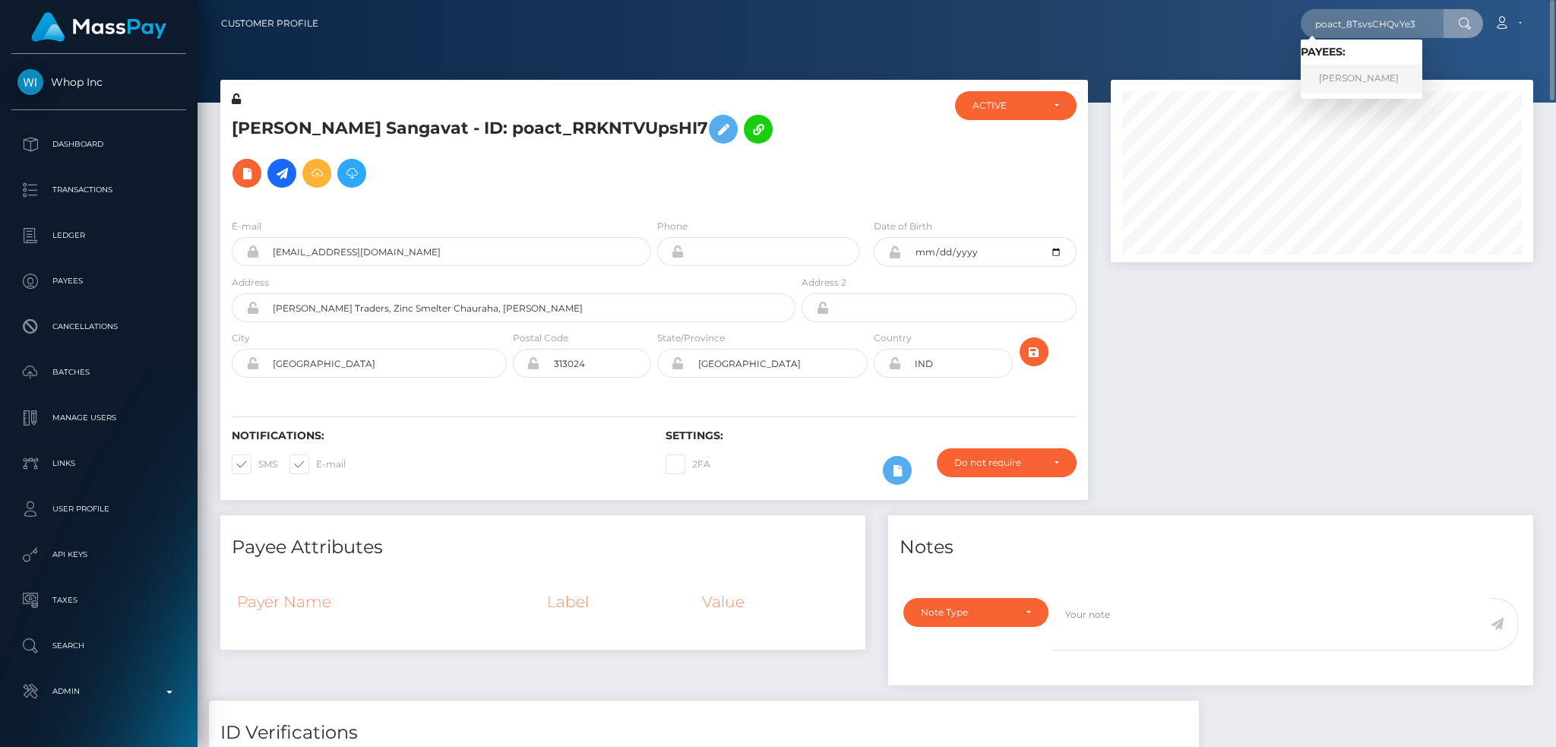
click at [1352, 80] on link "[PERSON_NAME]" at bounding box center [1362, 79] width 122 height 28
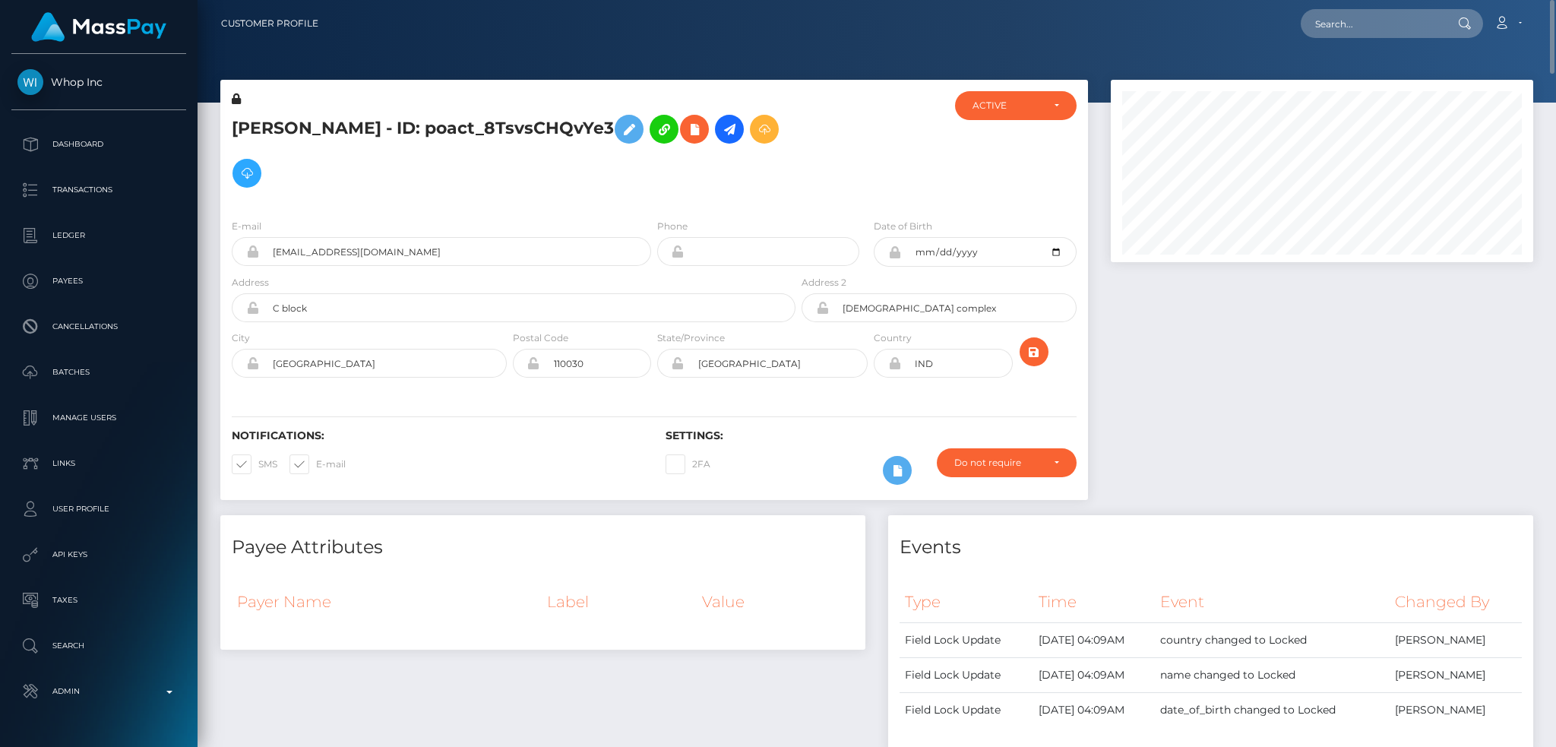
click at [347, 124] on h5 "[PERSON_NAME] - ID: poact_8TsvsCHQvYe3" at bounding box center [509, 151] width 555 height 88
drag, startPoint x: 356, startPoint y: 123, endPoint x: 237, endPoint y: 126, distance: 118.6
click at [237, 126] on h5 "[PERSON_NAME] - ID: poact_8TsvsCHQvYe3" at bounding box center [509, 151] width 555 height 88
copy h5 "[PERSON_NAME]"
click at [1348, 30] on input "text" at bounding box center [1372, 23] width 143 height 29
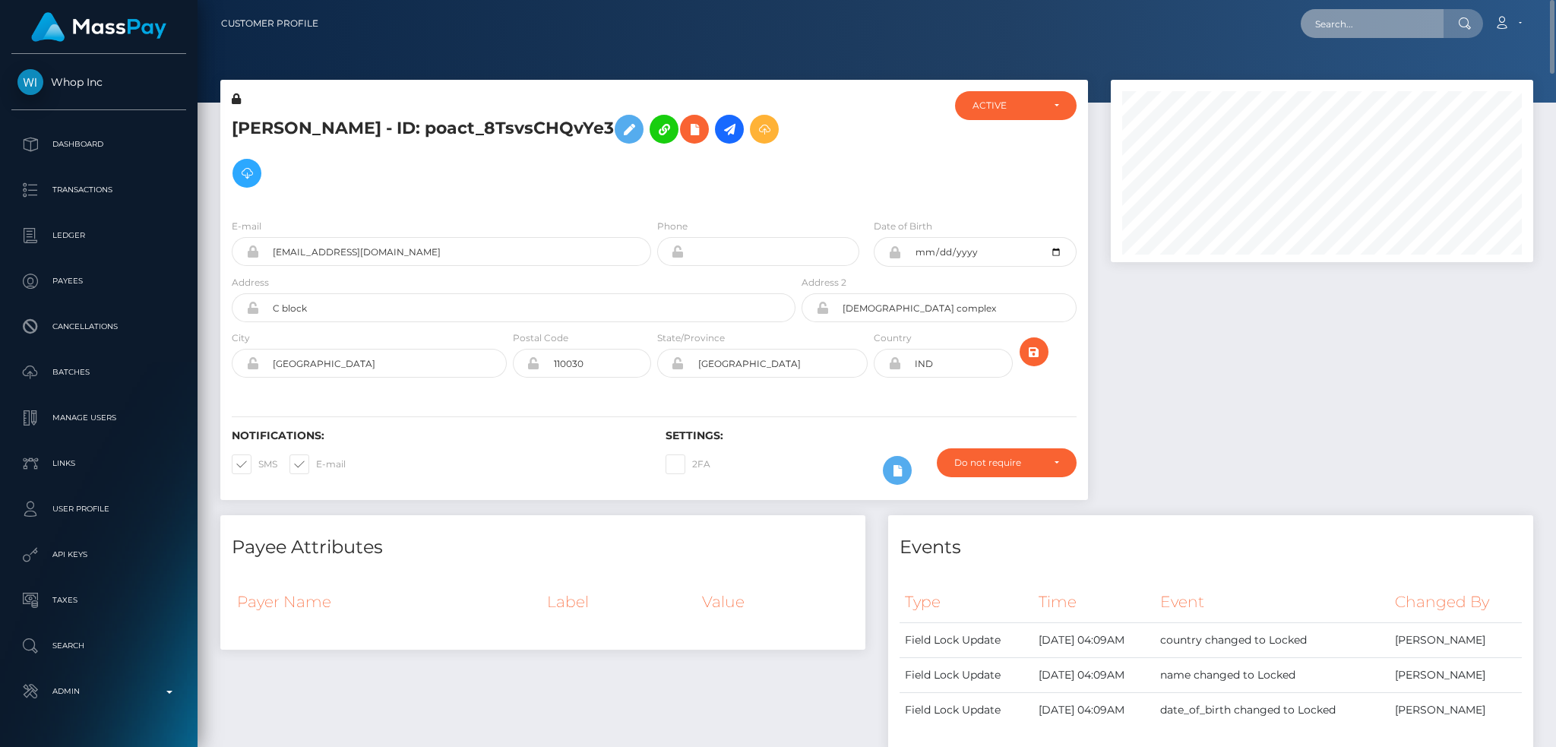
paste input "[PERSON_NAME]"
type input "[PERSON_NAME]"
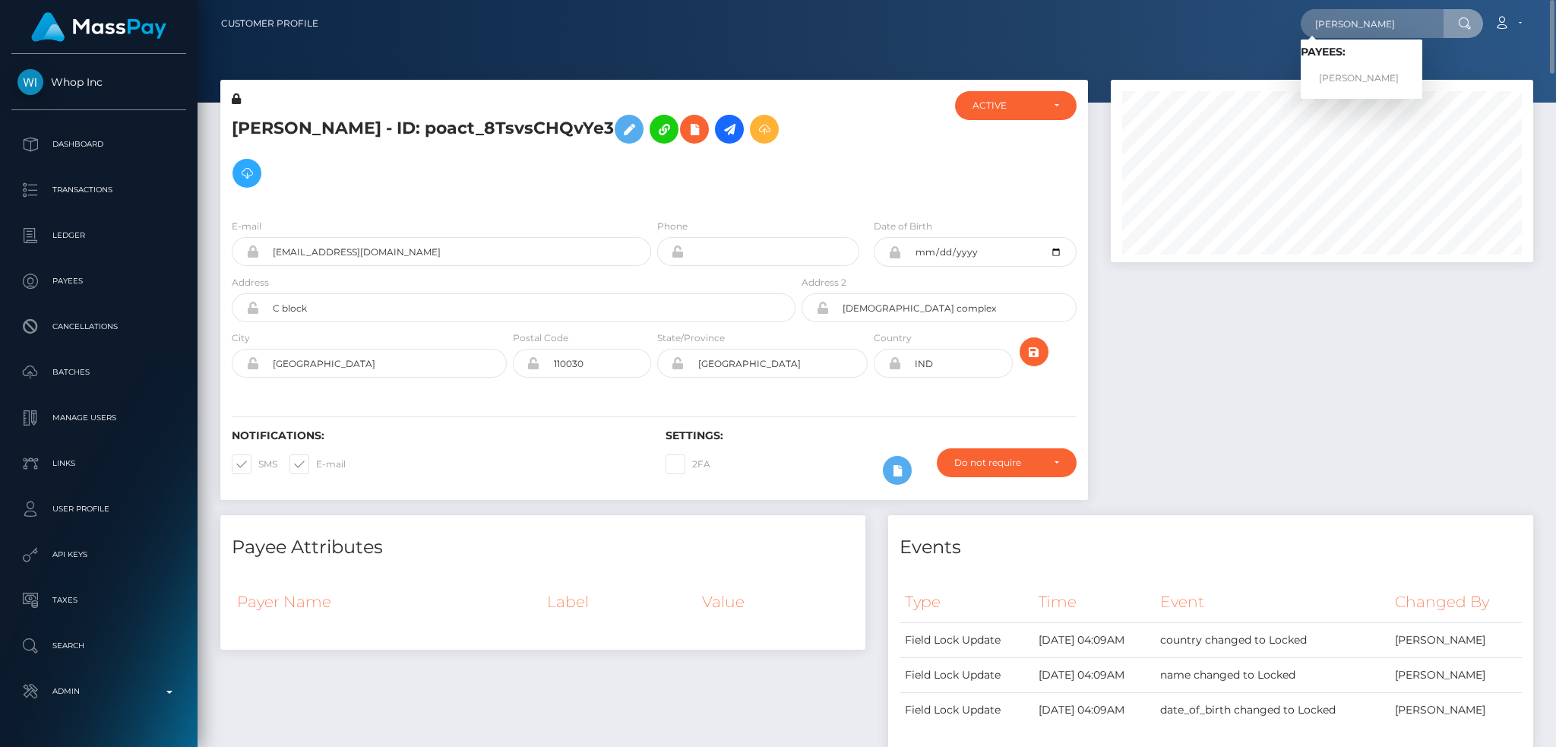
click at [1261, 345] on div at bounding box center [1321, 297] width 445 height 435
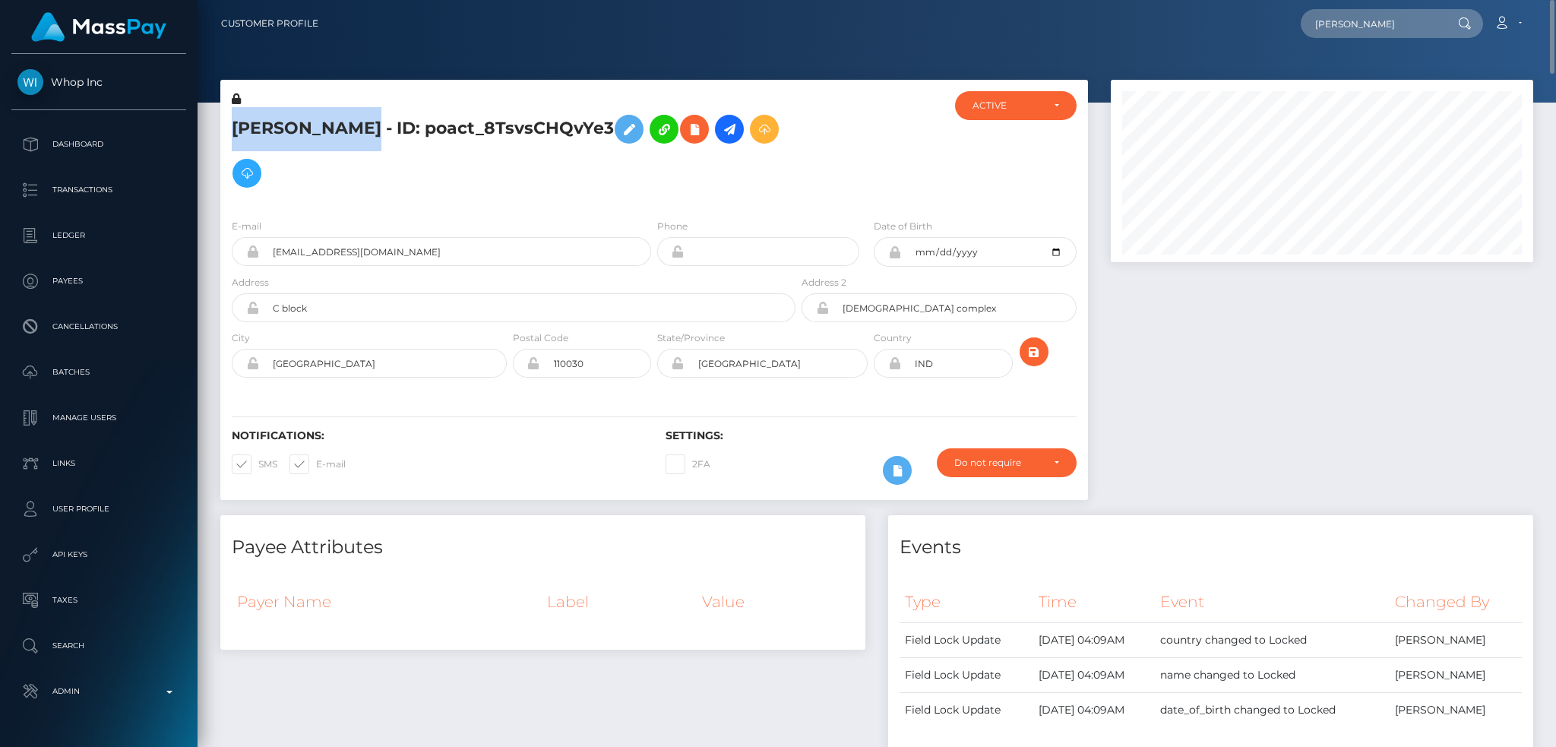
drag, startPoint x: 356, startPoint y: 126, endPoint x: 231, endPoint y: 132, distance: 124.8
click at [232, 132] on h5 "[PERSON_NAME] - ID: poact_8TsvsCHQvYe3" at bounding box center [509, 151] width 555 height 88
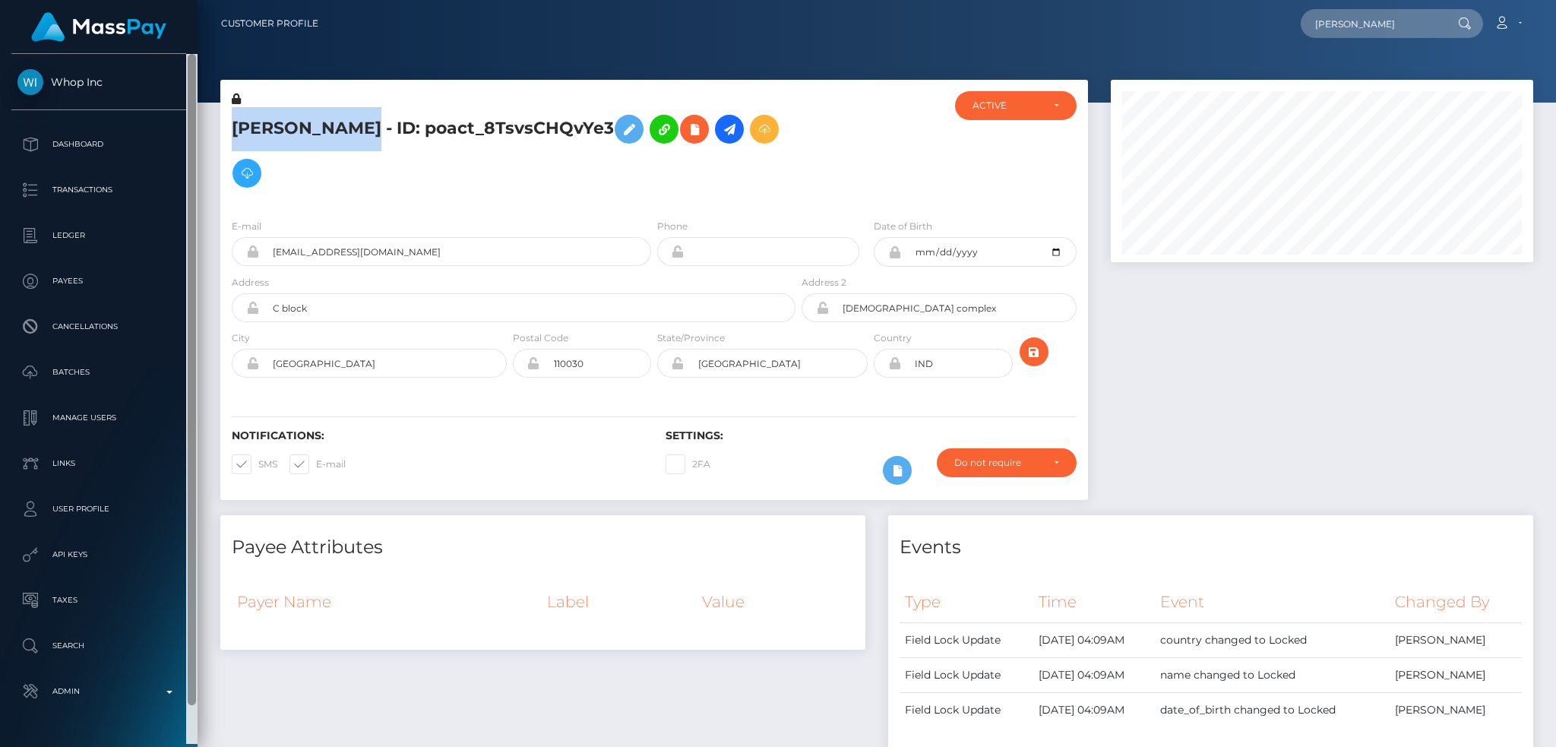
copy h5 "[PERSON_NAME]"
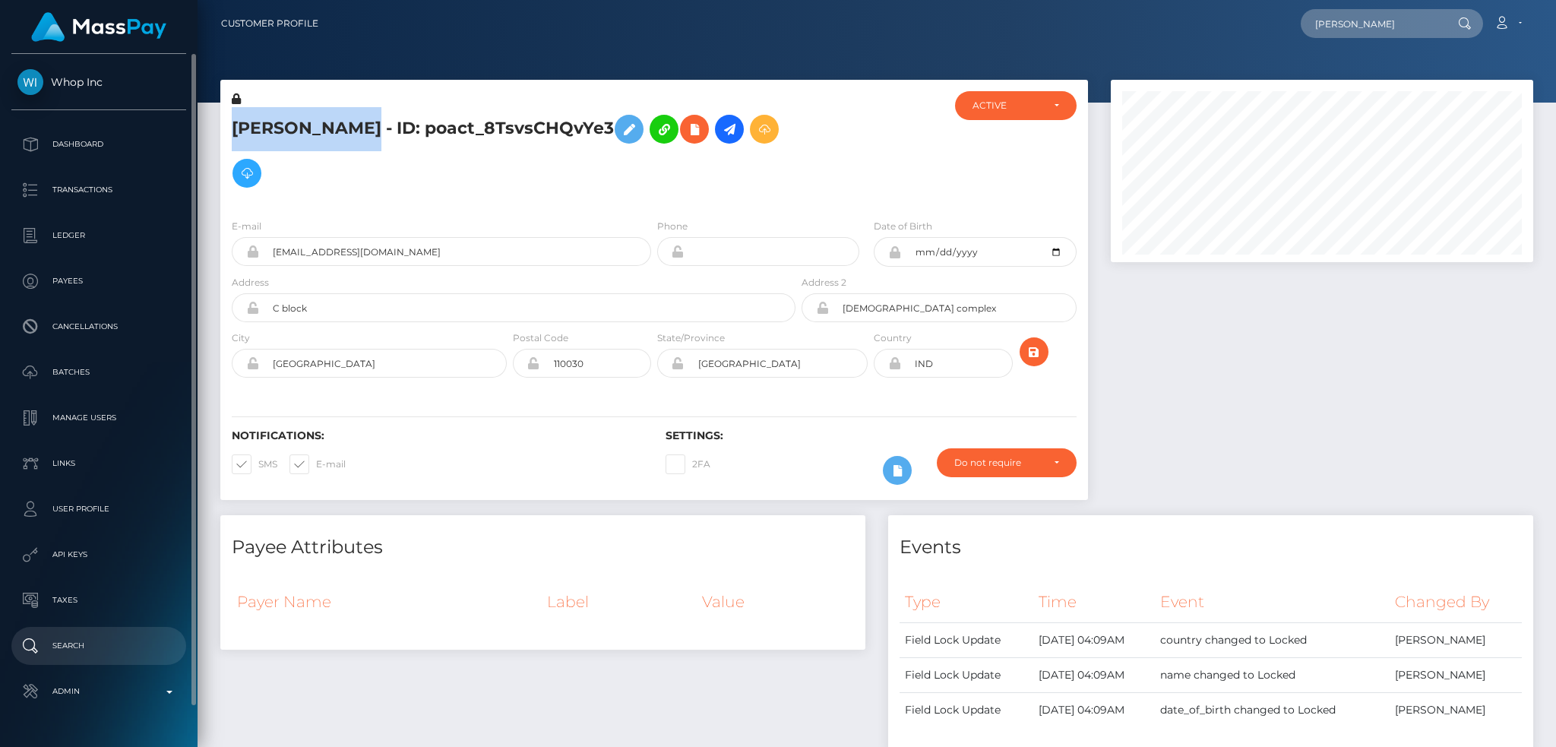
click at [100, 641] on p "Search" at bounding box center [98, 645] width 163 height 23
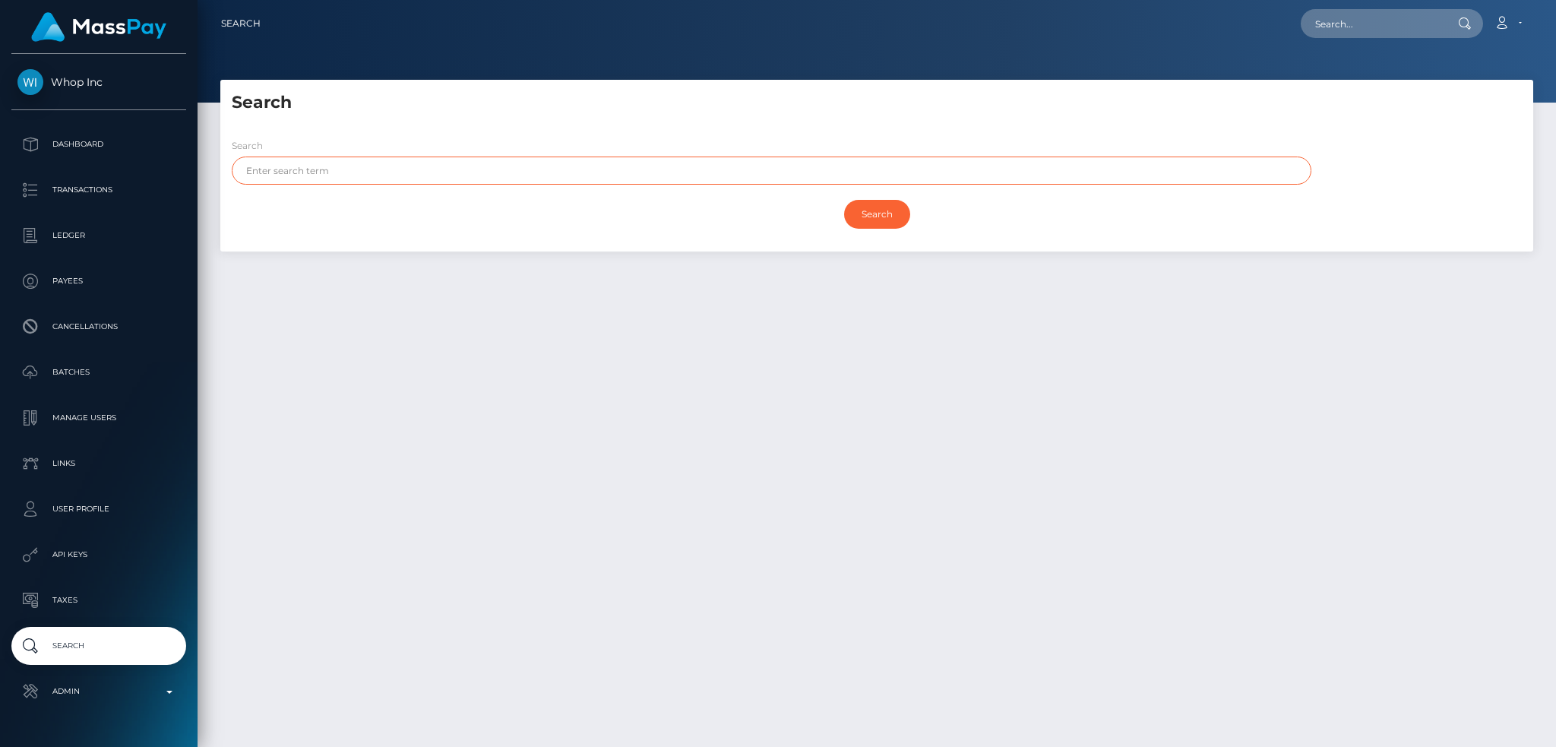
click at [356, 166] on input "text" at bounding box center [772, 171] width 1080 height 28
paste input "[PERSON_NAME]"
click at [310, 163] on input "[PERSON_NAME]" at bounding box center [772, 171] width 1080 height 28
type input "Kundan"
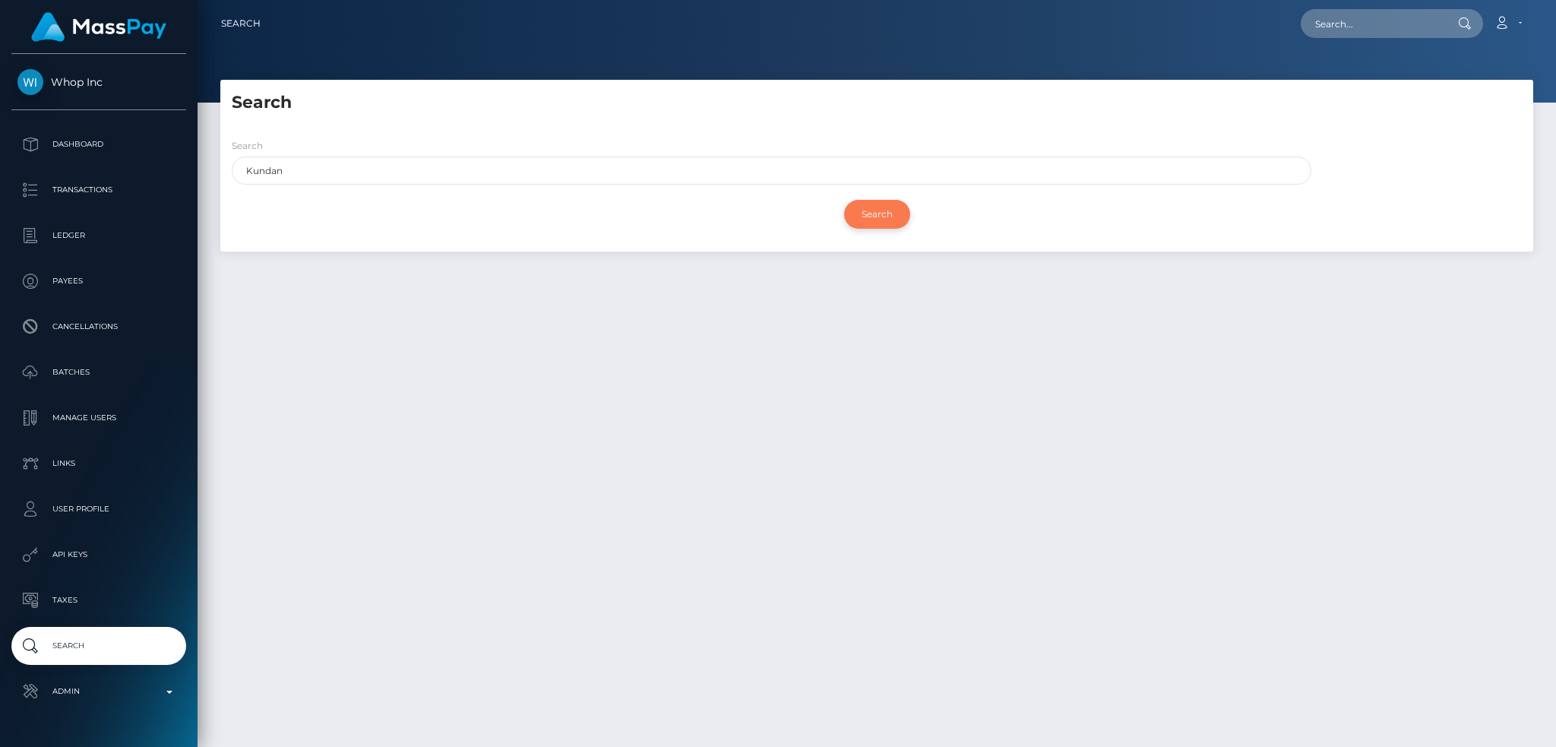
click at [868, 214] on input "Search" at bounding box center [877, 214] width 66 height 29
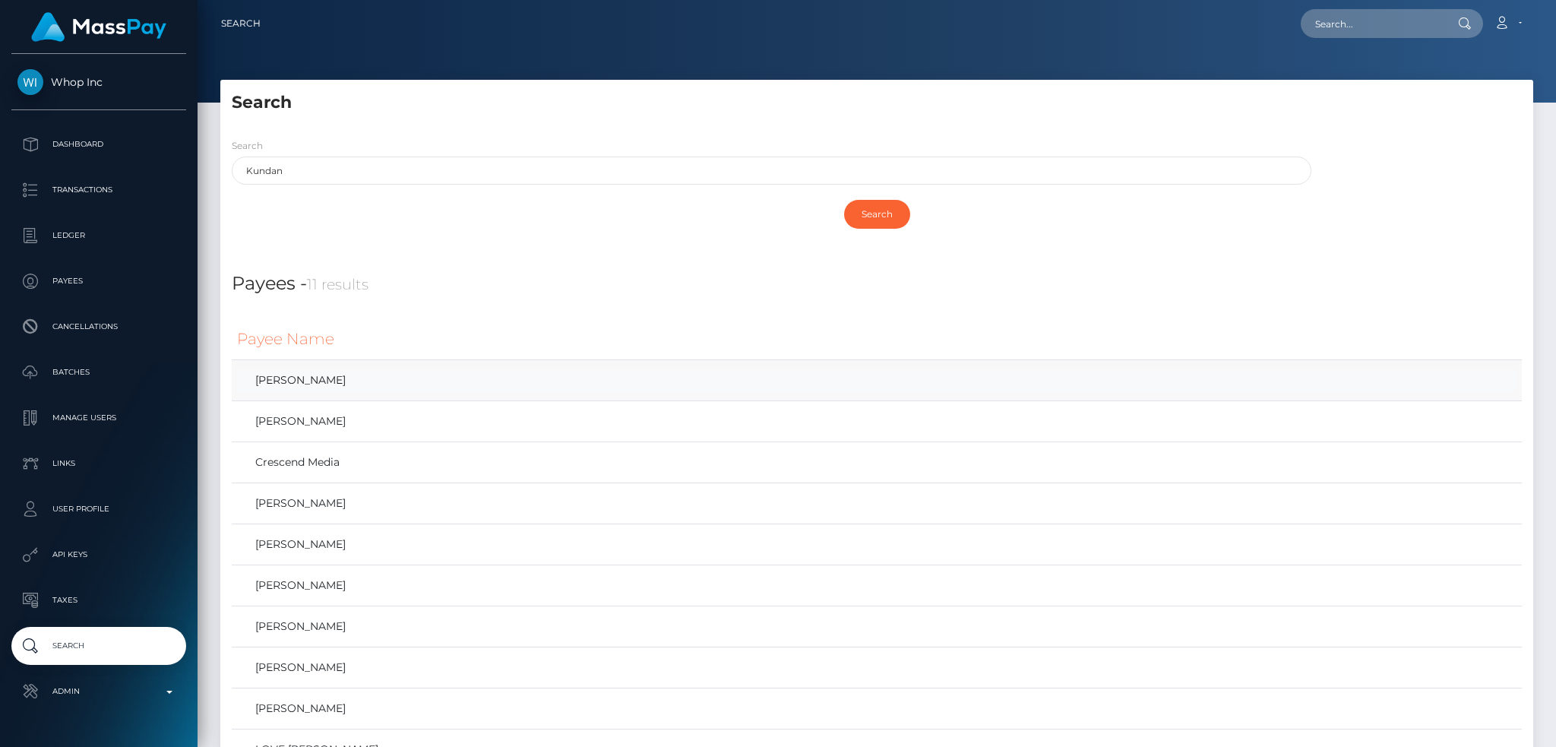
click at [288, 374] on link "[PERSON_NAME]" at bounding box center [876, 380] width 1279 height 22
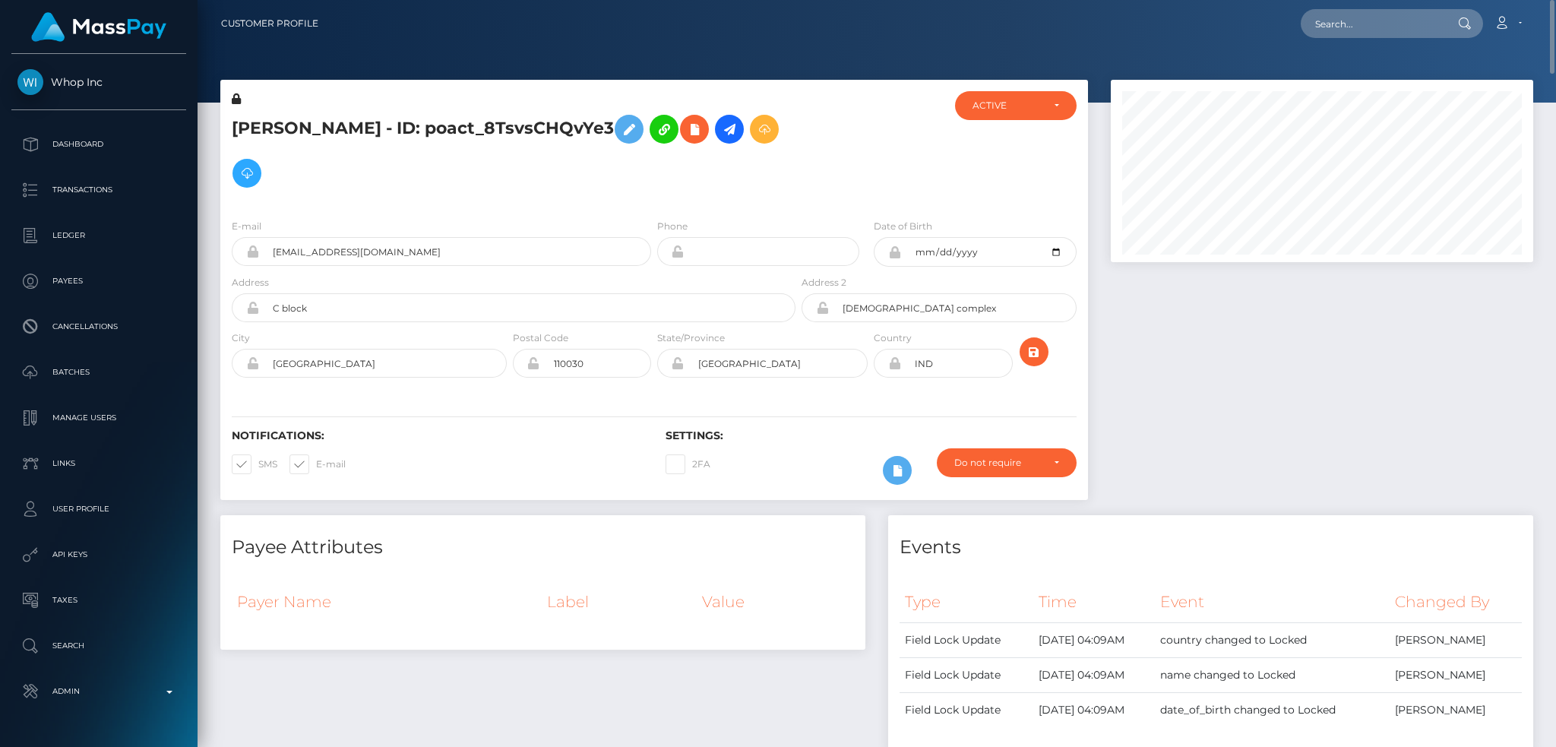
click at [1216, 311] on div at bounding box center [1321, 297] width 445 height 435
click at [1362, 26] on input "text" at bounding box center [1372, 23] width 143 height 29
paste input "poact_7FOM2UsPtqN8"
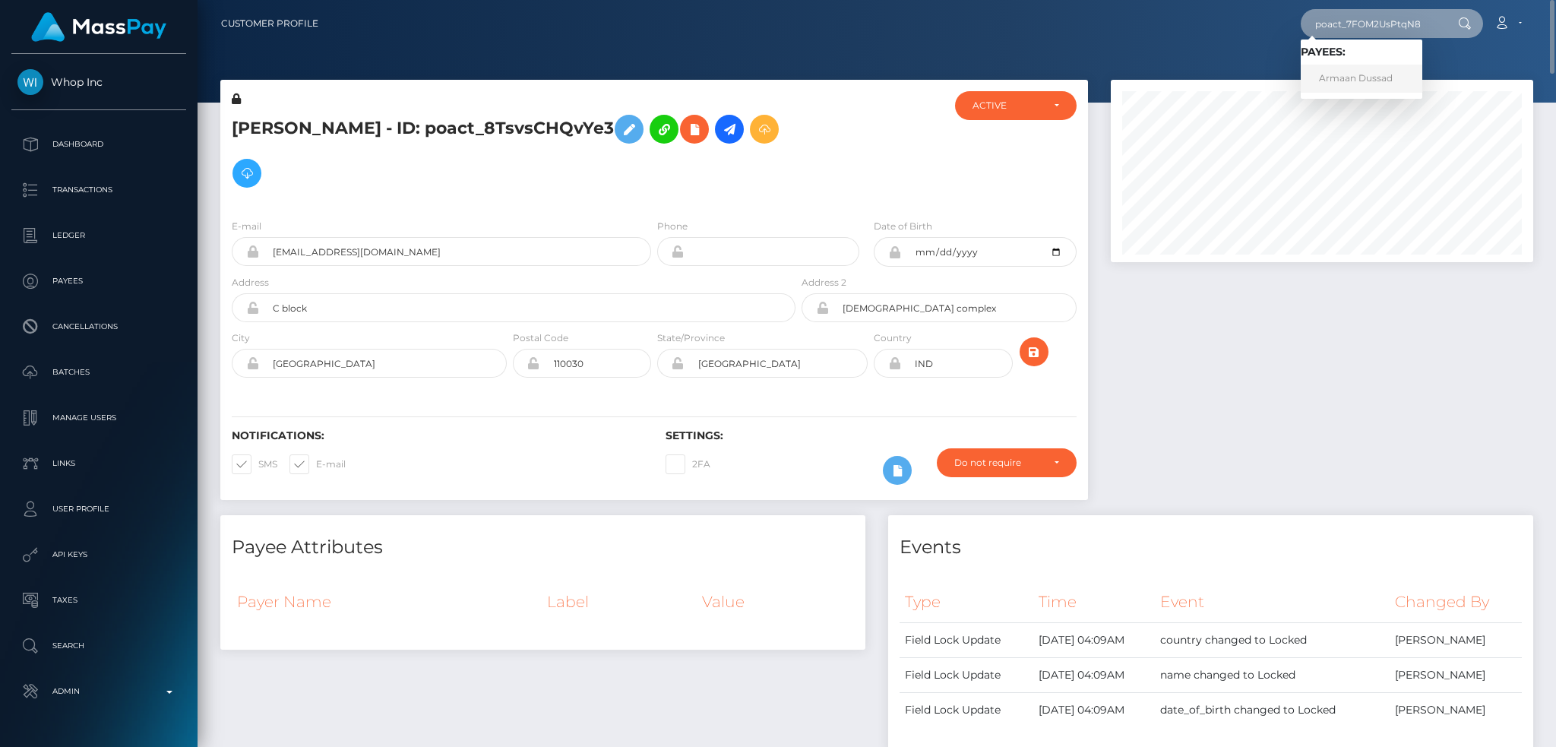
type input "poact_7FOM2UsPtqN8"
click at [1384, 80] on link "Armaan Dussad" at bounding box center [1362, 79] width 122 height 28
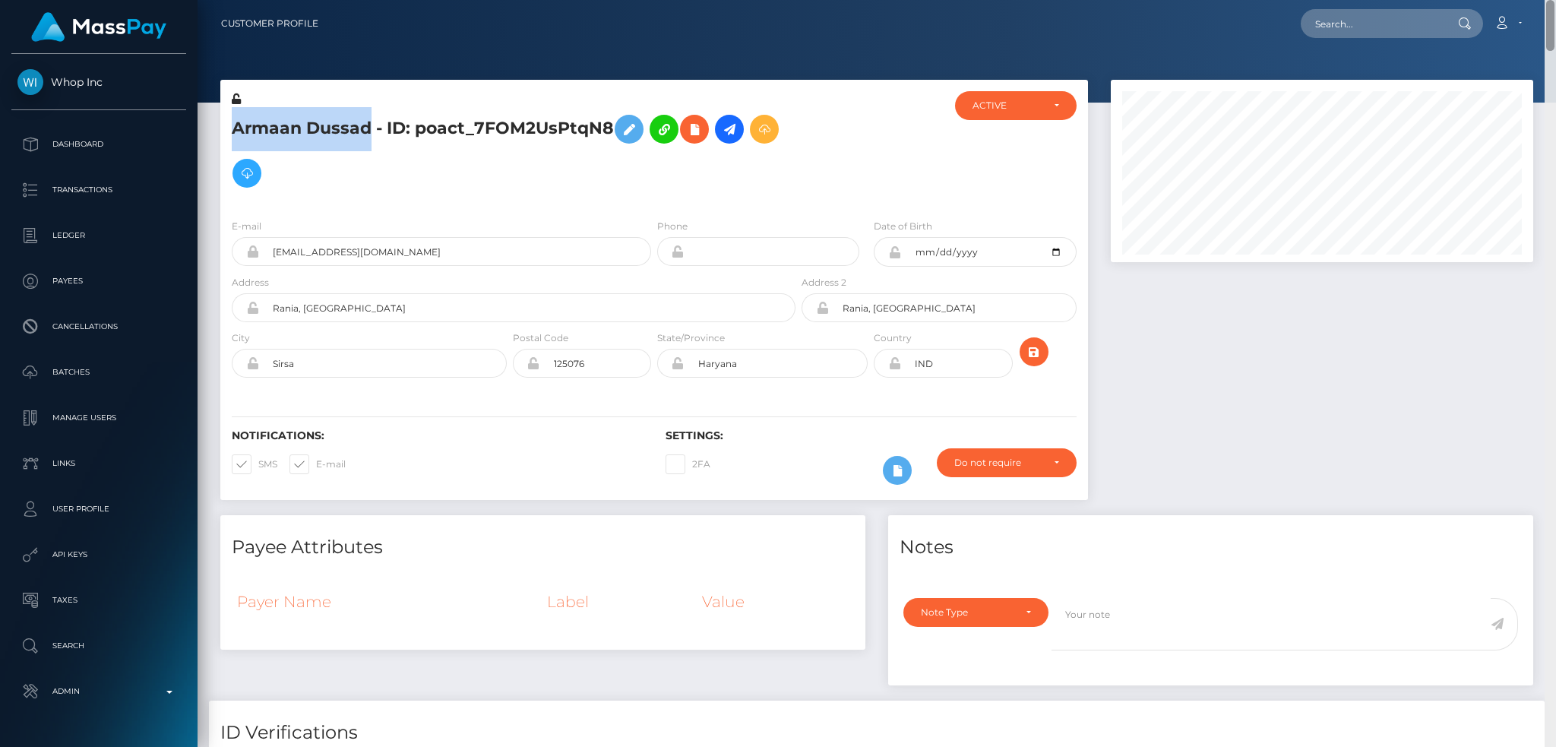
drag, startPoint x: 1550, startPoint y: 656, endPoint x: 1528, endPoint y: -20, distance: 675.8
click at [1528, 0] on html "Whop Inc Dashboard Transactions Ledger Payees Cancellations Links" at bounding box center [778, 373] width 1556 height 747
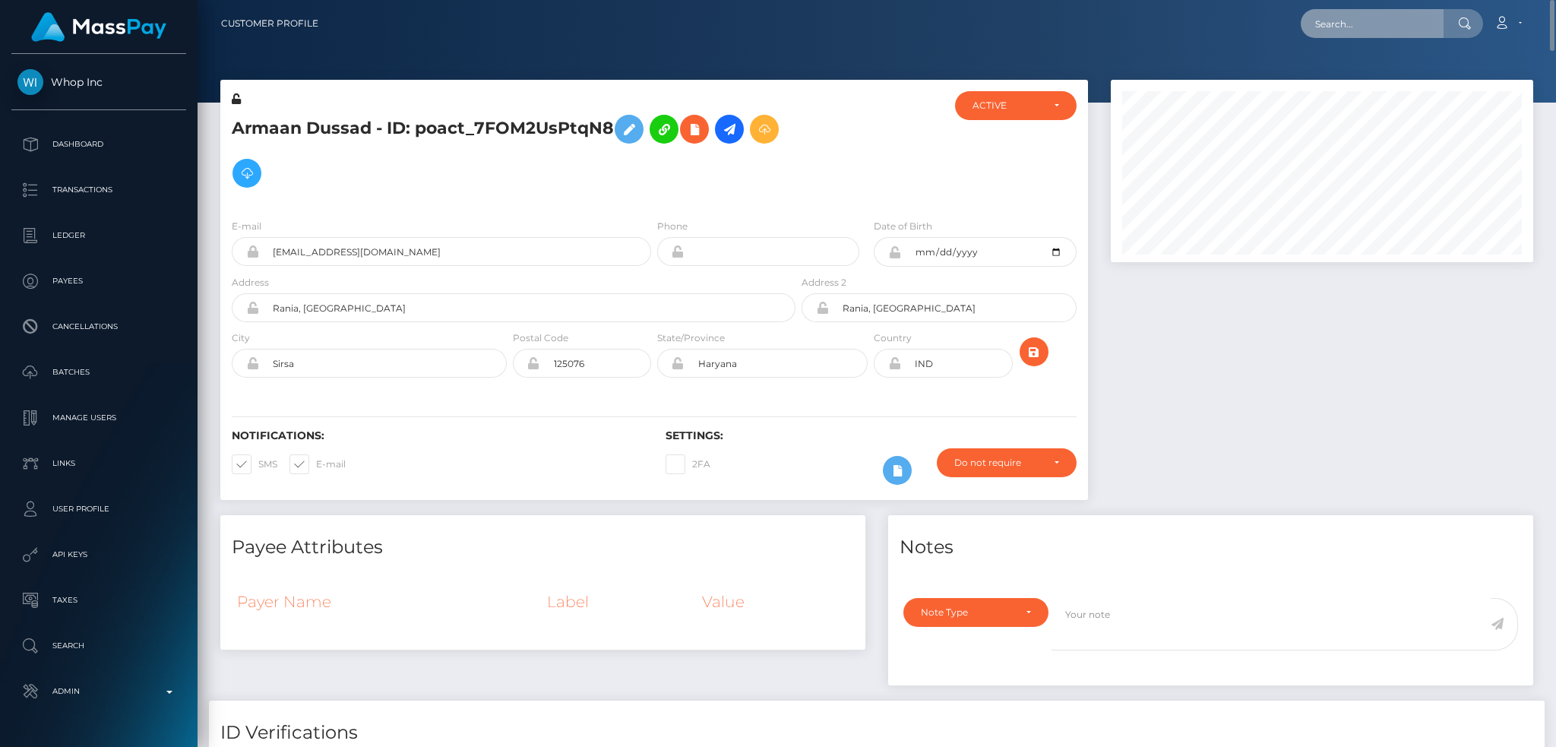
click at [1384, 33] on input "text" at bounding box center [1372, 23] width 143 height 29
paste input "Armaan Dussad"
type input "Armaan Dussad"
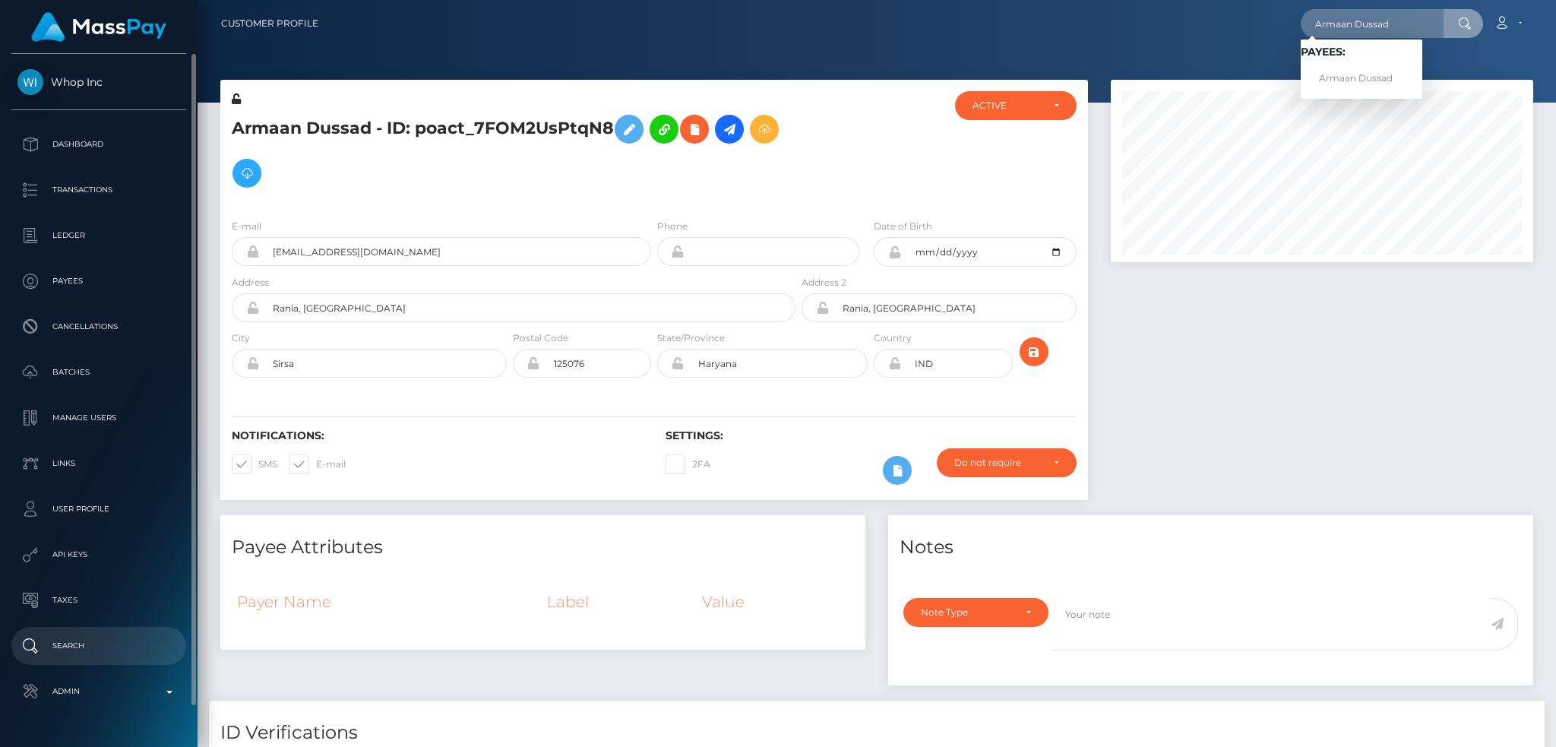
drag, startPoint x: 115, startPoint y: 649, endPoint x: 139, endPoint y: 643, distance: 25.1
click at [115, 650] on p "Search" at bounding box center [98, 645] width 163 height 23
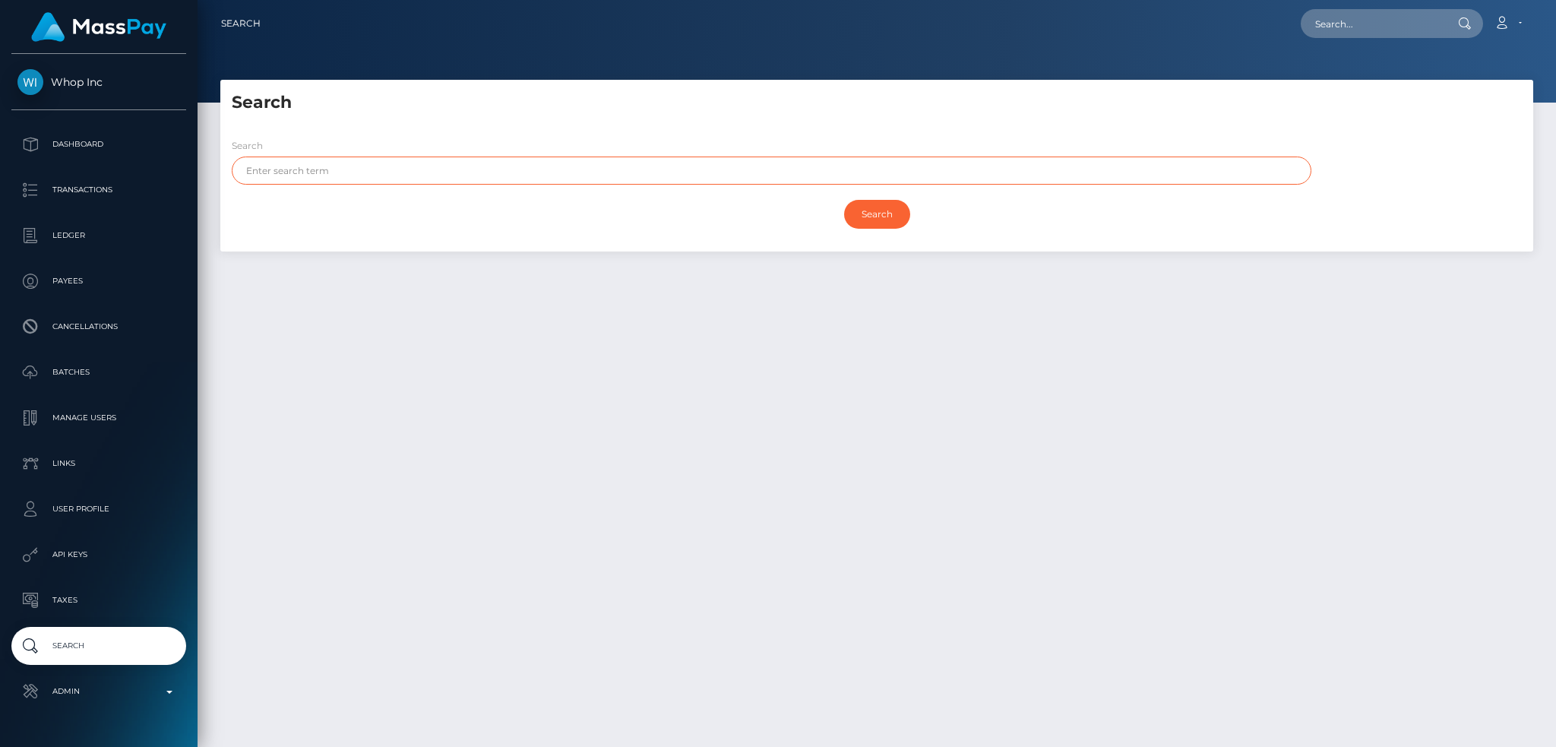
click at [417, 175] on input "text" at bounding box center [772, 171] width 1080 height 28
paste input "Armaan Dussad"
click at [308, 167] on input "Armaan Dussad" at bounding box center [772, 171] width 1080 height 28
type input "Armaan"
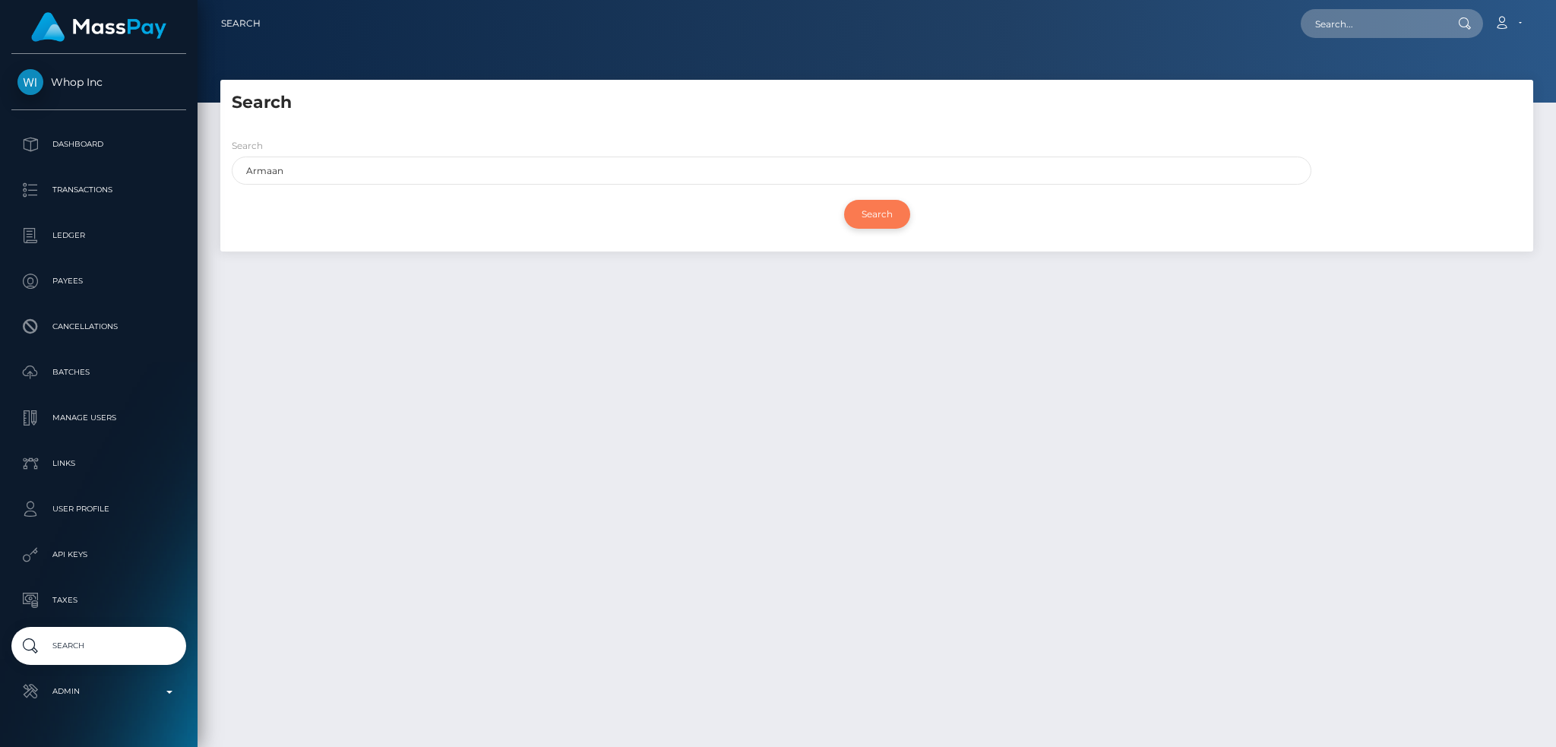
click at [843, 212] on div "Search" at bounding box center [877, 214] width 1290 height 44
click at [868, 210] on input "Search" at bounding box center [877, 214] width 66 height 29
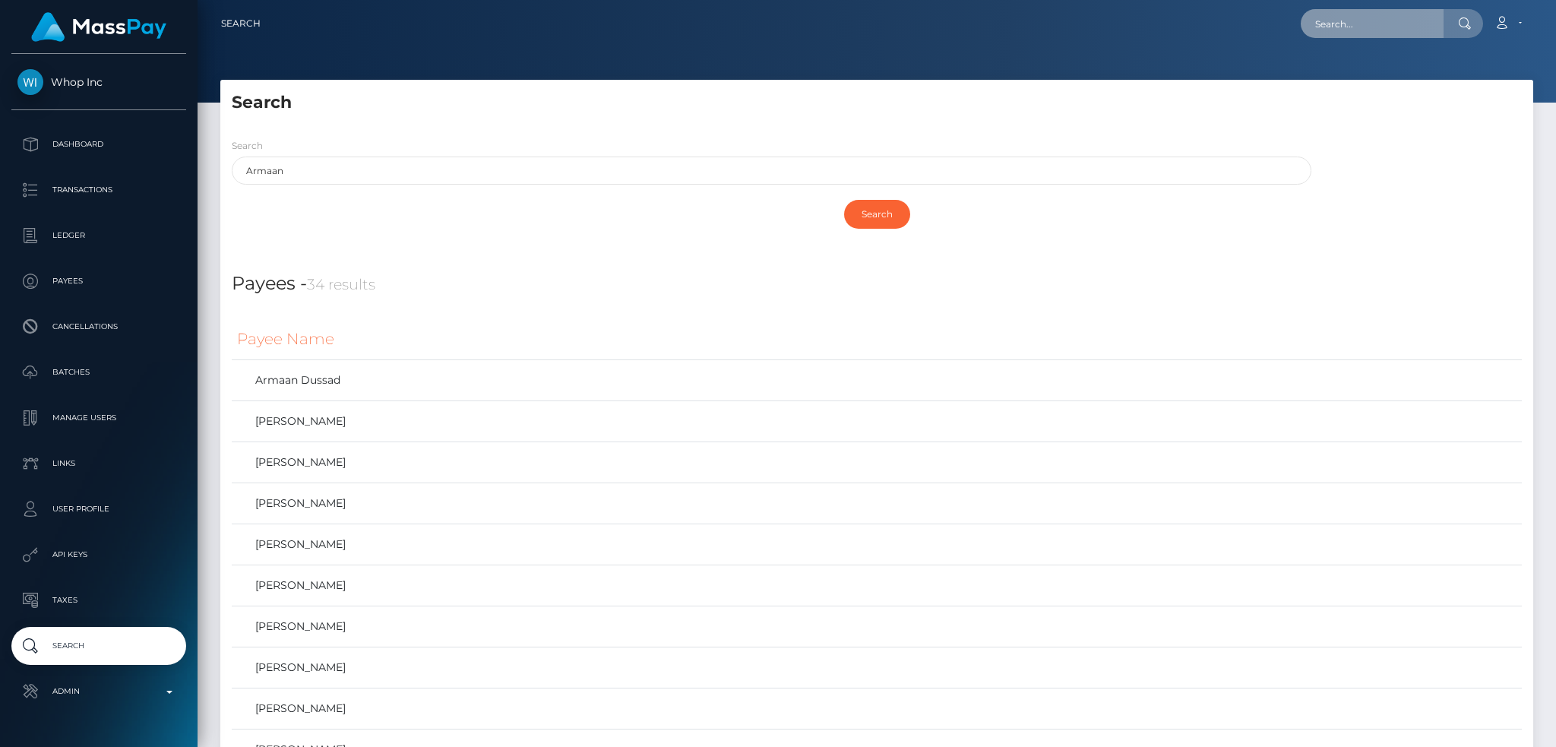
click at [1375, 30] on input "text" at bounding box center [1372, 23] width 143 height 29
paste input "poact_bS7QfG1tjNU7"
type input "poact_bS7QfG1tjNU7"
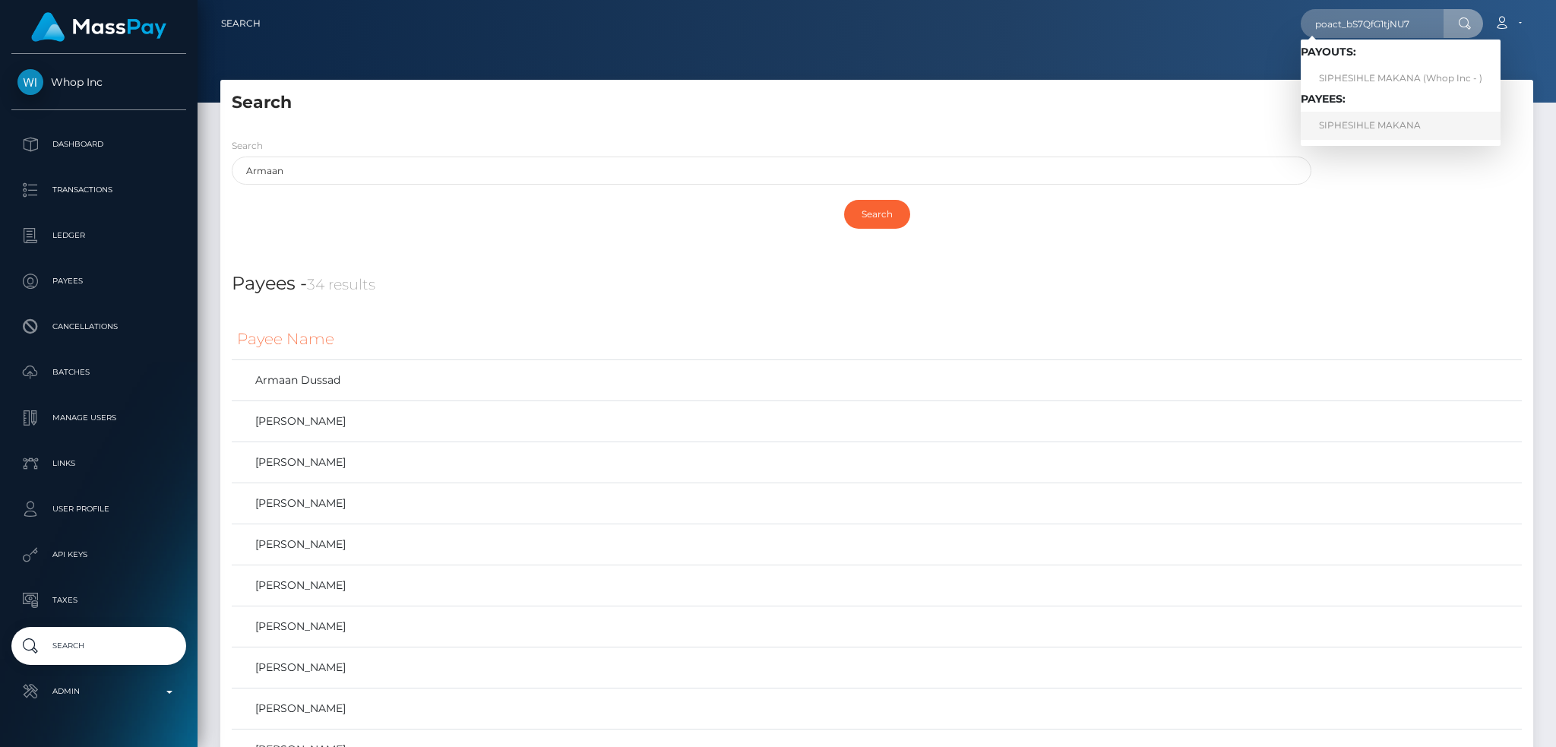
click at [1371, 129] on link "SIPHESIHLE MAKANA" at bounding box center [1401, 126] width 200 height 28
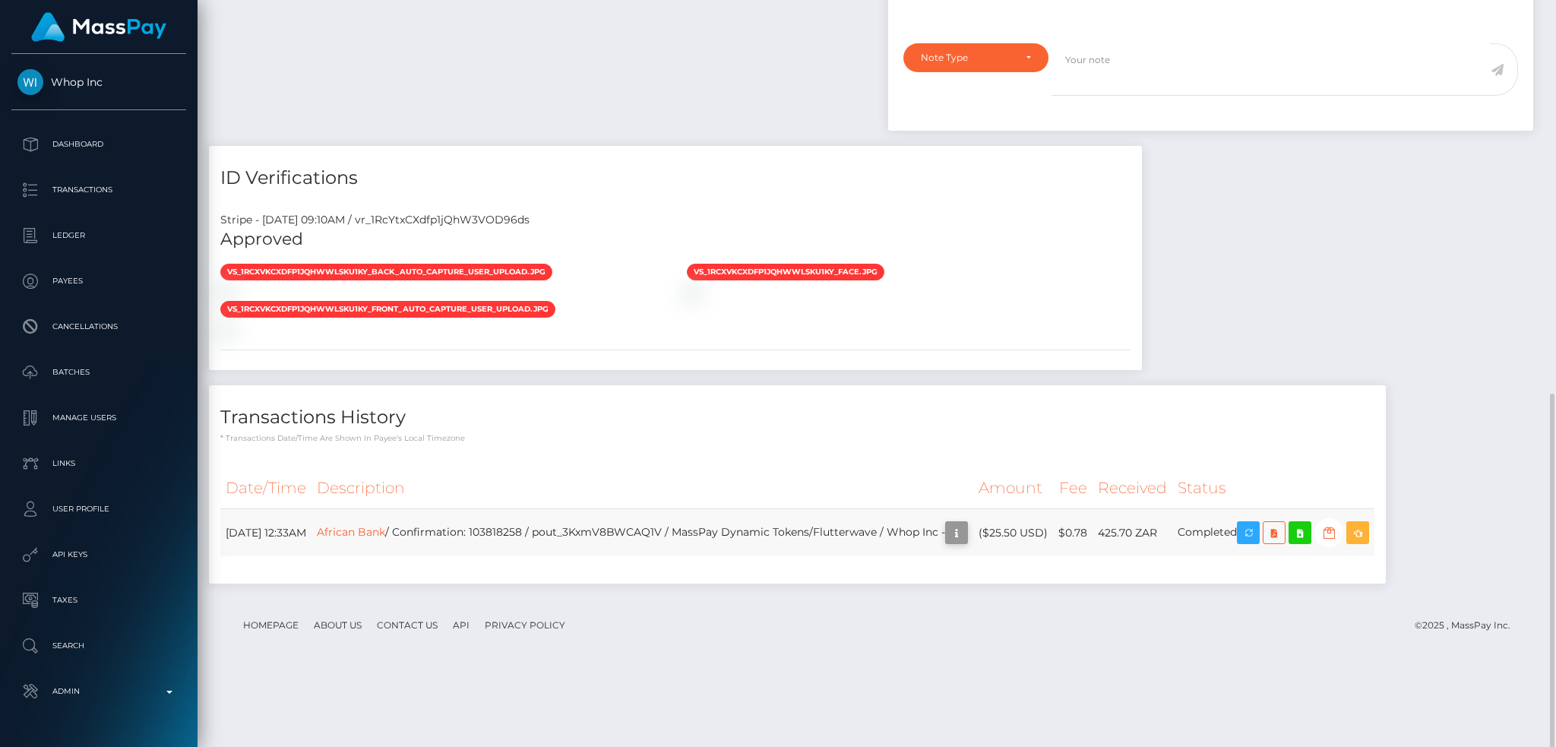
scroll to position [182, 422]
click at [966, 542] on icon "button" at bounding box center [956, 532] width 18 height 19
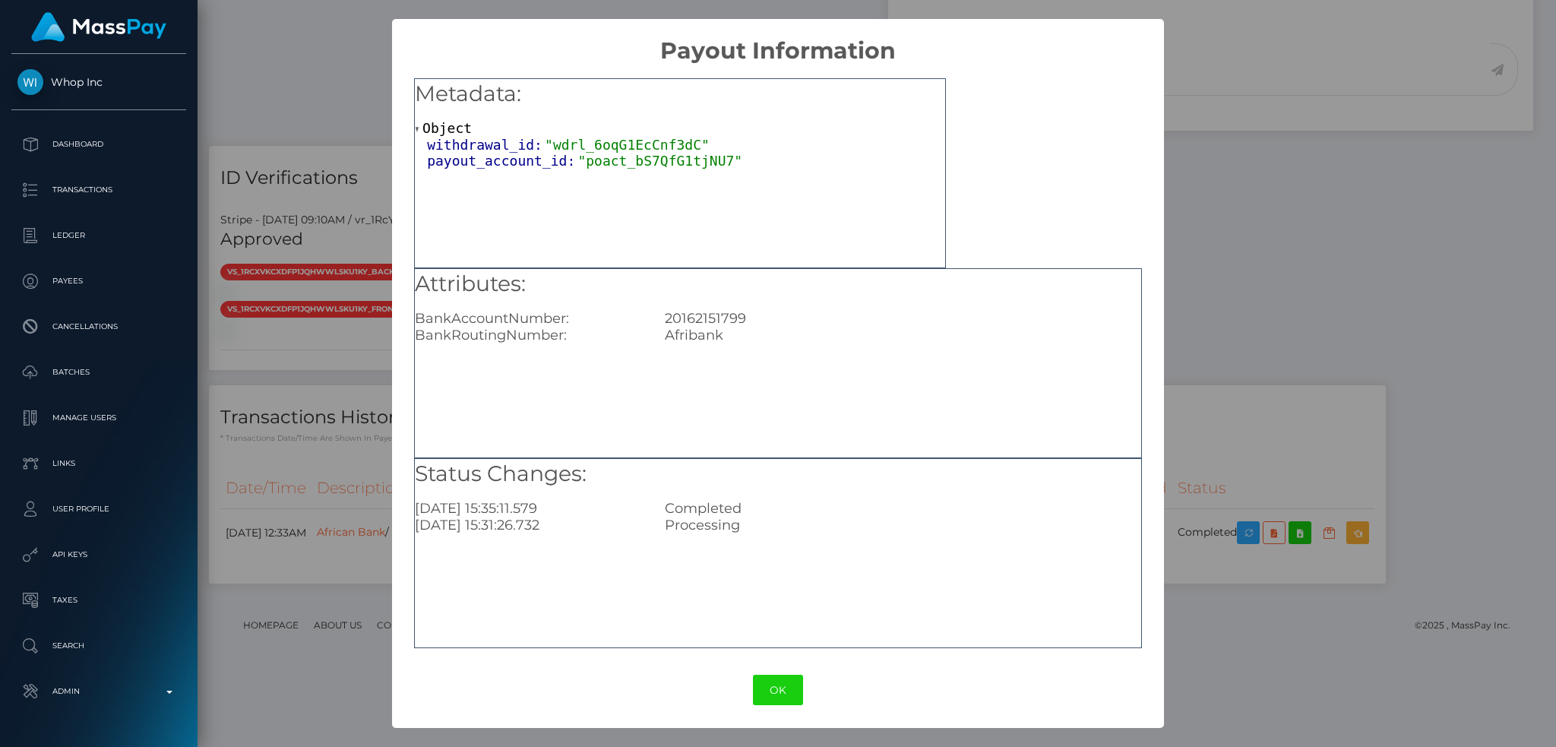
click at [712, 310] on div "20162151799" at bounding box center [902, 318] width 499 height 17
copy div "20162151799"
drag, startPoint x: 1305, startPoint y: 433, endPoint x: 1291, endPoint y: 433, distance: 13.7
click at [1305, 433] on div "× Payout Information Metadata: Object withdrawal_id: "wdrl_6oqG1EcCnf3dC" payou…" at bounding box center [778, 373] width 1556 height 747
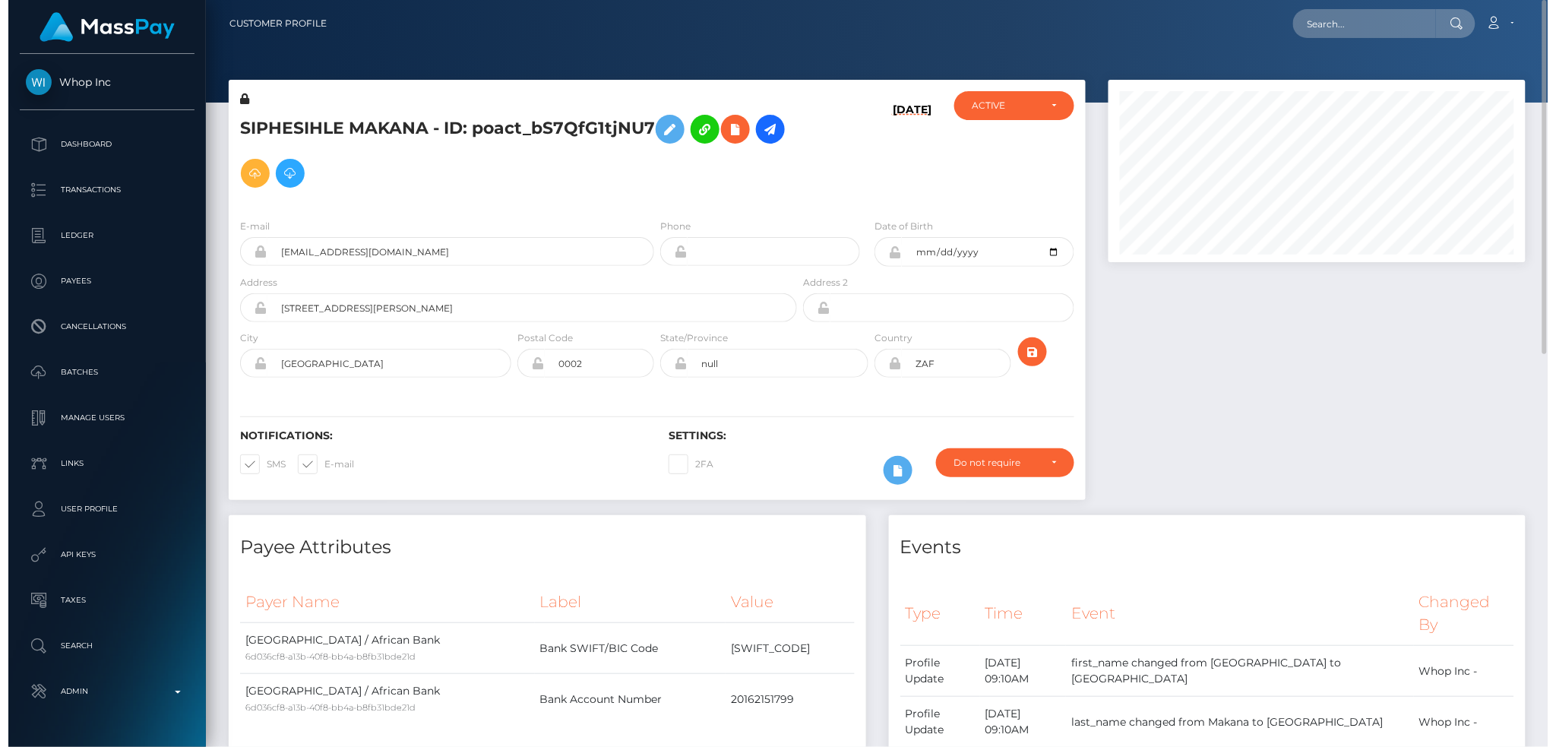
scroll to position [182, 417]
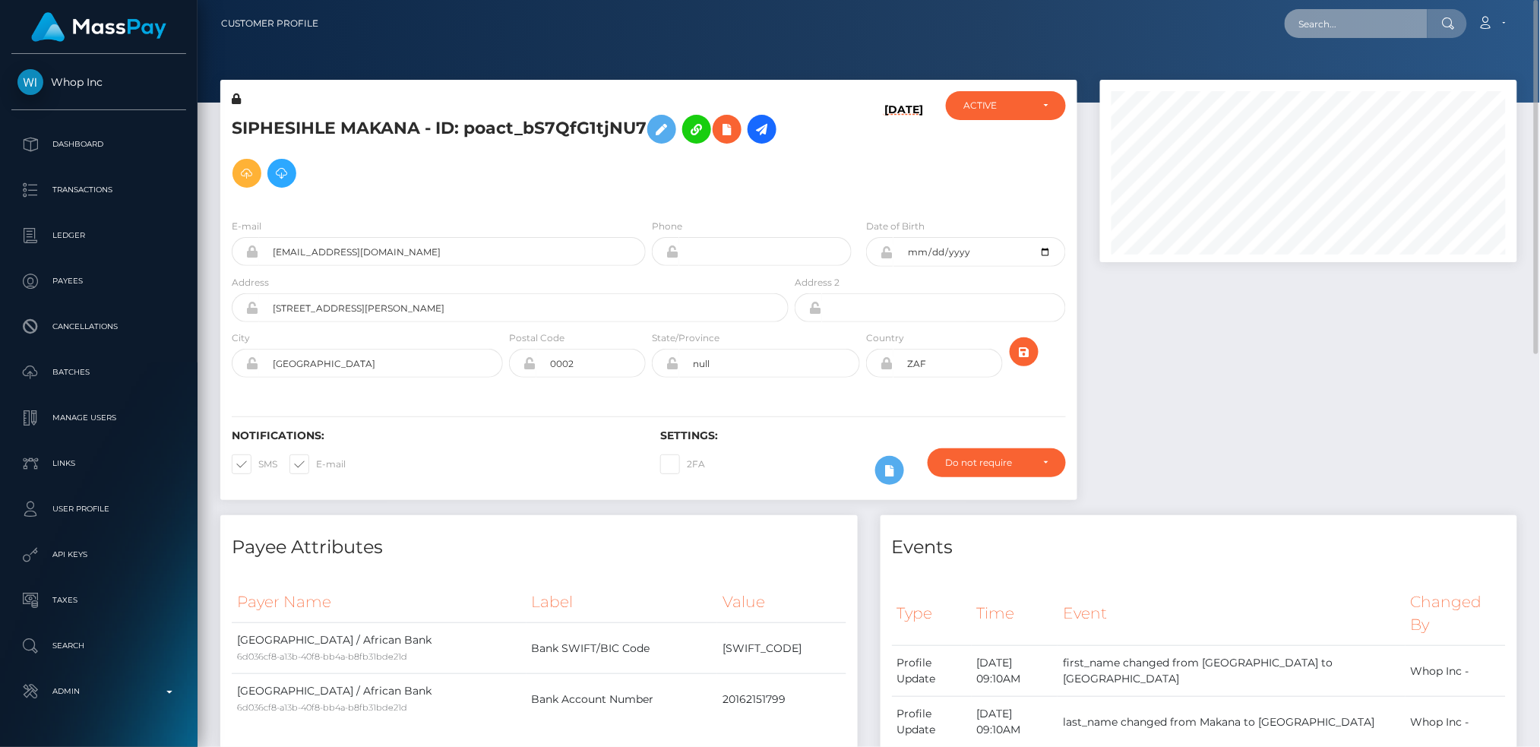
click at [1343, 16] on input "text" at bounding box center [1356, 23] width 143 height 29
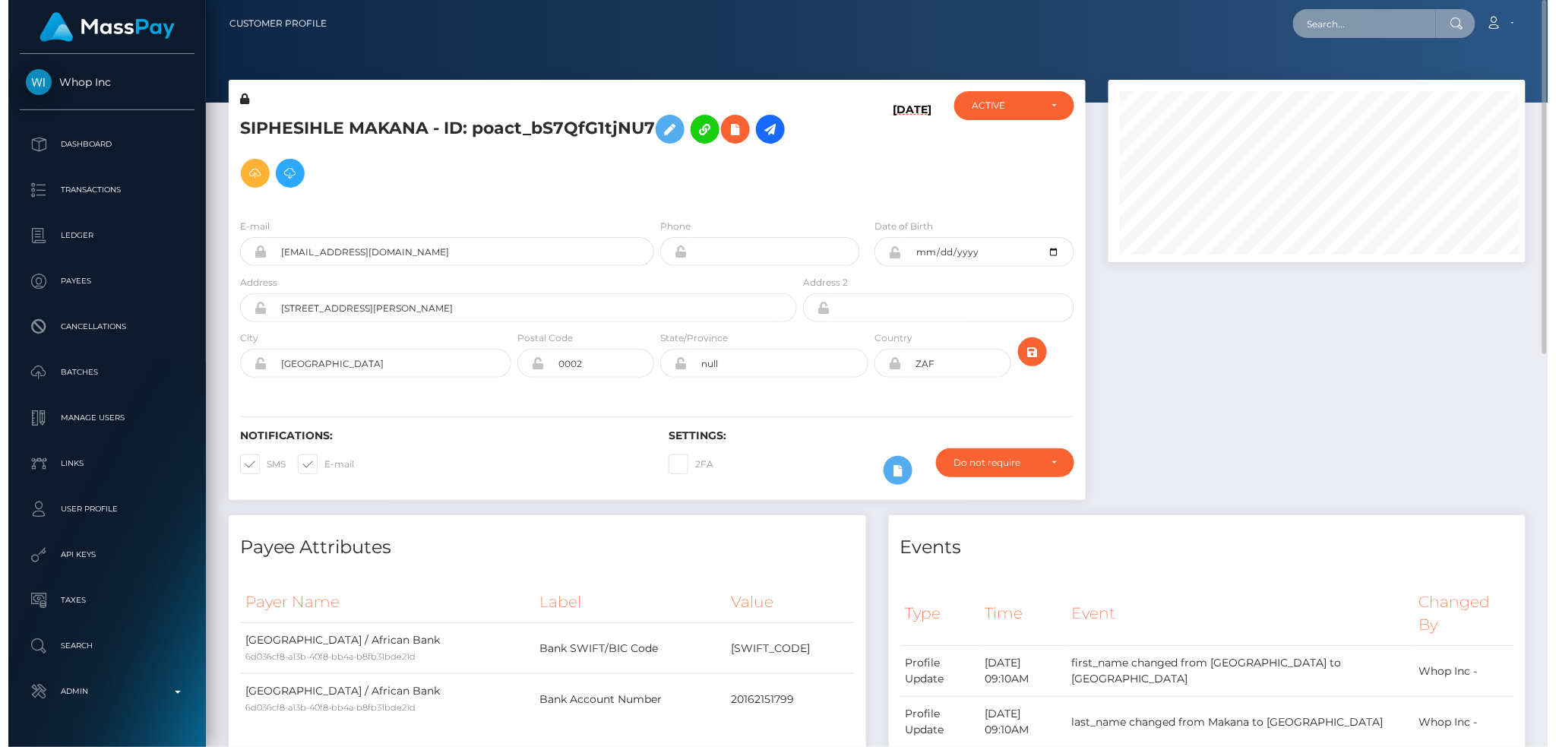
scroll to position [182, 422]
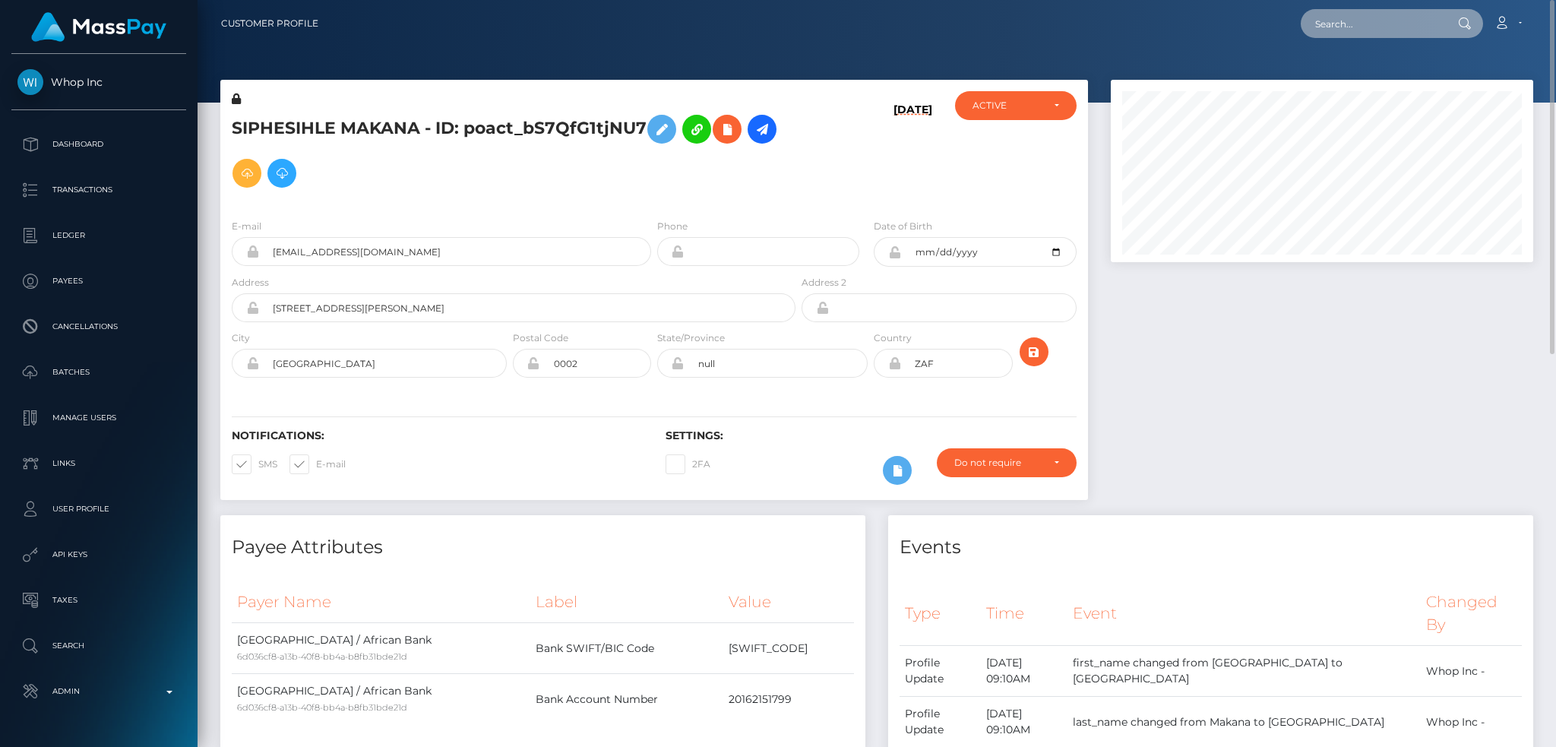
paste input "poact_InobCzz5yyIS"
type input "poact_InobCzz5yyIS"
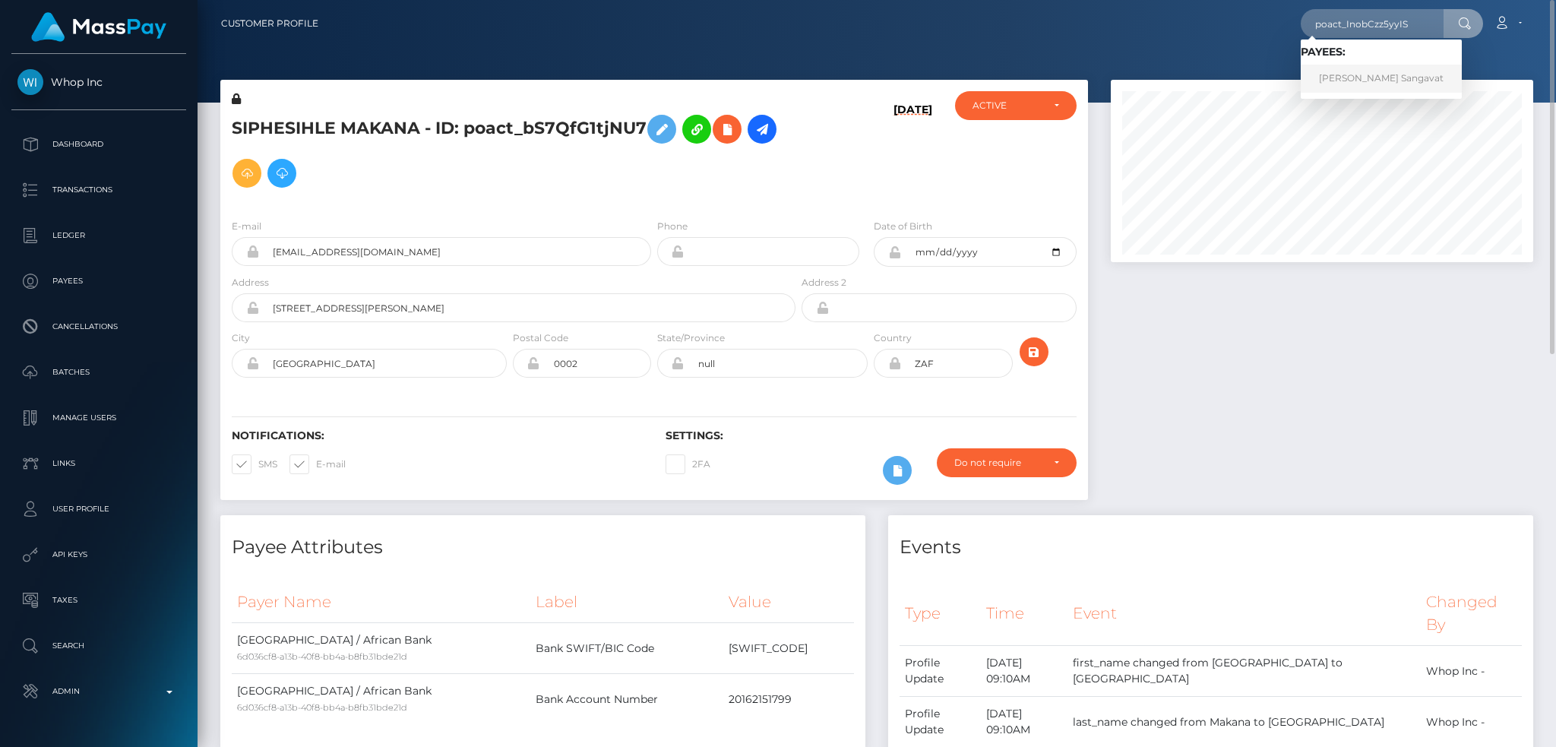
click at [1370, 80] on link "Kushal Sangavat" at bounding box center [1381, 79] width 161 height 28
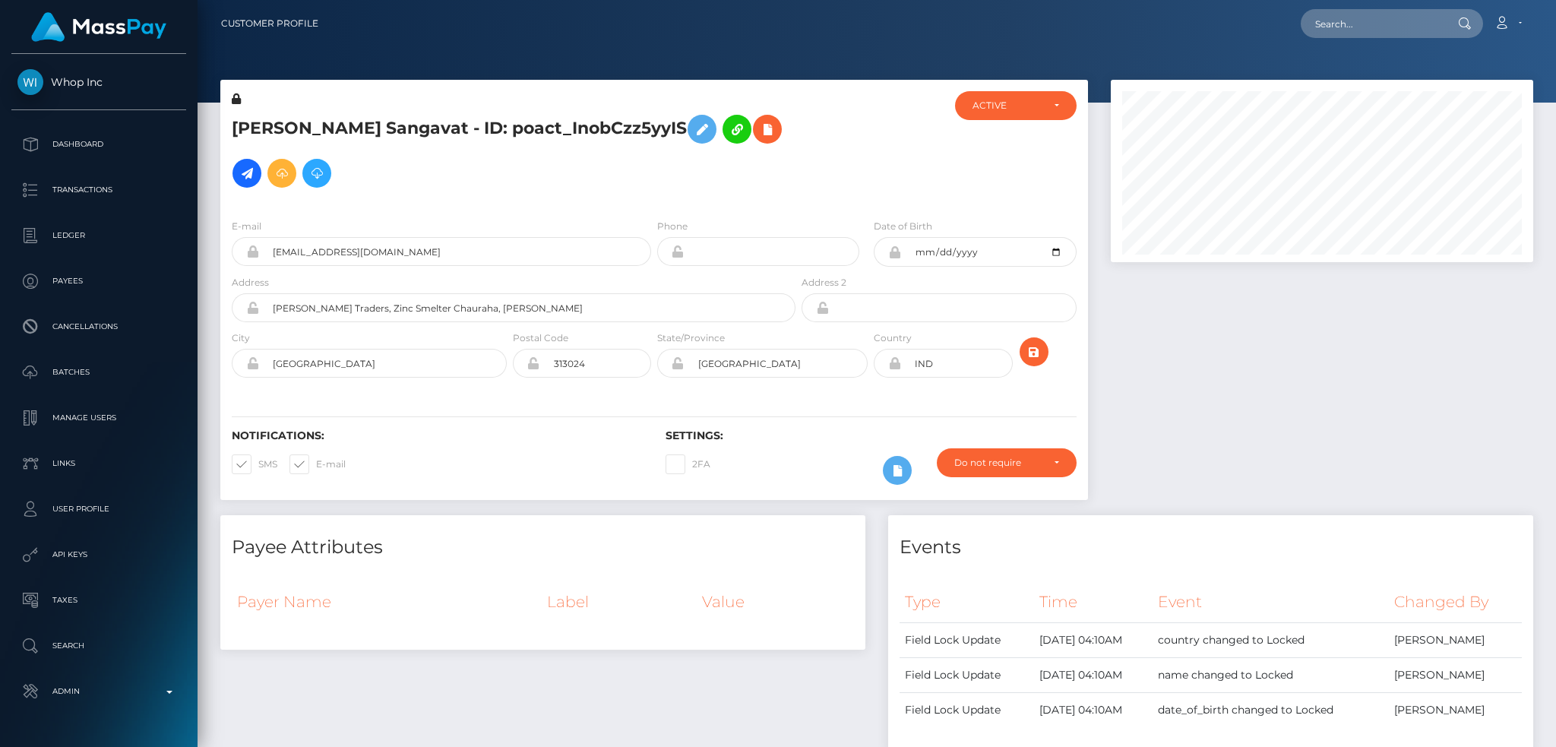
scroll to position [182, 422]
click at [1368, 28] on input "text" at bounding box center [1372, 23] width 143 height 29
paste input "[EMAIL_ADDRESS][DOMAIN_NAME]"
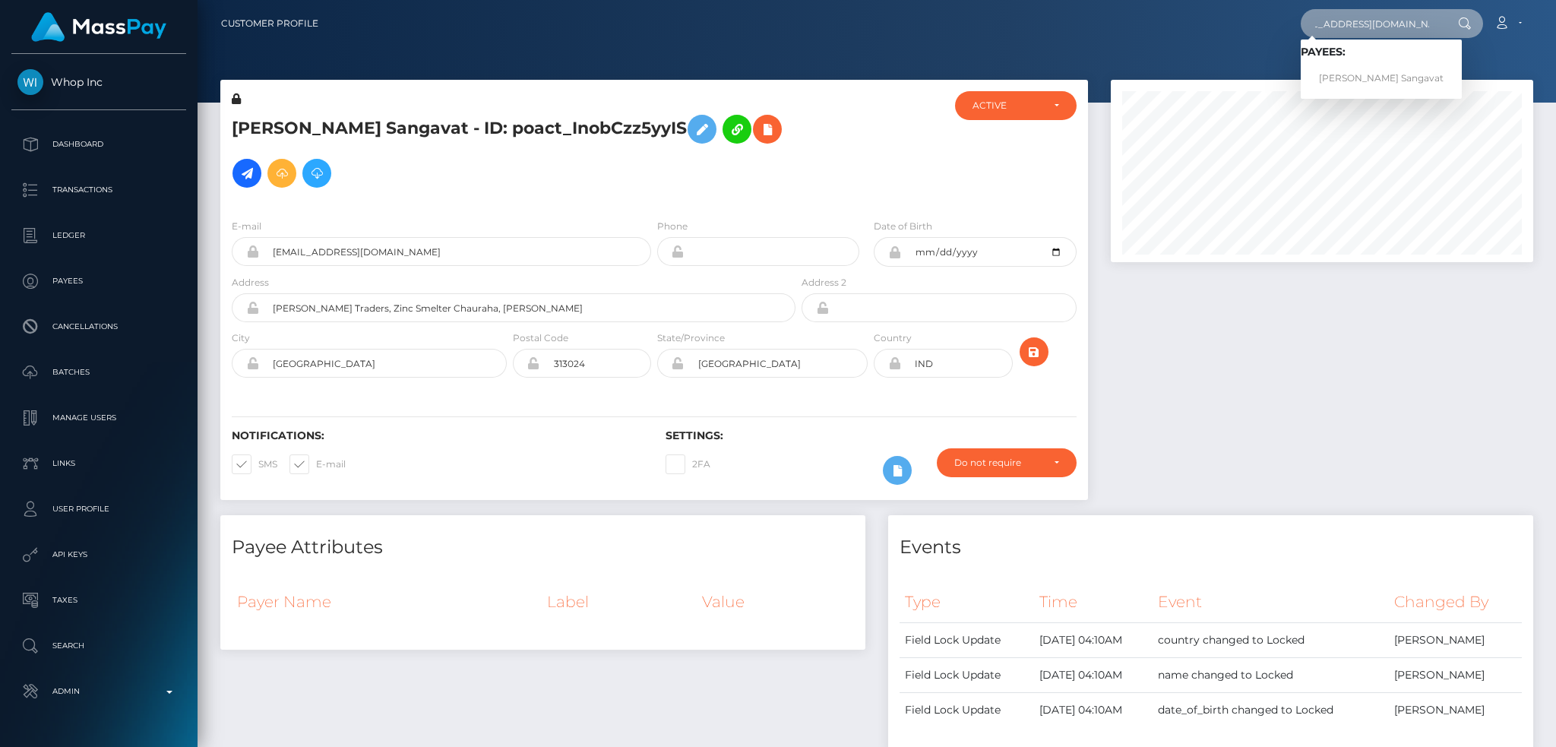
type input "[EMAIL_ADDRESS][DOMAIN_NAME]"
click at [1351, 75] on link "Kushal Sangavat" at bounding box center [1381, 79] width 161 height 28
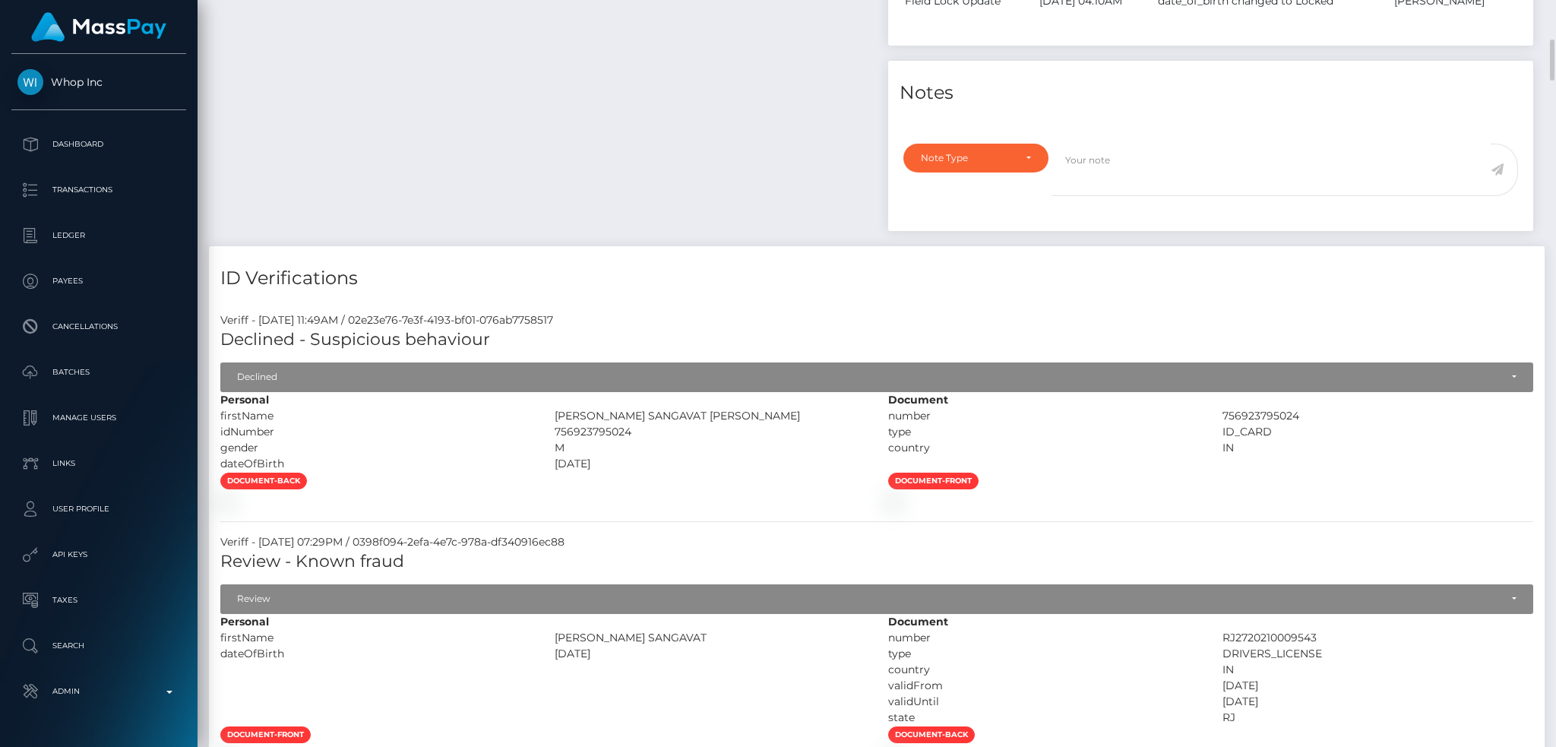
scroll to position [101, 0]
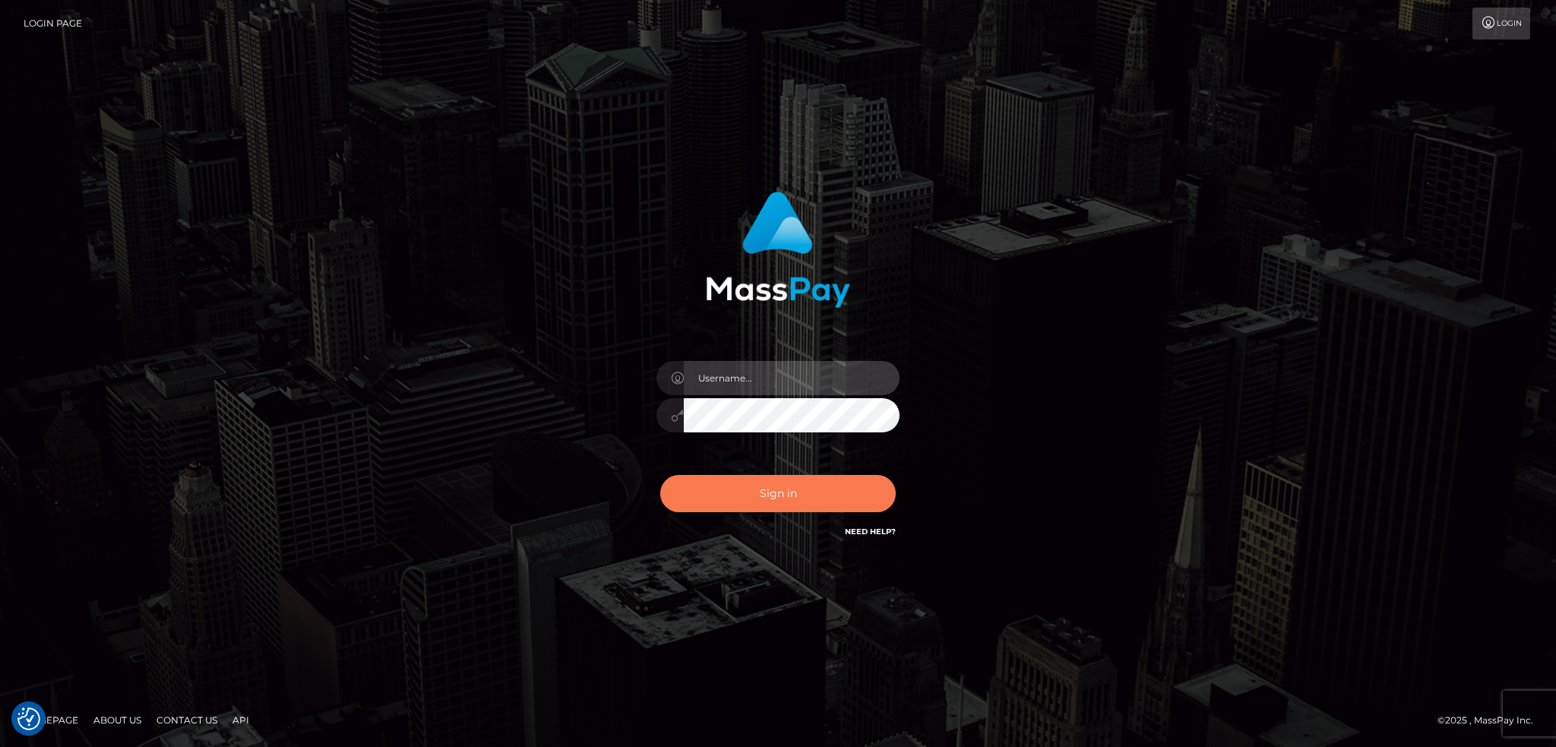
type input "alexstef"
click at [764, 486] on button "Sign in" at bounding box center [778, 493] width 236 height 37
type input "alexstef"
drag, startPoint x: 0, startPoint y: 0, endPoint x: 763, endPoint y: 486, distance: 904.2
click at [763, 486] on button "Sign in" at bounding box center [778, 493] width 236 height 37
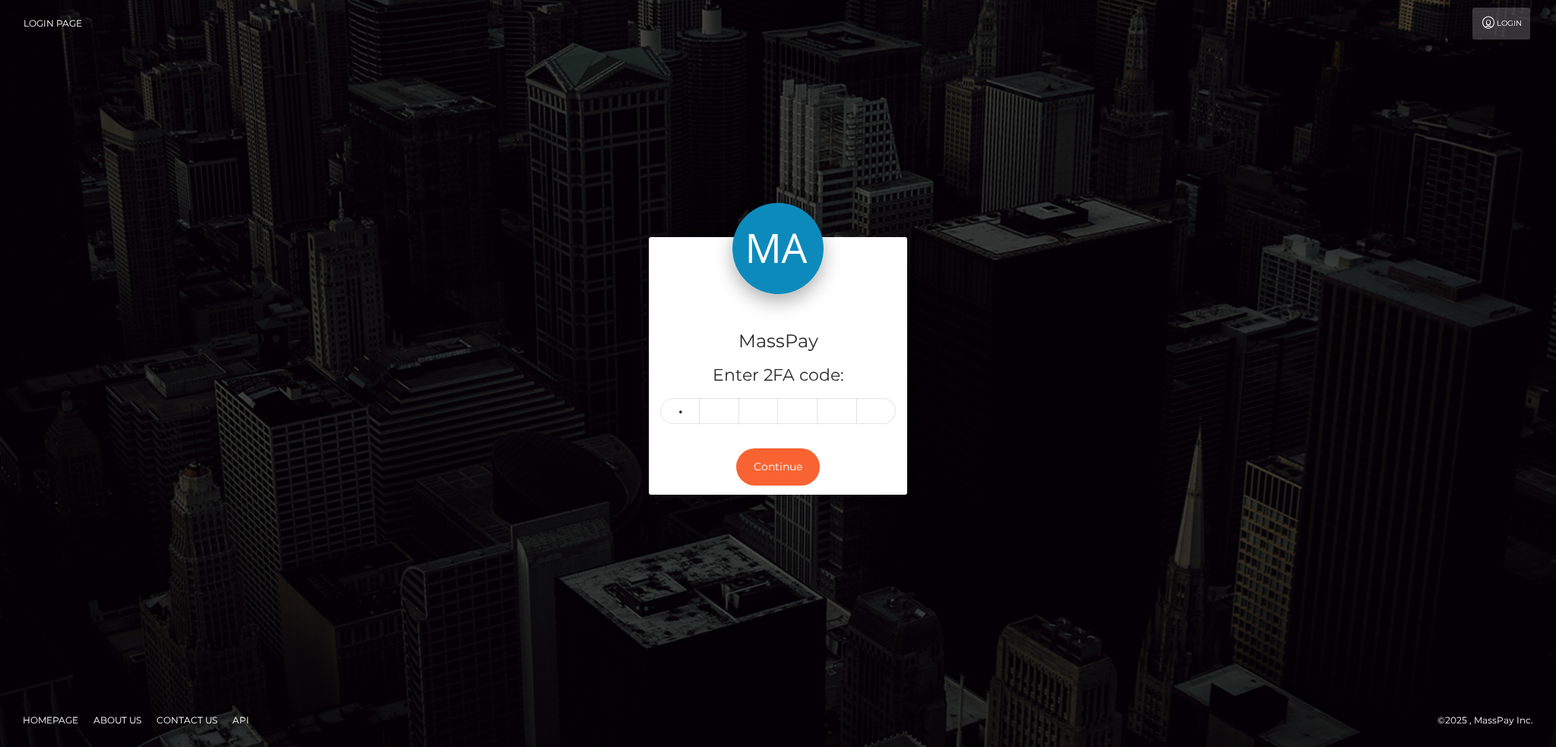
type input "7"
type input "8"
type input "7"
type input "1"
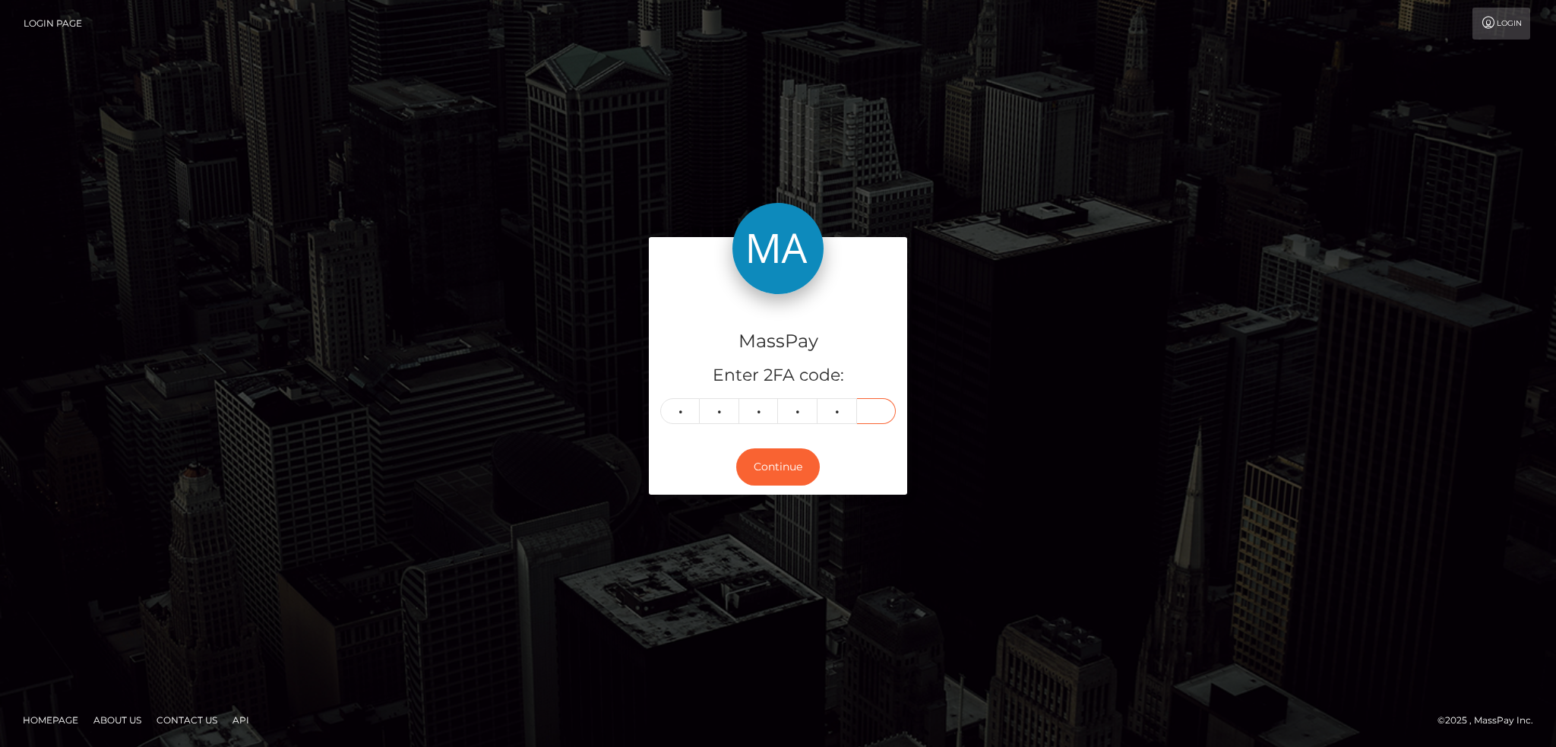
type input "0"
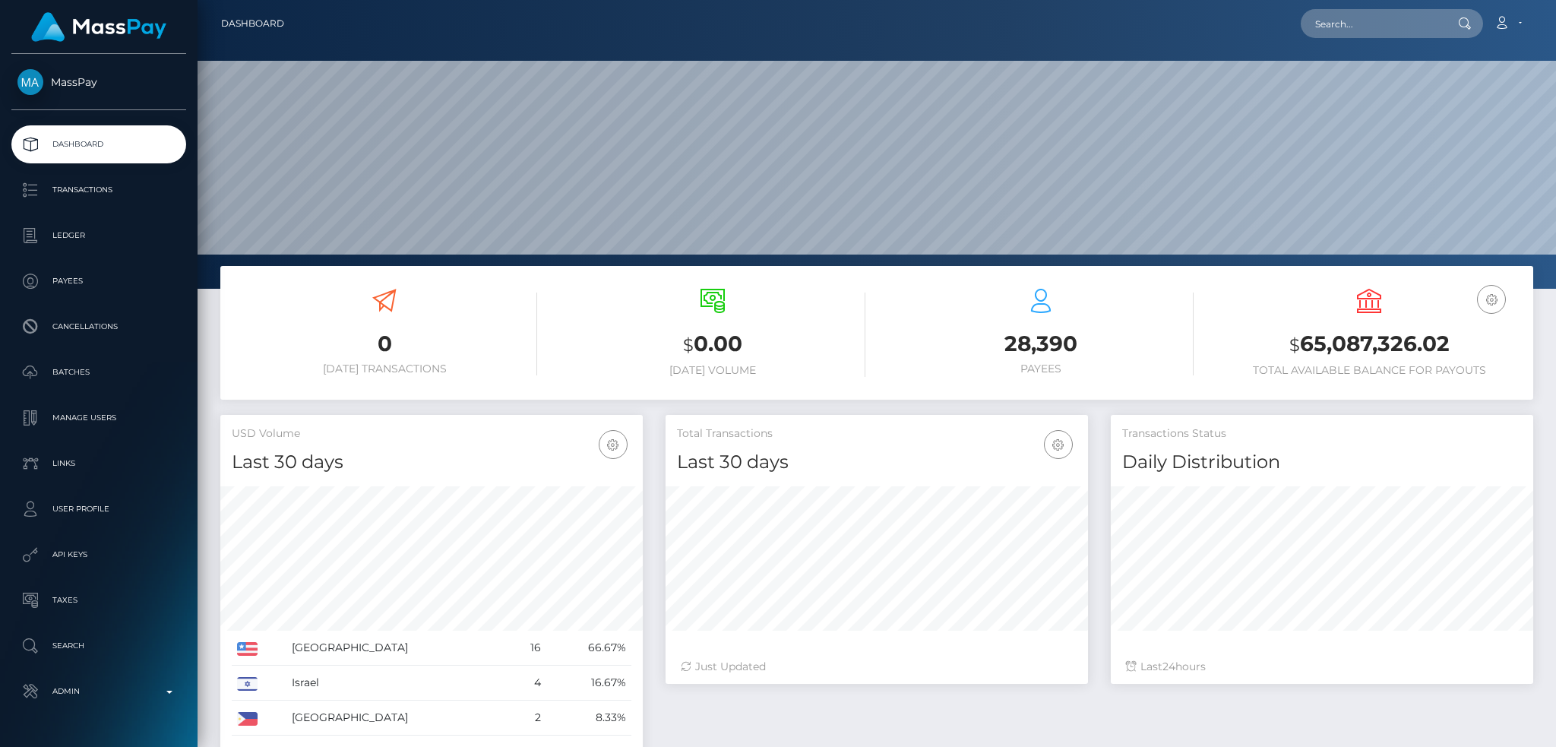
scroll to position [270, 422]
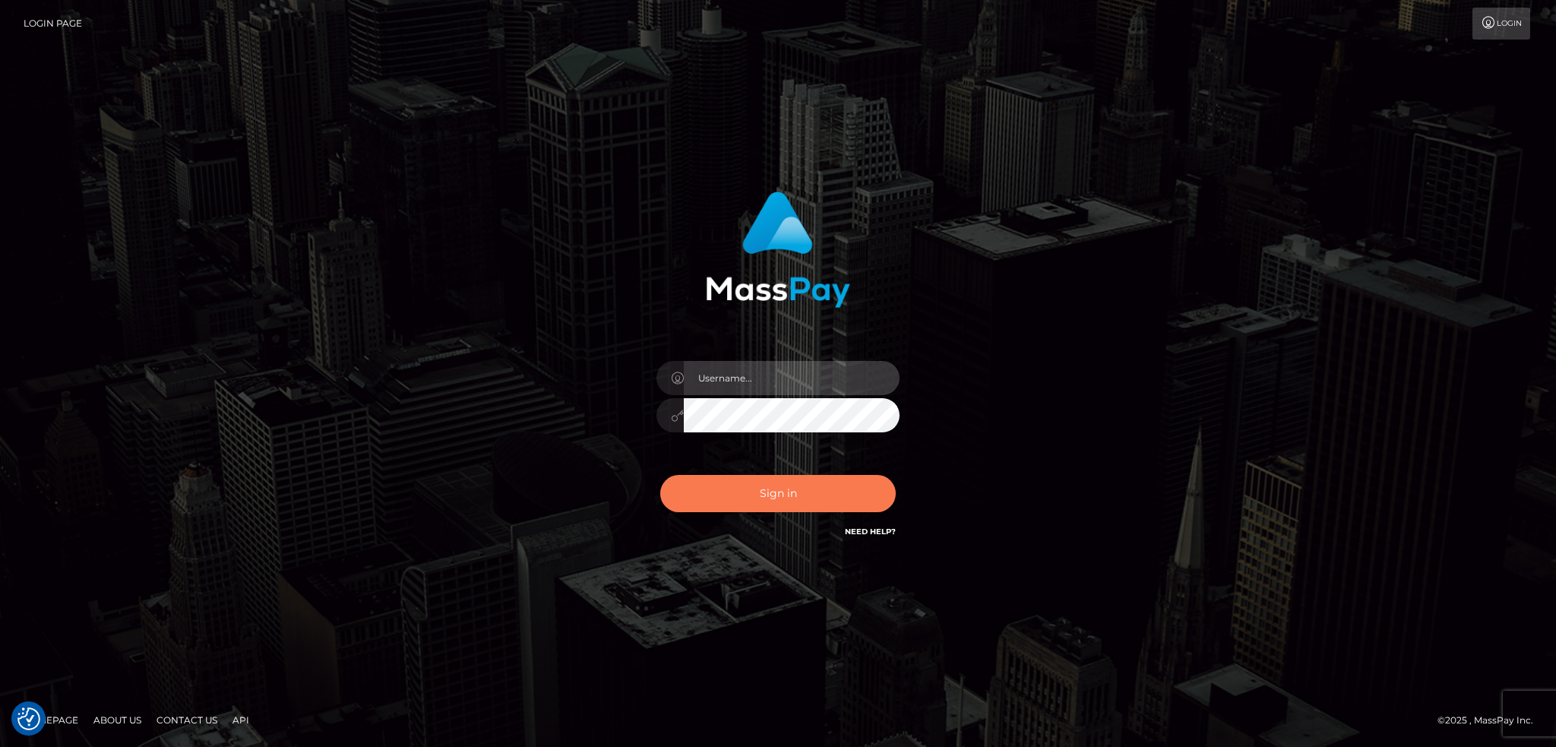
type input "alexstef"
click at [763, 509] on button "Sign in" at bounding box center [778, 493] width 236 height 37
type input "alexstef"
click at [743, 485] on button "Sign in" at bounding box center [778, 493] width 236 height 37
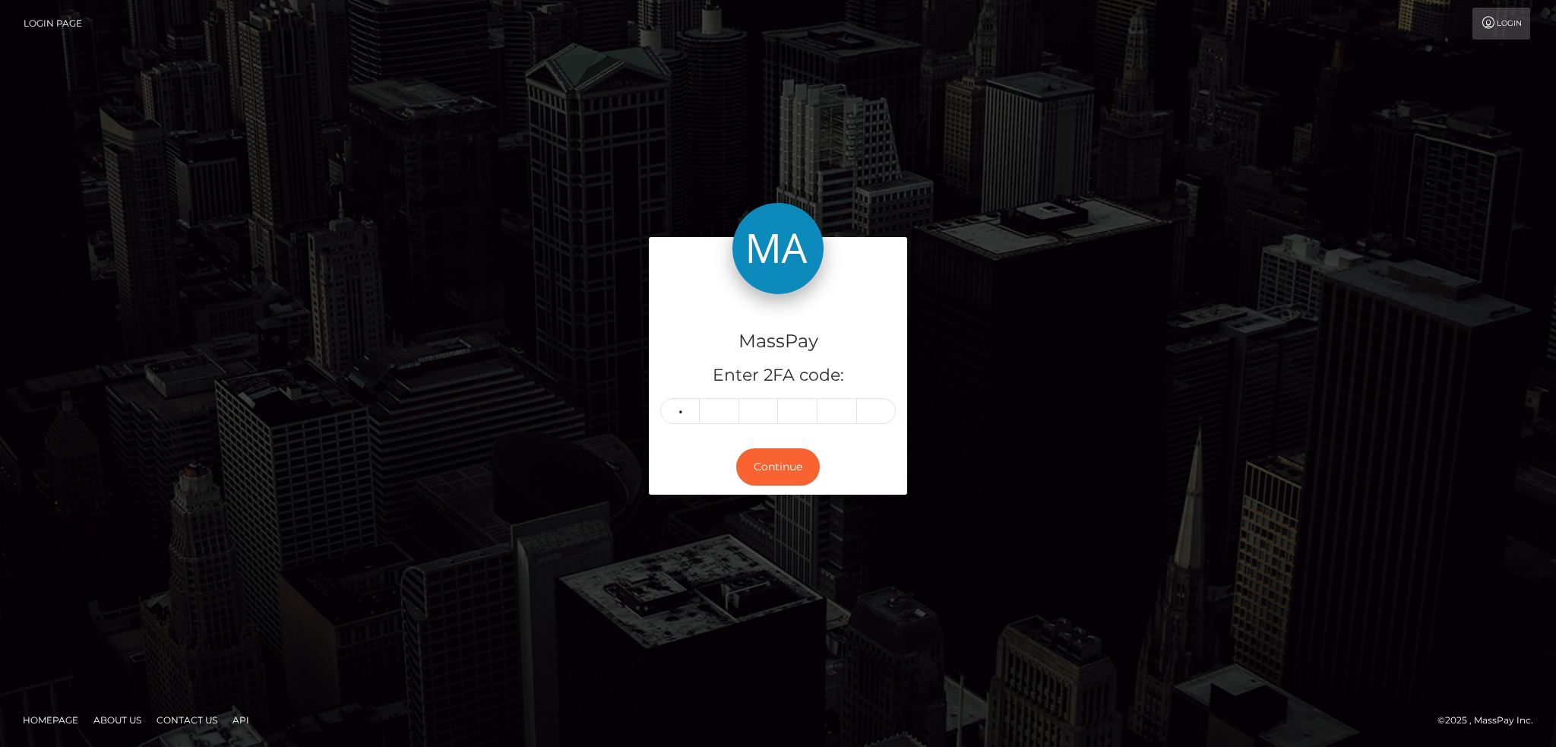
type input "7"
type input "2"
type input "0"
type input "4"
type input "7"
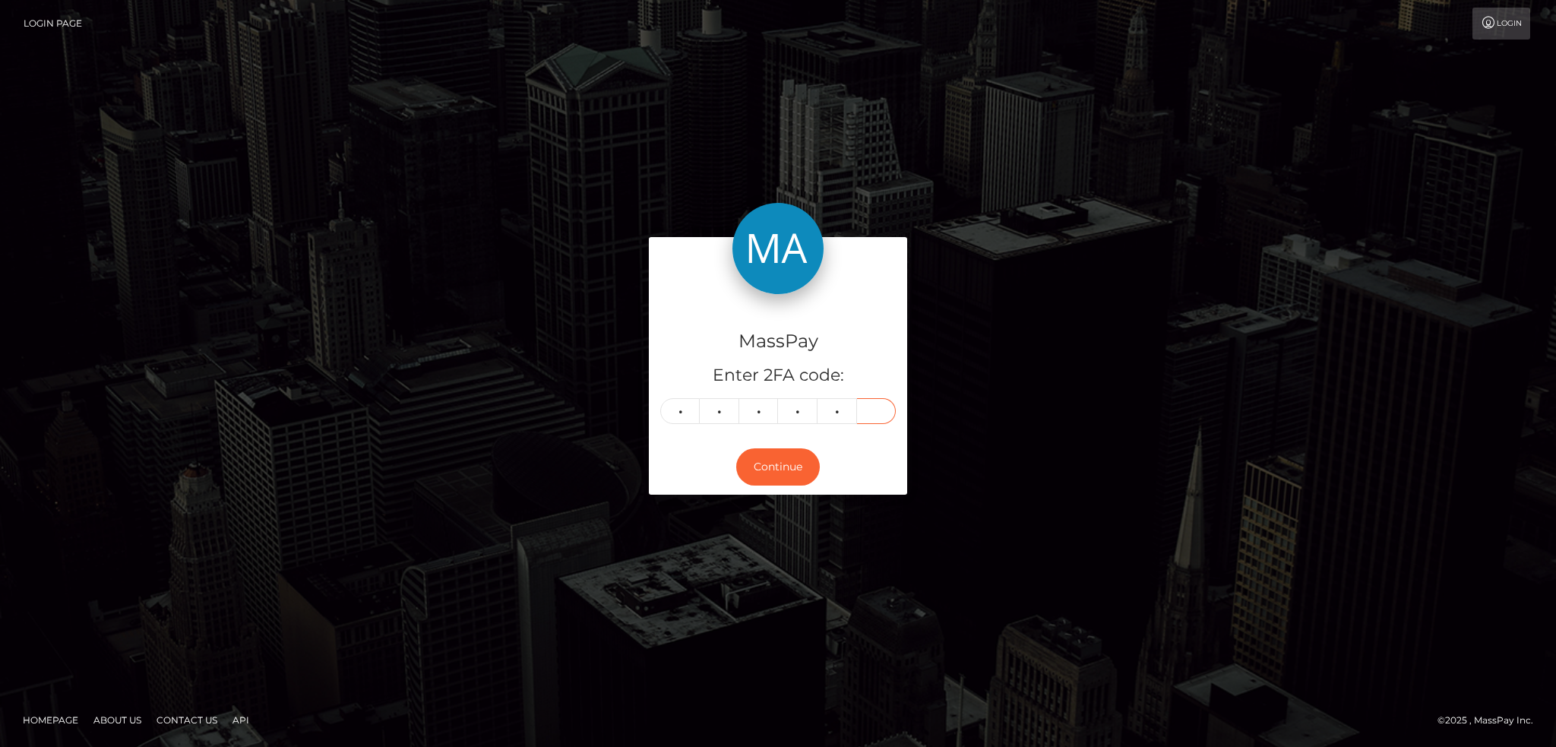
type input "7"
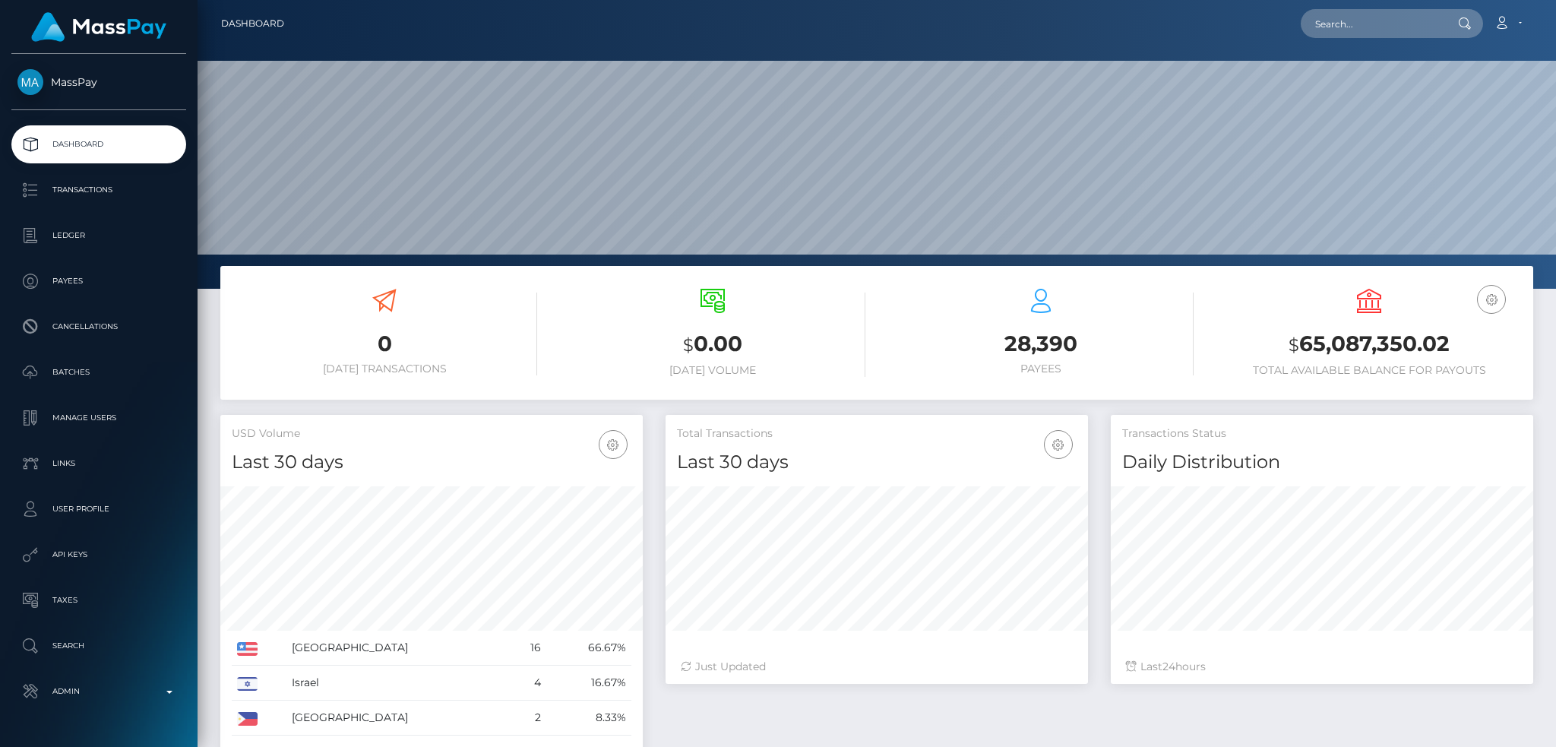
scroll to position [270, 422]
